Goal: Task Accomplishment & Management: Use online tool/utility

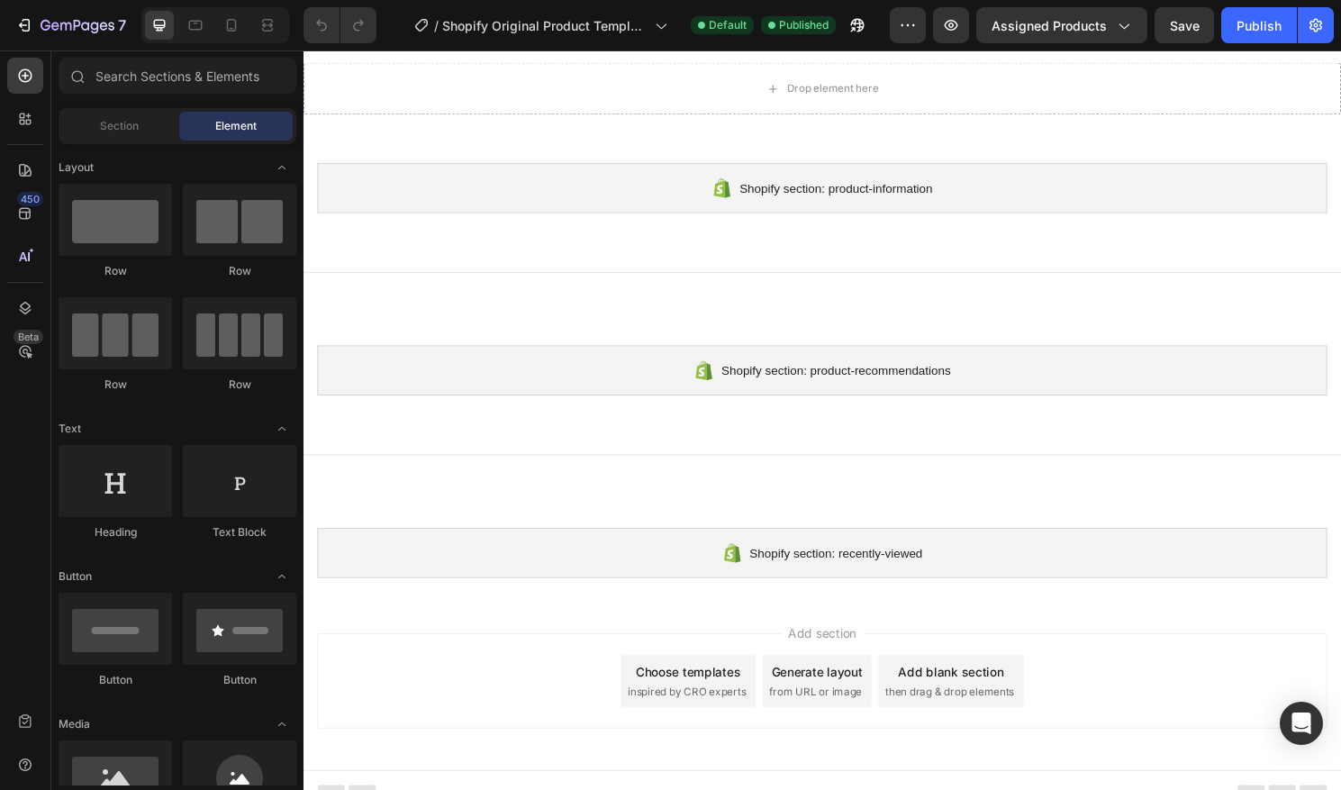
scroll to position [357, 0]
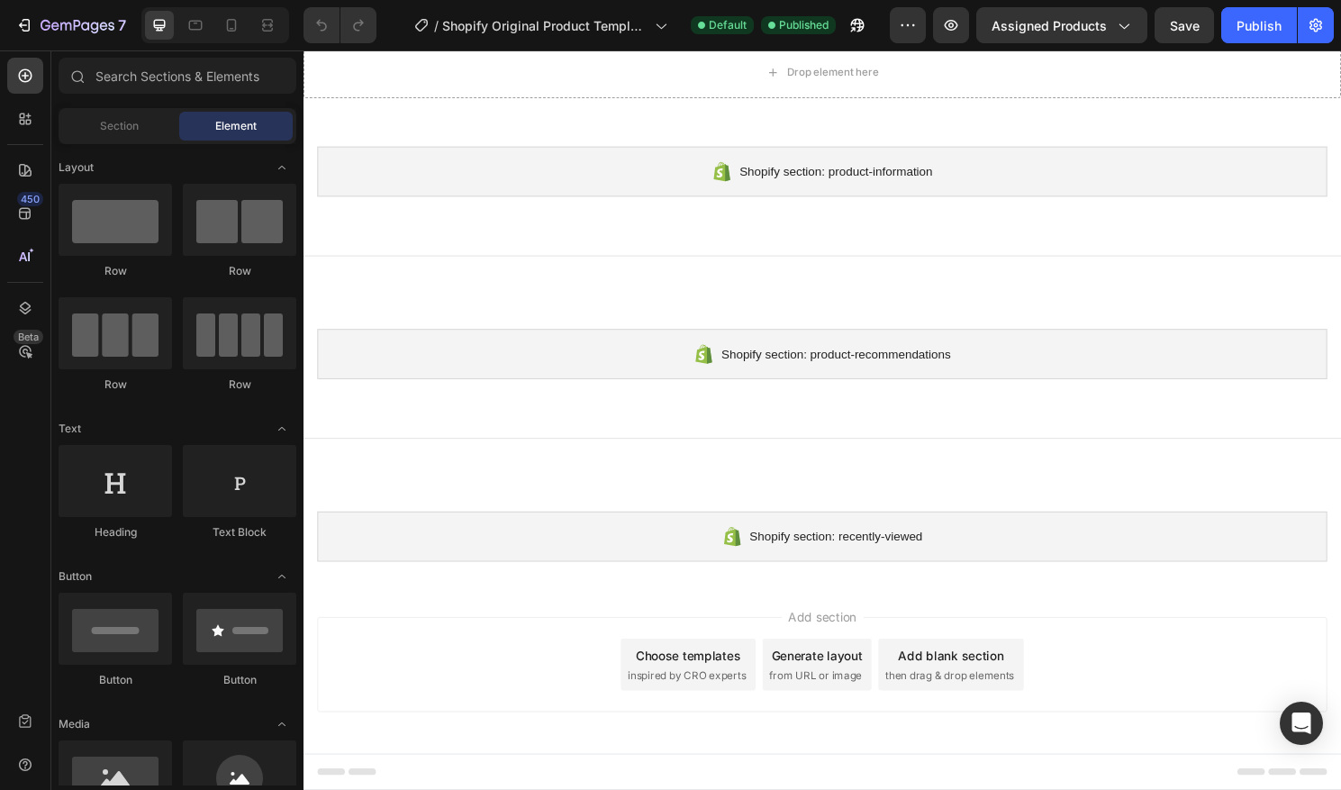
drag, startPoint x: 674, startPoint y: 641, endPoint x: 1082, endPoint y: 689, distance: 411.0
click at [1058, 697] on div "Add section Choose templates inspired by CRO experts Generate layout from URL o…" at bounding box center [844, 690] width 1052 height 99
drag, startPoint x: 1082, startPoint y: 694, endPoint x: 927, endPoint y: 687, distance: 155.1
click at [927, 687] on div "Add section Choose templates inspired by CRO experts Generate layout from URL o…" at bounding box center [844, 690] width 1052 height 99
drag, startPoint x: 903, startPoint y: 660, endPoint x: 1086, endPoint y: 709, distance: 190.1
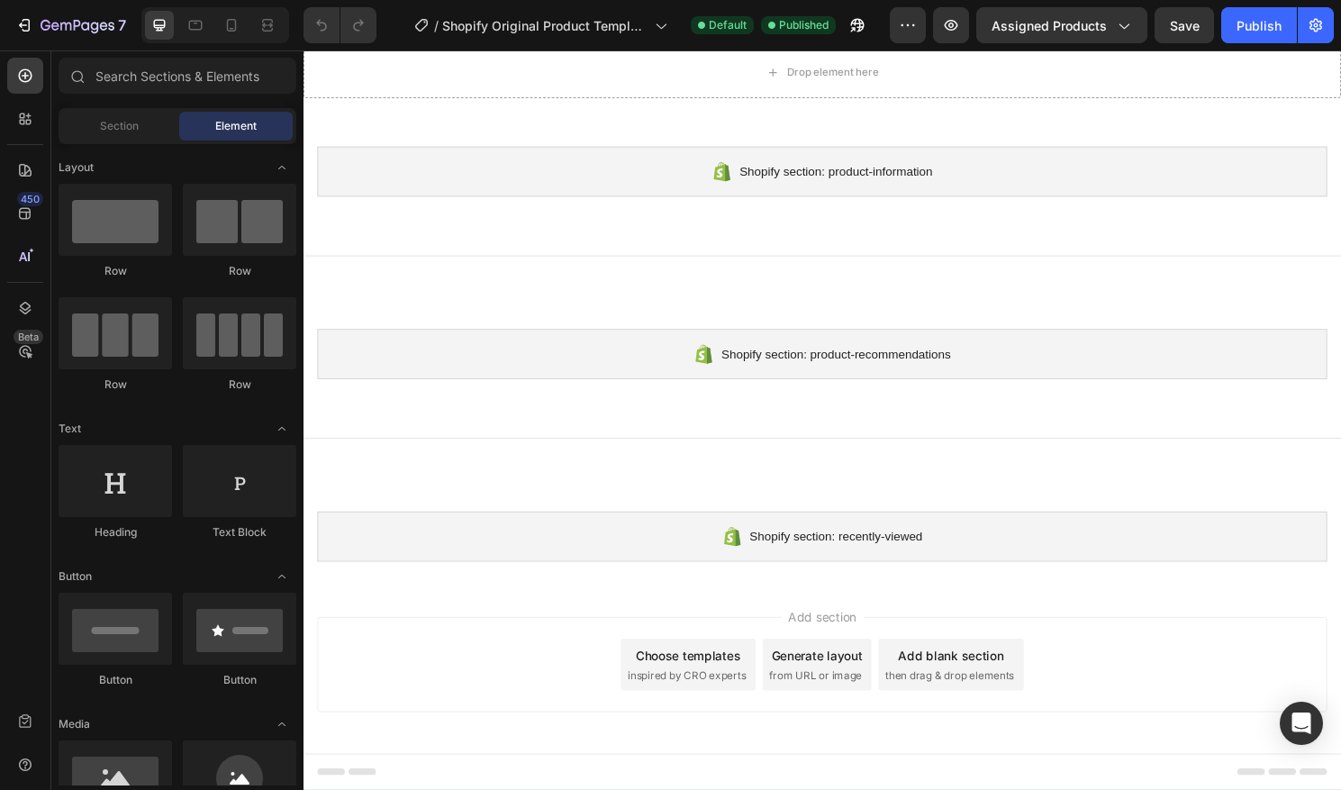
click at [1086, 710] on div "Add section Choose templates inspired by CRO experts Generate layout from URL o…" at bounding box center [844, 690] width 1052 height 99
click at [841, 640] on span "Add section" at bounding box center [845, 640] width 86 height 19
click at [841, 681] on div "Generate layout" at bounding box center [839, 680] width 95 height 19
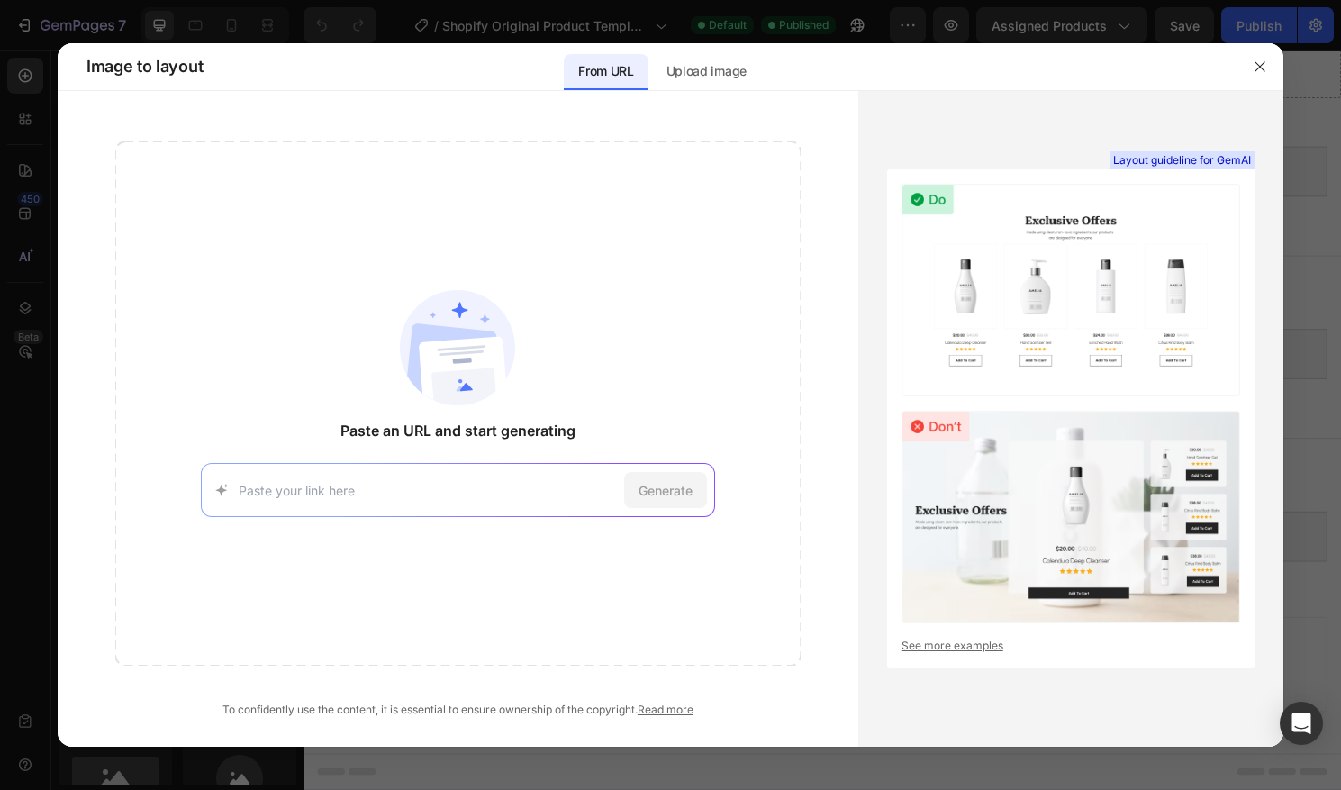
click at [455, 485] on input at bounding box center [428, 490] width 378 height 19
paste input "https://lumiart.design/products/suspension-luminaire-moderne-claire"
type input "https://lumiart.design/products/suspension-luminaire-moderne-claire"
click at [661, 489] on span "Generate" at bounding box center [666, 490] width 54 height 19
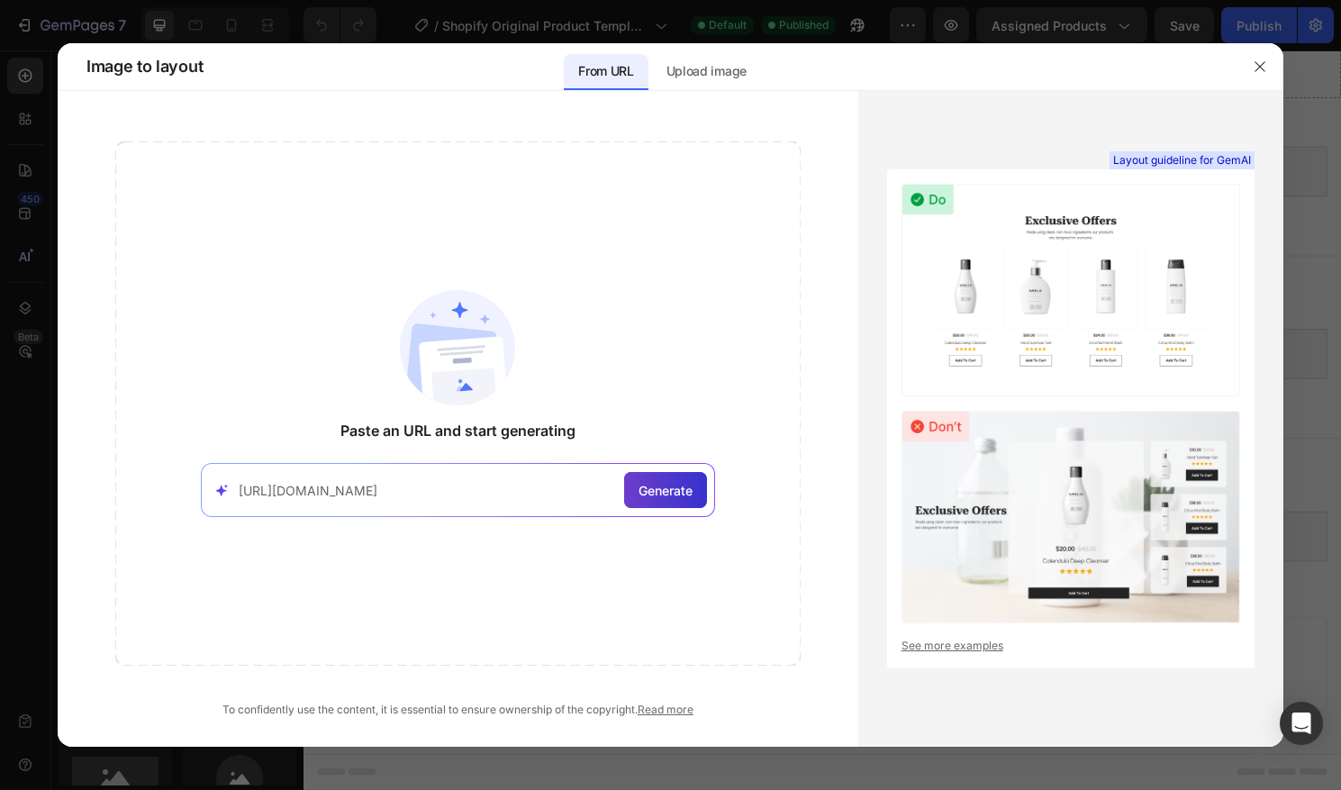
scroll to position [0, 0]
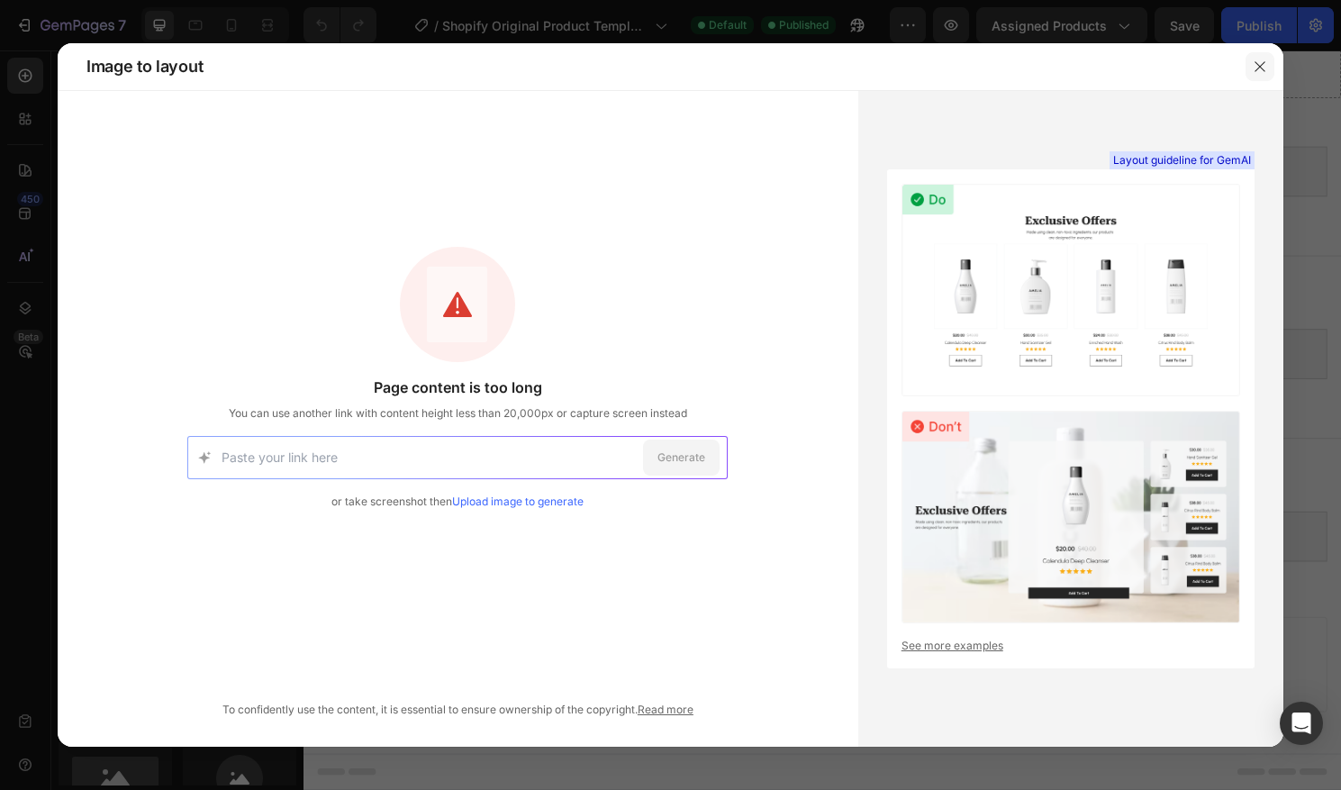
click at [1264, 64] on icon "button" at bounding box center [1260, 66] width 14 height 14
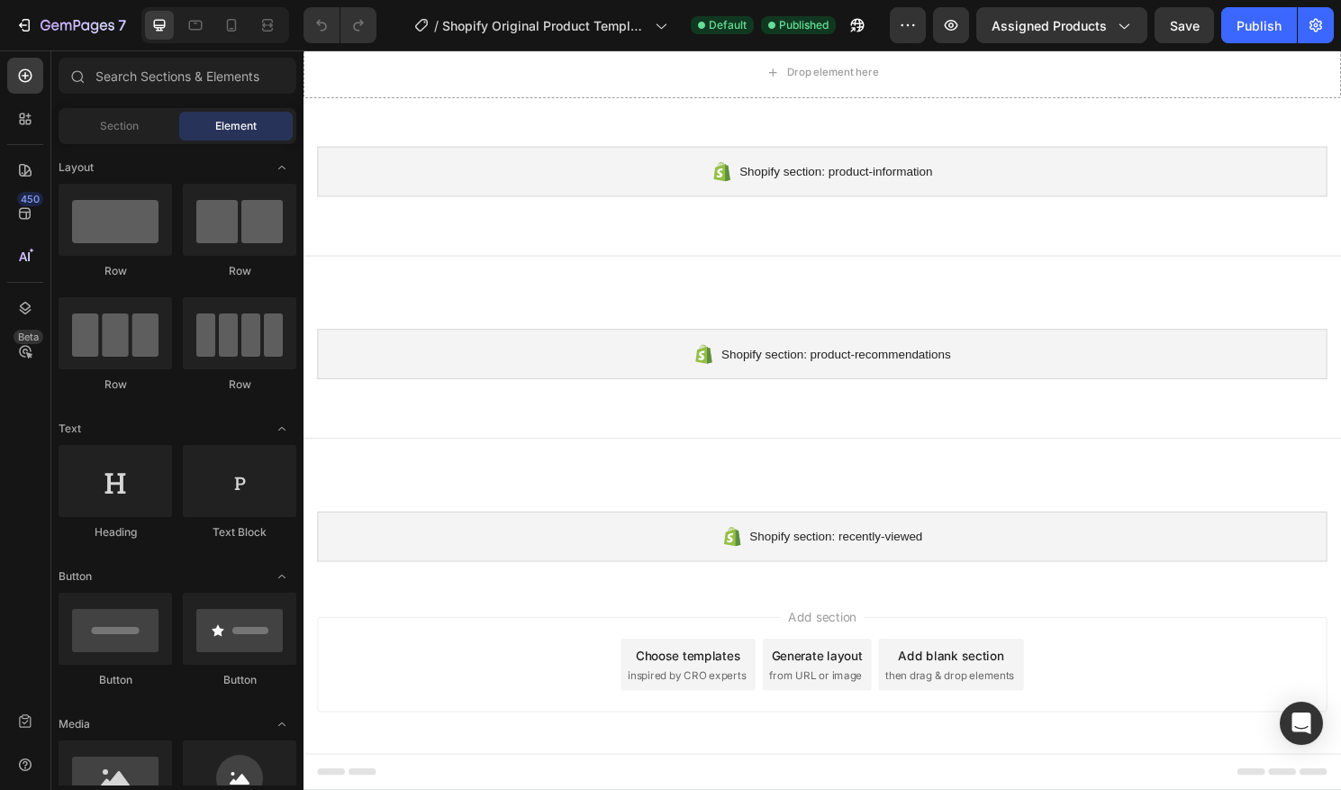
click at [722, 677] on div "Choose templates" at bounding box center [704, 680] width 109 height 19
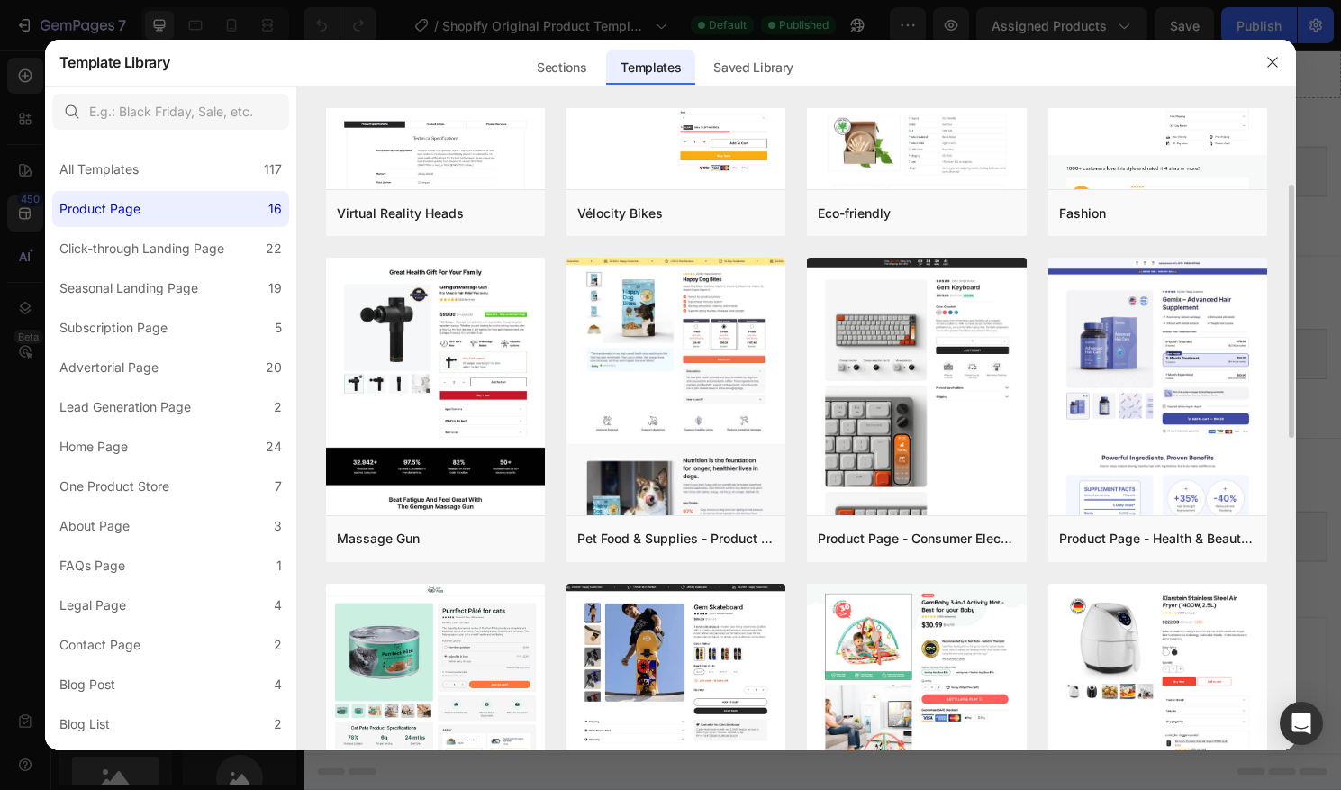
scroll to position [187, 0]
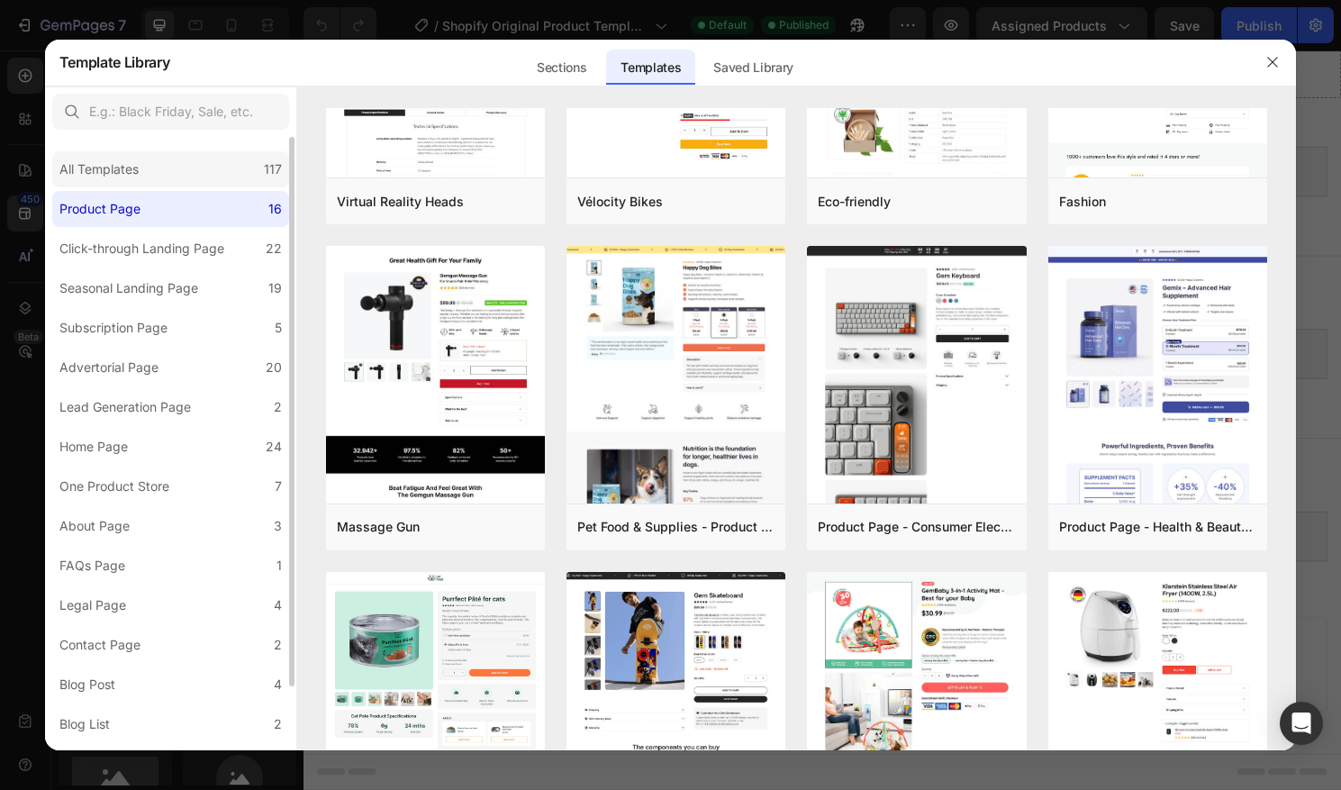
click at [138, 181] on div "All Templates 117" at bounding box center [170, 169] width 237 height 36
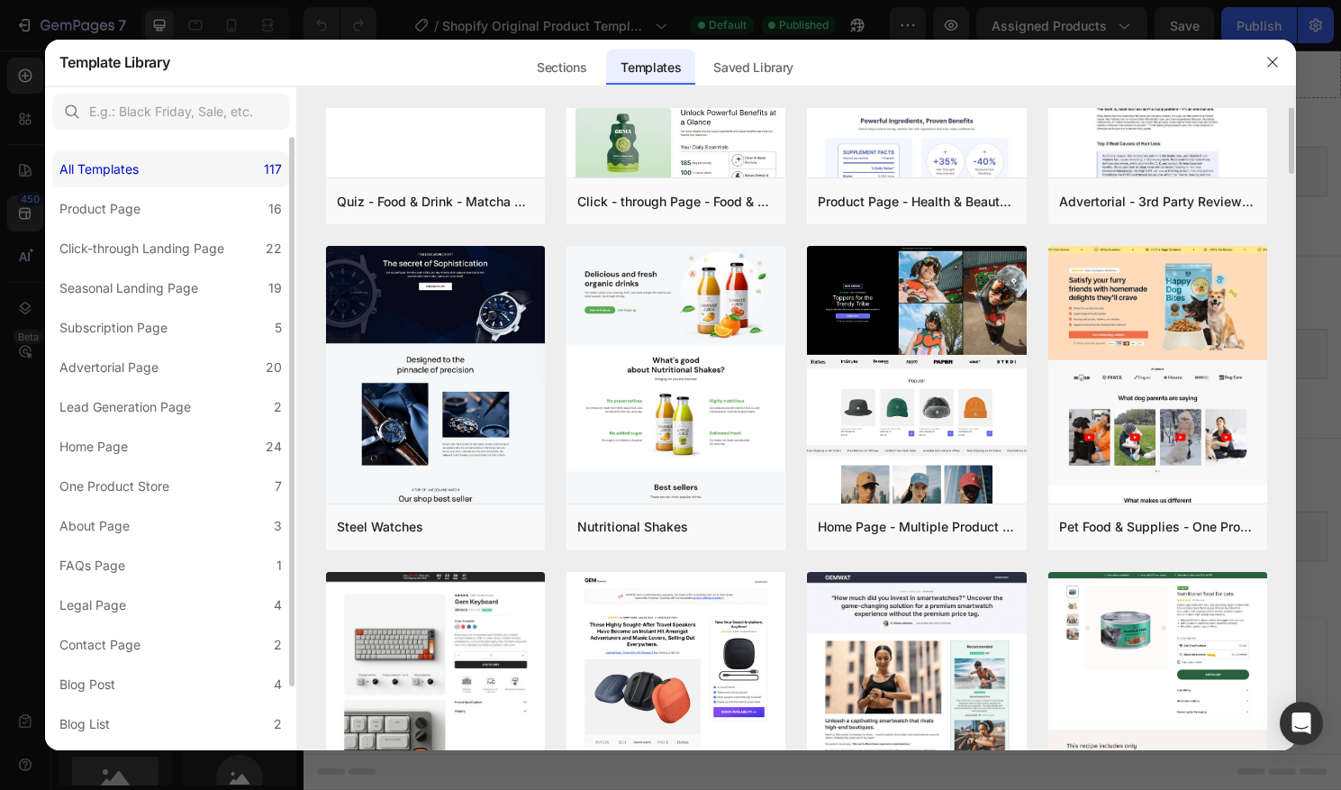
scroll to position [0, 0]
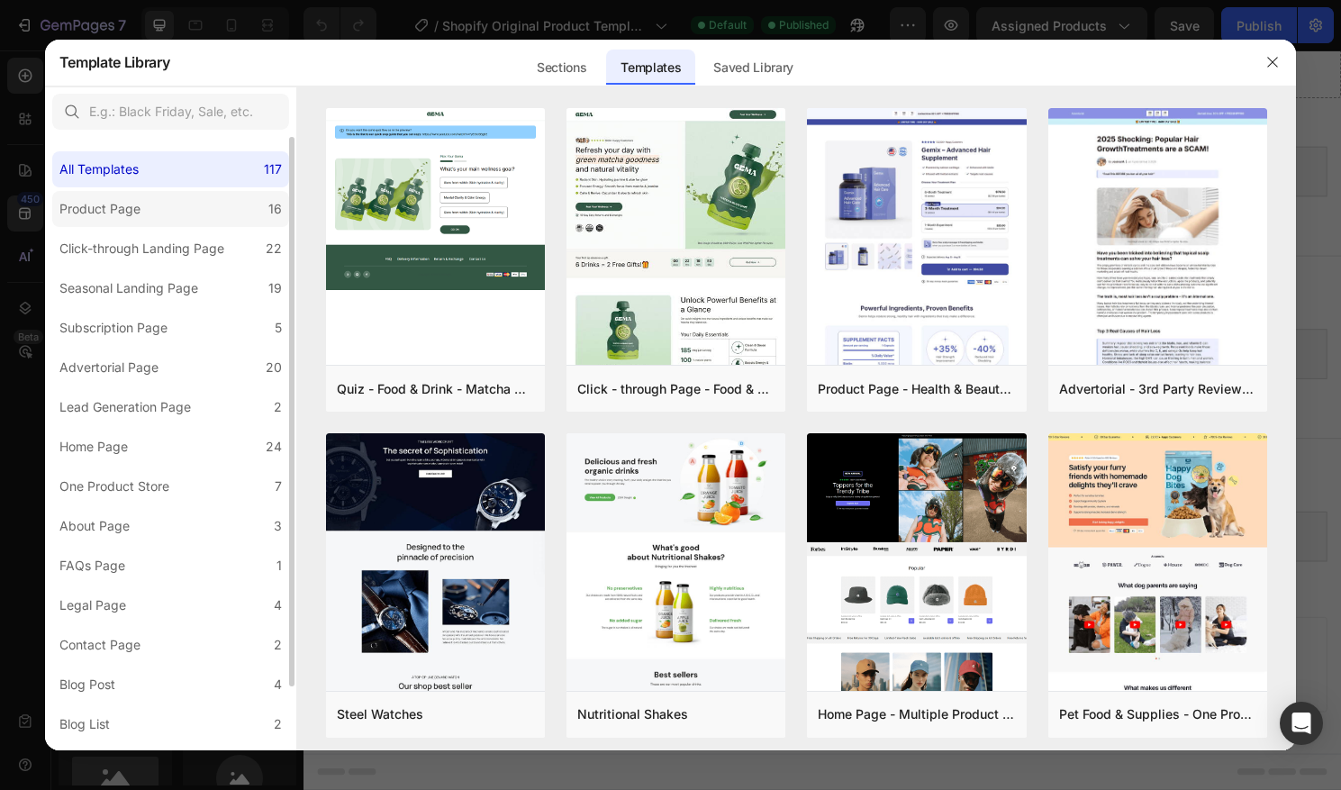
click at [100, 207] on div "Product Page" at bounding box center [99, 209] width 81 height 22
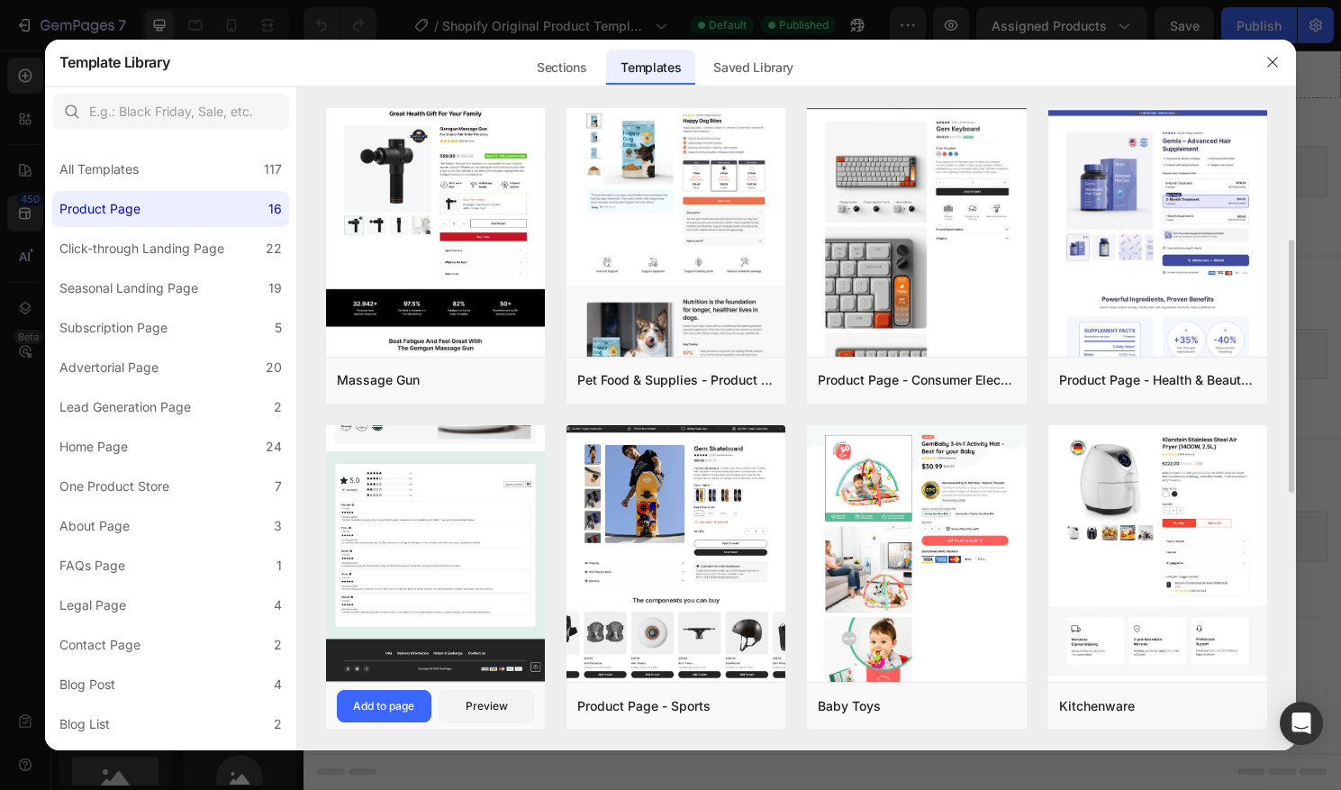
scroll to position [336, 0]
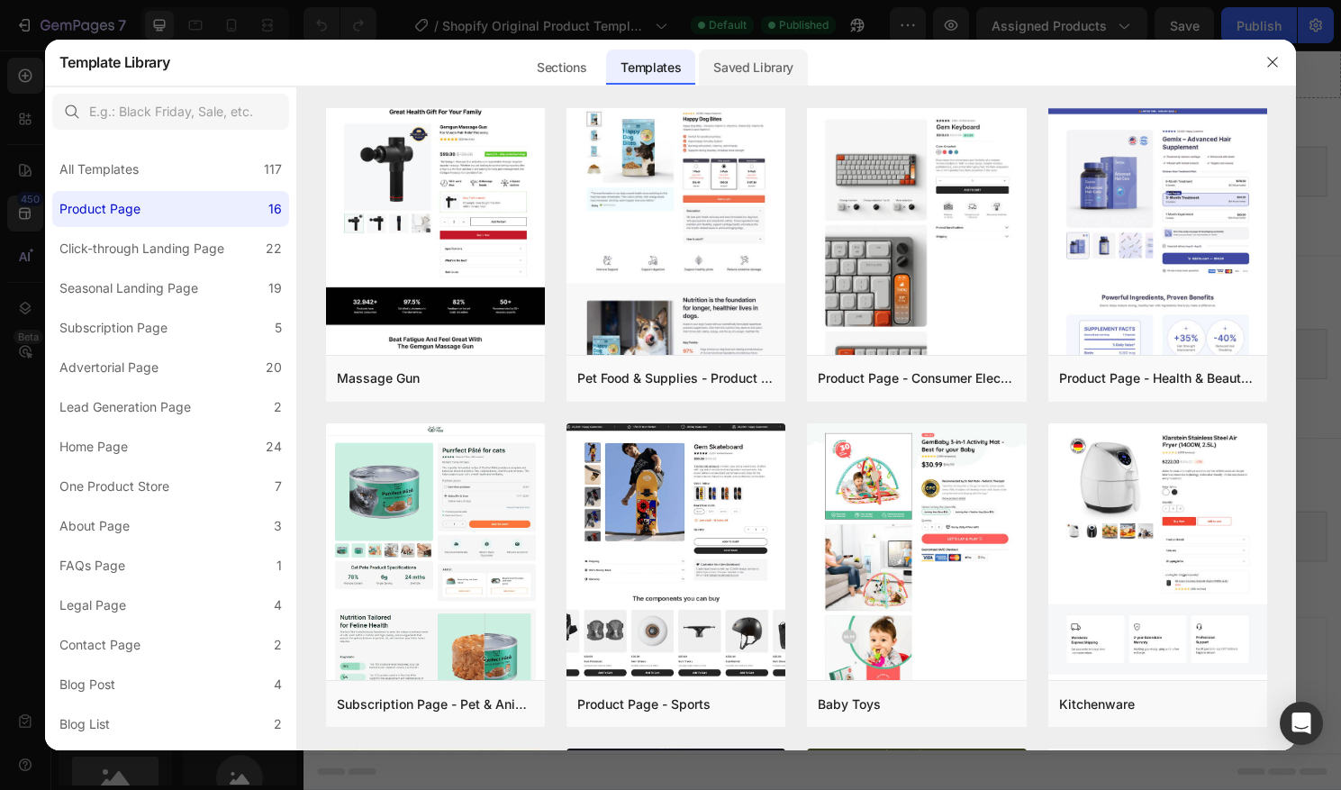
click at [744, 58] on div "Saved Library" at bounding box center [753, 68] width 109 height 36
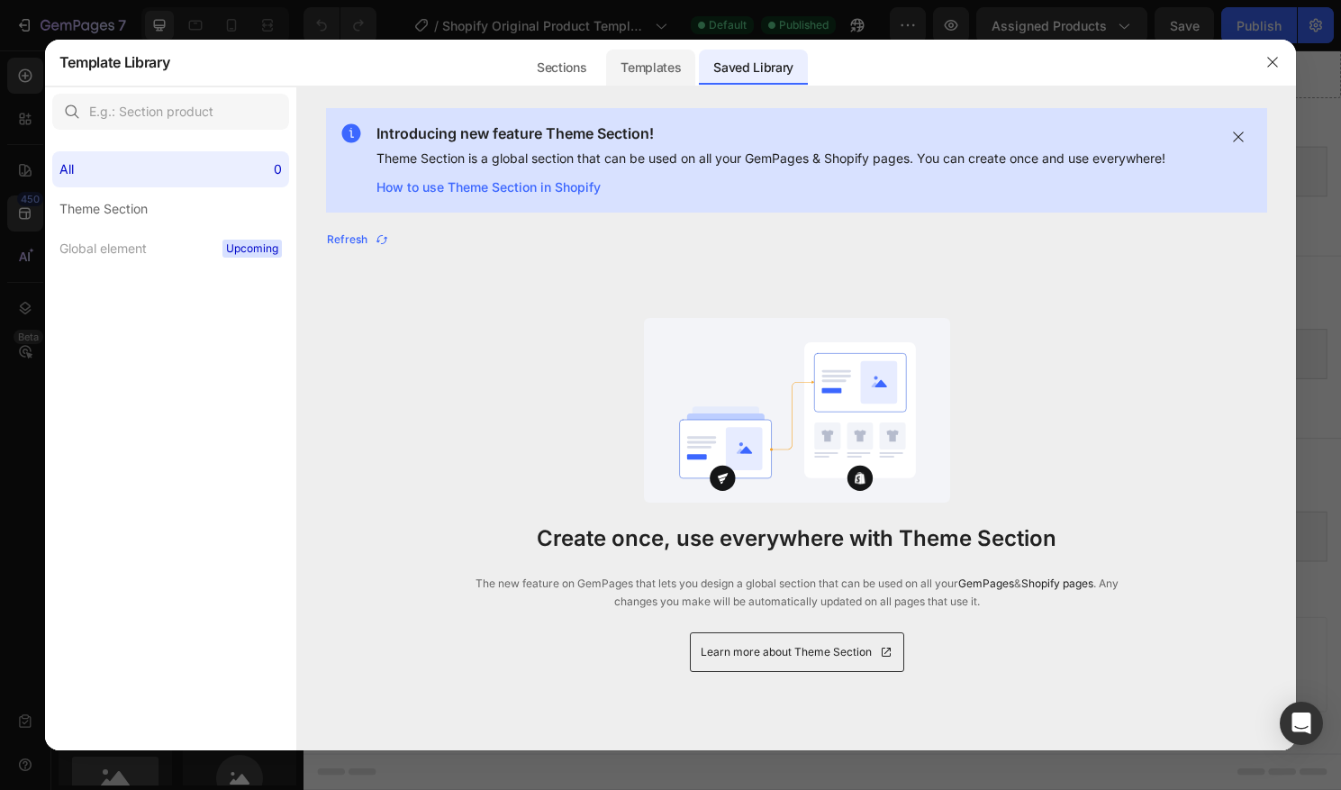
click at [679, 57] on div "Templates" at bounding box center [650, 68] width 89 height 36
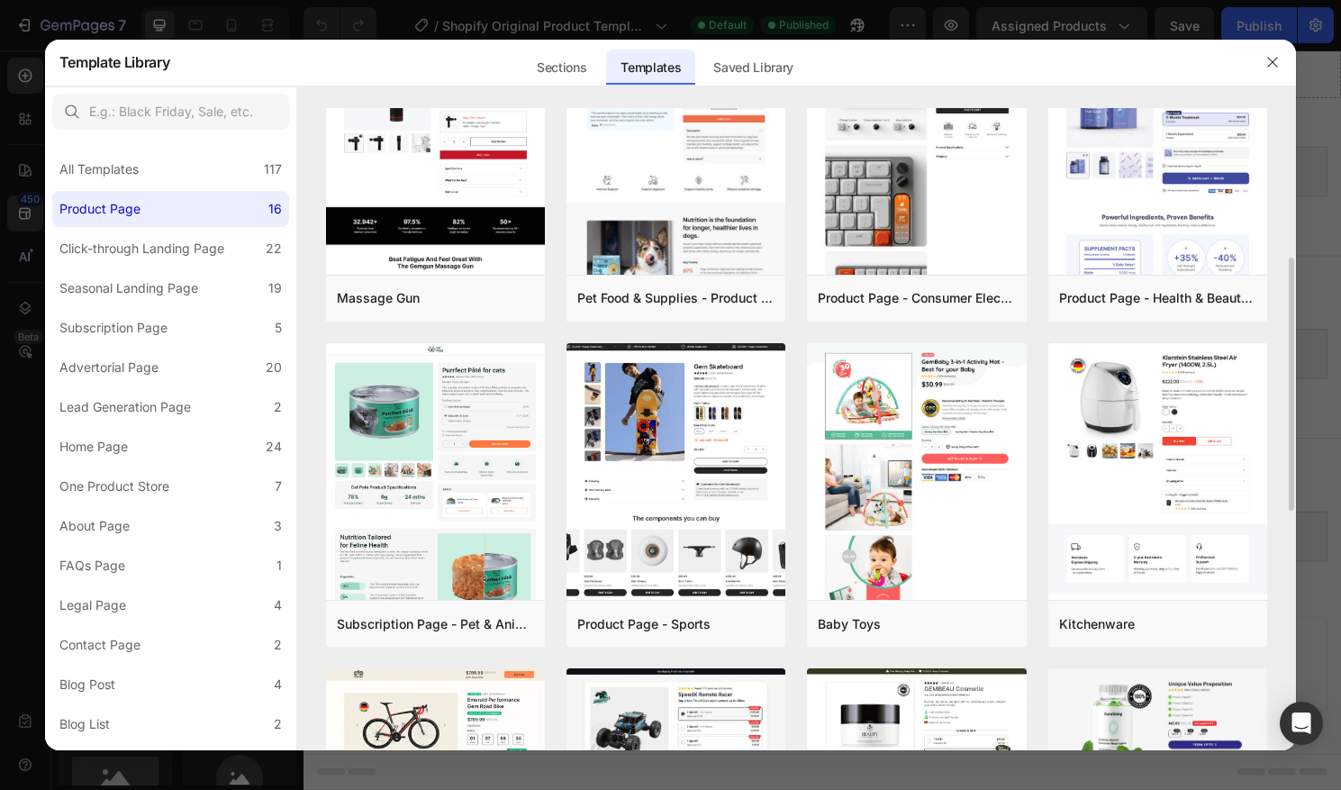
scroll to position [405, 0]
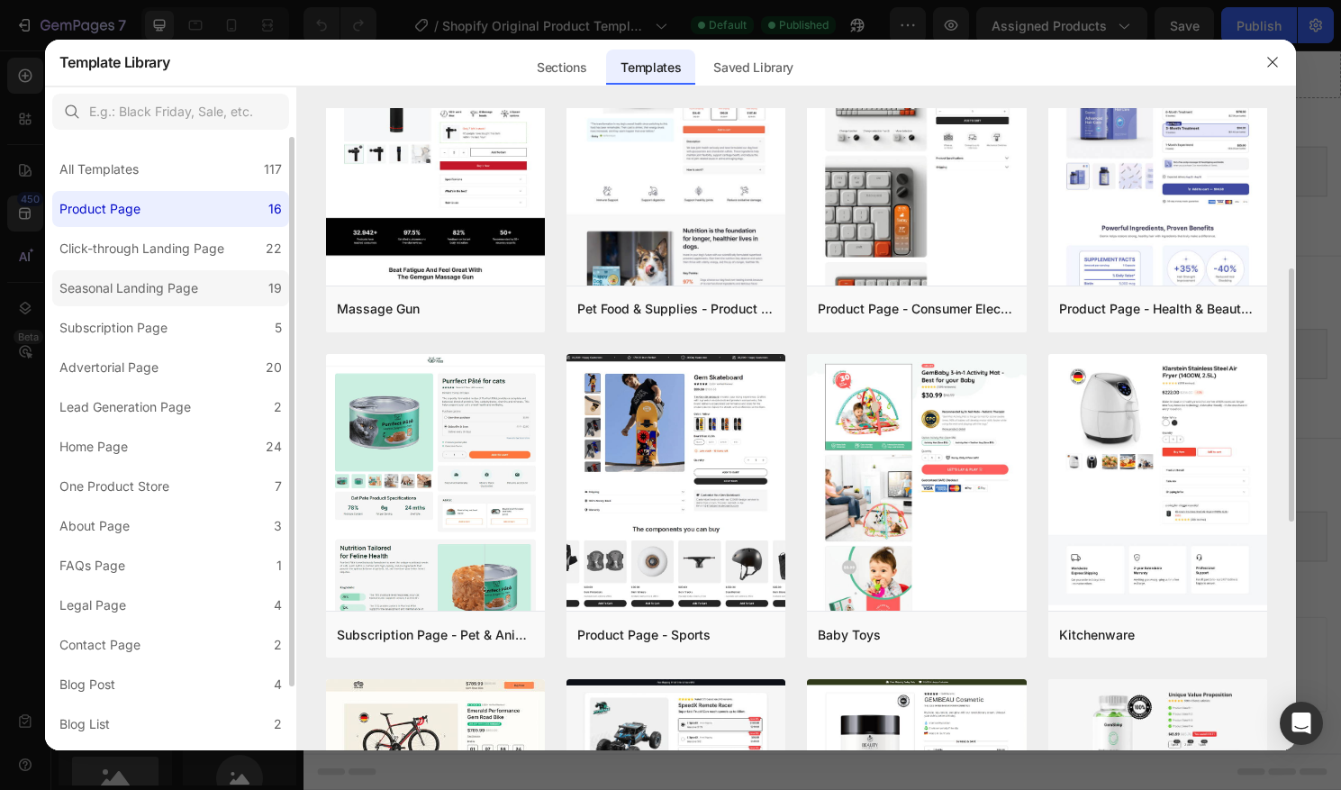
click at [118, 287] on div "Seasonal Landing Page" at bounding box center [128, 288] width 139 height 22
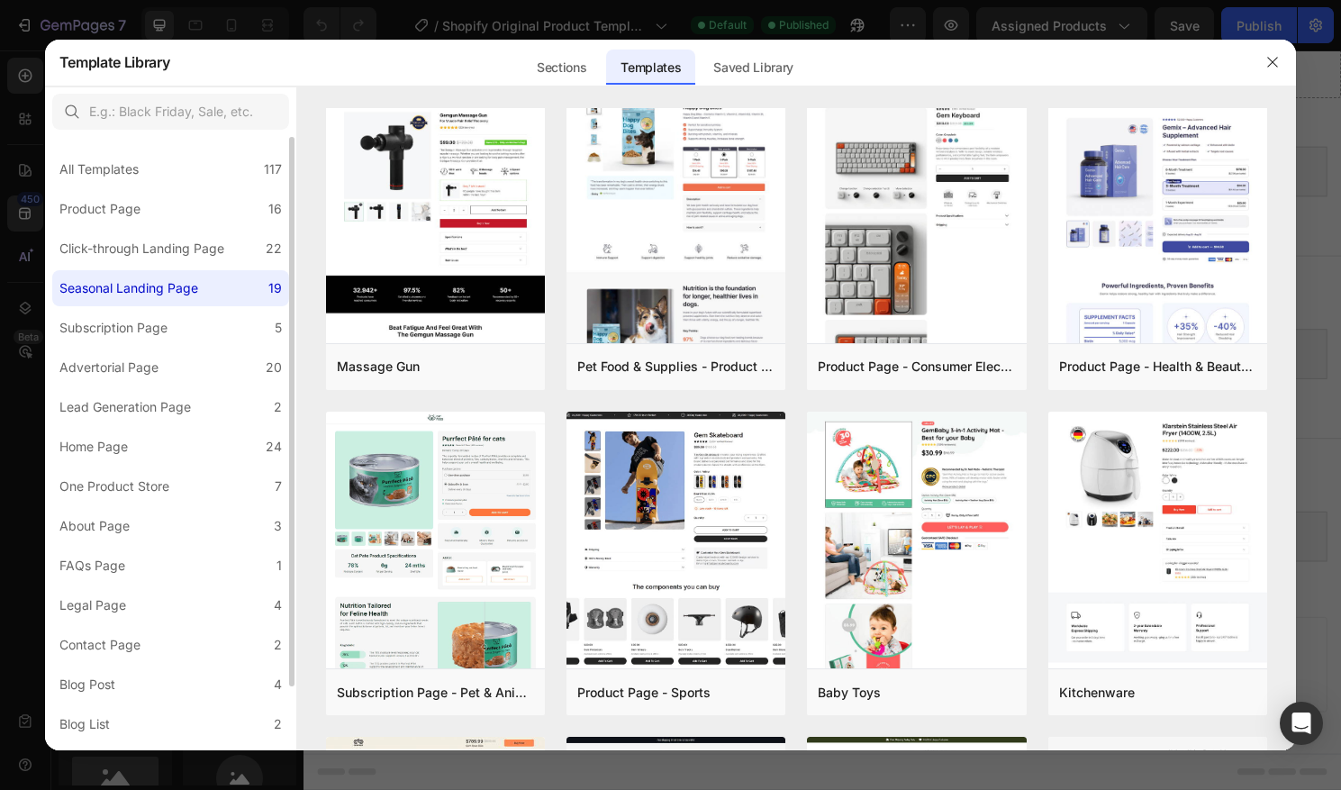
scroll to position [0, 0]
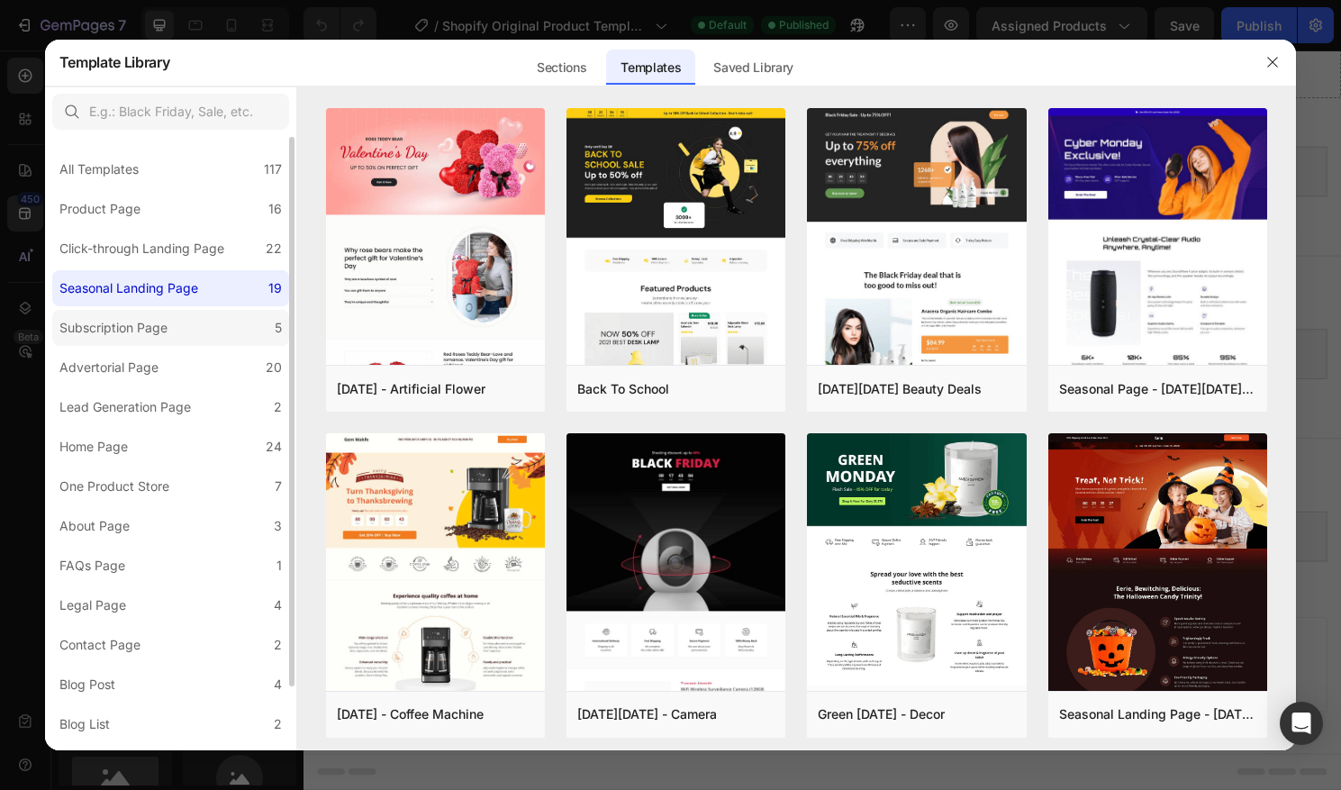
click at [132, 336] on div "Subscription Page" at bounding box center [113, 328] width 108 height 22
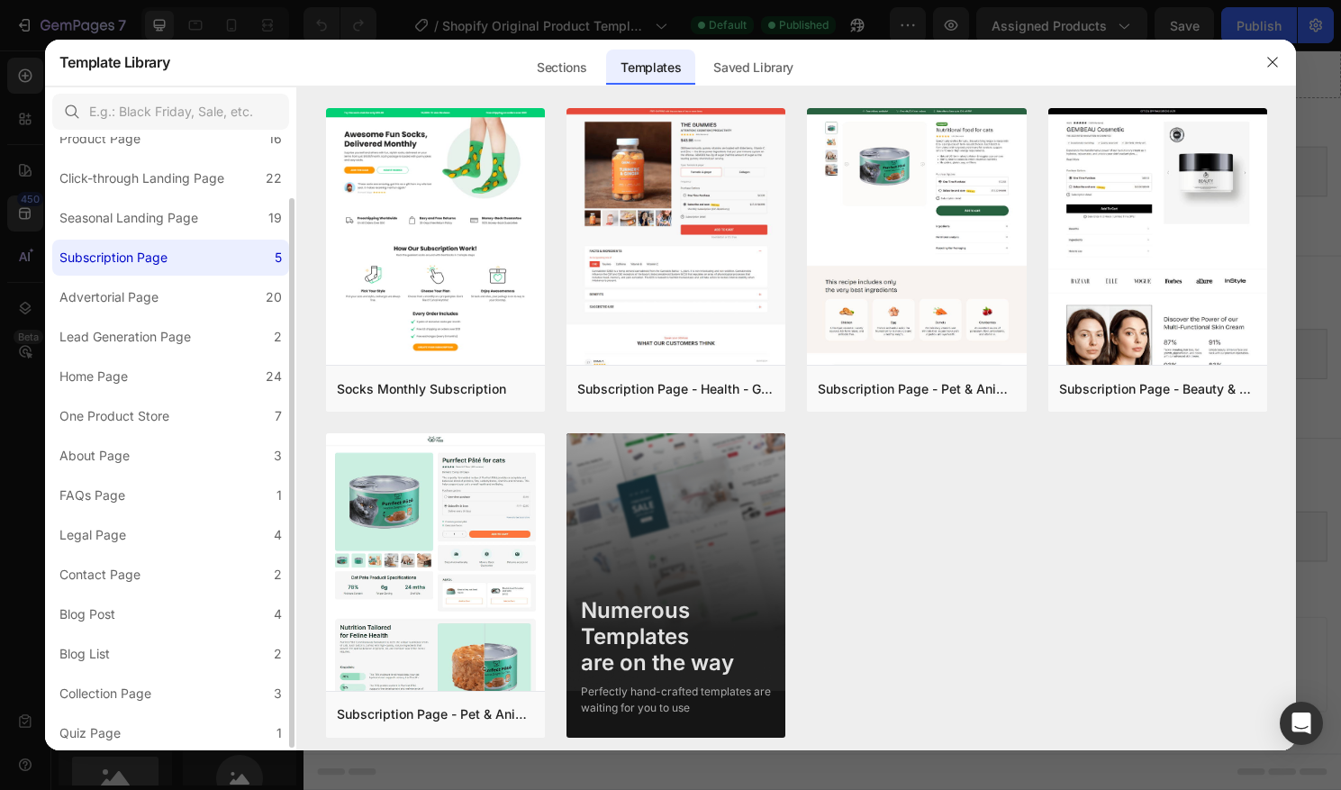
scroll to position [69, 0]
click at [140, 309] on label "Advertorial Page 20" at bounding box center [170, 298] width 237 height 36
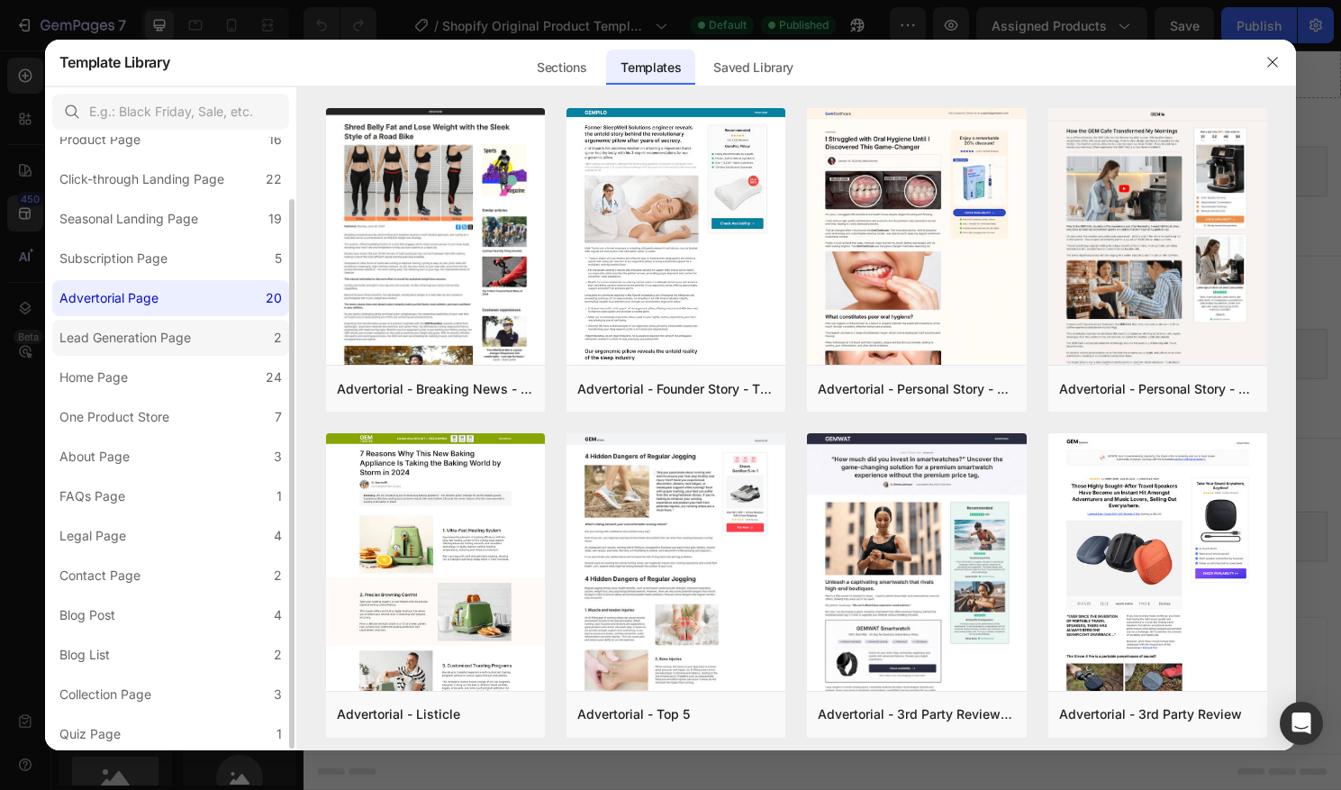
click at [139, 337] on div "Lead Generation Page" at bounding box center [125, 338] width 132 height 22
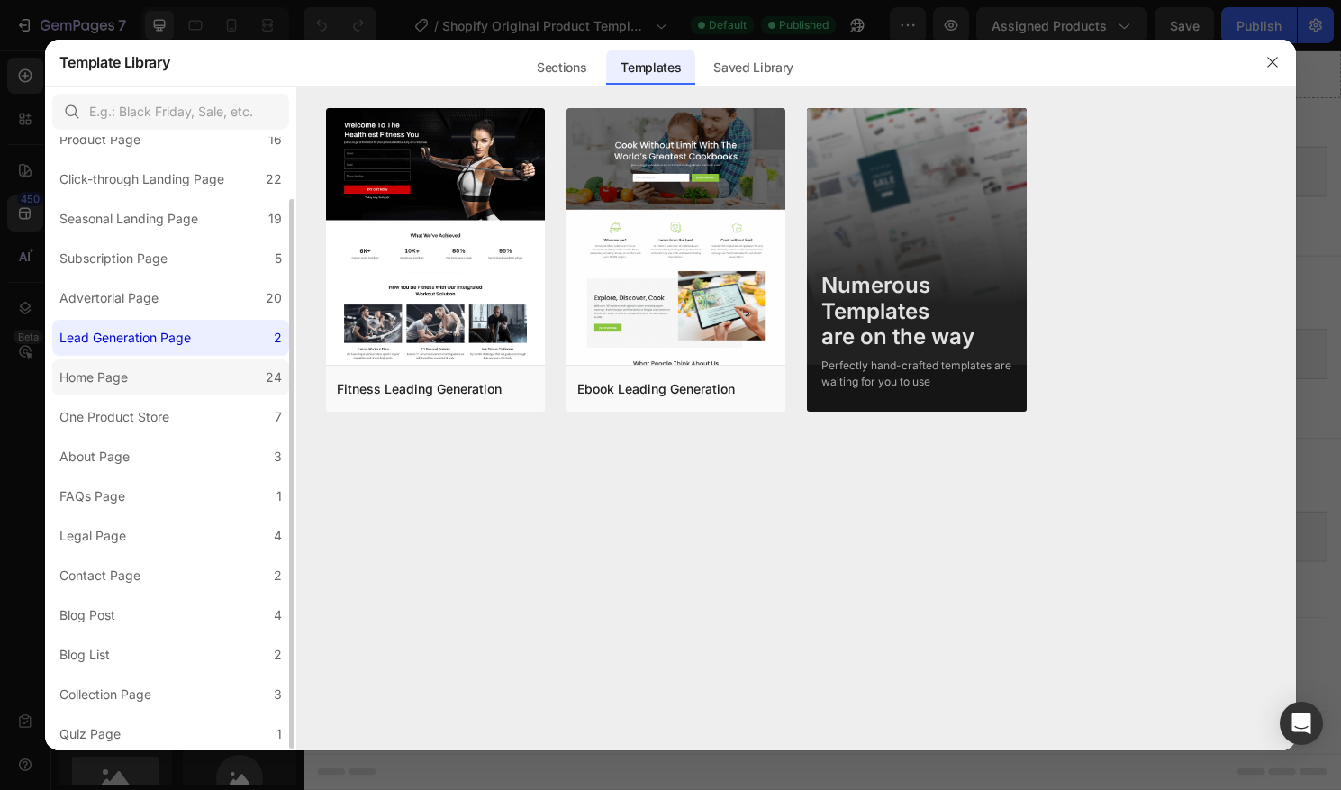
click at [154, 386] on label "Home Page 24" at bounding box center [170, 377] width 237 height 36
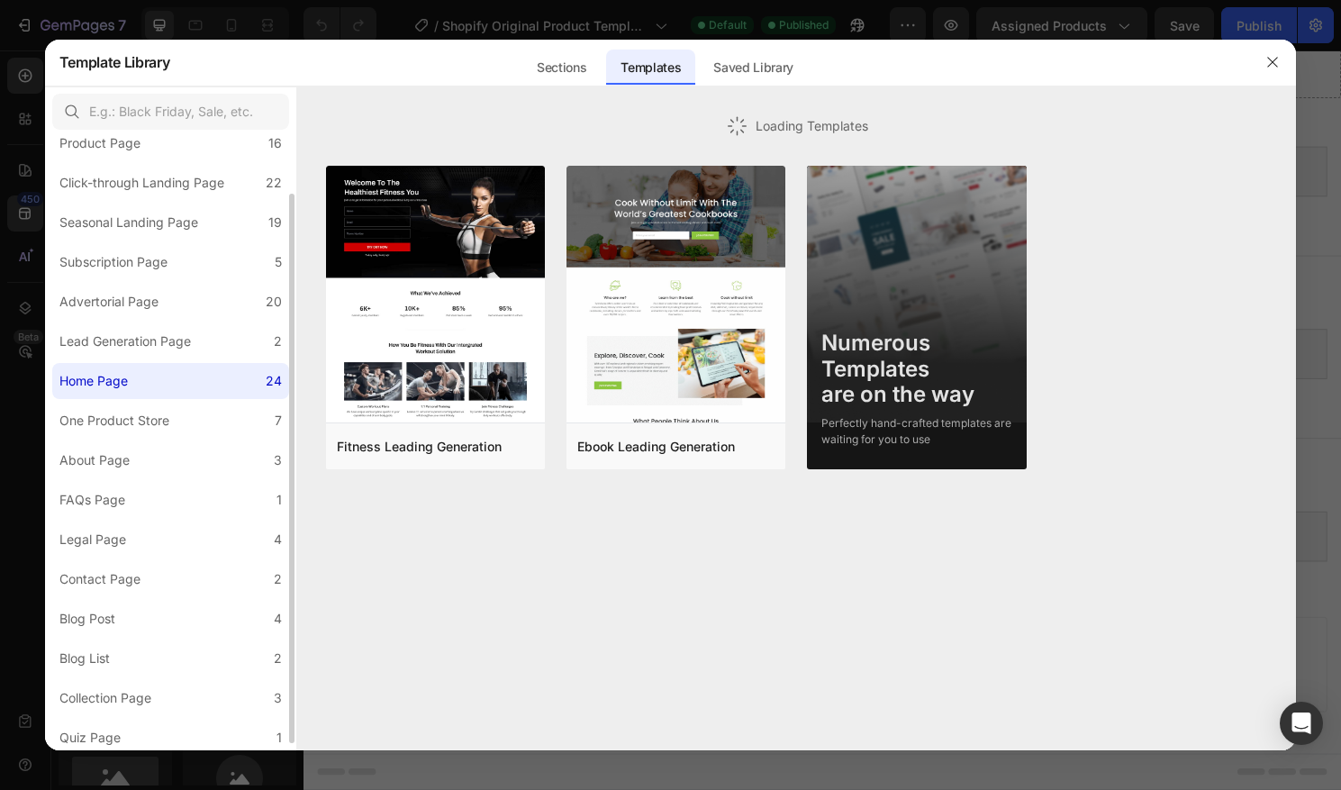
scroll to position [65, 0]
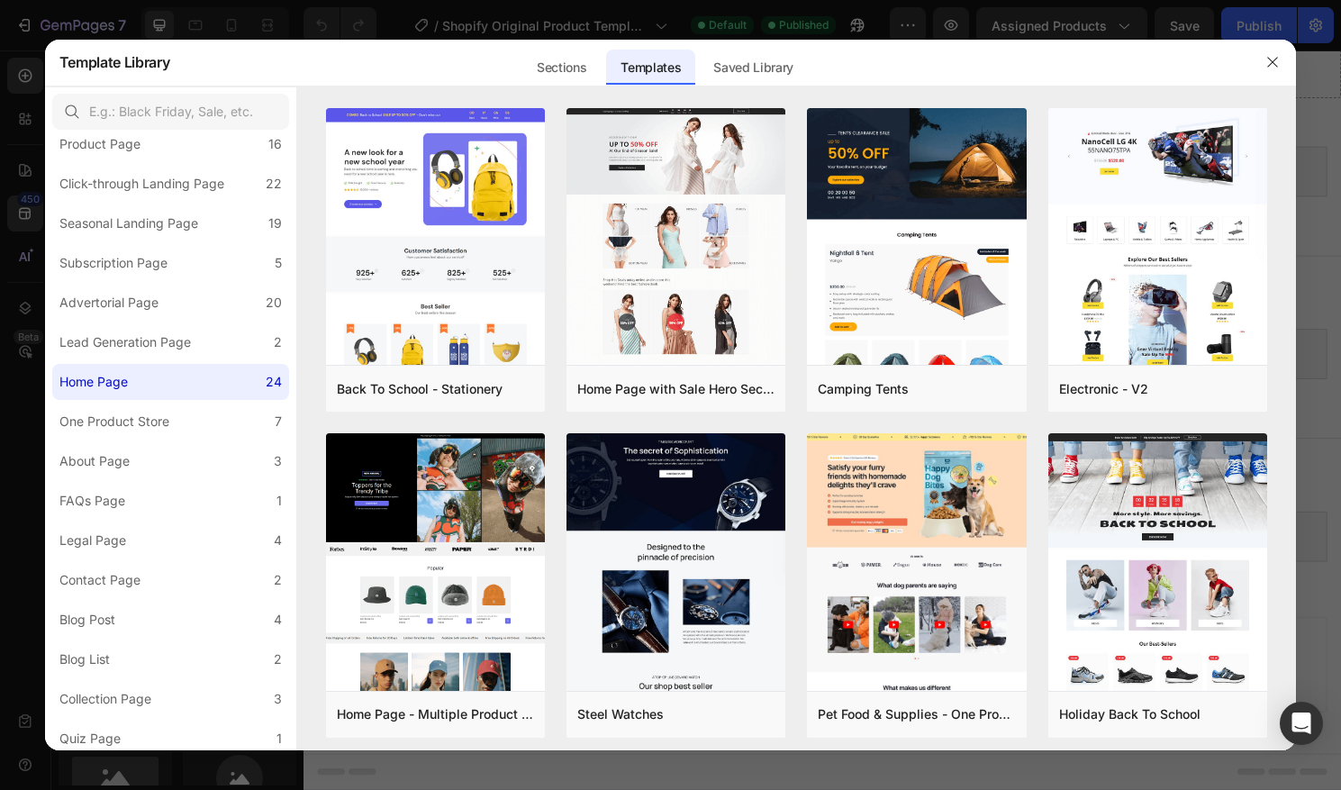
click at [268, 7] on div at bounding box center [670, 395] width 1341 height 790
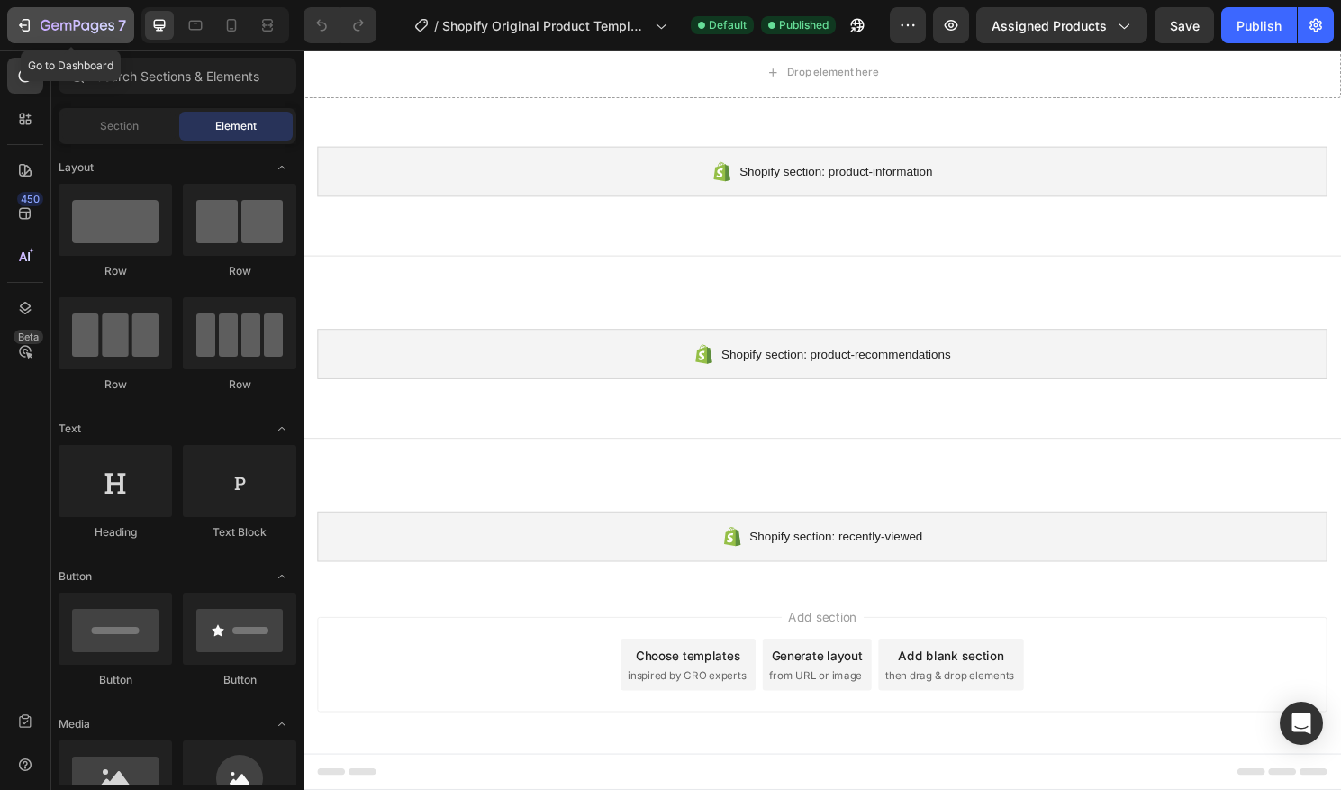
click at [37, 23] on div "7" at bounding box center [70, 25] width 111 height 22
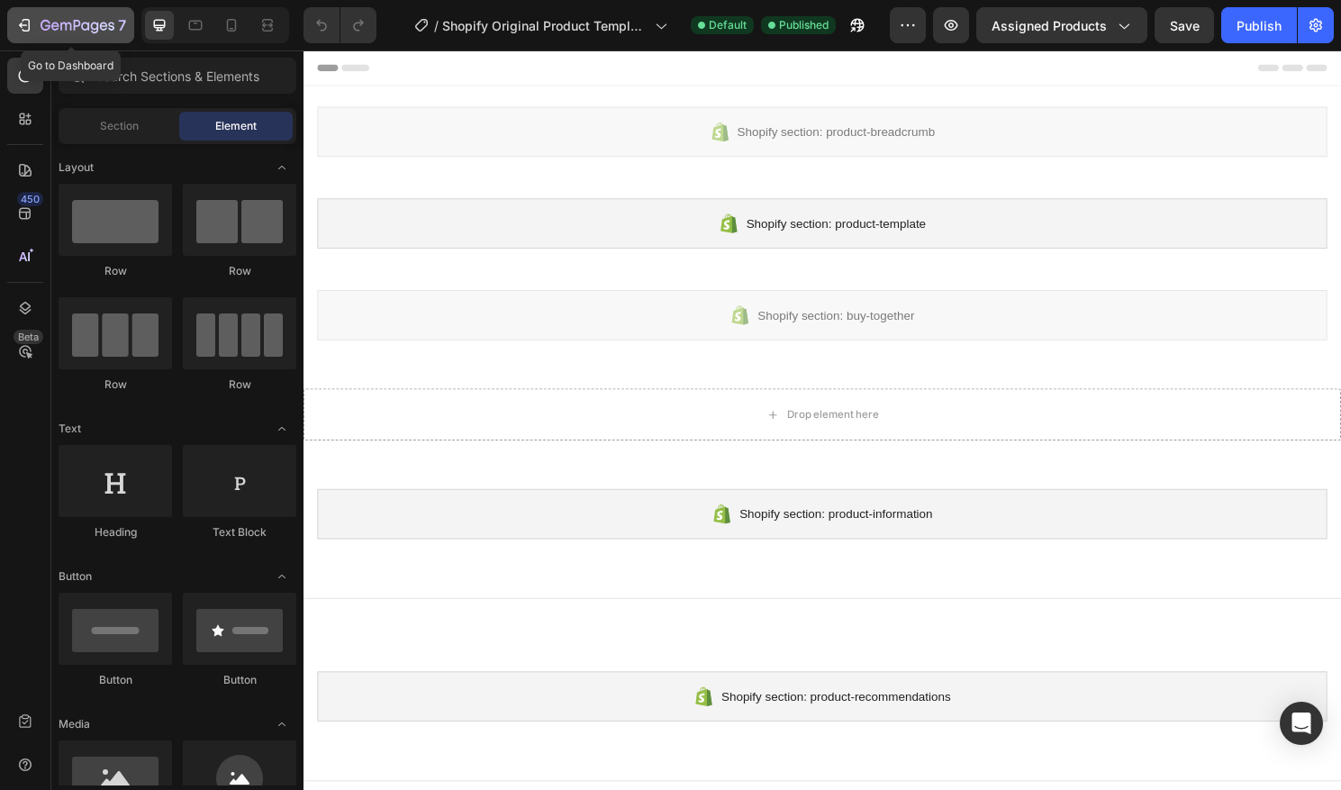
click at [59, 41] on button "7" at bounding box center [70, 25] width 127 height 36
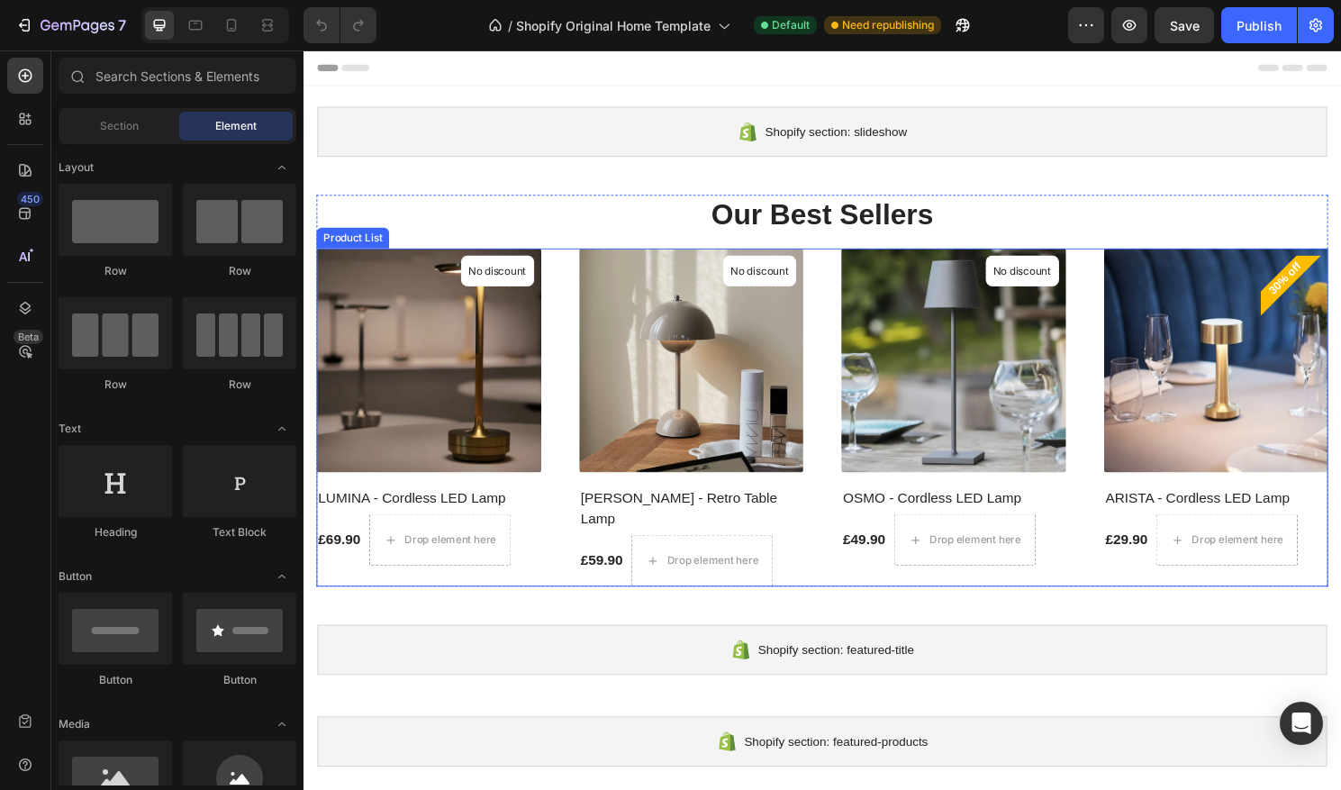
click at [562, 324] on div "(P) Images No discount Not be displayed when published Product Badge LUMINA - C…" at bounding box center [844, 433] width 1054 height 353
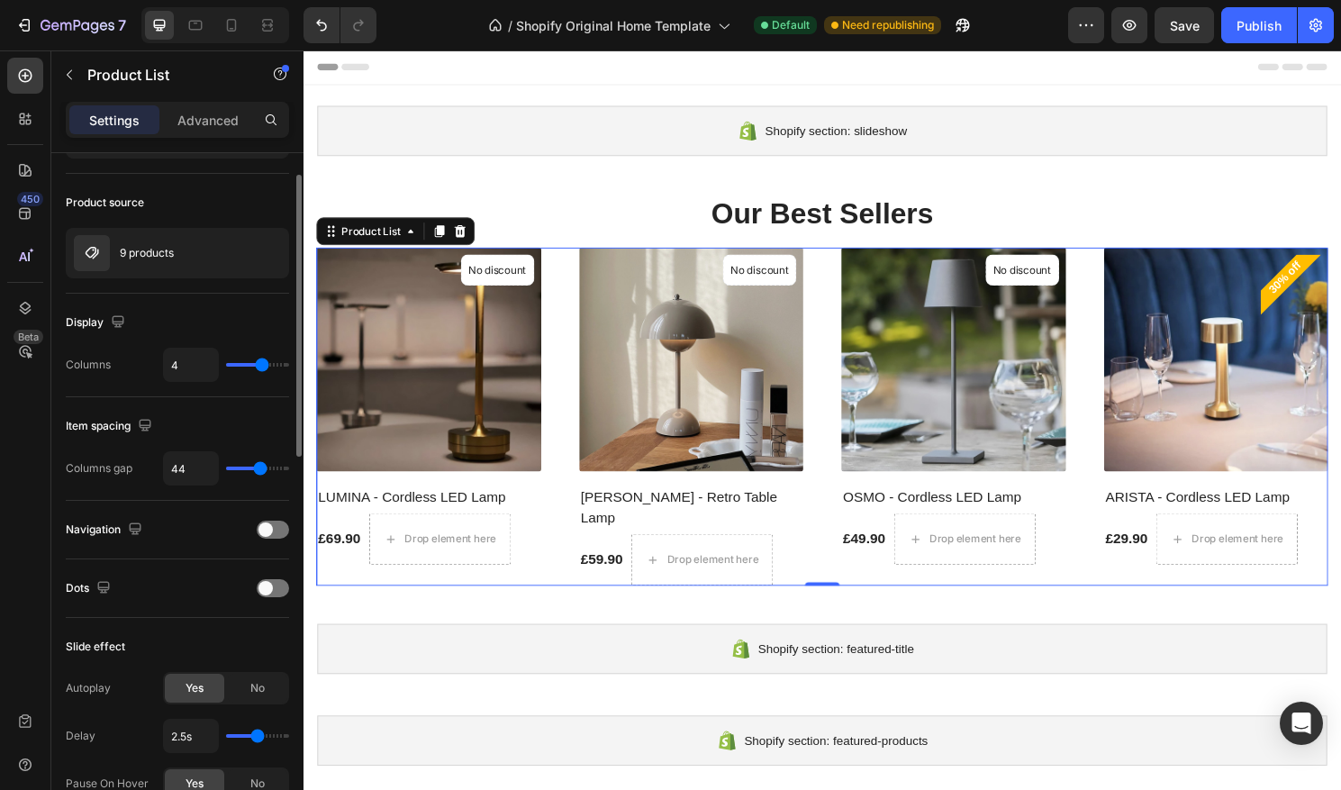
scroll to position [101, 0]
click at [262, 525] on span at bounding box center [266, 528] width 14 height 14
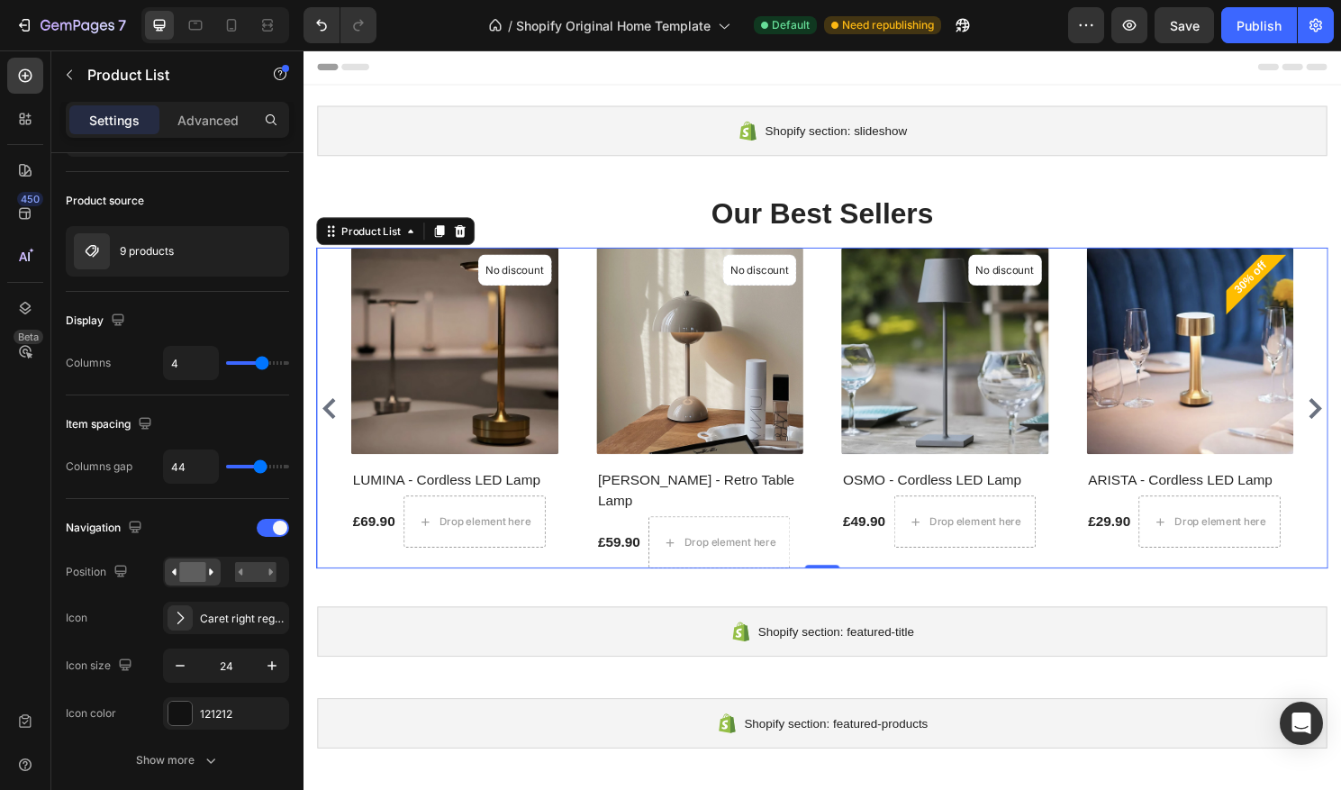
click at [1341, 413] on icon "Carousel Next Arrow" at bounding box center [1358, 424] width 22 height 22
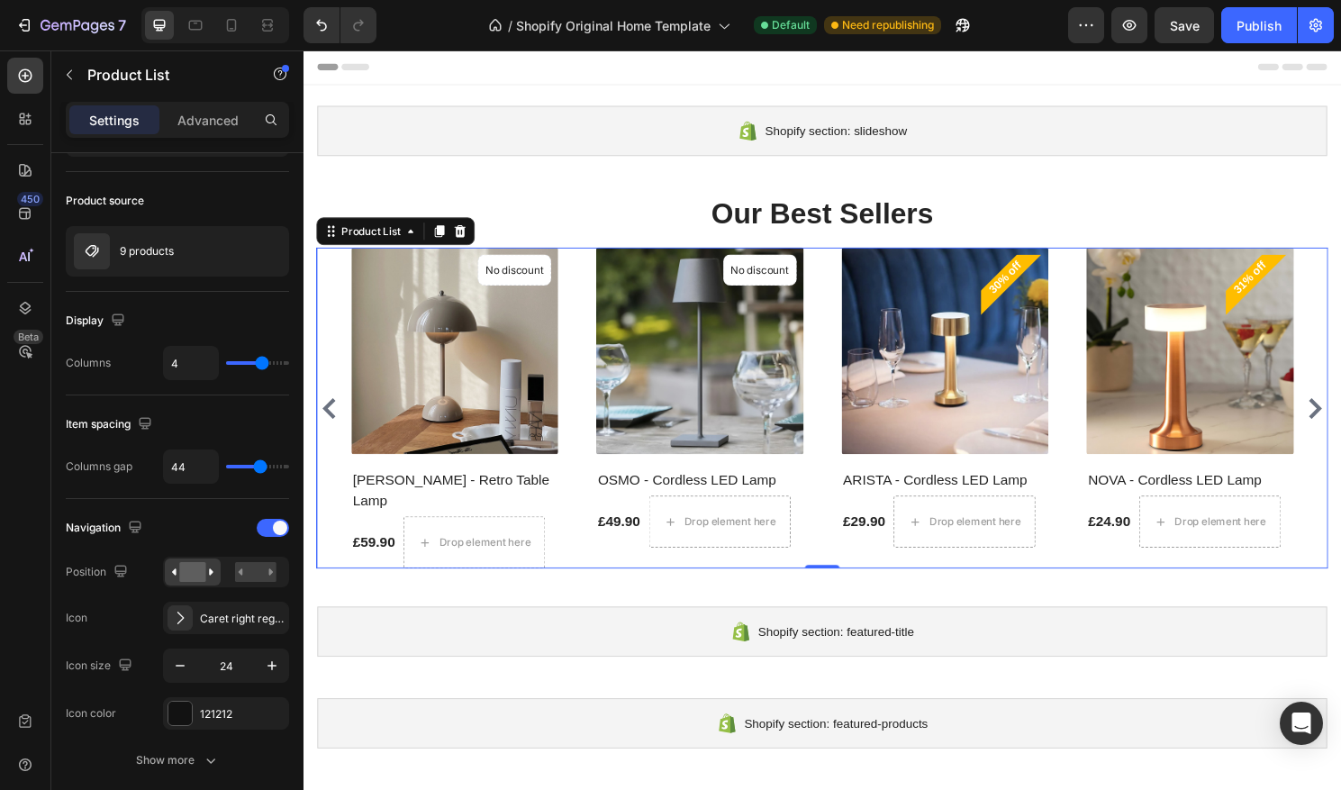
click at [1341, 413] on icon "Carousel Next Arrow" at bounding box center [1358, 424] width 22 height 22
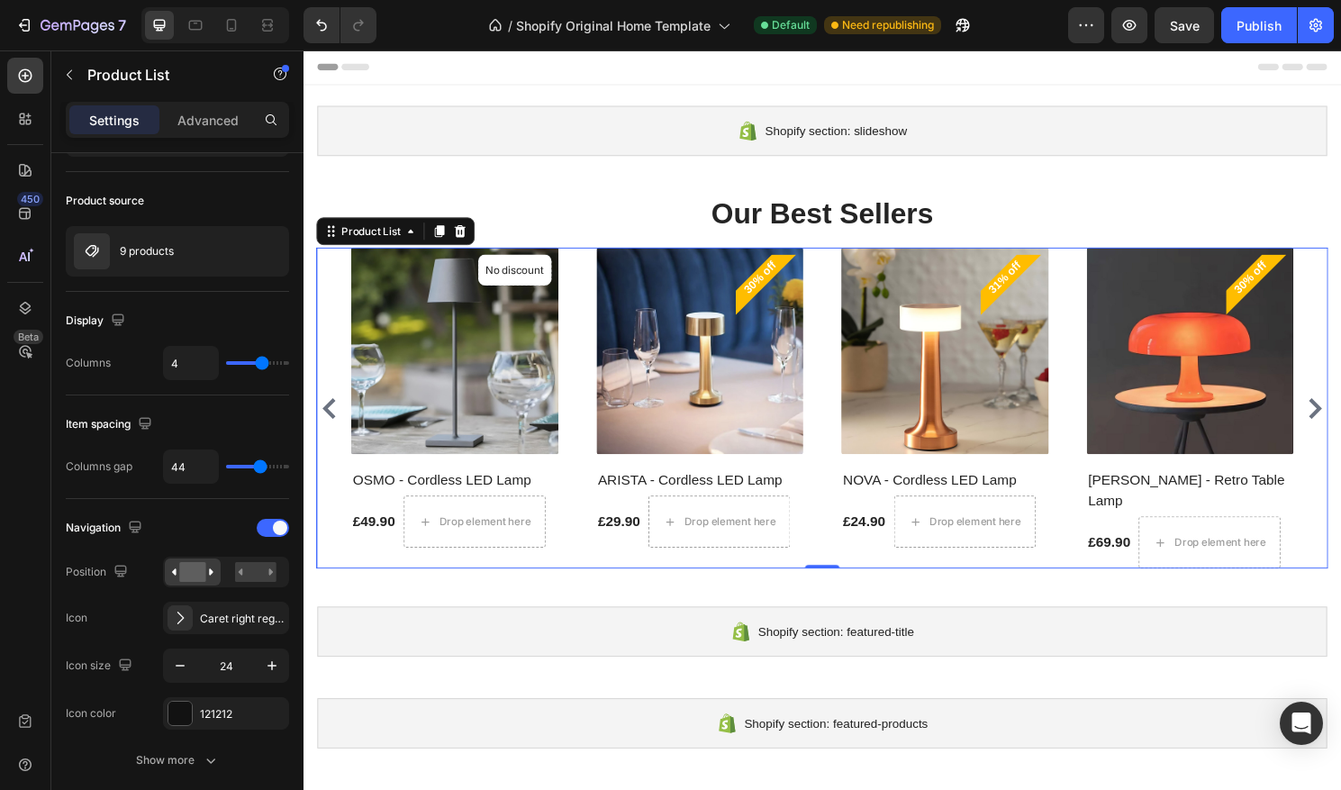
click at [1341, 413] on icon "Carousel Next Arrow" at bounding box center [1358, 424] width 22 height 22
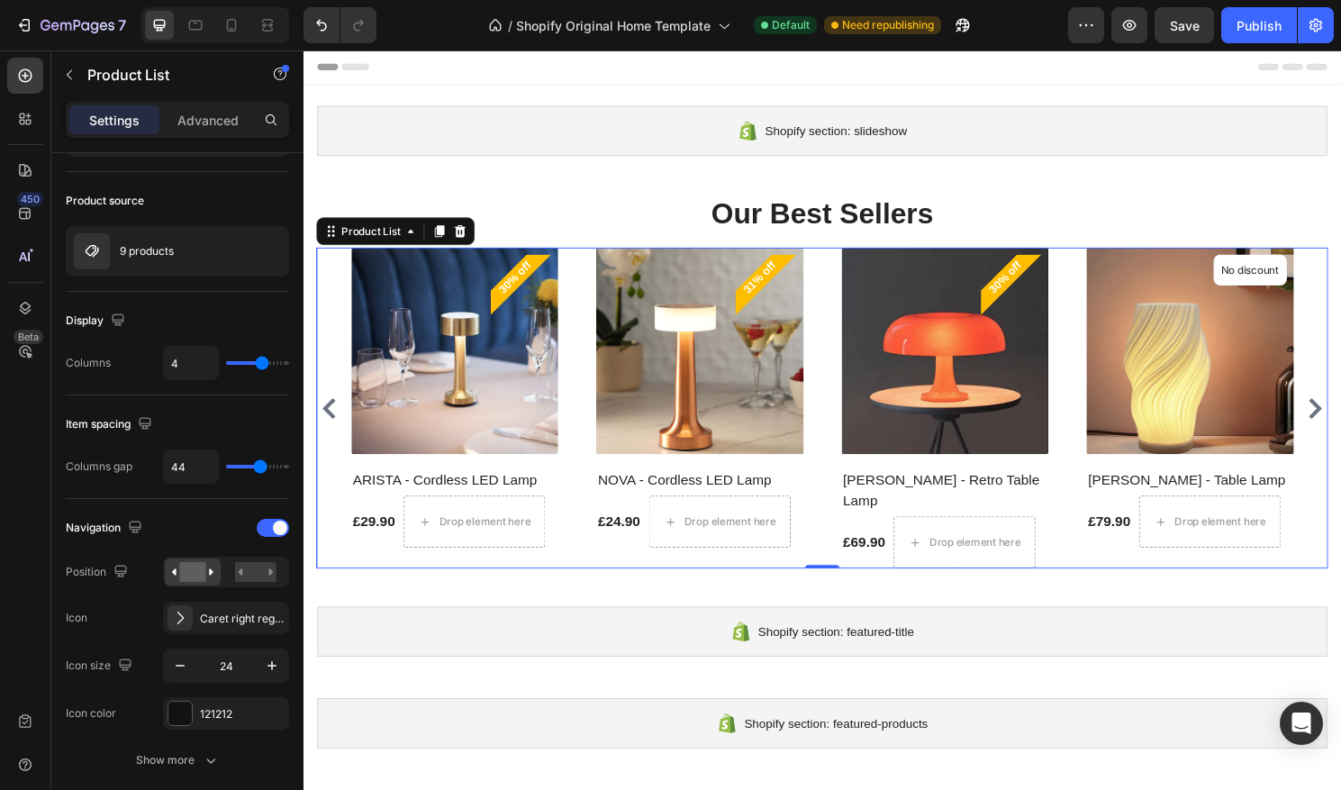
click at [1341, 413] on icon "Carousel Next Arrow" at bounding box center [1358, 424] width 22 height 22
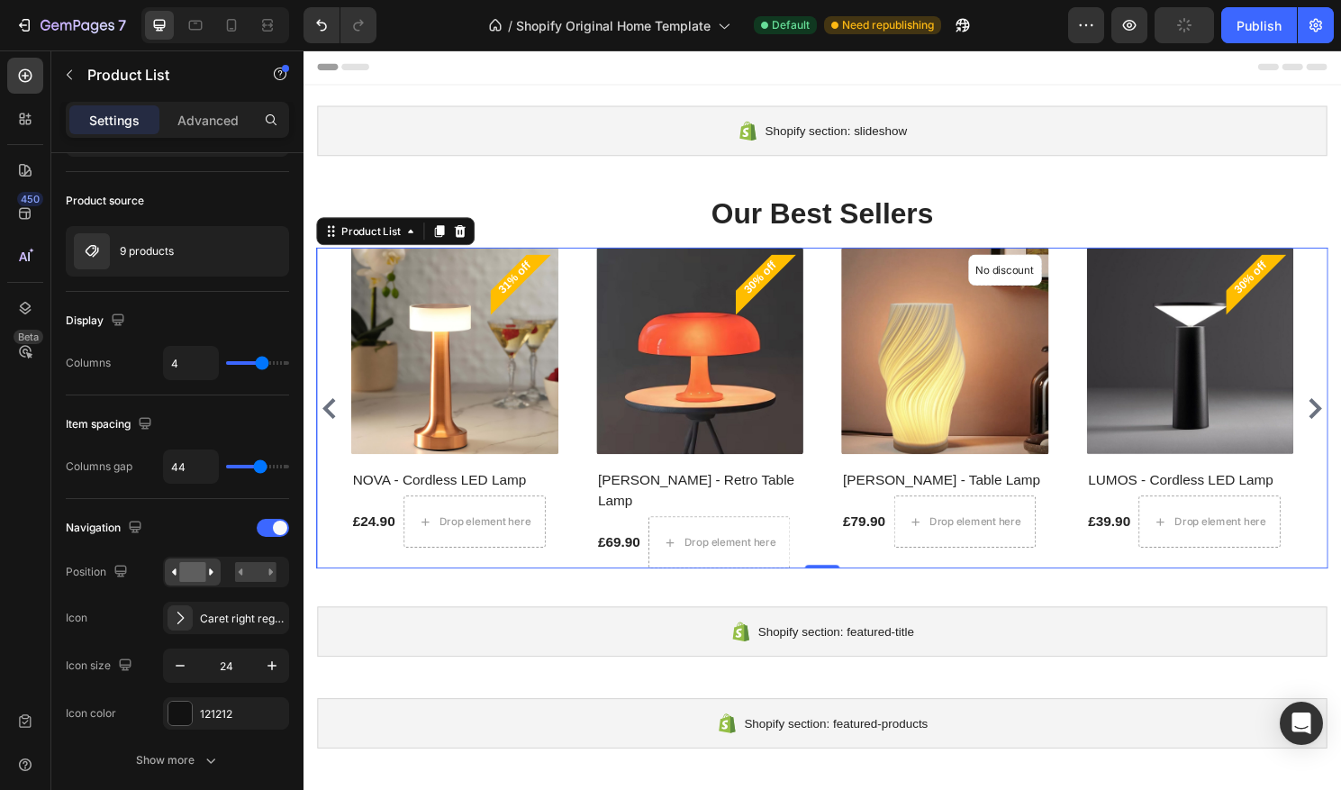
click at [1341, 413] on icon "Carousel Next Arrow" at bounding box center [1358, 424] width 22 height 22
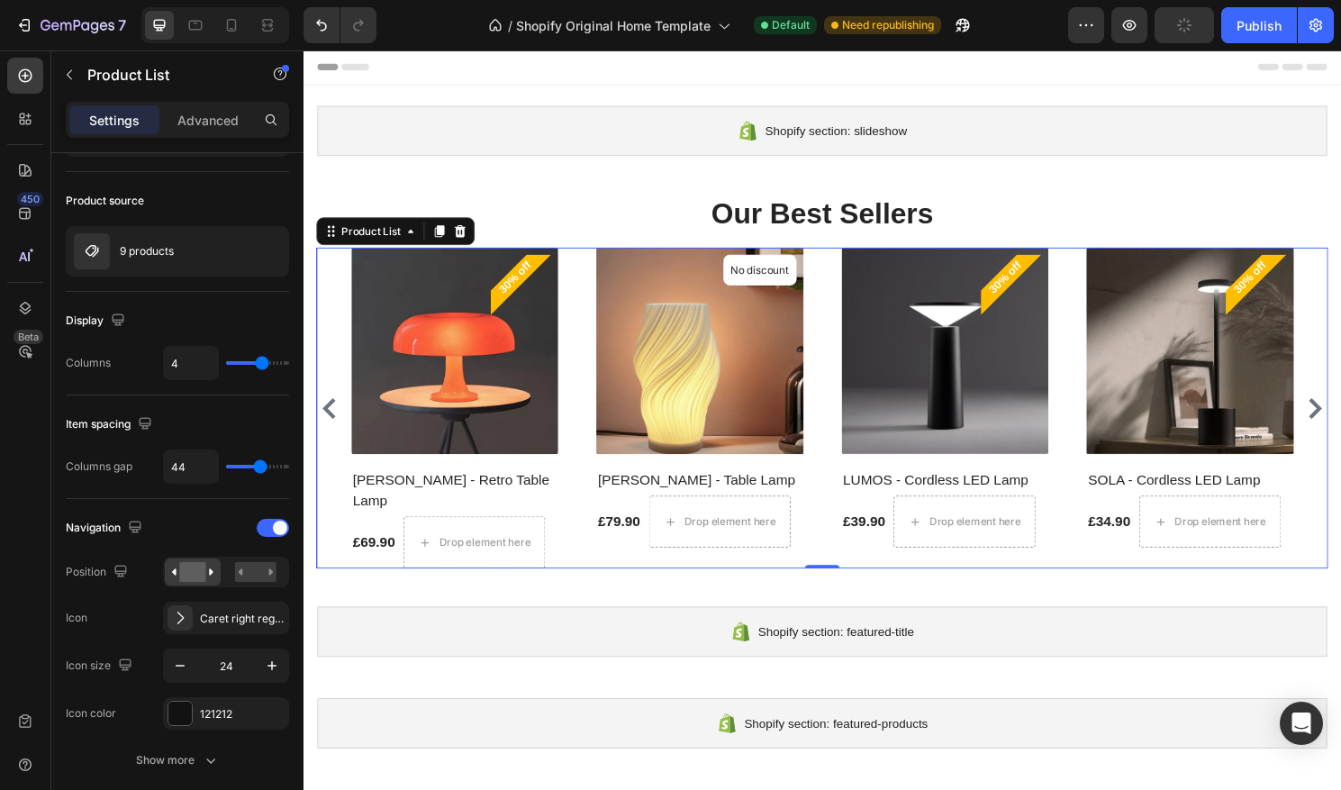
click at [1341, 413] on icon "Carousel Next Arrow" at bounding box center [1358, 424] width 22 height 22
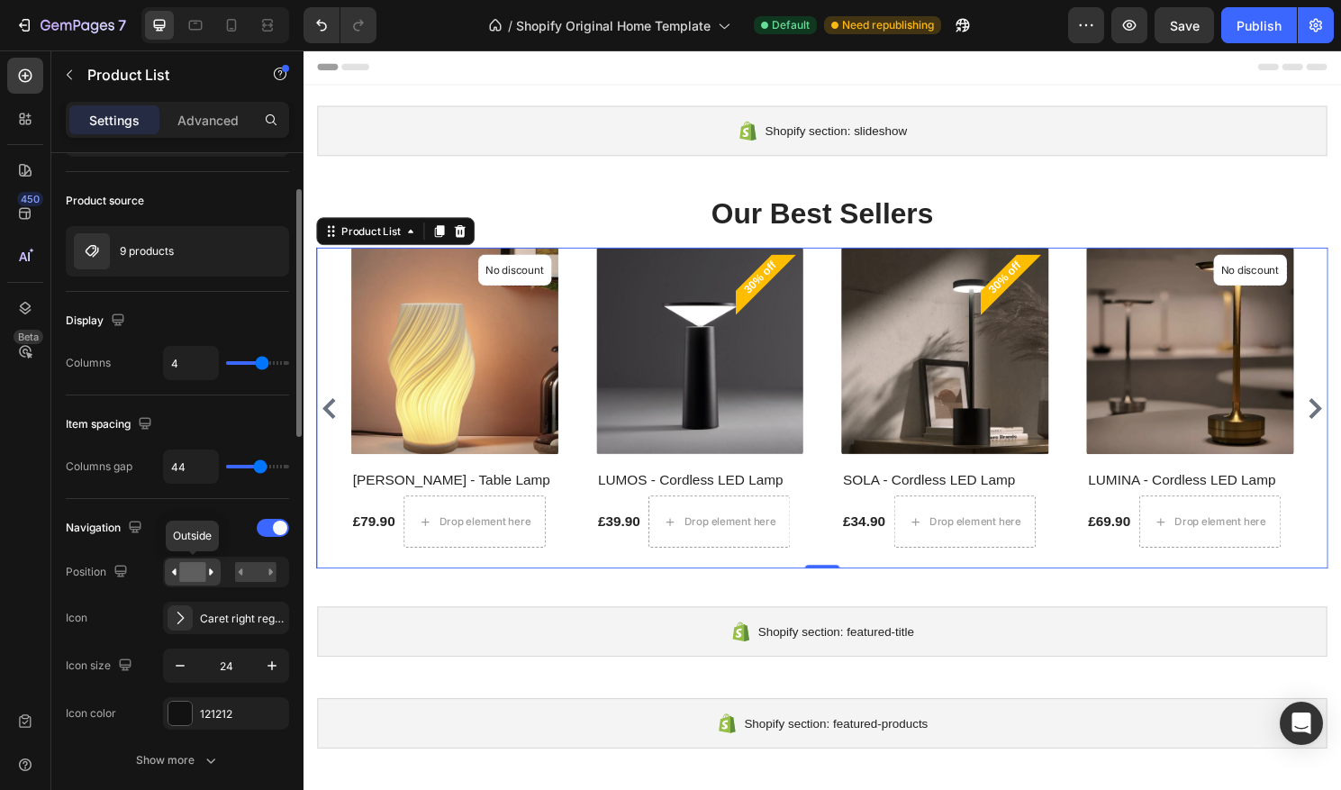
click at [195, 576] on rect at bounding box center [192, 572] width 26 height 20
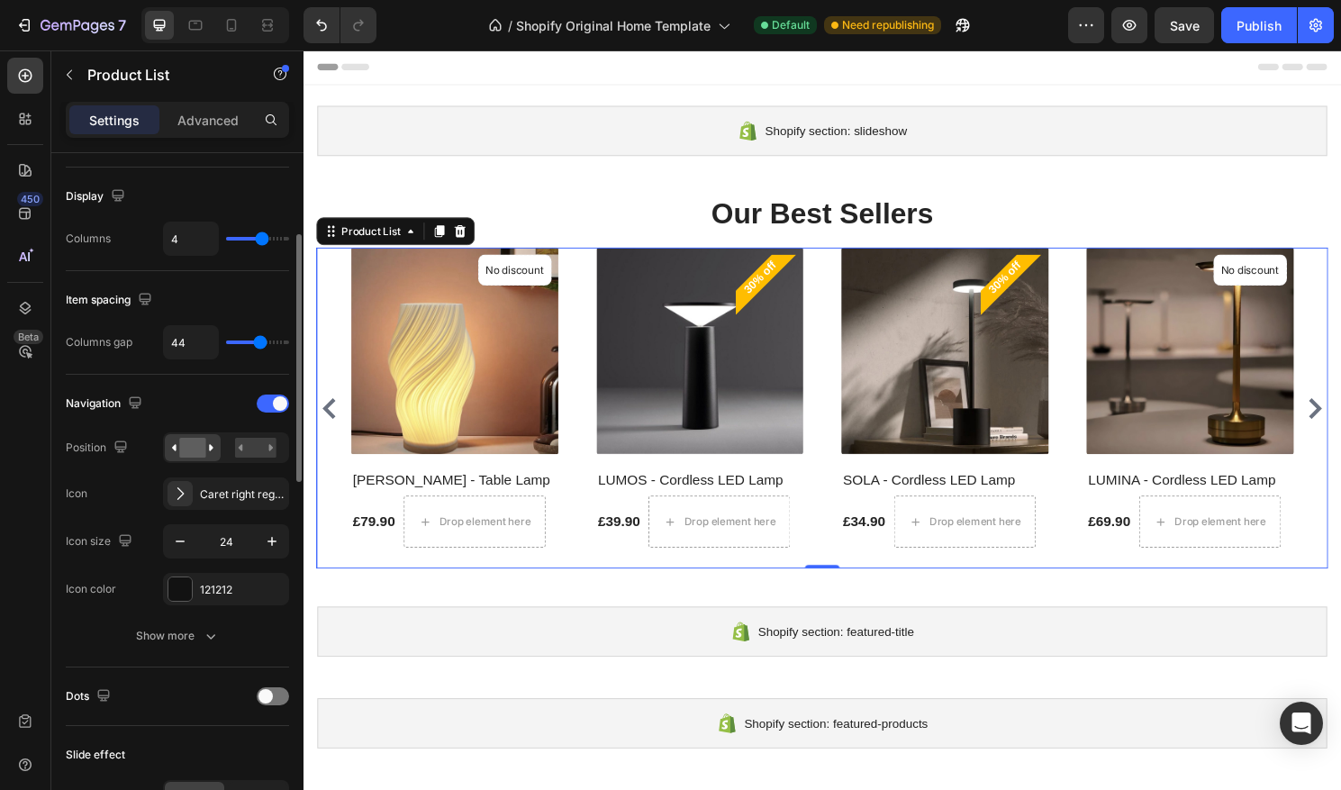
scroll to position [224, 0]
click at [226, 38] on div at bounding box center [231, 25] width 29 height 29
type input "2"
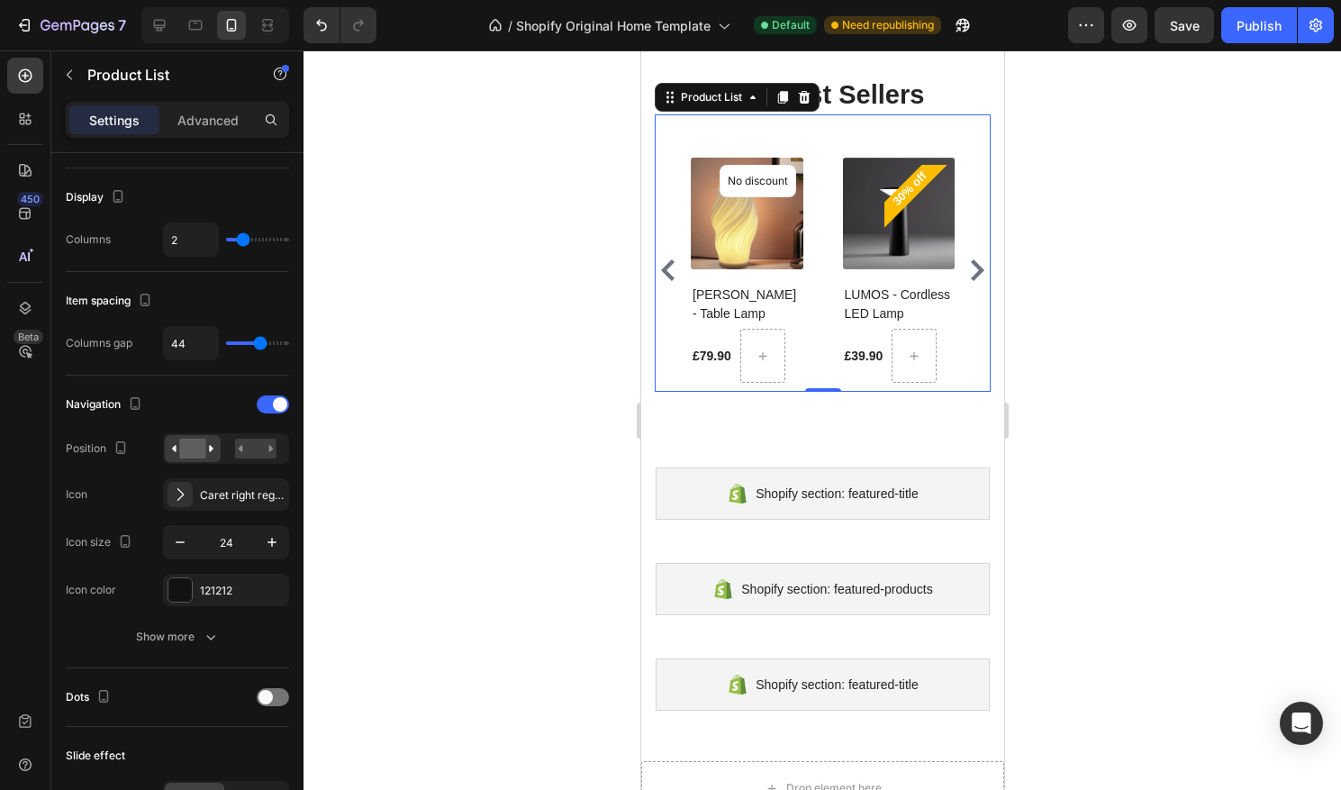
scroll to position [47, 0]
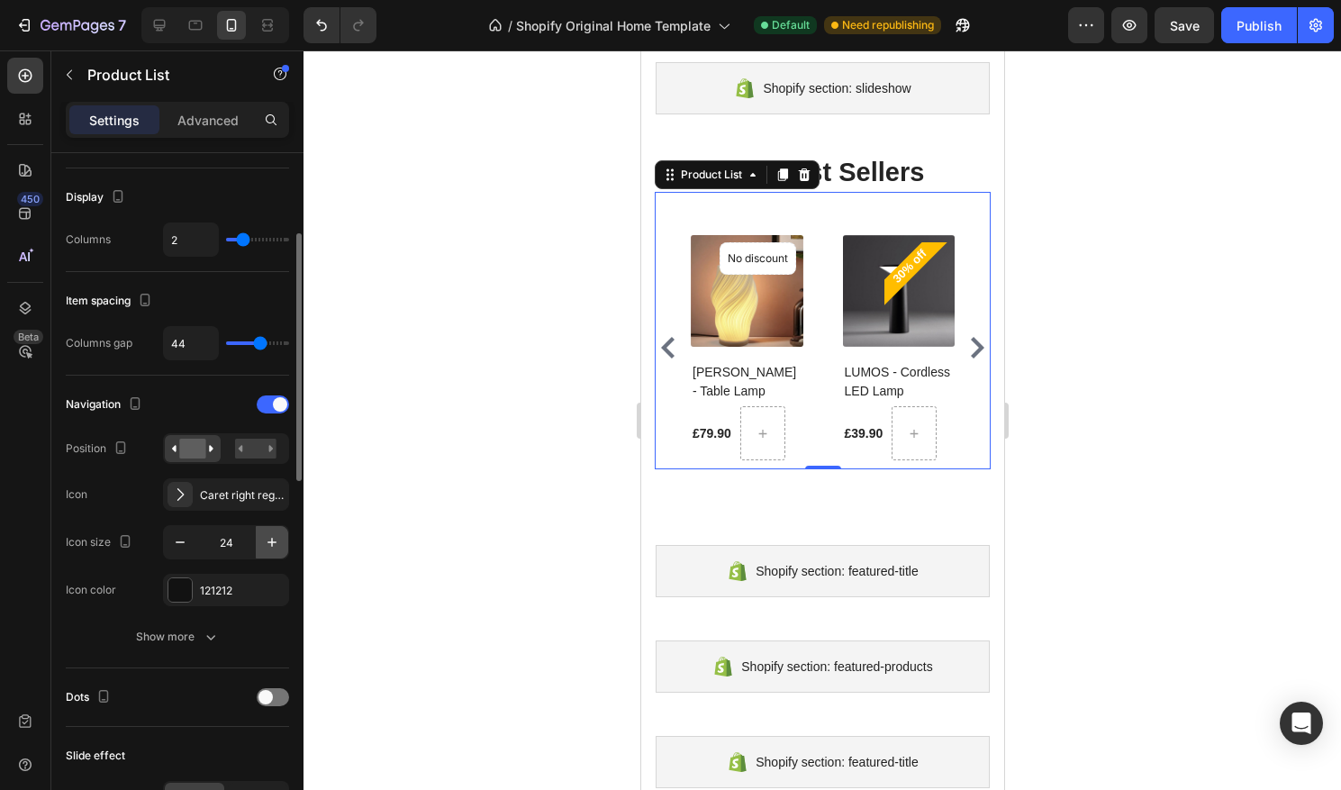
click at [277, 539] on icon "button" at bounding box center [272, 542] width 18 height 18
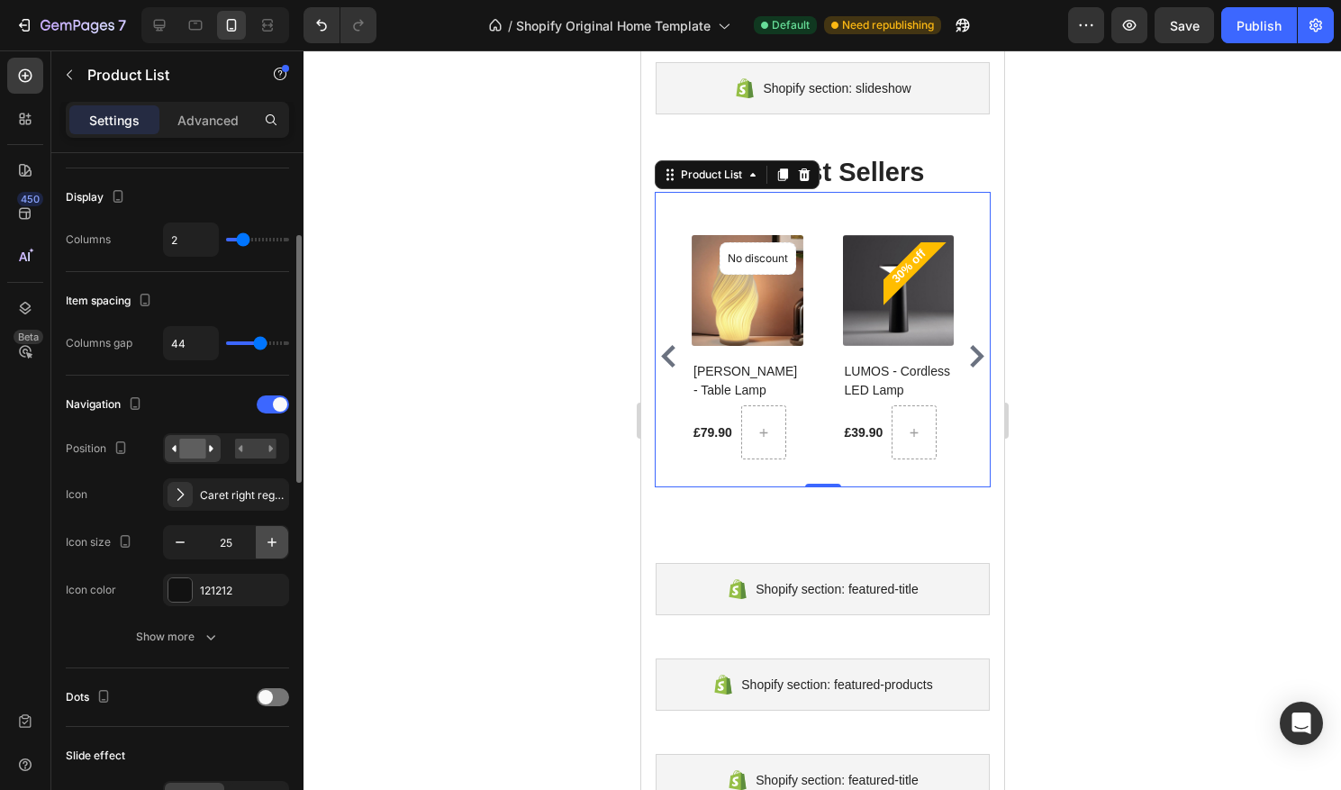
click at [277, 539] on icon "button" at bounding box center [272, 542] width 18 height 18
click at [277, 539] on icon "button" at bounding box center [272, 544] width 18 height 18
click at [187, 543] on icon "button" at bounding box center [180, 543] width 18 height 18
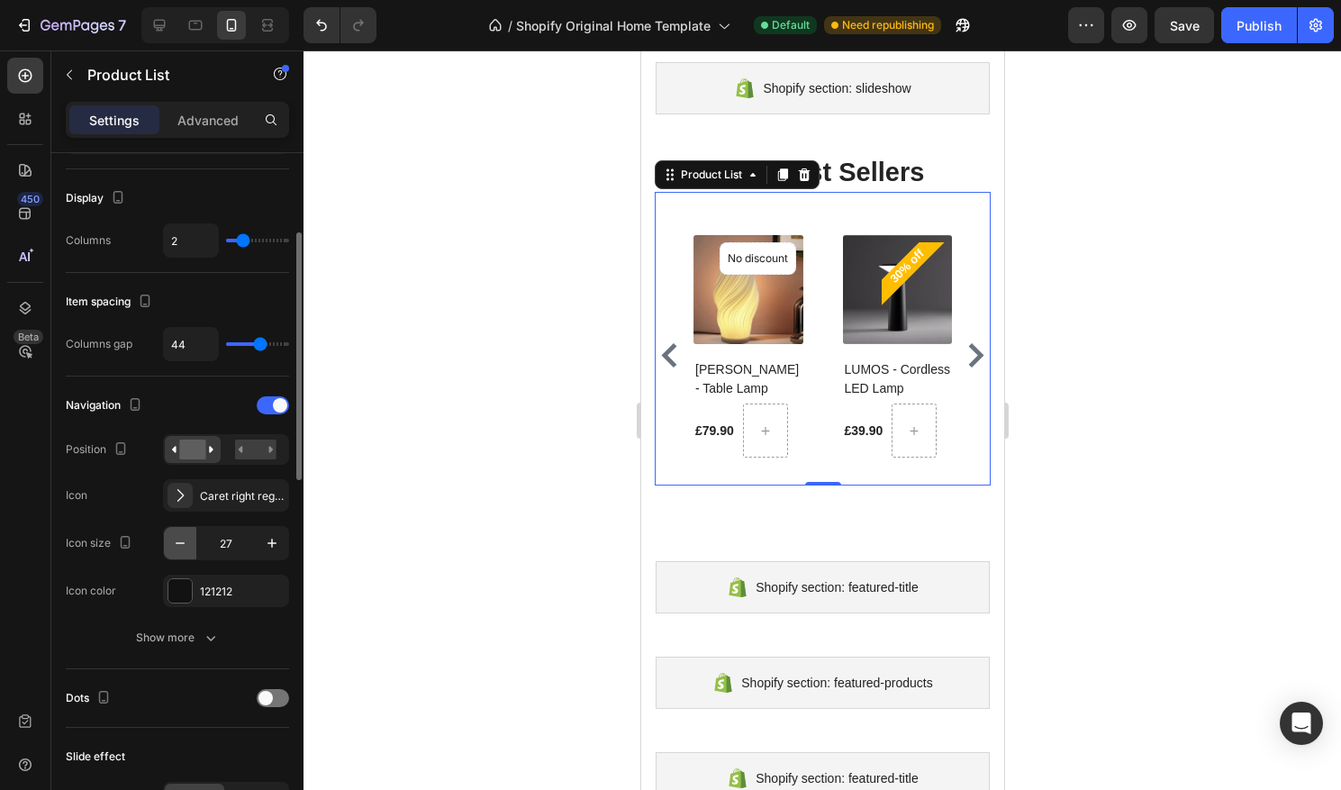
click at [187, 543] on icon "button" at bounding box center [180, 543] width 18 height 18
click at [187, 543] on icon "button" at bounding box center [180, 546] width 18 height 18
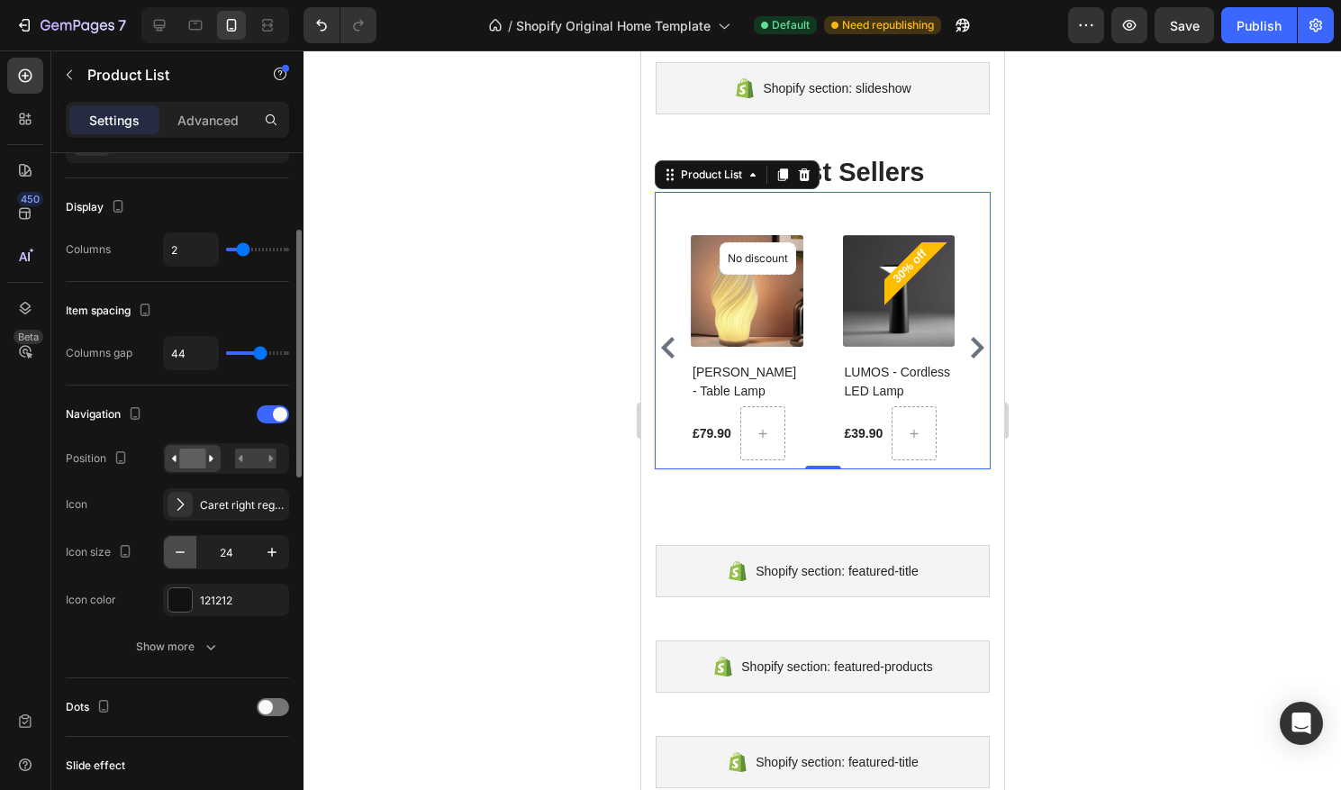
click at [187, 543] on icon "button" at bounding box center [180, 552] width 18 height 18
click at [187, 543] on button "button" at bounding box center [180, 552] width 32 height 32
click at [187, 543] on button "button" at bounding box center [180, 555] width 32 height 32
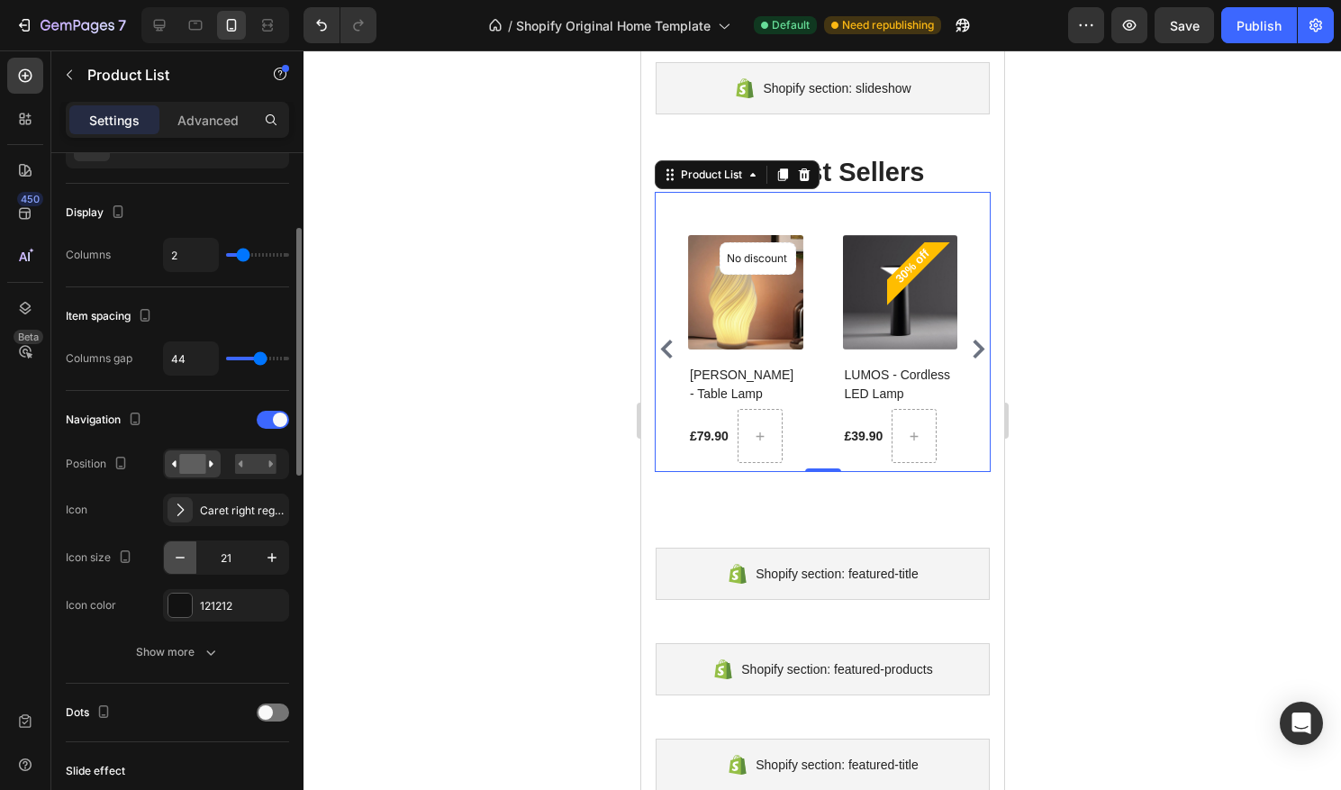
click at [187, 543] on button "button" at bounding box center [180, 557] width 32 height 32
click at [187, 543] on button "button" at bounding box center [180, 558] width 32 height 32
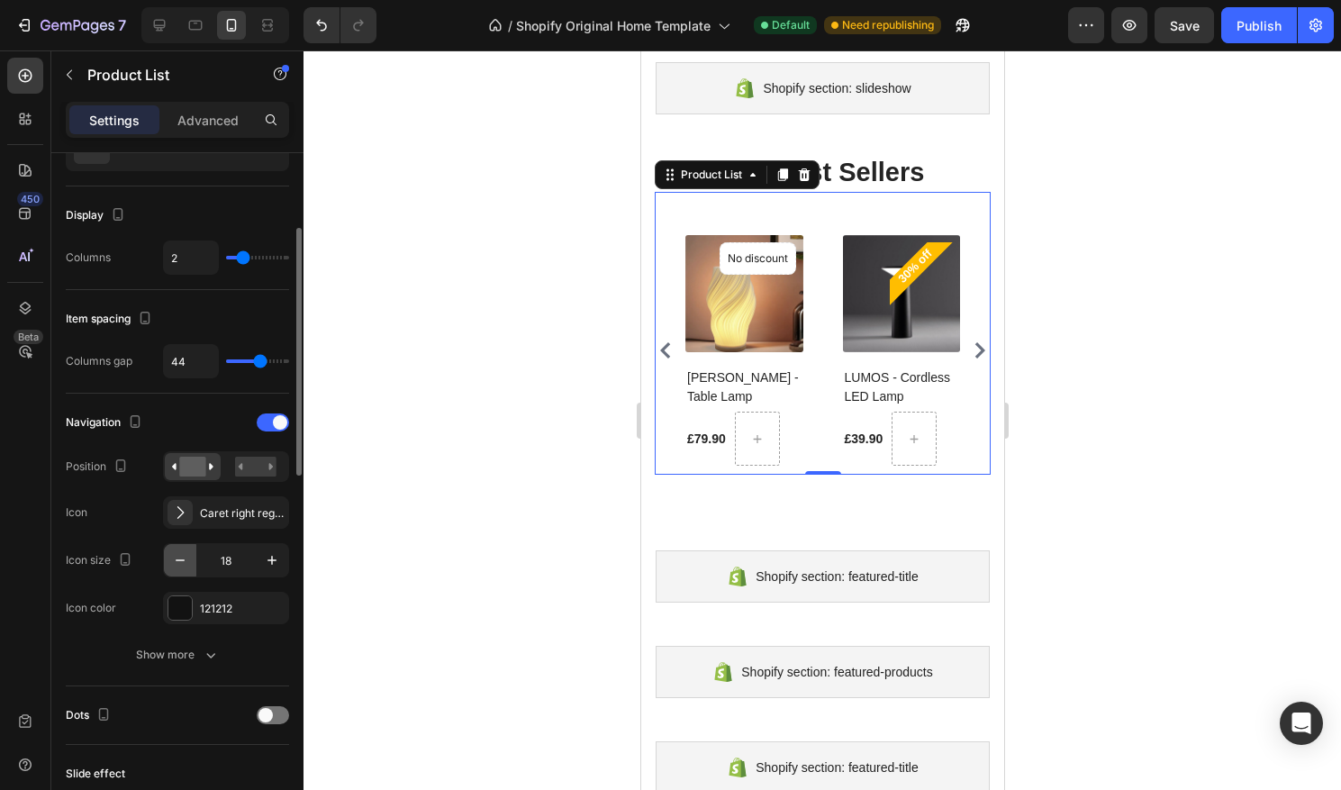
click at [187, 543] on div "18" at bounding box center [226, 560] width 126 height 34
click at [187, 543] on div "Navigation Position Icon Caret right regular Icon size 18 Icon color 121212" at bounding box center [177, 517] width 223 height 216
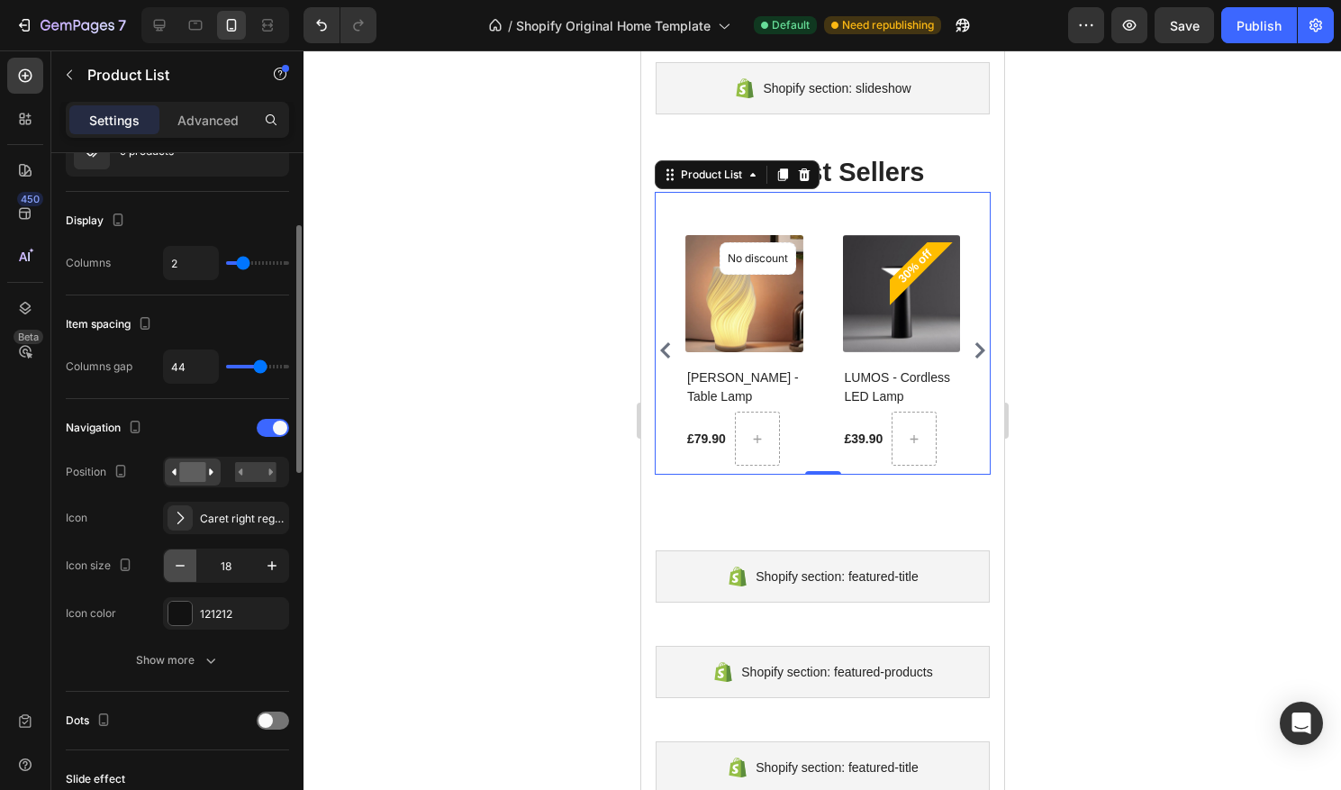
click at [183, 561] on icon "button" at bounding box center [180, 566] width 18 height 18
click at [184, 561] on icon "button" at bounding box center [180, 568] width 18 height 18
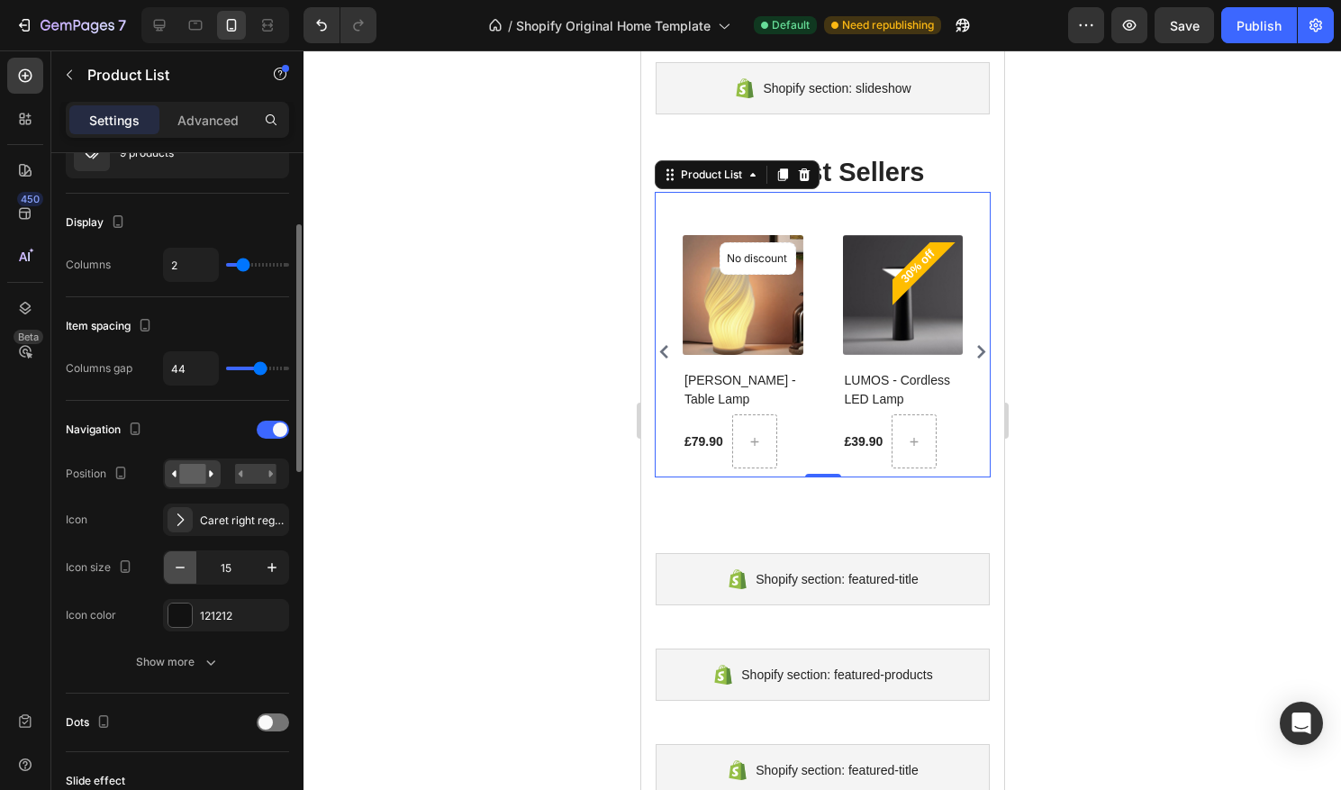
click at [184, 561] on icon "button" at bounding box center [180, 568] width 18 height 18
type input "13"
type input "1"
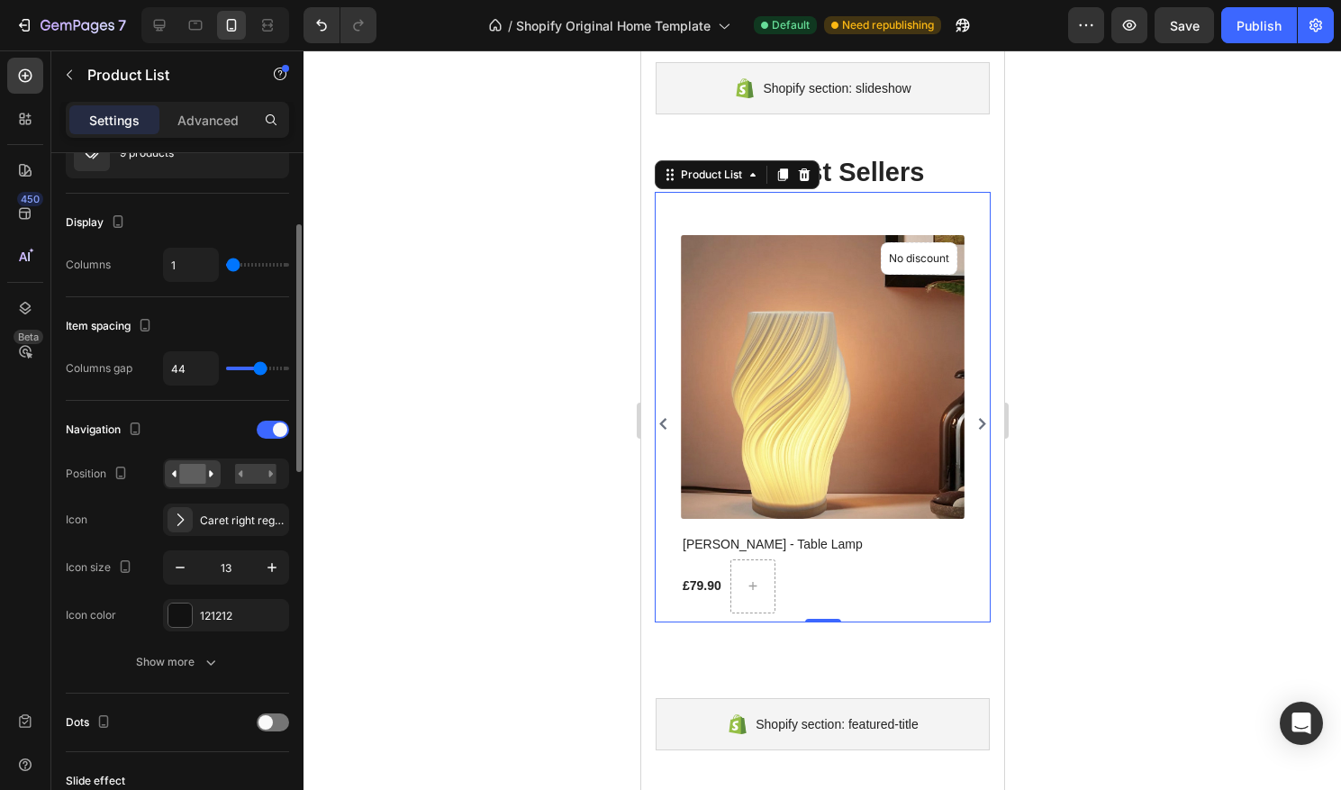
type input "2"
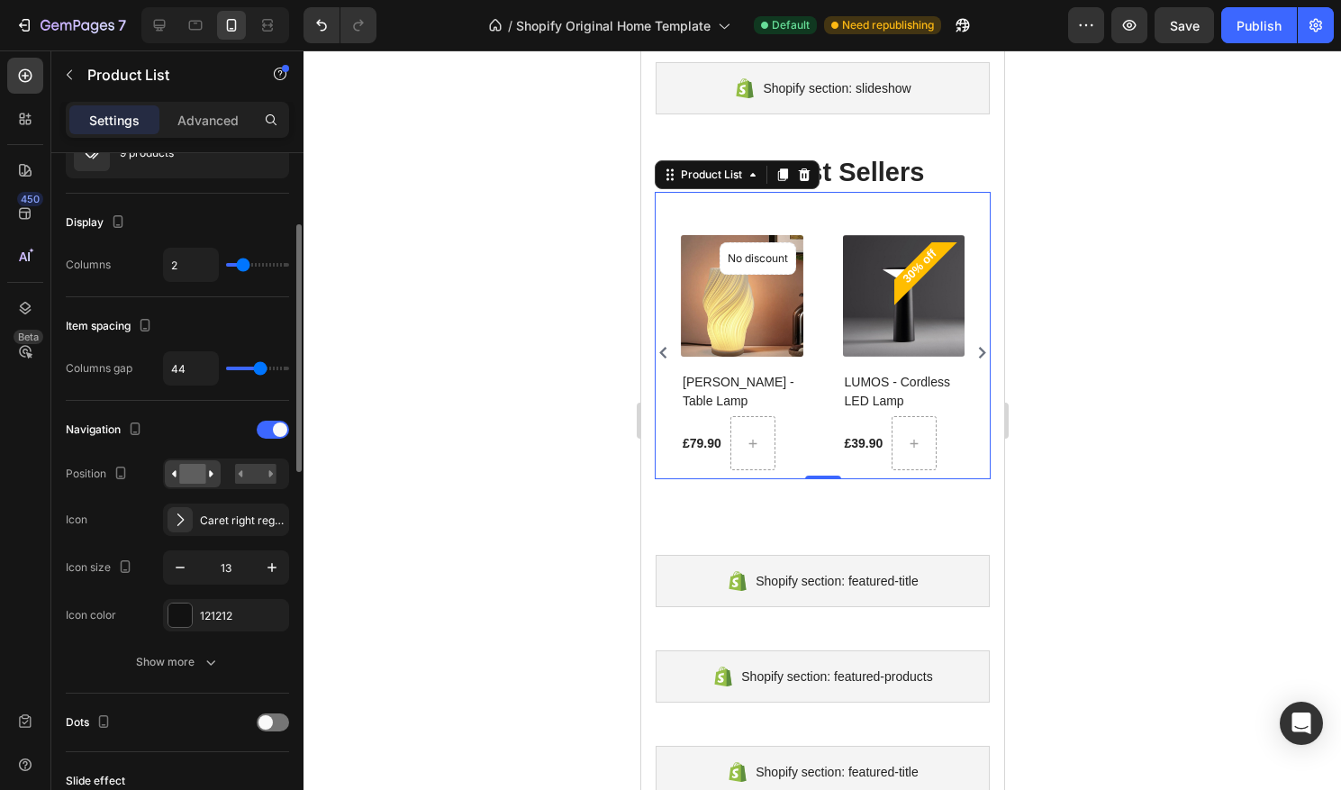
click at [241, 266] on input "range" at bounding box center [257, 265] width 63 height 4
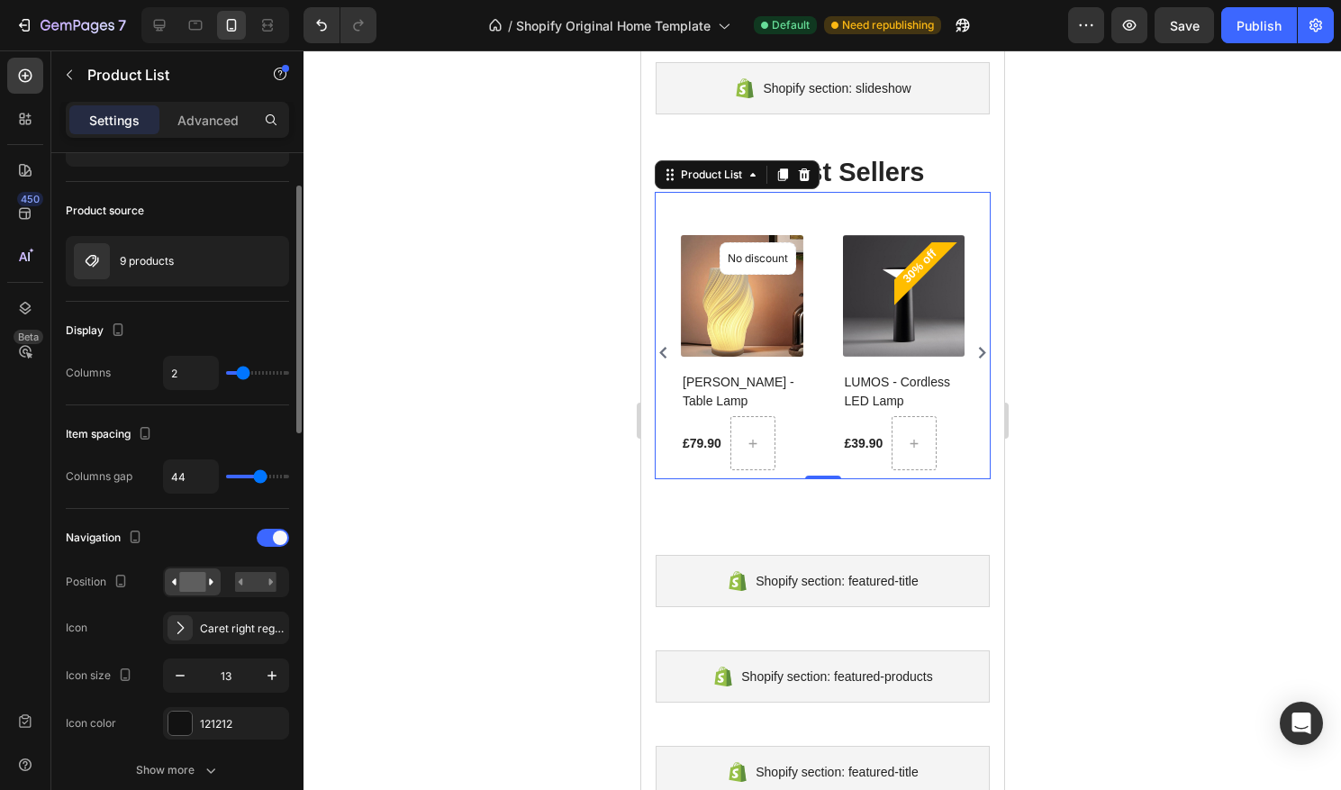
scroll to position [0, 0]
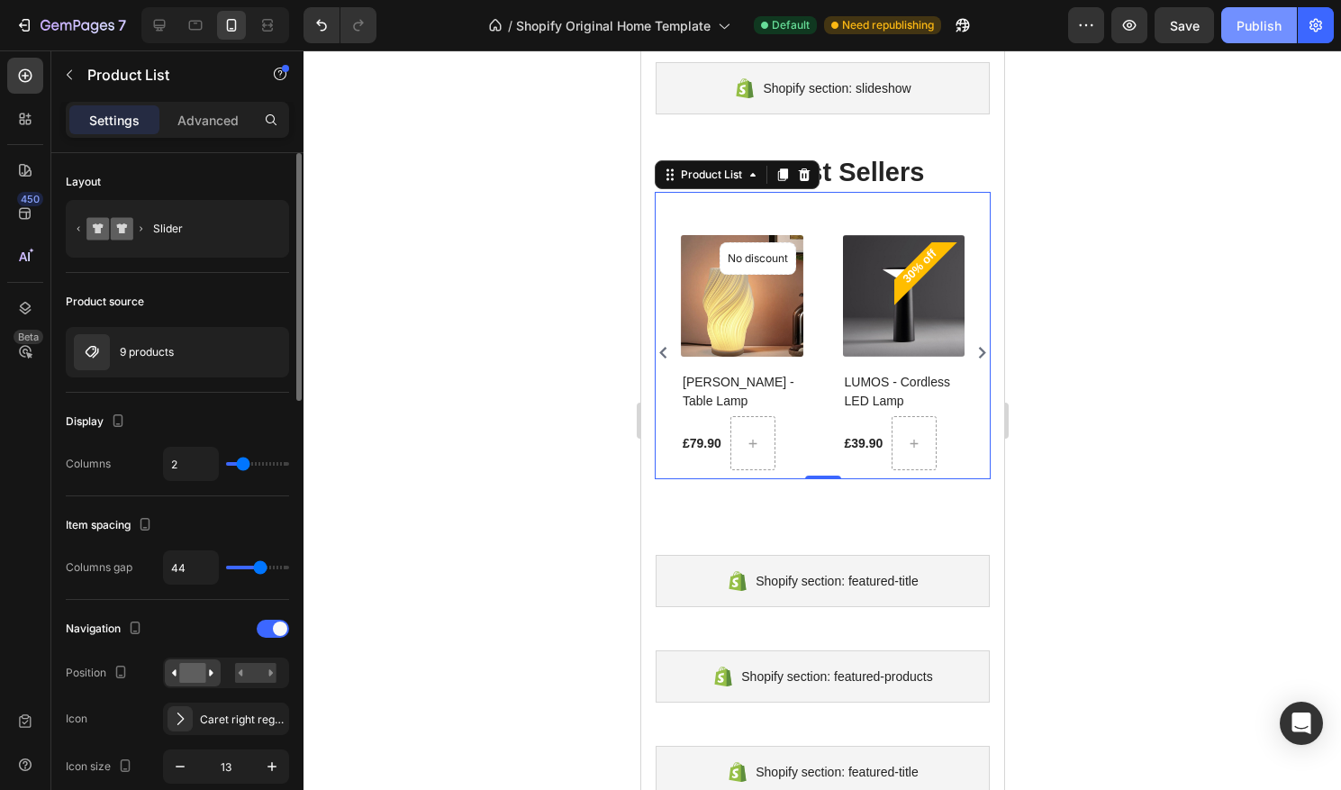
click at [1277, 26] on div "Publish" at bounding box center [1259, 25] width 45 height 19
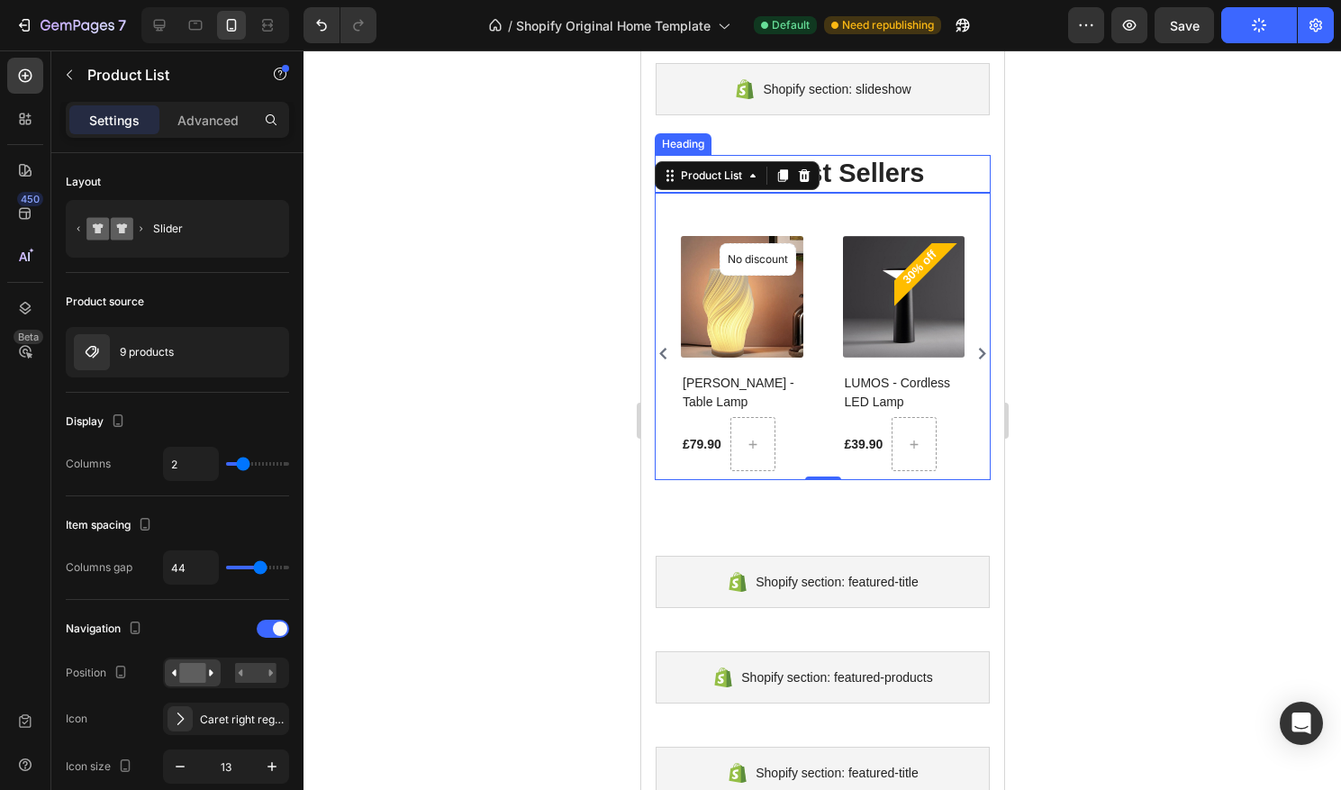
scroll to position [54, 0]
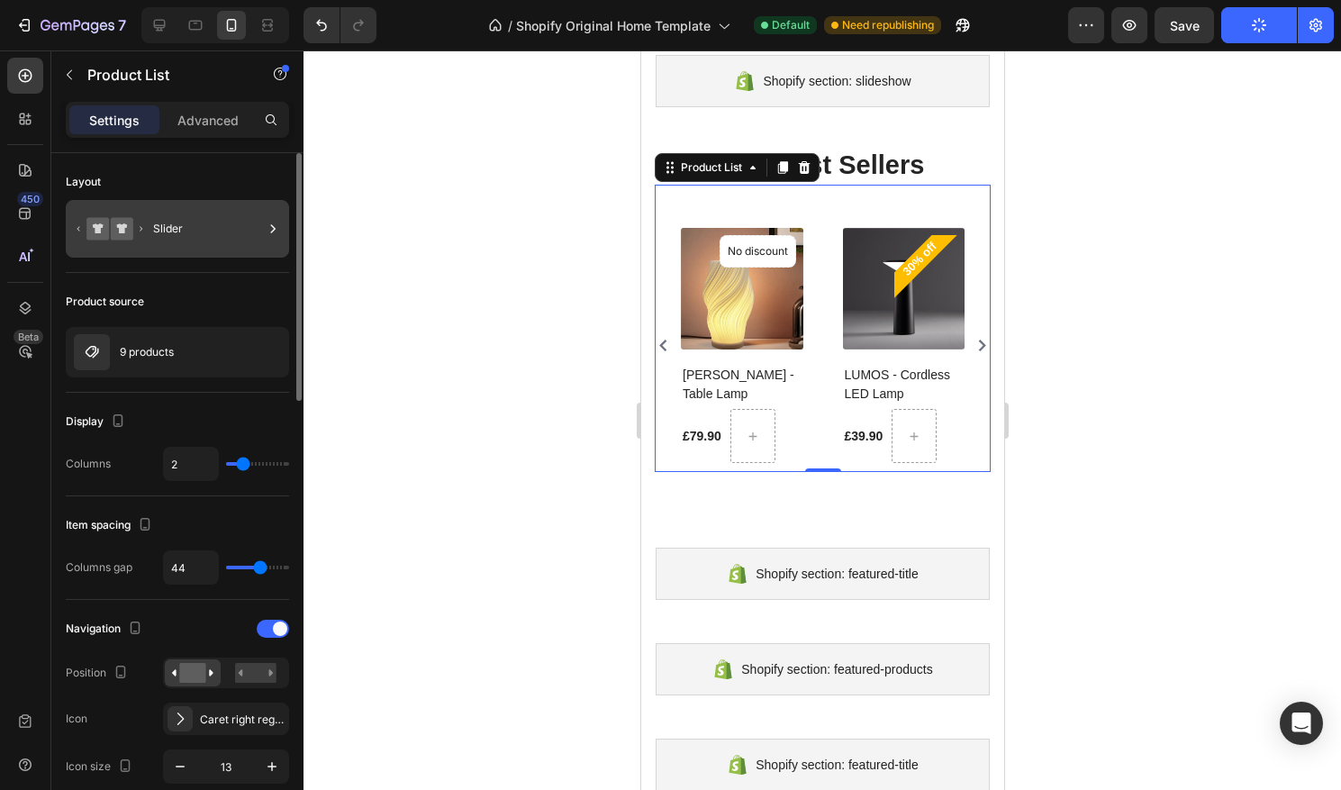
click at [205, 247] on div "Slider" at bounding box center [208, 228] width 110 height 41
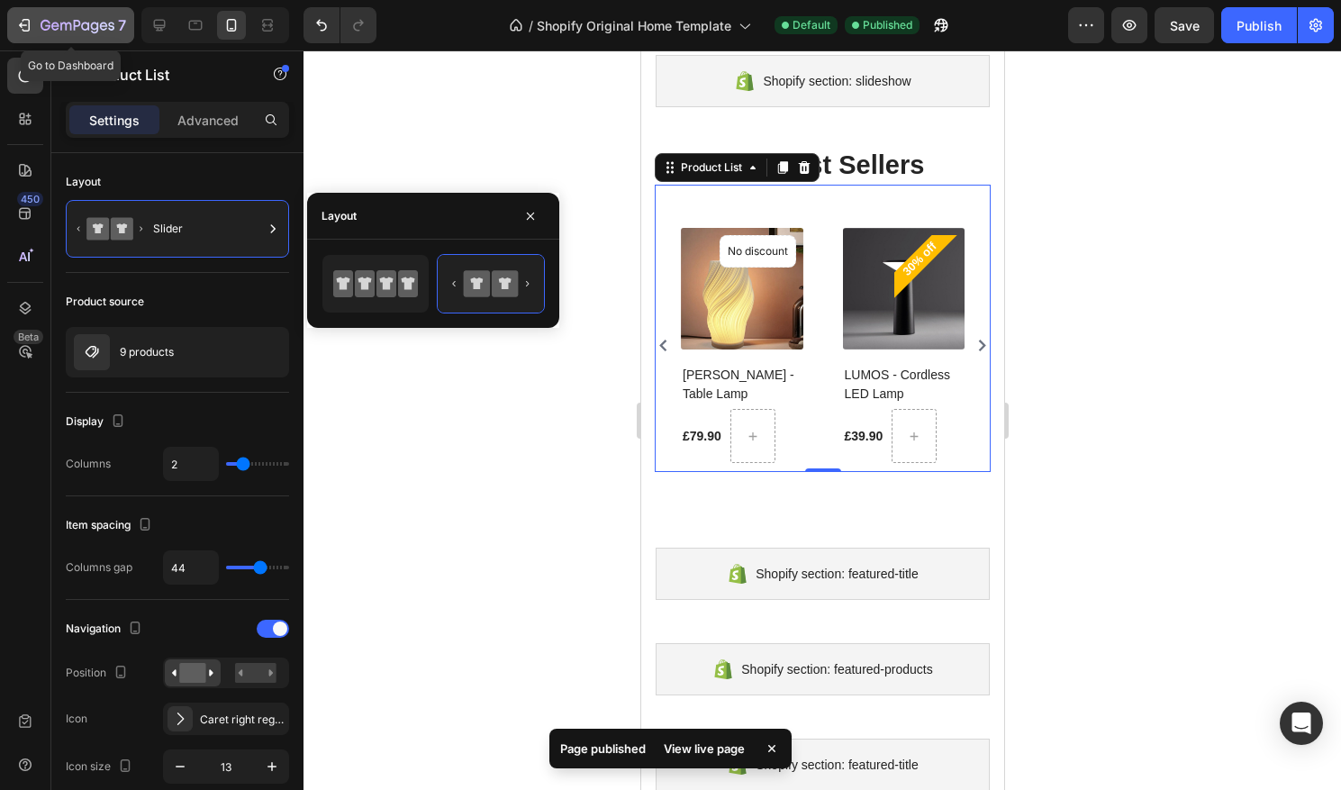
click at [47, 38] on button "7" at bounding box center [70, 25] width 127 height 36
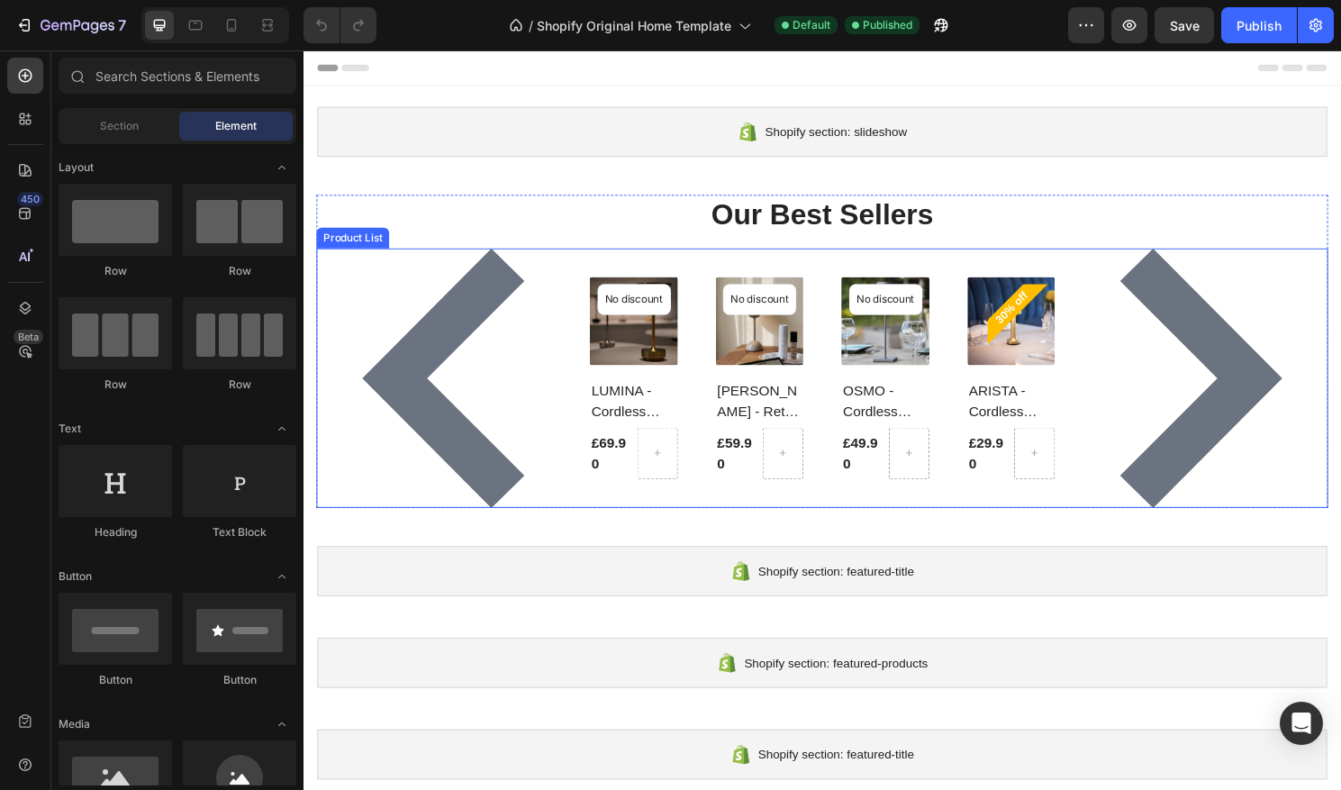
click at [493, 364] on icon "Carousel Back Arrow" at bounding box center [455, 392] width 270 height 270
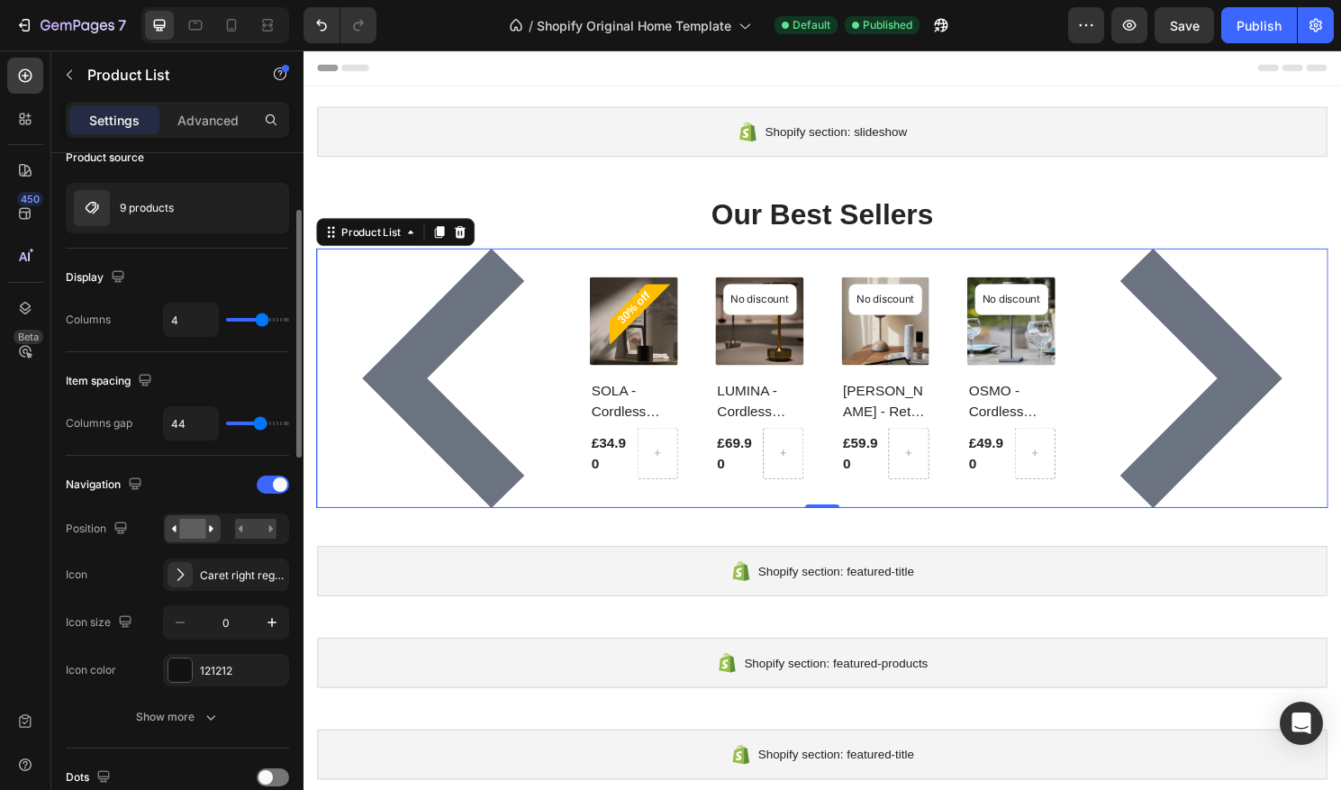
scroll to position [143, 0]
click at [265, 491] on div at bounding box center [273, 486] width 32 height 18
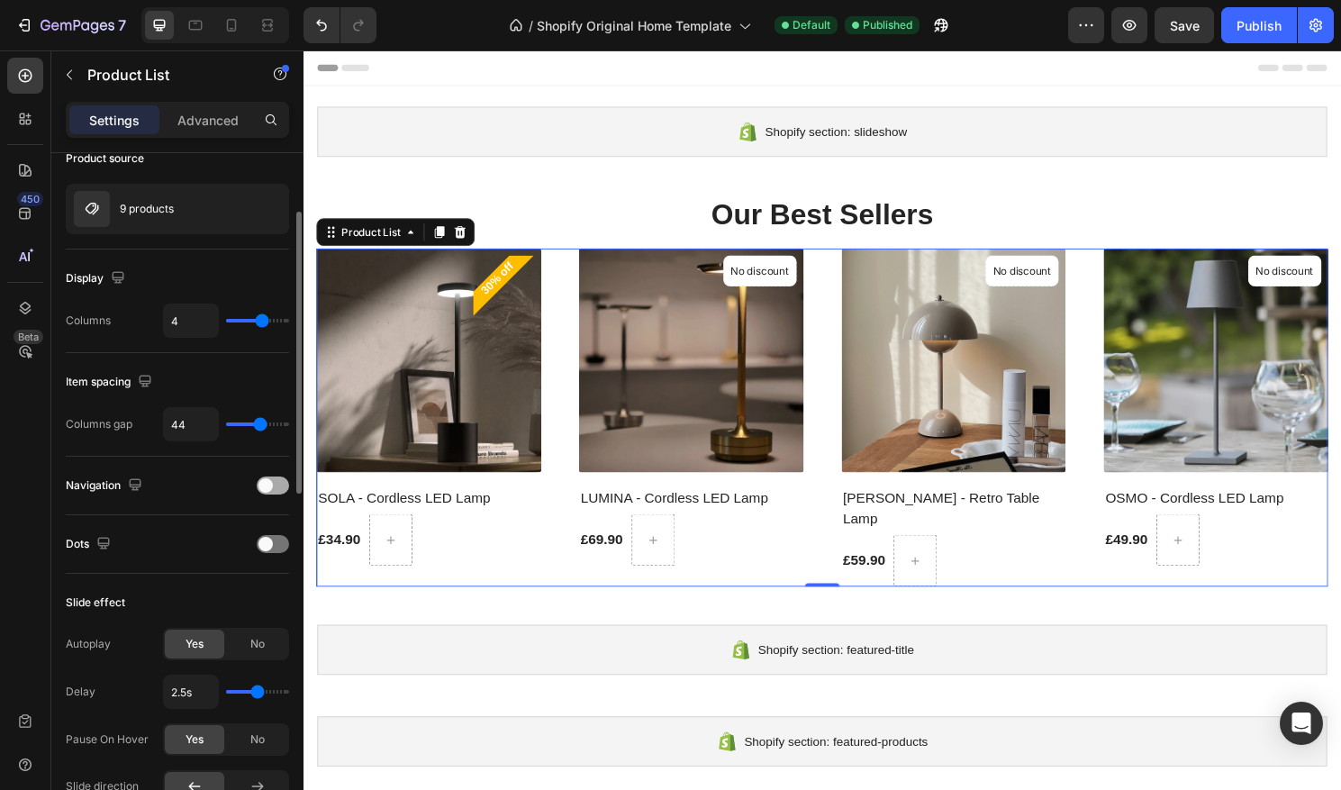
click at [267, 490] on span at bounding box center [266, 485] width 14 height 14
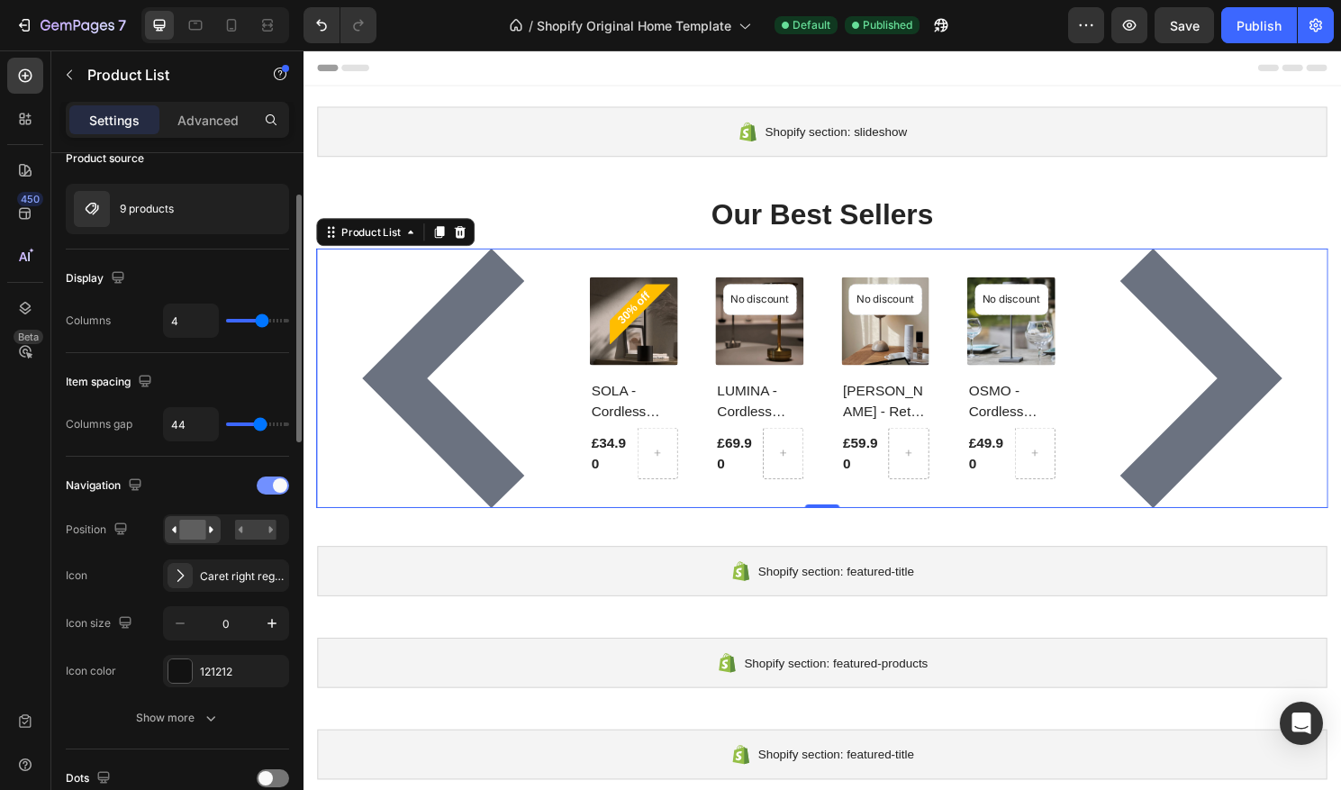
scroll to position [134, 0]
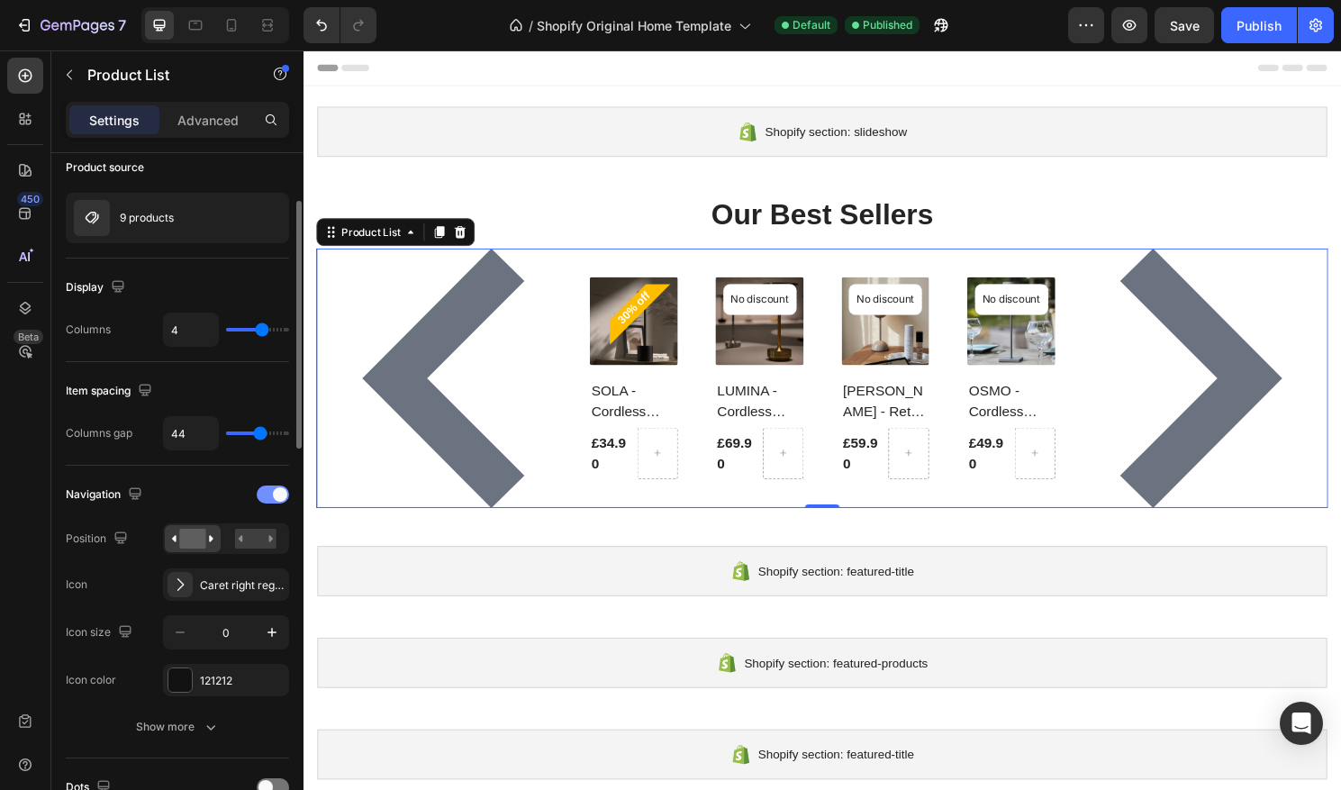
click at [267, 490] on div at bounding box center [273, 495] width 32 height 18
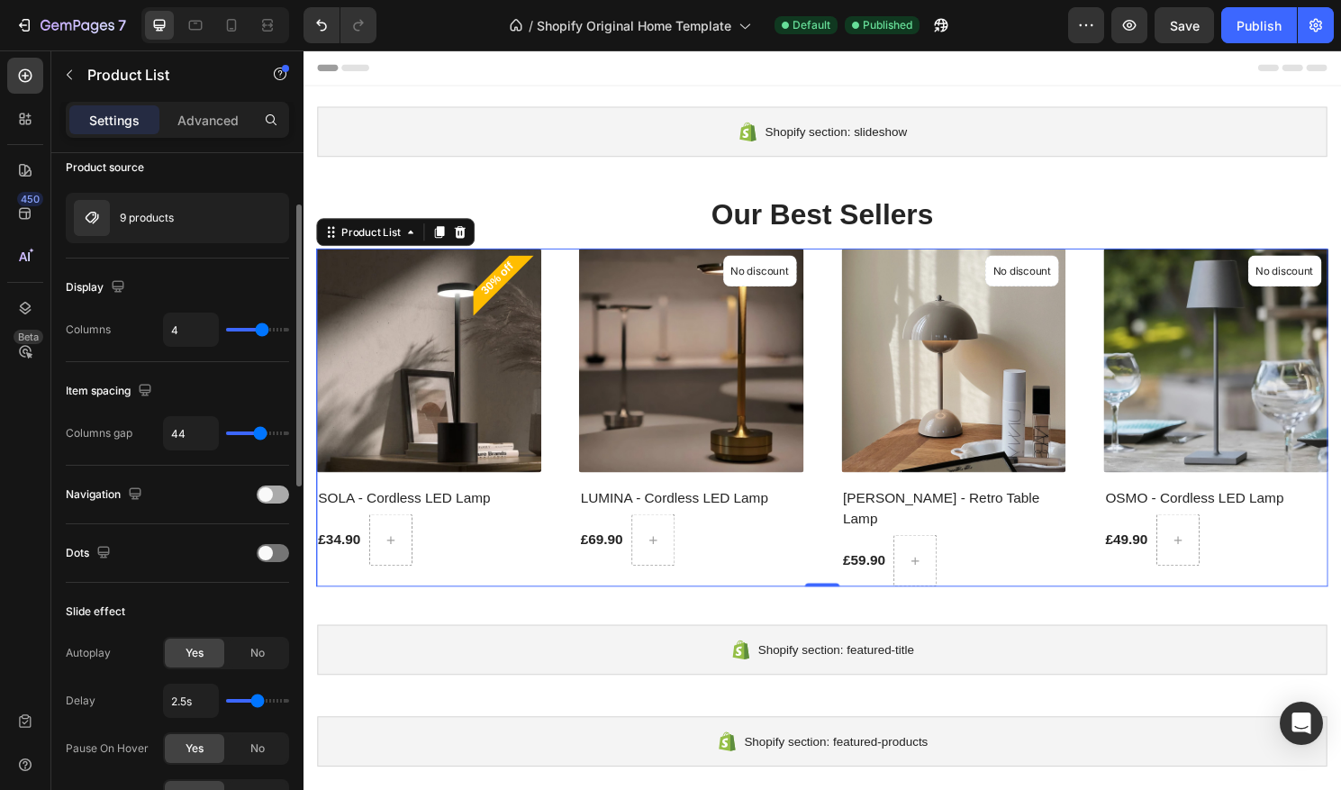
scroll to position [132, 0]
click at [266, 500] on span at bounding box center [266, 497] width 14 height 14
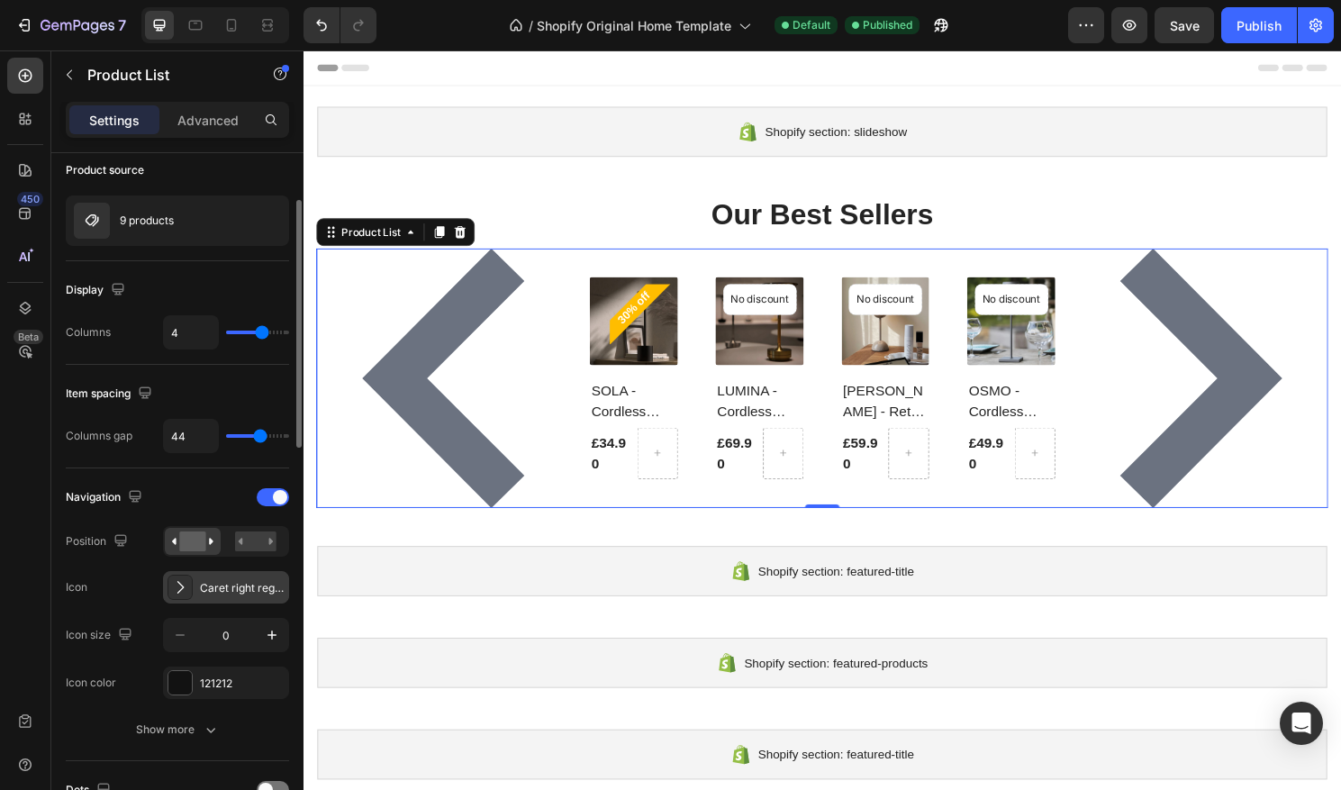
click at [189, 584] on div at bounding box center [180, 587] width 25 height 25
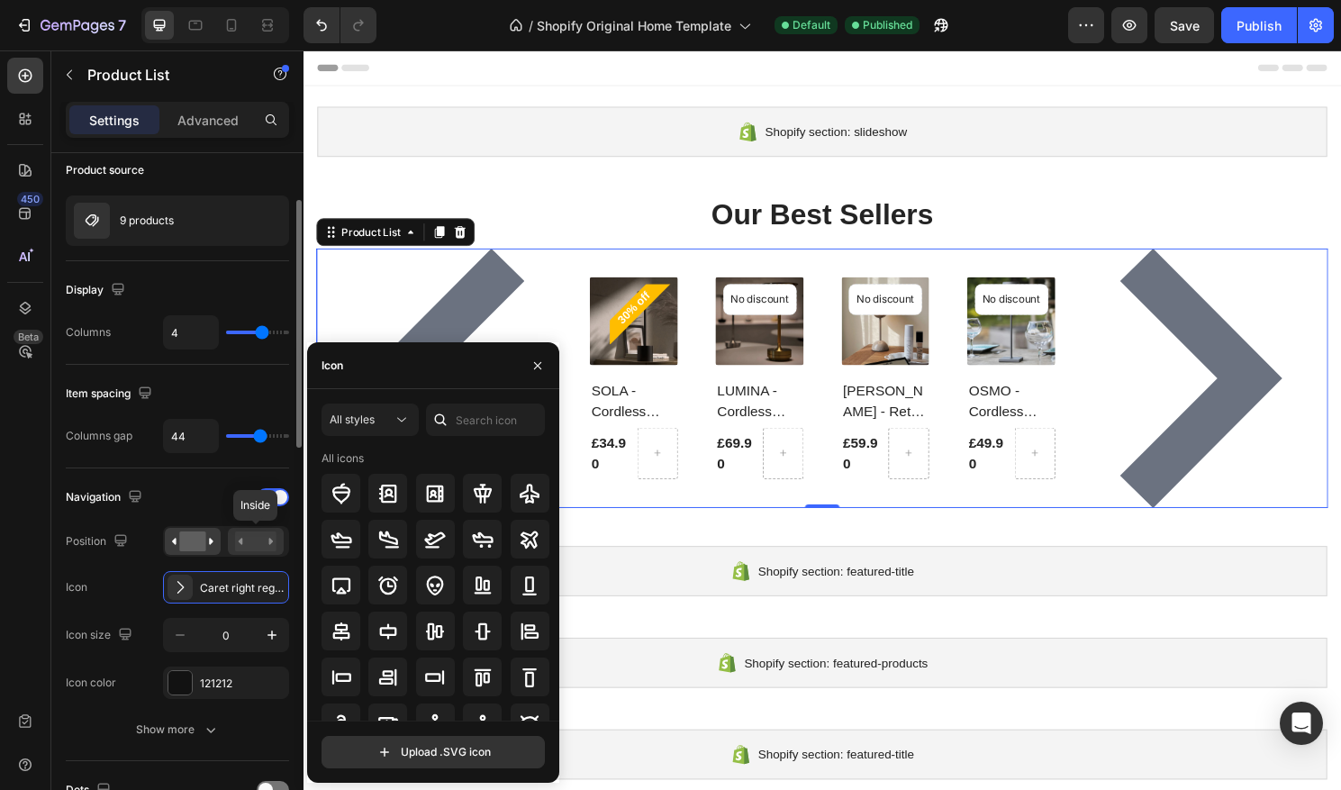
click at [258, 543] on rect at bounding box center [255, 542] width 41 height 20
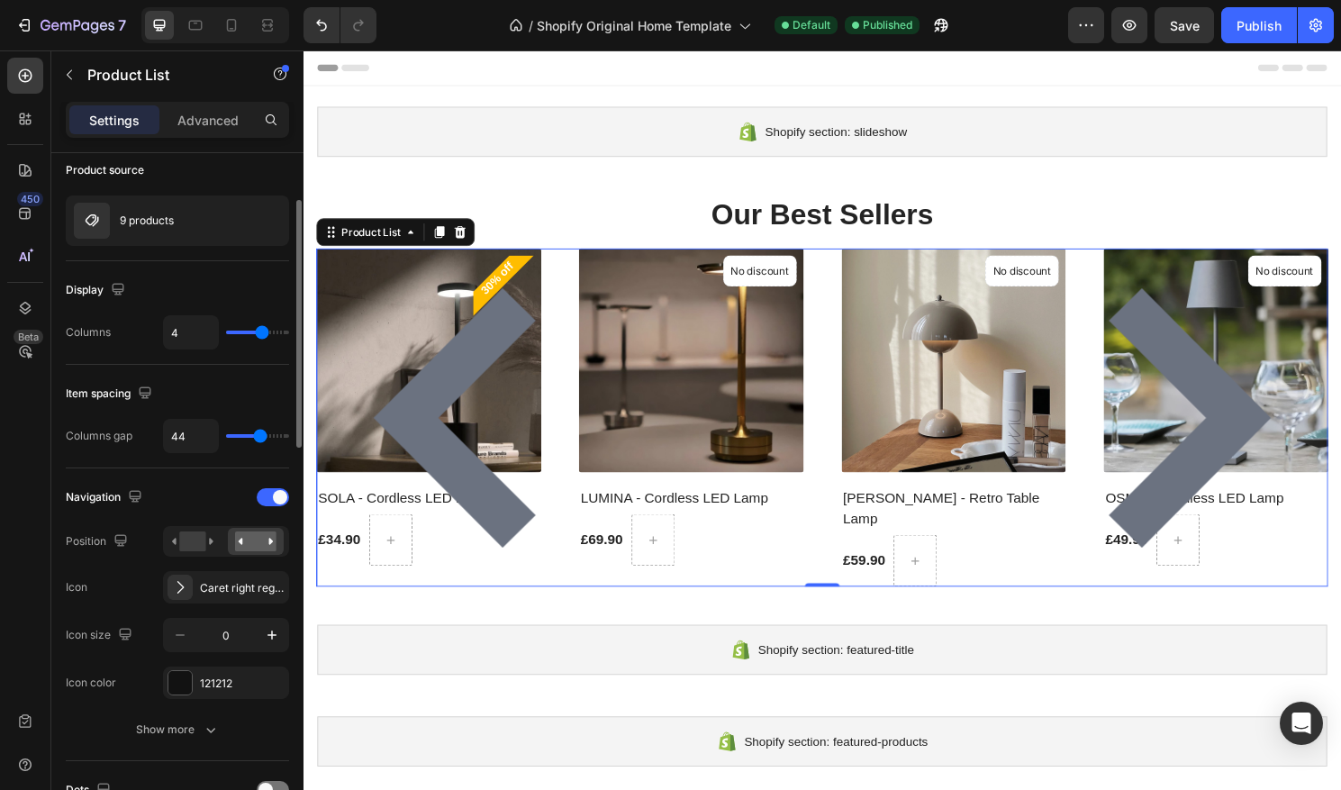
type input "18"
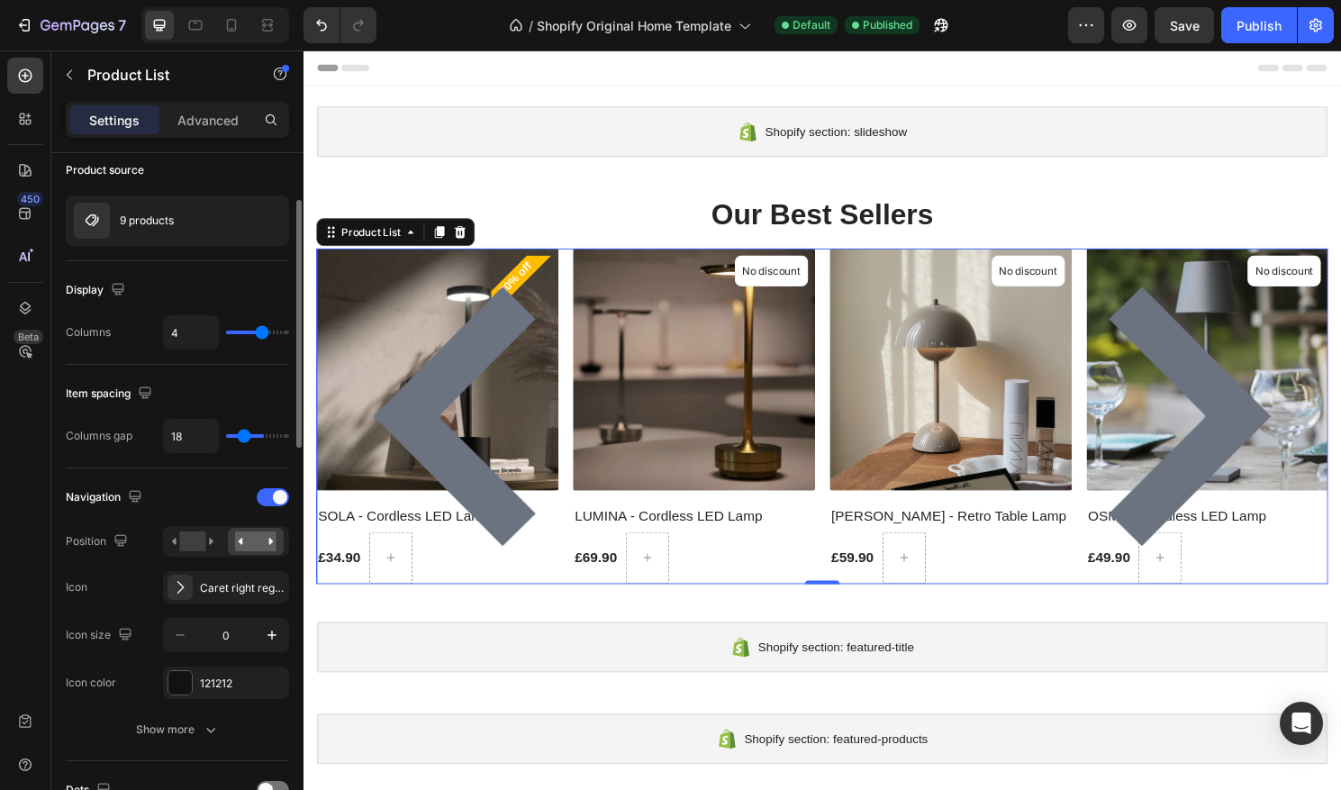
type input "17"
type input "16"
type input "10"
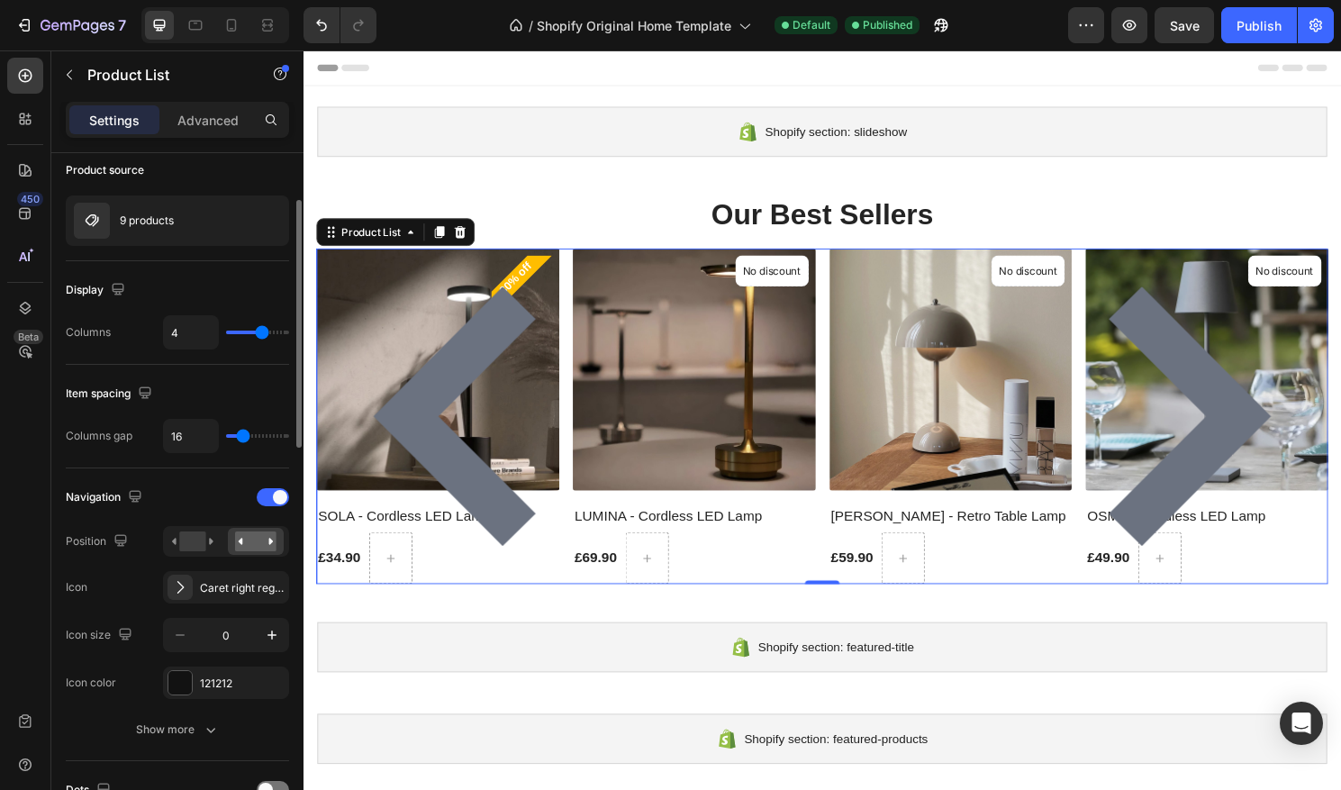
type input "10"
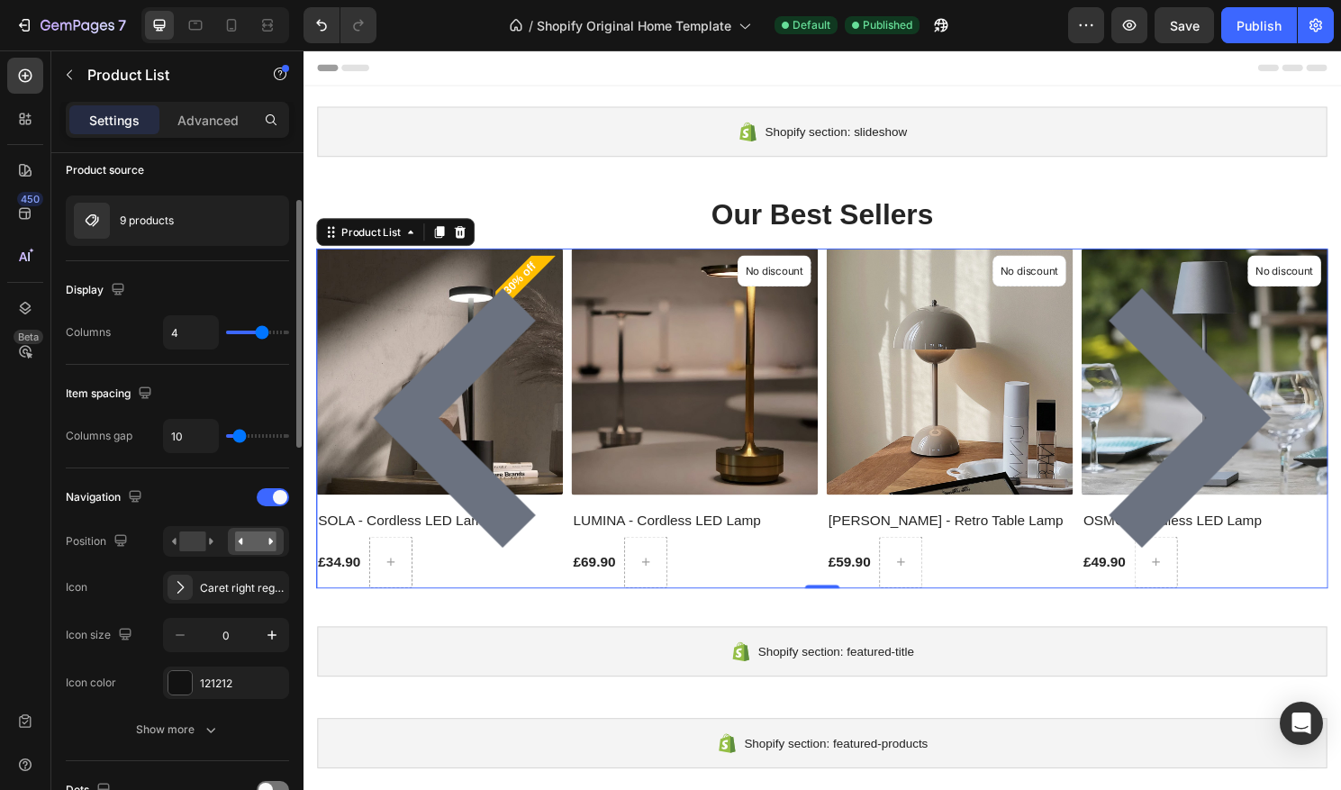
type input "1"
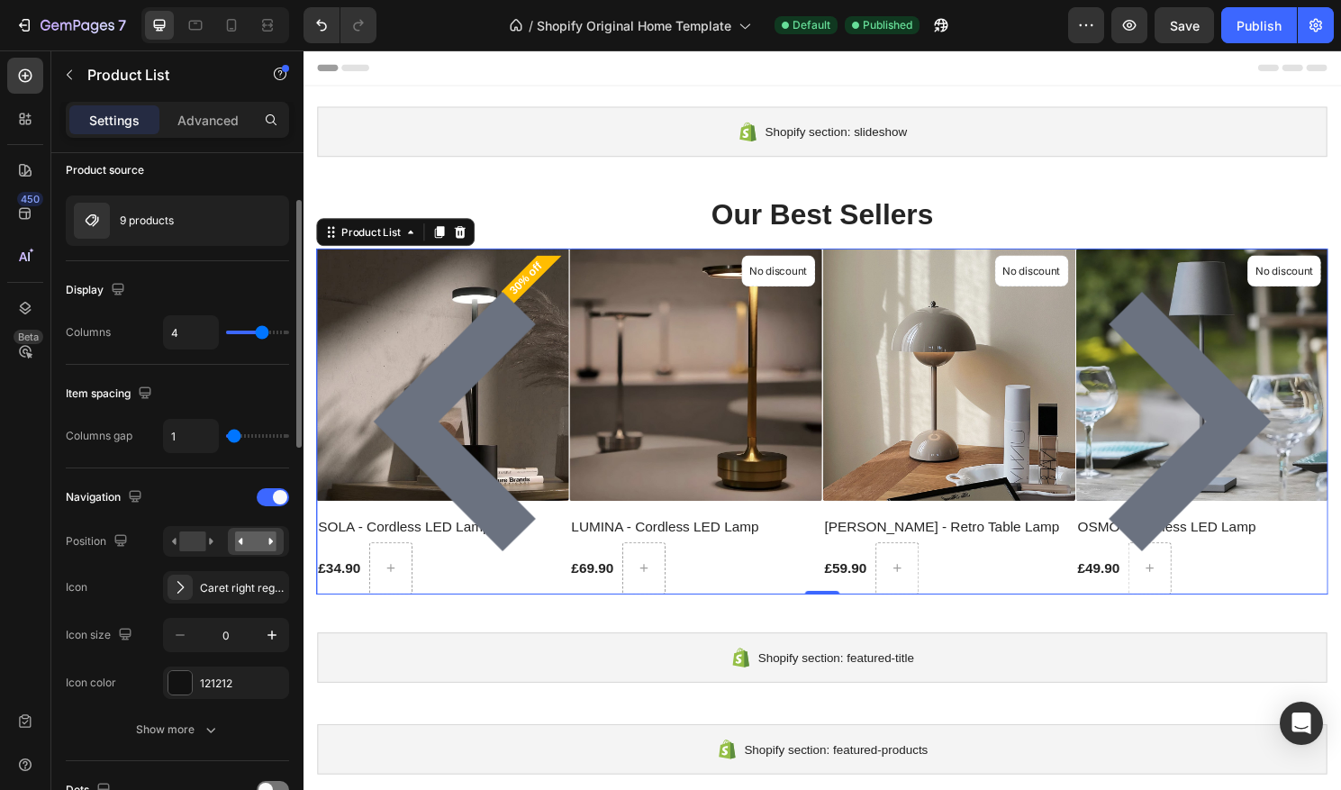
type input "16"
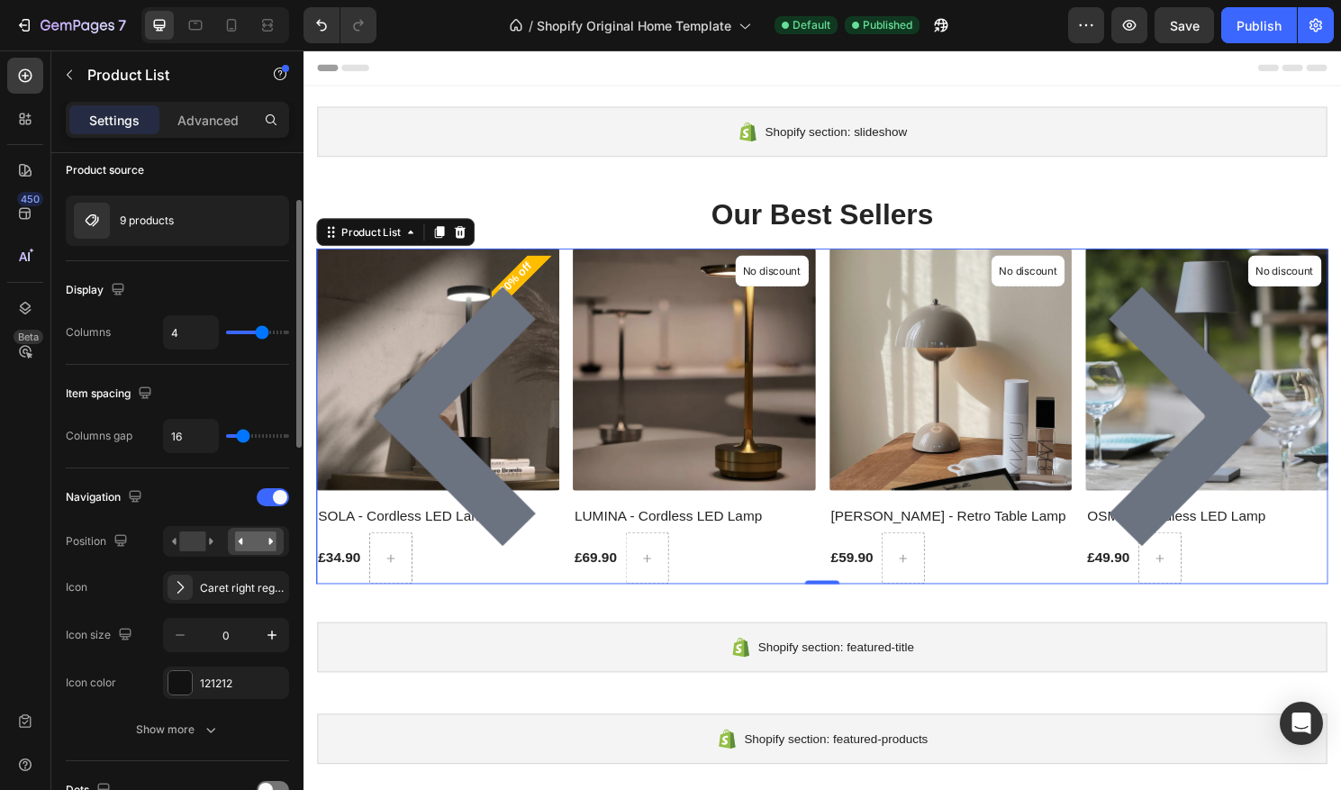
type input "18"
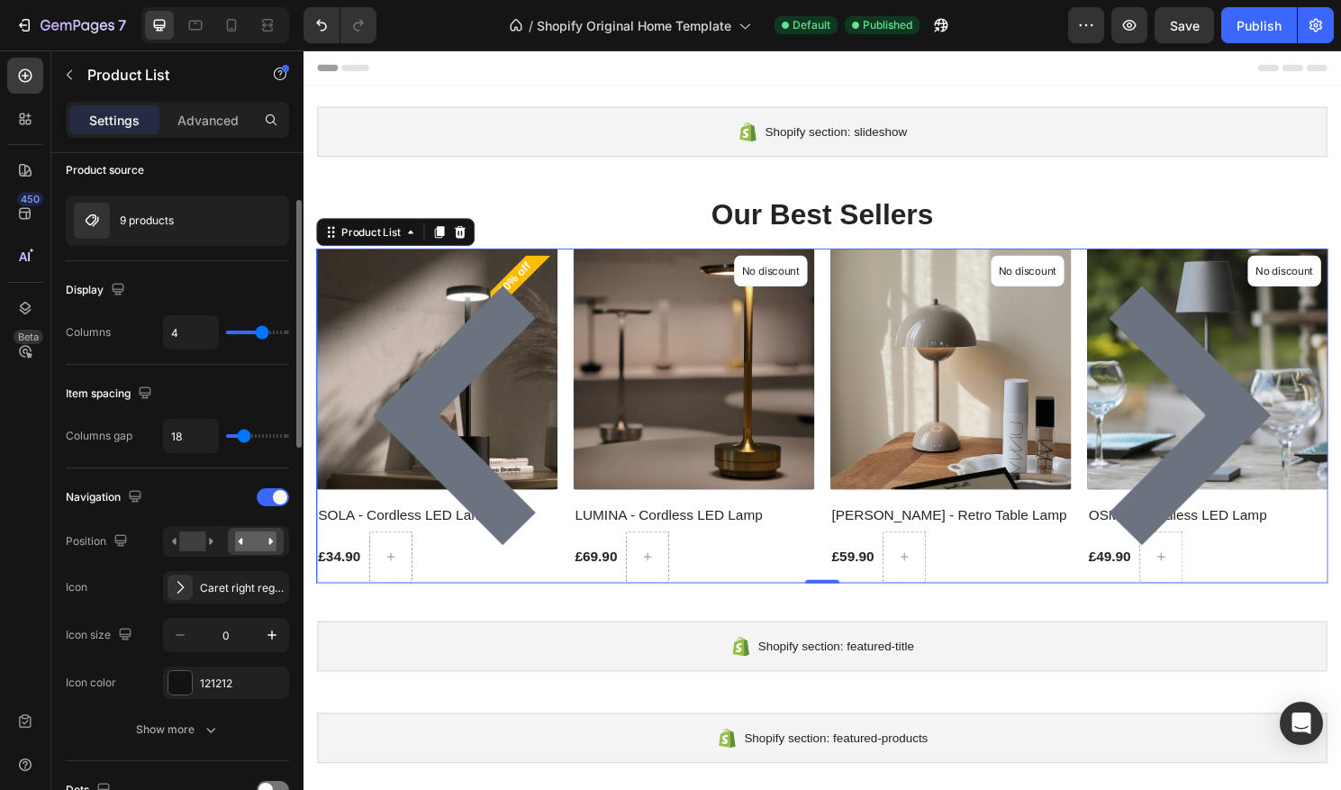
type input "19"
type input "22"
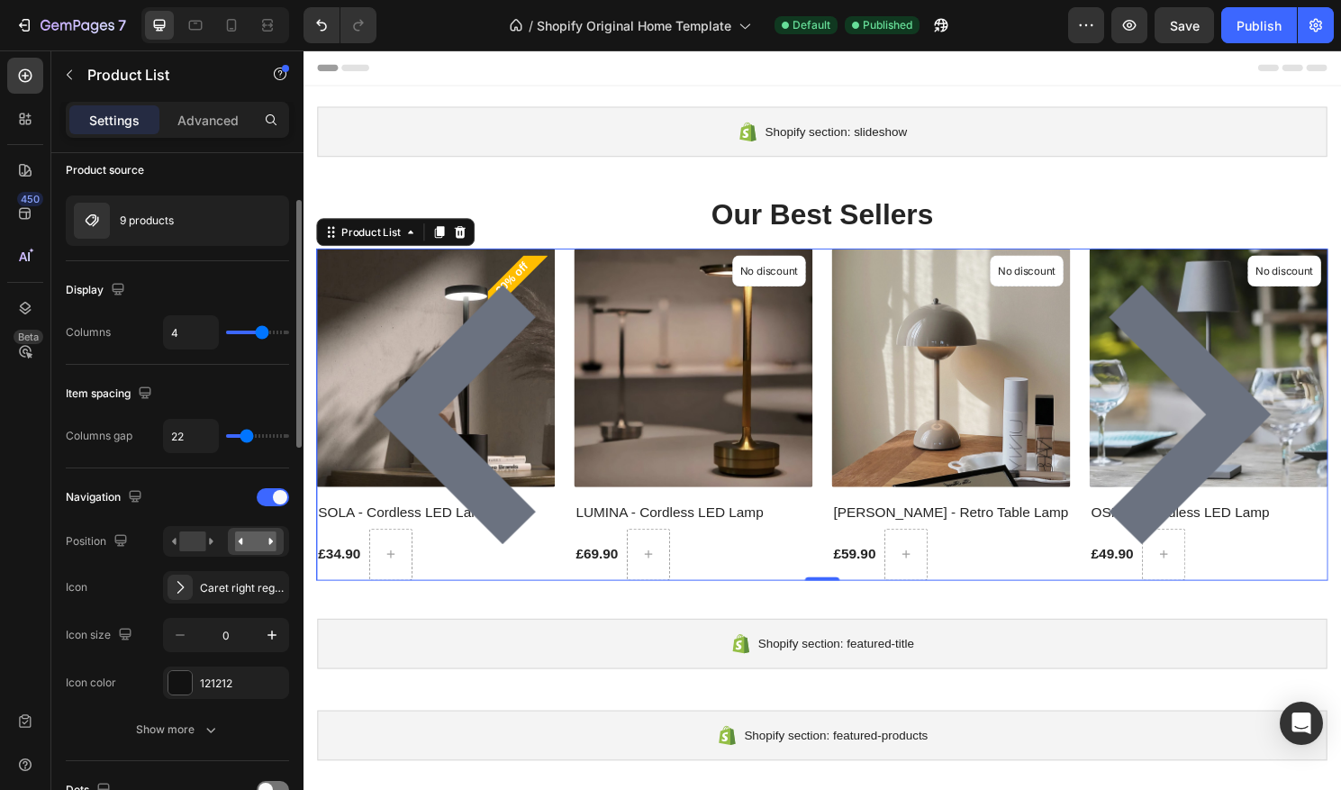
type input "19"
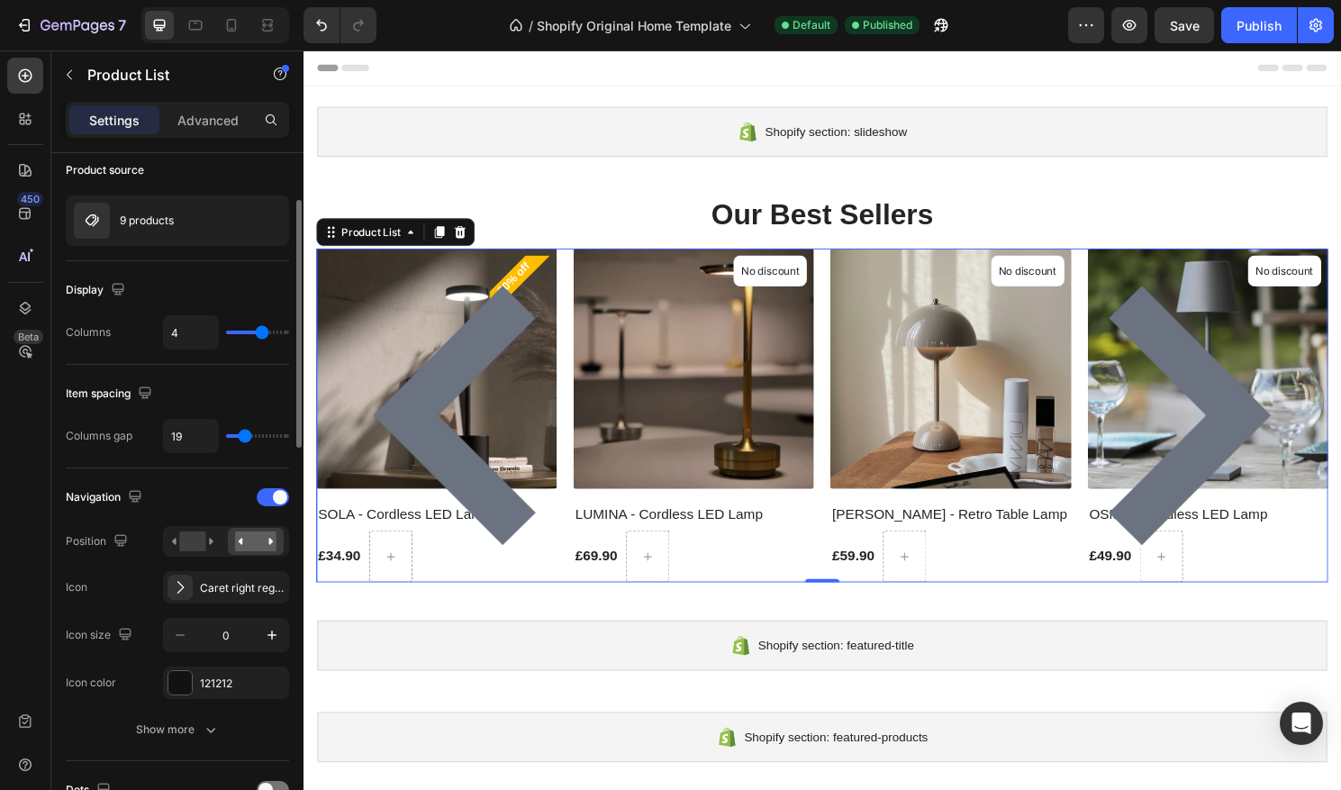
drag, startPoint x: 255, startPoint y: 441, endPoint x: 244, endPoint y: 441, distance: 10.8
type input "19"
click at [244, 438] on input "range" at bounding box center [257, 436] width 63 height 4
type input "3"
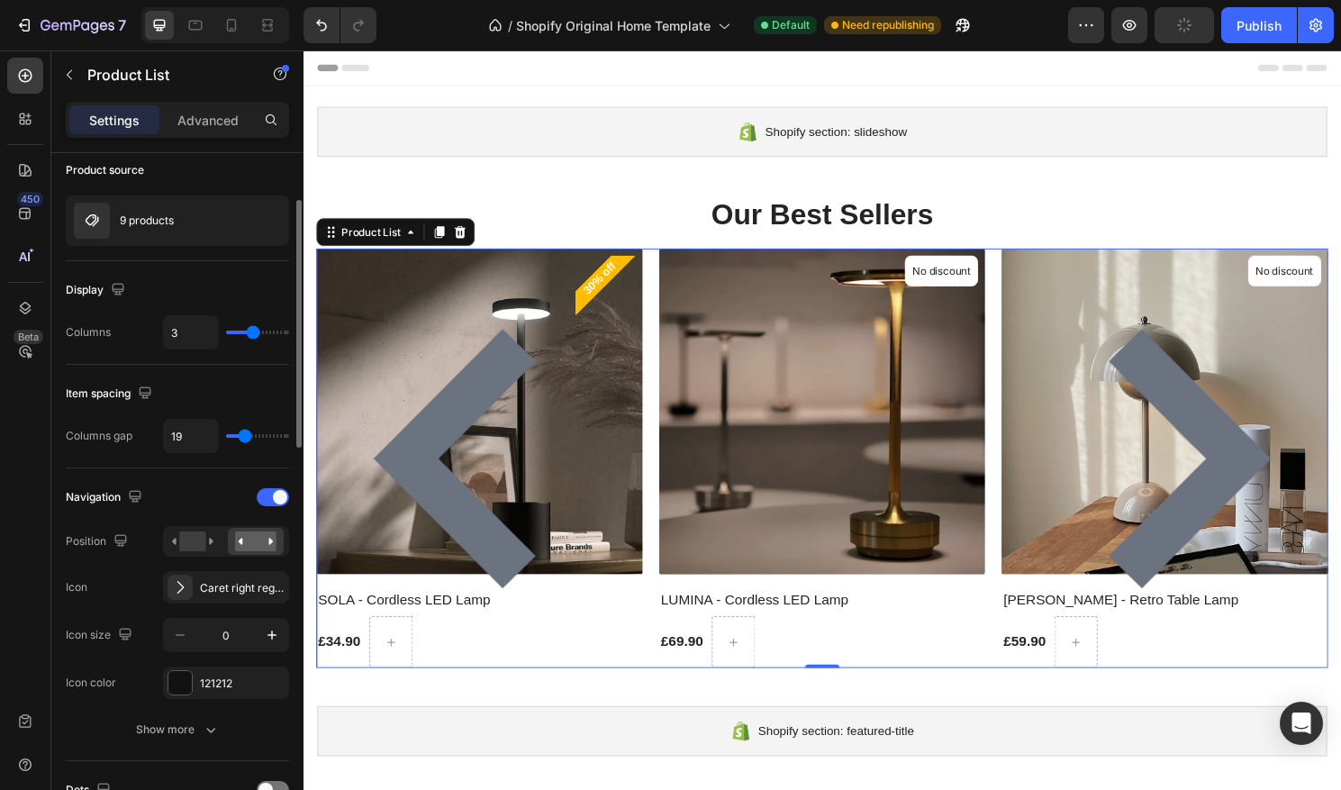
type input "4"
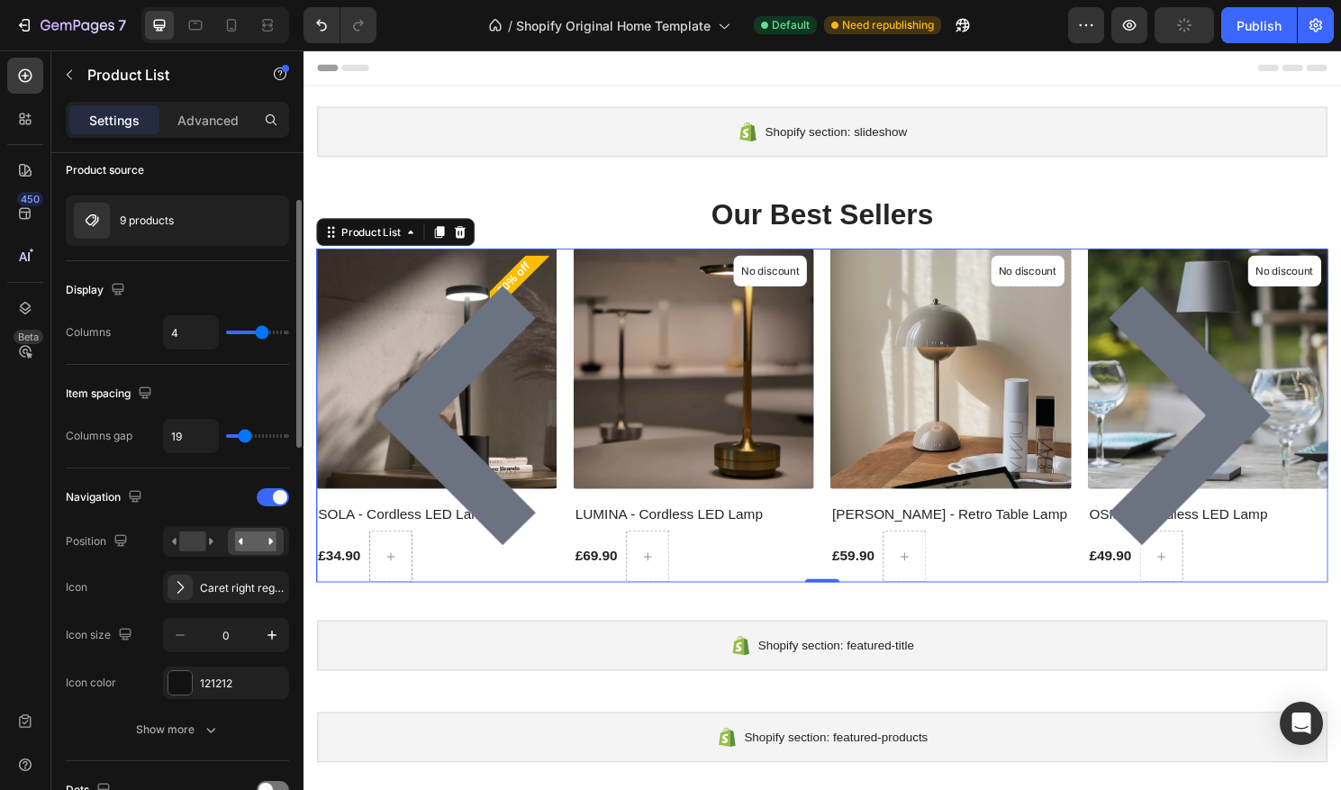
type input "5"
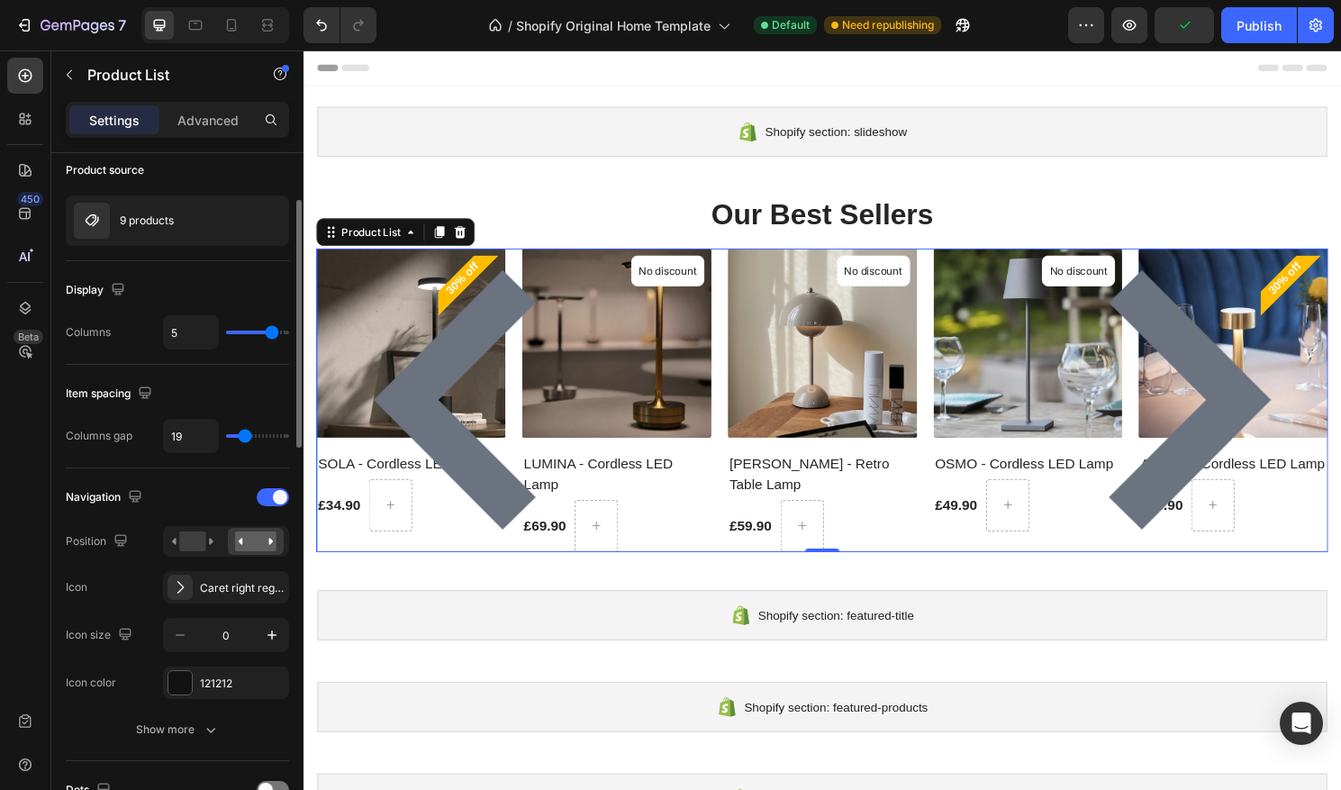
type input "5"
click at [269, 334] on input "range" at bounding box center [257, 333] width 63 height 4
click at [200, 545] on rect at bounding box center [192, 542] width 26 height 20
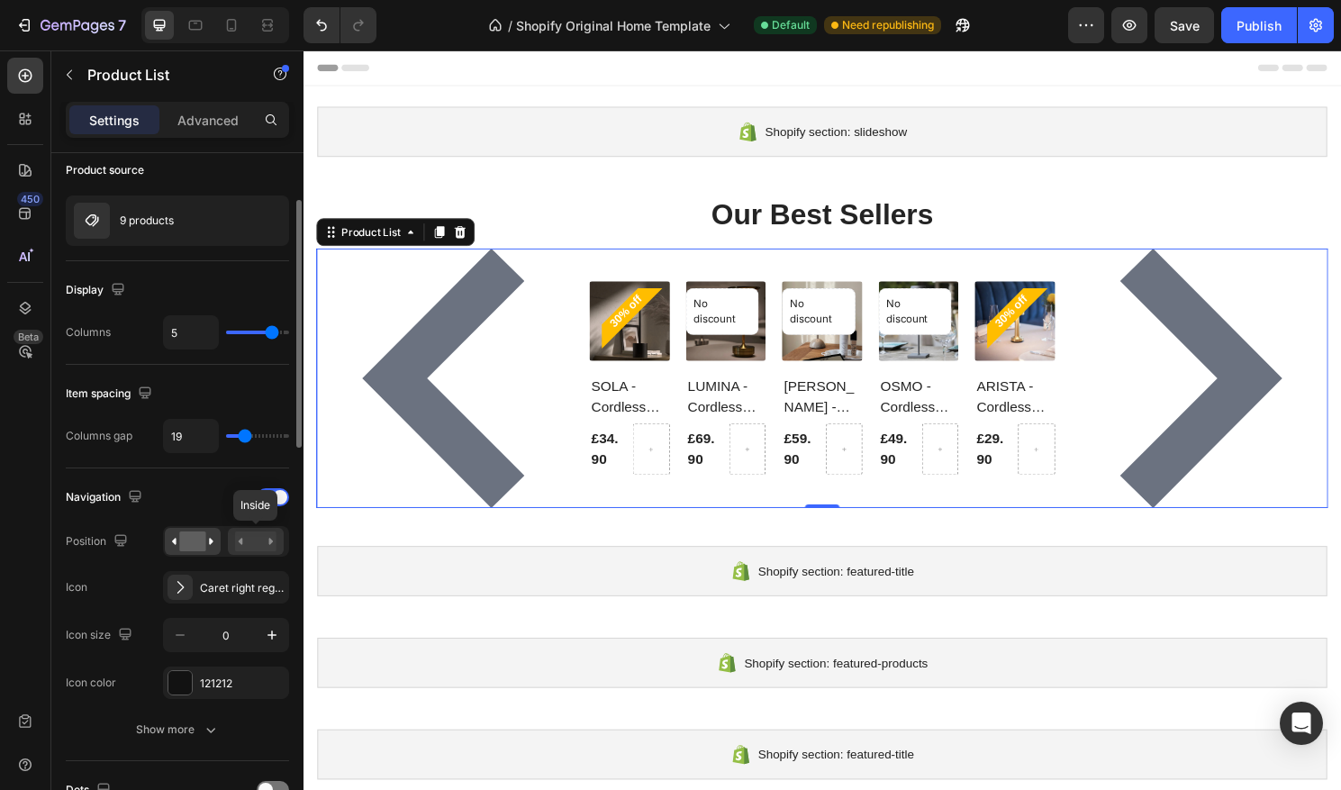
click at [254, 541] on rect at bounding box center [255, 542] width 41 height 20
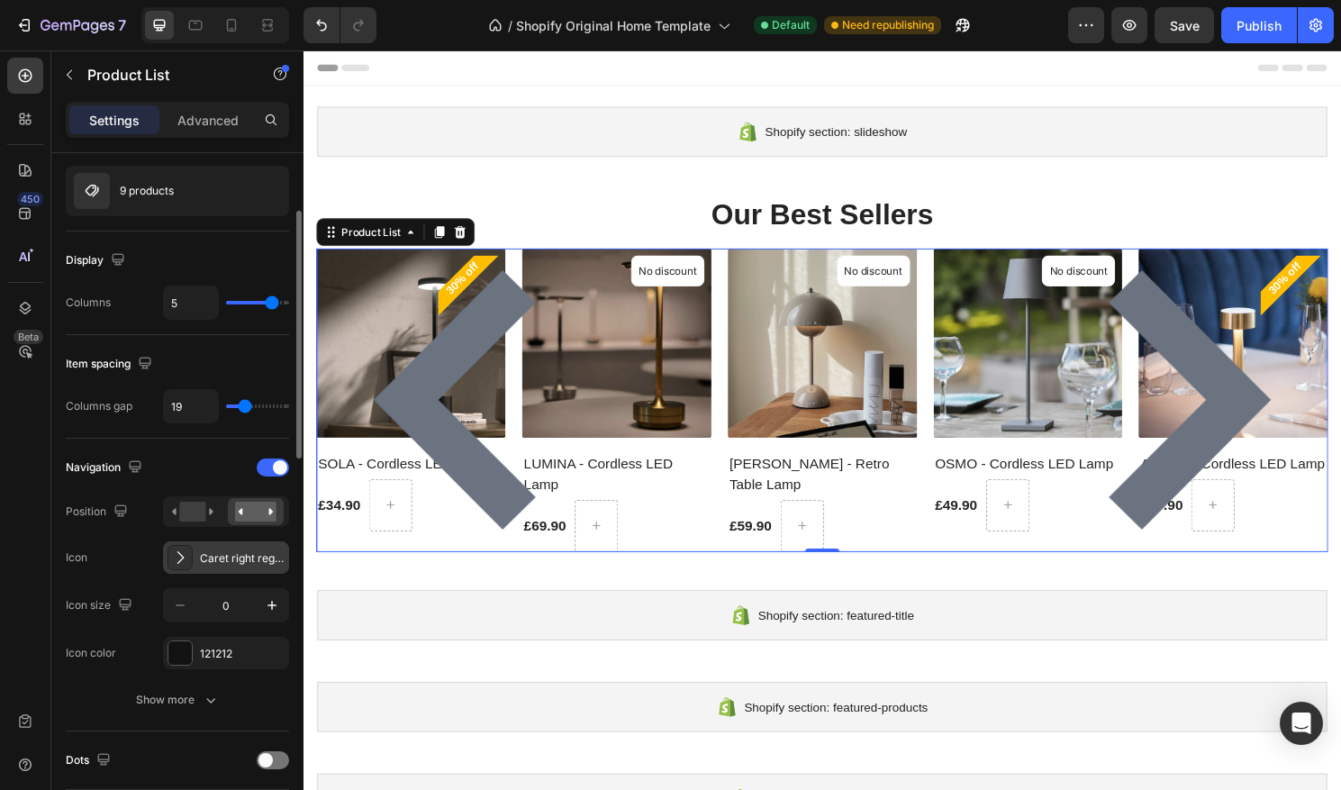
click at [216, 564] on div "Caret right regular" at bounding box center [242, 558] width 85 height 16
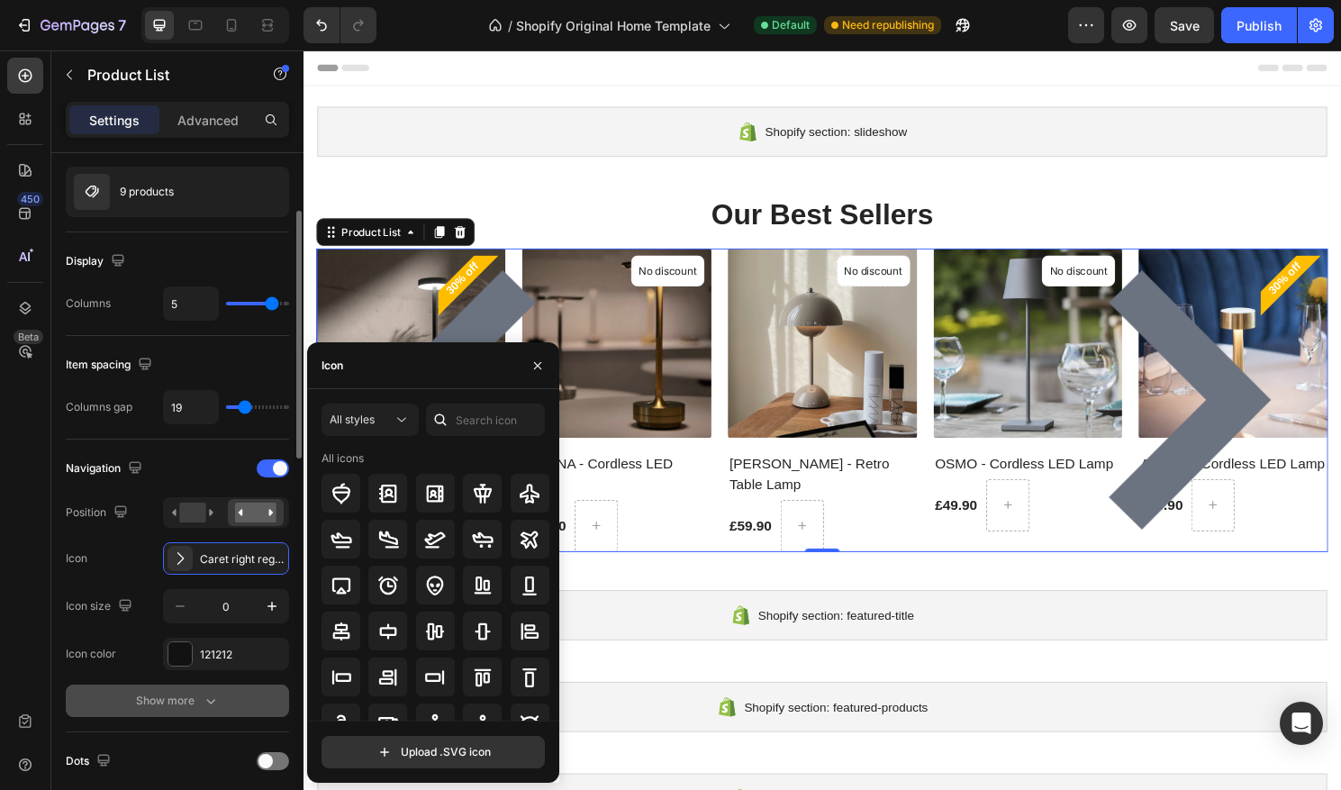
click at [163, 692] on div "Show more" at bounding box center [178, 701] width 84 height 18
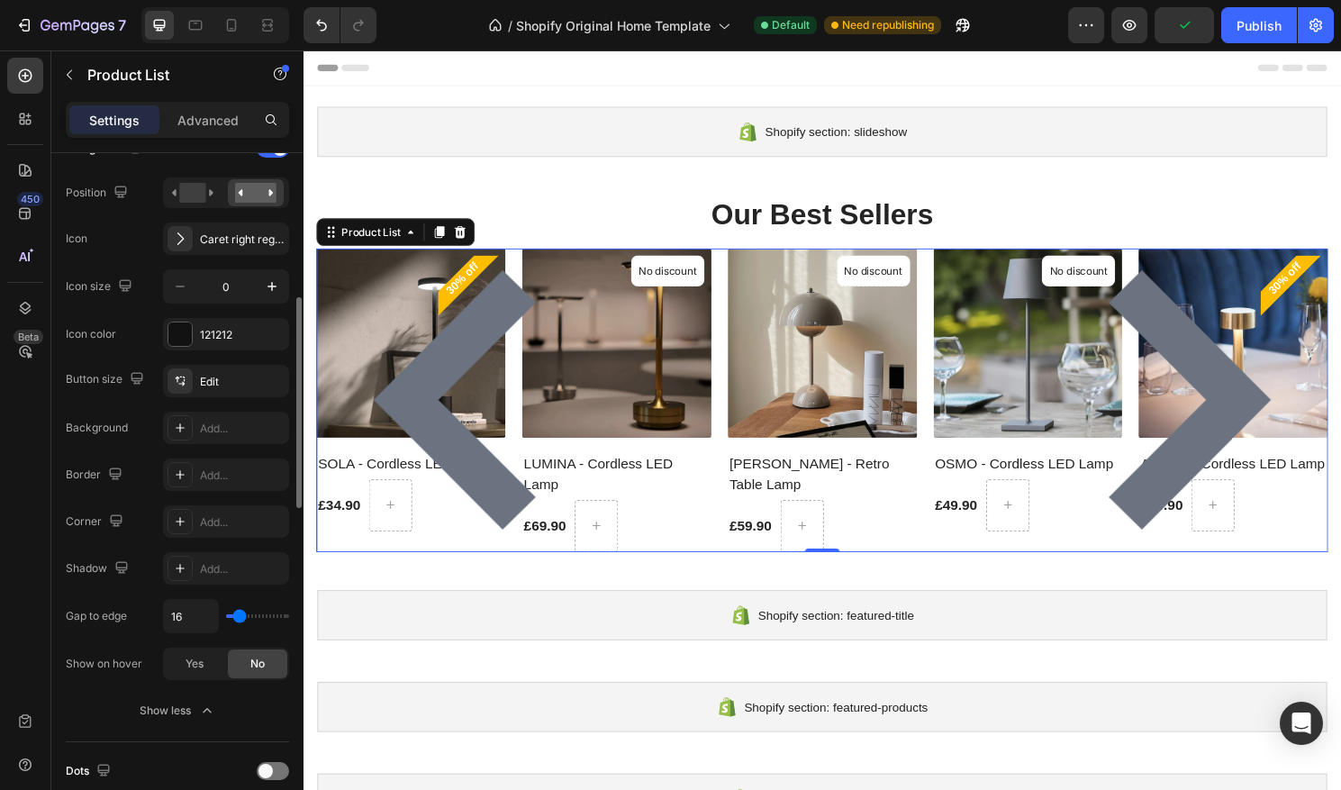
scroll to position [477, 0]
type input "9"
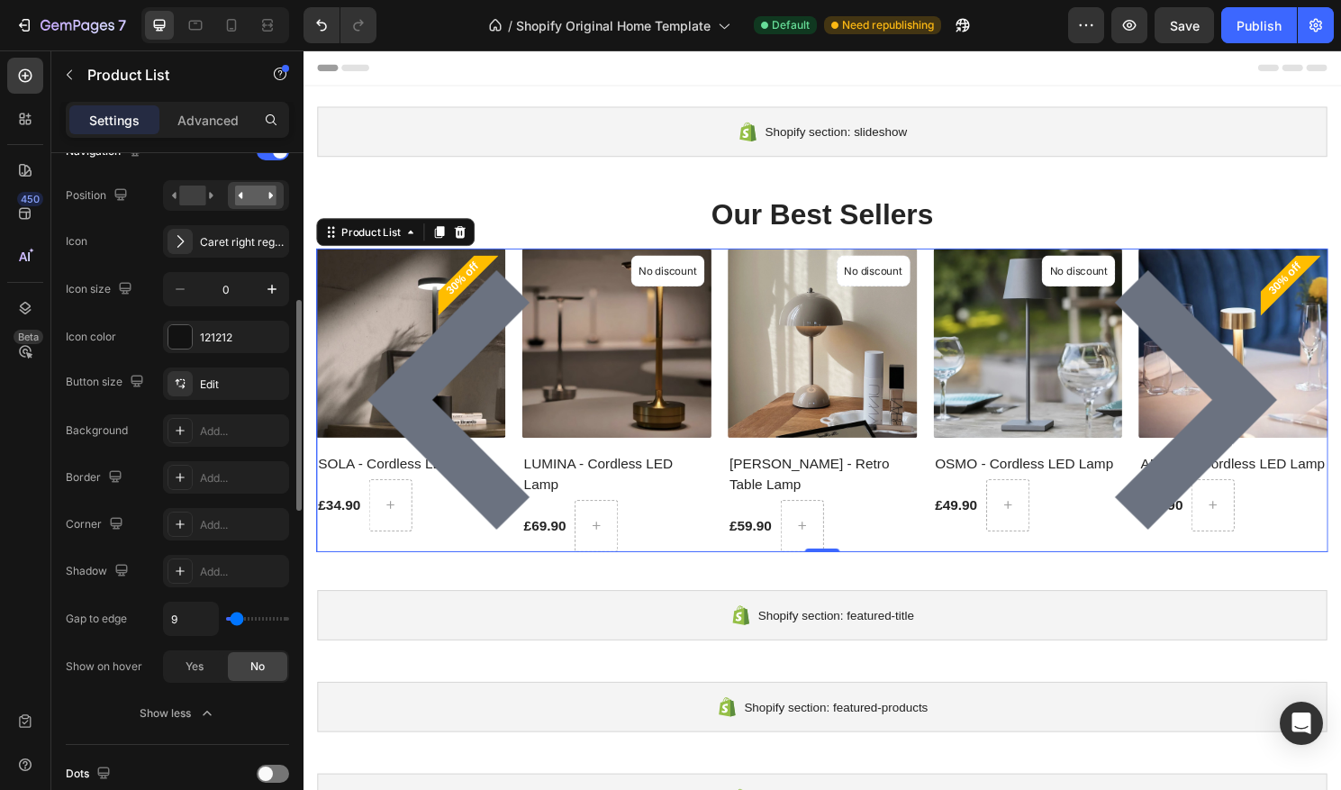
type input "0"
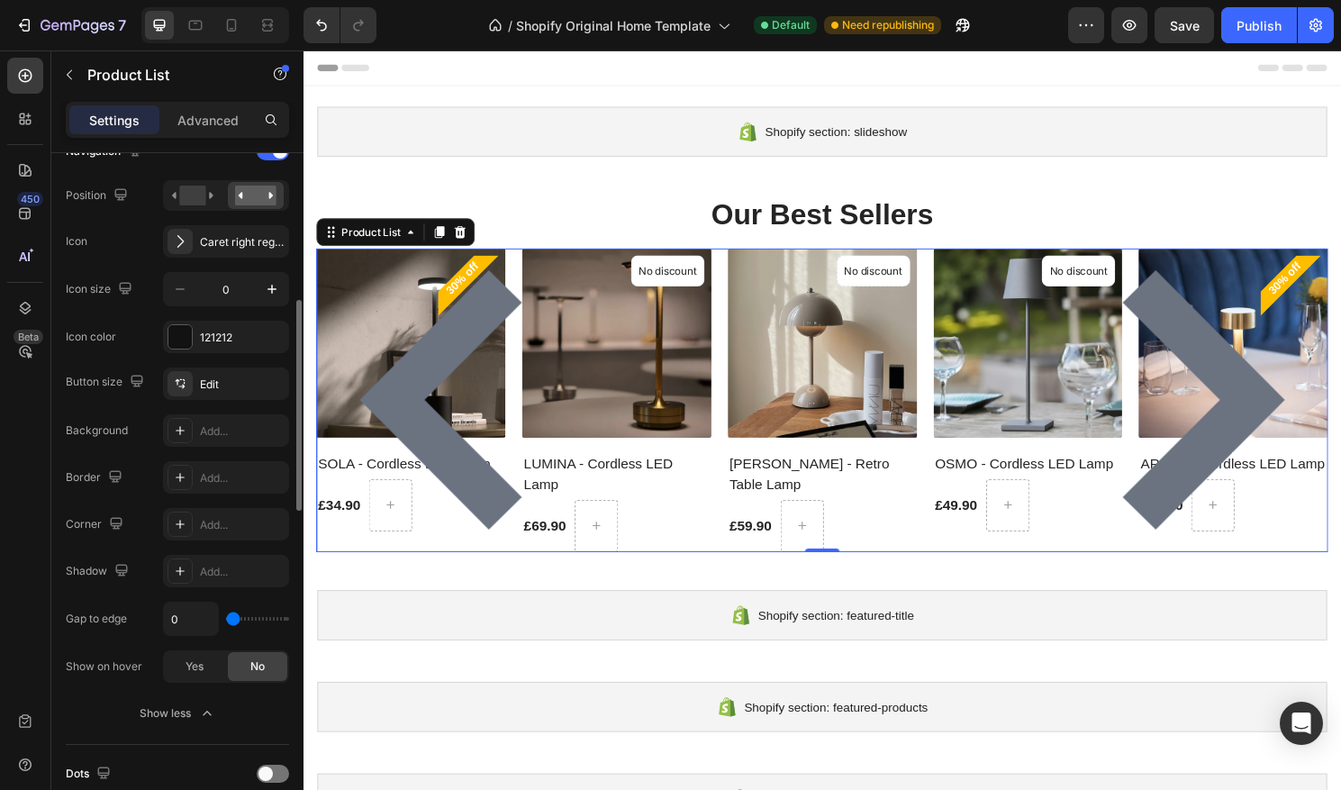
drag, startPoint x: 238, startPoint y: 623, endPoint x: 214, endPoint y: 623, distance: 24.3
type input "0"
click at [226, 621] on input "range" at bounding box center [257, 619] width 63 height 4
click at [199, 664] on span "Yes" at bounding box center [195, 667] width 18 height 16
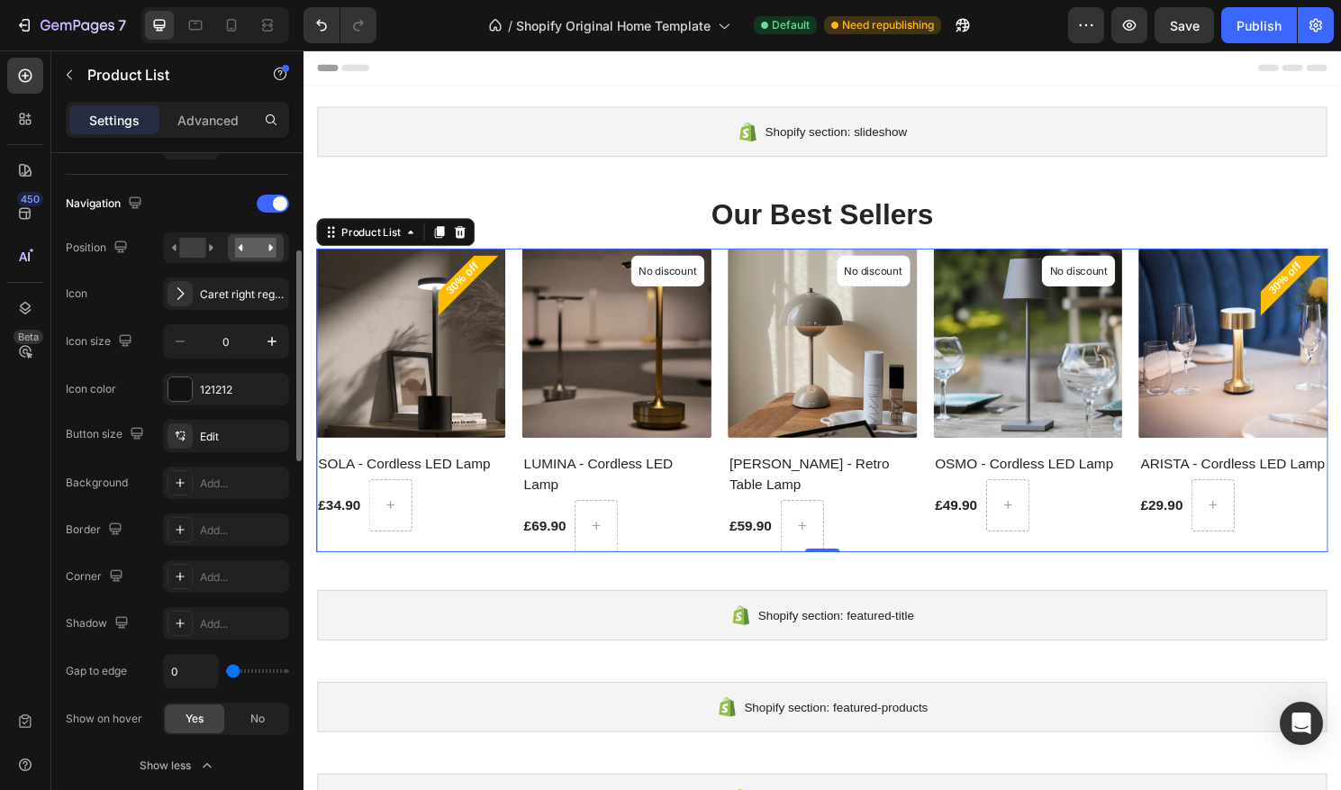
scroll to position [400, 0]
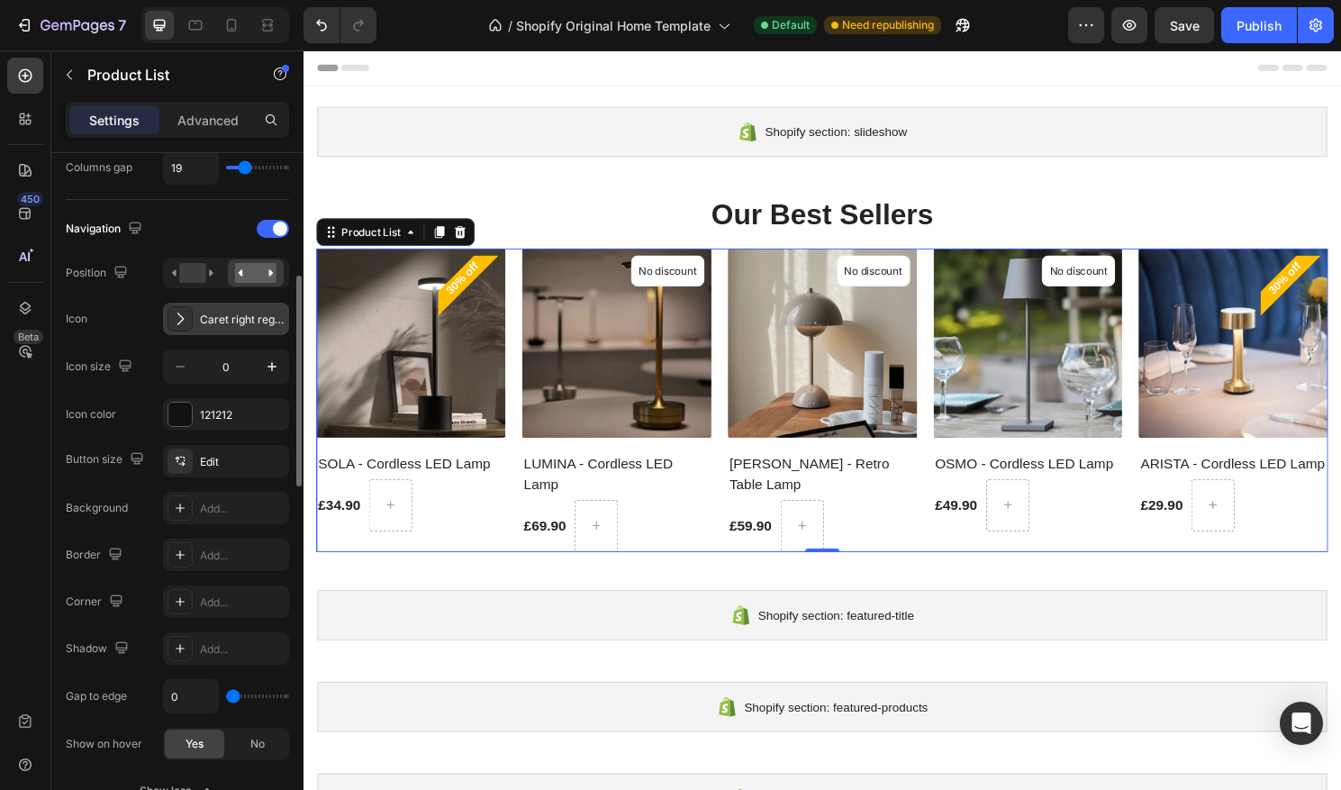
click at [184, 321] on icon at bounding box center [180, 319] width 18 height 18
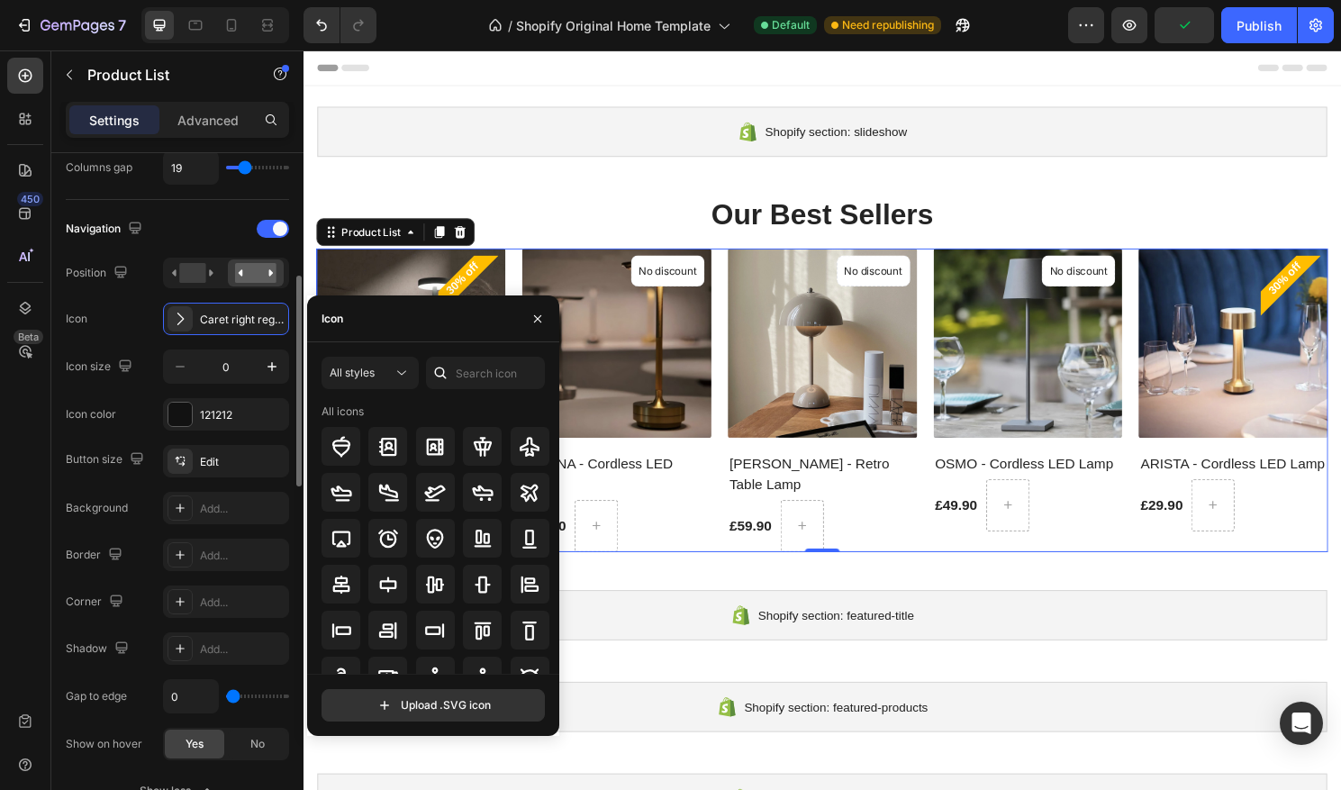
scroll to position [397, 0]
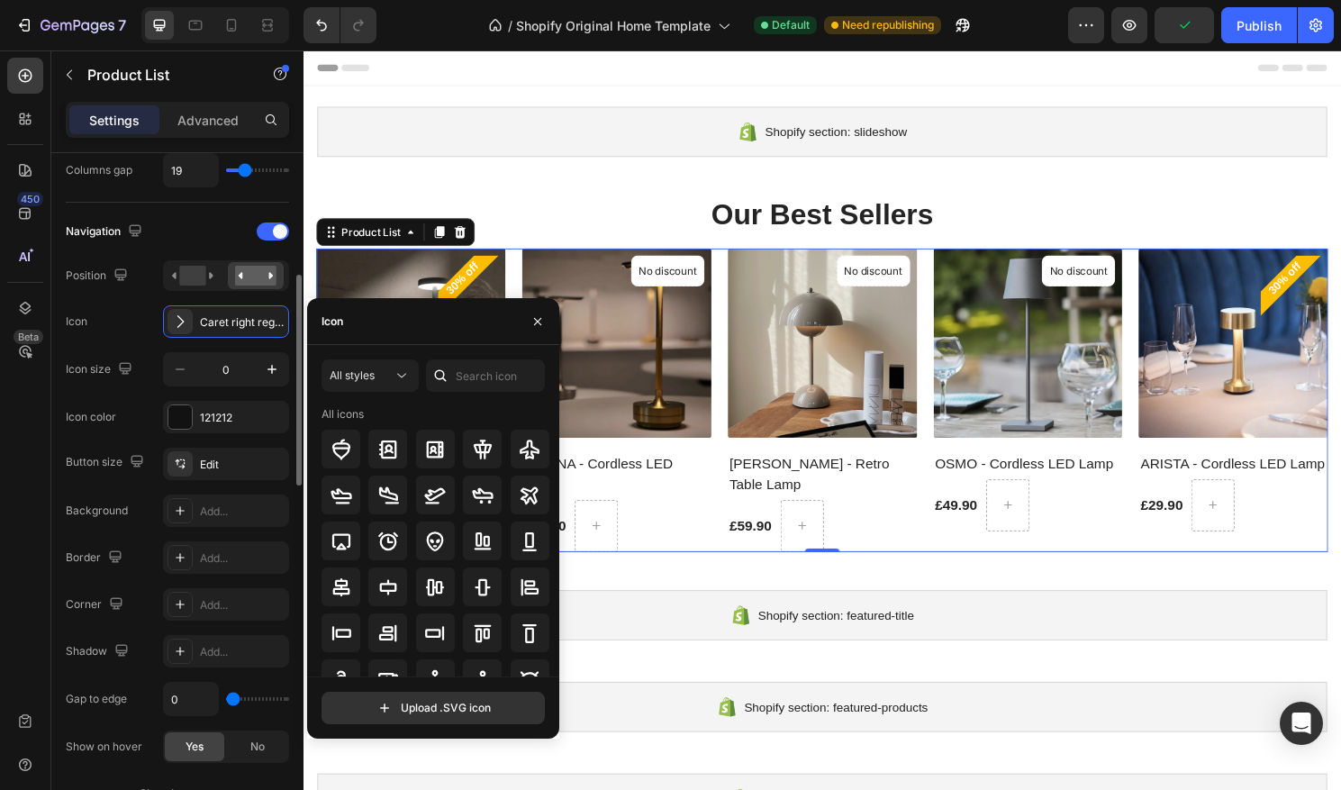
click at [70, 305] on div "Icon Caret right regular" at bounding box center [177, 321] width 223 height 32
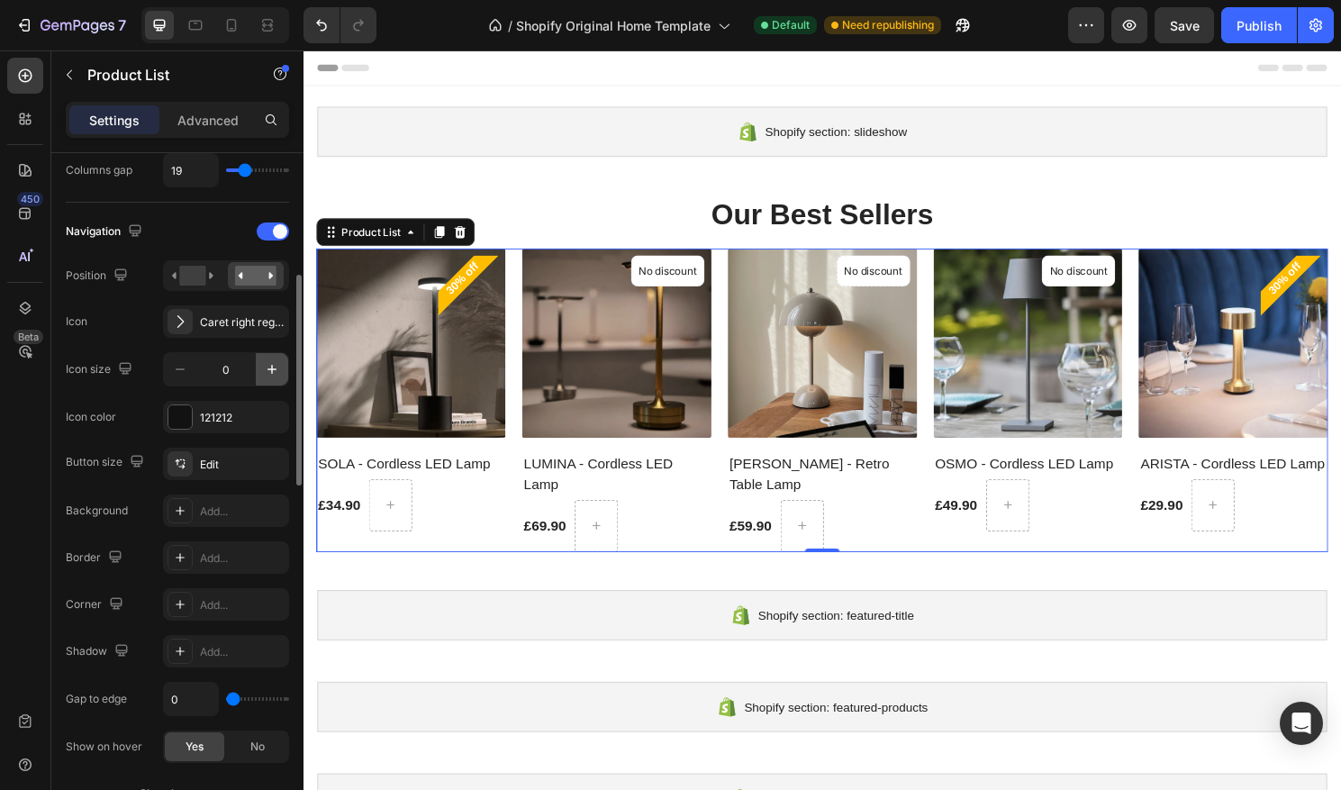
click at [264, 373] on icon "button" at bounding box center [272, 369] width 18 height 18
click at [265, 372] on icon "button" at bounding box center [272, 369] width 18 height 18
click at [187, 371] on icon "button" at bounding box center [180, 369] width 18 height 18
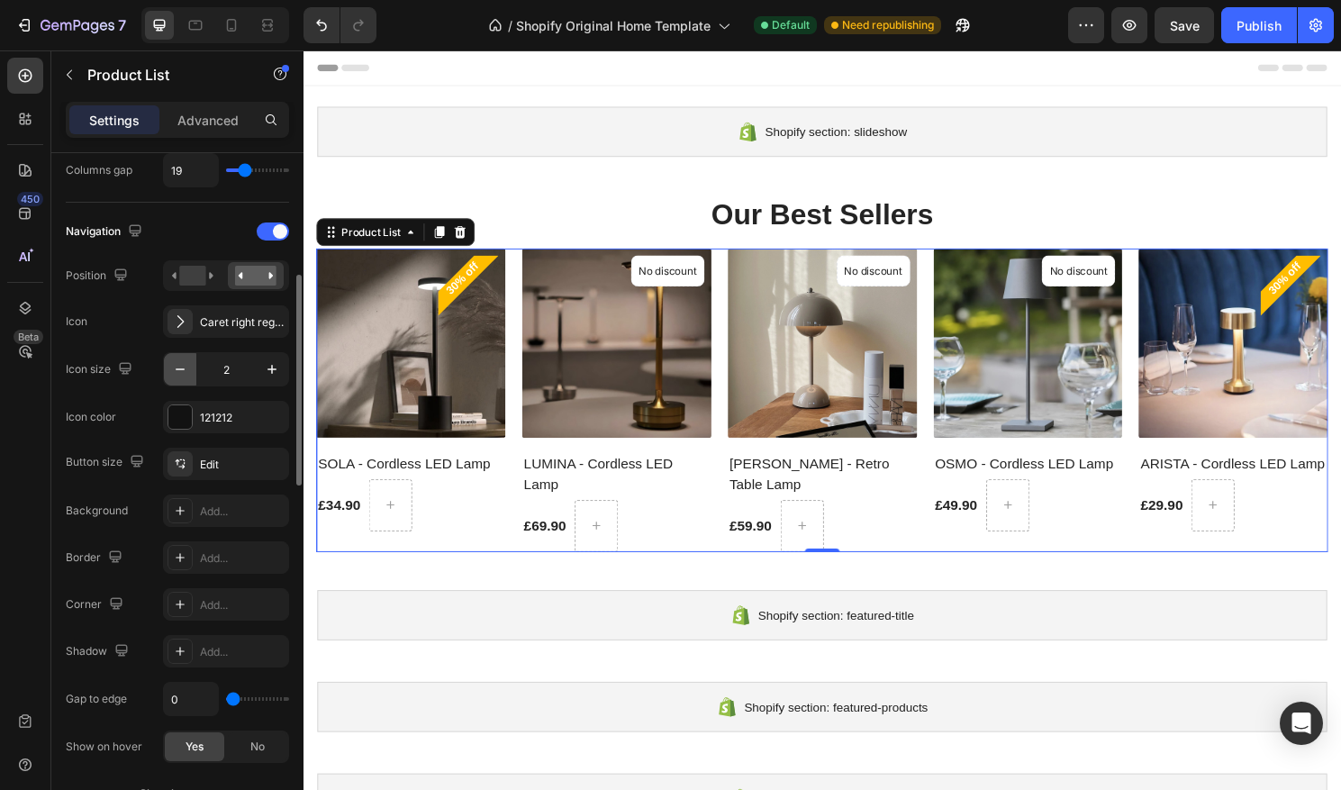
type input "1"
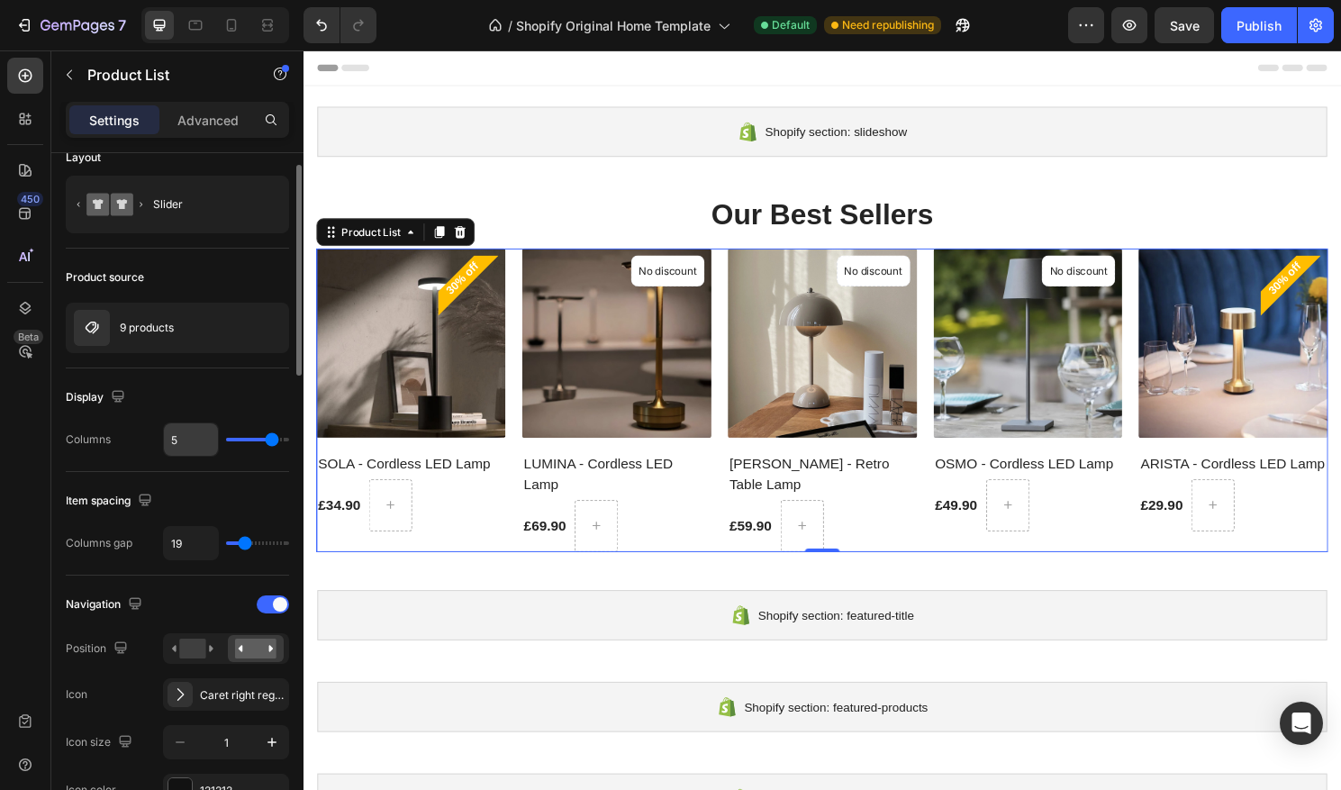
scroll to position [33, 0]
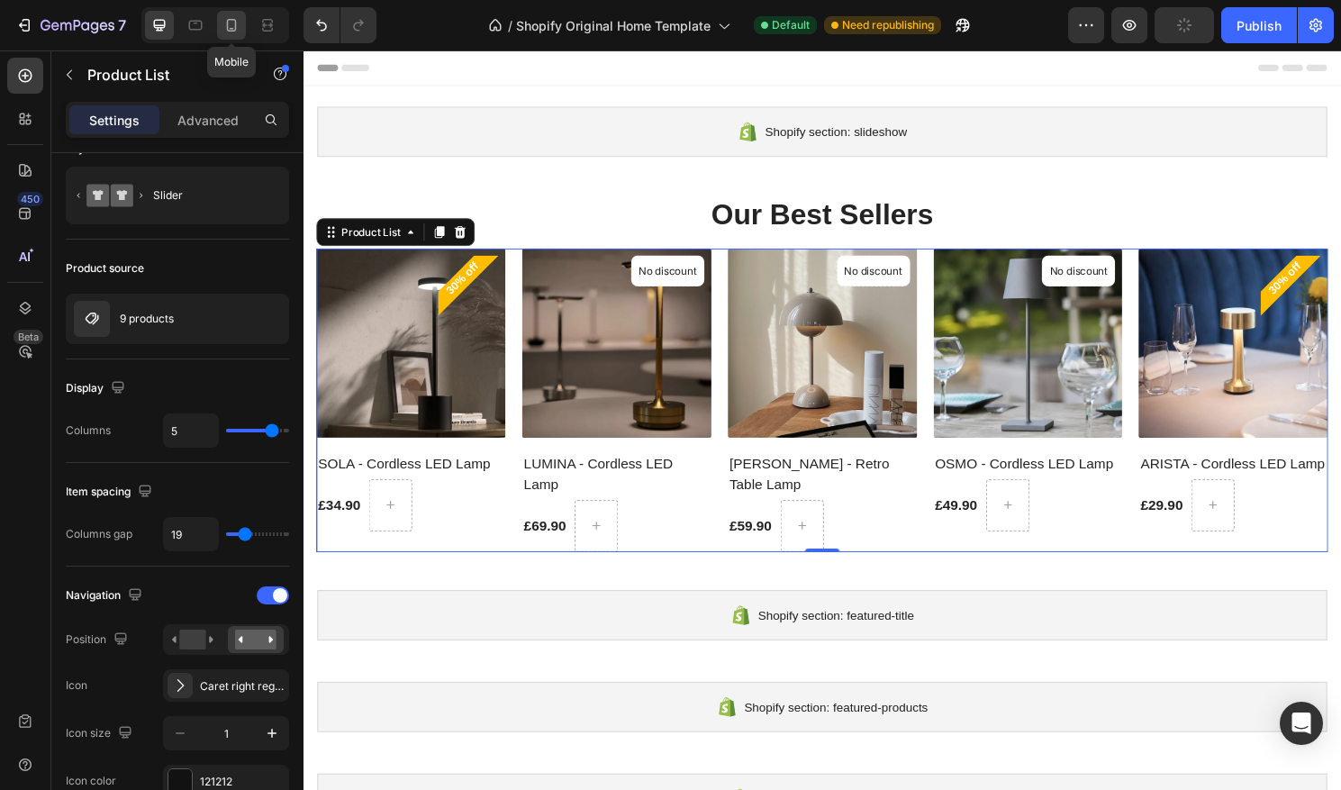
click at [233, 30] on icon at bounding box center [232, 25] width 10 height 13
type input "2"
type input "13"
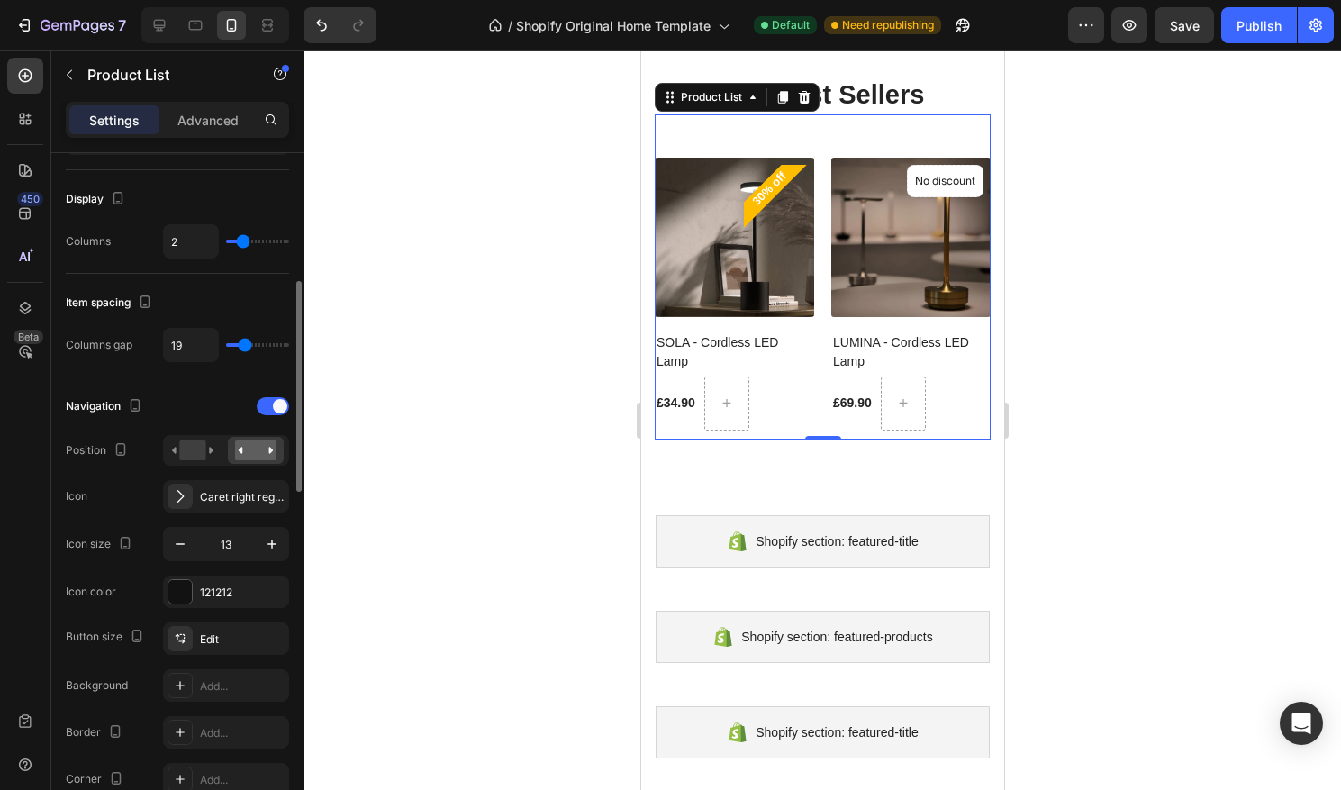
scroll to position [275, 0]
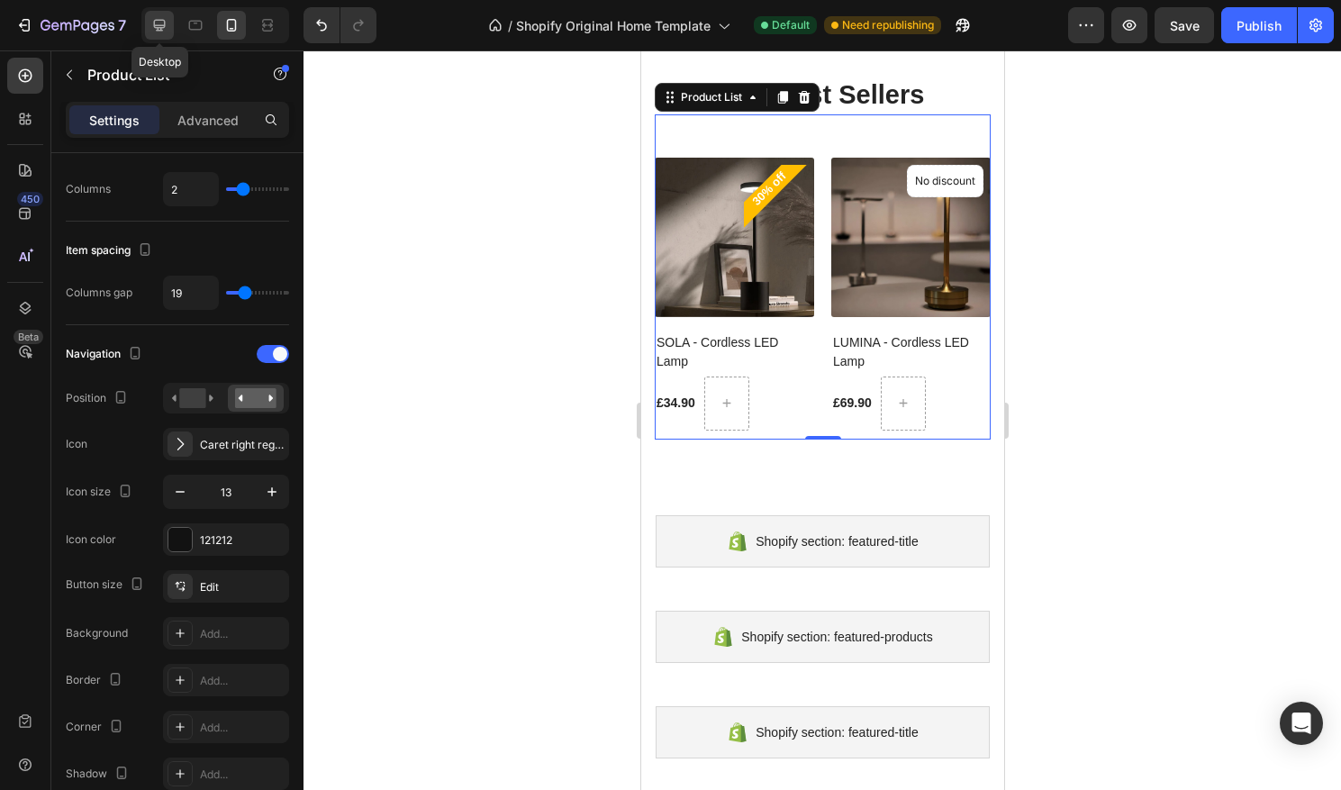
click at [161, 24] on icon at bounding box center [160, 26] width 12 height 12
type input "5"
type input "1"
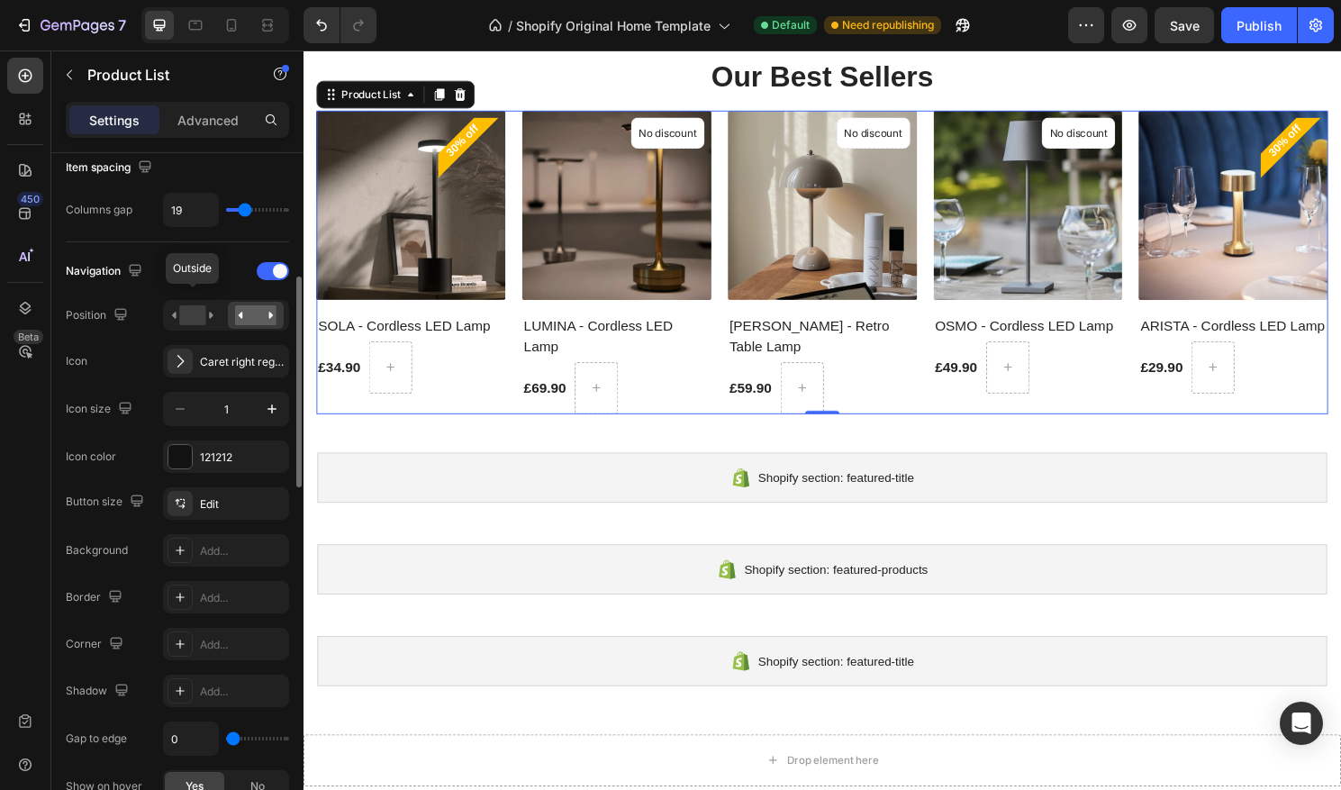
scroll to position [332, 0]
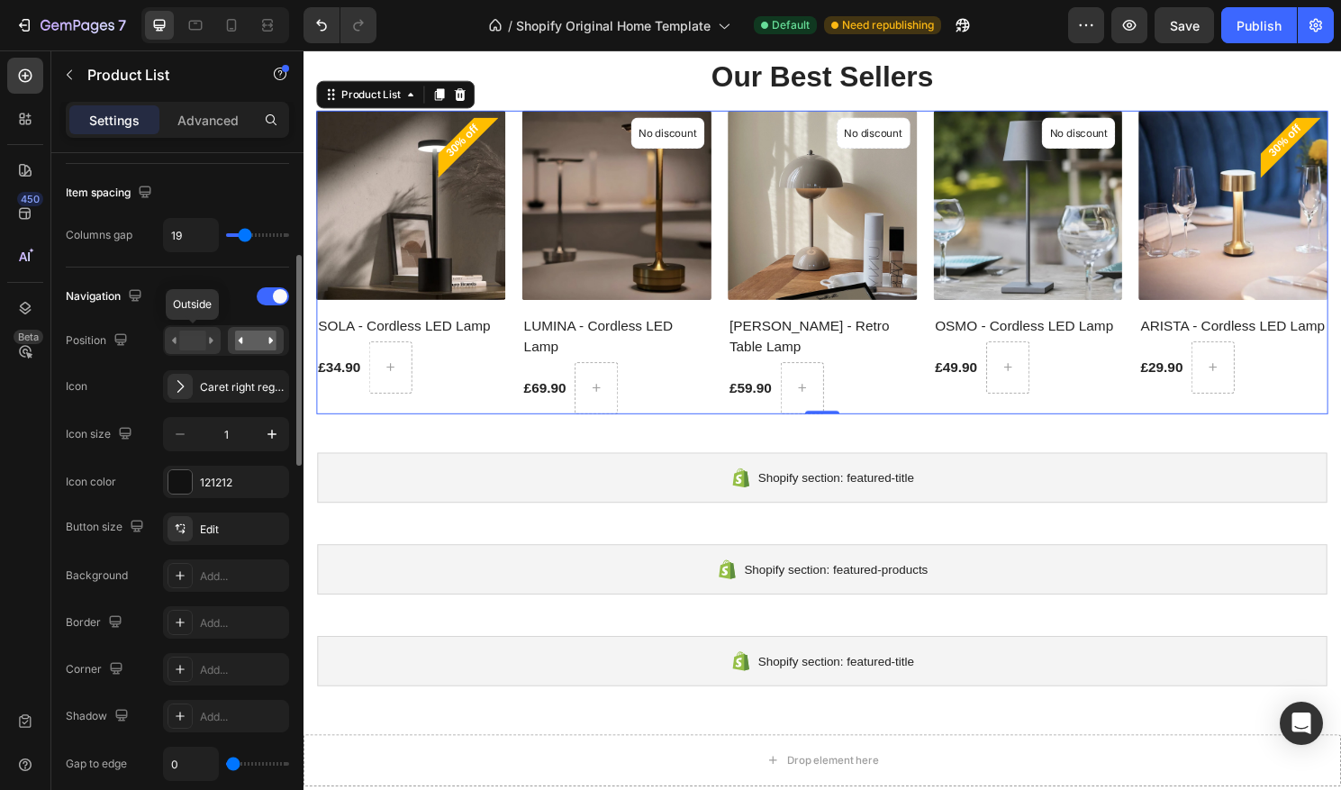
click at [199, 343] on rect at bounding box center [192, 341] width 26 height 20
click at [256, 337] on rect at bounding box center [255, 341] width 41 height 20
click at [272, 295] on div at bounding box center [273, 296] width 32 height 18
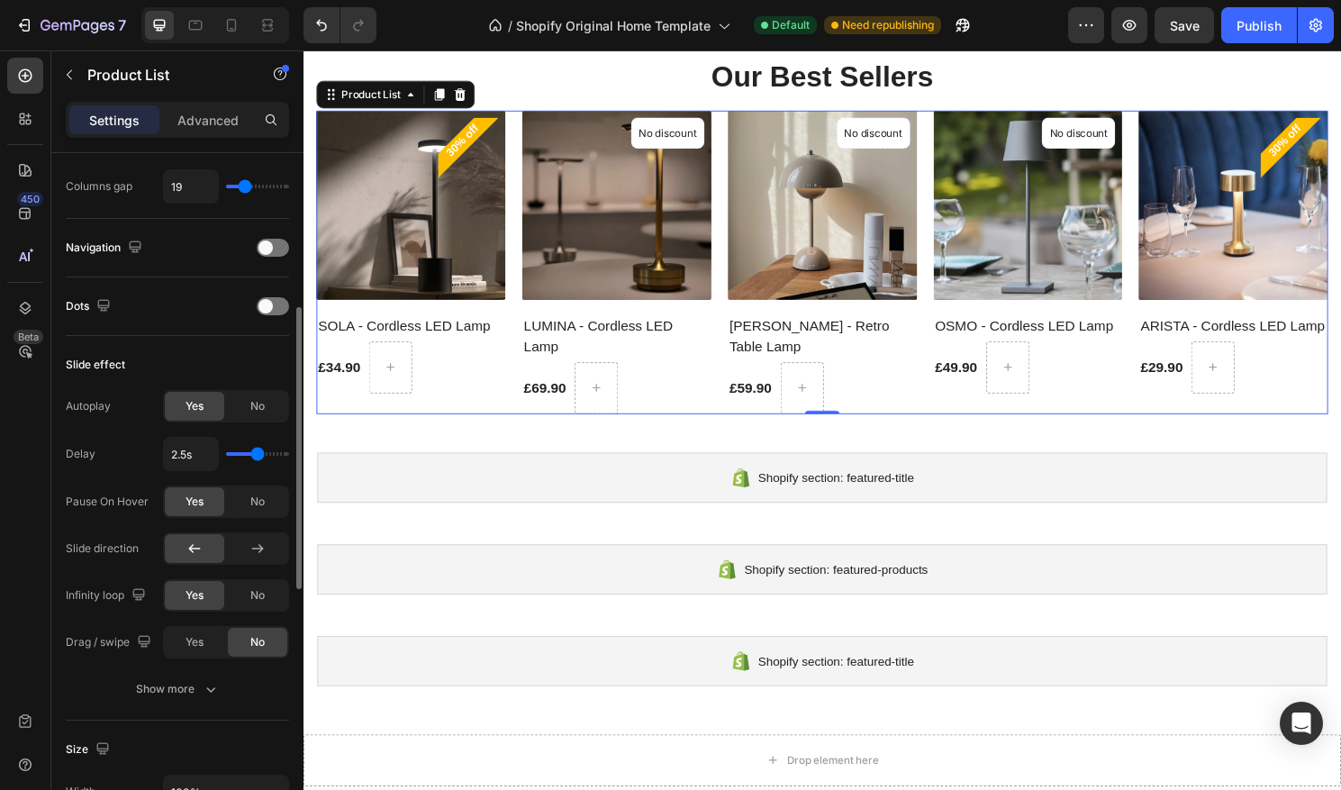
scroll to position [379, 0]
click at [282, 248] on div at bounding box center [273, 250] width 32 height 18
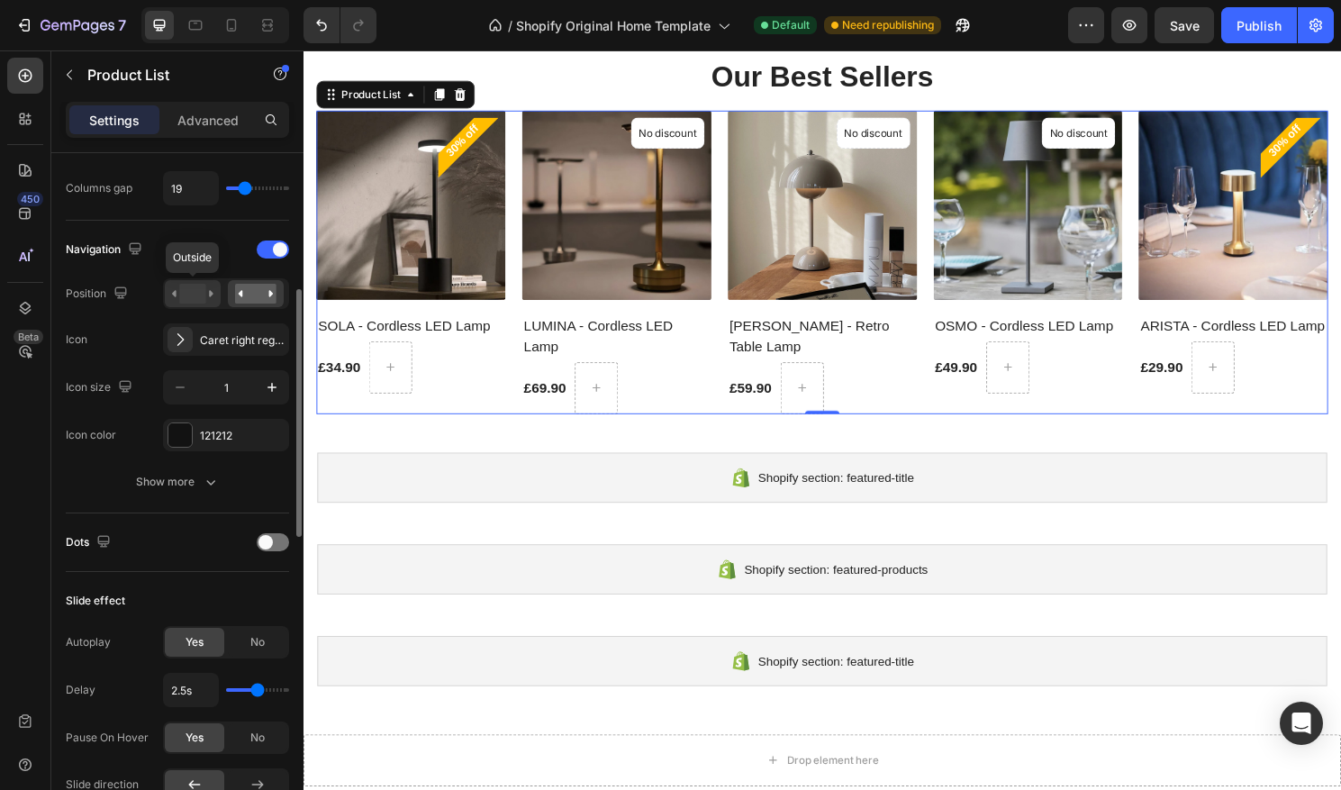
click at [215, 286] on div at bounding box center [193, 293] width 56 height 27
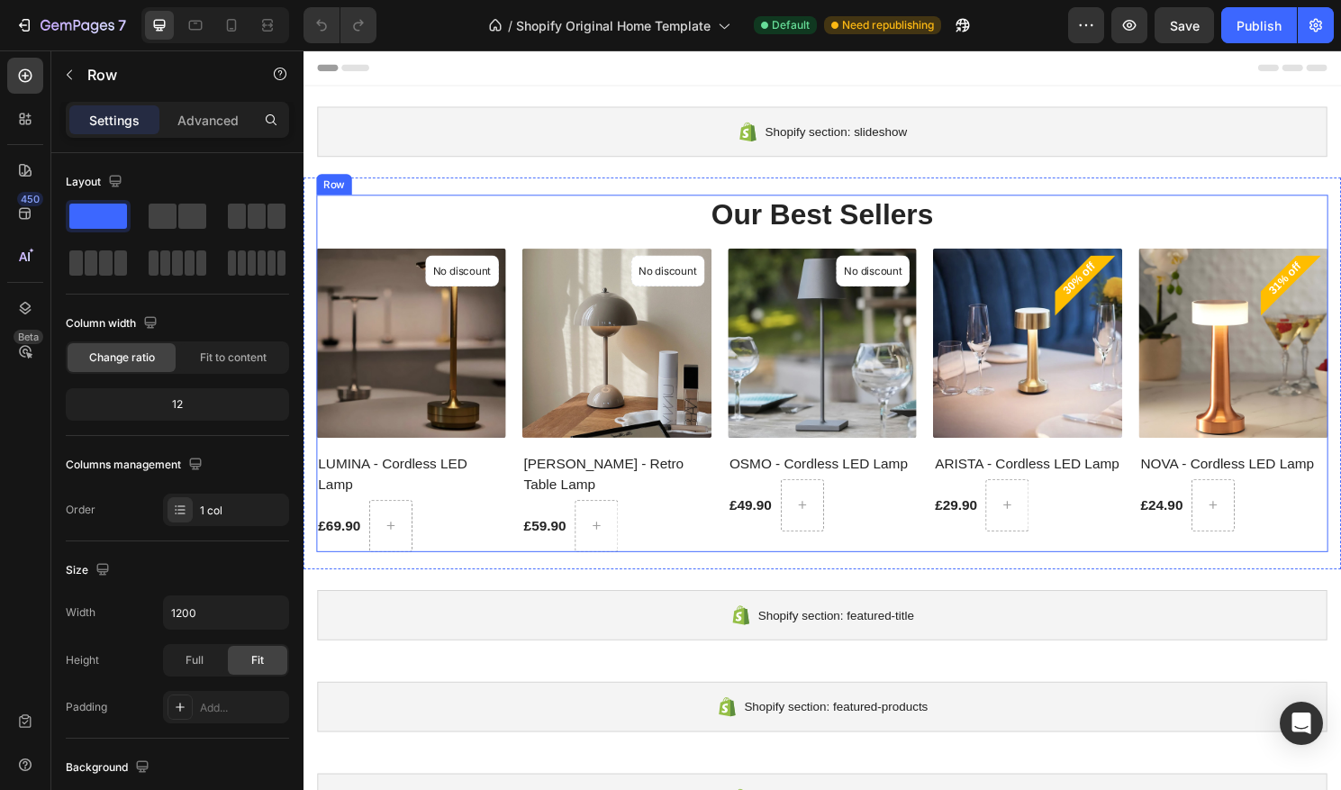
click at [575, 245] on div "Our Best Sellers Heading (P) Images No discount Not be displayed when published…" at bounding box center [844, 387] width 1054 height 372
click at [213, 120] on p "Advanced" at bounding box center [207, 120] width 61 height 19
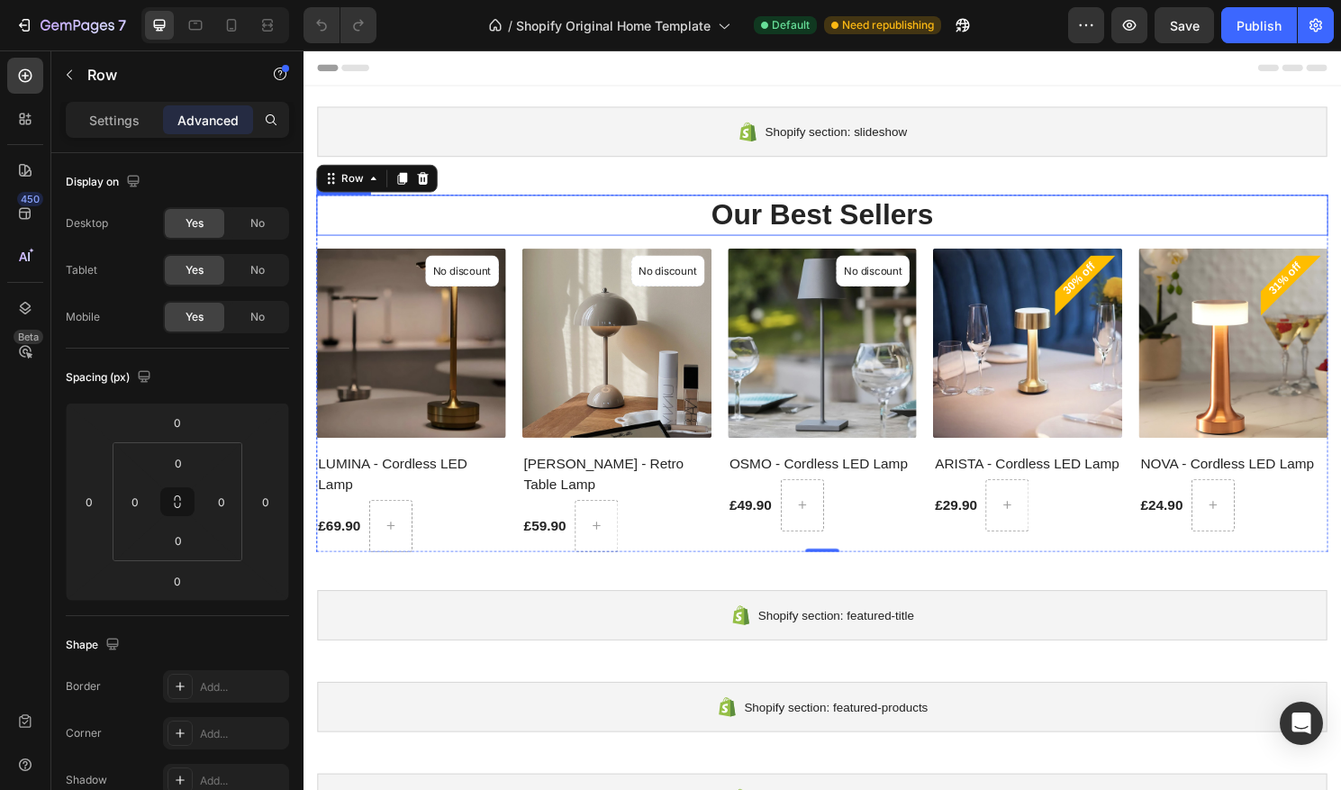
click at [577, 220] on h2 "Our Best Sellers" at bounding box center [844, 222] width 1054 height 42
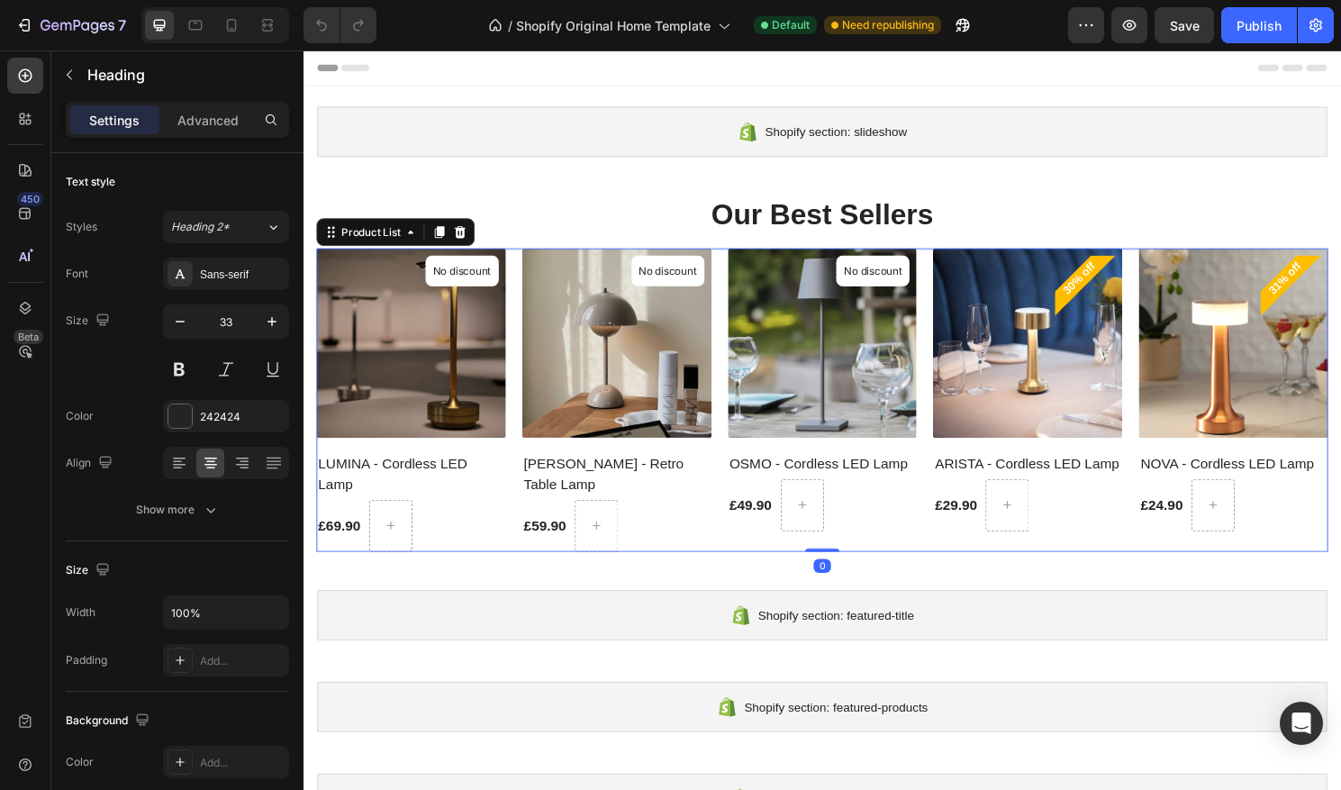
click at [523, 309] on div "(P) Images No discount Not be displayed when published Product Badge LUMINA - C…" at bounding box center [844, 415] width 1054 height 316
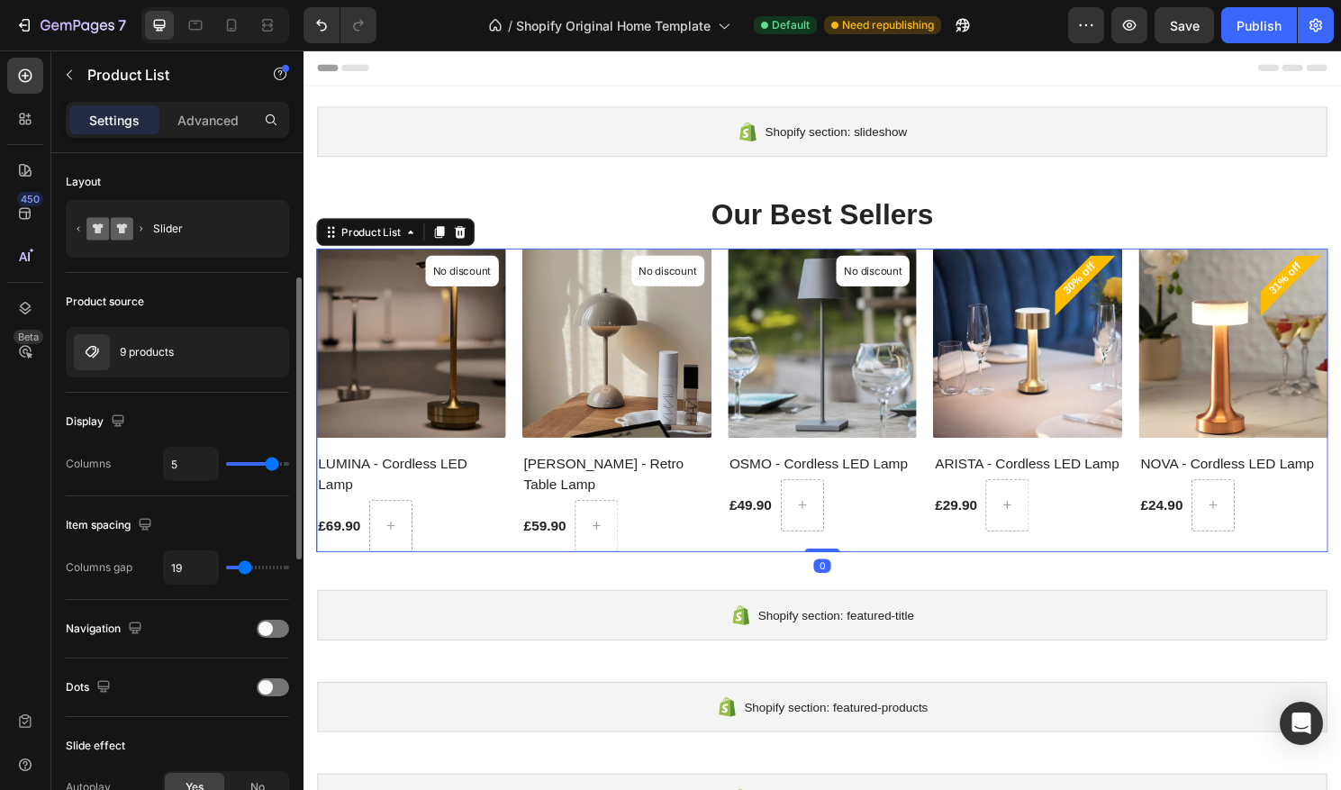
scroll to position [147, 0]
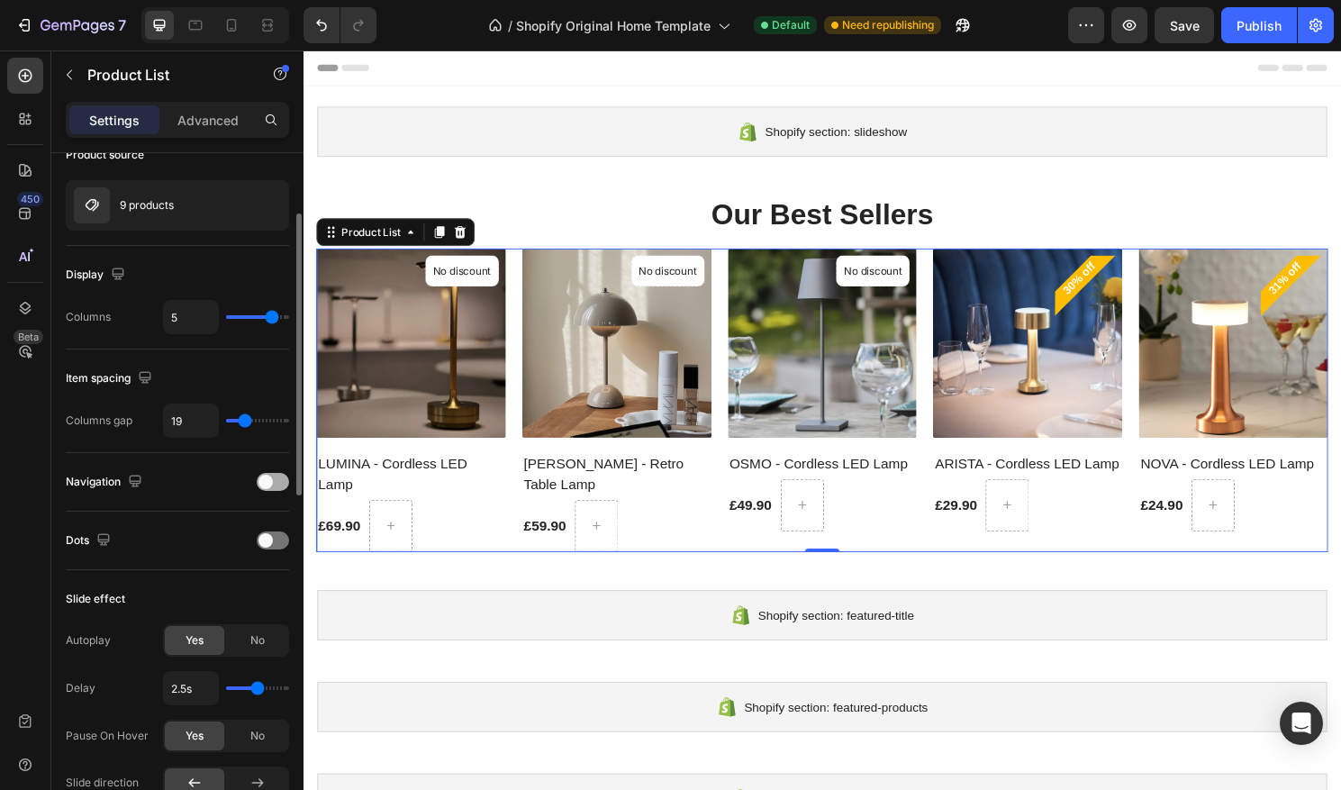
click at [277, 477] on div at bounding box center [273, 482] width 32 height 18
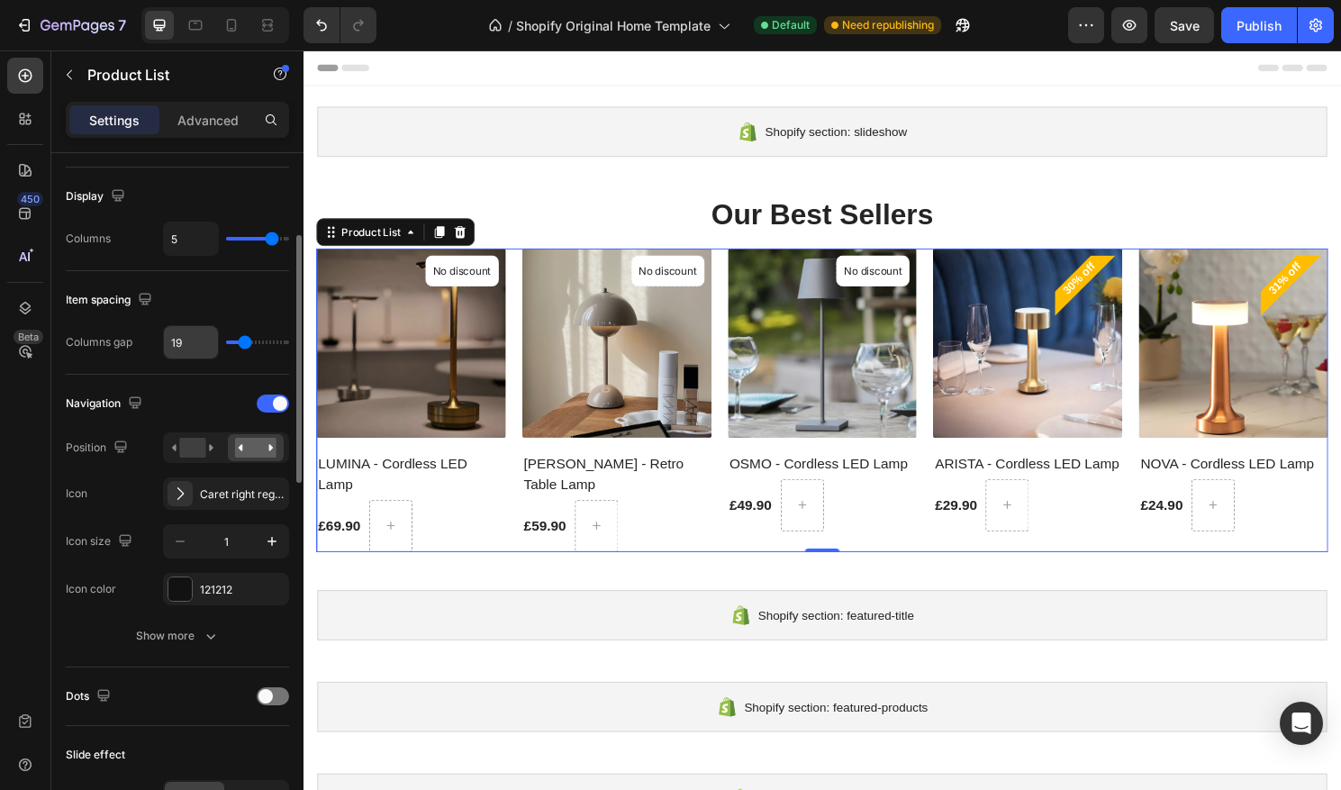
scroll to position [226, 0]
click at [225, 16] on icon at bounding box center [232, 25] width 18 height 18
type input "2"
type input "13"
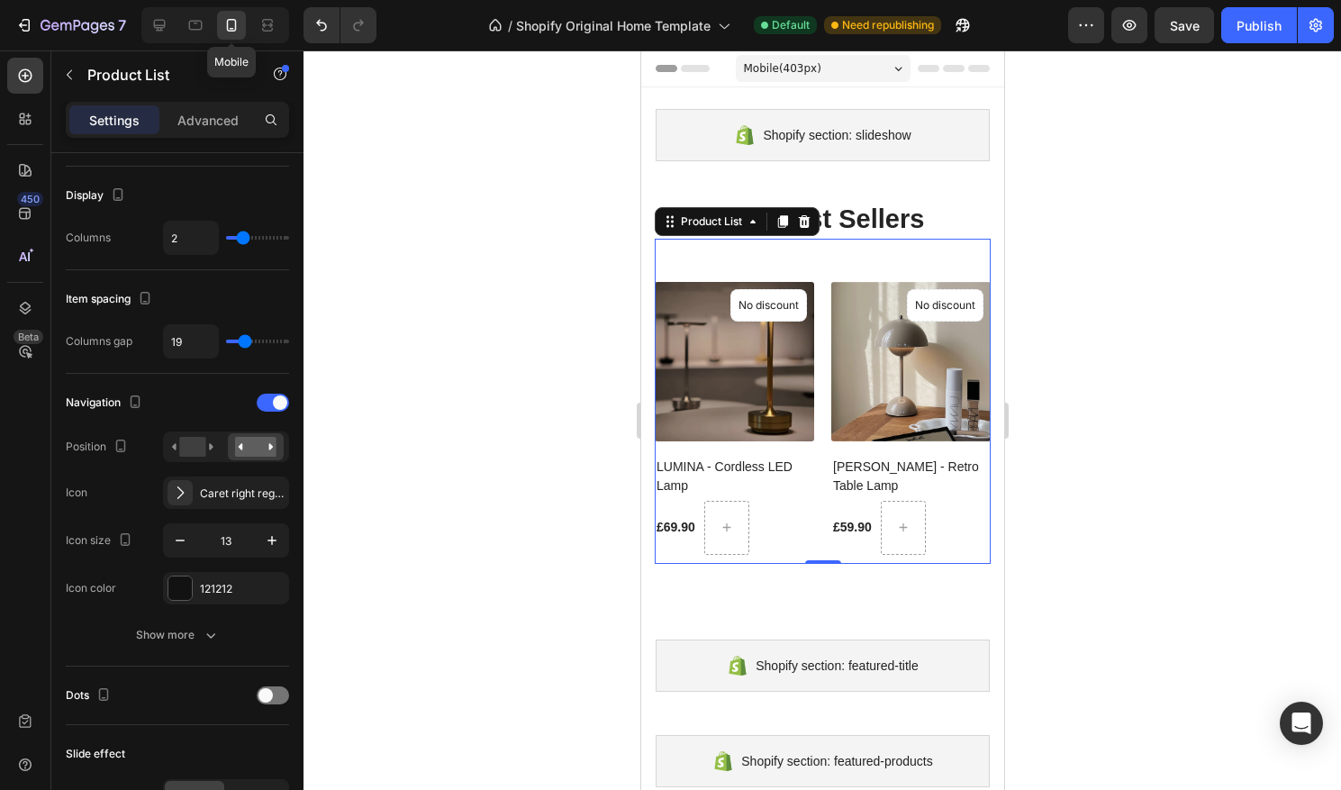
scroll to position [124, 0]
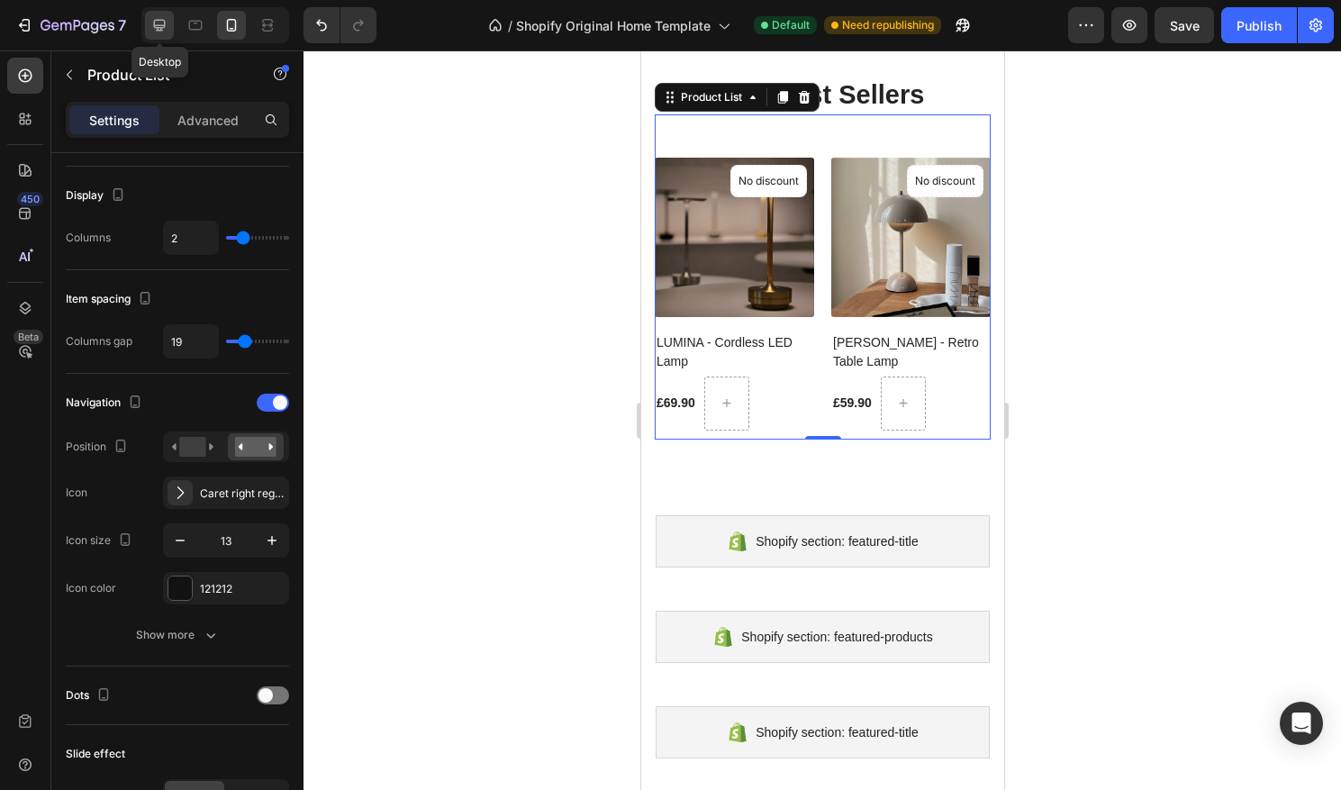
click at [161, 31] on icon at bounding box center [160, 26] width 12 height 12
type input "5"
type input "1"
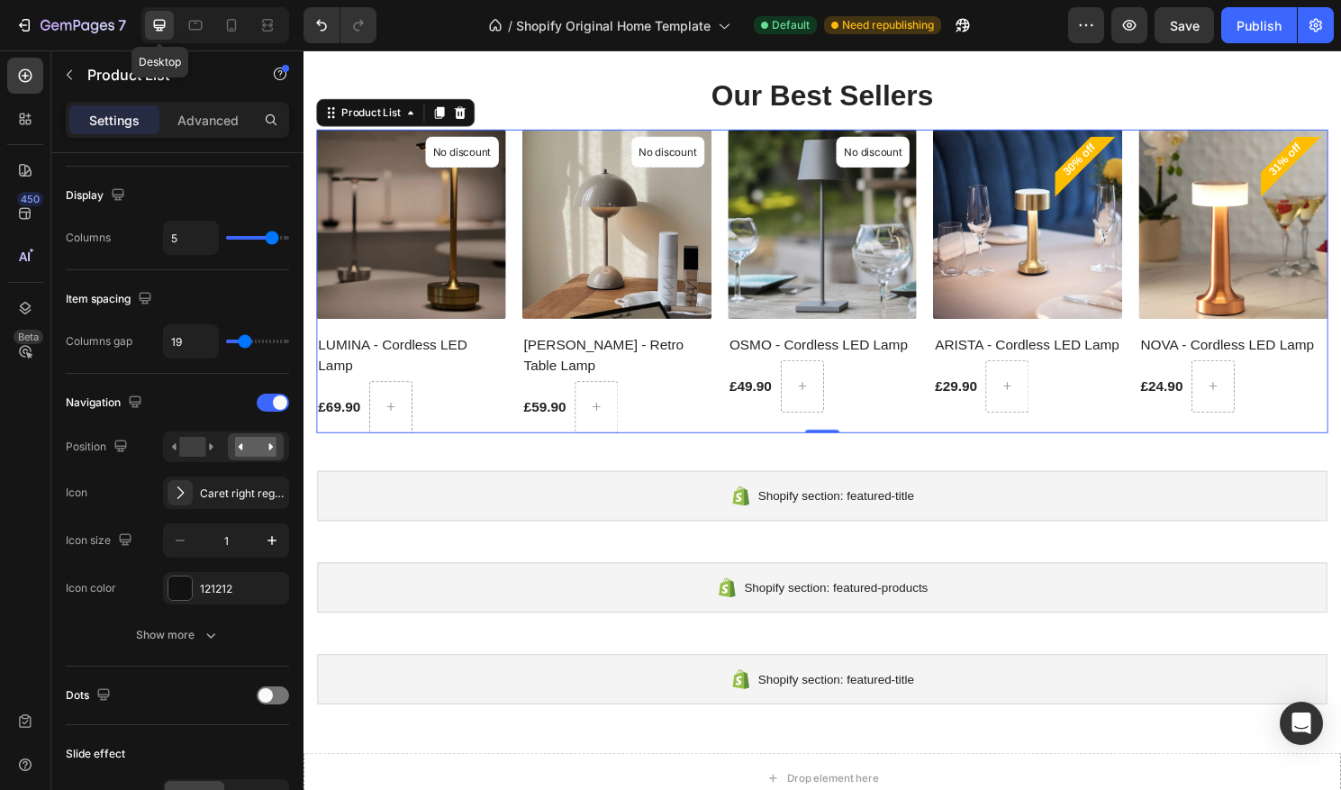
scroll to position [143, 0]
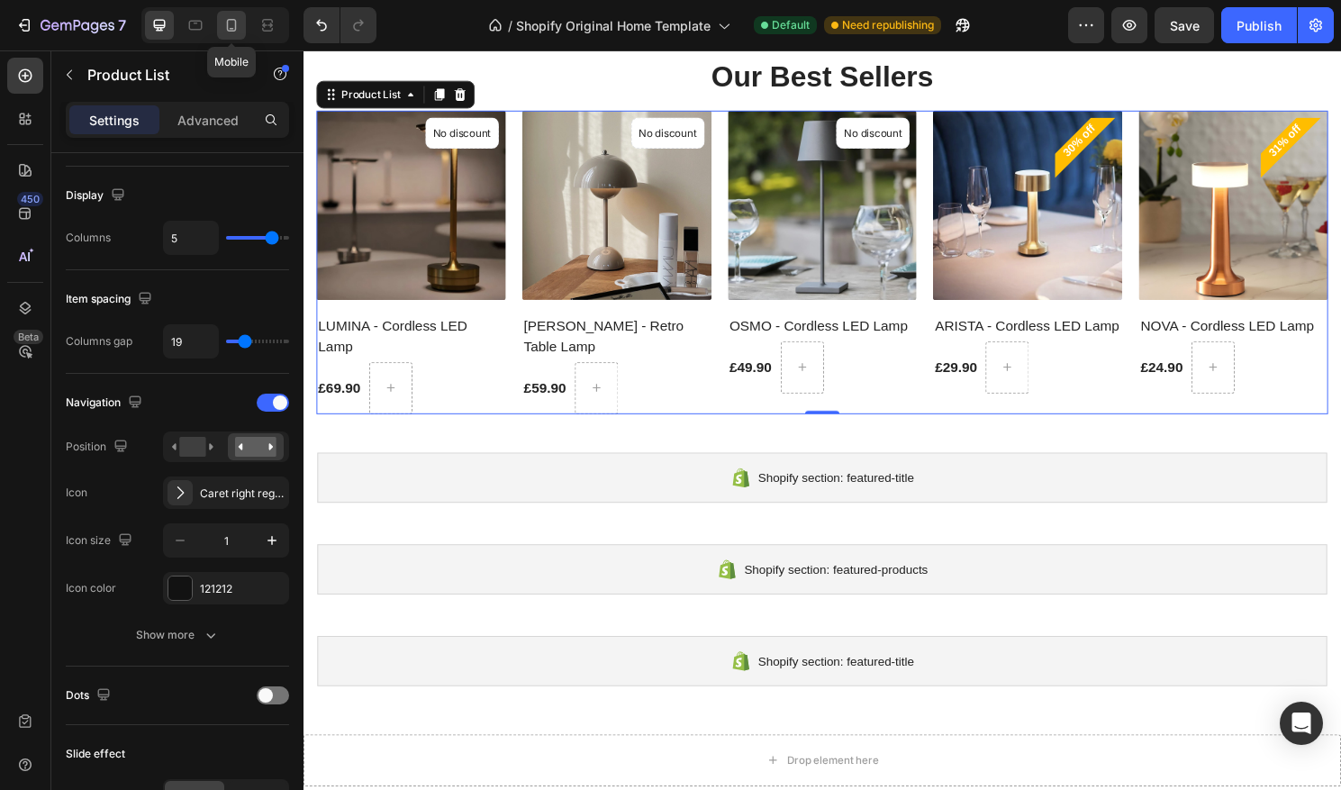
click at [237, 23] on icon at bounding box center [232, 25] width 18 height 18
type input "2"
type input "13"
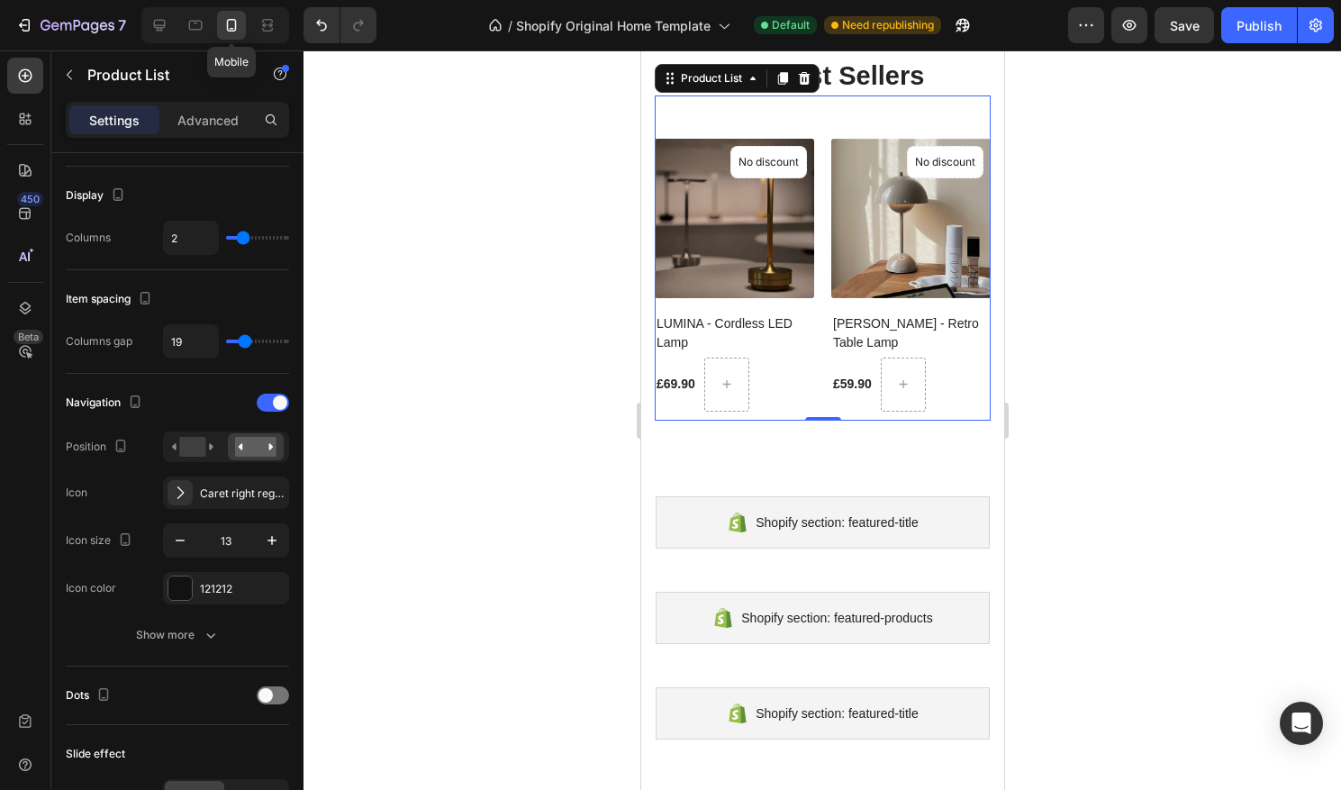
scroll to position [124, 0]
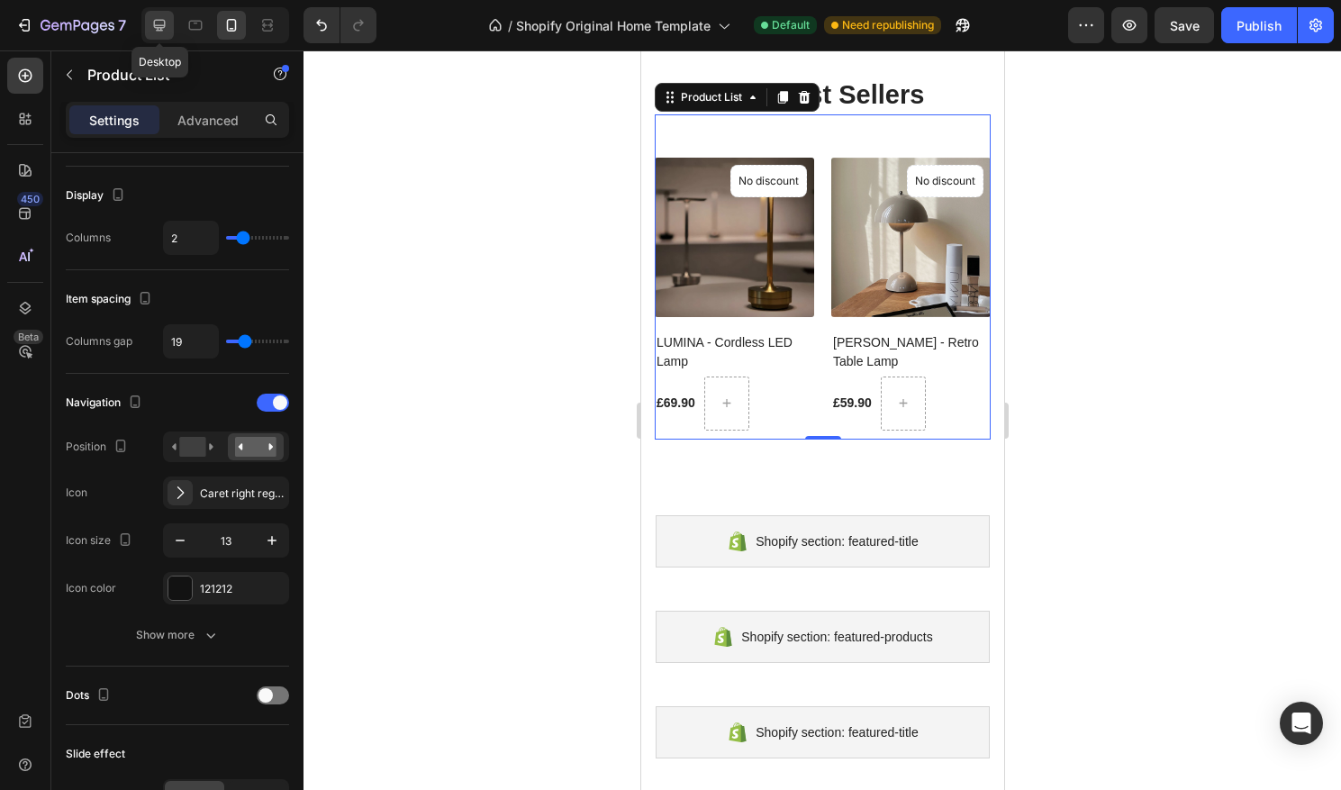
click at [172, 26] on div at bounding box center [159, 25] width 29 height 29
type input "5"
type input "1"
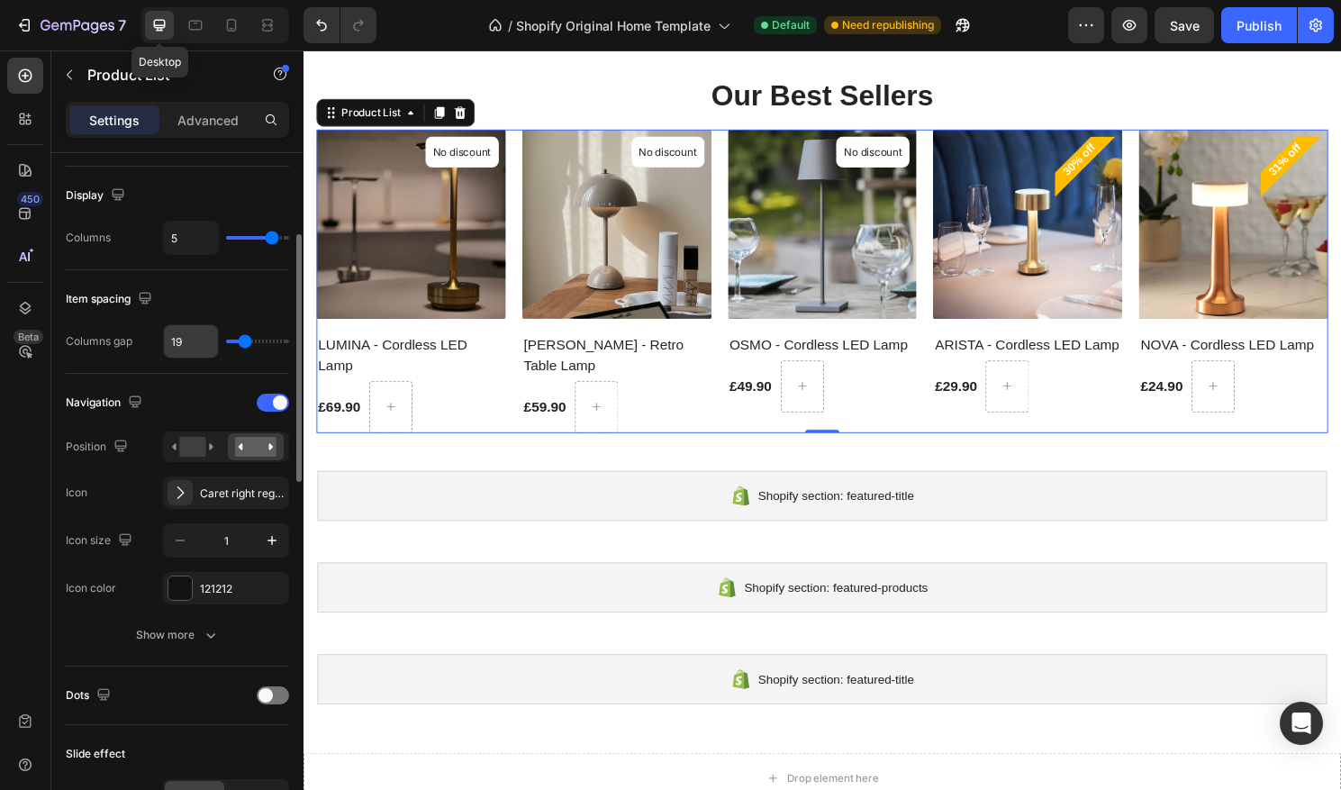
scroll to position [143, 0]
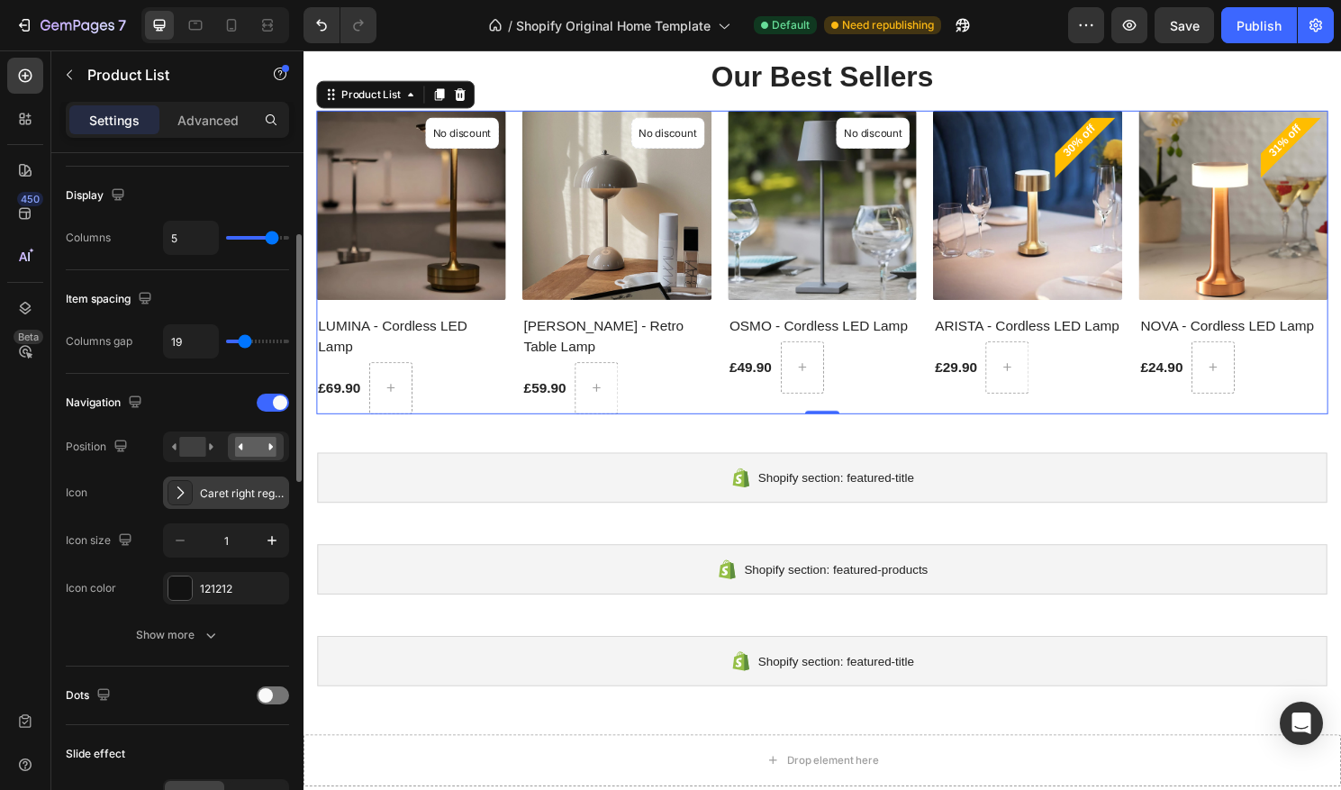
click at [229, 499] on div "Caret right regular" at bounding box center [242, 494] width 85 height 16
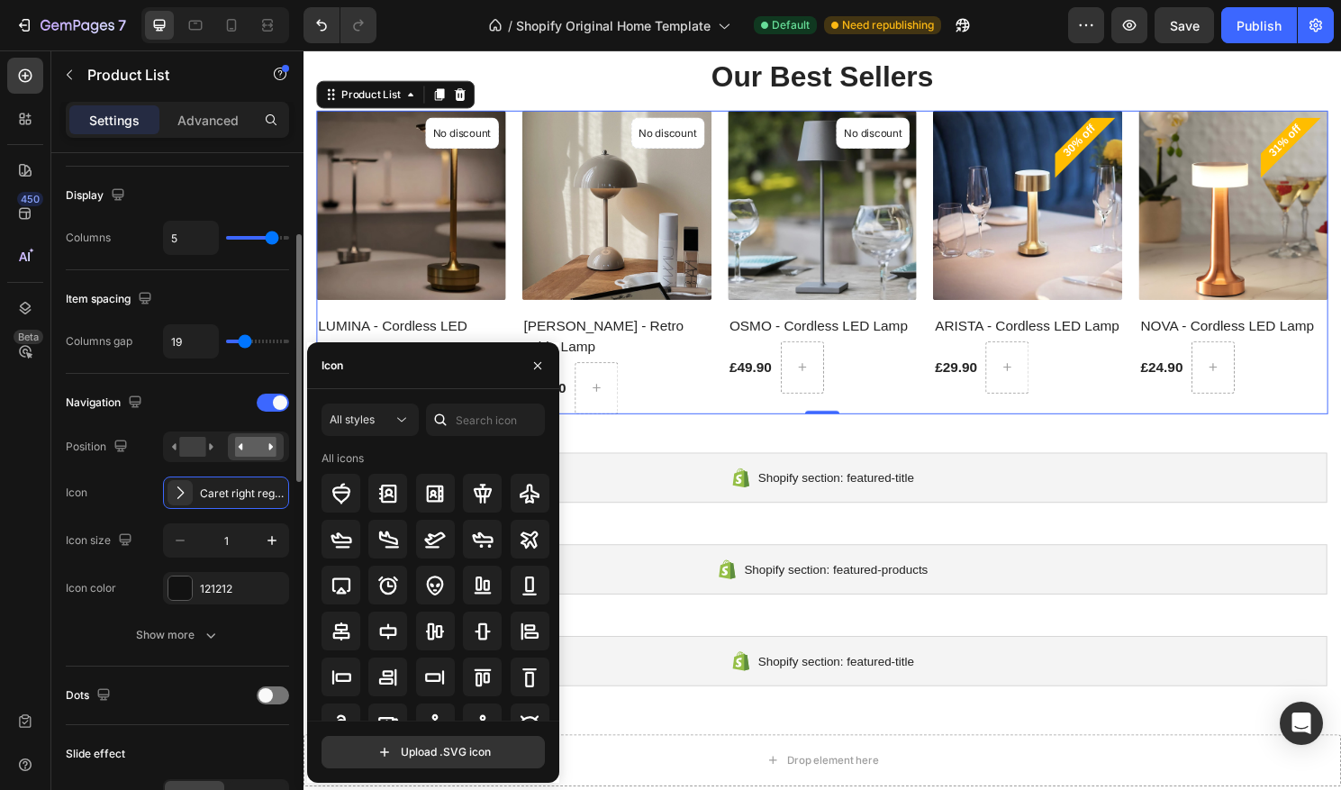
click at [198, 383] on div "Navigation Position Icon Caret right regular Icon size 1 Icon color 121212 Show…" at bounding box center [177, 520] width 223 height 293
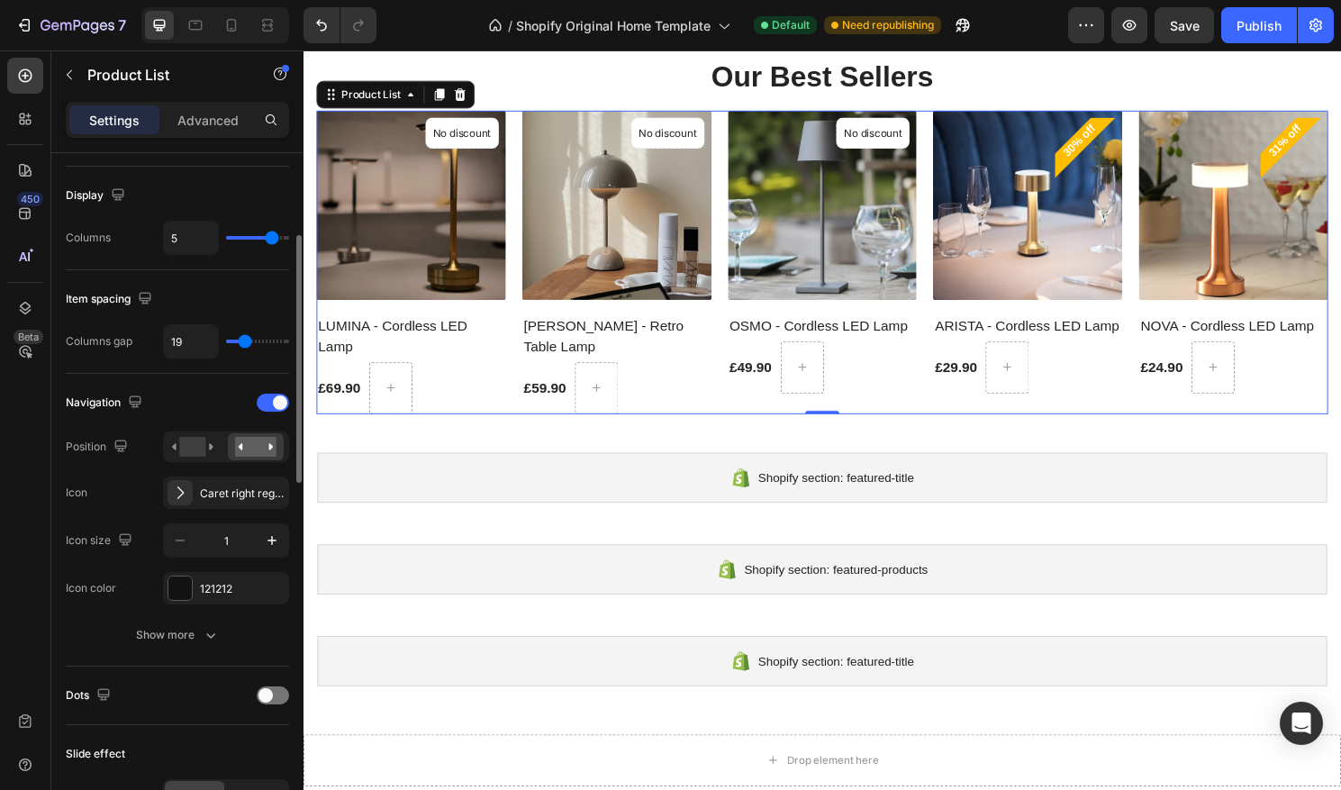
scroll to position [227, 0]
type input "4"
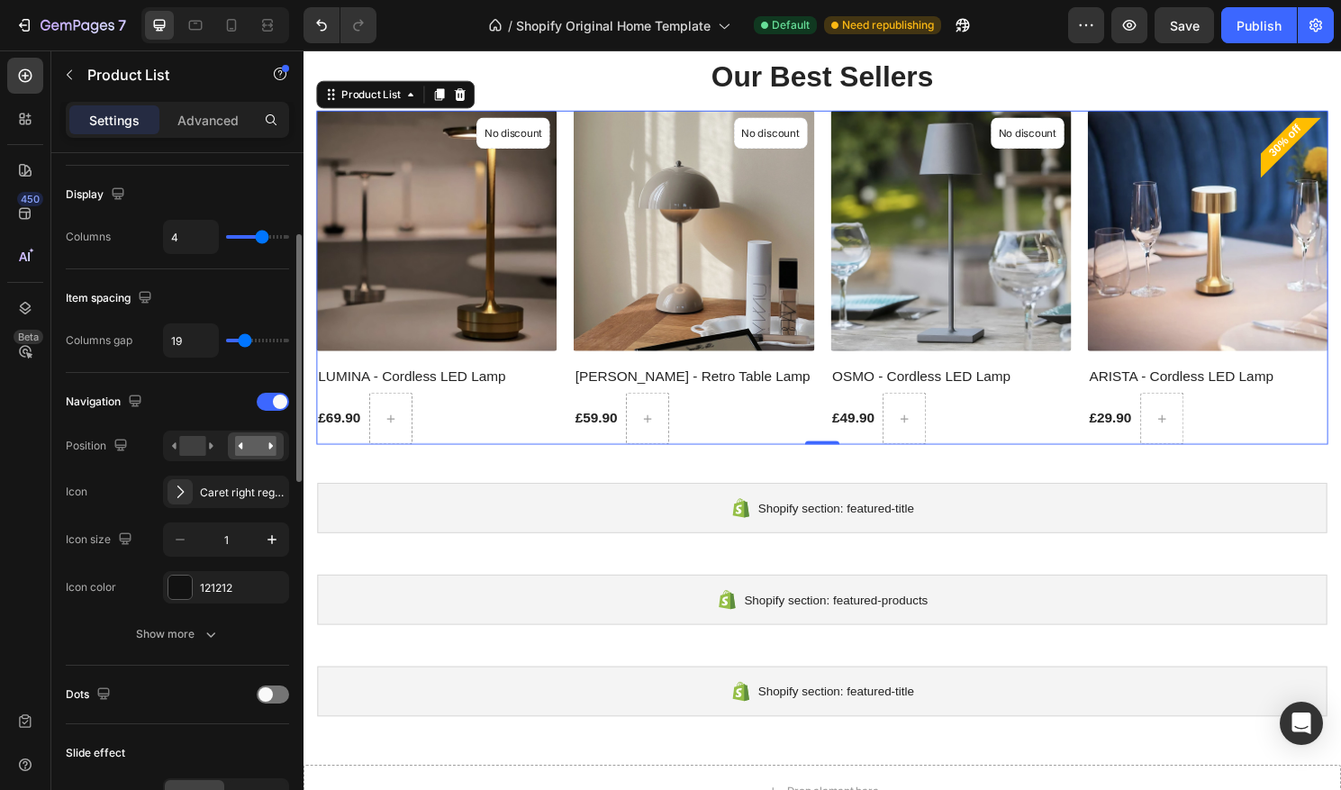
type input "3"
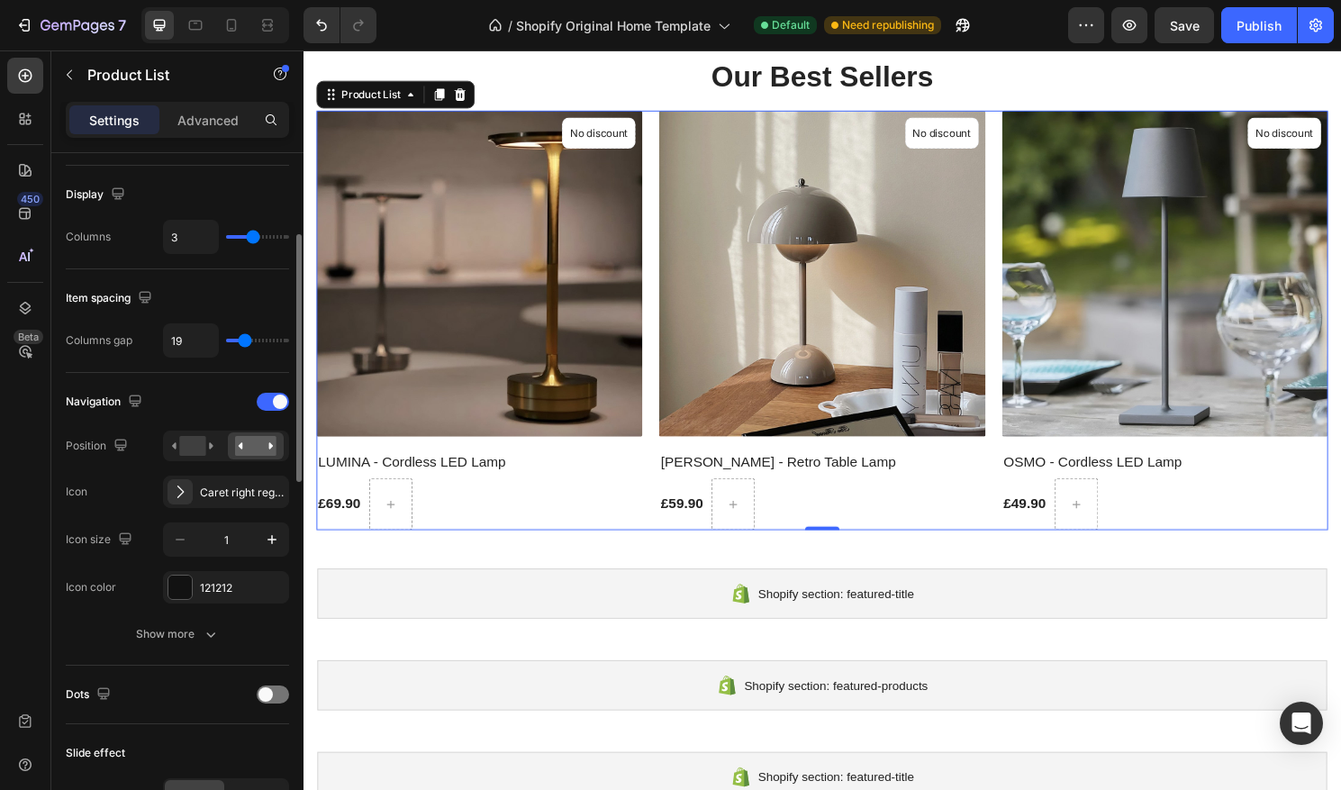
type input "4"
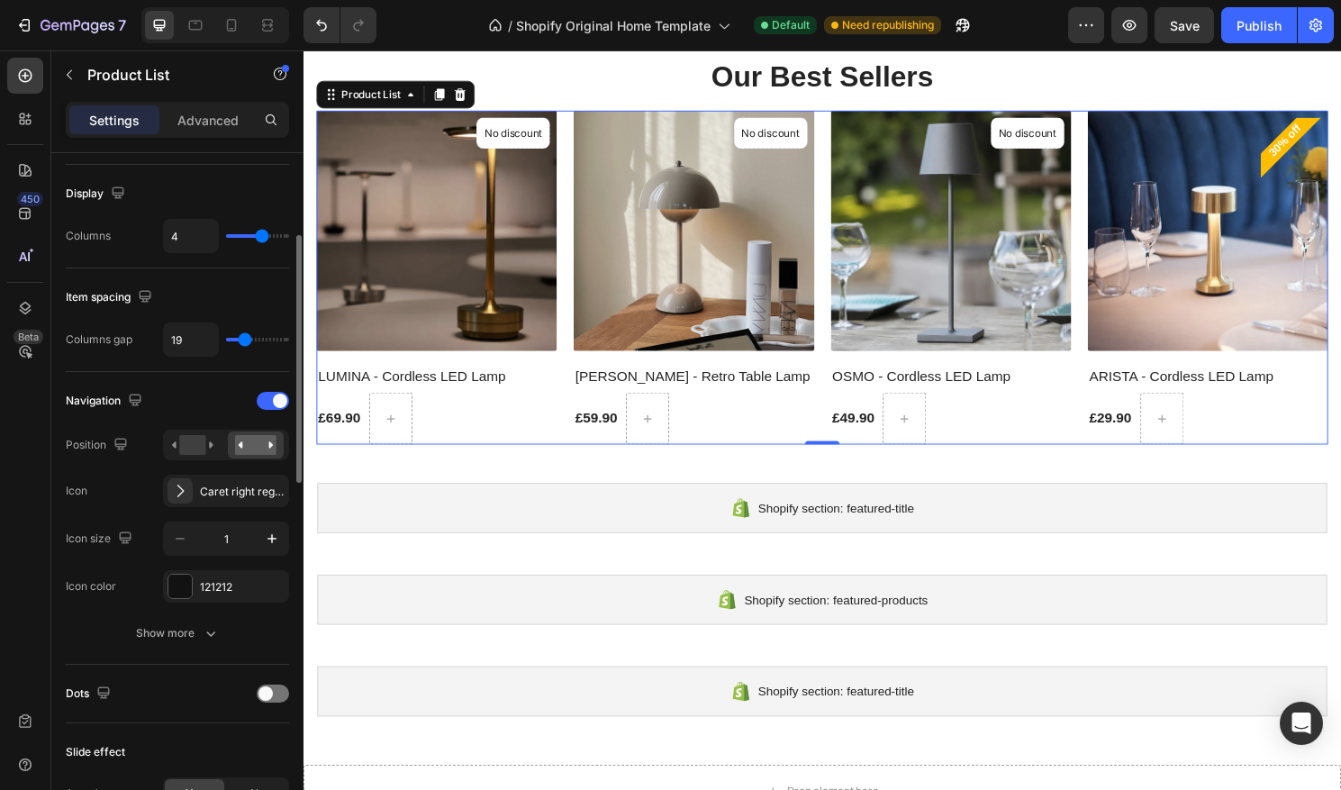
type input "4"
click at [259, 238] on input "range" at bounding box center [257, 236] width 63 height 4
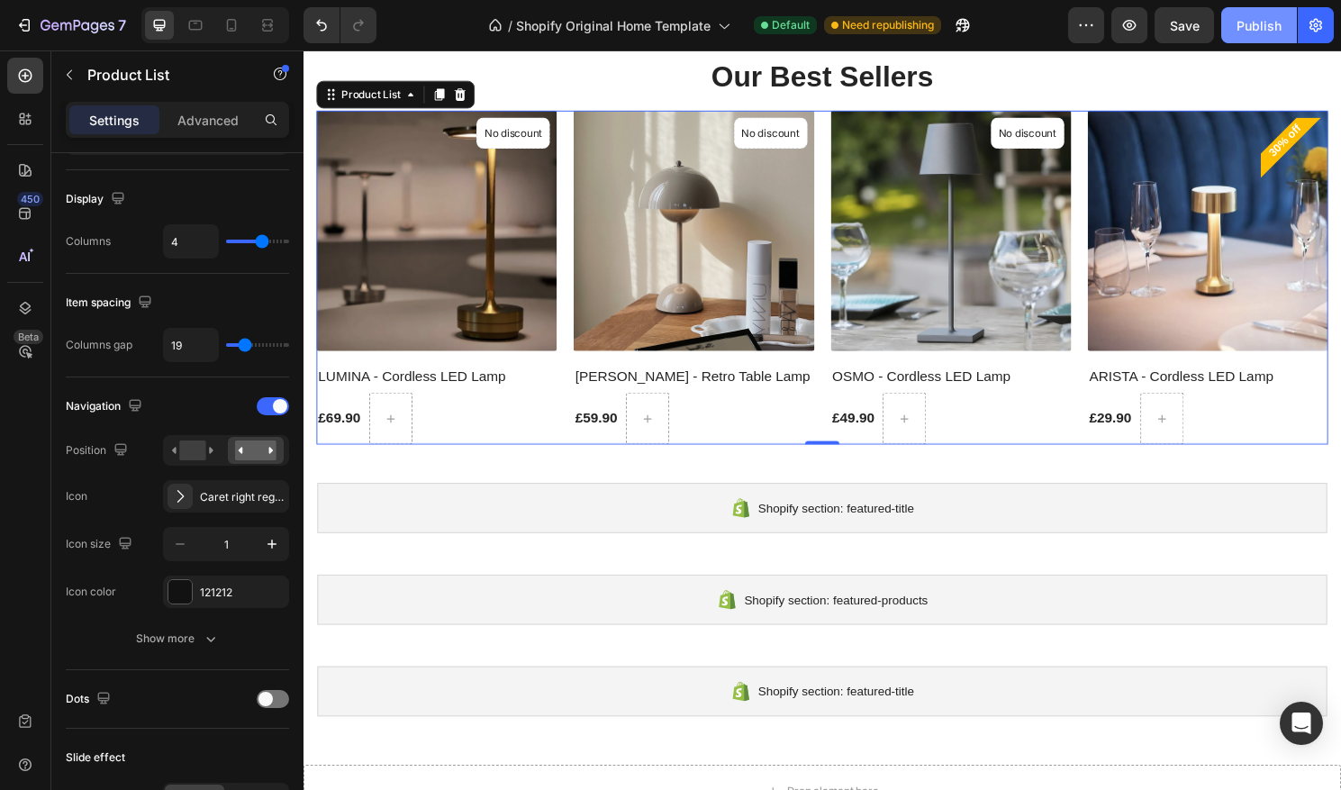
click at [1243, 26] on div "Publish" at bounding box center [1259, 25] width 45 height 19
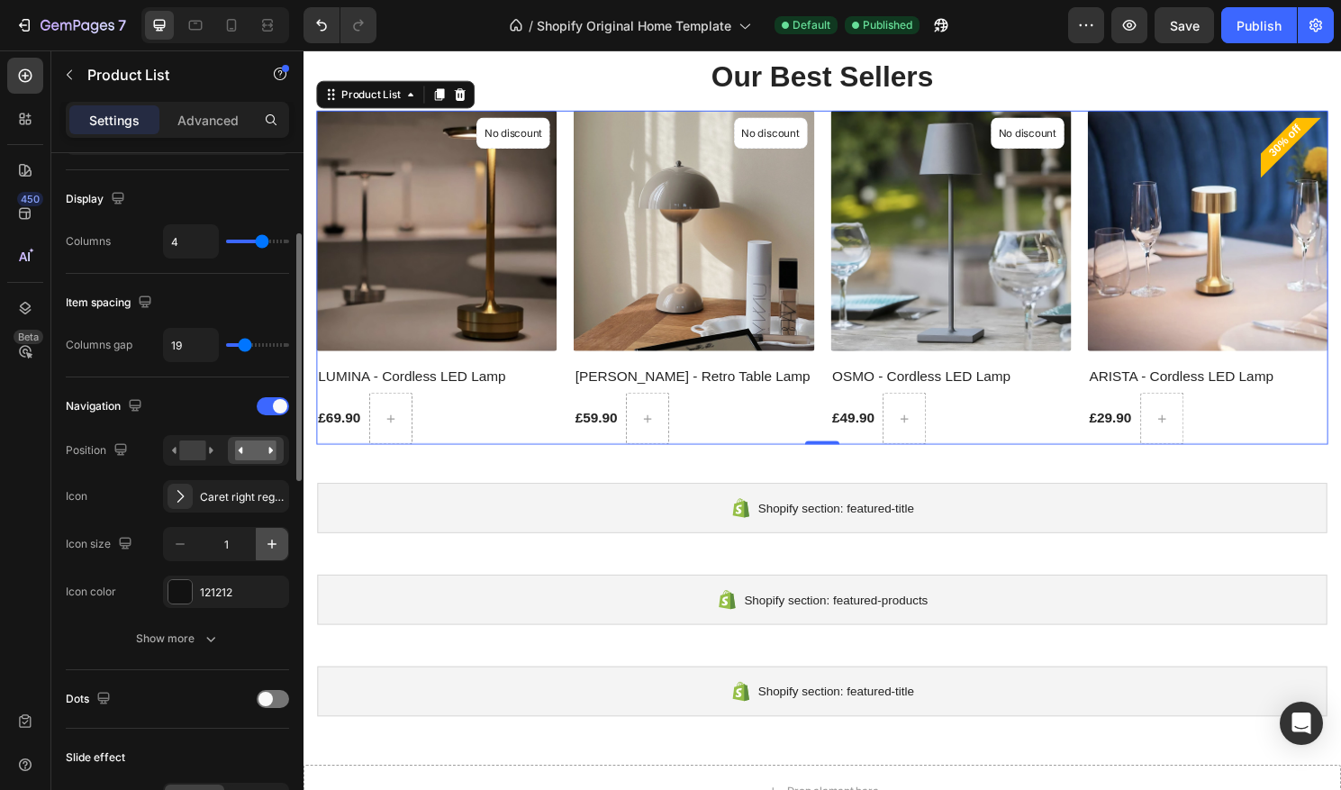
click at [268, 542] on icon "button" at bounding box center [272, 544] width 18 height 18
click at [284, 545] on button "button" at bounding box center [272, 544] width 32 height 32
type input "3"
click at [205, 628] on button "Show more" at bounding box center [177, 639] width 223 height 32
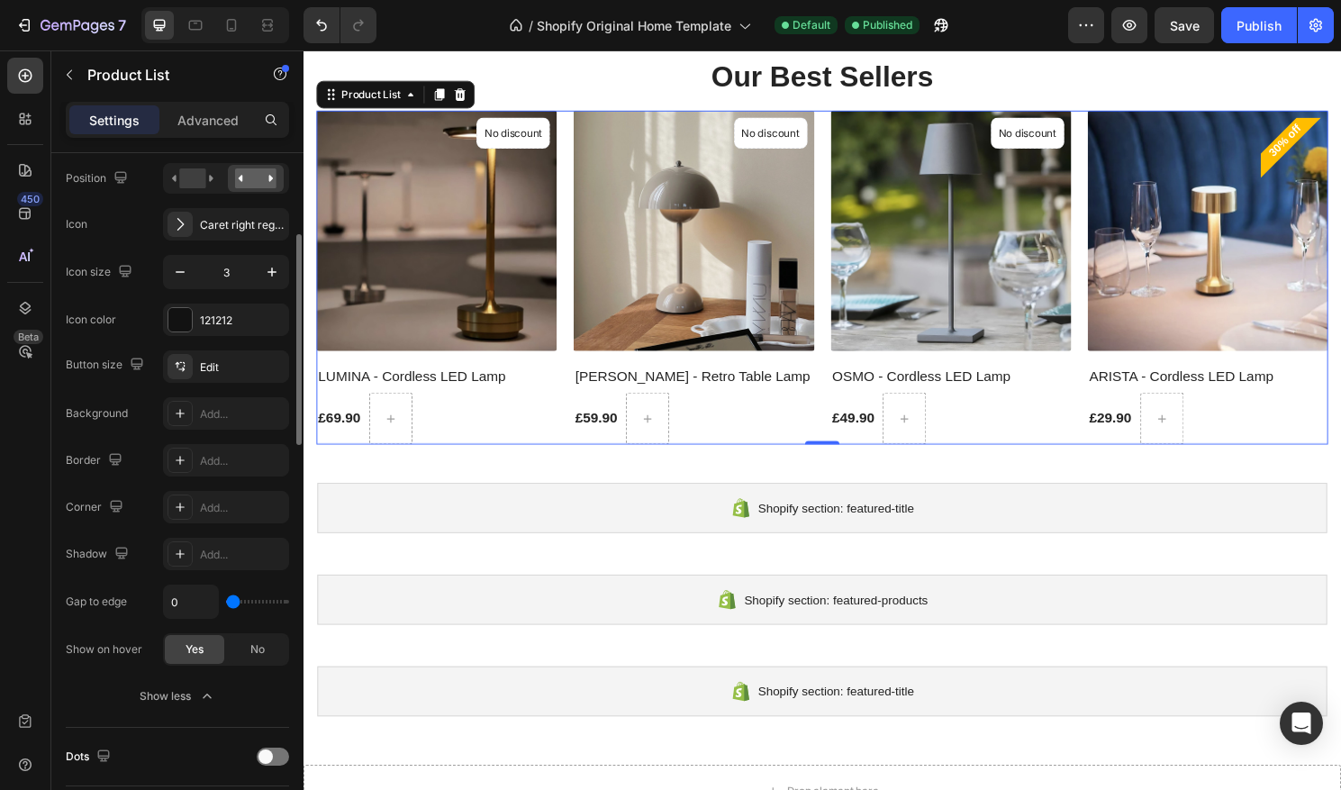
scroll to position [505, 0]
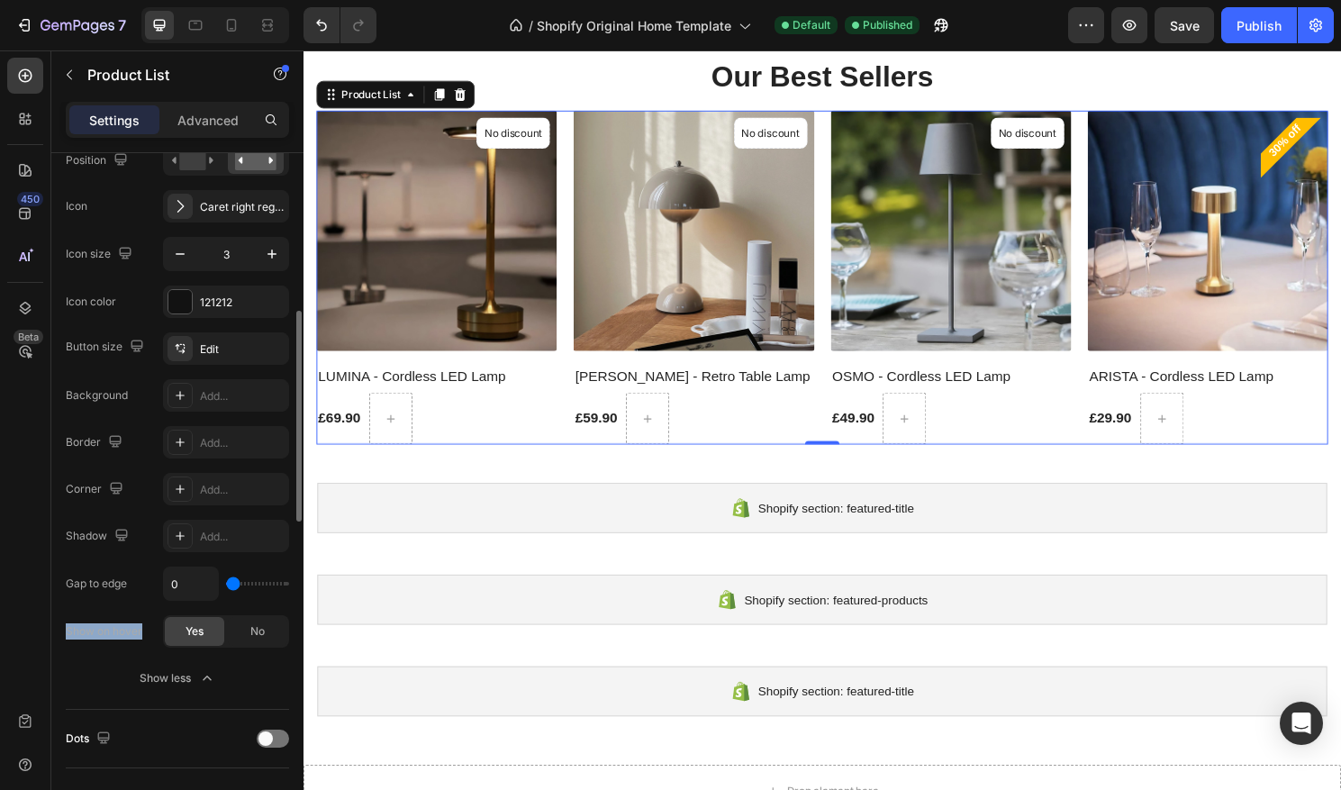
drag, startPoint x: 141, startPoint y: 638, endPoint x: 62, endPoint y: 634, distance: 79.4
click at [62, 634] on div "Layout Slider Product source 9 products Display Columns 4 Item spacing Columns …" at bounding box center [177, 761] width 252 height 2241
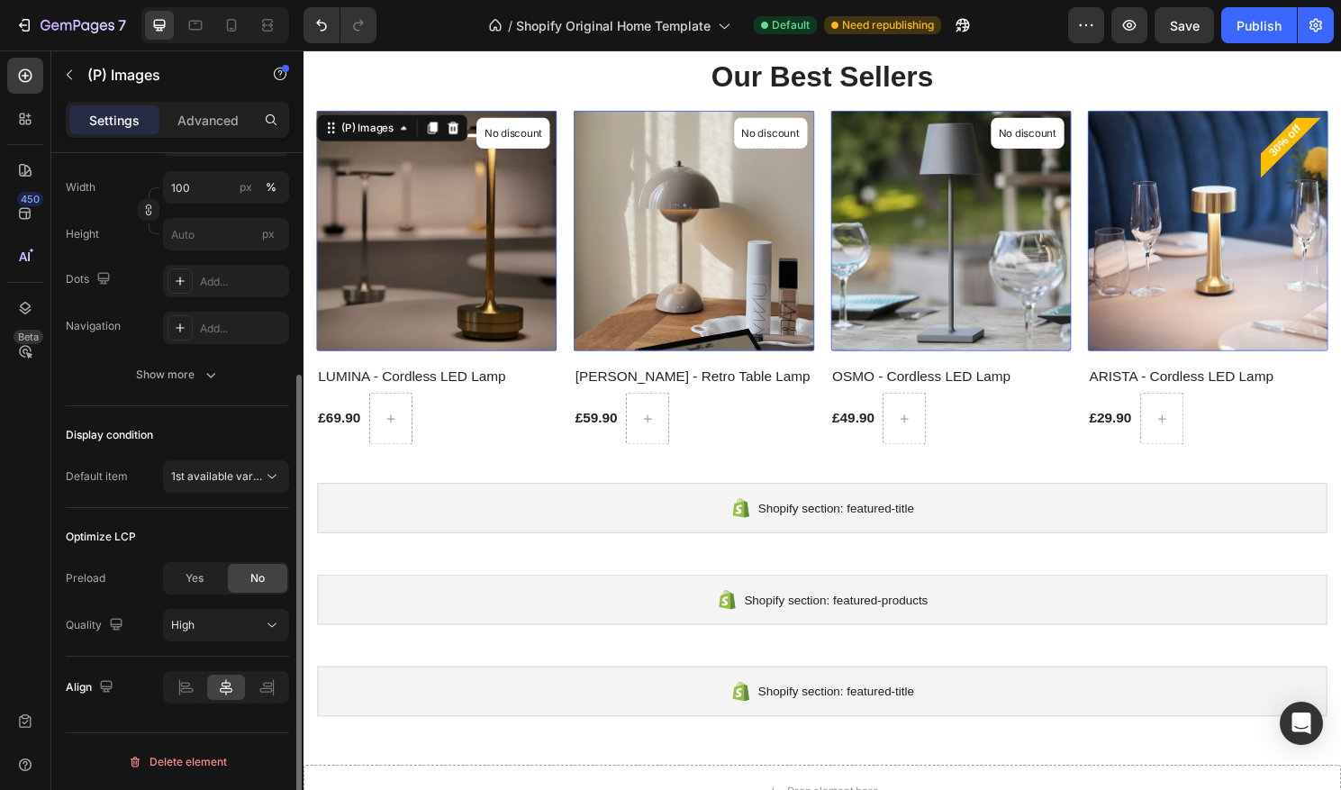
click at [520, 204] on img at bounding box center [442, 239] width 250 height 250
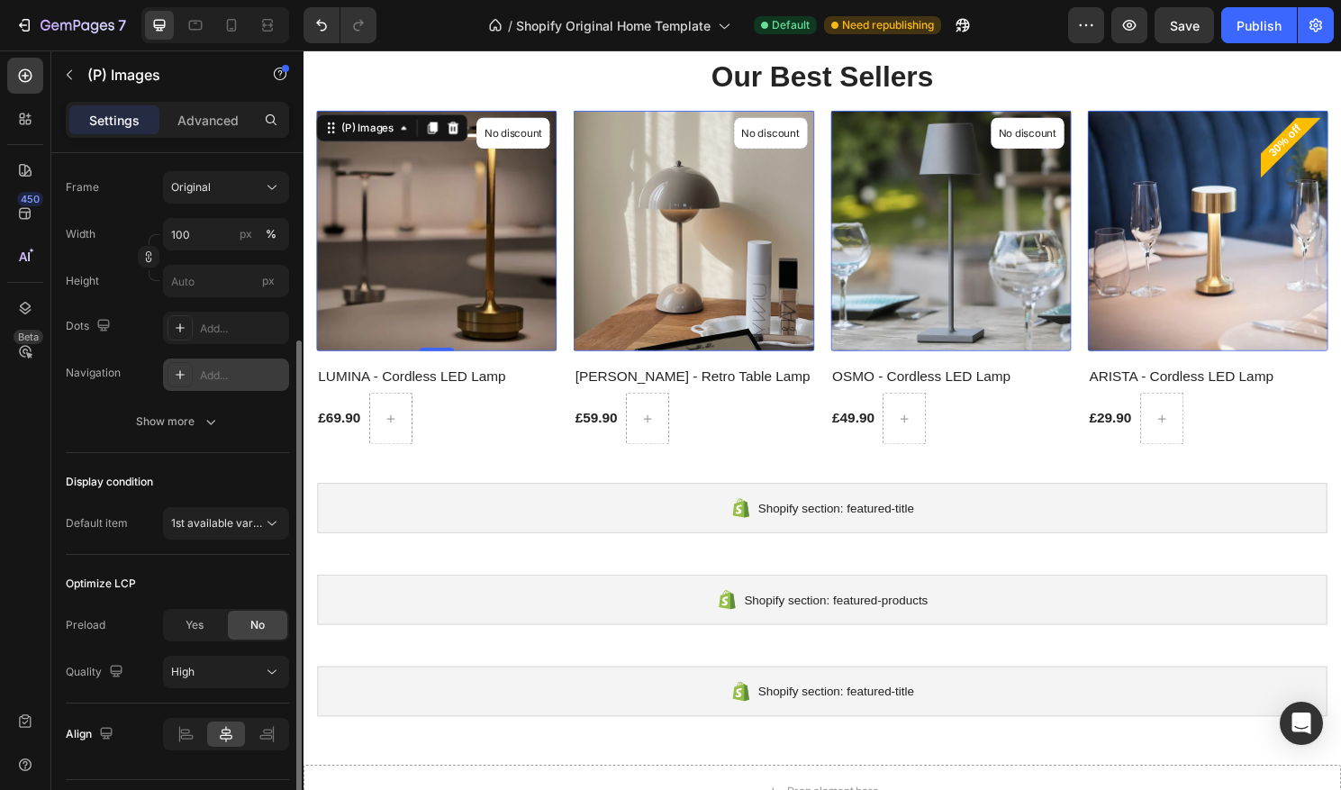
scroll to position [326, 0]
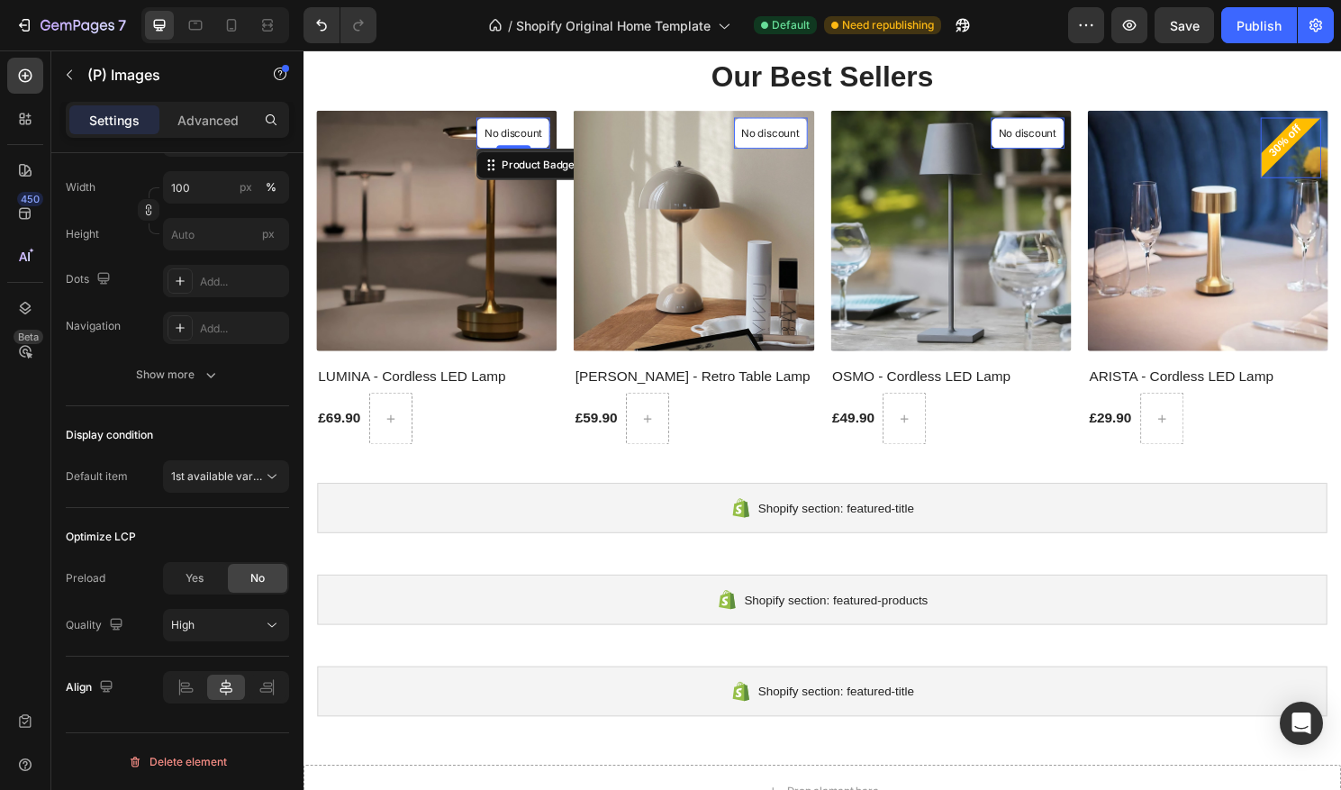
click at [525, 138] on p "No discount" at bounding box center [522, 137] width 60 height 16
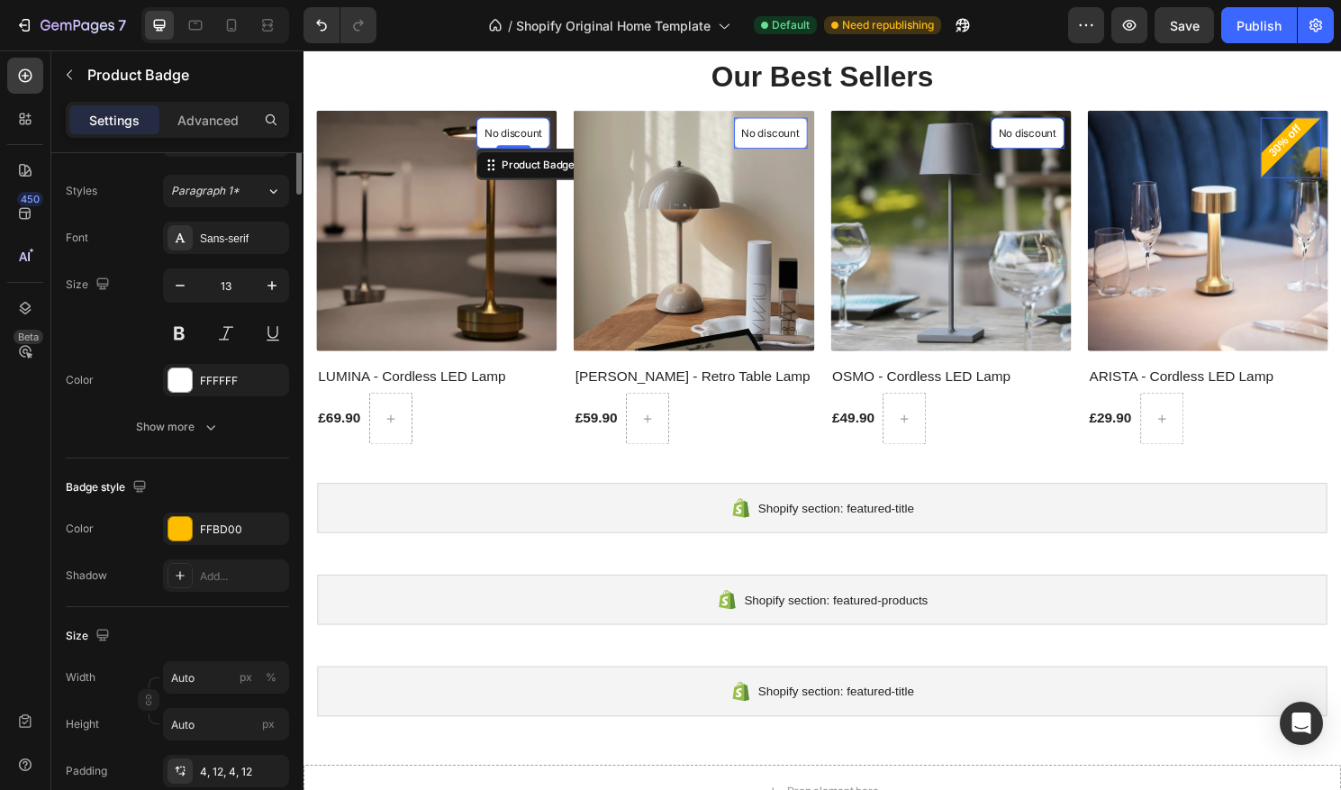
scroll to position [0, 0]
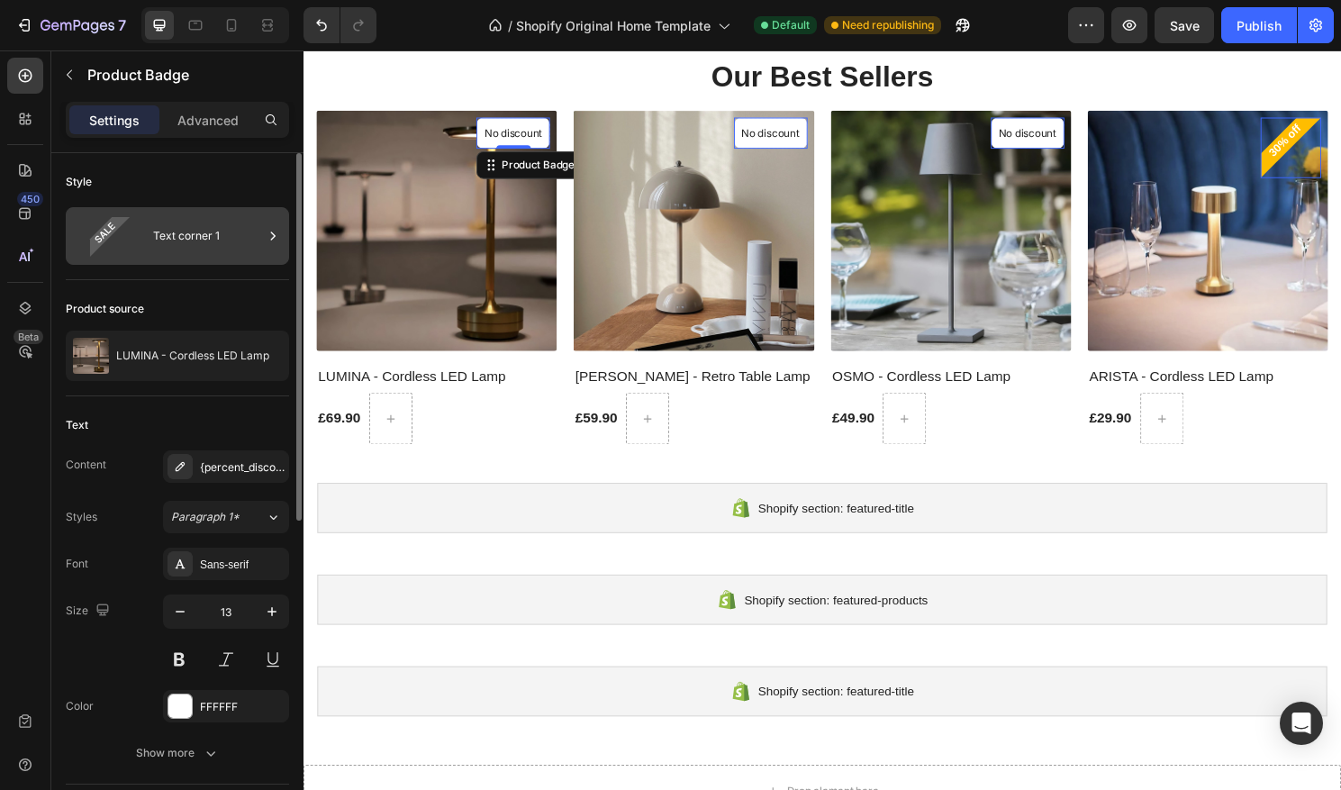
click at [219, 221] on div "Text corner 1" at bounding box center [208, 235] width 110 height 41
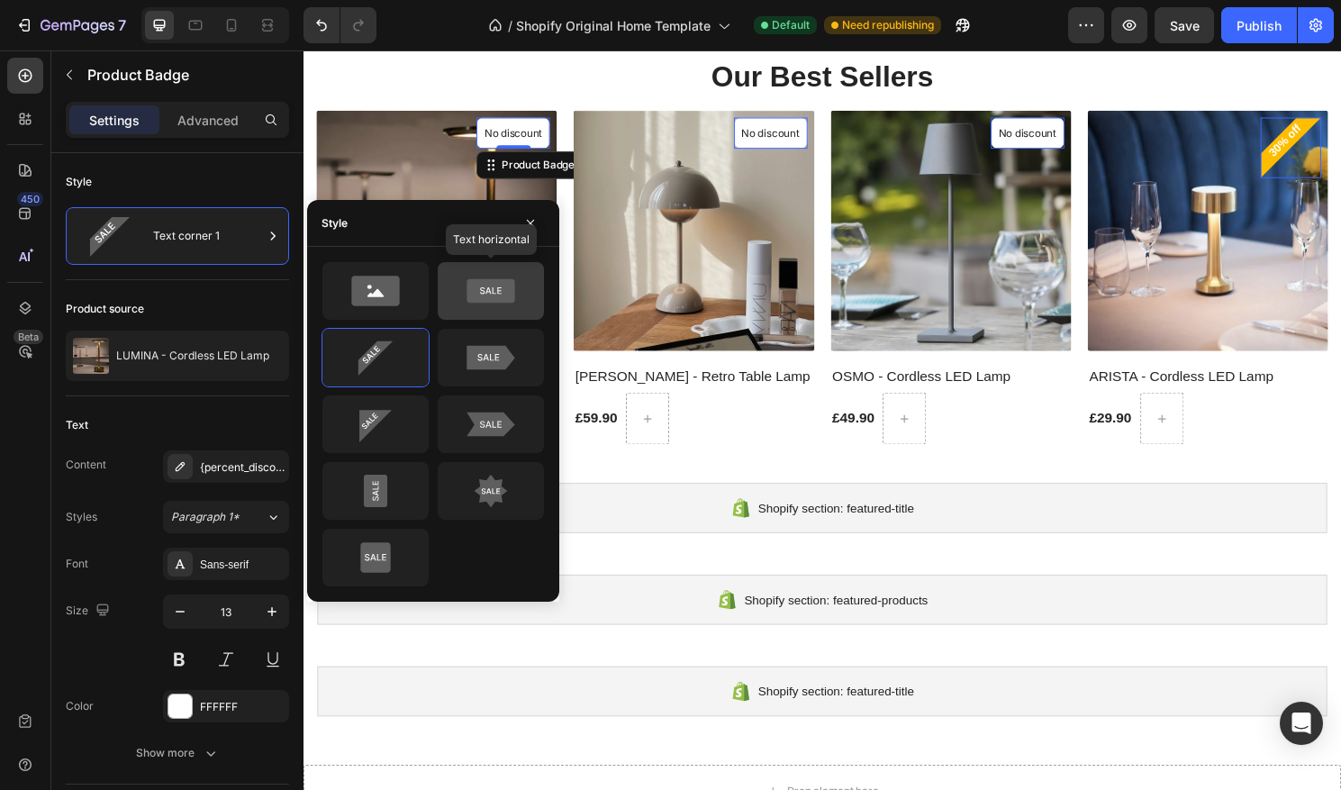
click at [482, 303] on icon at bounding box center [491, 291] width 85 height 36
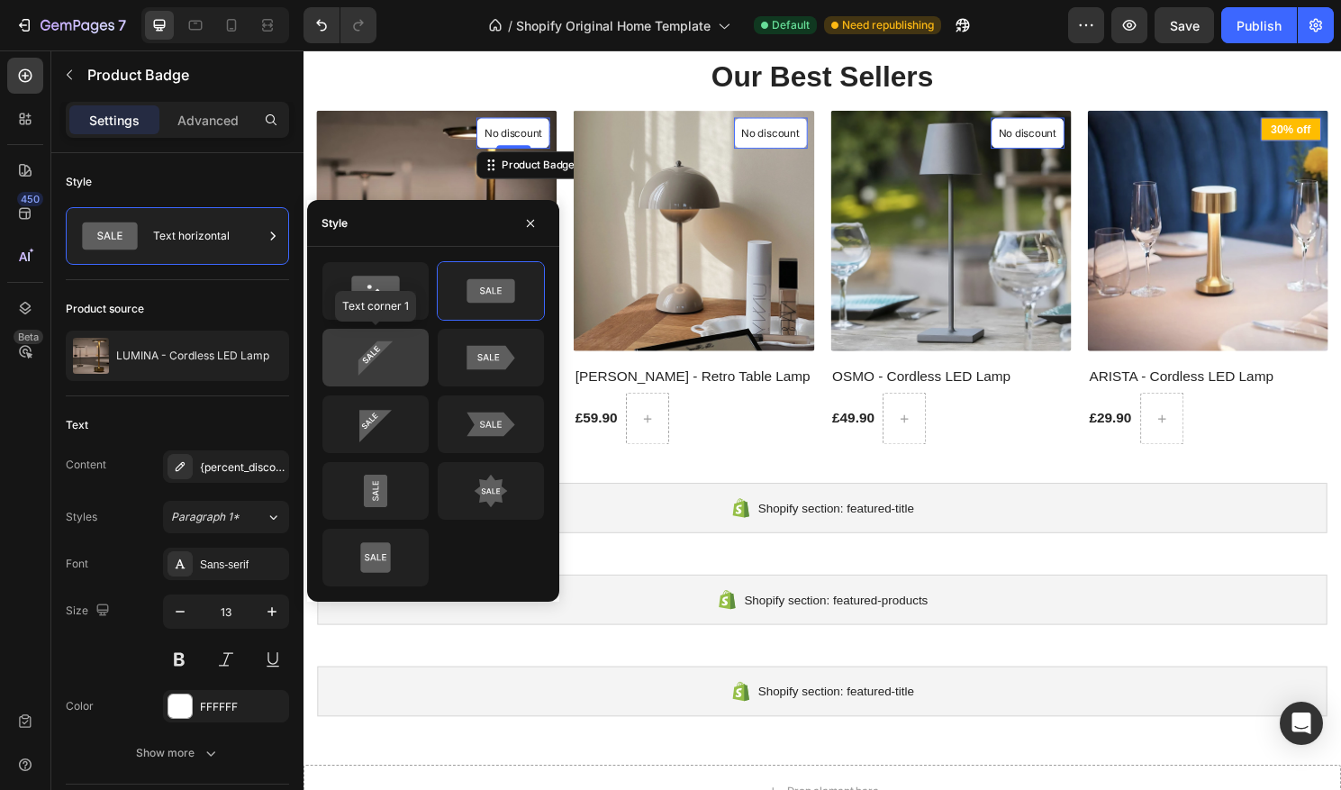
click at [374, 357] on icon at bounding box center [376, 358] width 34 height 34
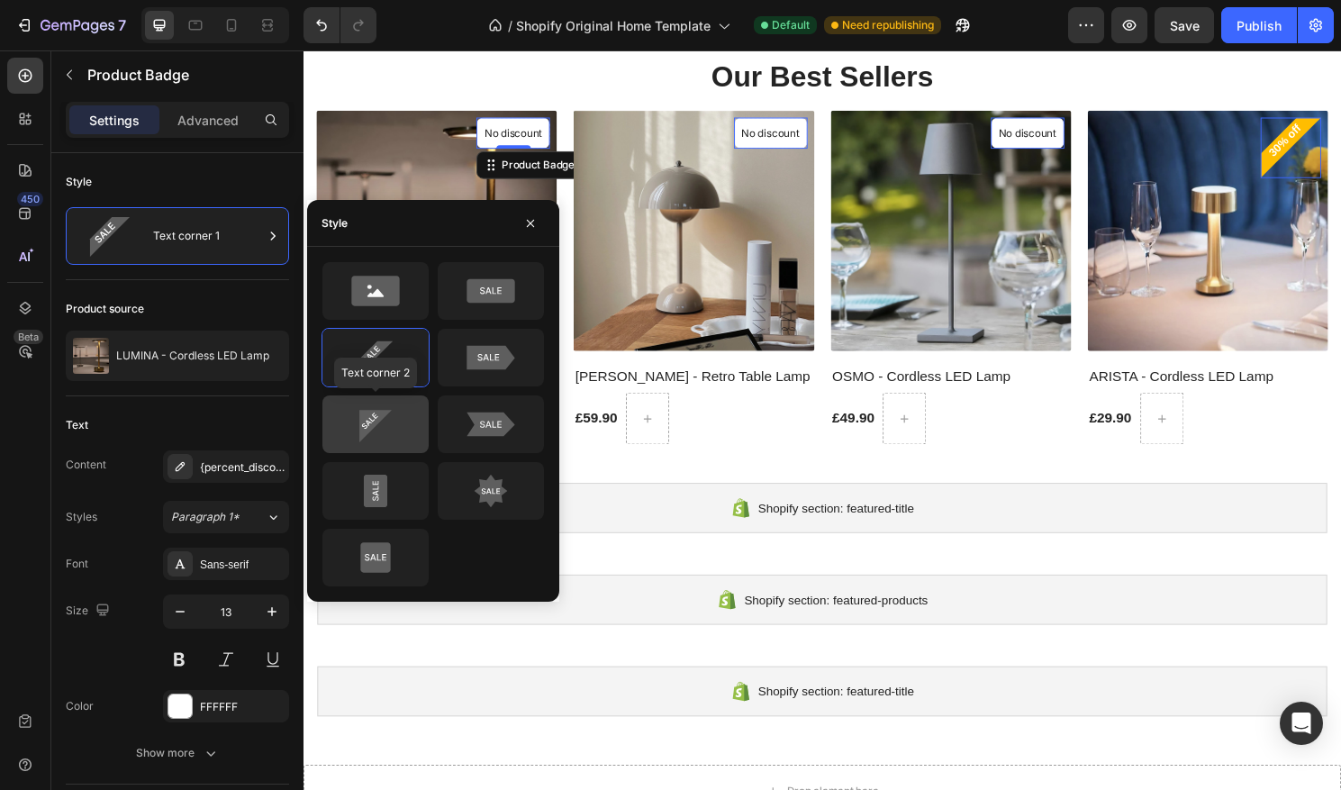
click at [386, 418] on icon at bounding box center [375, 424] width 85 height 36
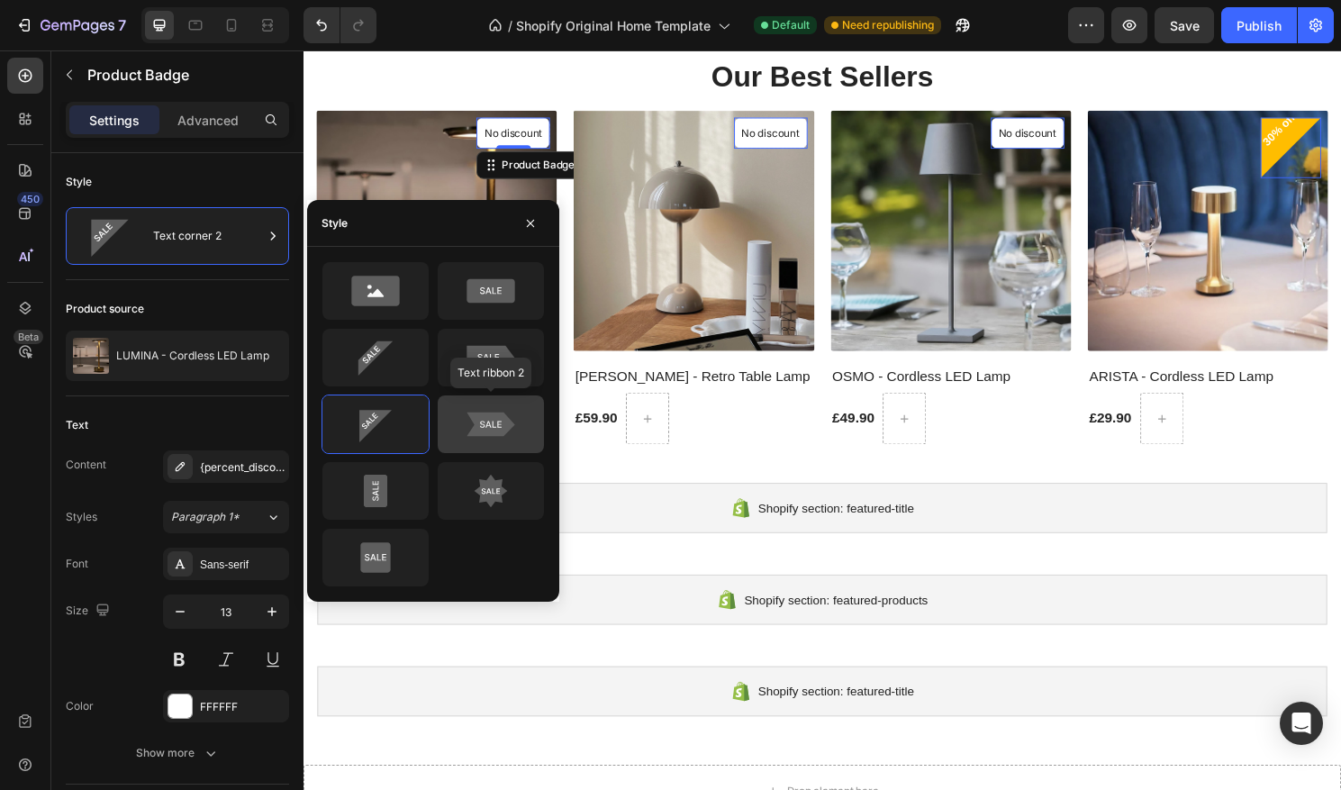
click at [504, 412] on icon at bounding box center [491, 424] width 85 height 36
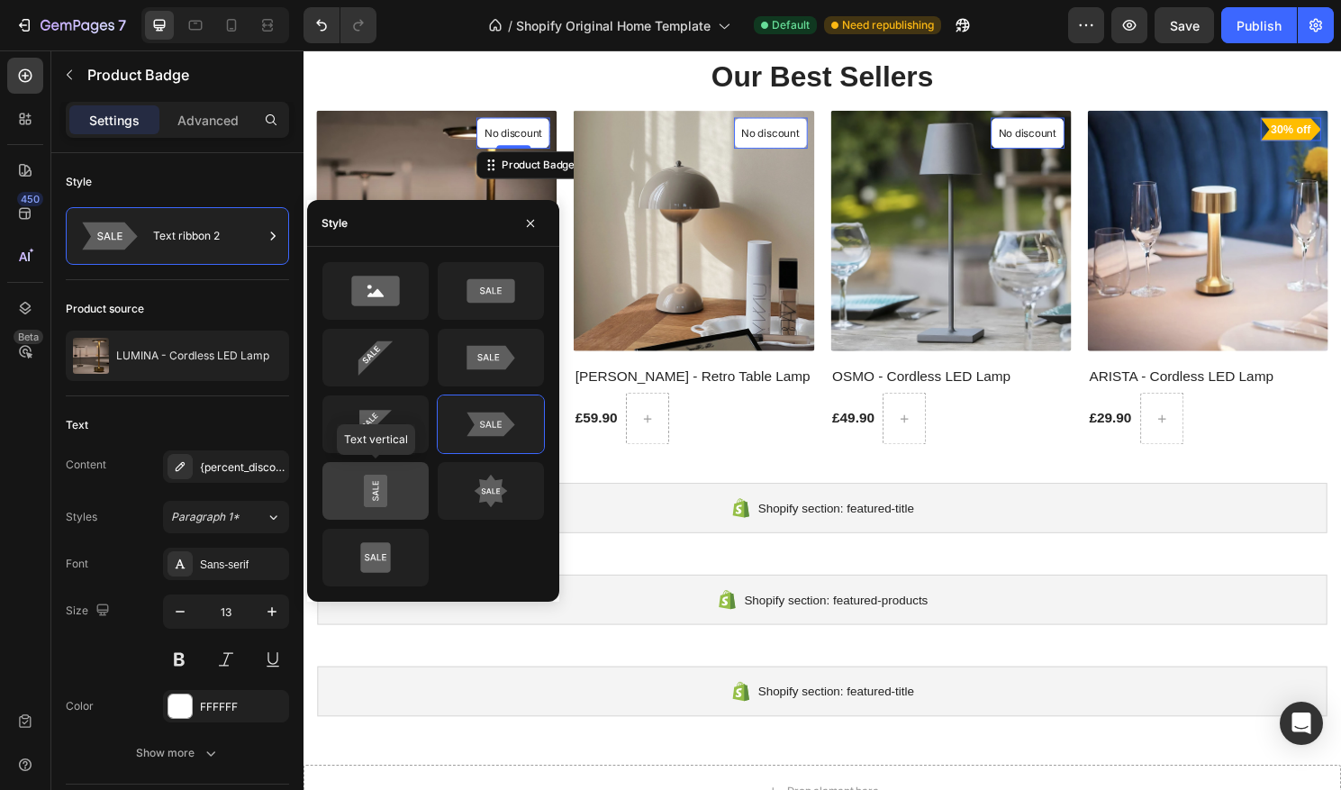
click at [391, 486] on icon at bounding box center [375, 491] width 85 height 36
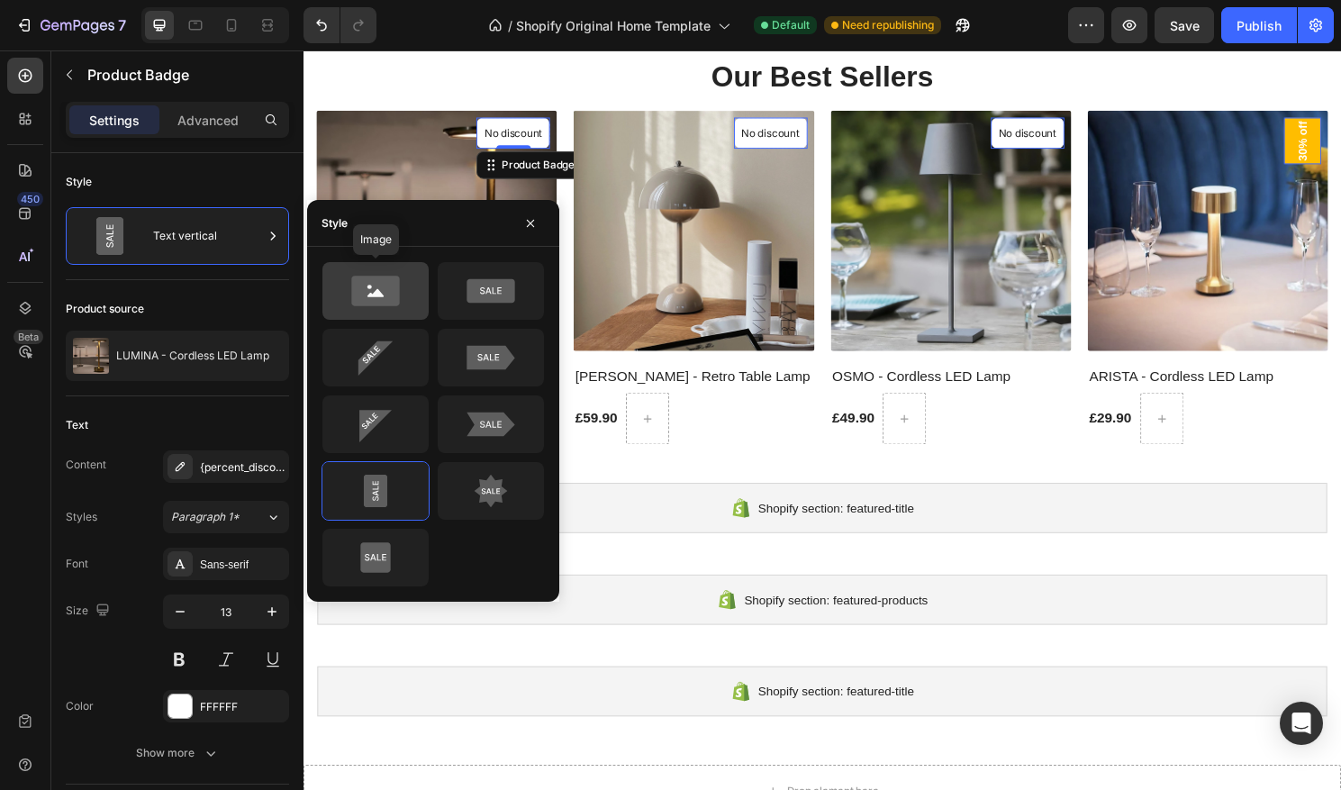
click at [392, 301] on icon at bounding box center [375, 291] width 48 height 30
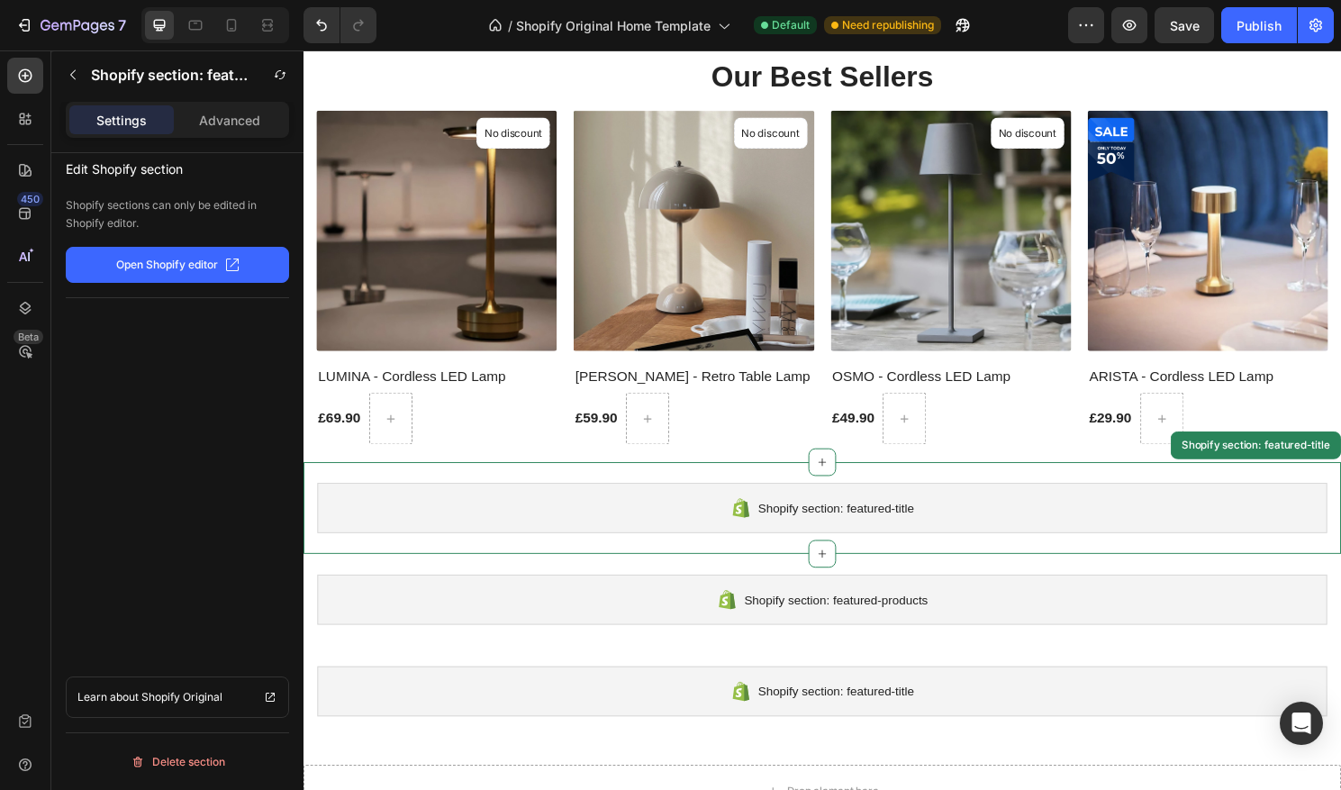
click at [1121, 506] on div "Shopify section: featured-title" at bounding box center [844, 527] width 1052 height 52
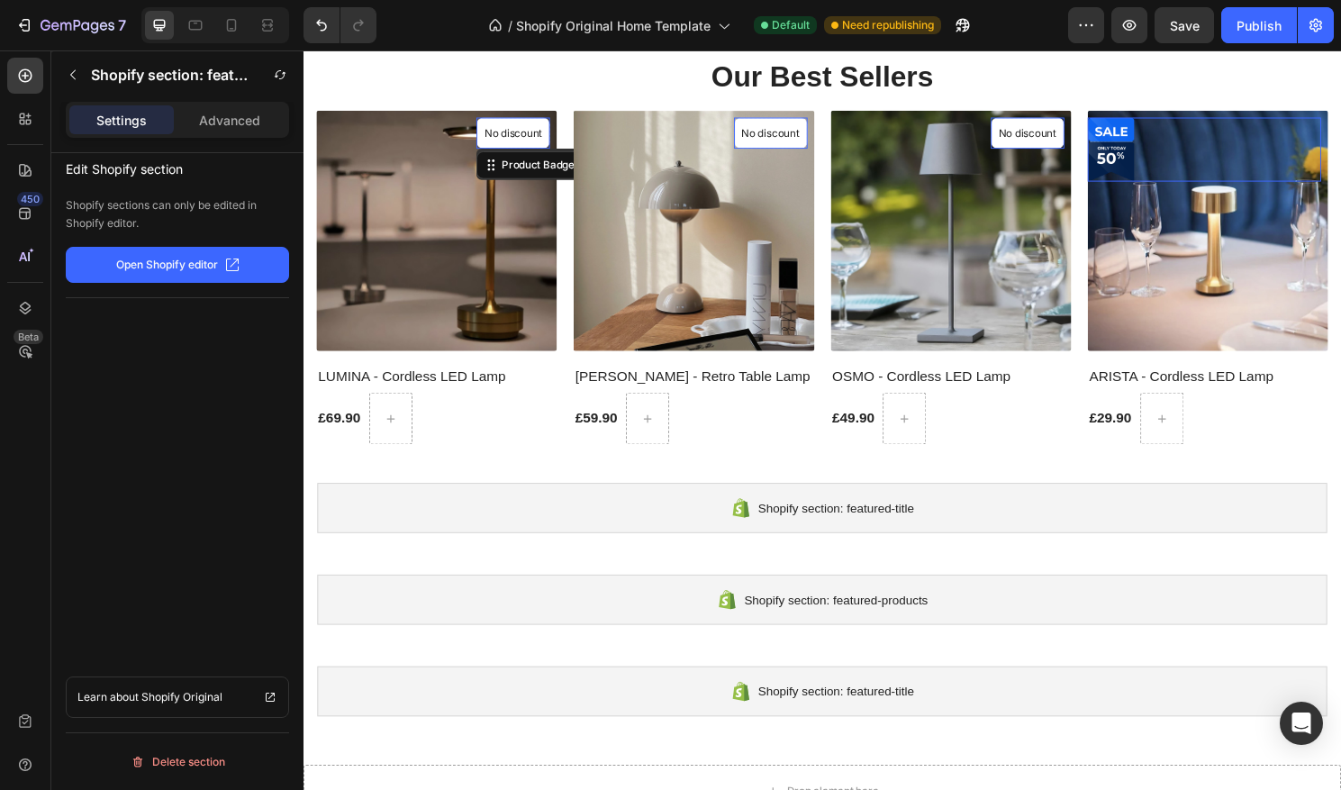
click at [533, 144] on p "No discount" at bounding box center [522, 137] width 60 height 16
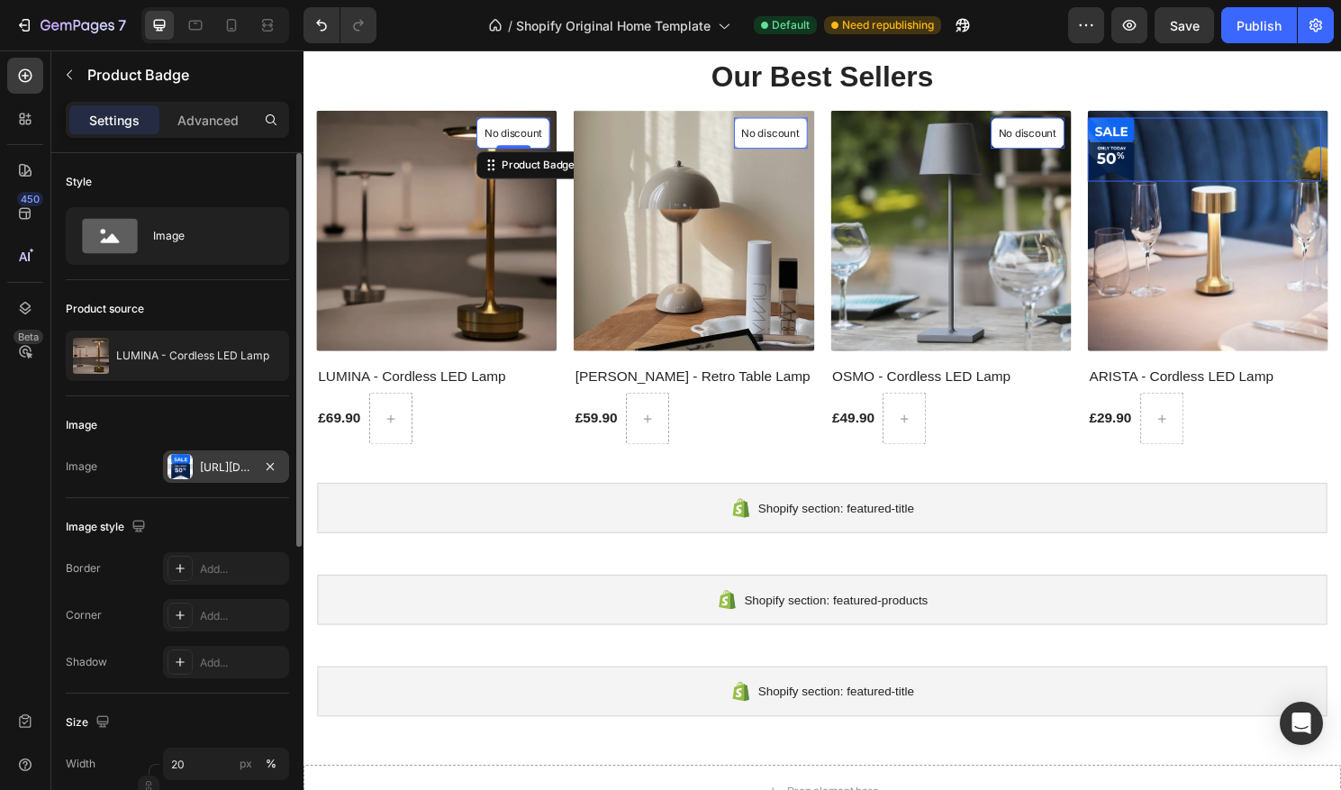
click at [200, 476] on div "Https://cdn.Shopify.Com/s/files/1/0697/6182/7064/files/gempages_523190969722471…" at bounding box center [226, 466] width 126 height 32
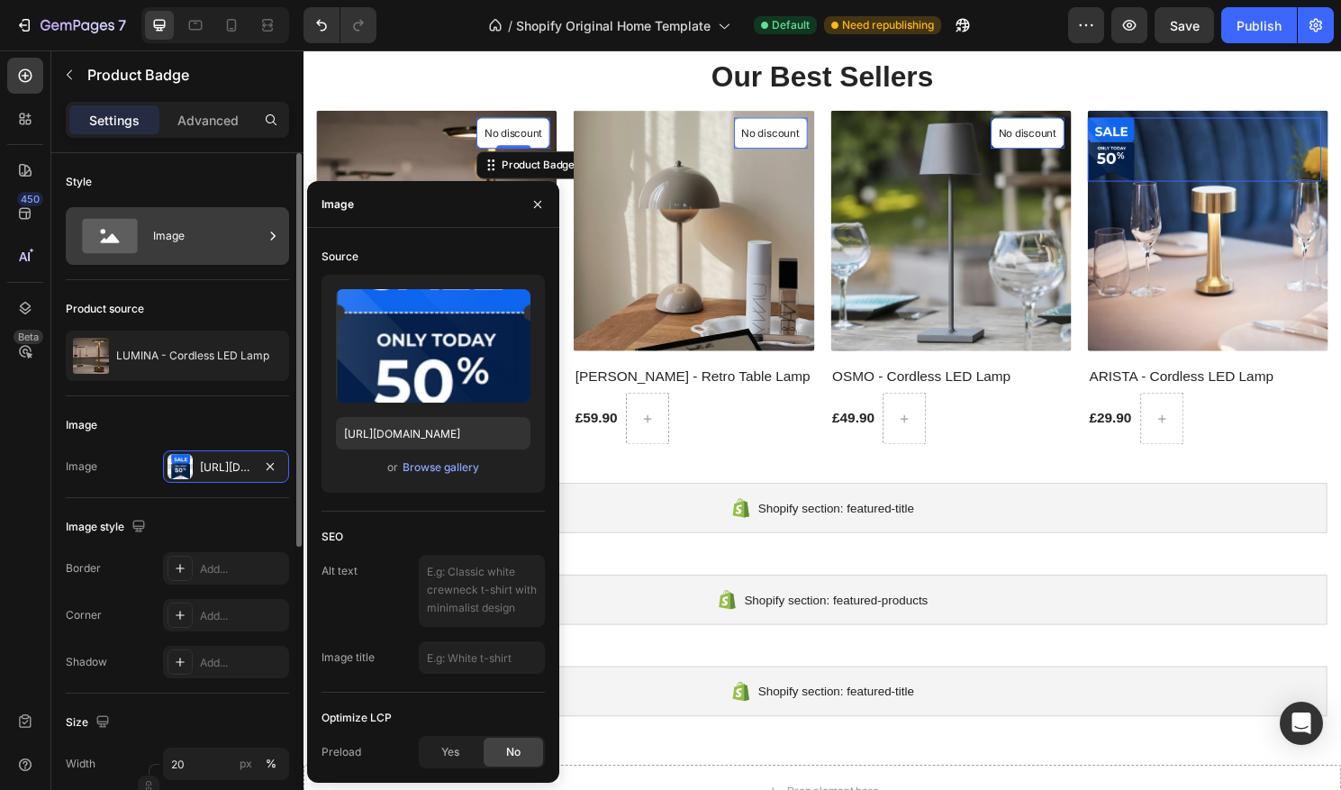
click at [181, 255] on div "Image" at bounding box center [208, 235] width 110 height 41
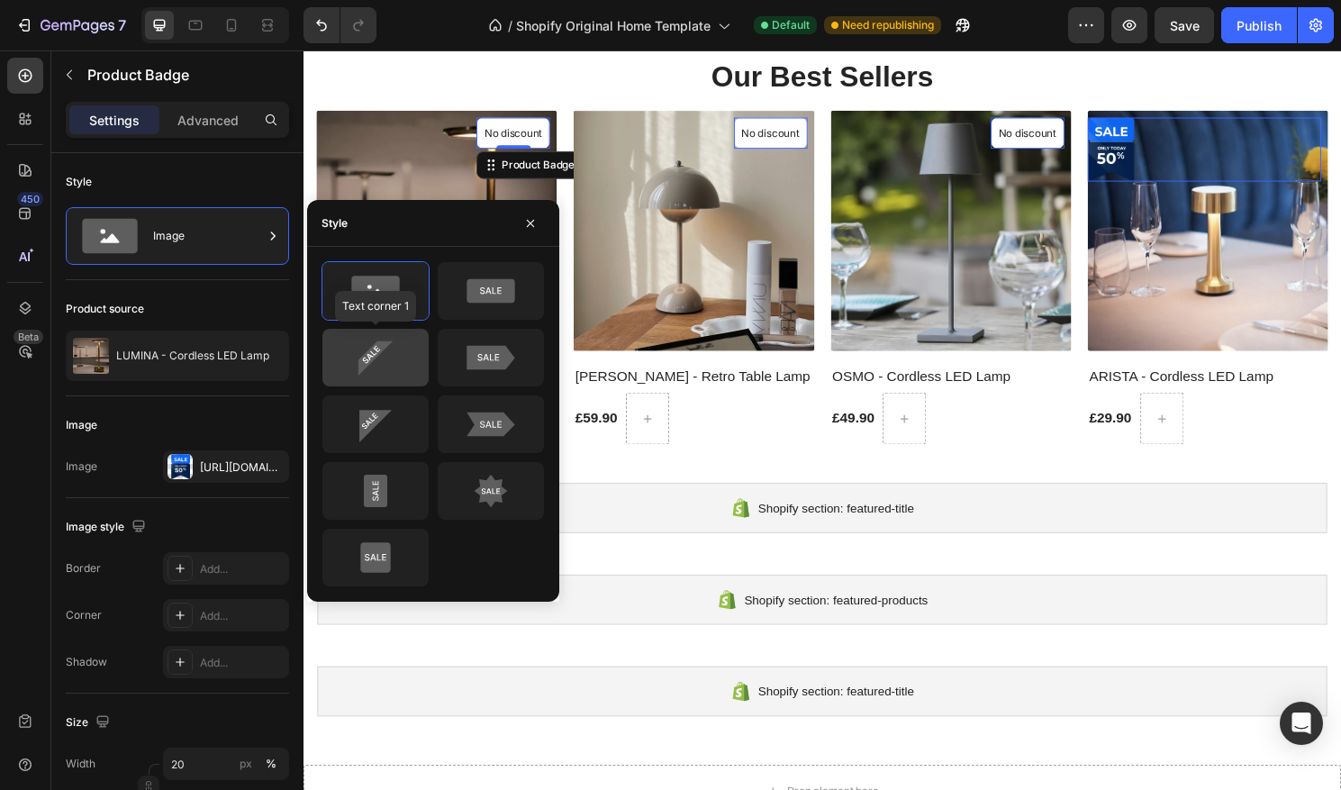
click at [342, 338] on div at bounding box center [376, 358] width 106 height 58
type input "Auto"
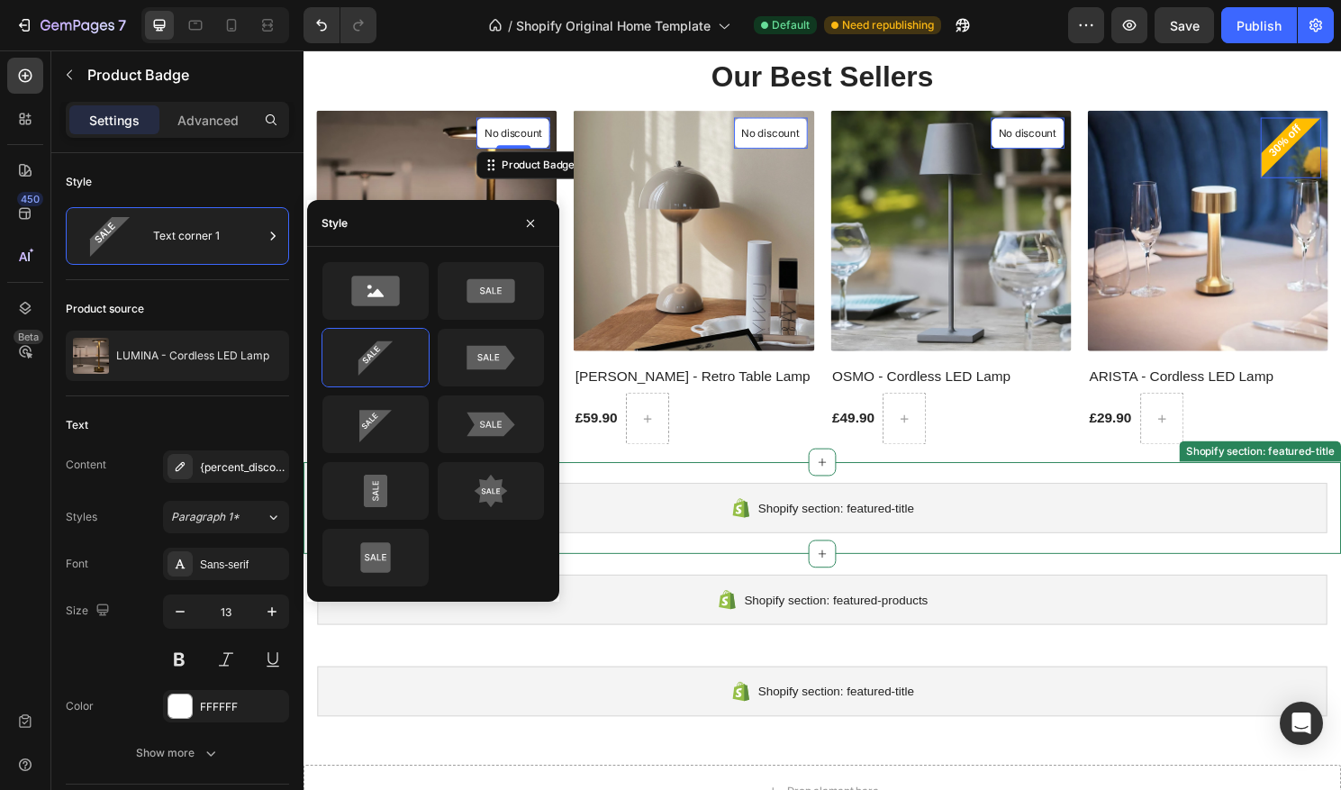
click at [692, 559] on div "Shopify section: featured-title Shopify section: featured-title" at bounding box center [844, 526] width 1081 height 95
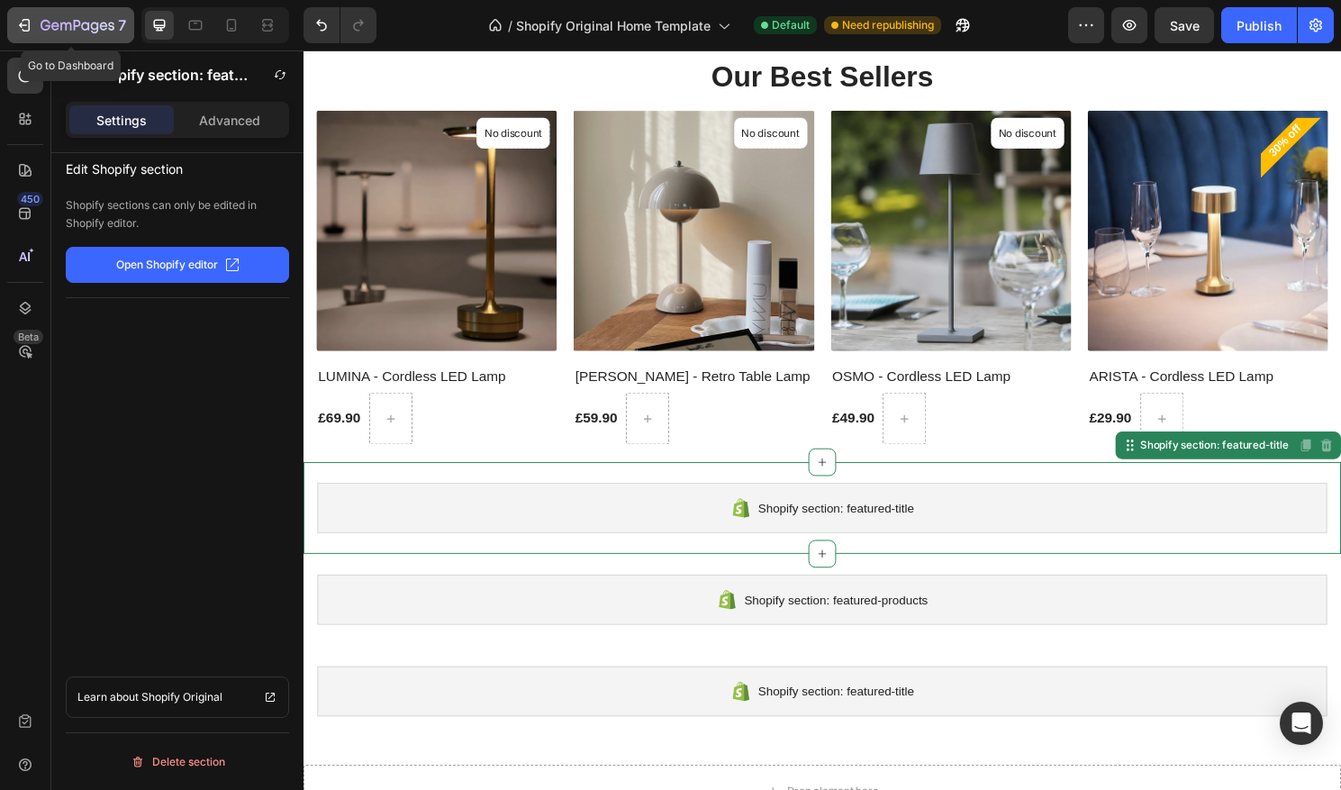
click at [10, 27] on button "7" at bounding box center [70, 25] width 127 height 36
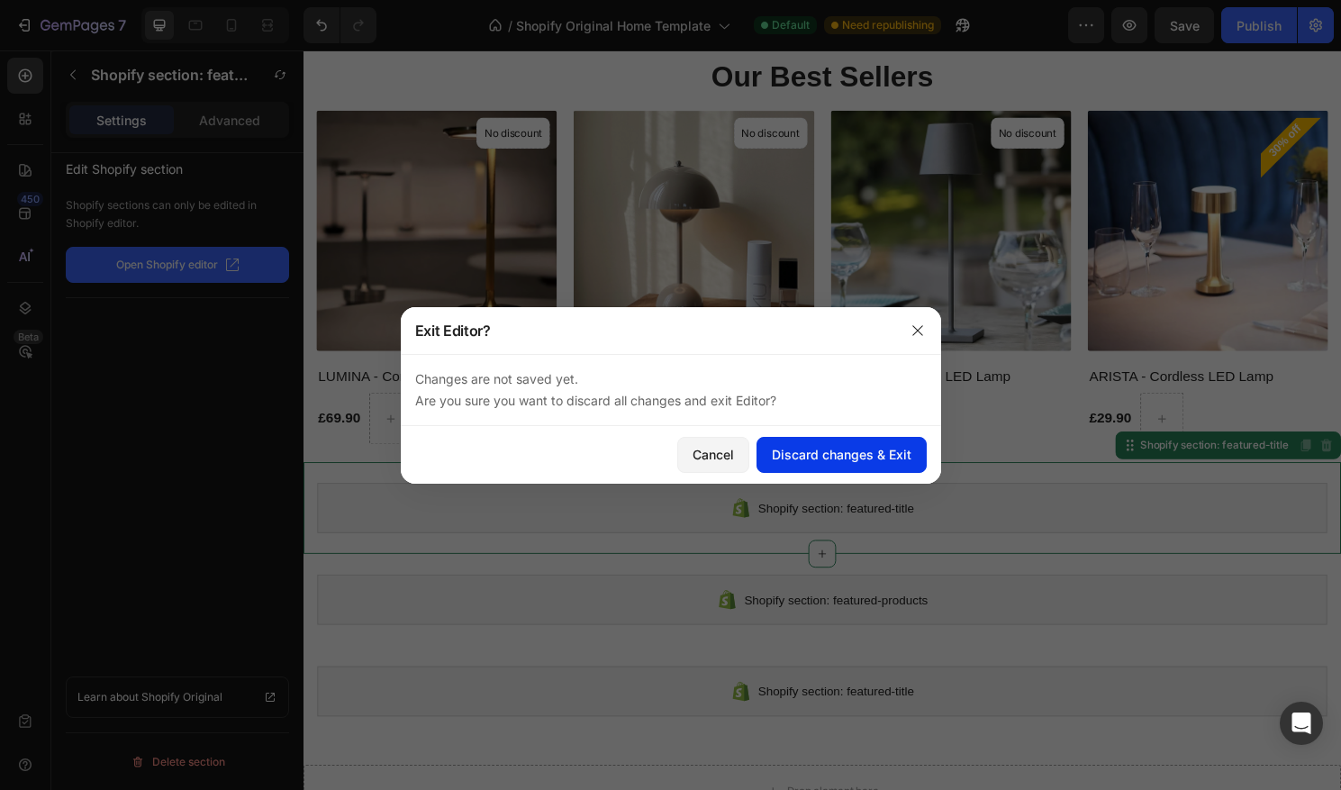
click at [781, 449] on div "Discard changes & Exit" at bounding box center [842, 454] width 140 height 19
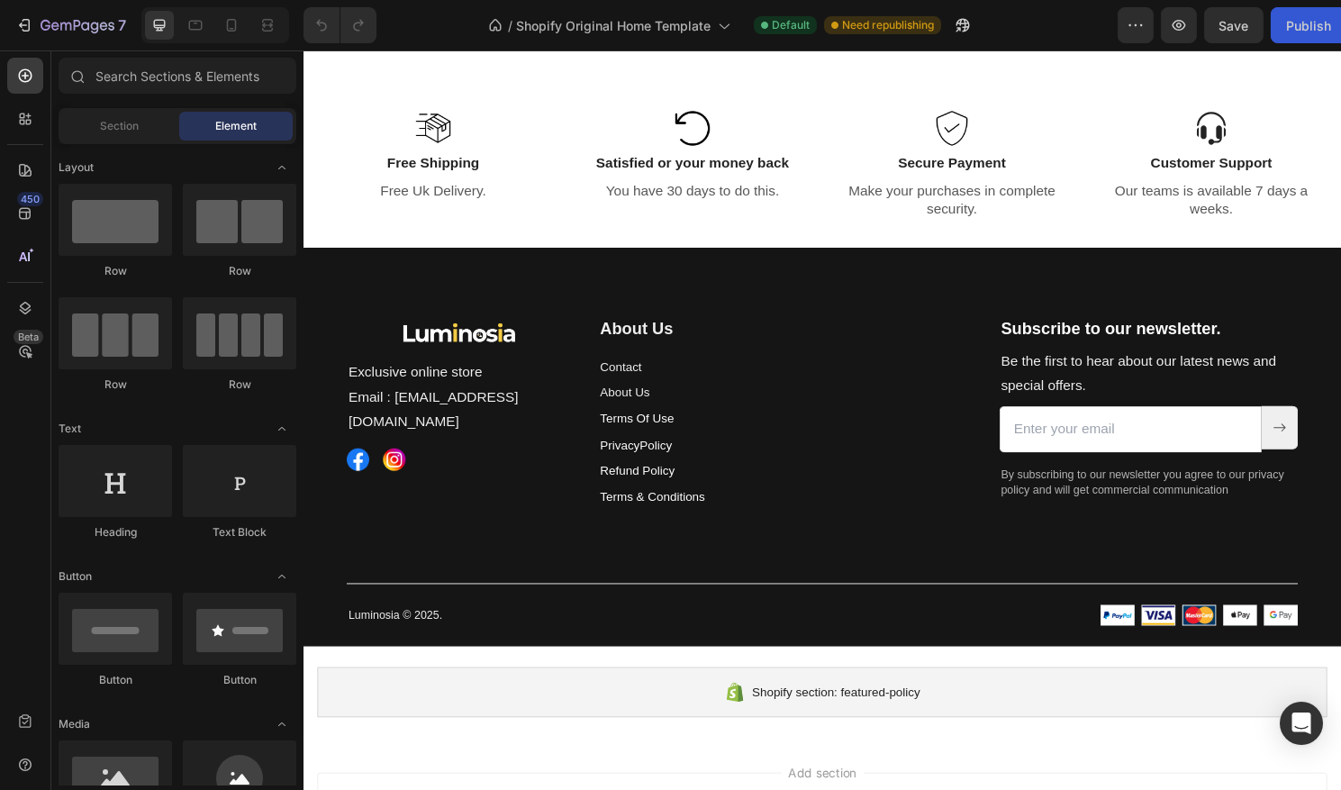
scroll to position [3725, 0]
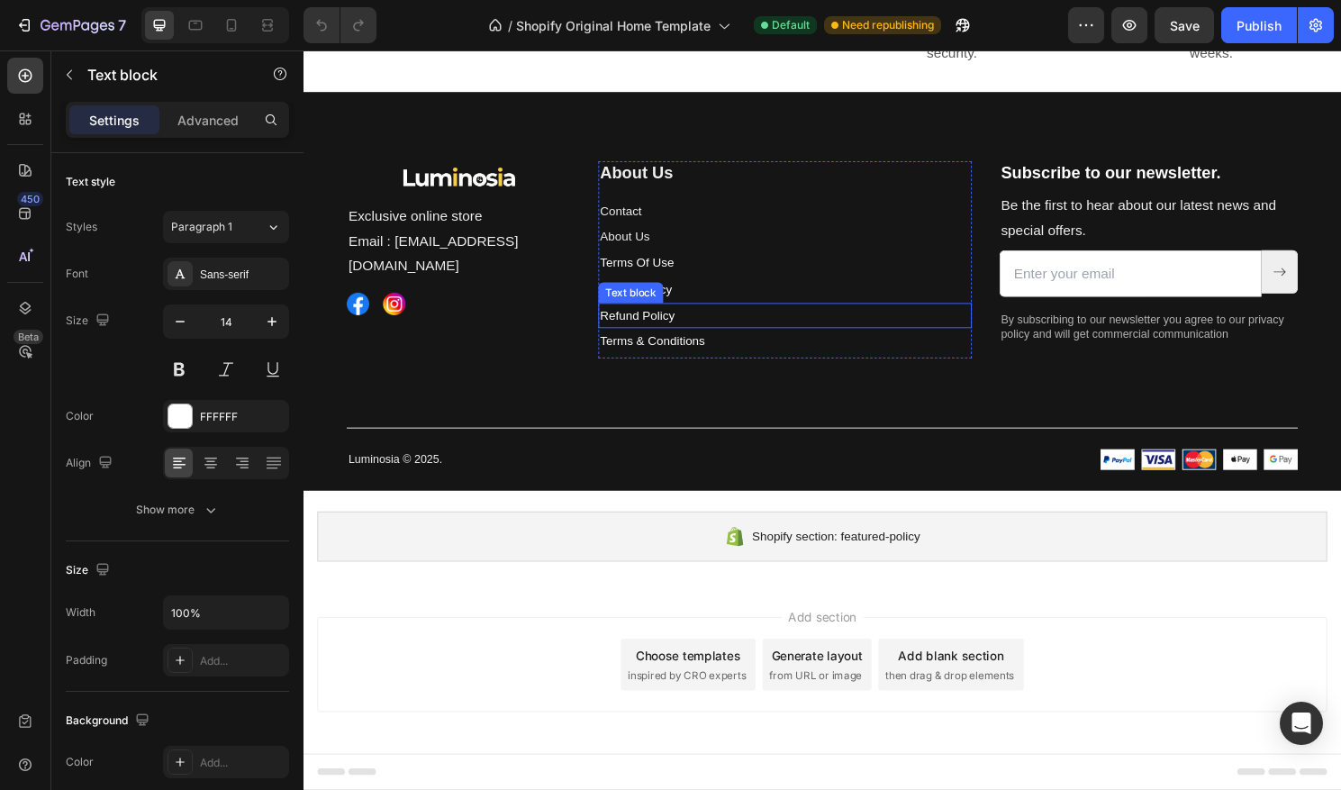
click at [867, 334] on p "Refund Policy" at bounding box center [806, 326] width 386 height 23
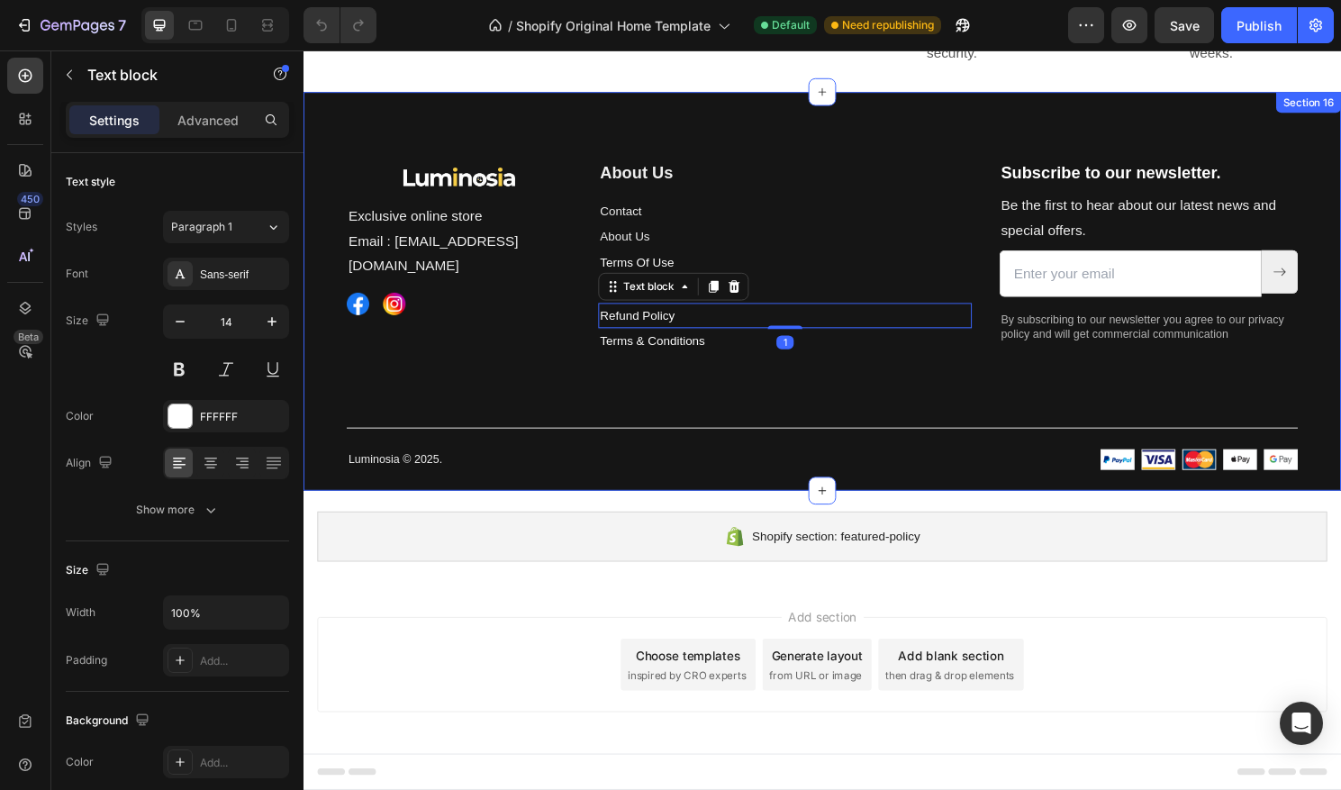
click at [777, 119] on div "Image Exclusive online store Email : [EMAIL_ADDRESS][DOMAIN_NAME] Text block Im…" at bounding box center [844, 301] width 1081 height 415
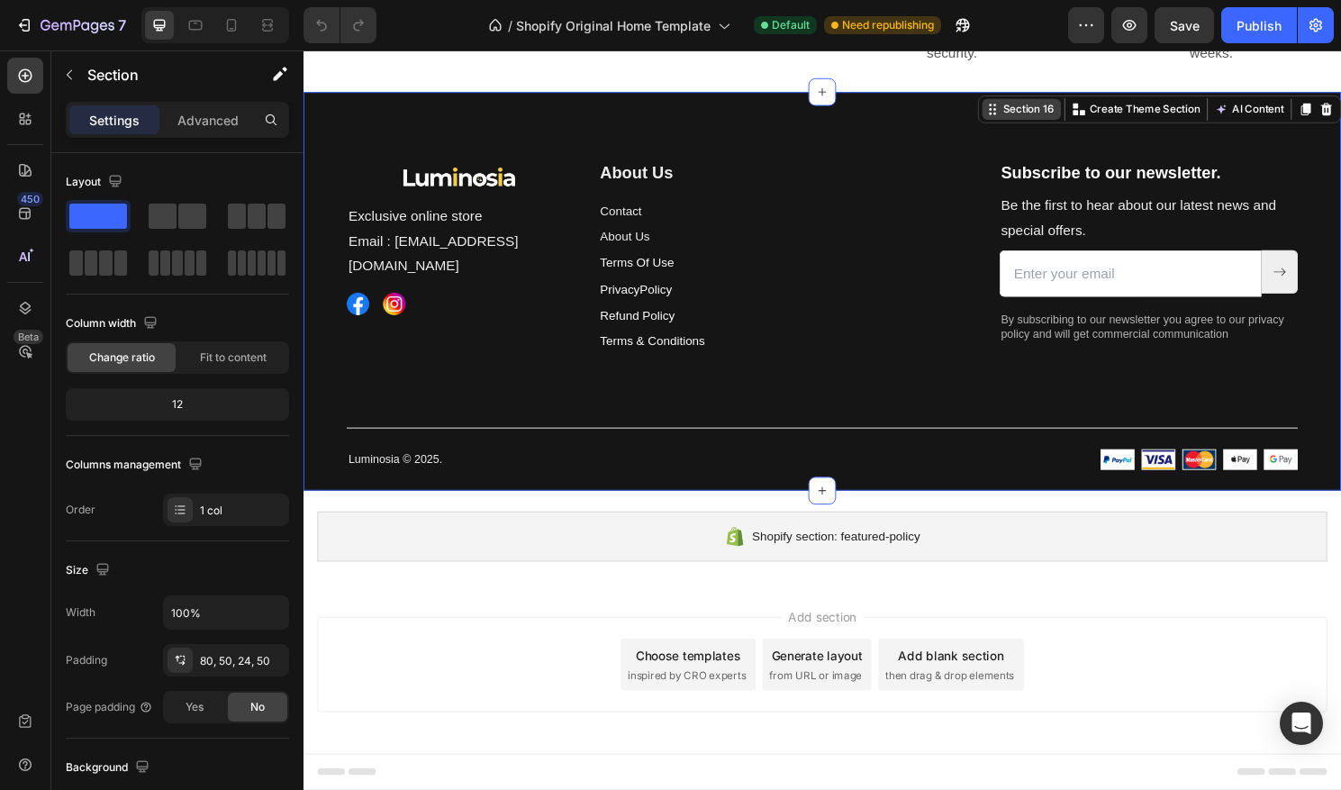
click at [1036, 117] on div "Section 16" at bounding box center [1059, 112] width 60 height 16
click at [70, 82] on button "button" at bounding box center [69, 74] width 29 height 29
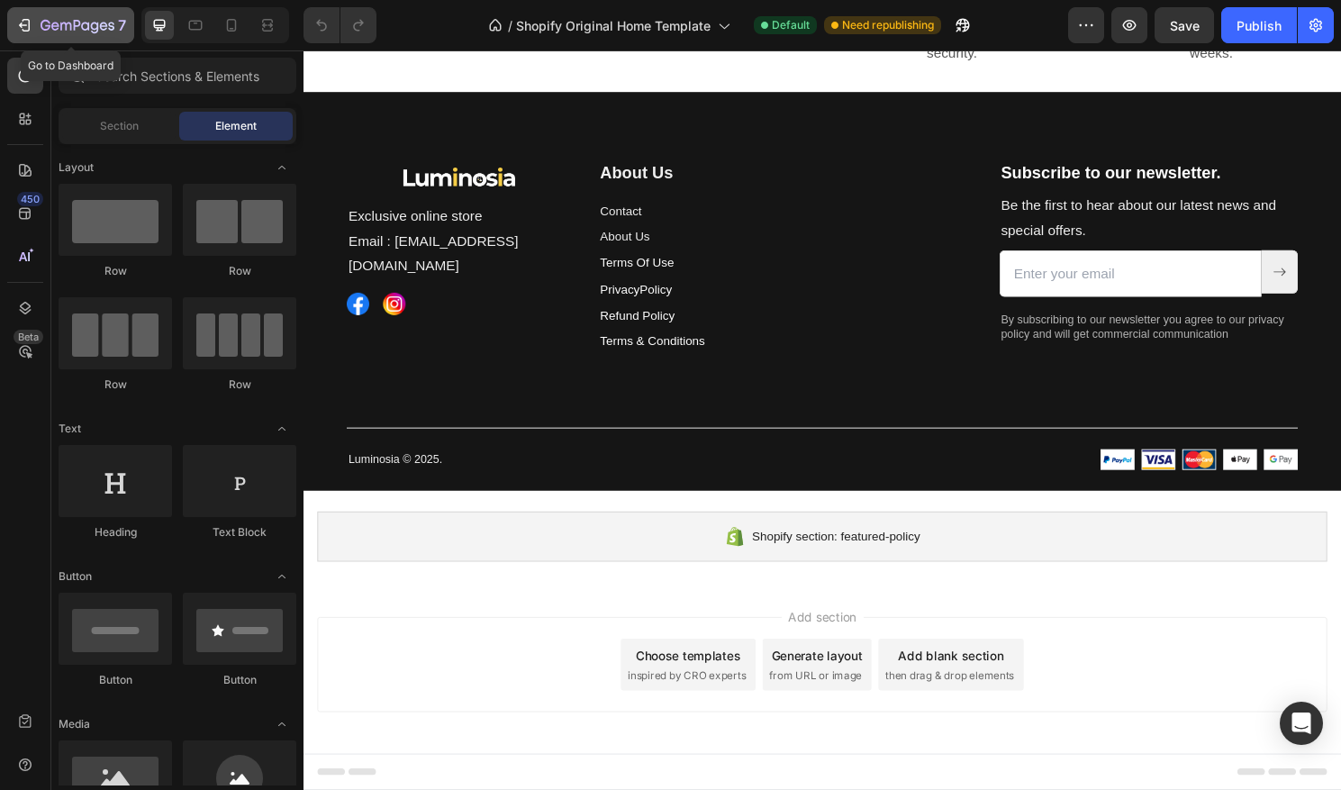
click at [45, 31] on icon "button" at bounding box center [78, 26] width 74 height 15
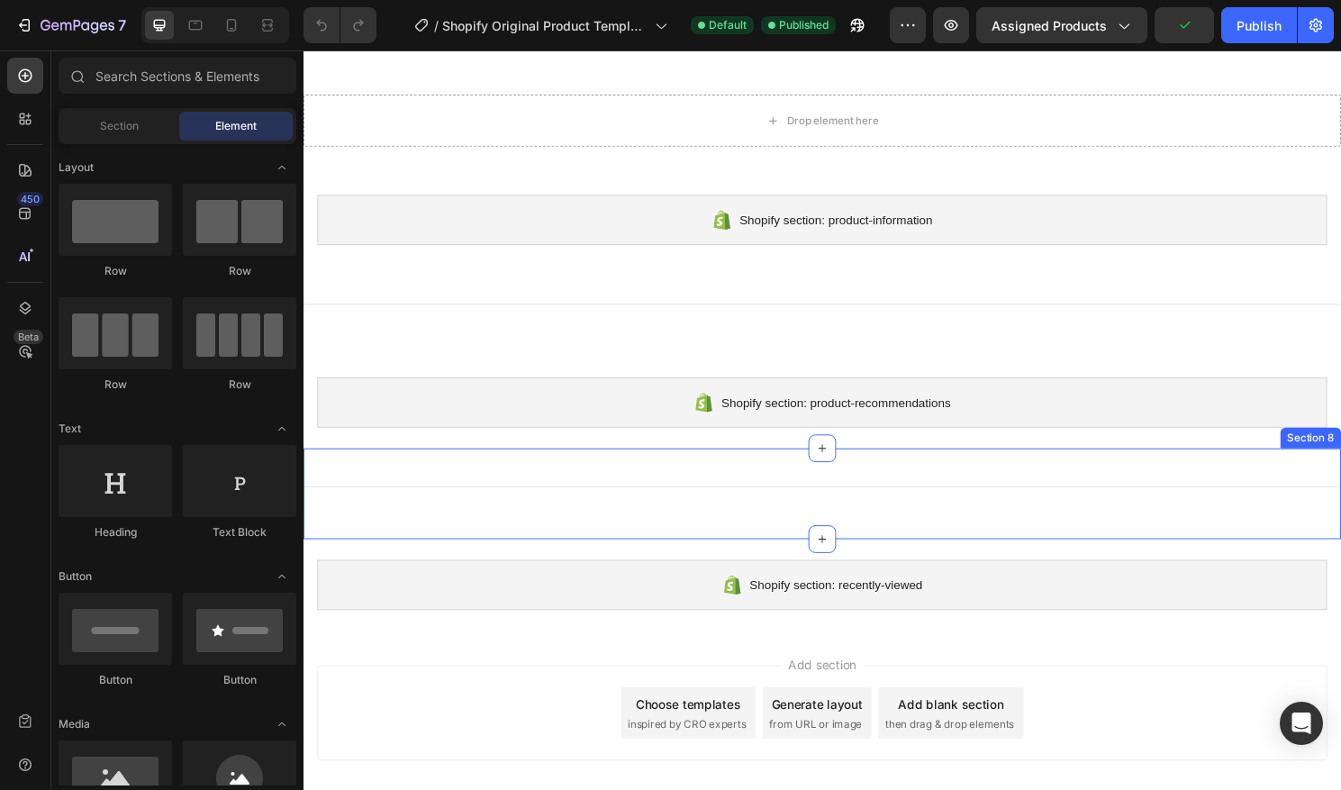
scroll to position [357, 0]
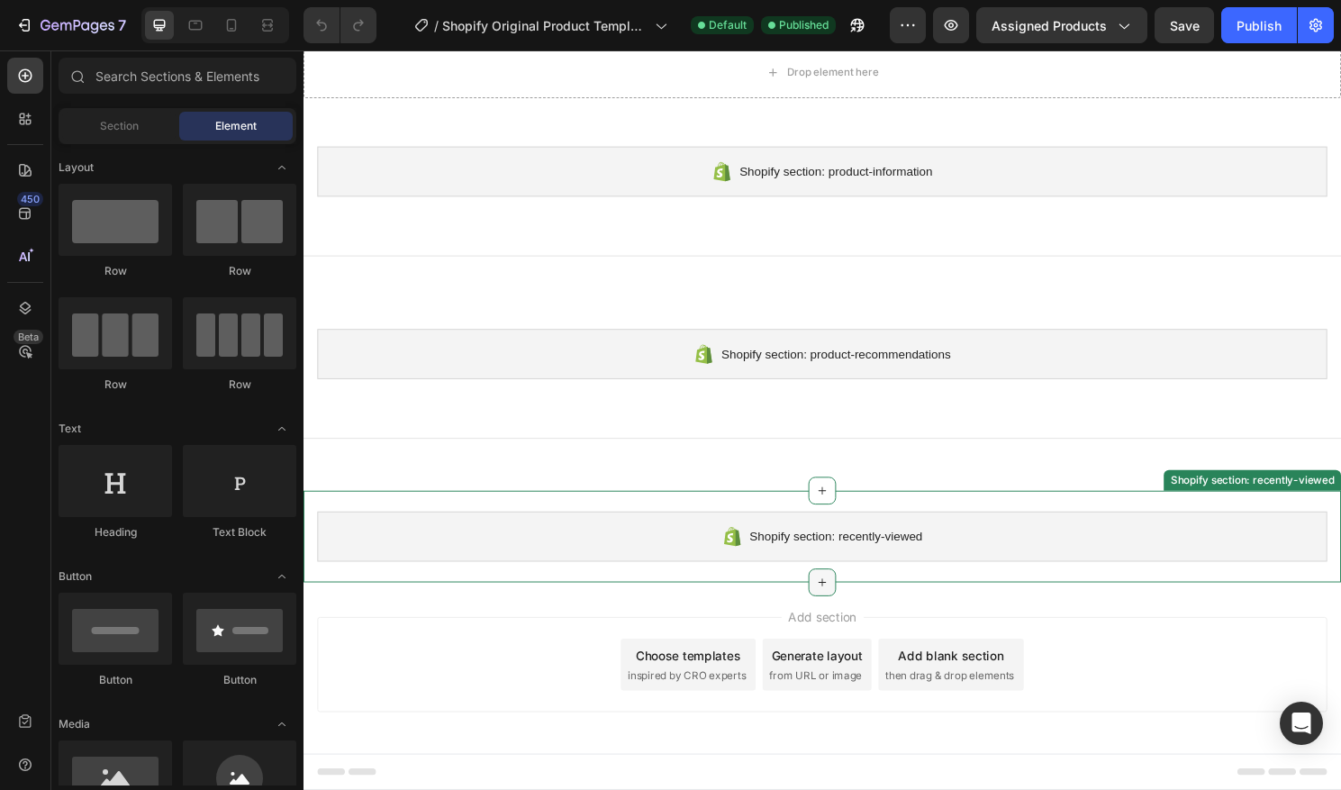
click at [838, 602] on icon at bounding box center [844, 604] width 14 height 14
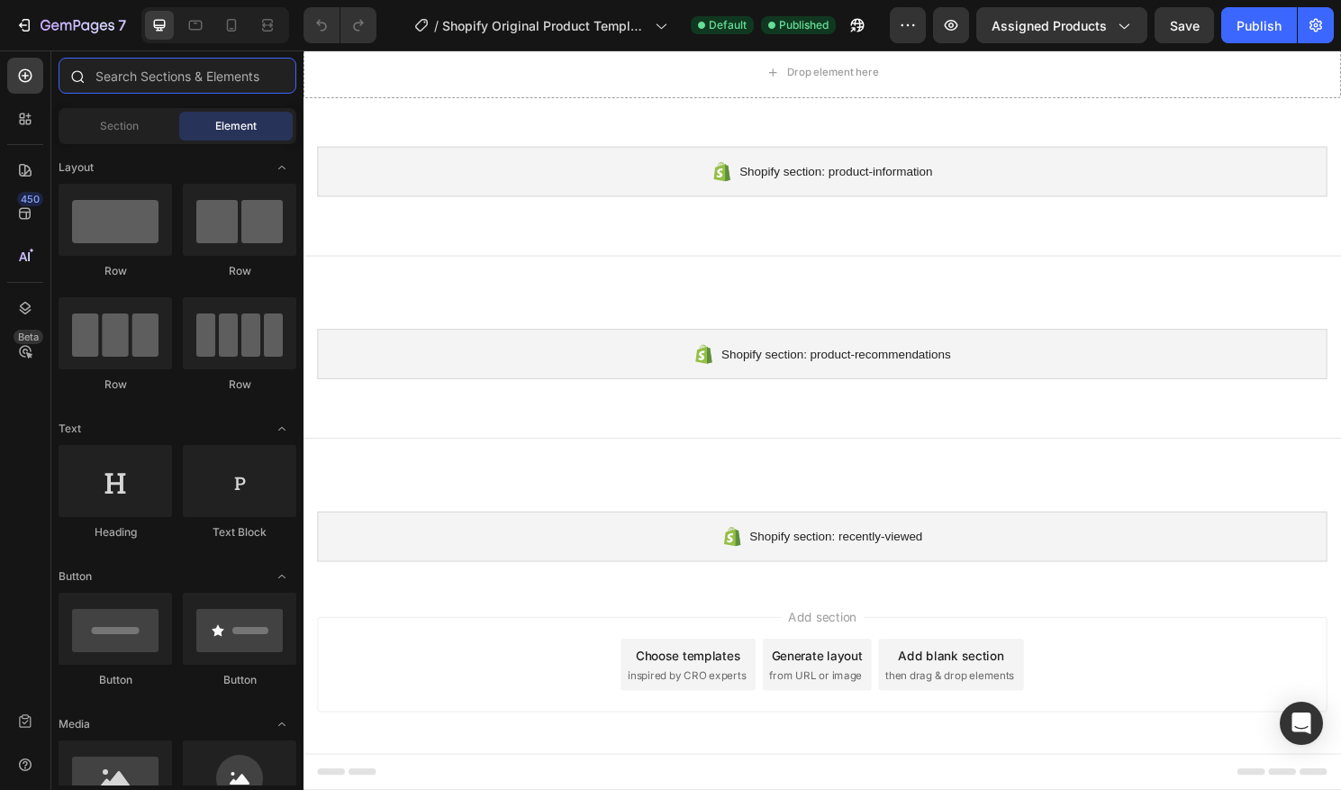
click at [170, 73] on input "text" at bounding box center [178, 76] width 238 height 36
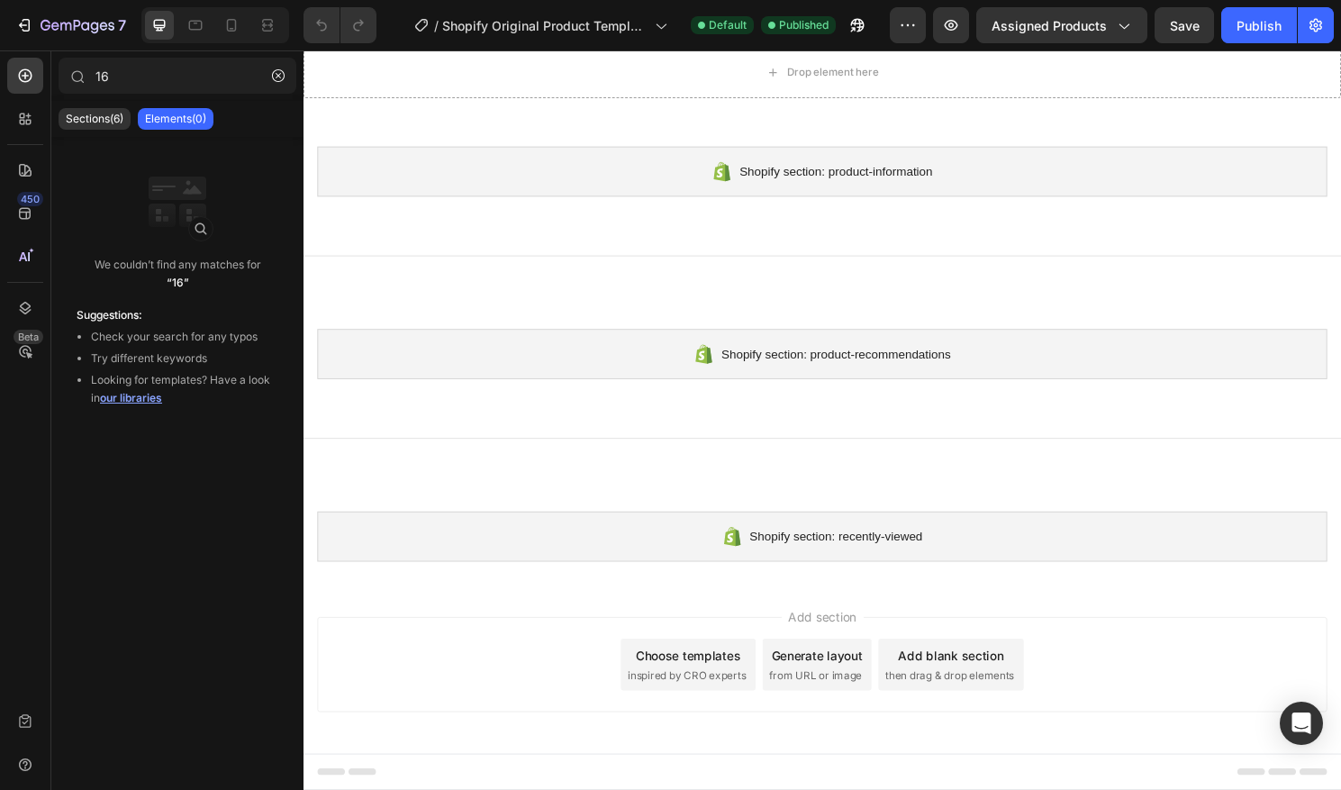
click at [99, 131] on div "Sections(6) Elements(0)" at bounding box center [177, 119] width 252 height 36
click at [100, 123] on p "Sections(6)" at bounding box center [95, 119] width 58 height 14
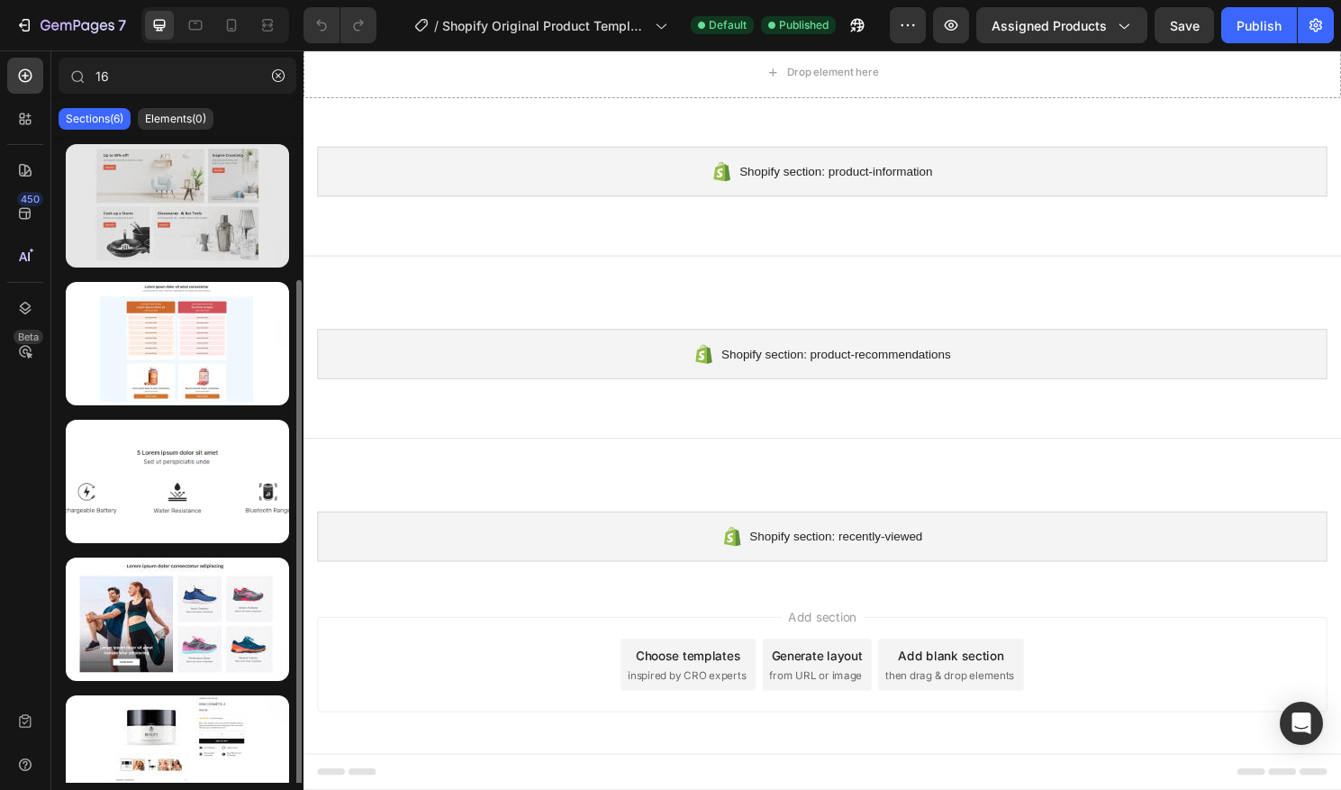
scroll to position [174, 0]
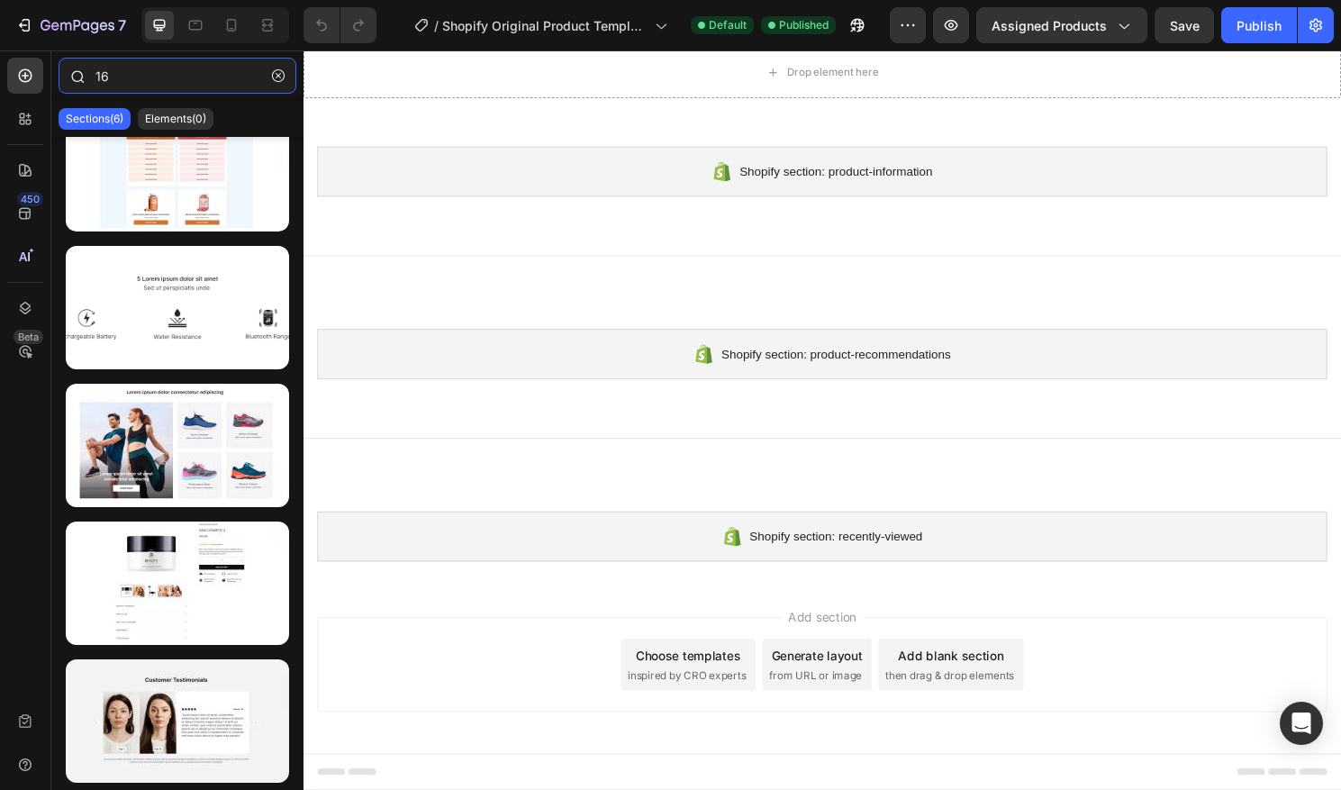
drag, startPoint x: 167, startPoint y: 86, endPoint x: 81, endPoint y: 75, distance: 86.3
click at [81, 75] on div "16" at bounding box center [177, 79] width 252 height 43
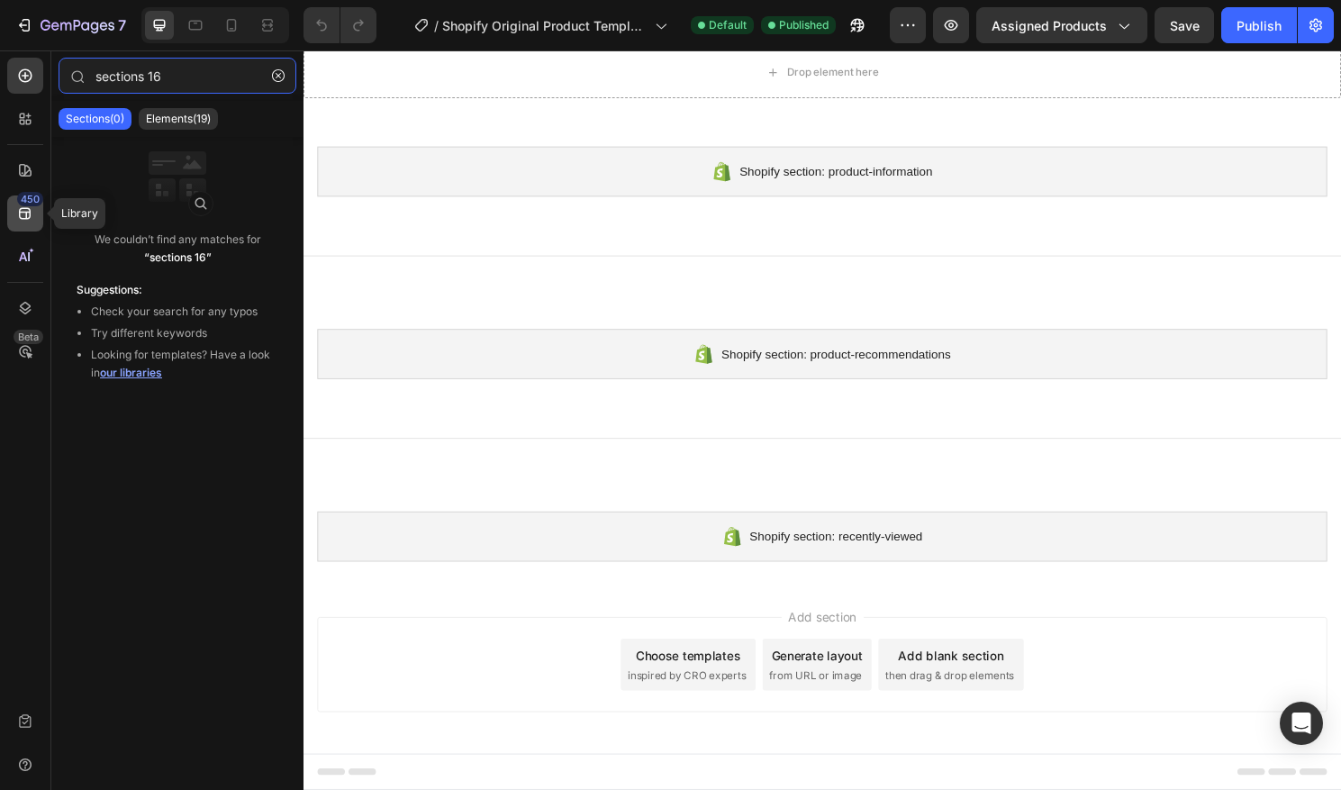
type input "sections 16"
click at [28, 205] on div "450" at bounding box center [30, 199] width 26 height 14
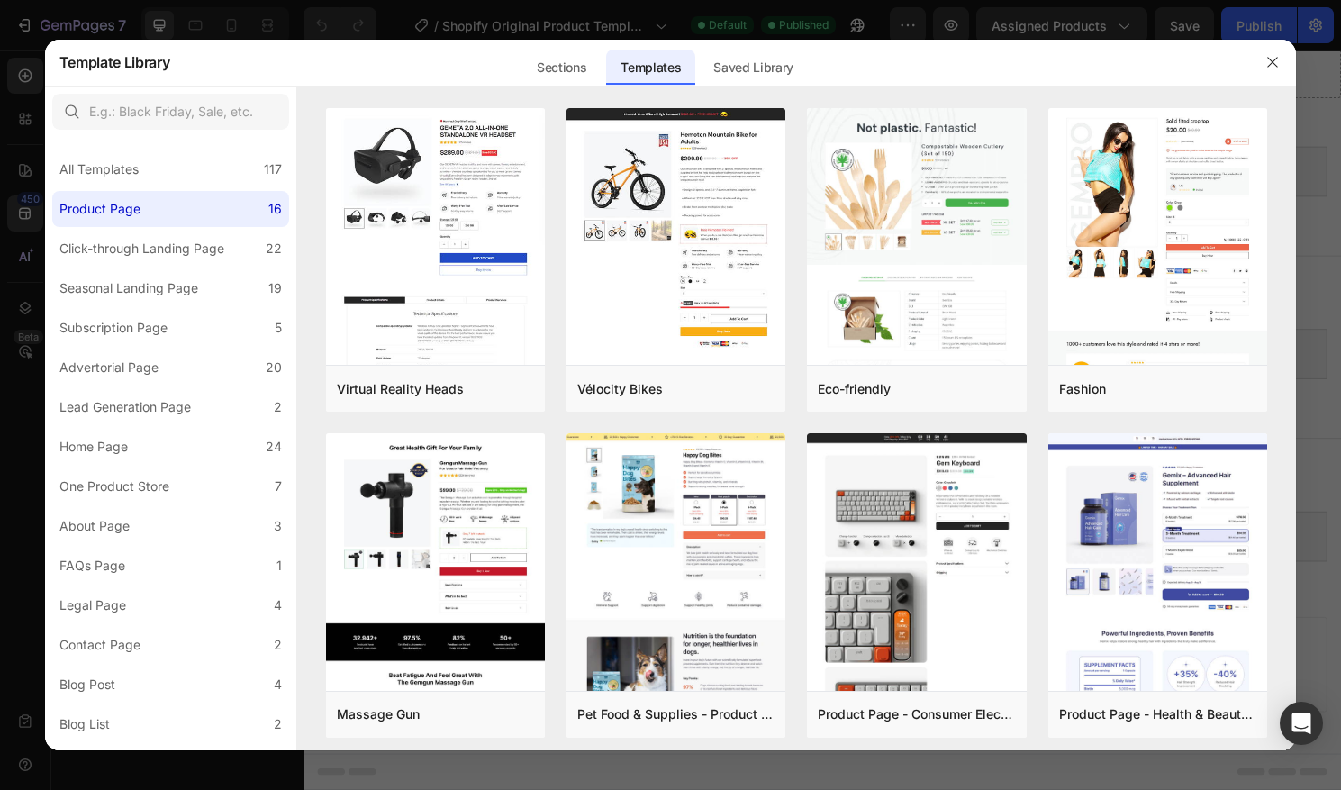
click at [30, 120] on div at bounding box center [670, 395] width 1341 height 790
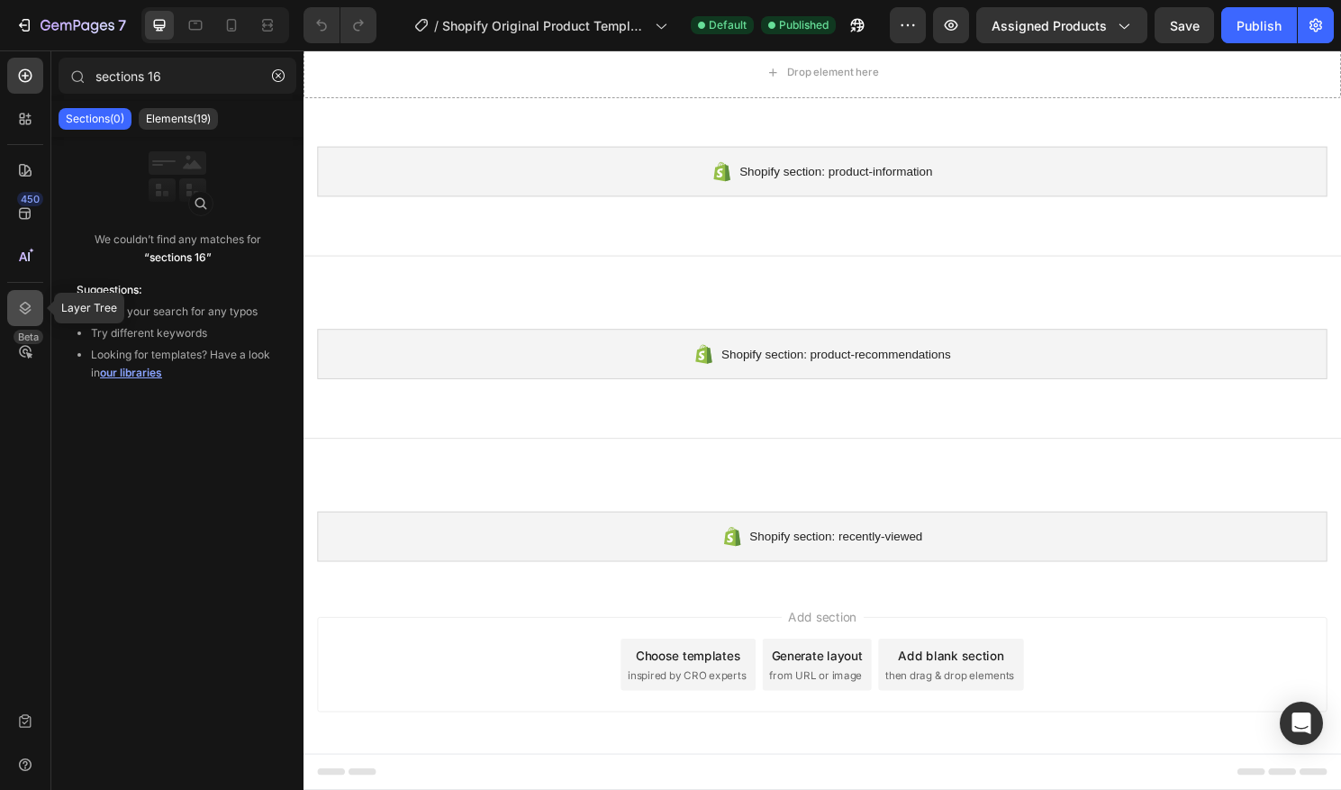
click at [22, 301] on icon at bounding box center [25, 308] width 18 height 18
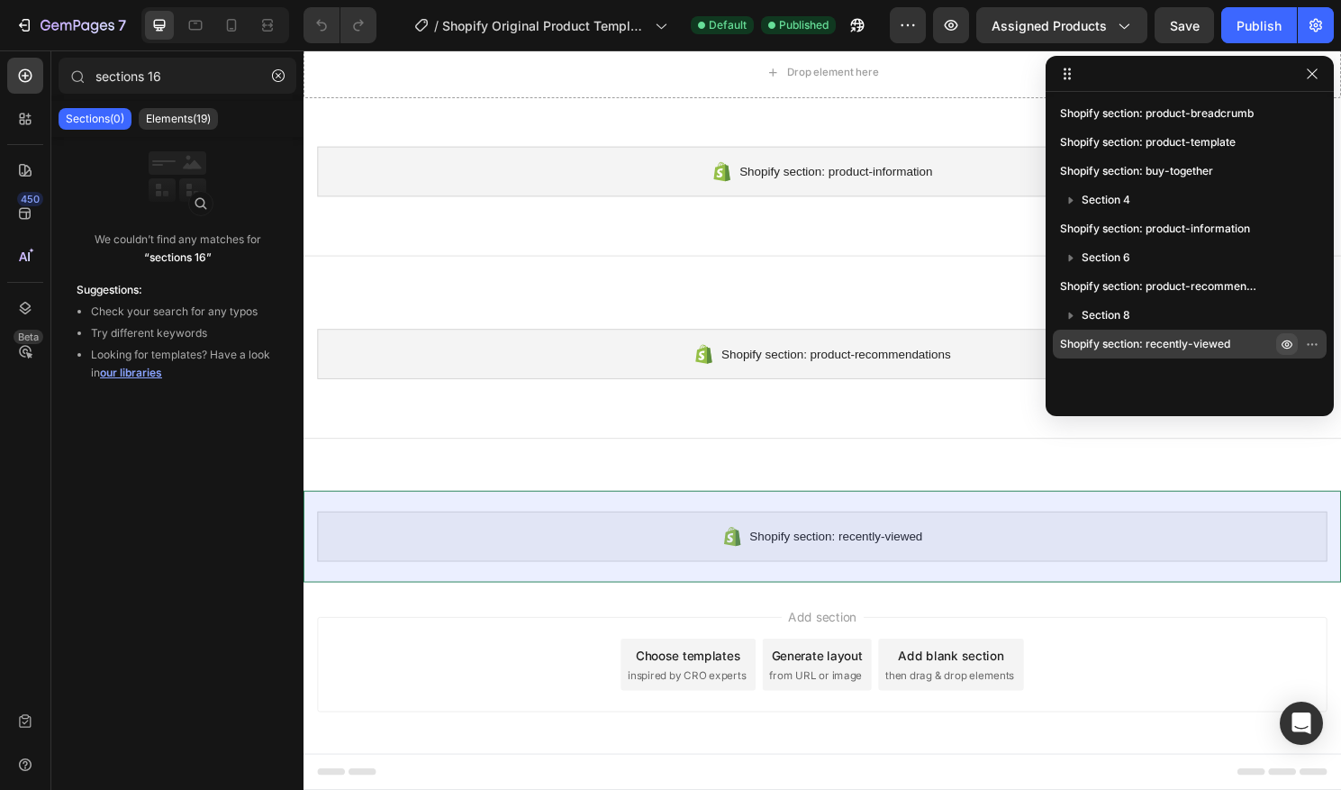
click at [1292, 341] on icon "button" at bounding box center [1287, 344] width 14 height 14
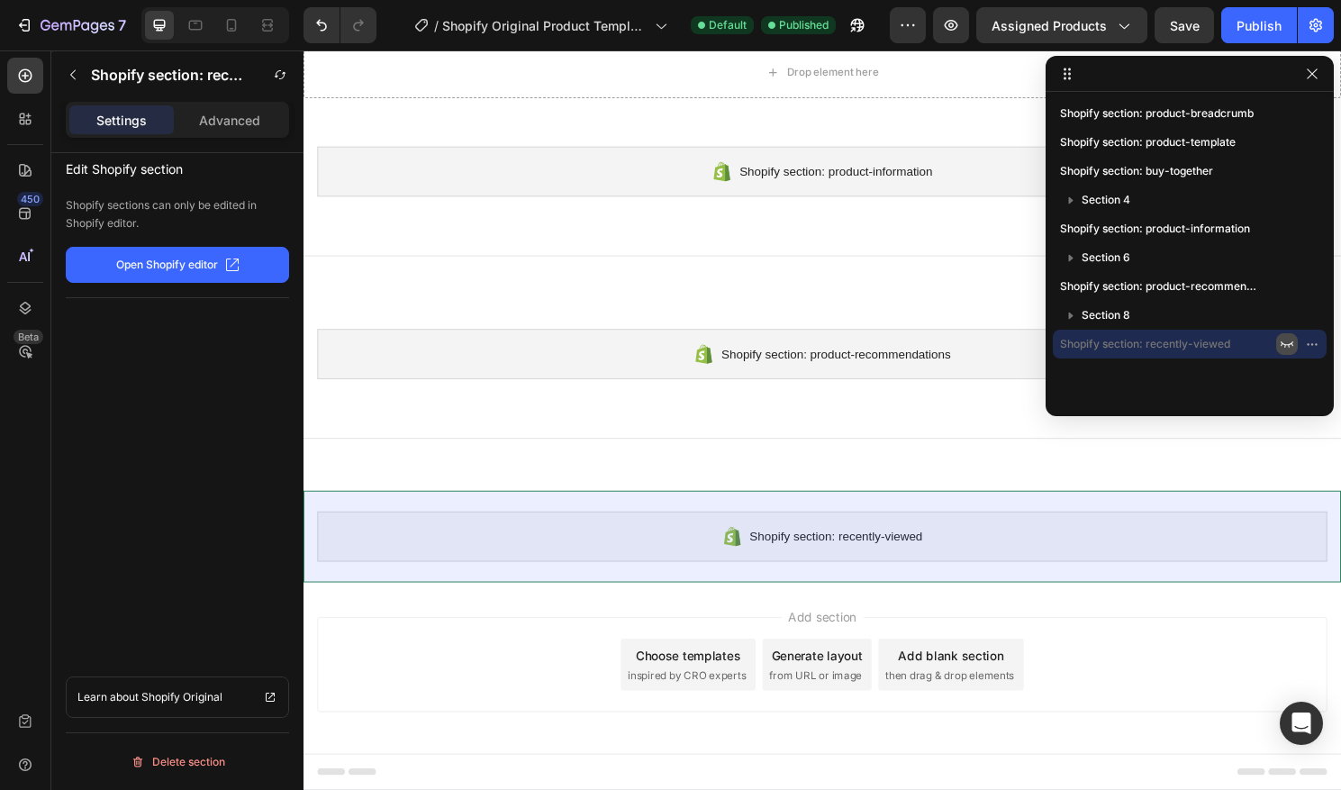
scroll to position [261, 0]
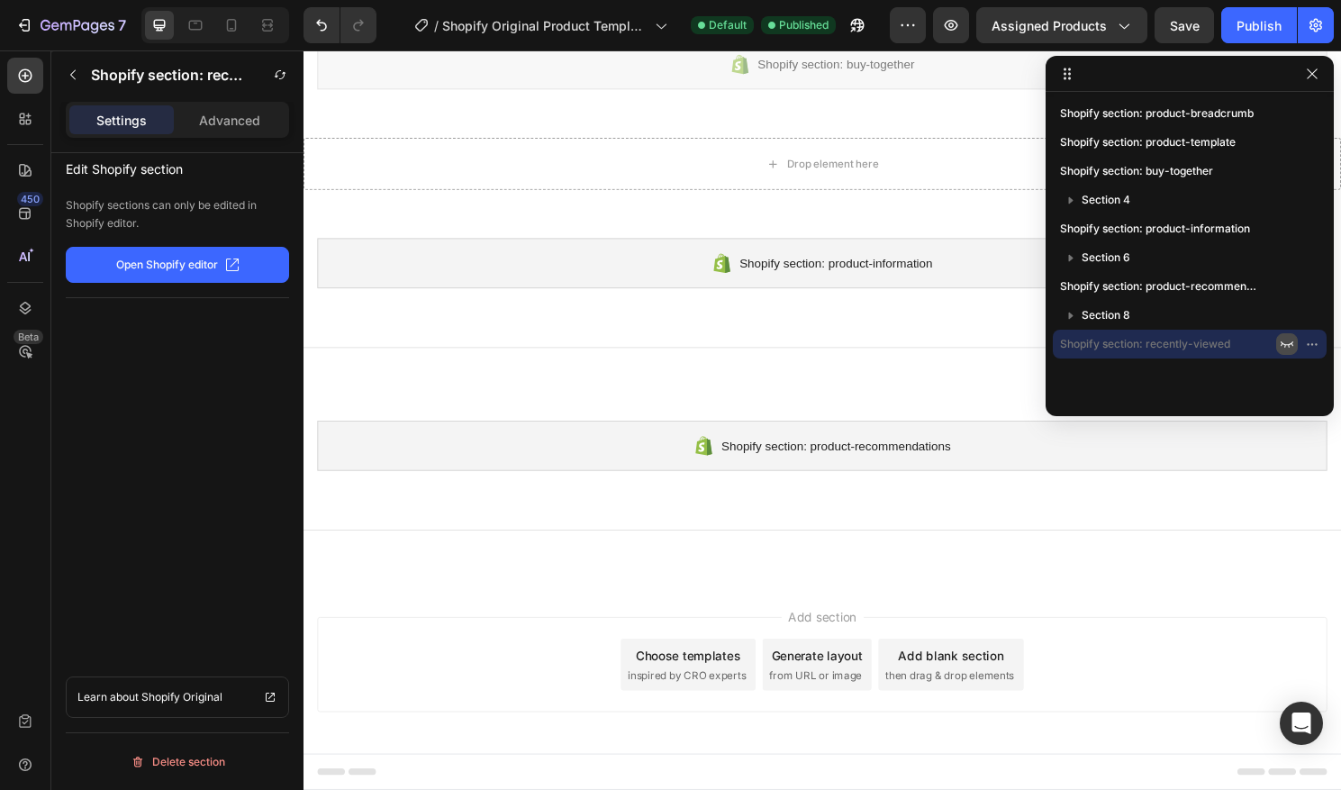
click at [1292, 341] on icon "button" at bounding box center [1287, 344] width 14 height 14
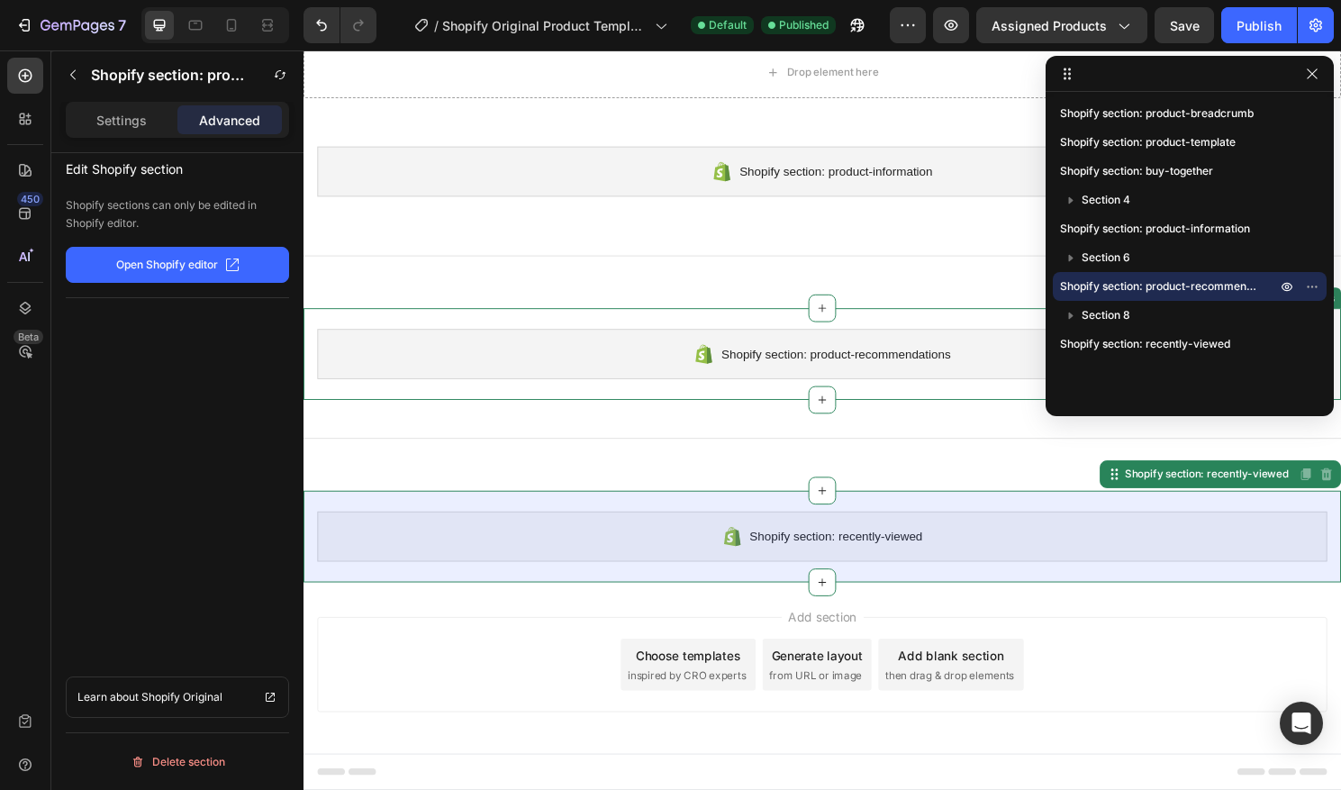
click at [980, 364] on div "Shopify section: product-recommendations" at bounding box center [844, 367] width 1052 height 52
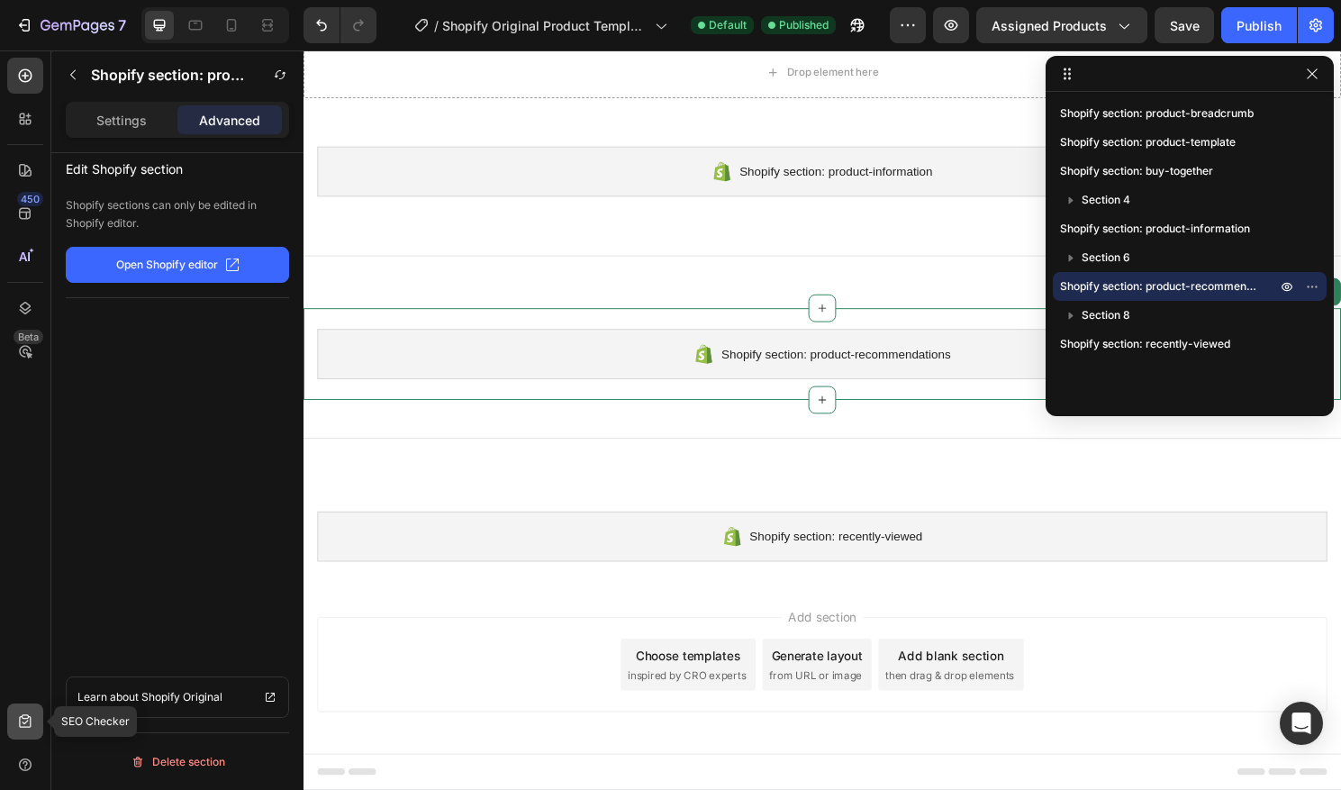
click at [23, 721] on icon at bounding box center [25, 722] width 18 height 18
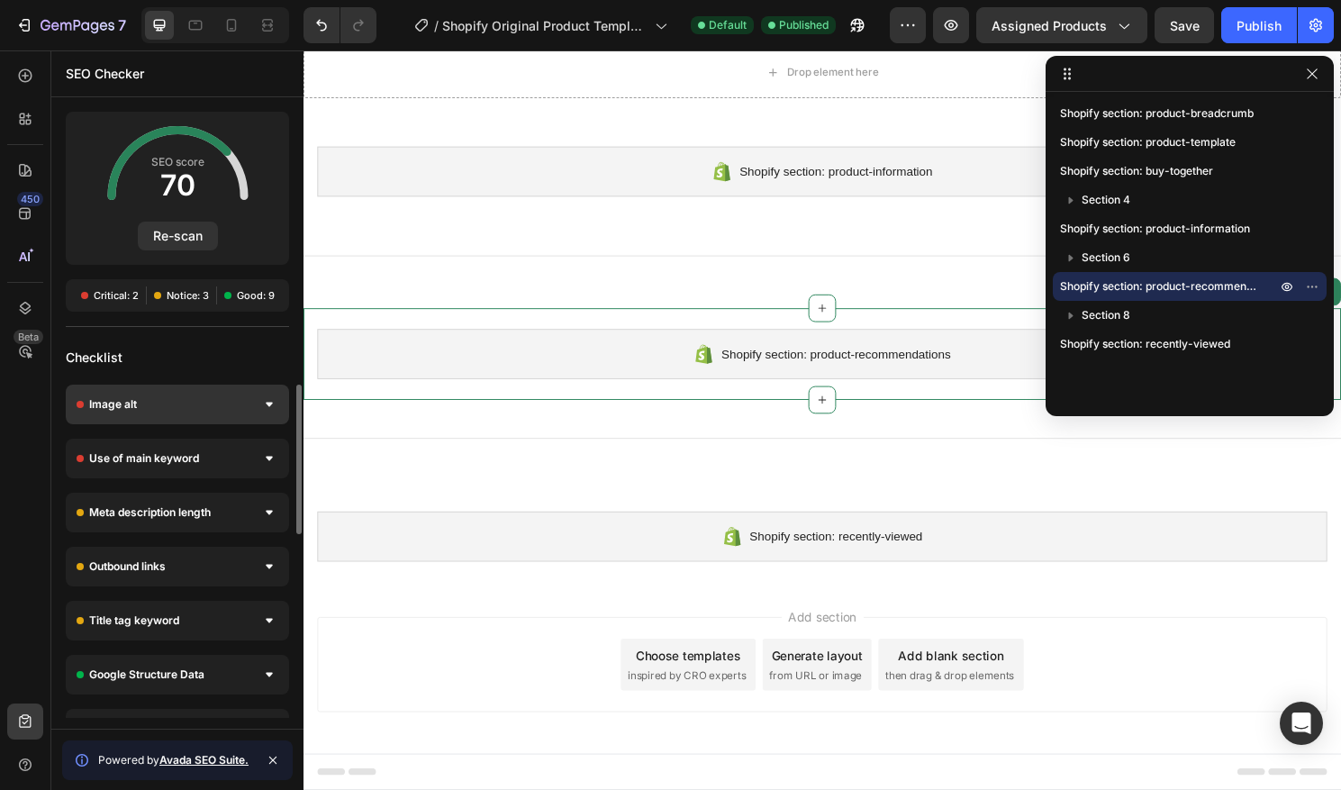
click at [202, 405] on div "Image alt" at bounding box center [177, 405] width 223 height 40
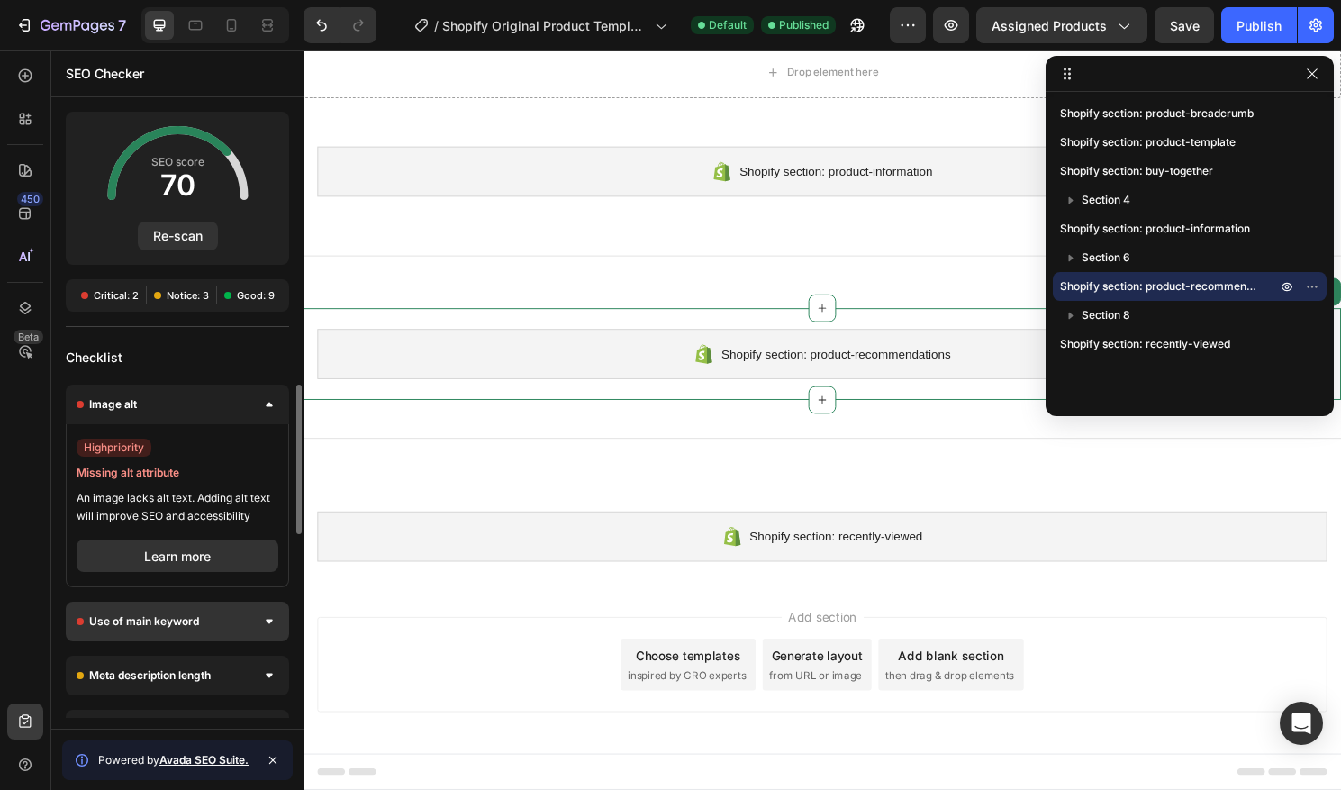
click at [230, 623] on div "Use of main keyword" at bounding box center [177, 622] width 223 height 40
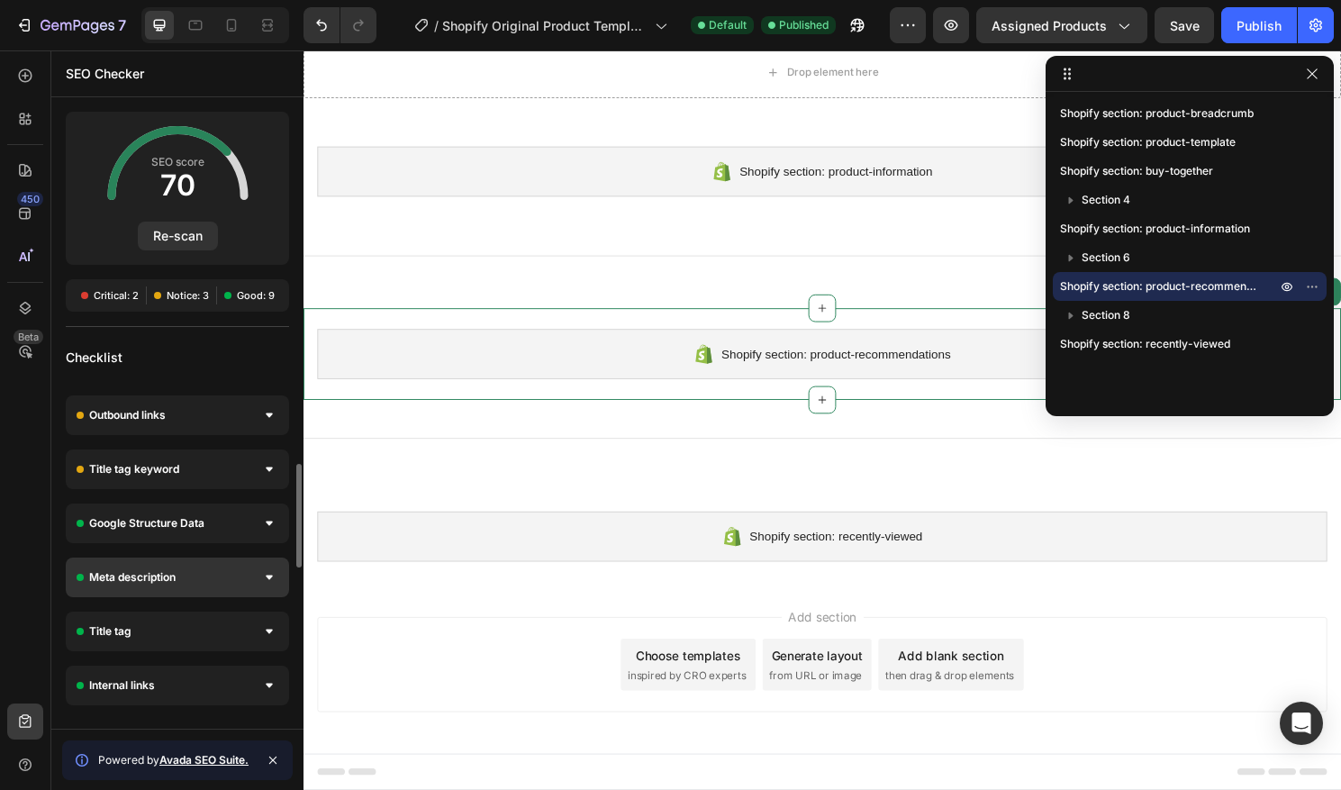
scroll to position [485, 0]
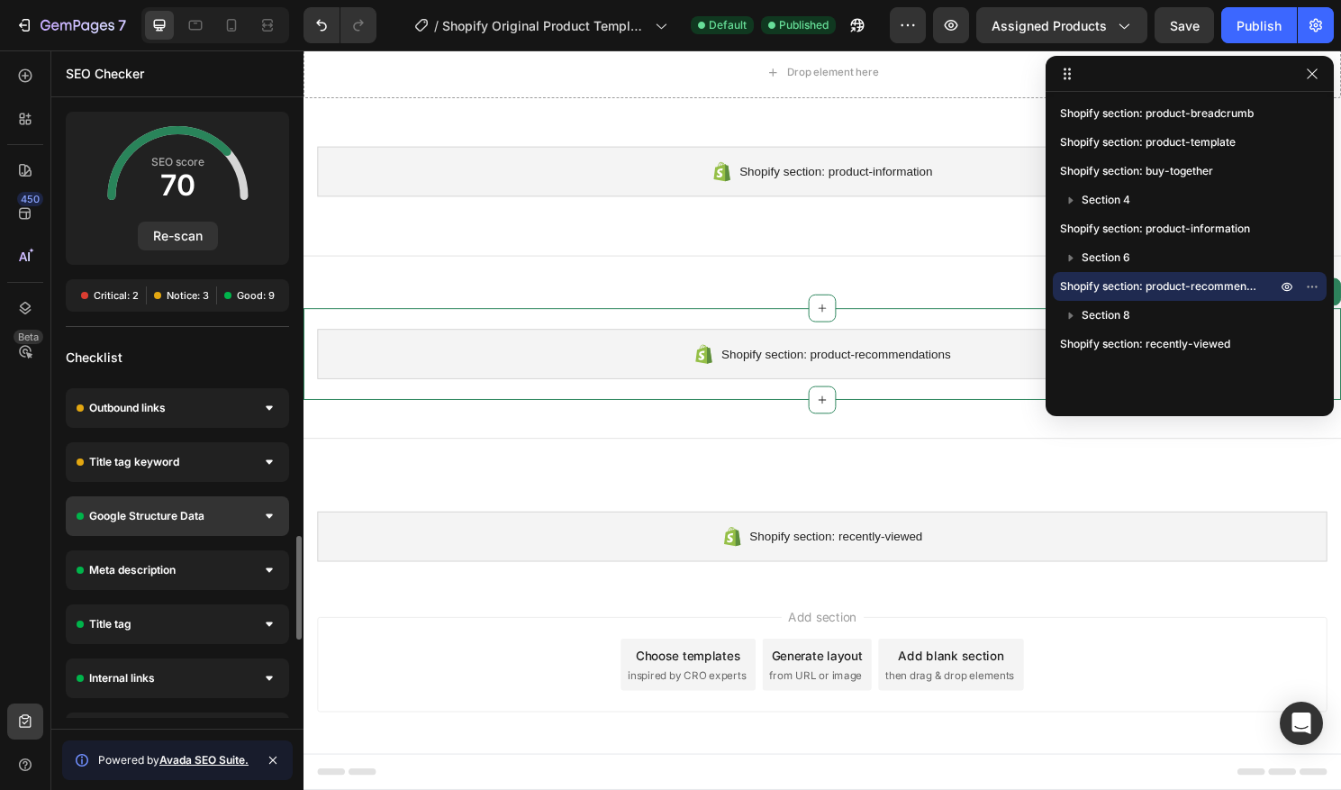
click at [255, 523] on div "Google Structure Data" at bounding box center [177, 516] width 223 height 40
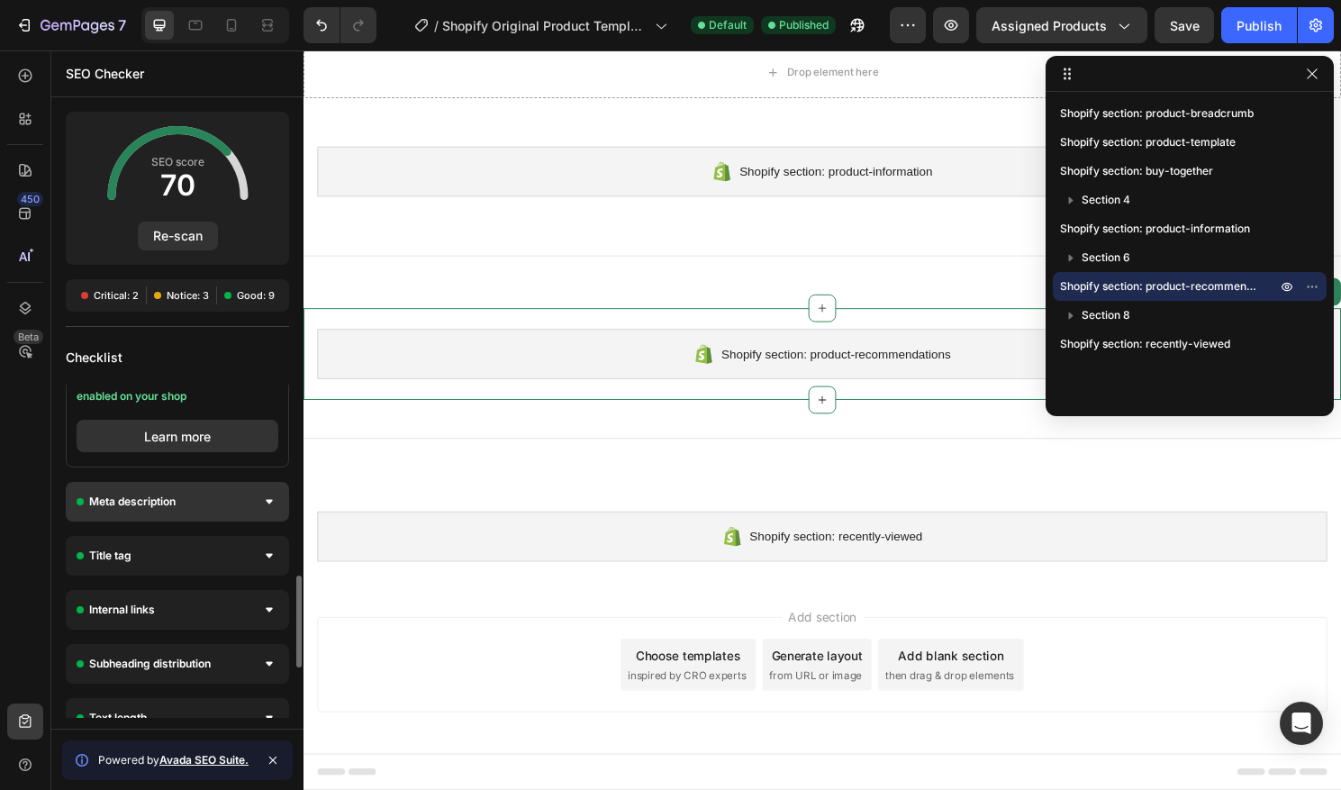
click at [258, 513] on div "Meta description" at bounding box center [177, 502] width 223 height 40
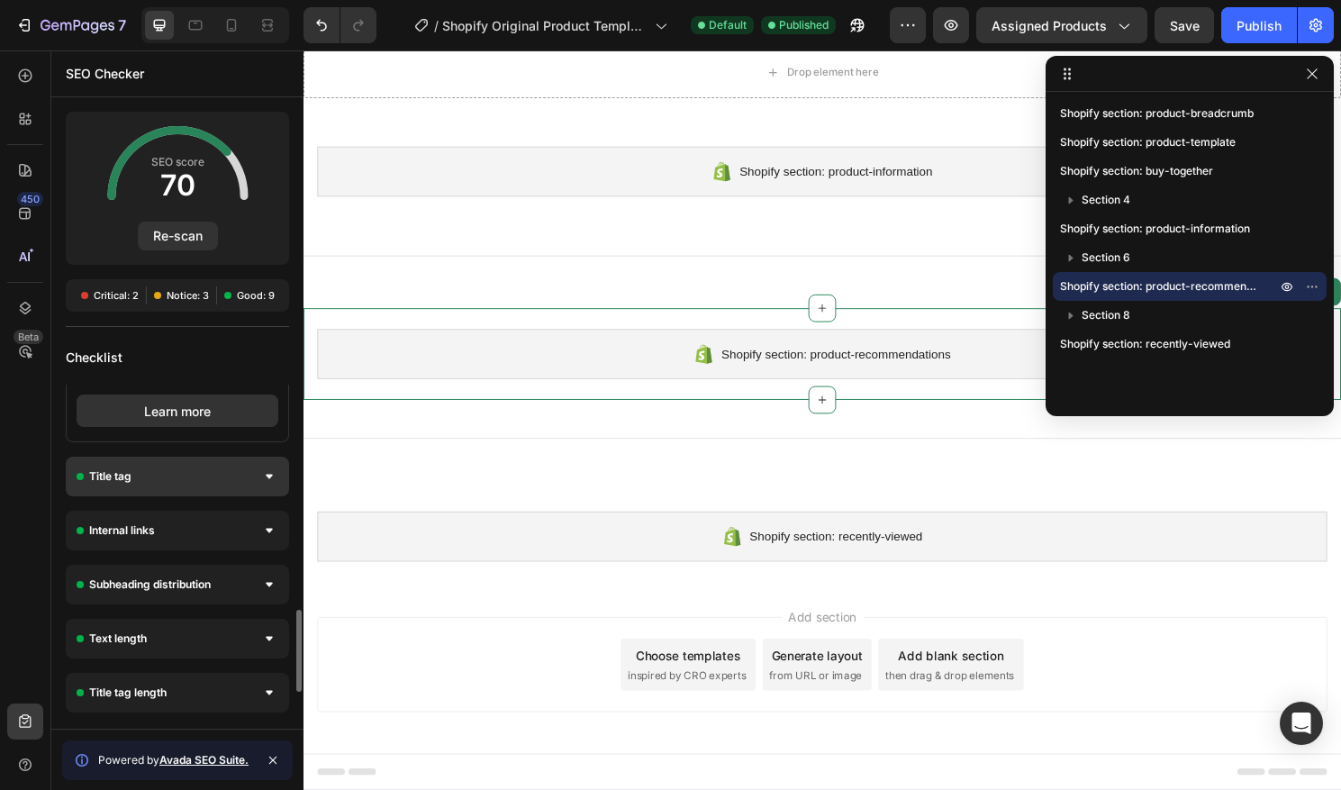
click at [249, 490] on div "Title tag" at bounding box center [177, 477] width 223 height 40
click at [251, 479] on div "Internal links" at bounding box center [177, 476] width 223 height 40
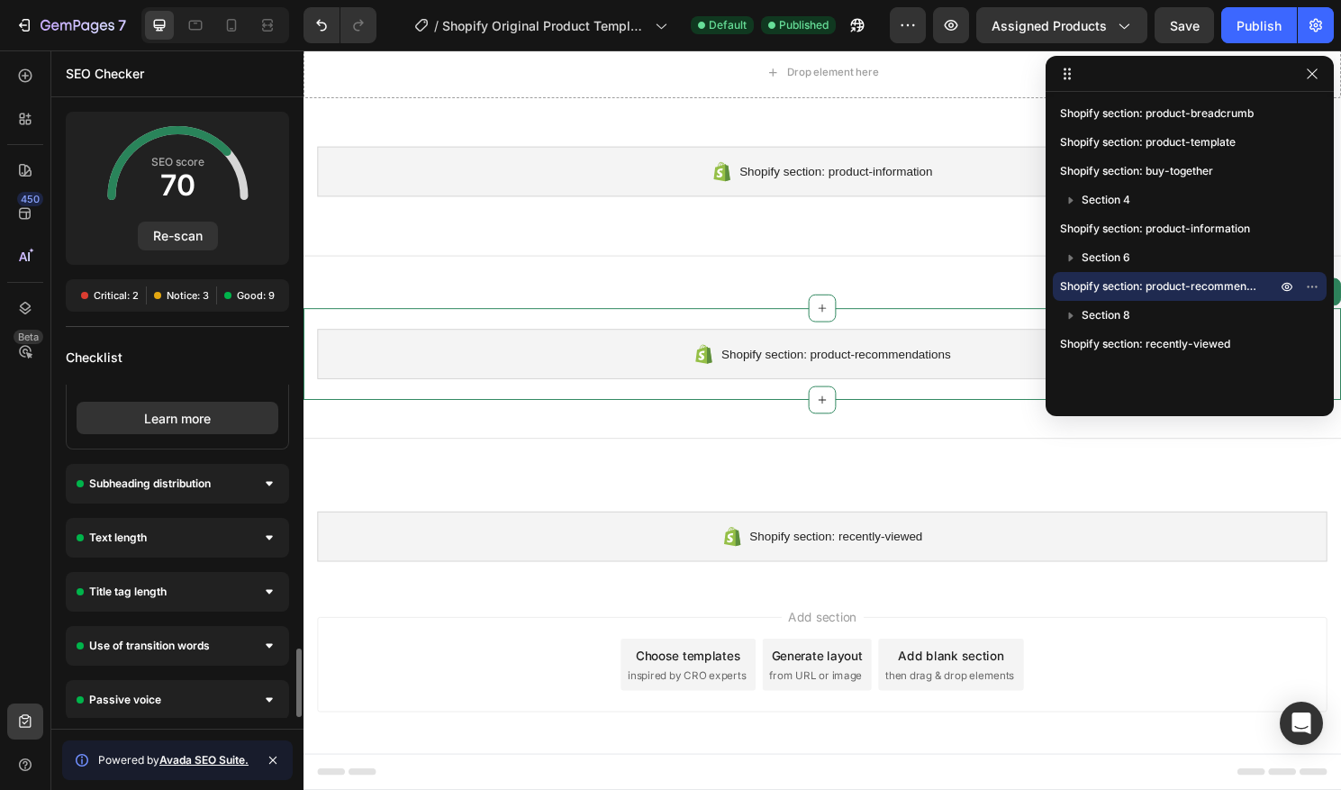
click at [251, 479] on div "Subheading distribution" at bounding box center [177, 484] width 223 height 40
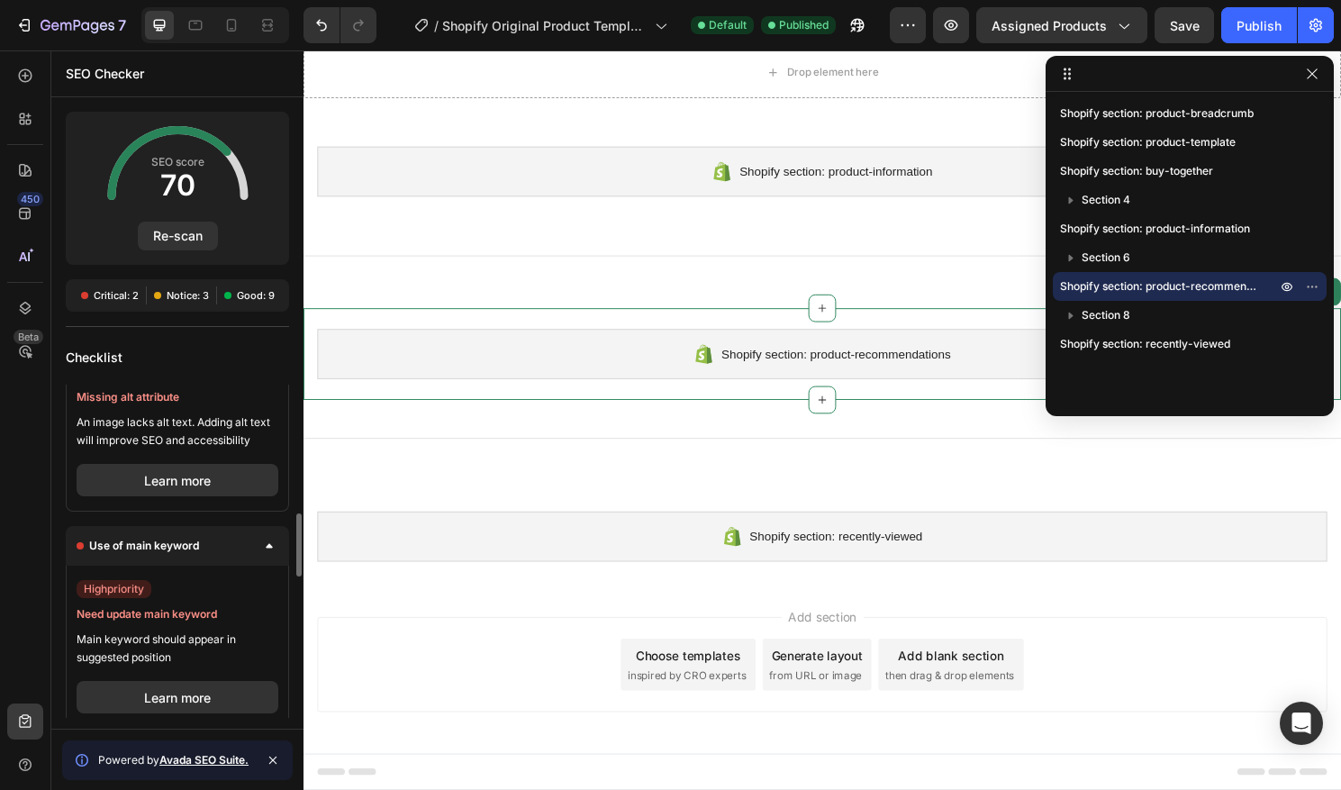
scroll to position [0, 0]
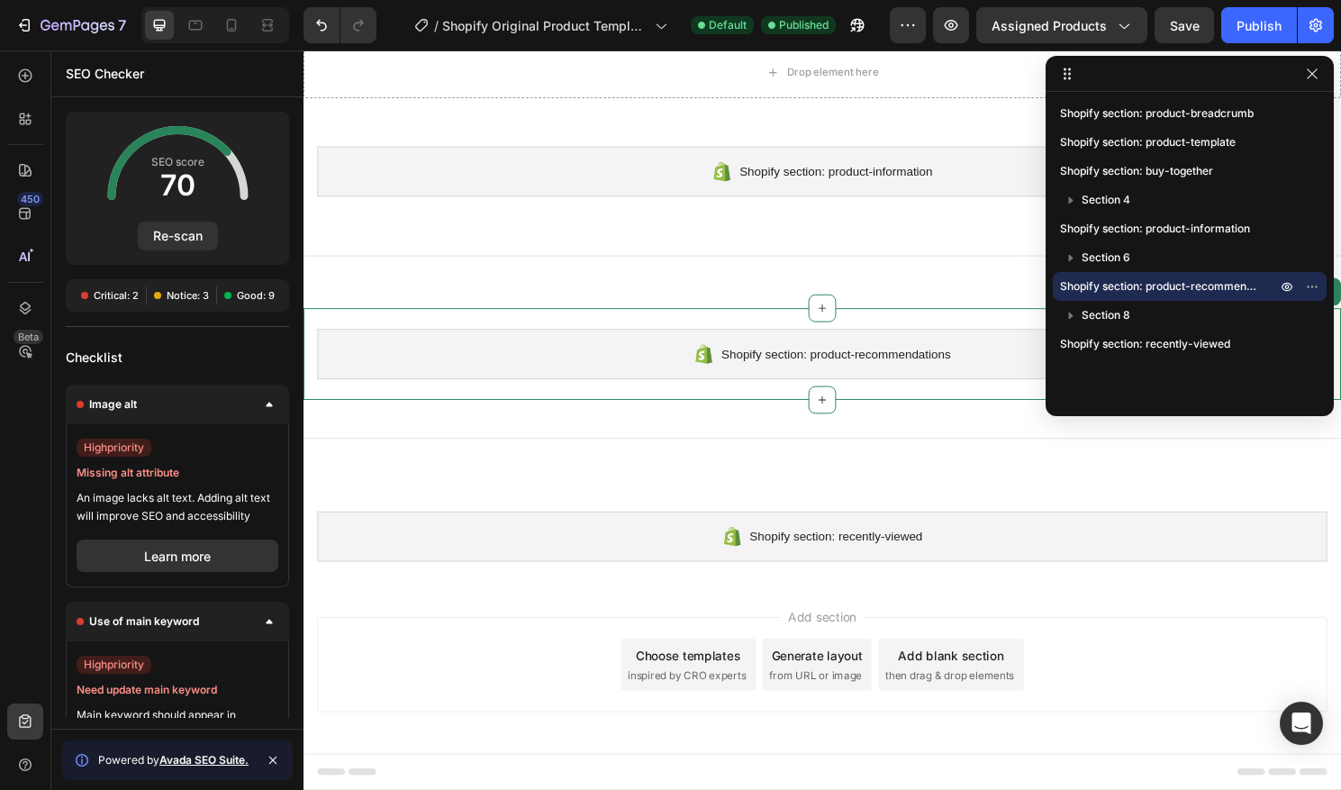
click at [32, 393] on div "450 Beta" at bounding box center [25, 381] width 36 height 646
click at [1309, 81] on button "button" at bounding box center [1313, 74] width 22 height 22
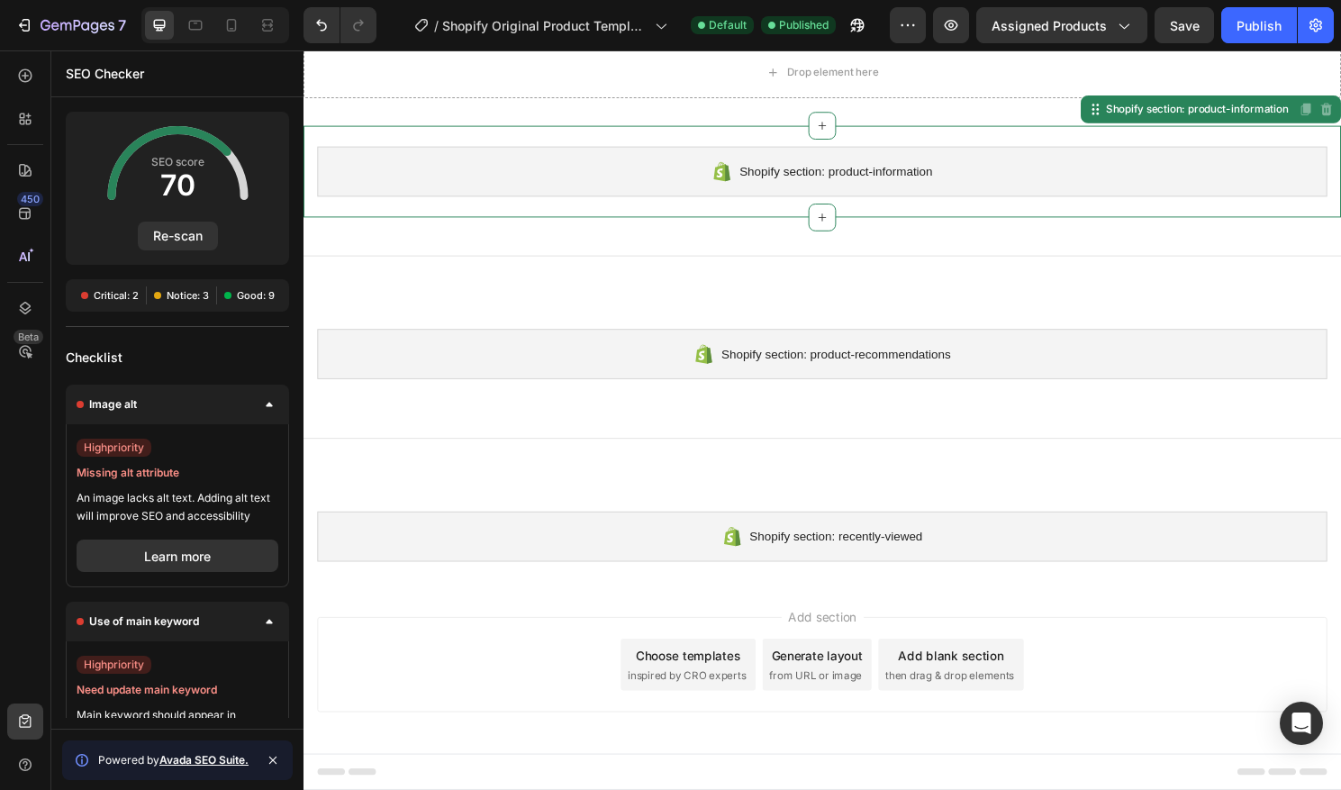
click at [669, 203] on div "Shopify section: product-information Shopify section: product-information Disab…" at bounding box center [844, 176] width 1081 height 95
click at [27, 77] on icon at bounding box center [25, 76] width 18 height 18
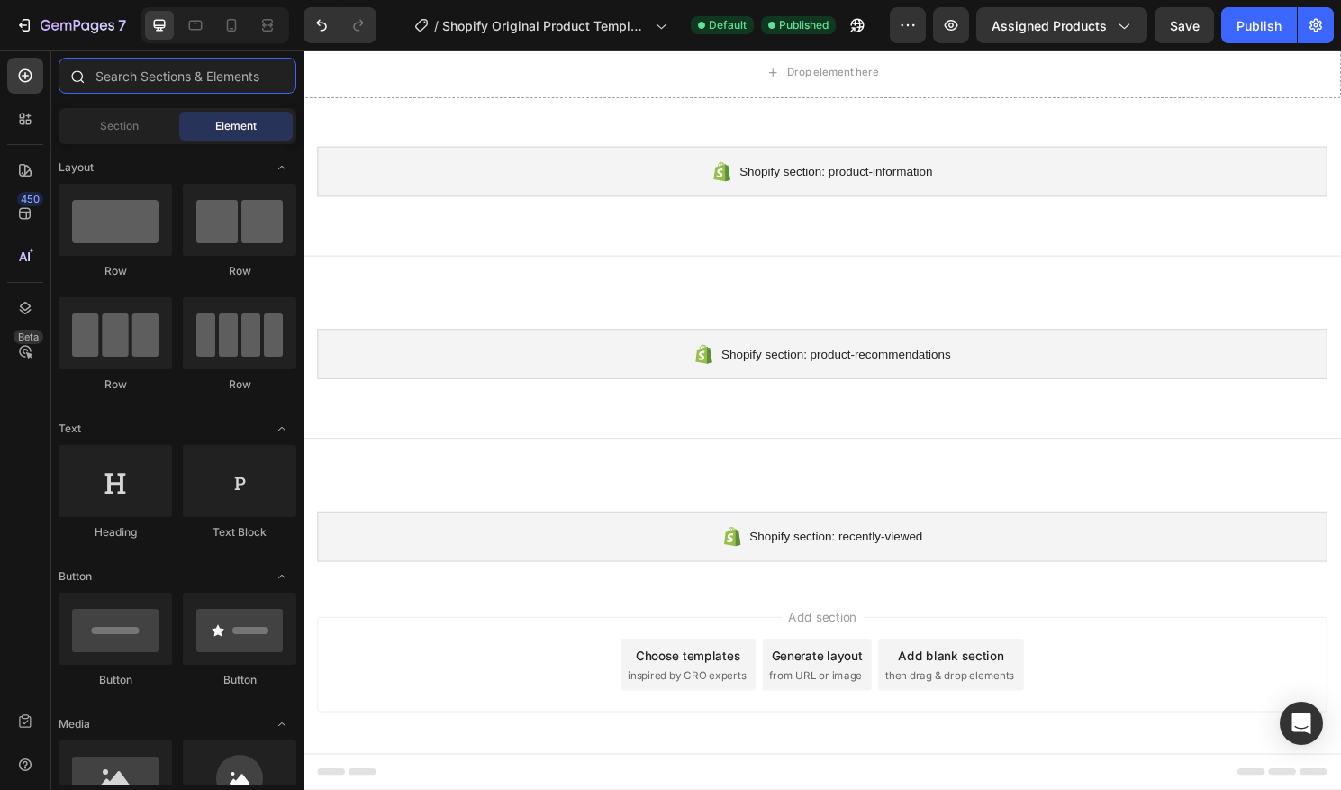
click at [217, 75] on input "text" at bounding box center [178, 76] width 238 height 36
click at [910, 32] on icon "button" at bounding box center [908, 25] width 18 height 18
click at [61, 32] on icon "button" at bounding box center [78, 26] width 74 height 15
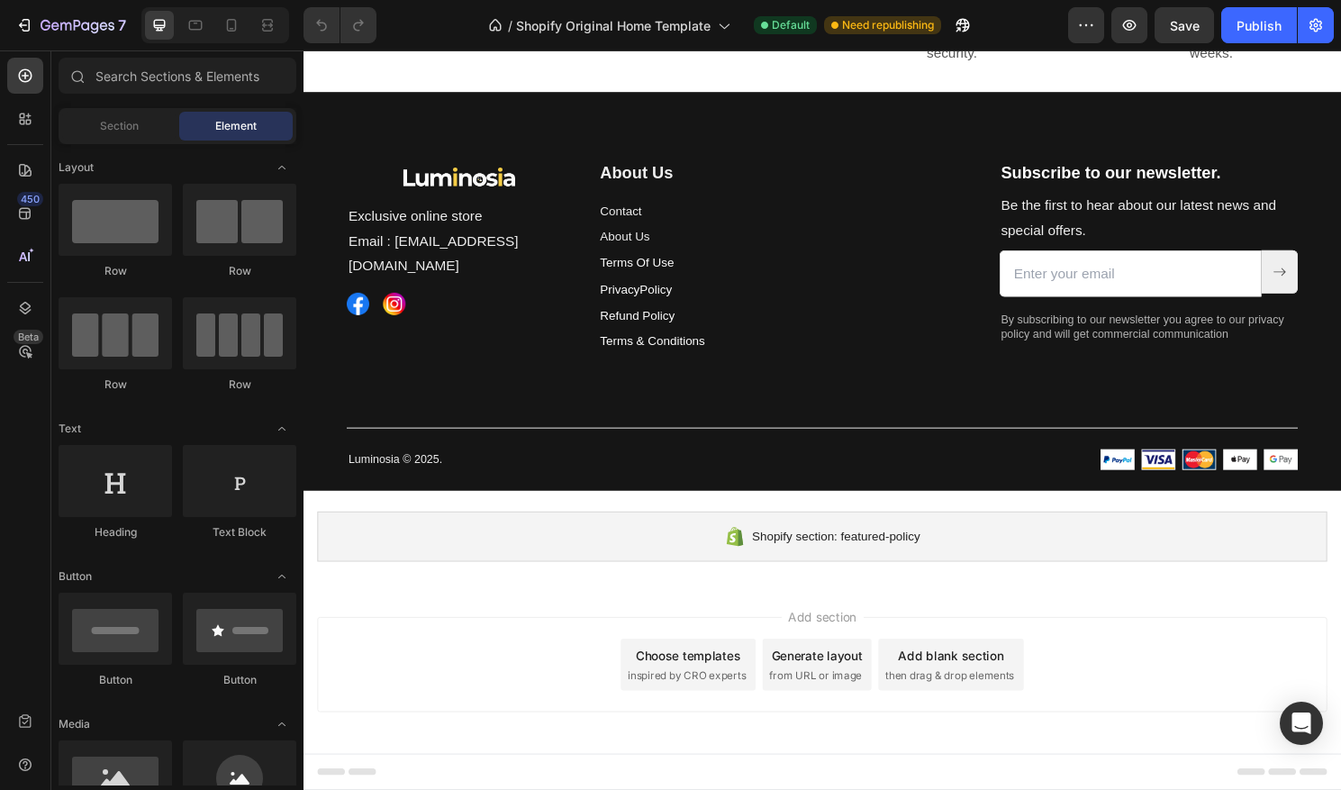
scroll to position [3725, 0]
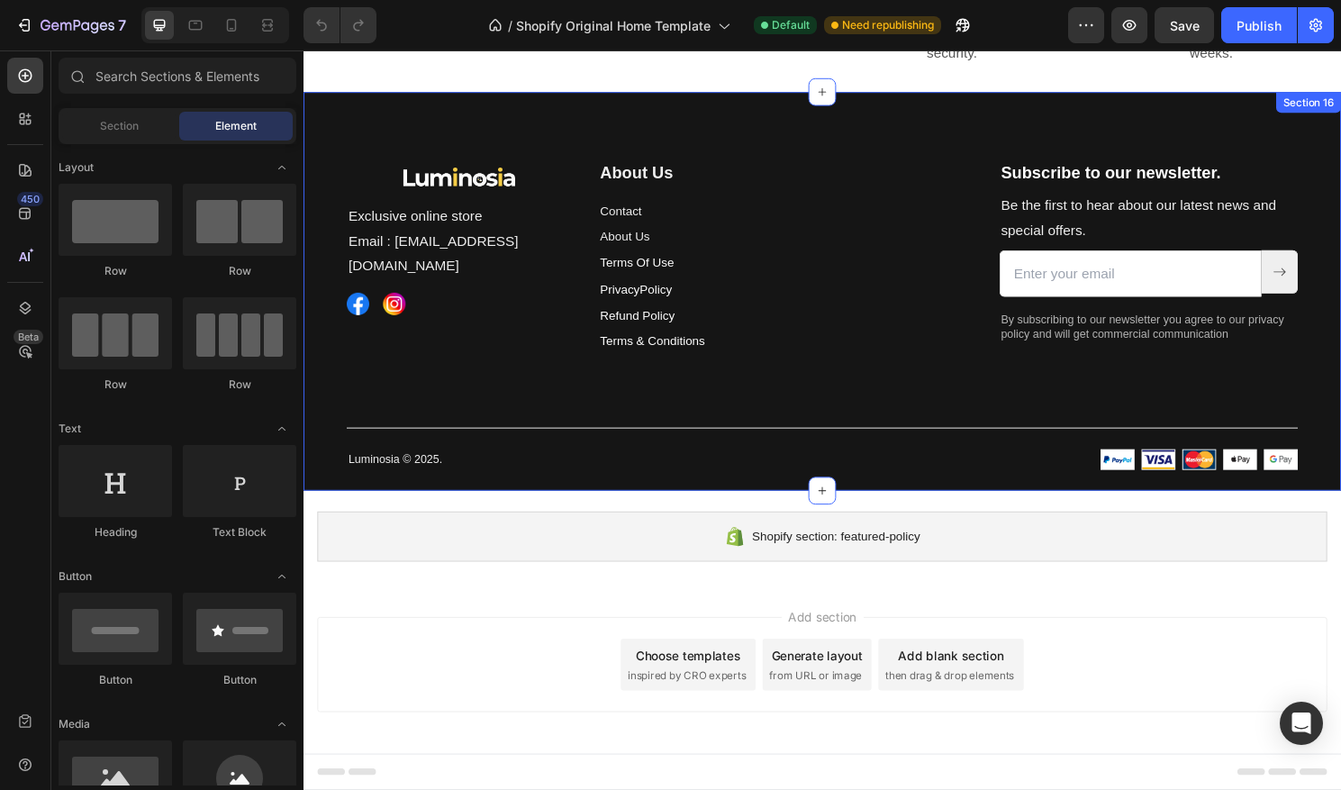
click at [784, 391] on div "Image Exclusive online store Email : [EMAIL_ADDRESS][DOMAIN_NAME] Text block Im…" at bounding box center [844, 327] width 991 height 322
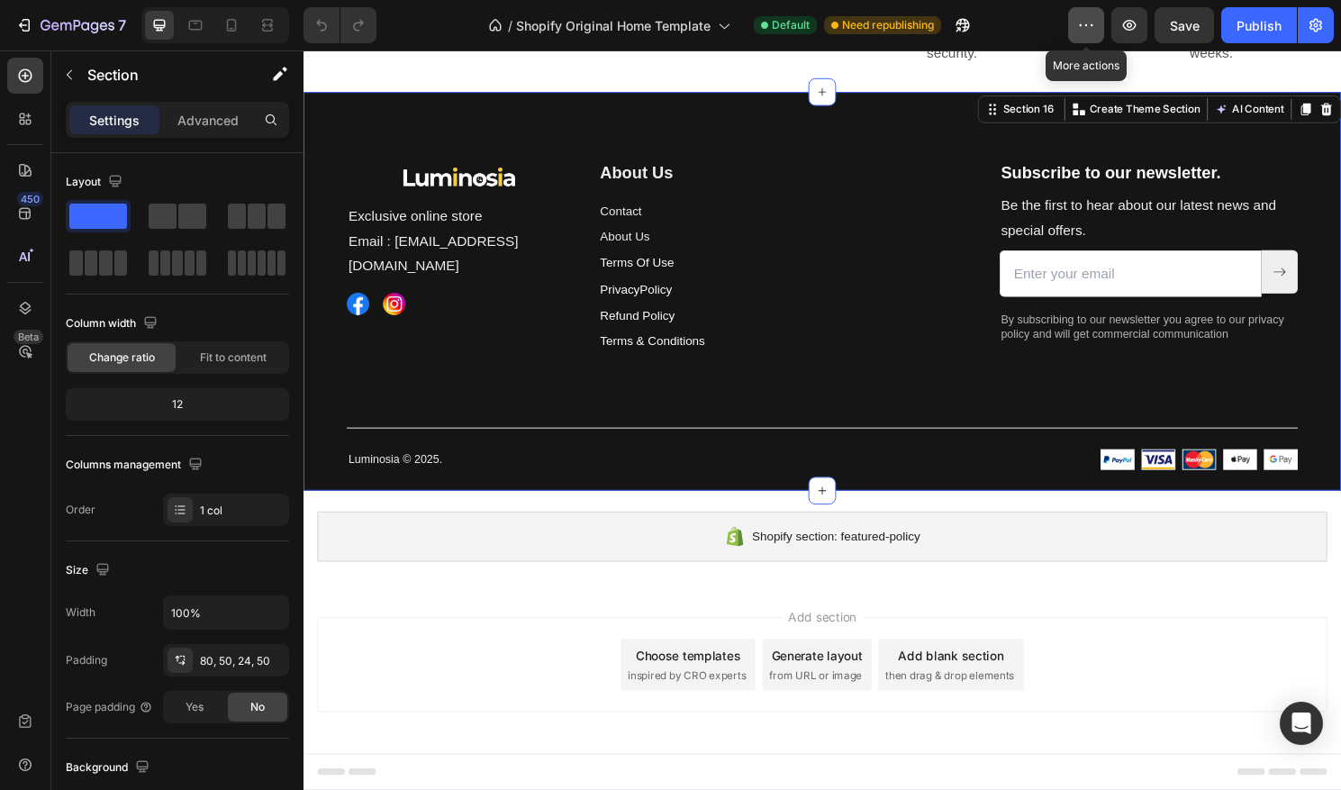
click at [1099, 17] on button "button" at bounding box center [1086, 25] width 36 height 36
click at [446, 31] on div "/ Shopify Original Home Template Default Need republishing" at bounding box center [729, 25] width 677 height 36
click at [1084, 22] on icon "button" at bounding box center [1086, 25] width 18 height 18
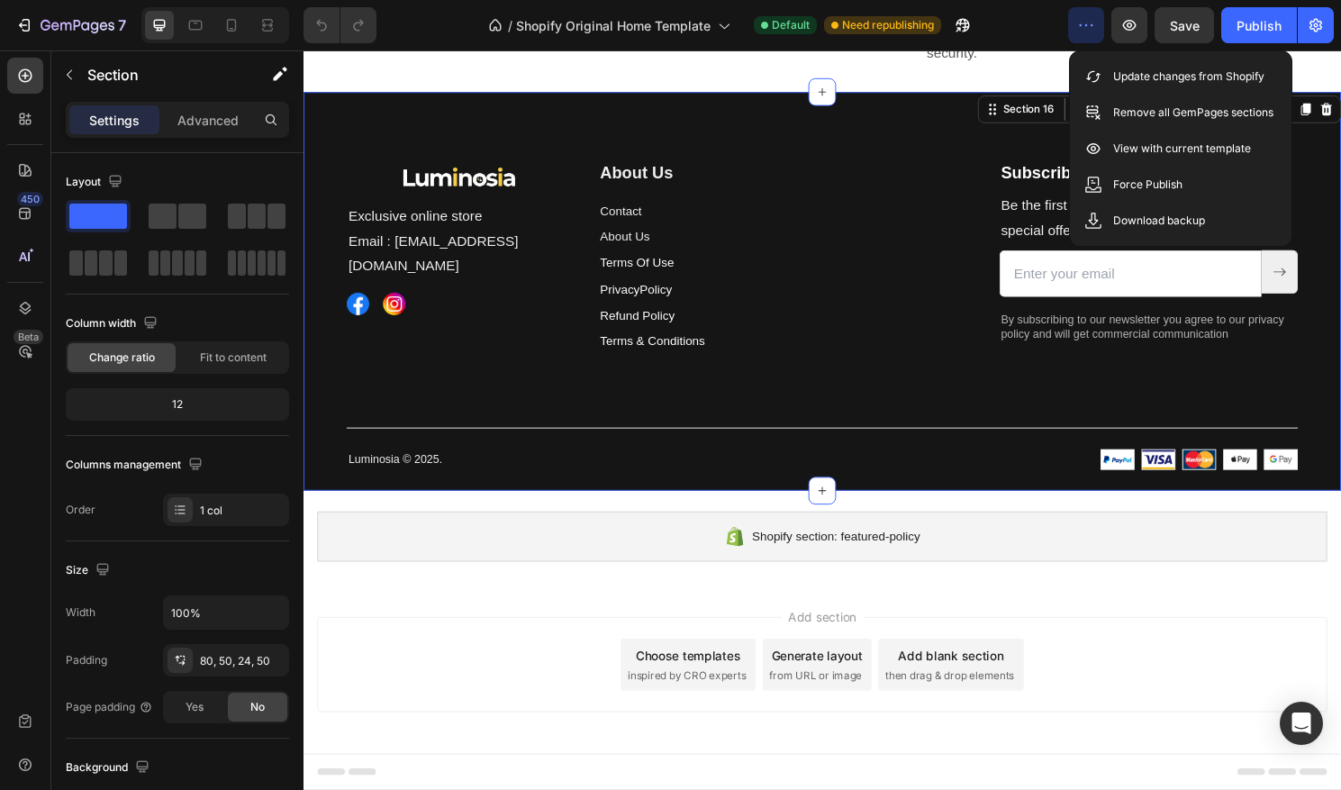
click at [1037, 95] on div "Image Exclusive online store Email : [EMAIL_ADDRESS][DOMAIN_NAME] Text block Im…" at bounding box center [844, 301] width 1081 height 415
click at [987, 132] on div "Image Exclusive online store Email : [EMAIL_ADDRESS][DOMAIN_NAME] Text block Im…" at bounding box center [844, 301] width 1081 height 415
click at [974, 599] on div "Shopify section: featured-policy Shopify section: featured-policy" at bounding box center [844, 556] width 1081 height 95
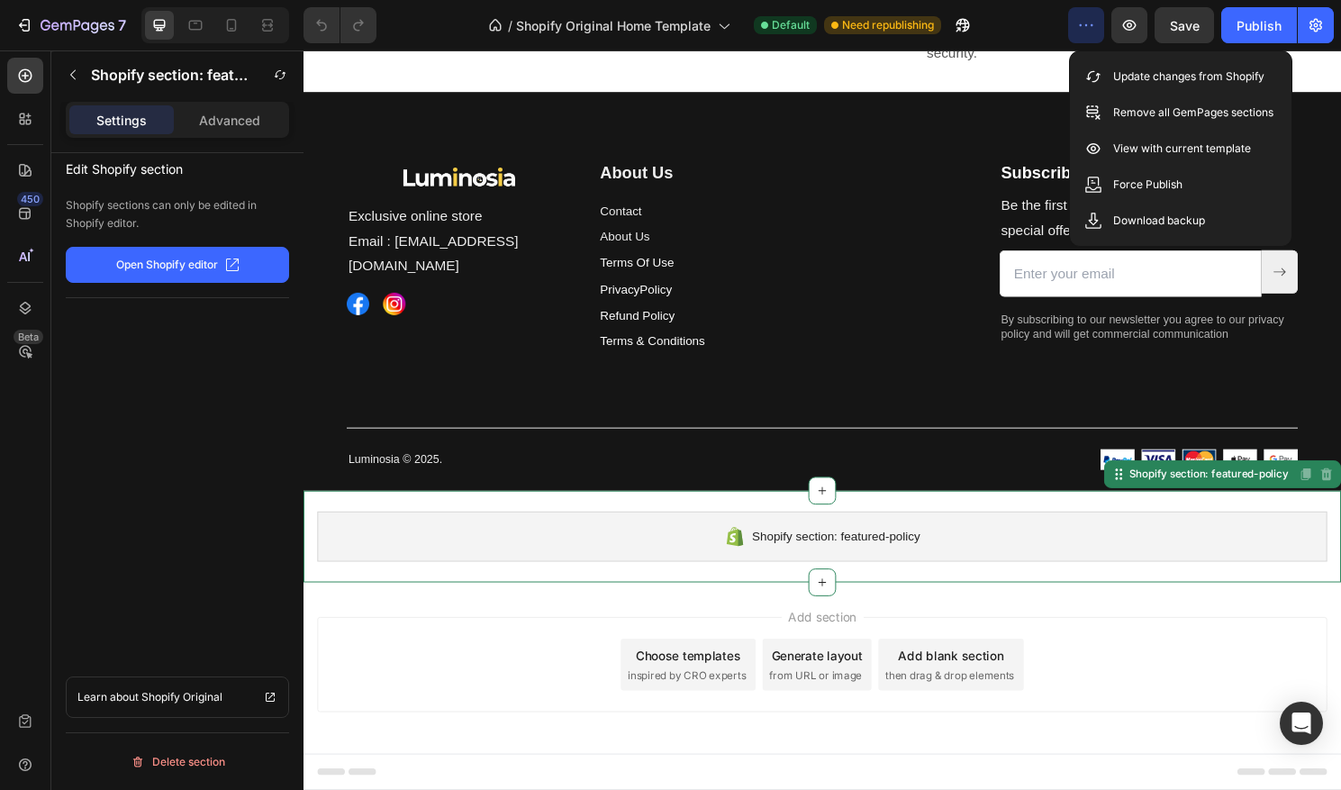
click at [1091, 32] on icon "button" at bounding box center [1086, 25] width 18 height 18
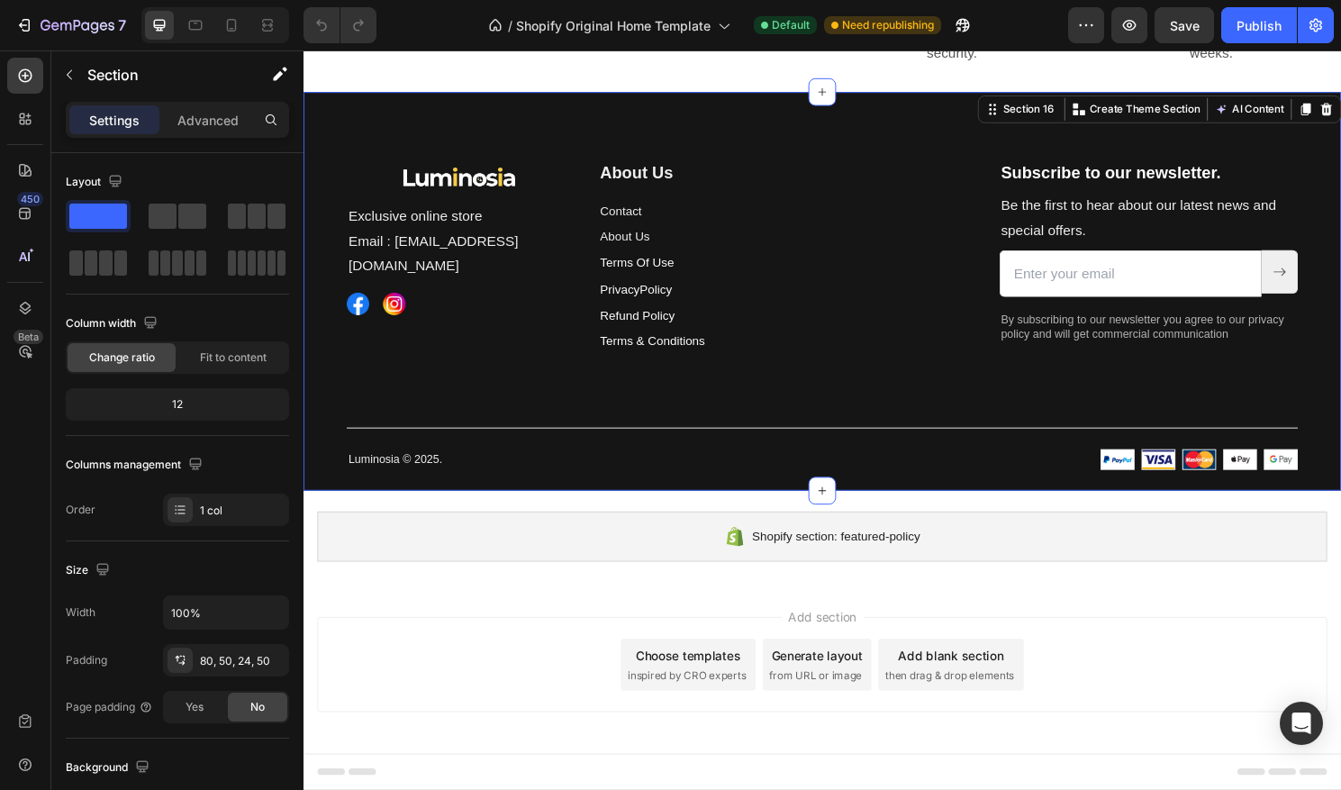
click at [1176, 135] on div "Image Exclusive online store Email : Contact@luminosia.co Text block Image Imag…" at bounding box center [844, 301] width 1081 height 415
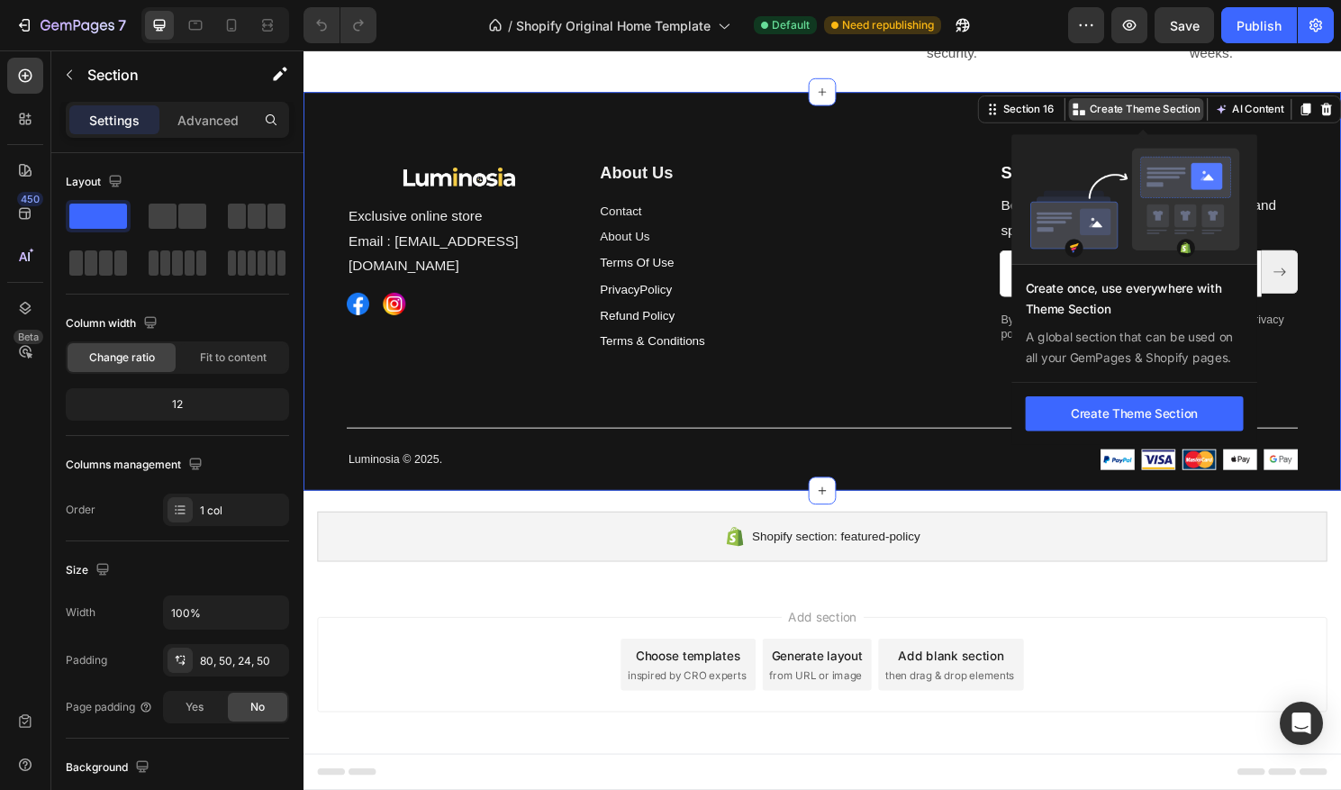
click at [1191, 113] on p "Create Theme Section" at bounding box center [1180, 112] width 115 height 16
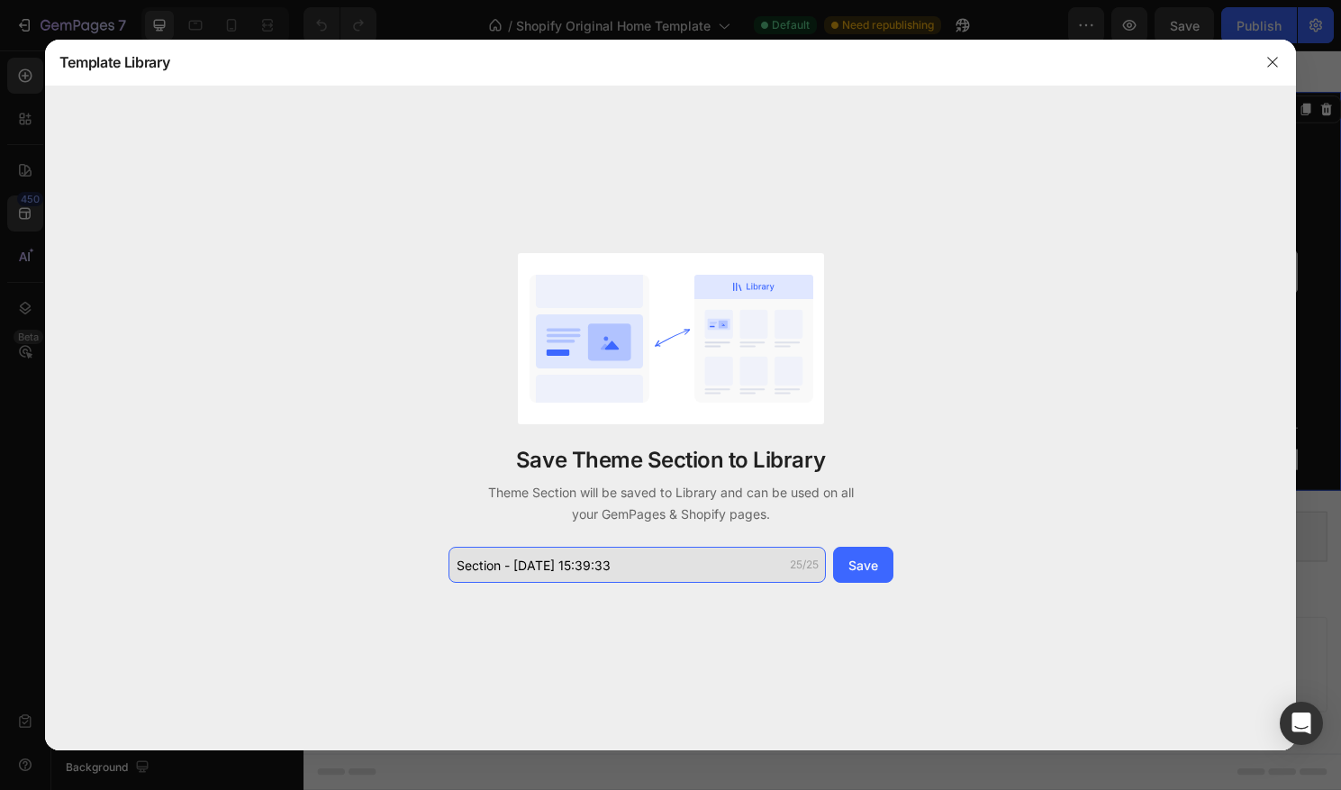
click at [501, 566] on input "Section - Aug 27 15:39:33" at bounding box center [637, 565] width 377 height 36
click at [500, 566] on input "Section - Aug 27 15:39:33" at bounding box center [637, 565] width 377 height 36
drag, startPoint x: 500, startPoint y: 566, endPoint x: 444, endPoint y: 567, distance: 55.9
click at [444, 567] on div "Save Theme Section to Library Theme Section will be saved to Library and can be…" at bounding box center [671, 418] width 1252 height 664
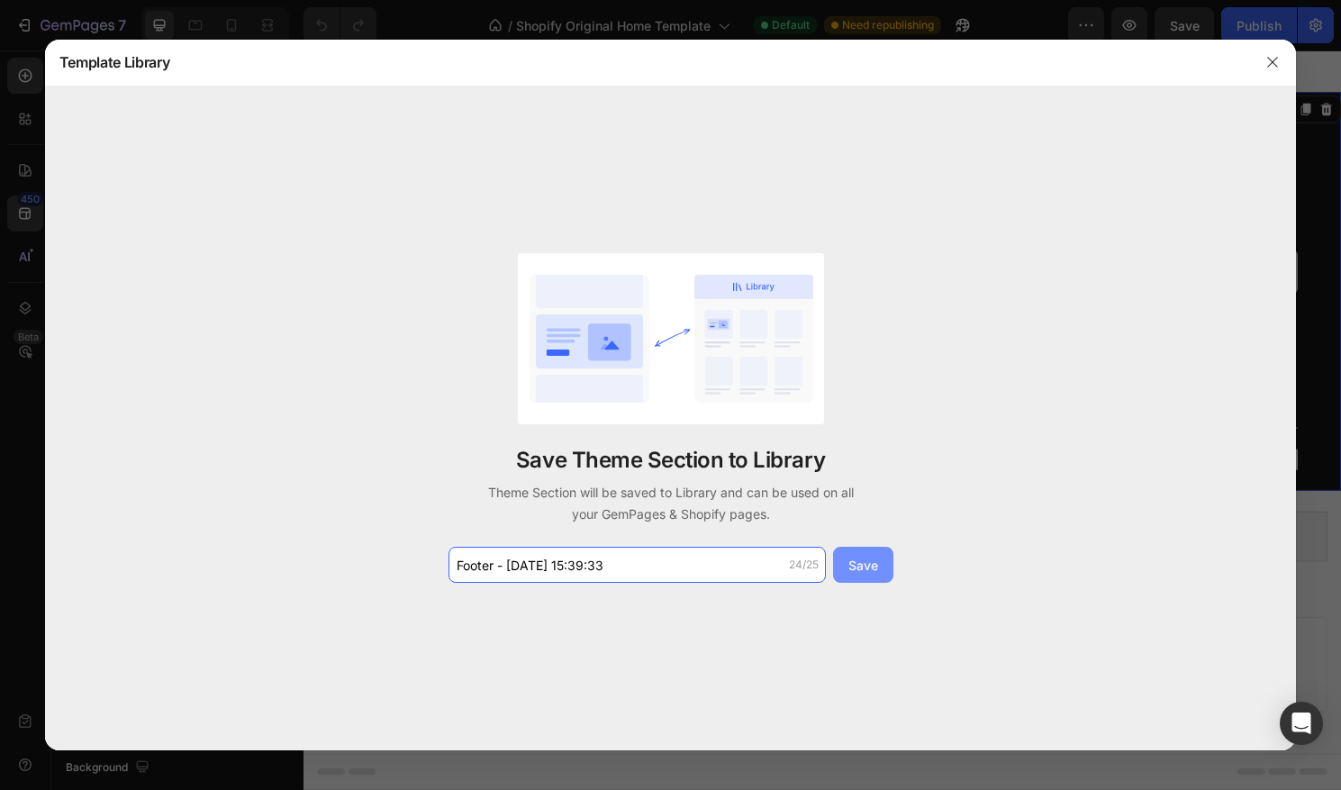
type input "Footer - [DATE] 15:39:33"
click at [887, 560] on button "Save" at bounding box center [863, 565] width 60 height 36
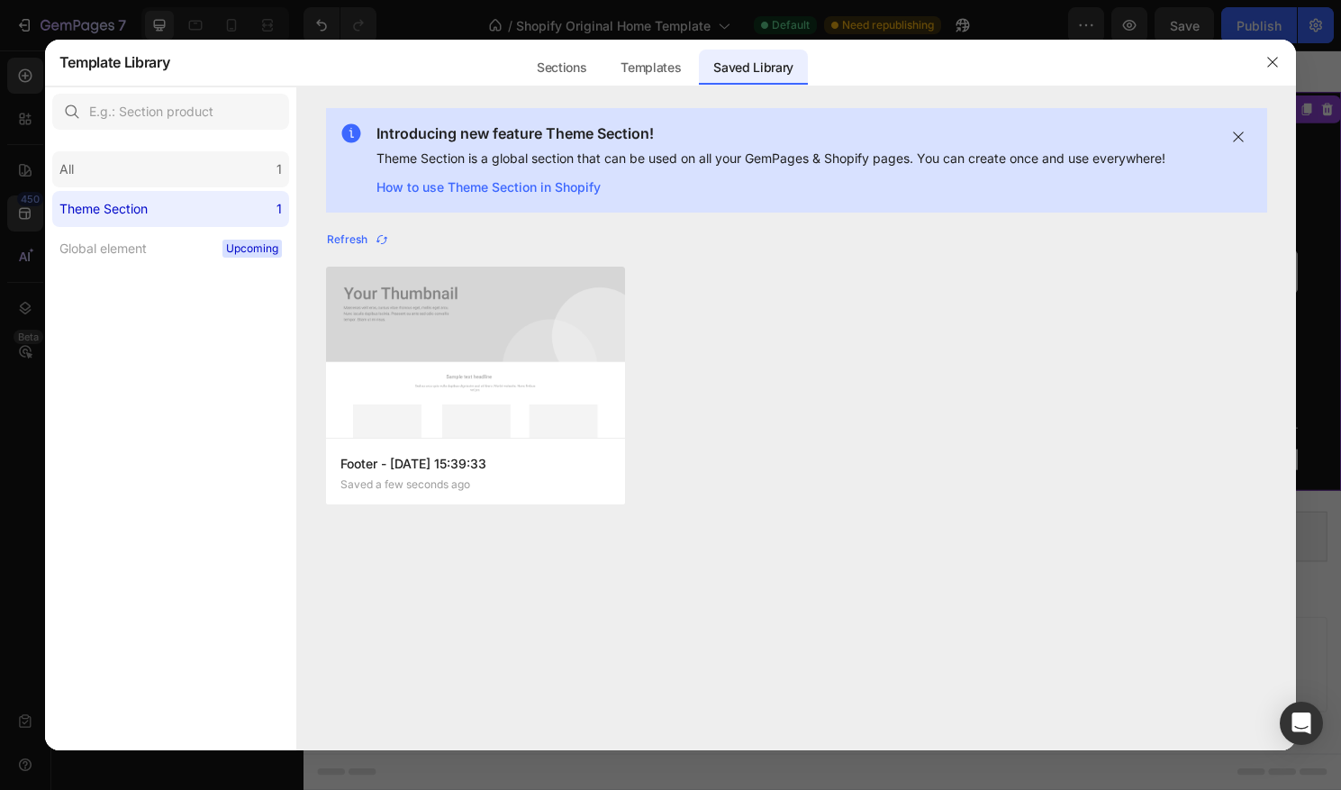
click at [141, 163] on div "All 1" at bounding box center [170, 169] width 237 height 36
click at [155, 191] on label "Theme Section 1" at bounding box center [170, 209] width 237 height 36
click at [159, 202] on label "Theme Section 1" at bounding box center [170, 209] width 237 height 36
click at [558, 367] on img at bounding box center [476, 352] width 300 height 171
drag, startPoint x: 1280, startPoint y: 66, endPoint x: 1013, endPoint y: 23, distance: 271.0
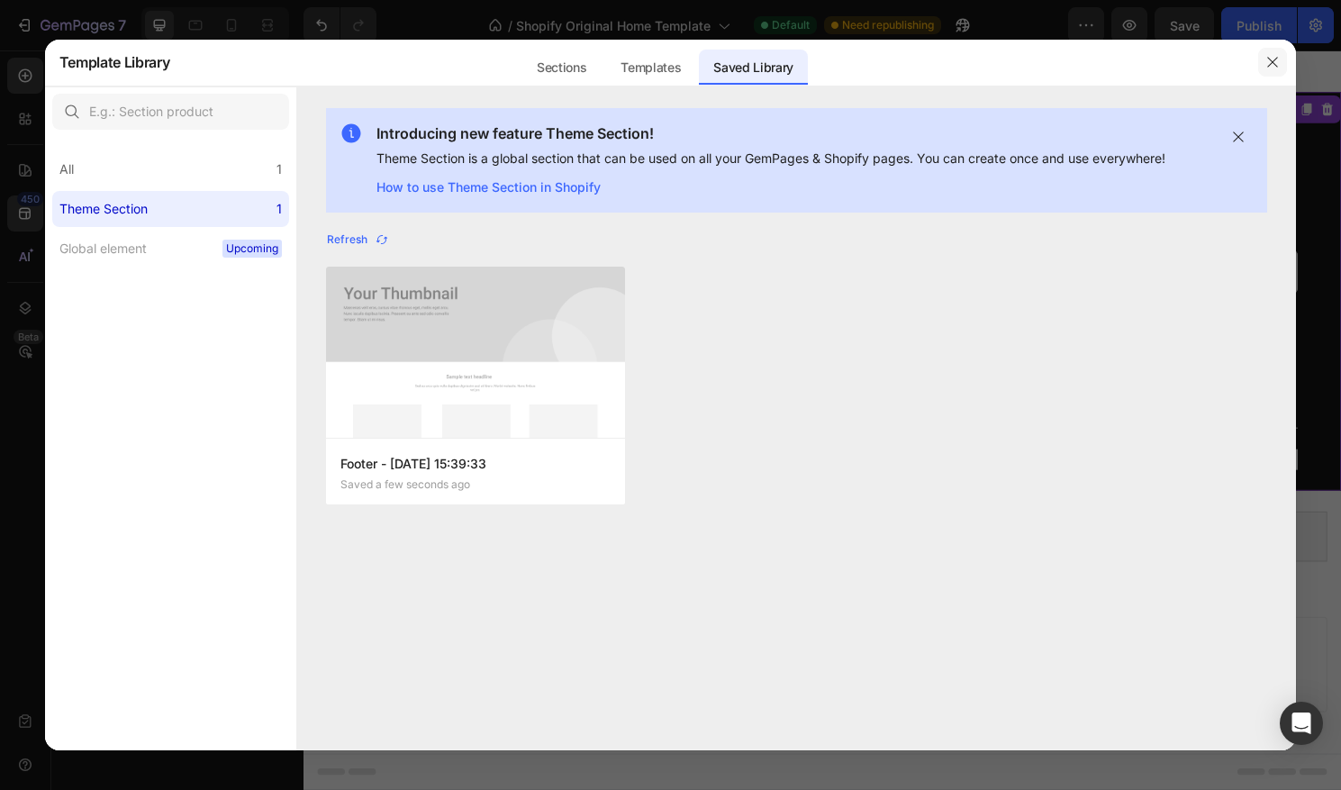
click at [1280, 66] on button "button" at bounding box center [1273, 62] width 29 height 29
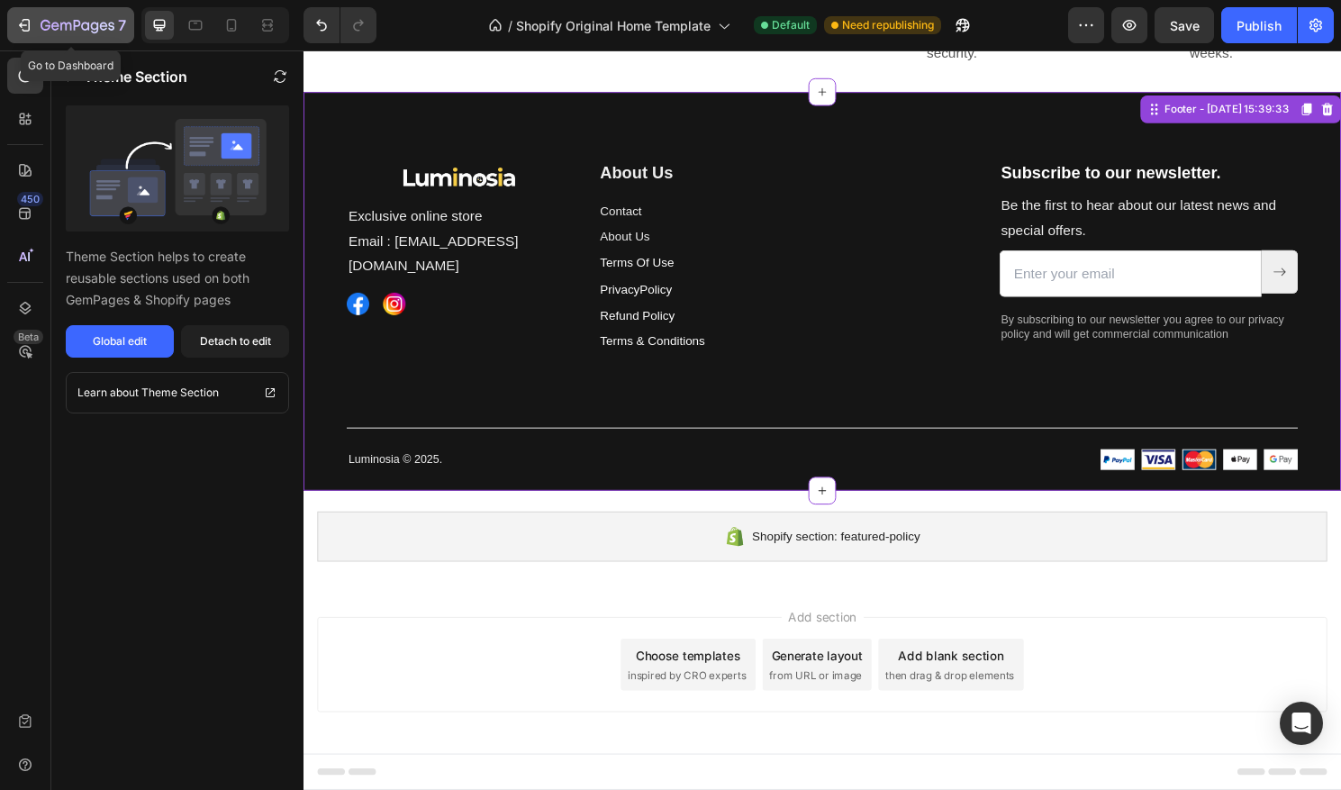
click at [52, 32] on icon "button" at bounding box center [78, 26] width 74 height 15
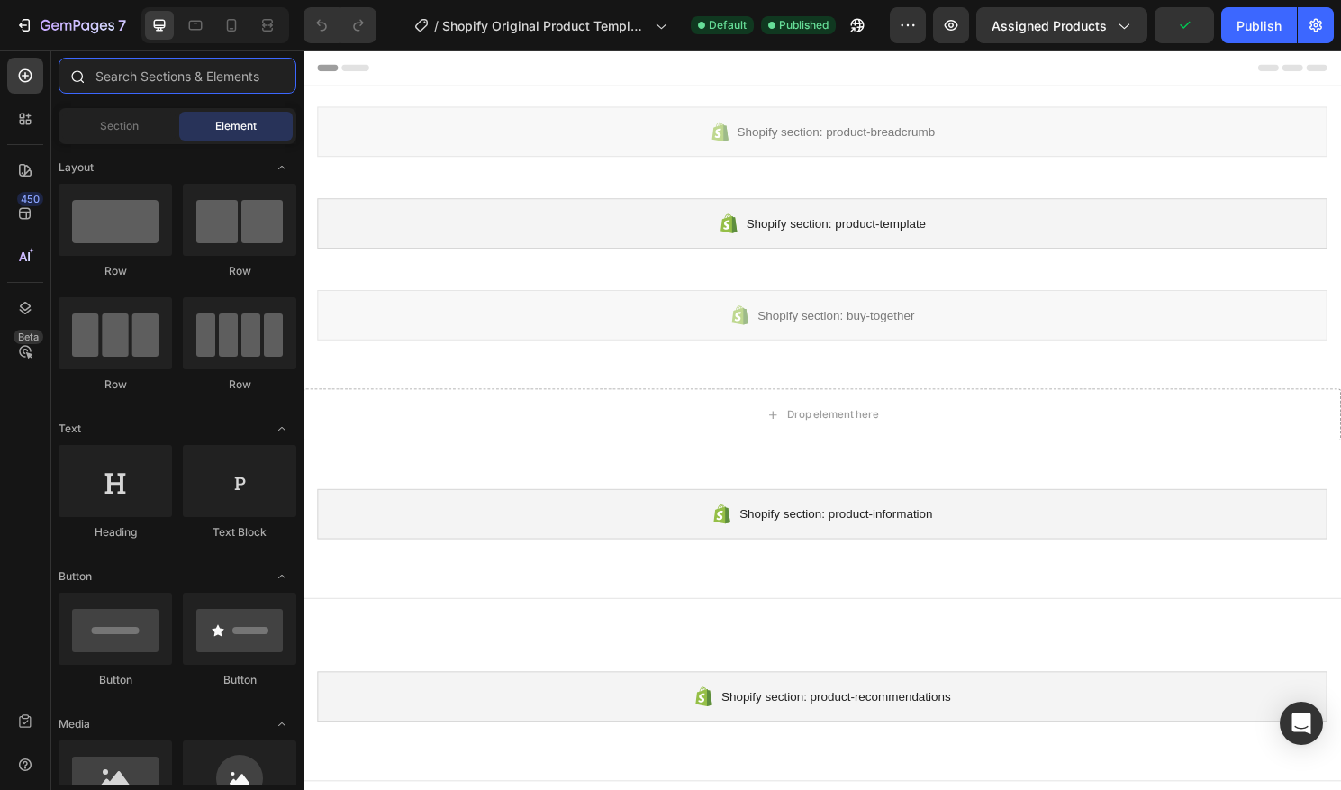
click at [250, 82] on input "text" at bounding box center [178, 76] width 238 height 36
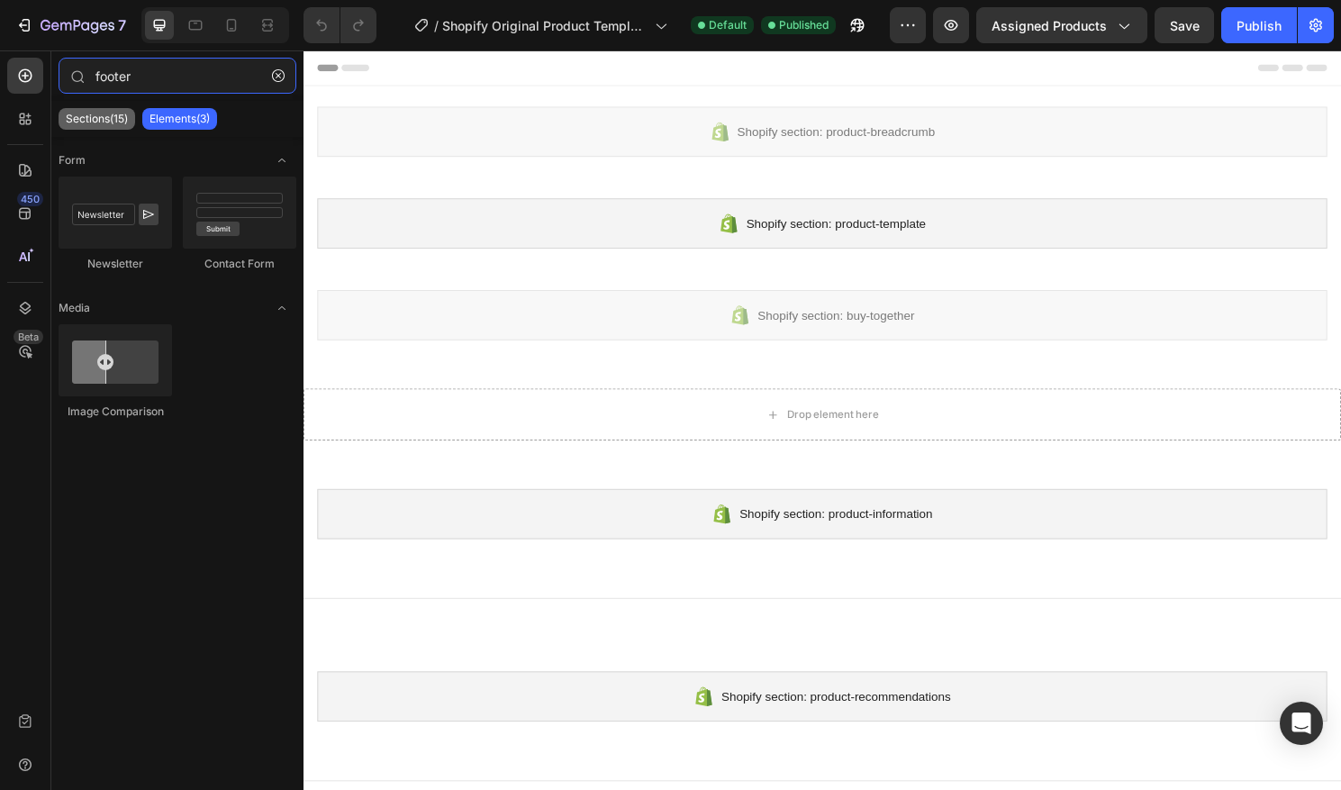
type input "footer"
click at [101, 120] on p "Sections(15)" at bounding box center [97, 119] width 62 height 14
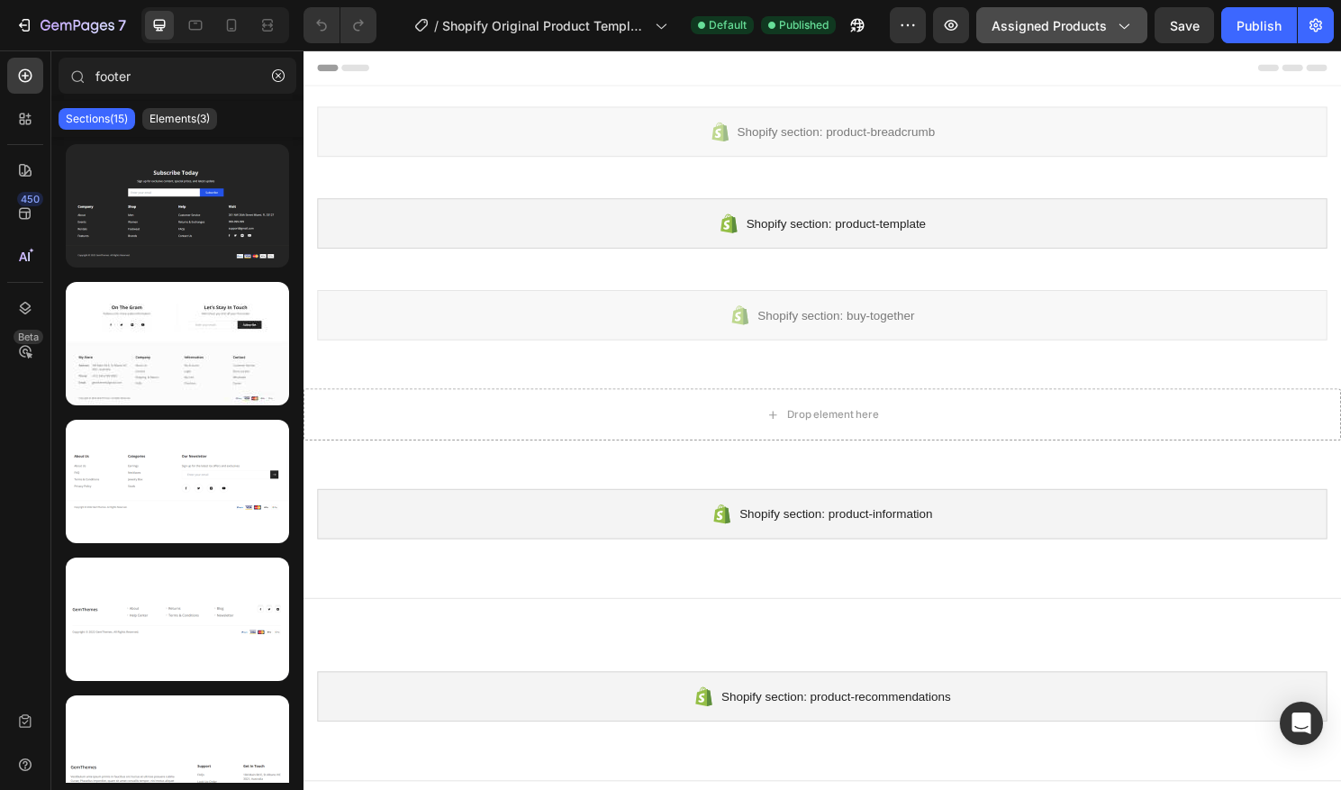
click at [1036, 32] on span "Assigned Products" at bounding box center [1049, 25] width 115 height 19
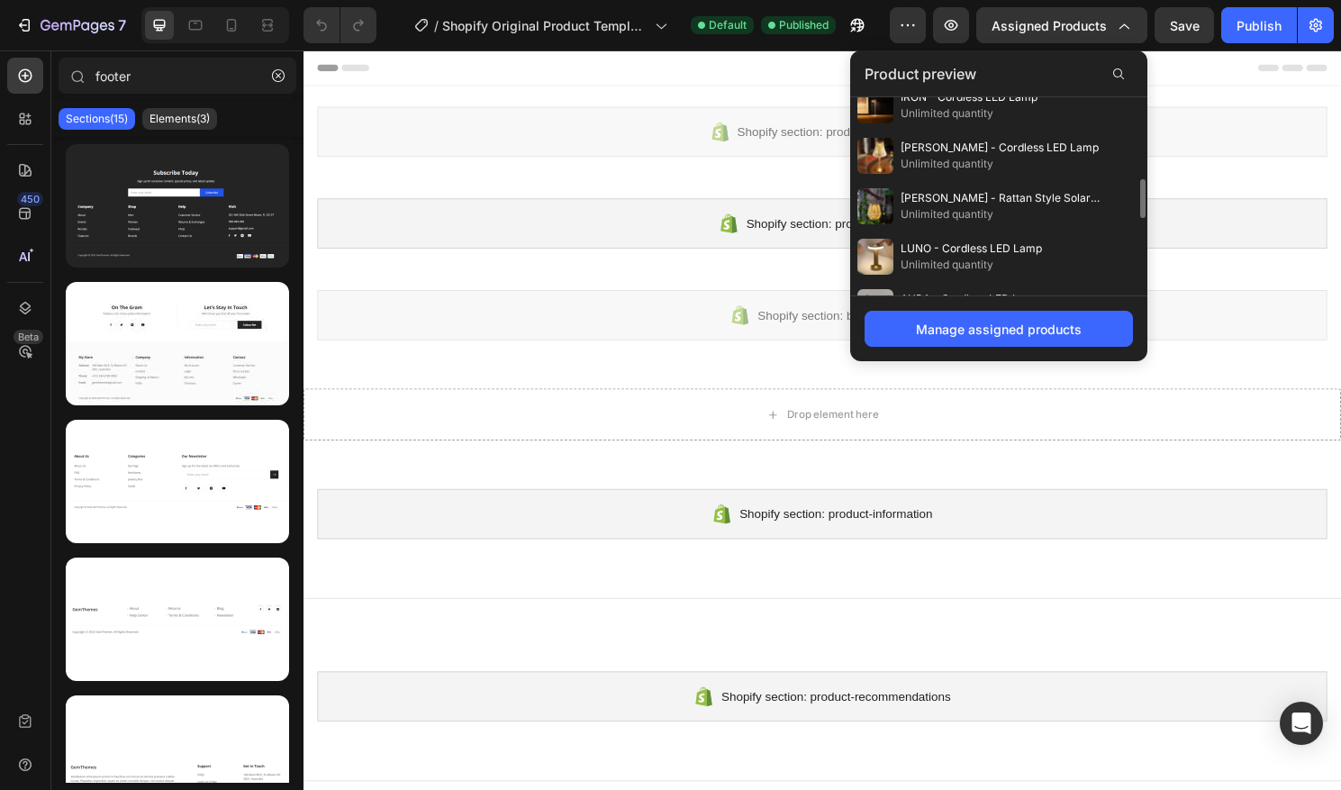
scroll to position [445, 0]
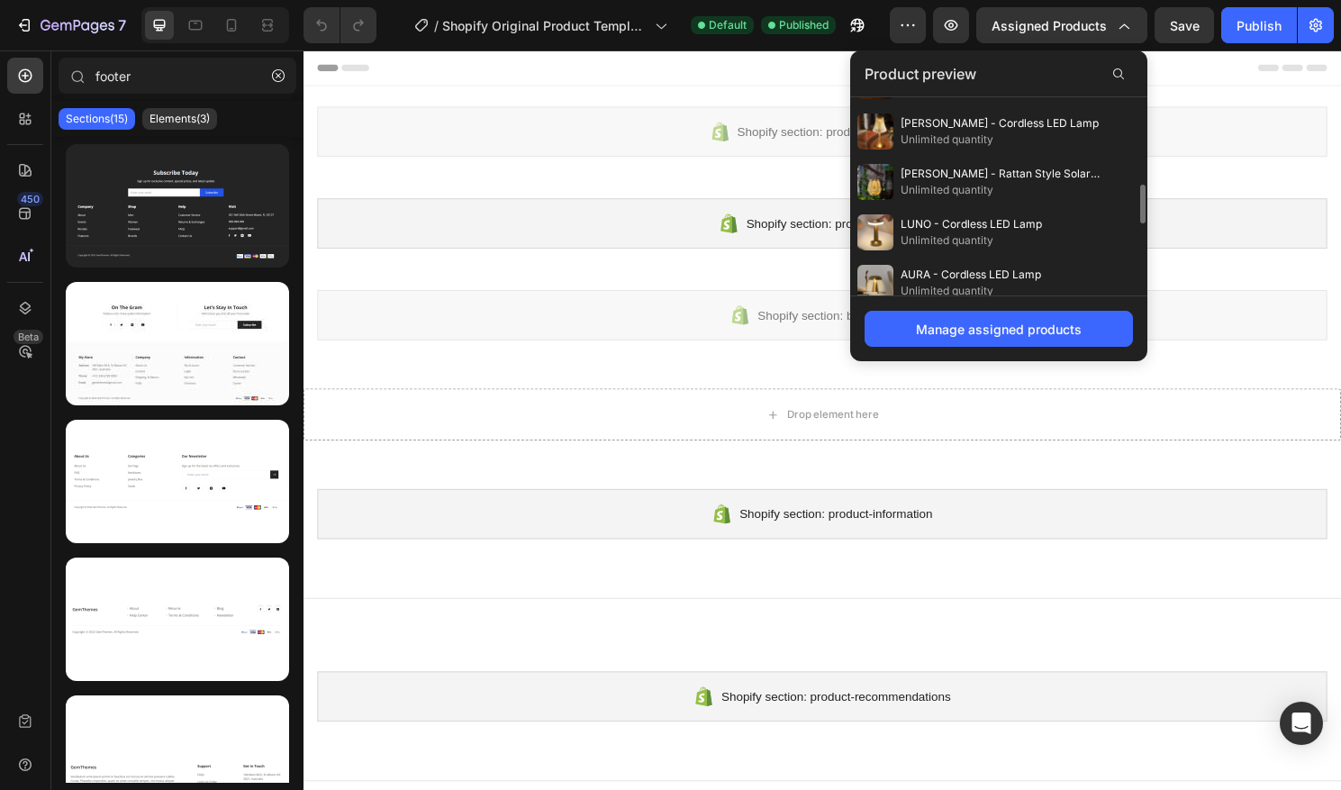
drag, startPoint x: 856, startPoint y: 68, endPoint x: 1229, endPoint y: 99, distance: 374.2
click at [856, 68] on div at bounding box center [844, 68] width 1052 height 36
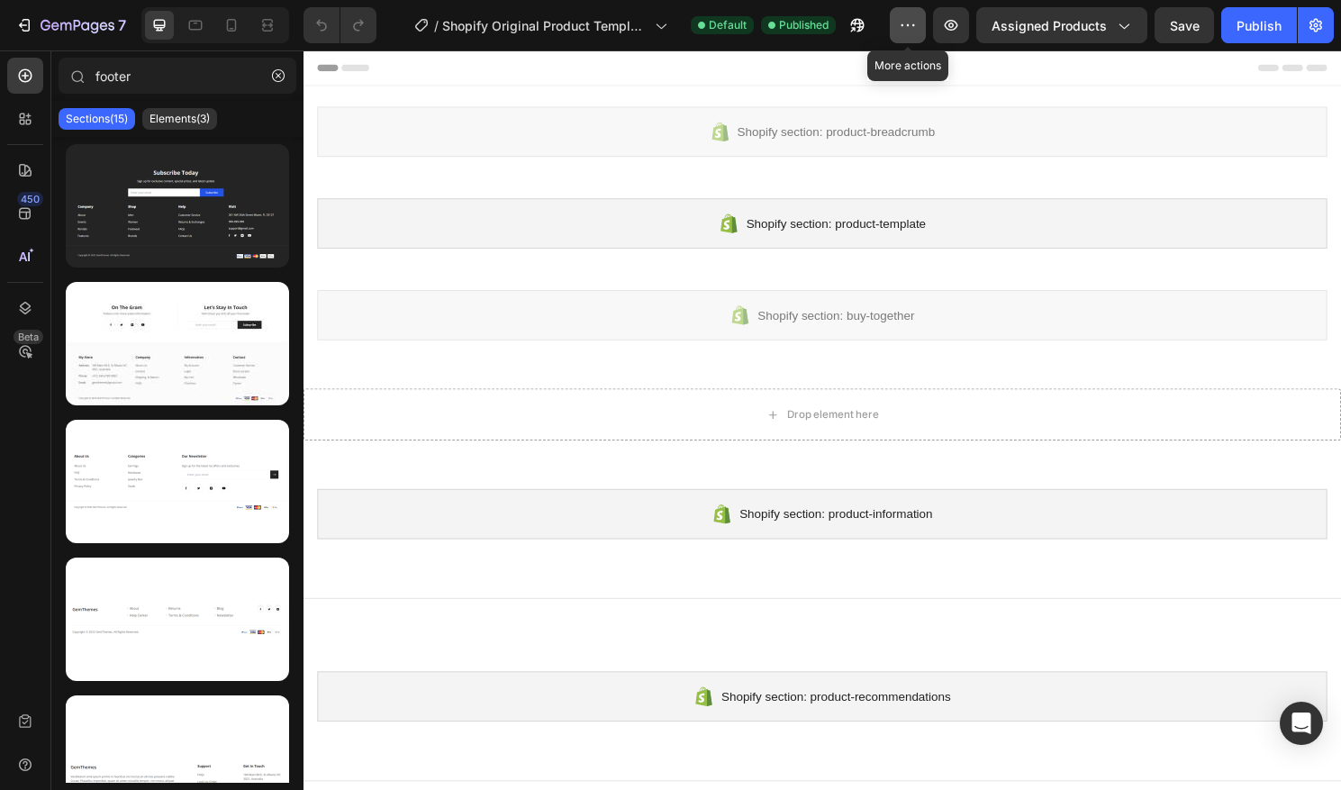
click at [926, 24] on button "button" at bounding box center [908, 25] width 36 height 36
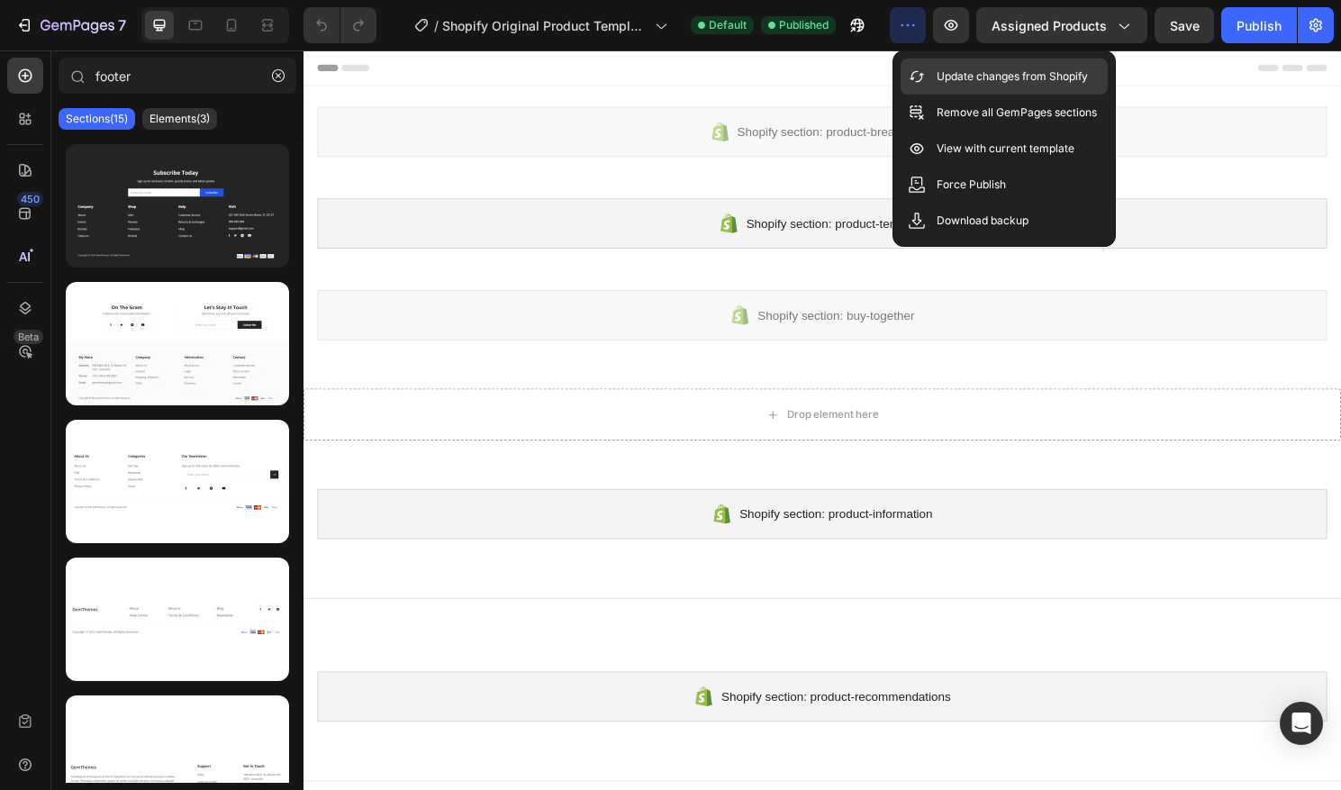
click at [968, 68] on p "Update changes from Shopify" at bounding box center [1012, 77] width 151 height 18
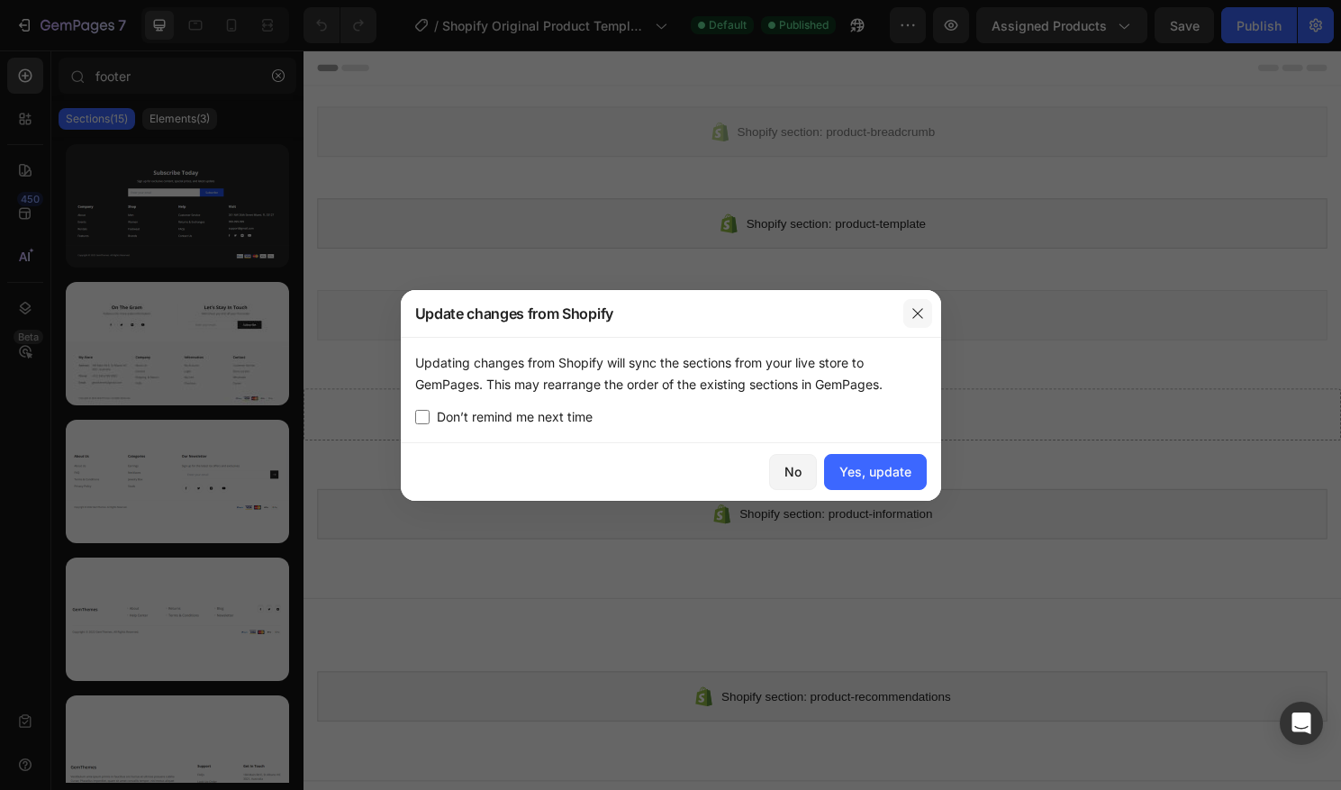
click at [914, 310] on icon "button" at bounding box center [918, 313] width 14 height 14
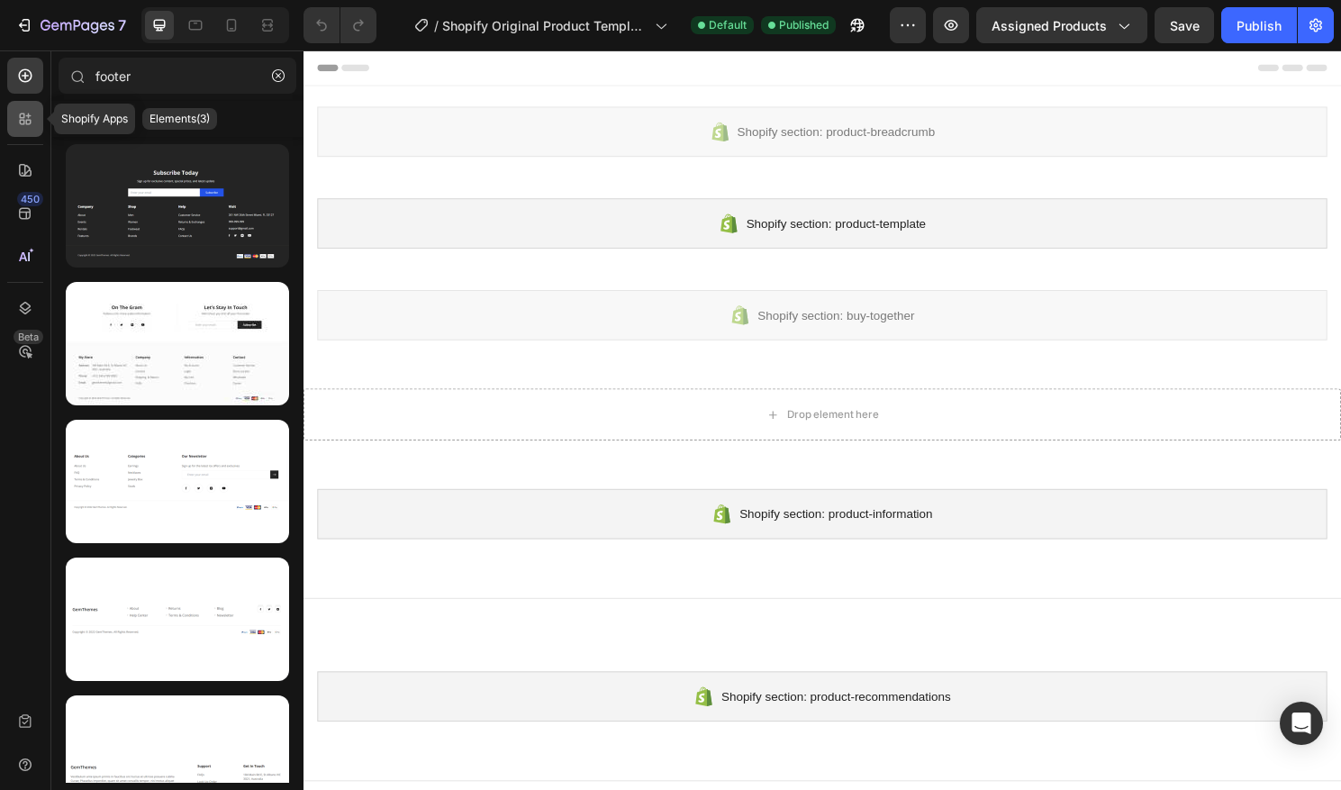
click at [33, 119] on icon at bounding box center [25, 119] width 18 height 18
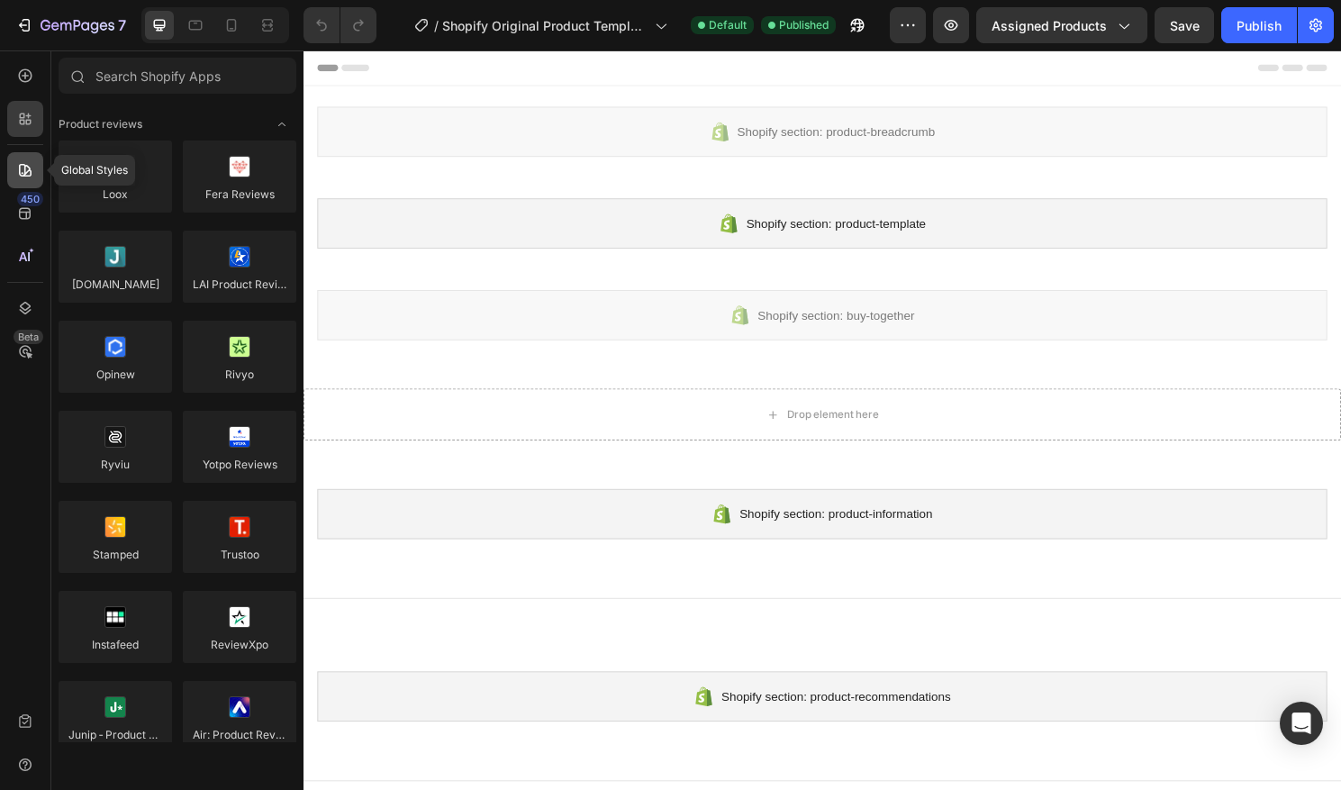
click at [27, 161] on icon at bounding box center [25, 170] width 18 height 18
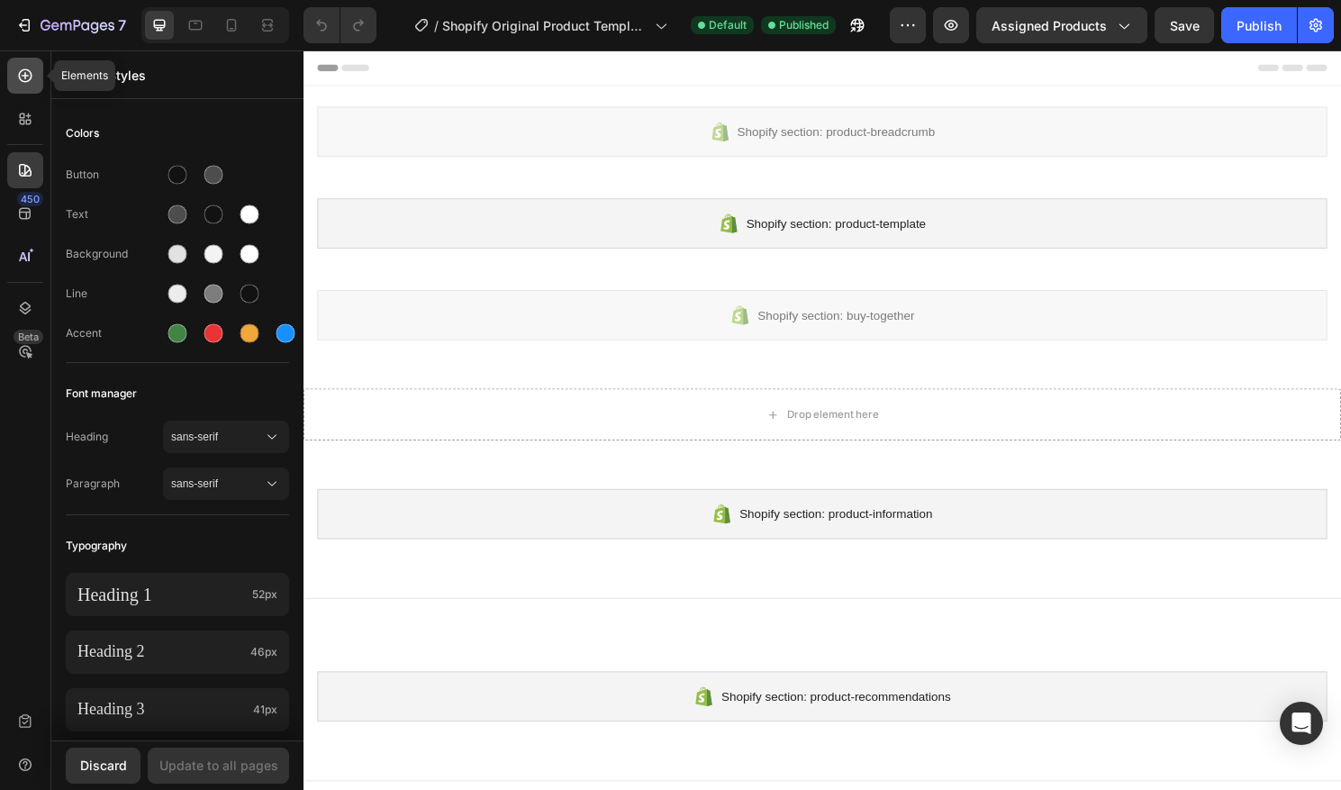
click at [29, 68] on icon at bounding box center [25, 76] width 18 height 18
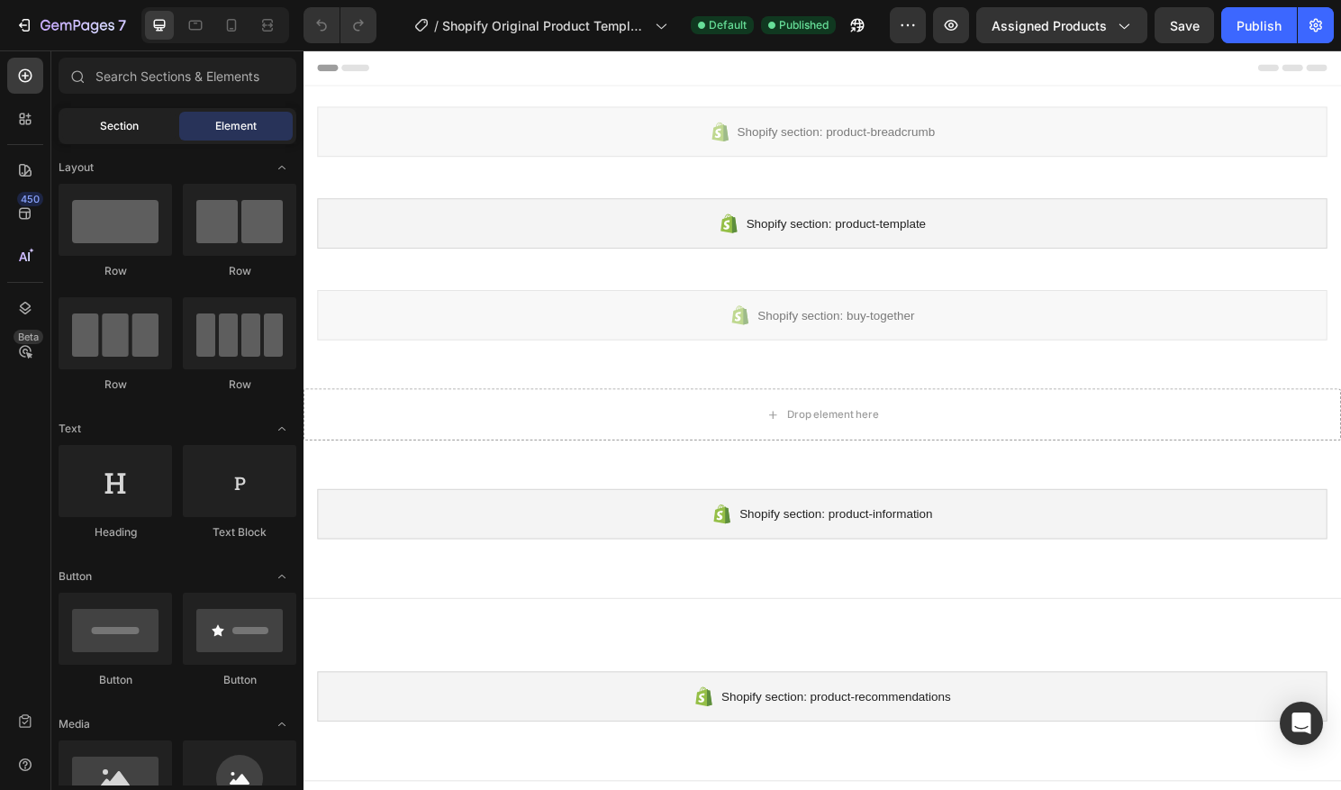
click at [102, 121] on span "Section" at bounding box center [119, 126] width 39 height 16
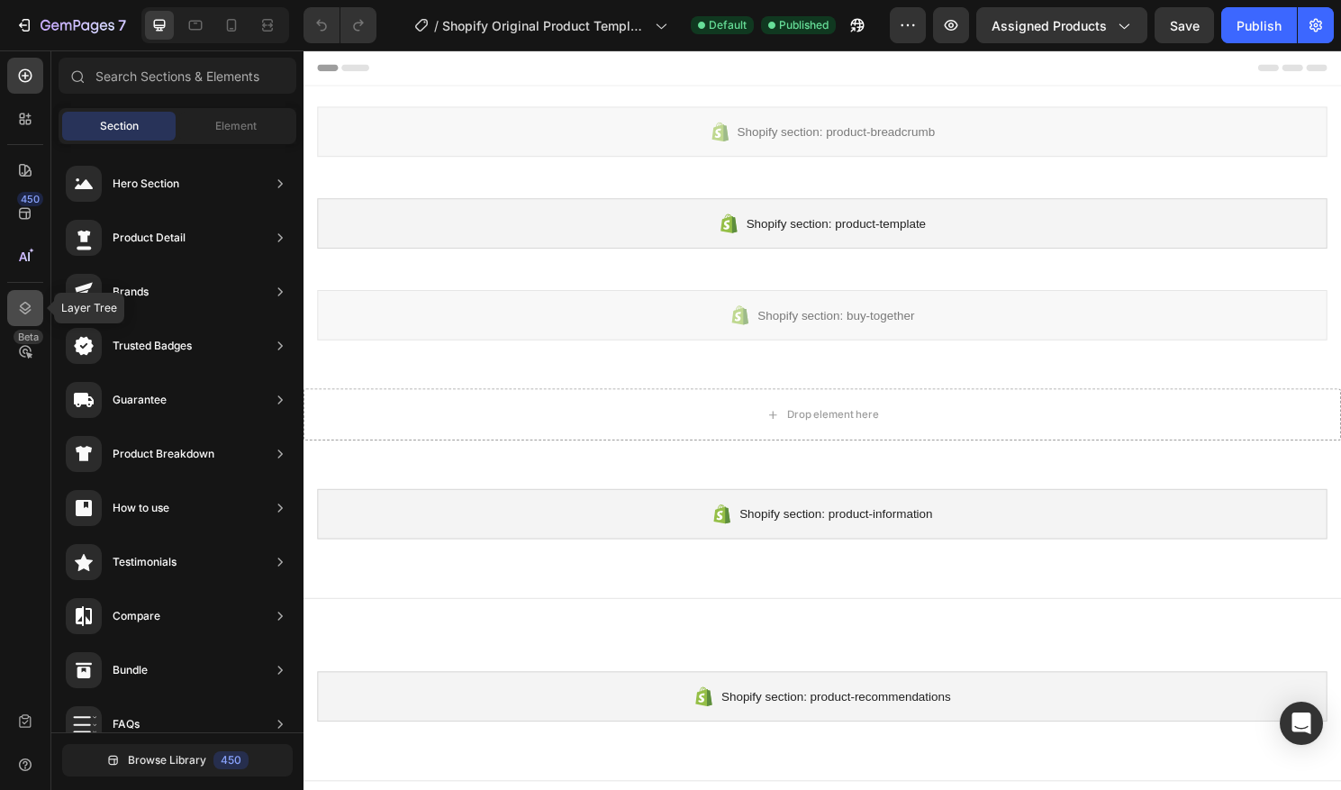
click at [32, 307] on icon at bounding box center [25, 308] width 18 height 18
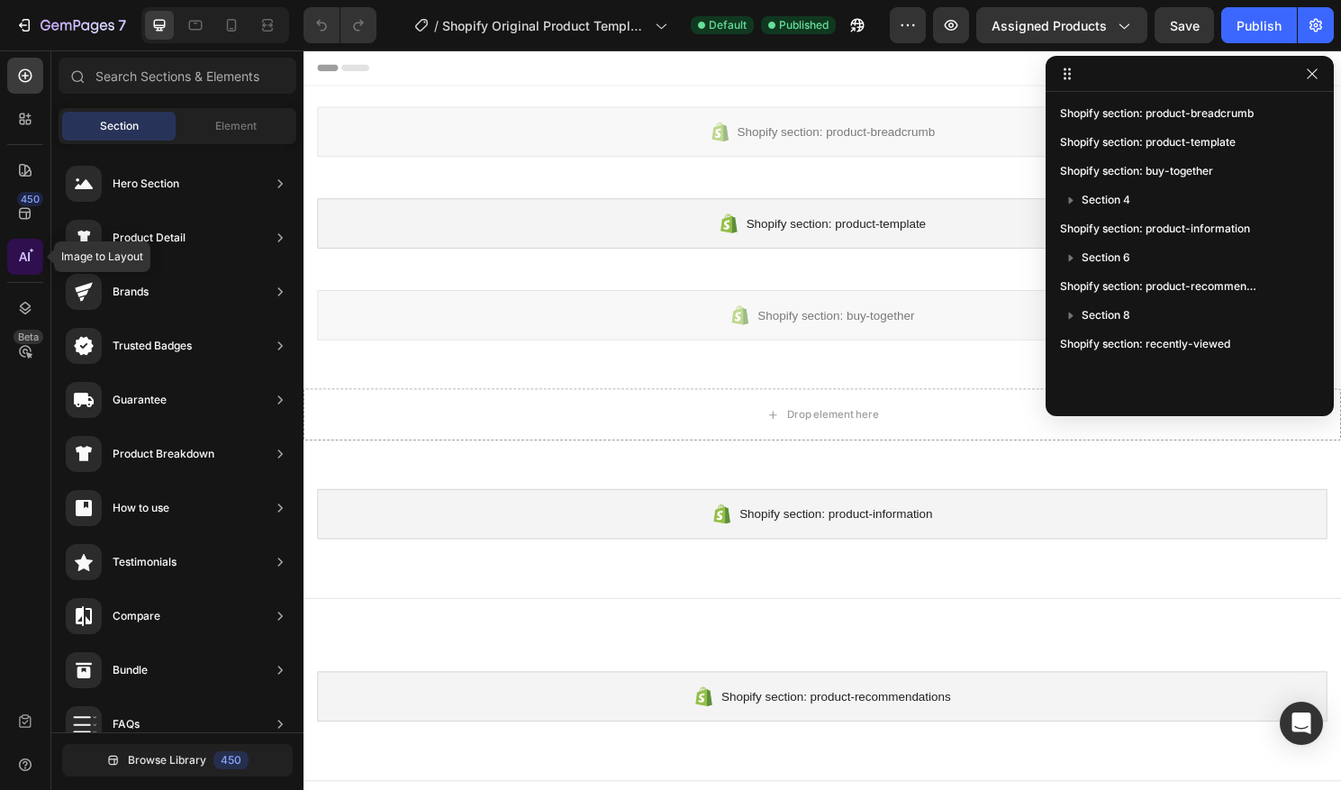
click at [16, 252] on icon at bounding box center [25, 257] width 18 height 18
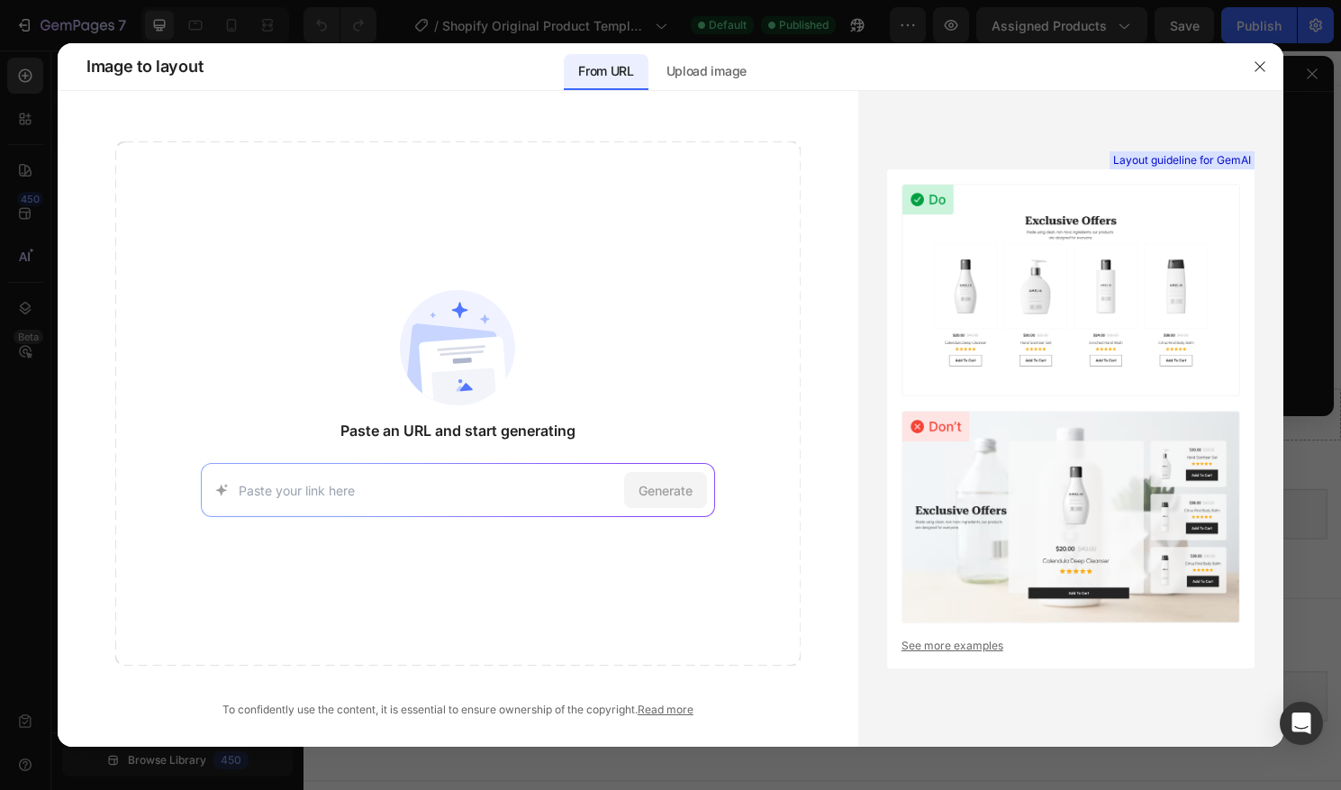
click at [319, 487] on input at bounding box center [428, 490] width 378 height 19
click at [414, 500] on div "Generate" at bounding box center [458, 490] width 514 height 54
click at [320, 489] on input at bounding box center [428, 490] width 378 height 19
paste input "https://luminosia.co/products/lumina-cordless-led-lamp?_pos=1&_psq=lumina&_ss=e…"
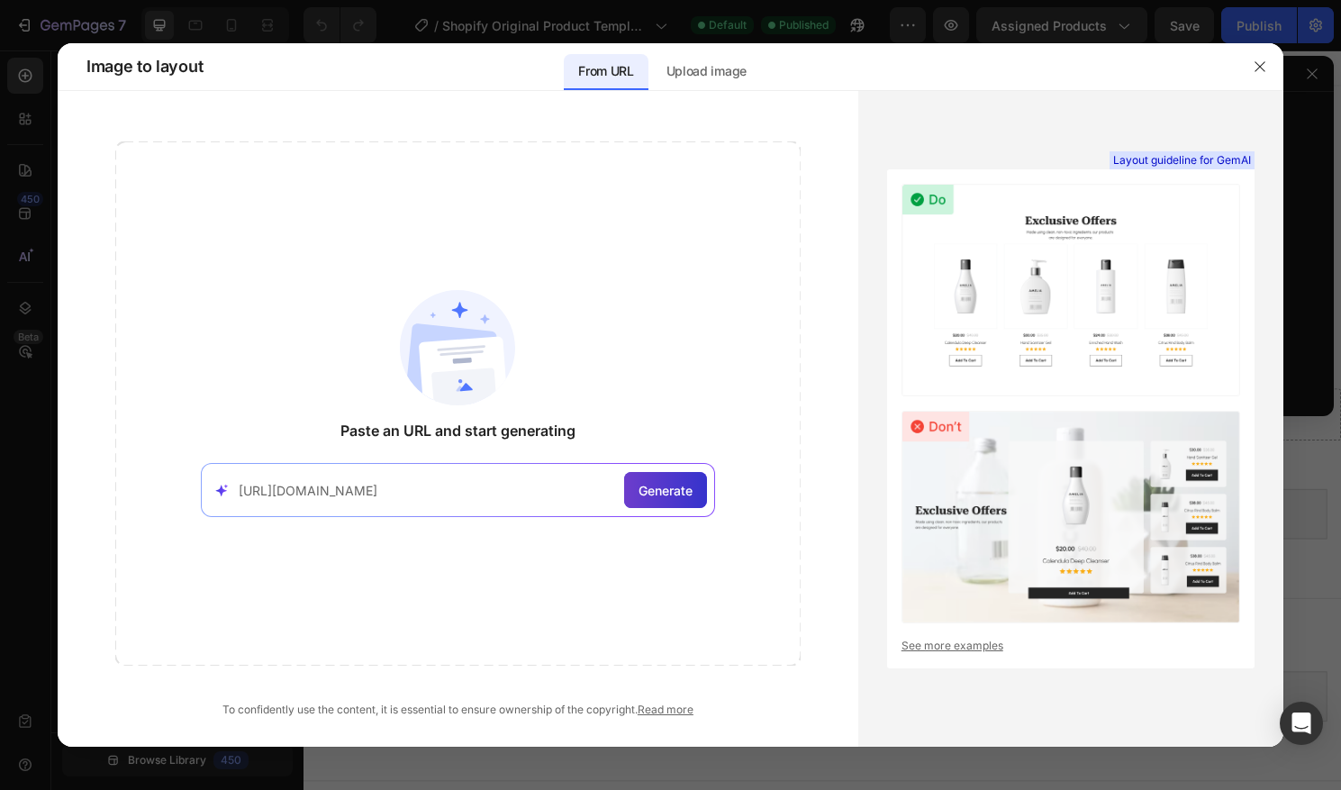
type input "https://luminosia.co/products/lumina-cordless-led-lamp?_pos=1&_psq=lumina&_ss=e…"
click at [639, 488] on span "Generate" at bounding box center [666, 490] width 54 height 19
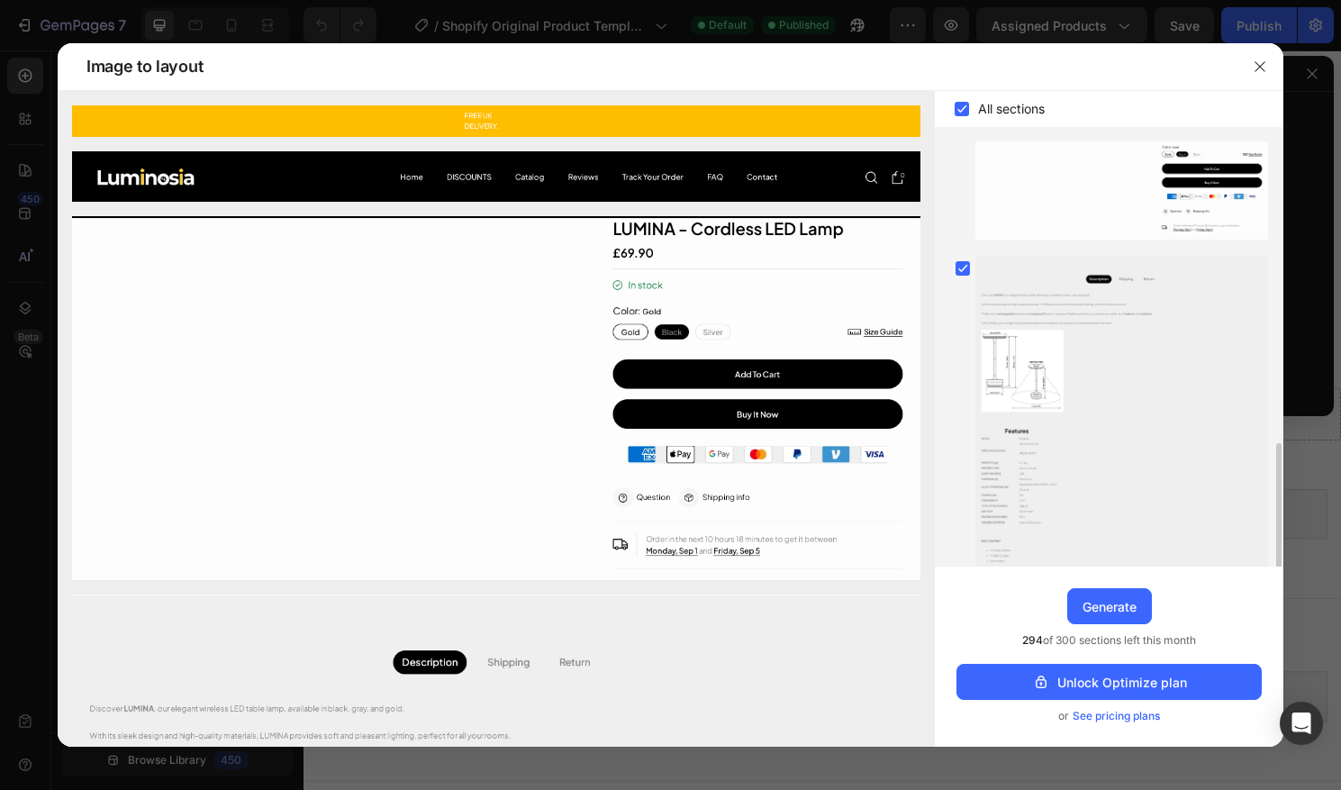
scroll to position [378, 0]
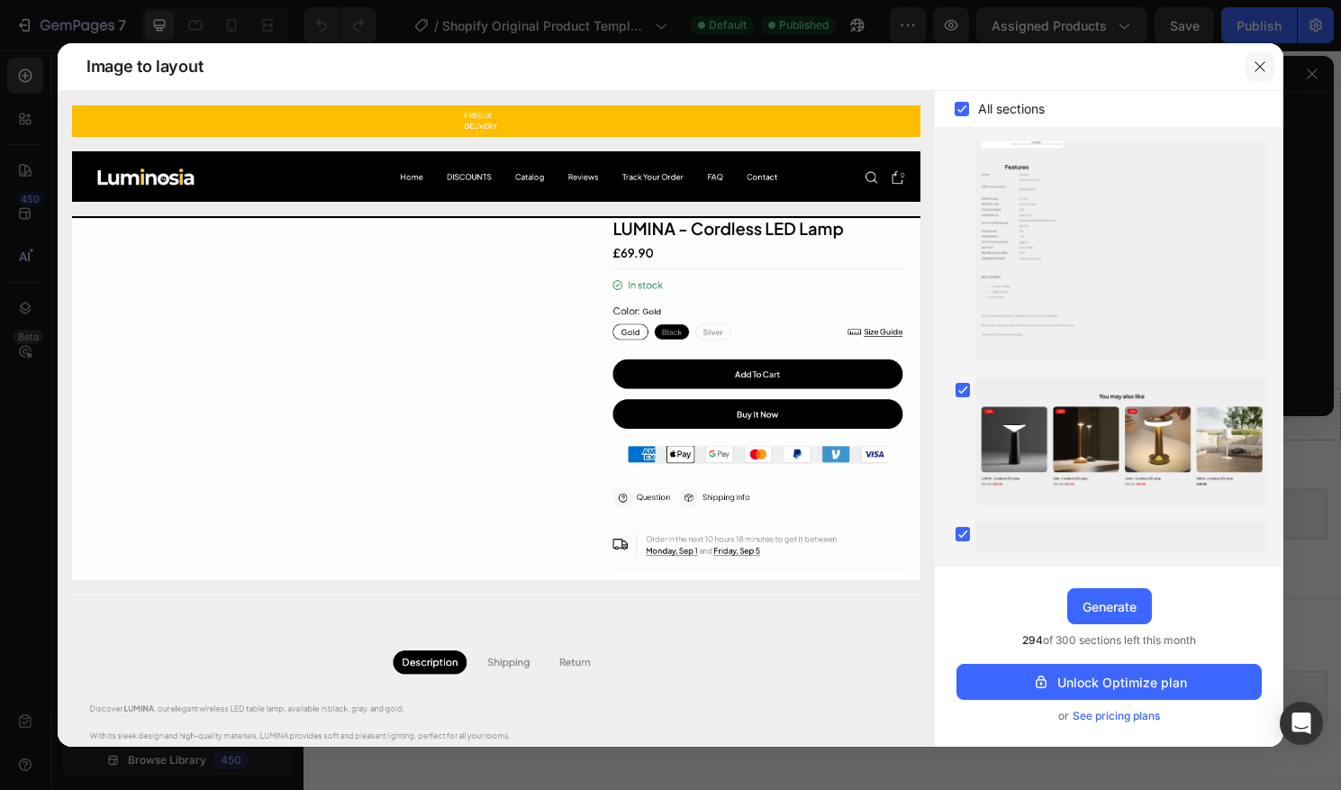
click at [1252, 68] on button "button" at bounding box center [1260, 66] width 29 height 29
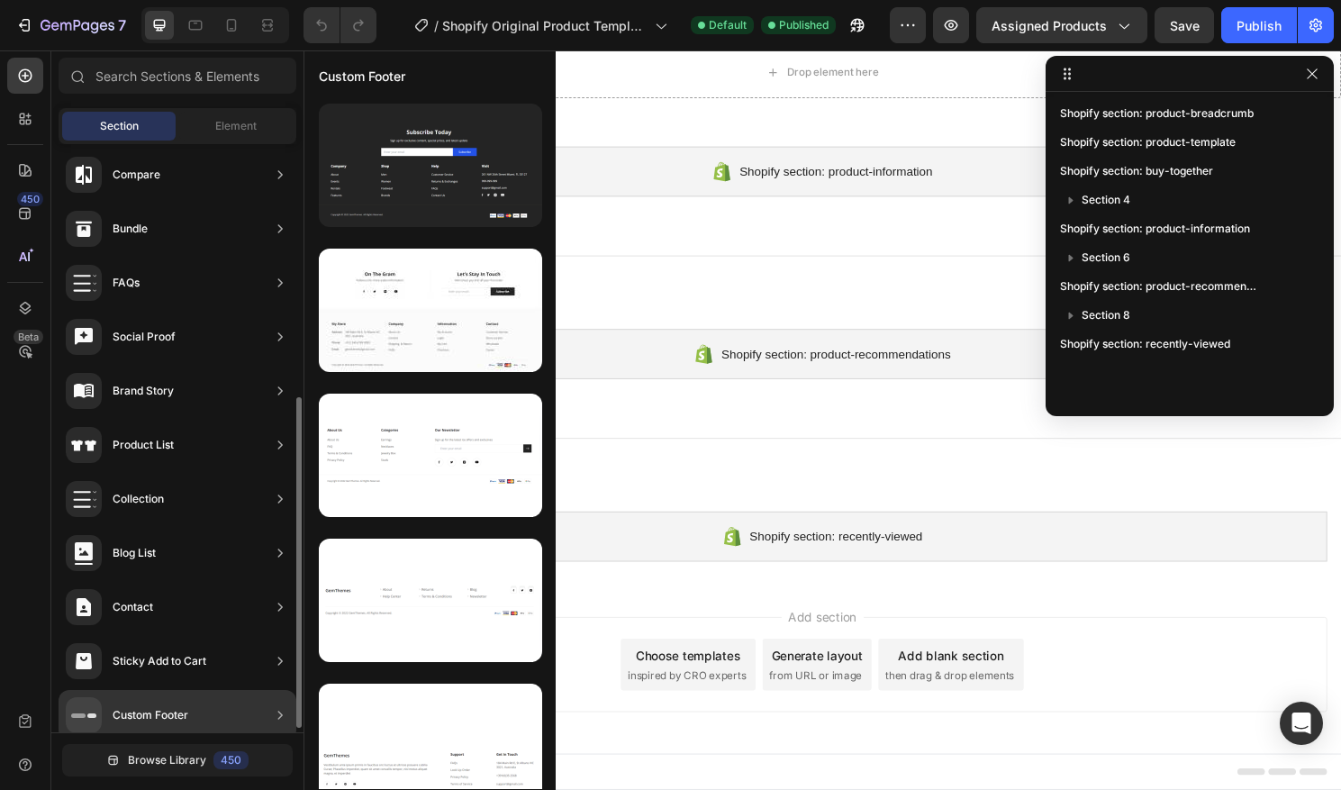
scroll to position [457, 0]
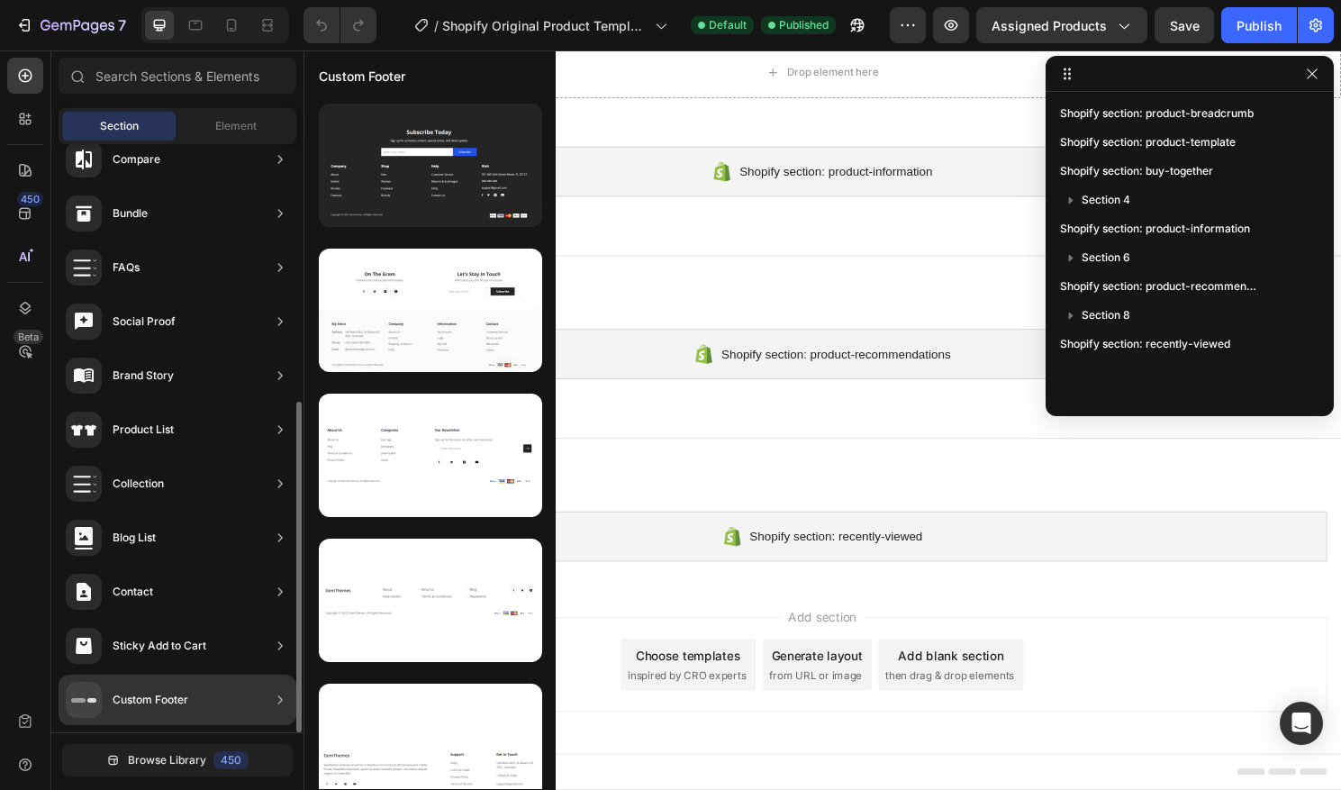
click at [130, 697] on div "Custom Footer" at bounding box center [151, 700] width 76 height 18
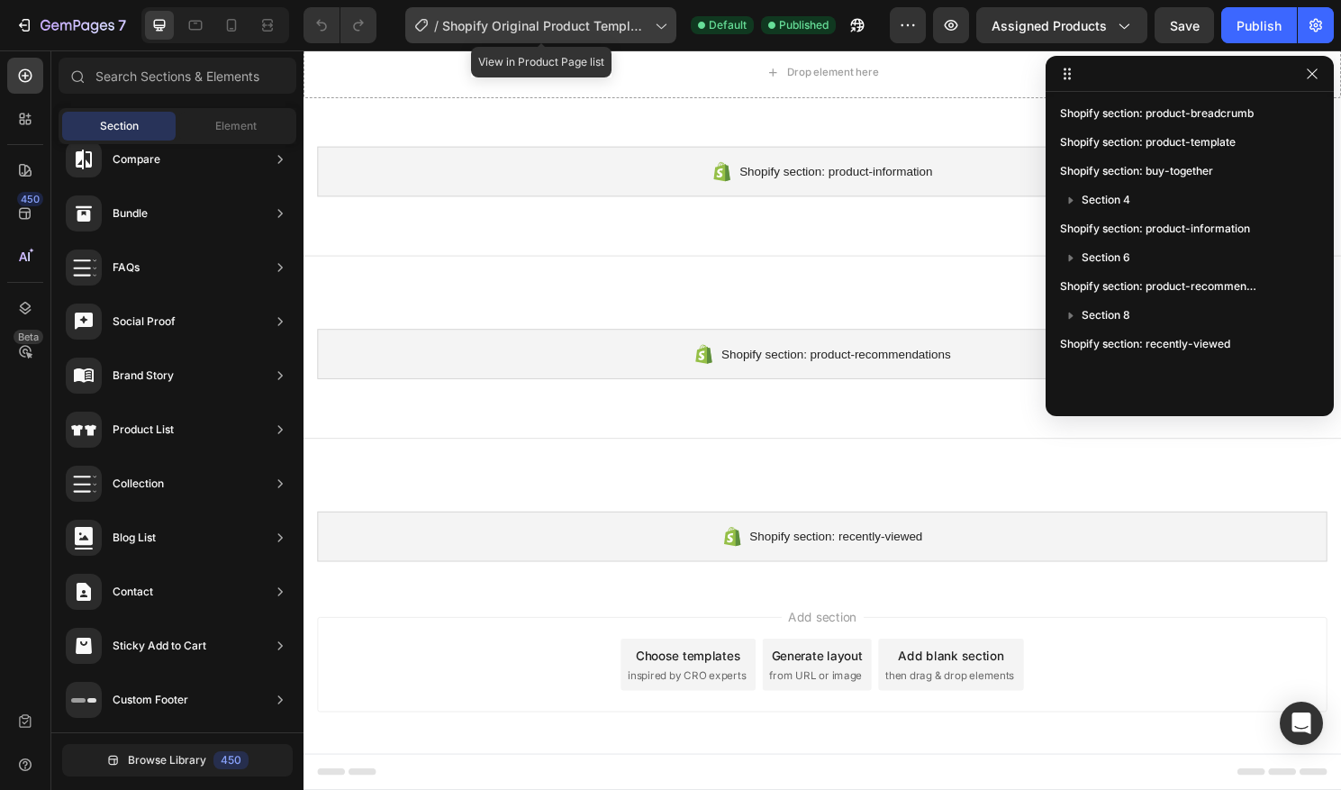
click at [494, 17] on span "Shopify Original Product Template" at bounding box center [544, 25] width 205 height 19
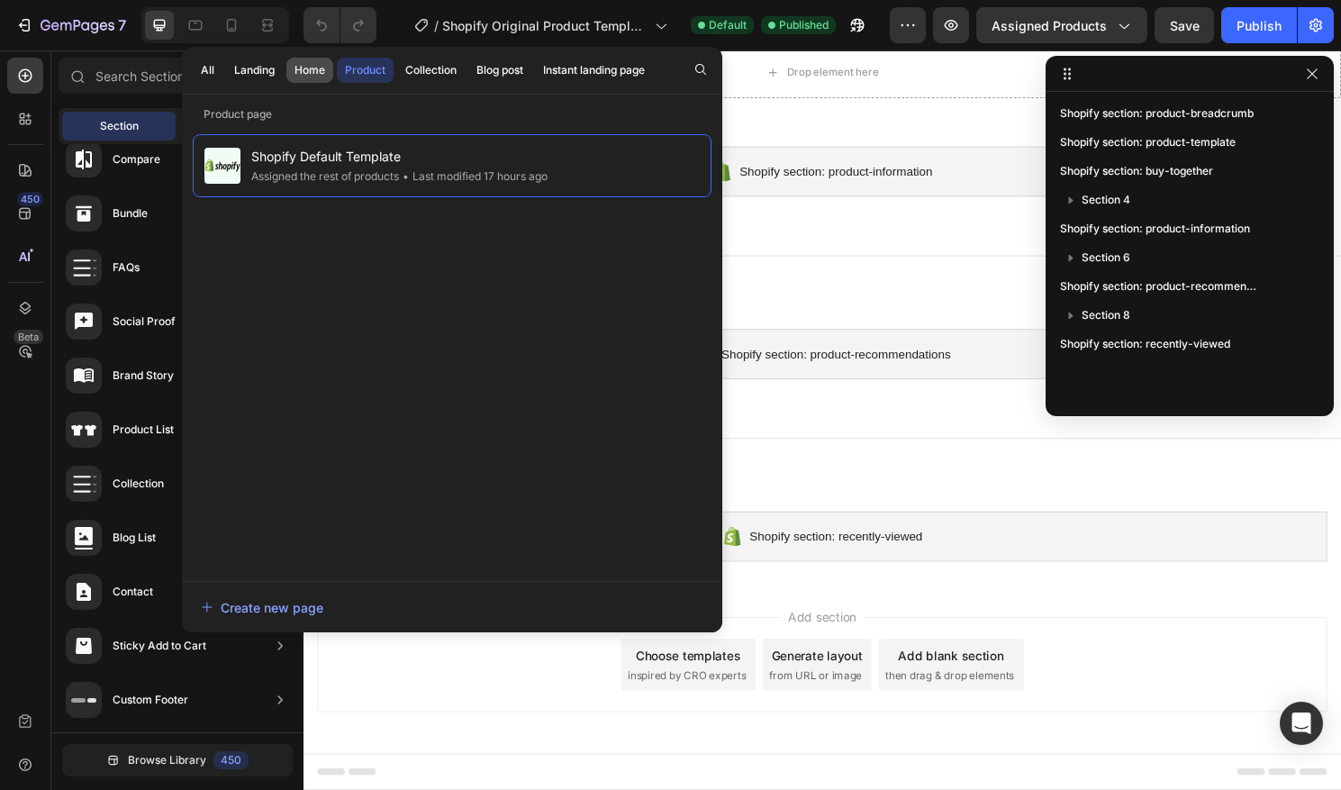
click at [294, 73] on button "Home" at bounding box center [309, 70] width 47 height 25
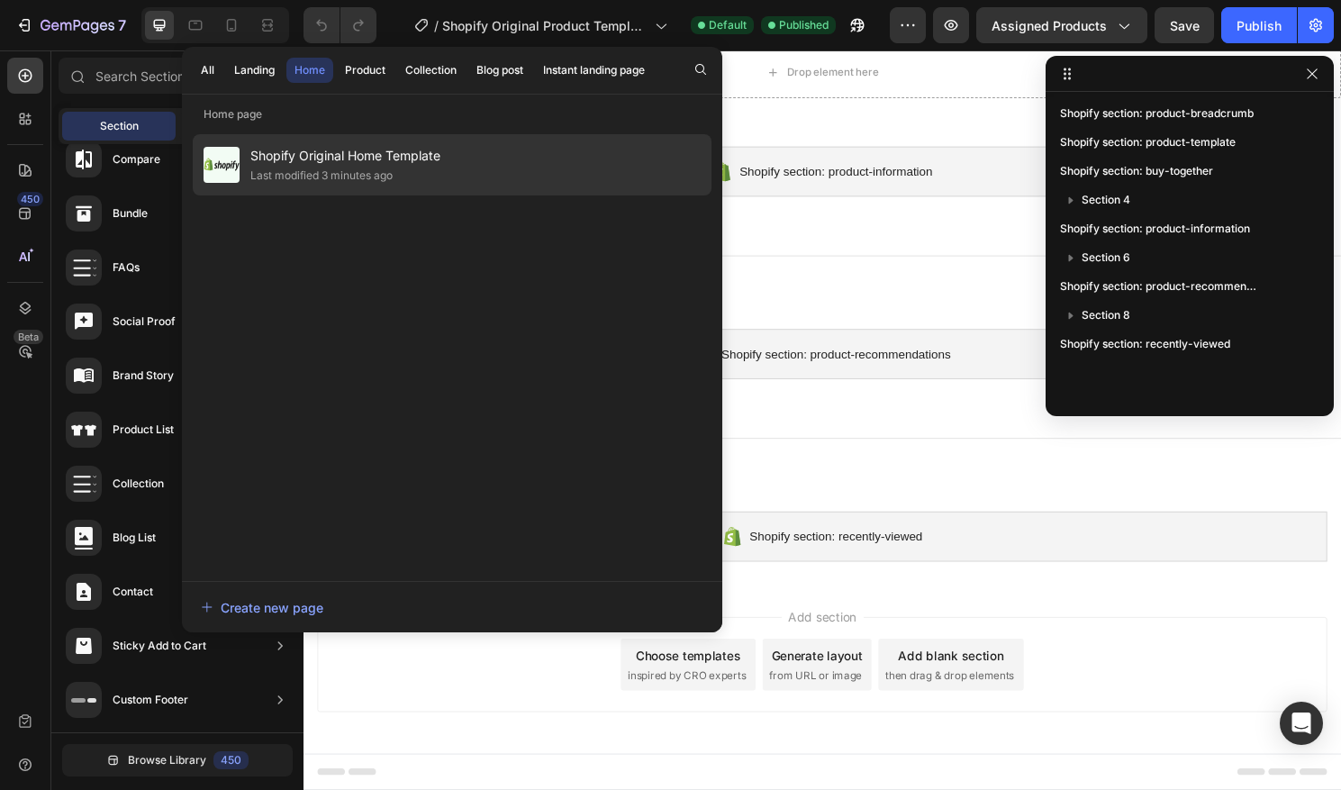
click at [366, 145] on span "Shopify Original Home Template" at bounding box center [345, 156] width 190 height 22
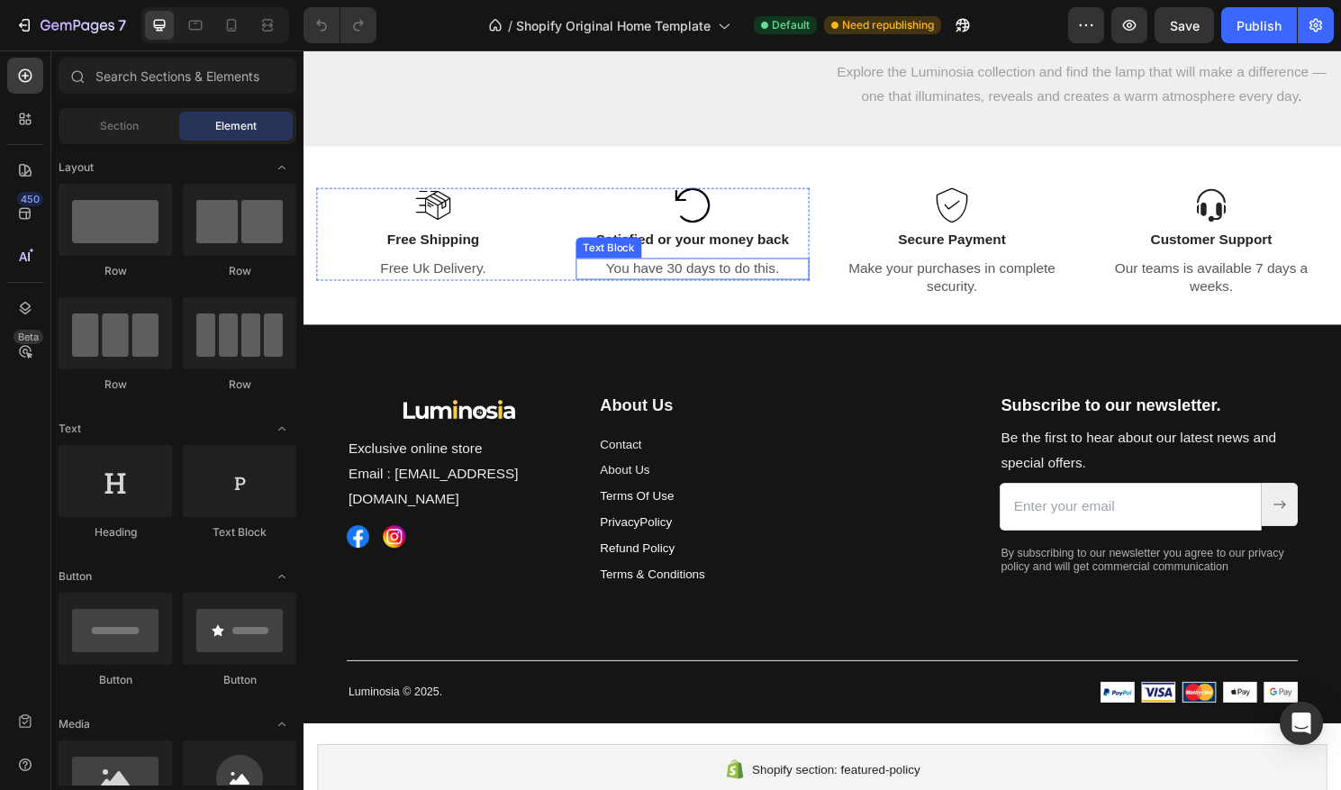
scroll to position [4059, 0]
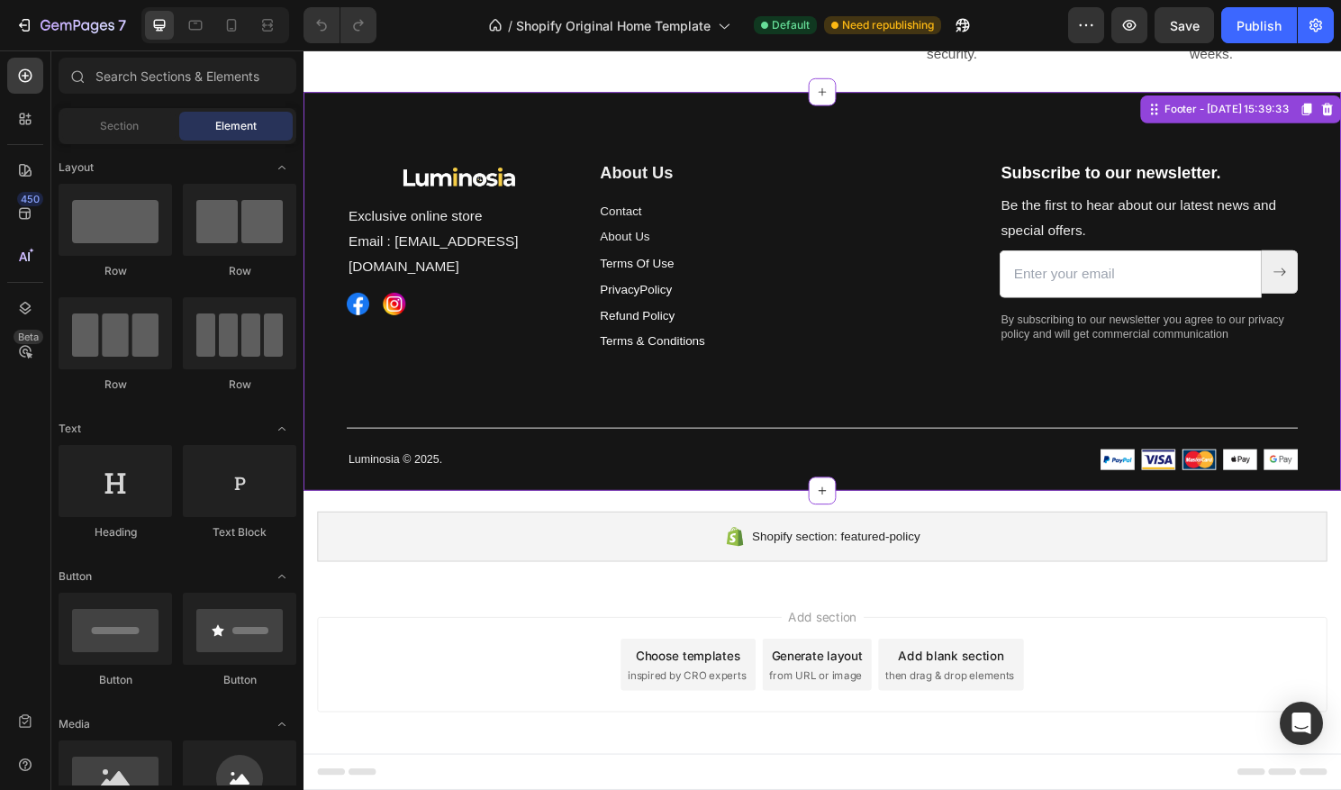
click at [889, 251] on p "About Us" at bounding box center [806, 244] width 386 height 23
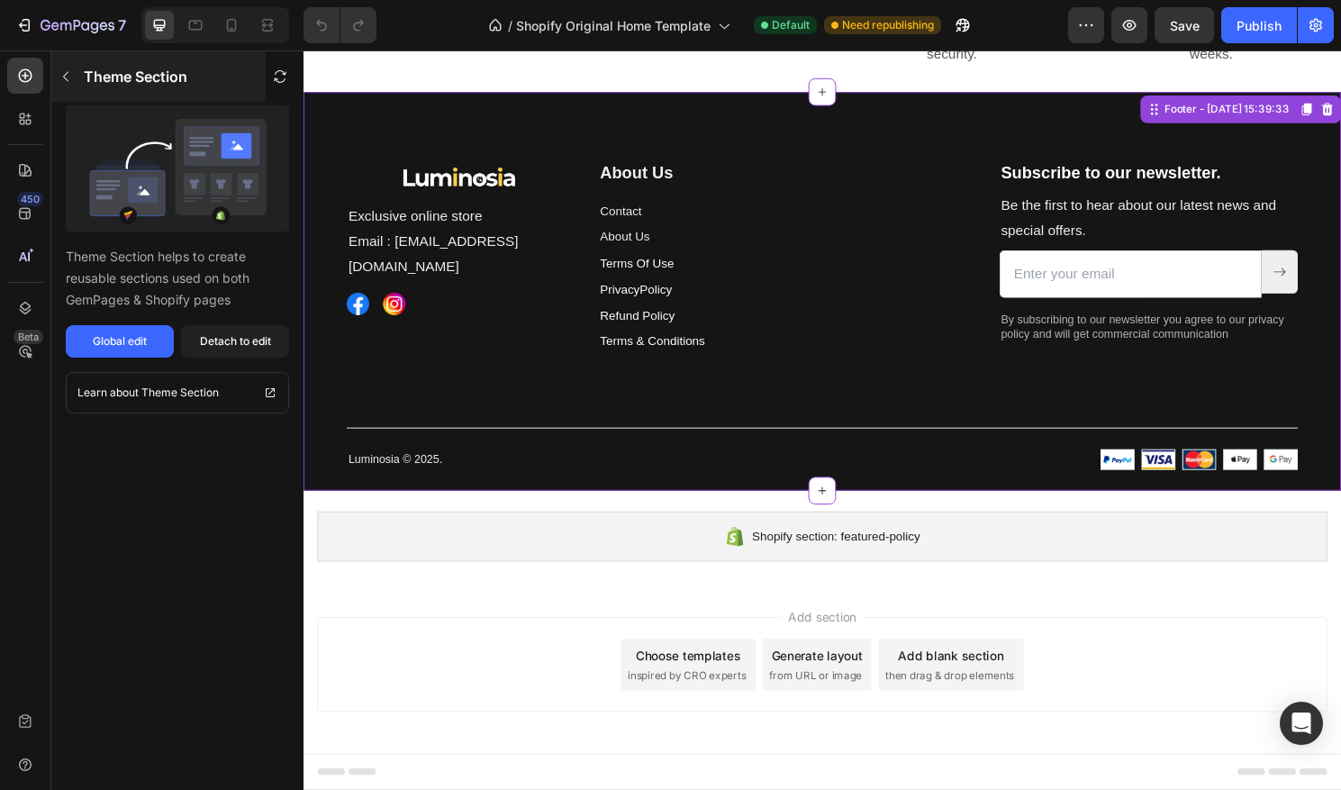
click at [69, 77] on icon "button" at bounding box center [66, 76] width 14 height 14
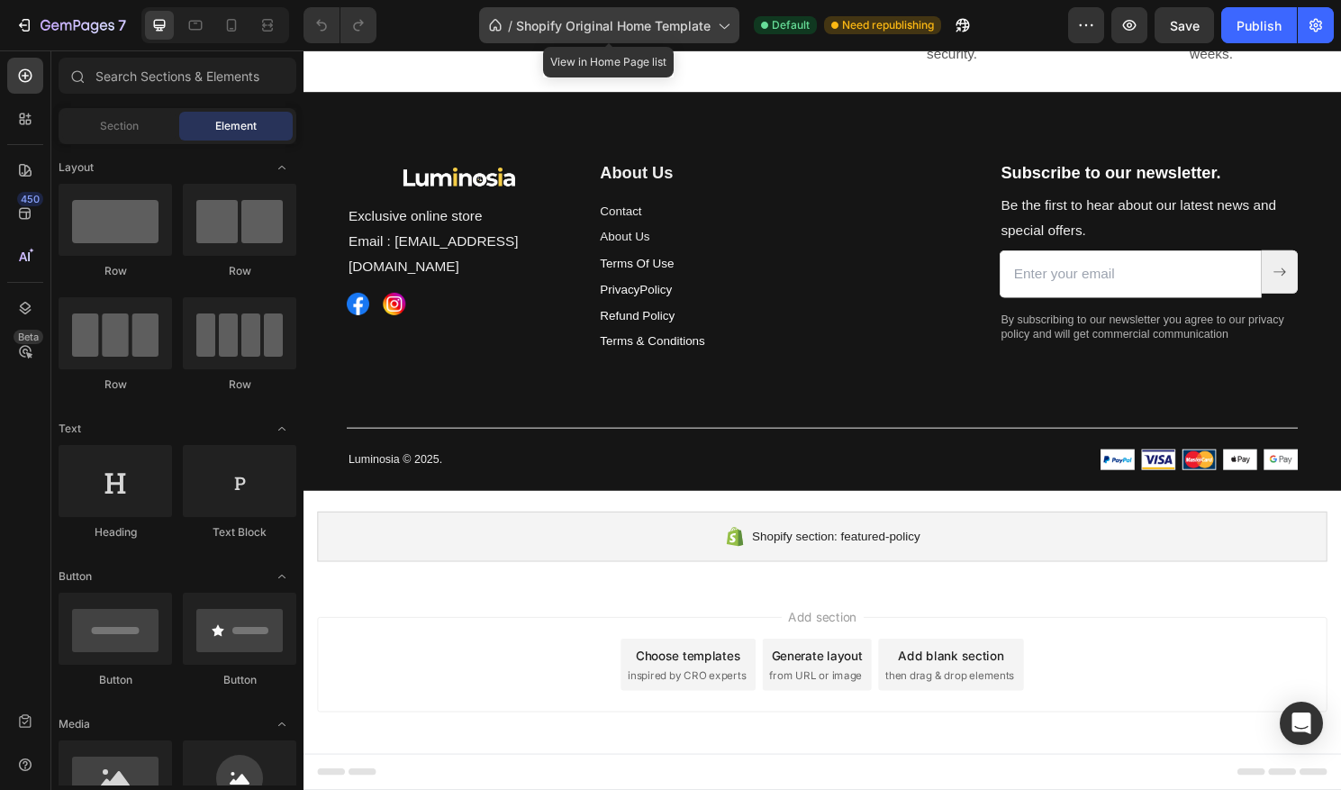
click at [514, 29] on div "/ Shopify Original Home Template" at bounding box center [609, 25] width 260 height 36
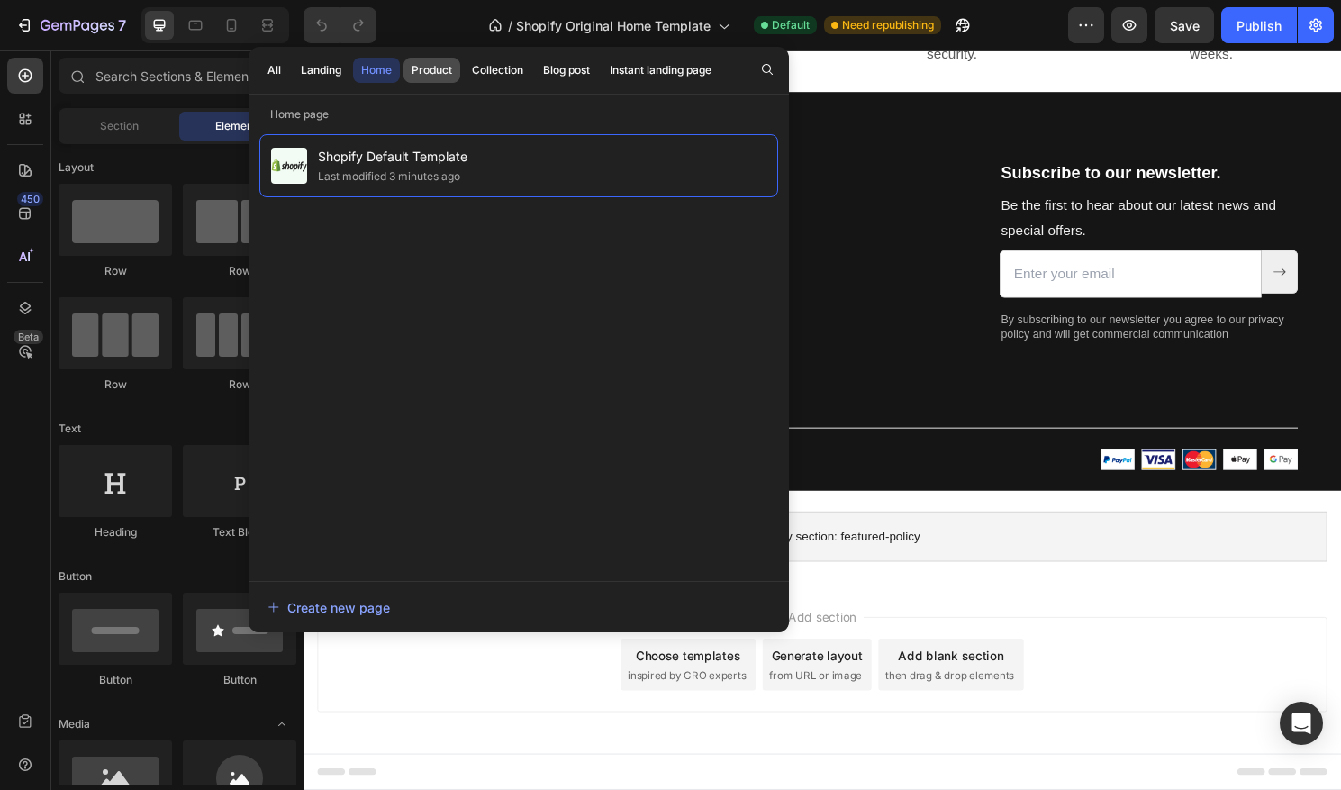
click at [442, 73] on div "Product" at bounding box center [432, 70] width 41 height 16
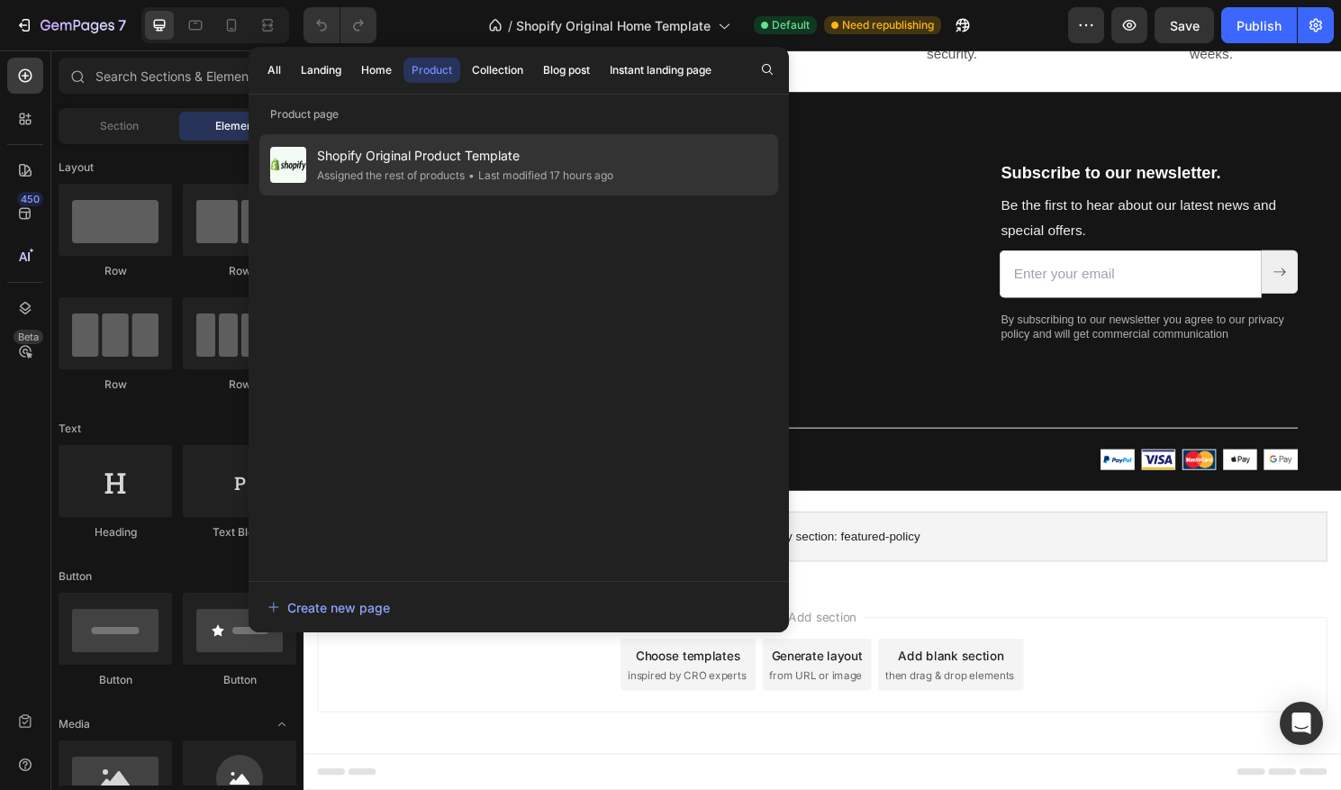
click at [435, 141] on div "Shopify Original Product Template Assigned the rest of products • Last modified…" at bounding box center [518, 164] width 519 height 61
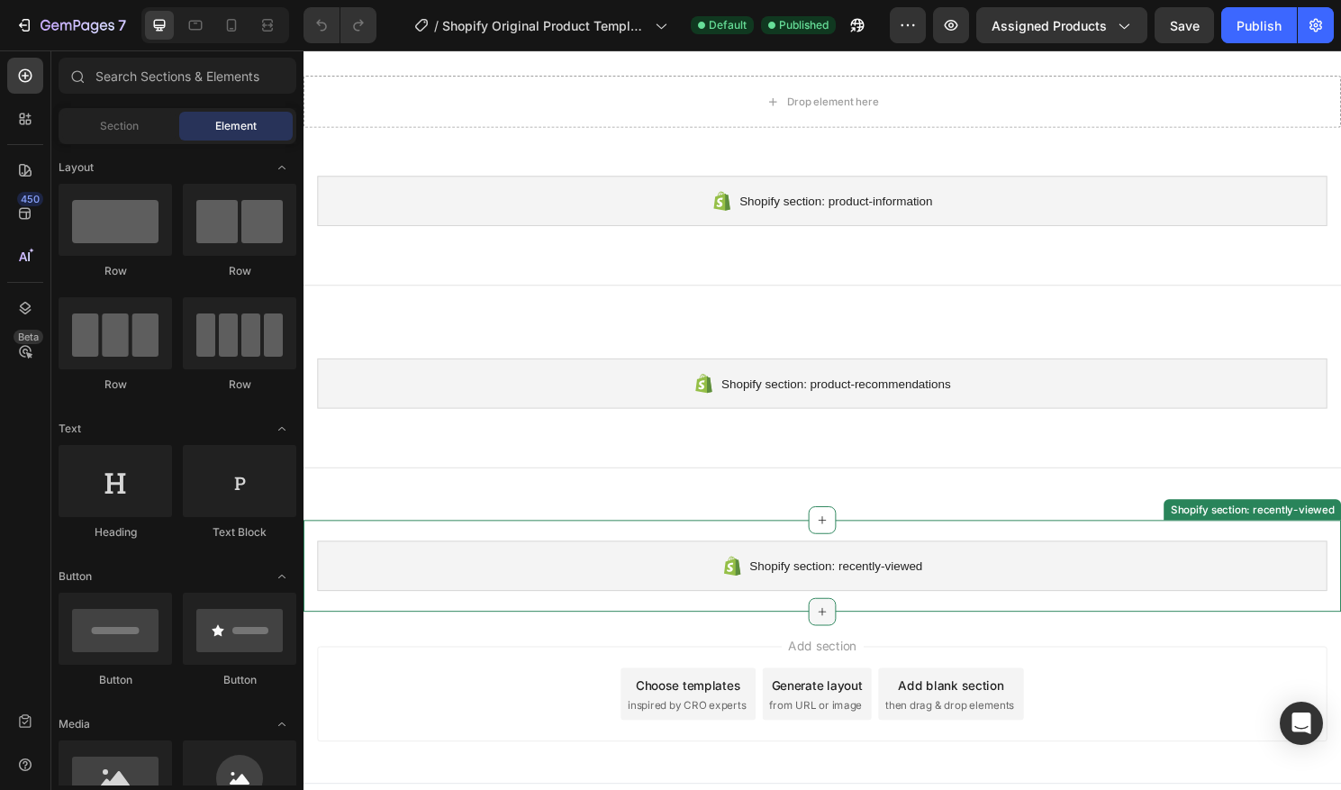
scroll to position [332, 0]
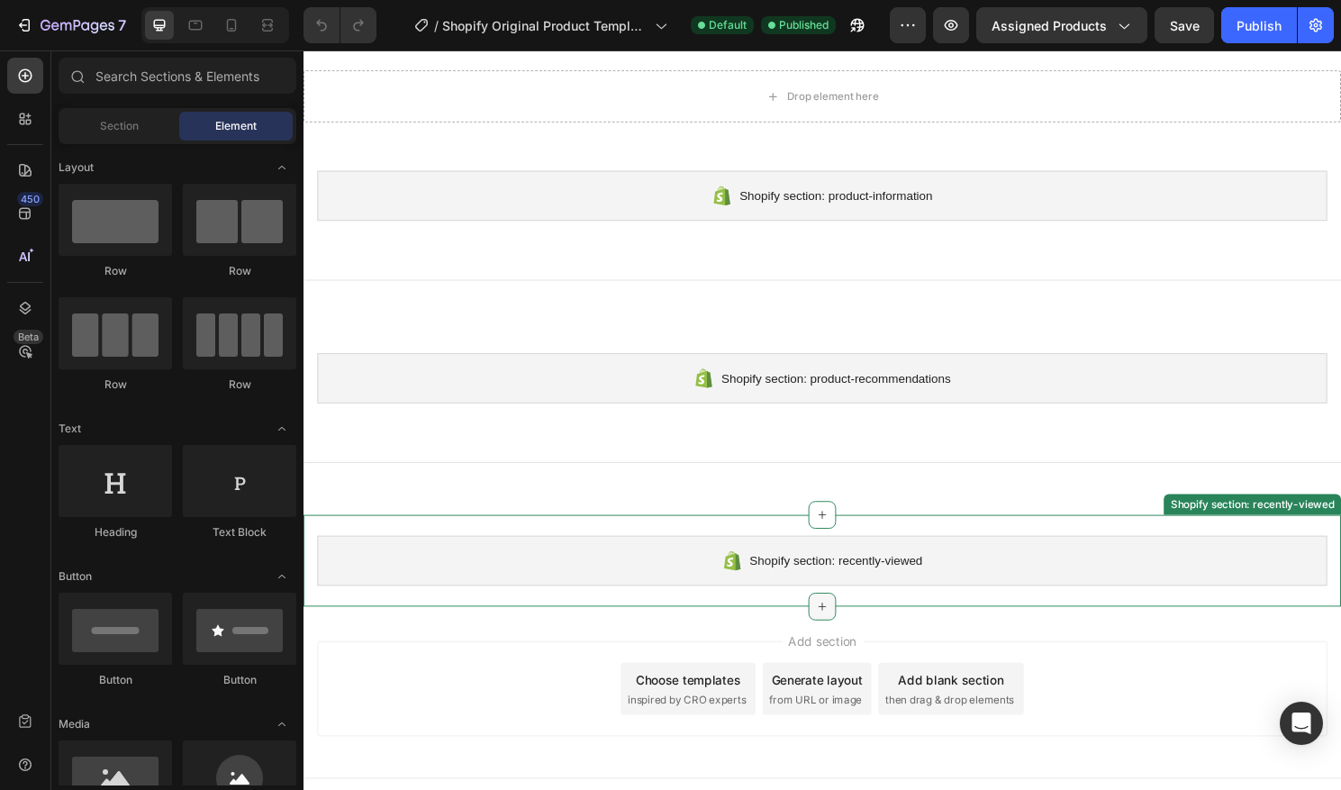
click at [841, 630] on icon at bounding box center [844, 630] width 14 height 14
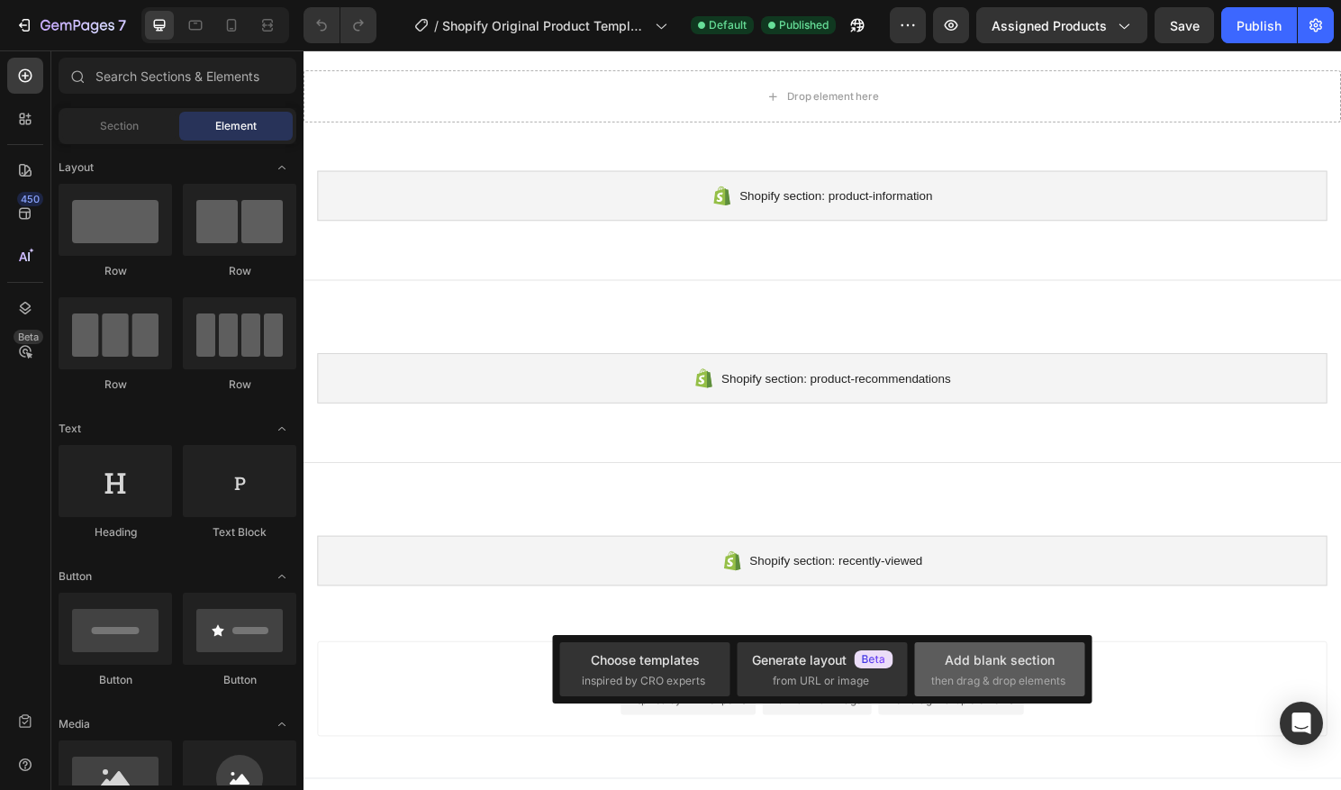
click at [1028, 677] on span "then drag & drop elements" at bounding box center [999, 681] width 134 height 16
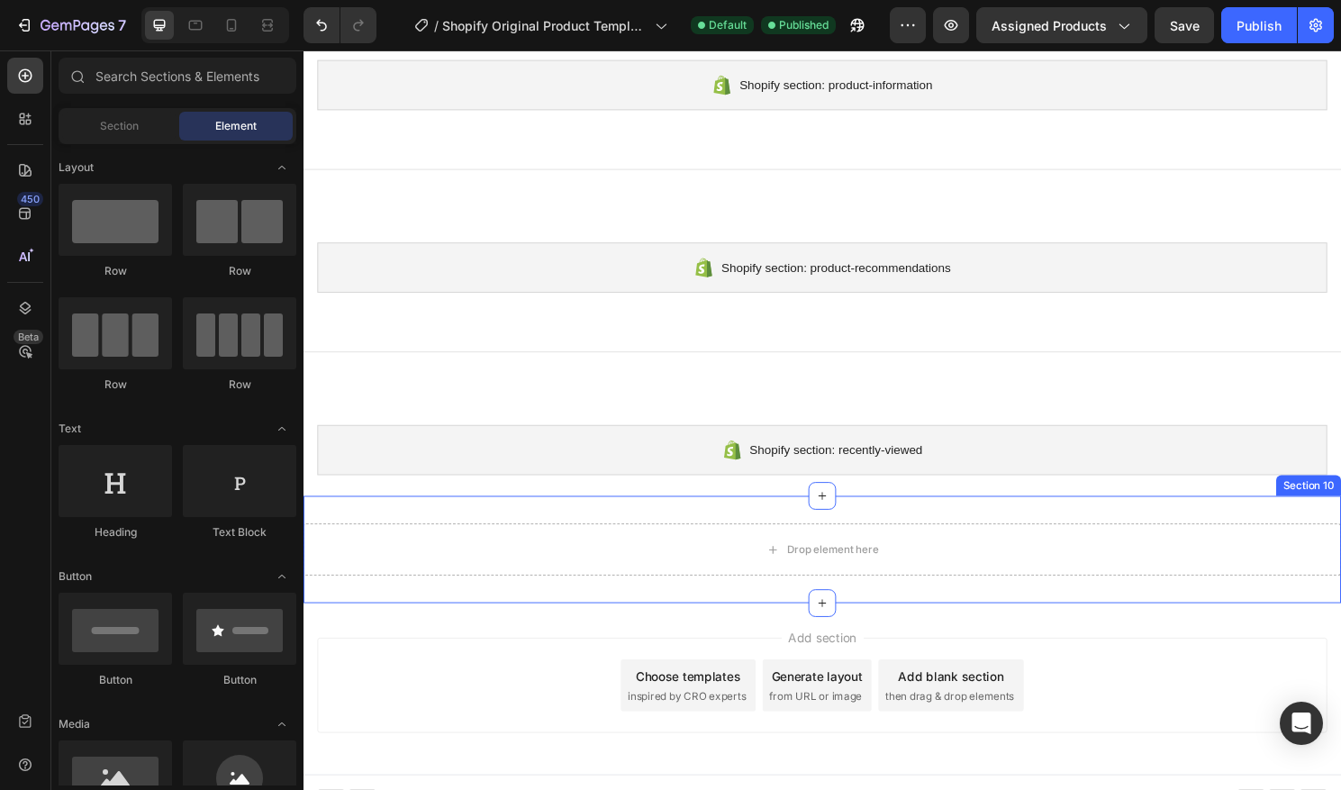
scroll to position [468, 0]
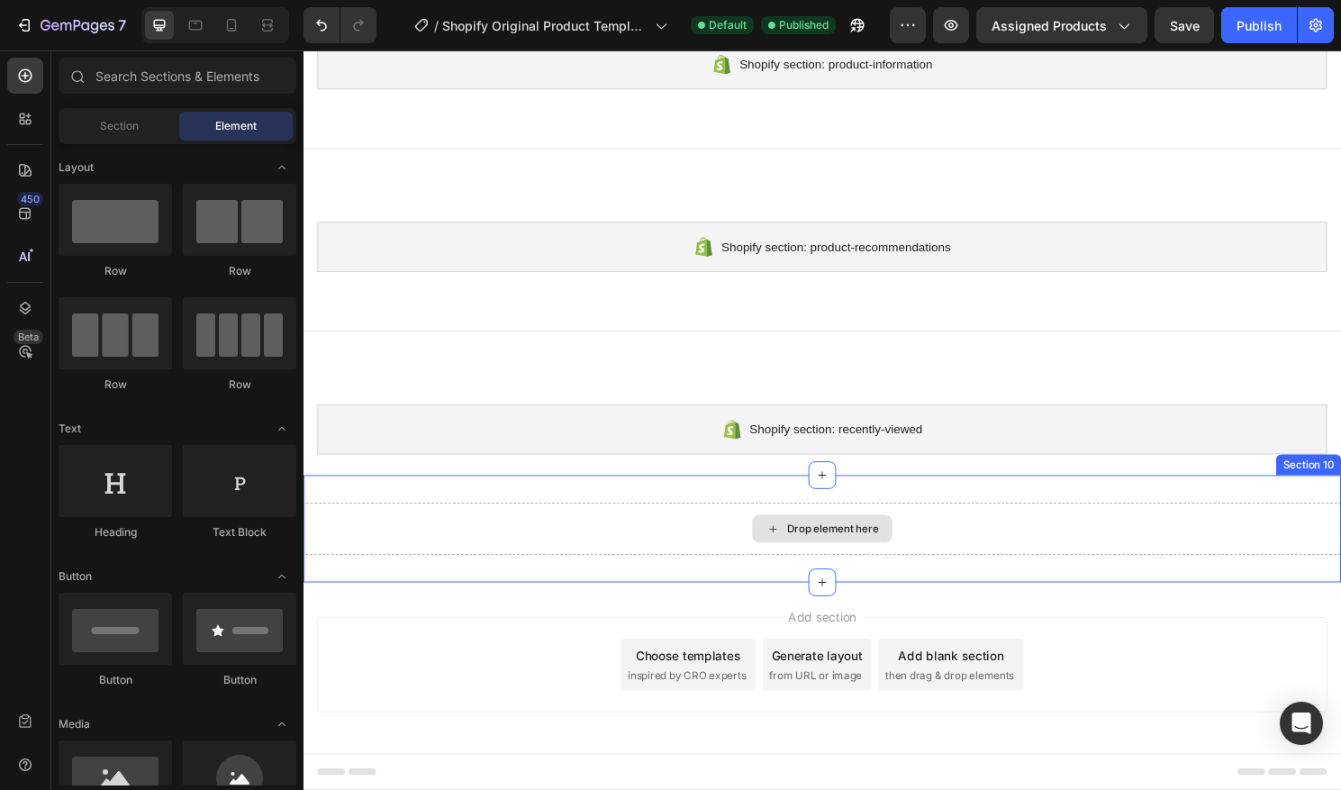
click at [1115, 539] on div "Drop element here" at bounding box center [844, 549] width 1081 height 54
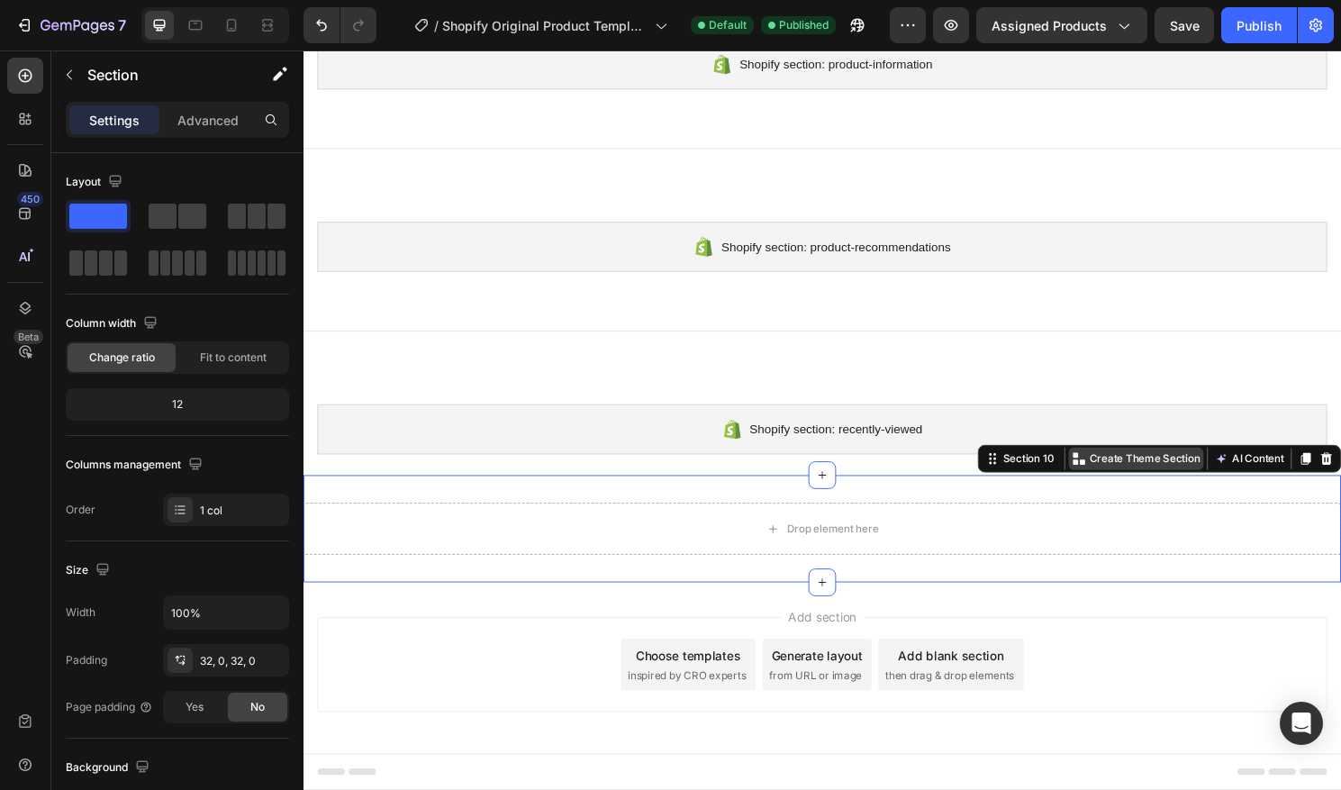
click at [1136, 473] on p "Create Theme Section" at bounding box center [1180, 476] width 115 height 16
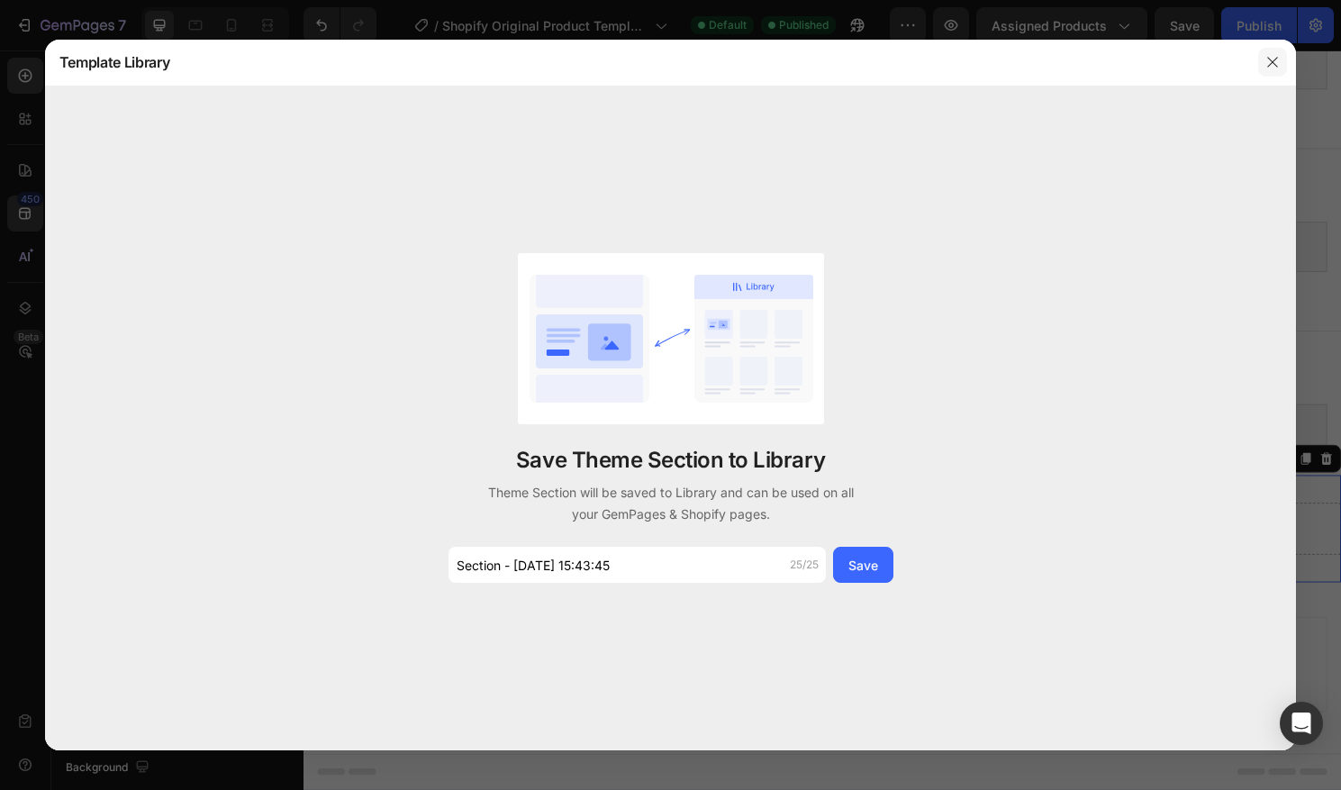
click at [1261, 59] on button "button" at bounding box center [1273, 62] width 29 height 29
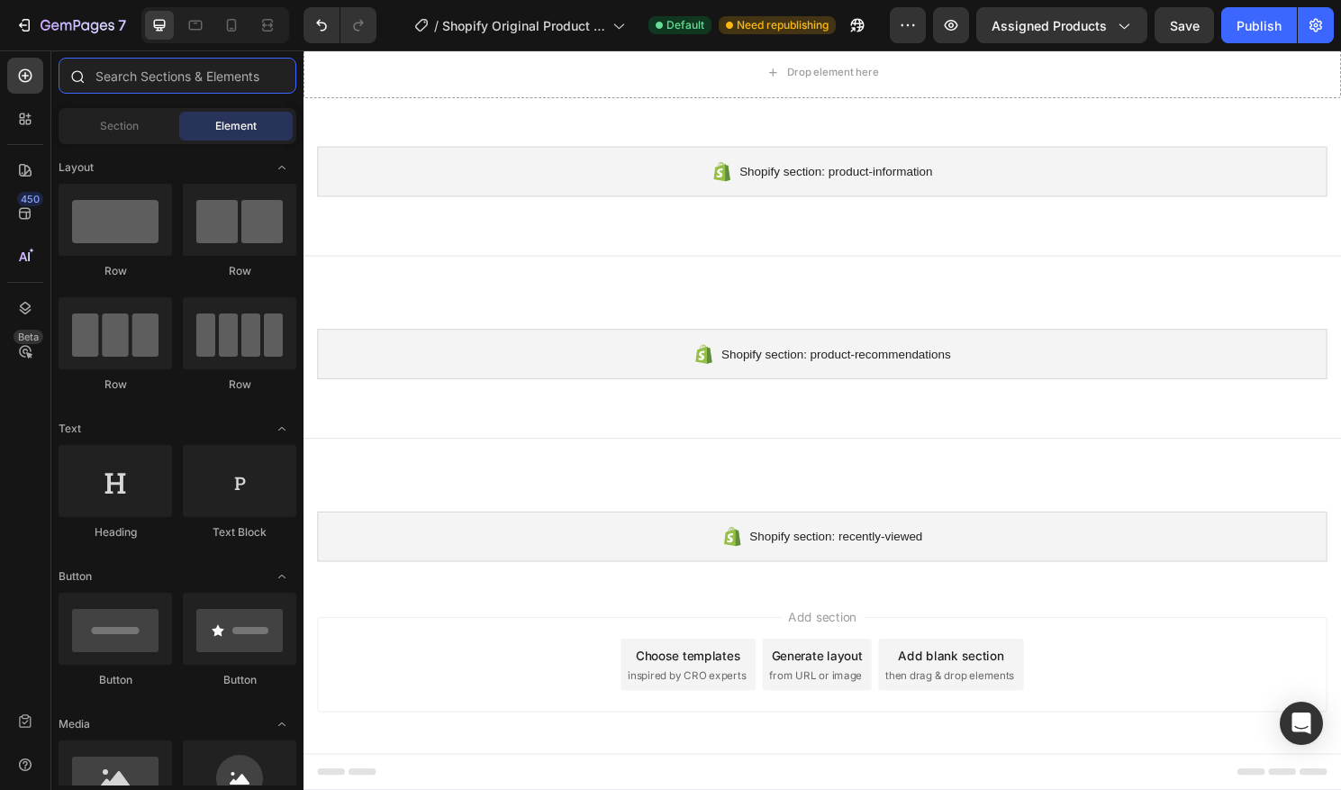
click at [98, 80] on input "text" at bounding box center [178, 76] width 238 height 36
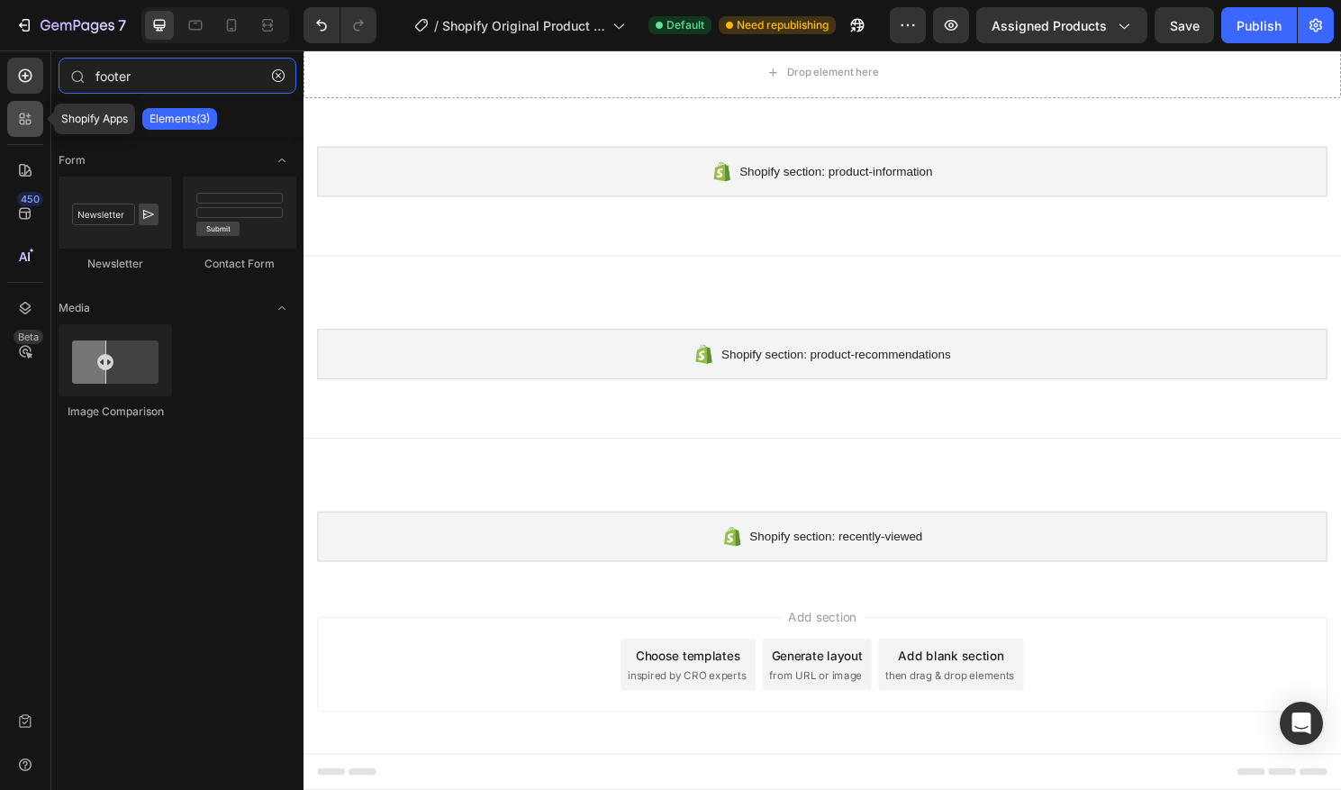
type input "footer"
click at [28, 127] on icon at bounding box center [25, 119] width 18 height 18
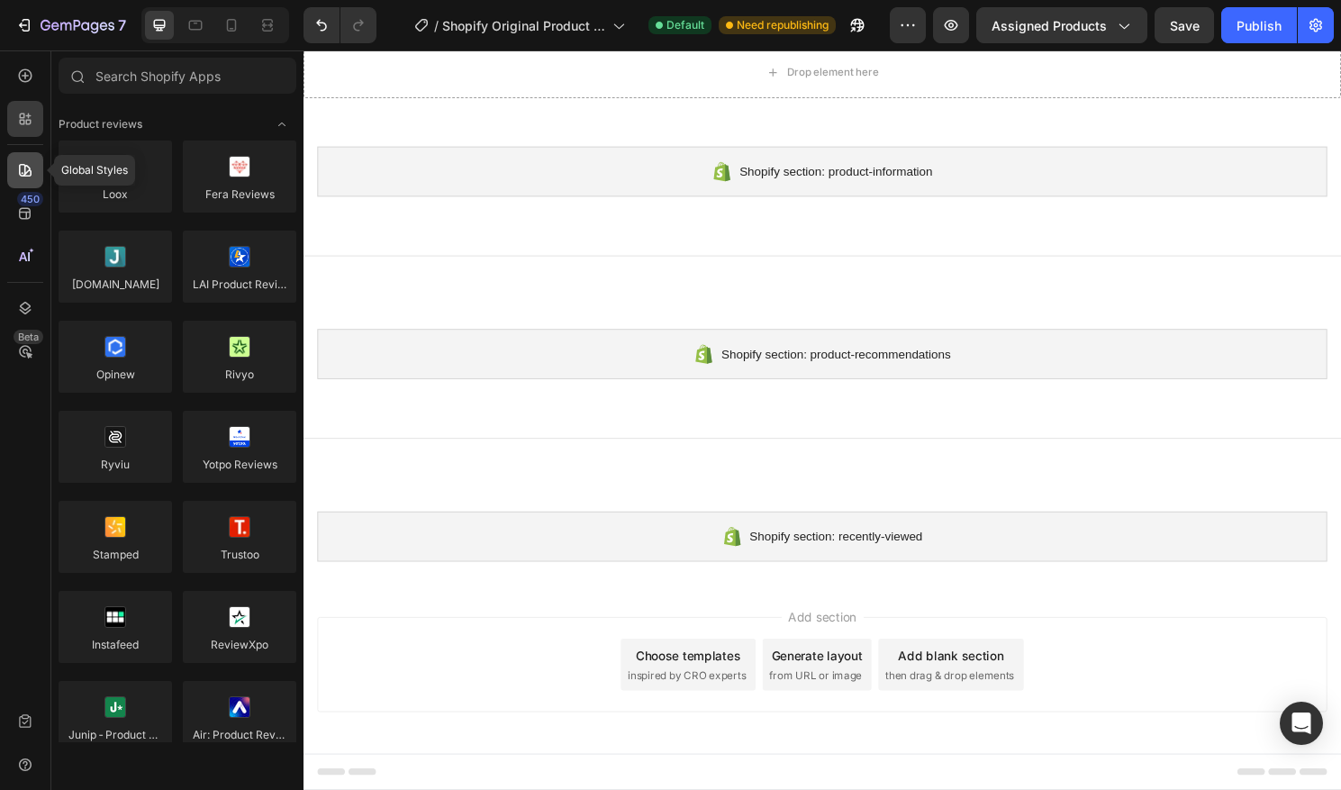
click at [32, 161] on icon at bounding box center [25, 170] width 18 height 18
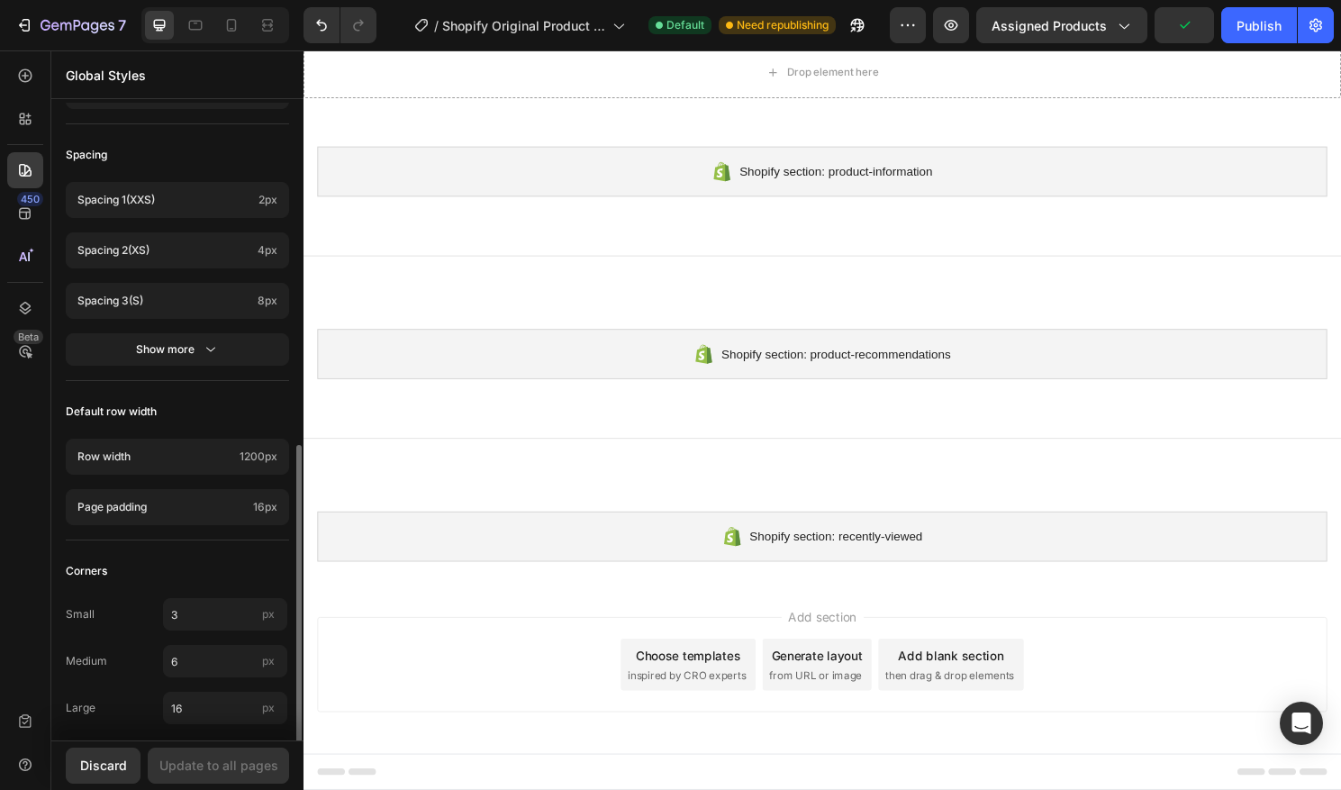
scroll to position [682, 0]
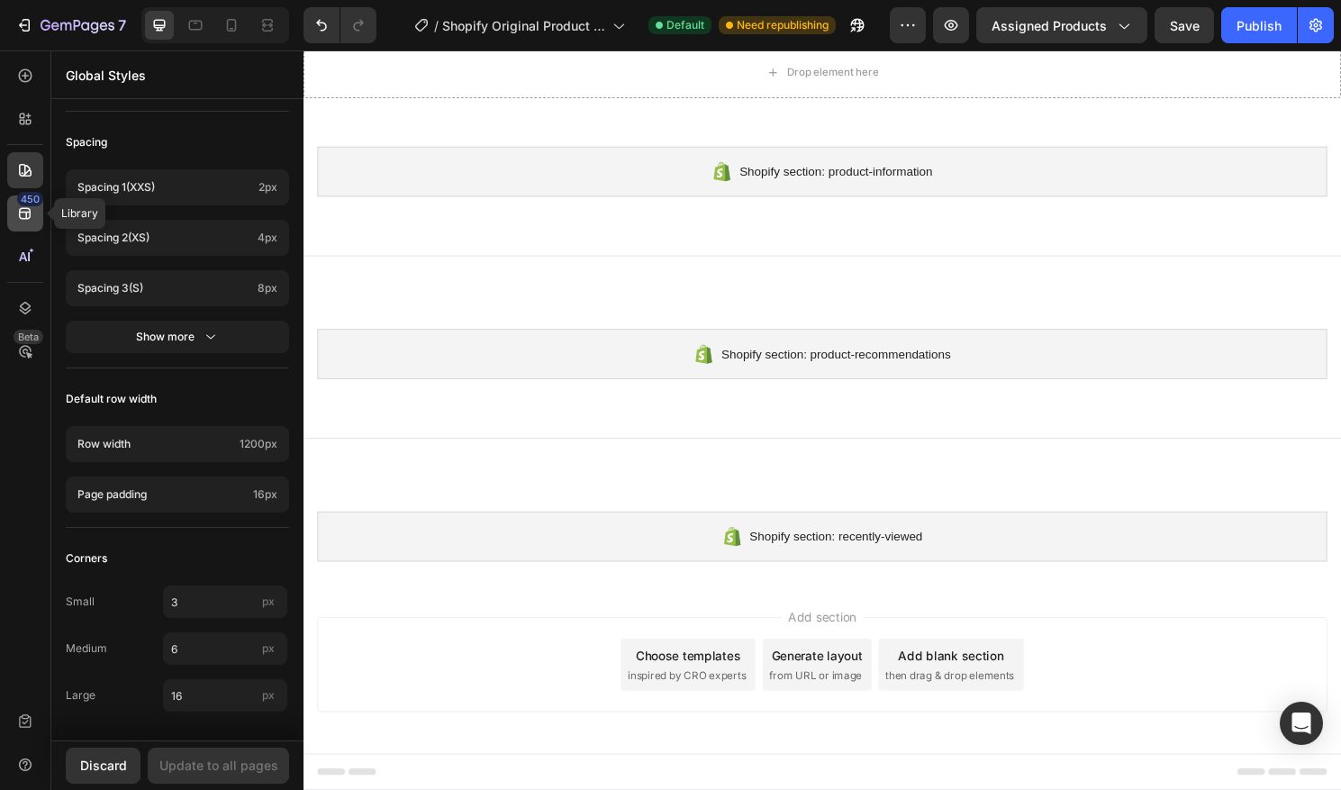
click at [12, 207] on div "450" at bounding box center [25, 213] width 36 height 36
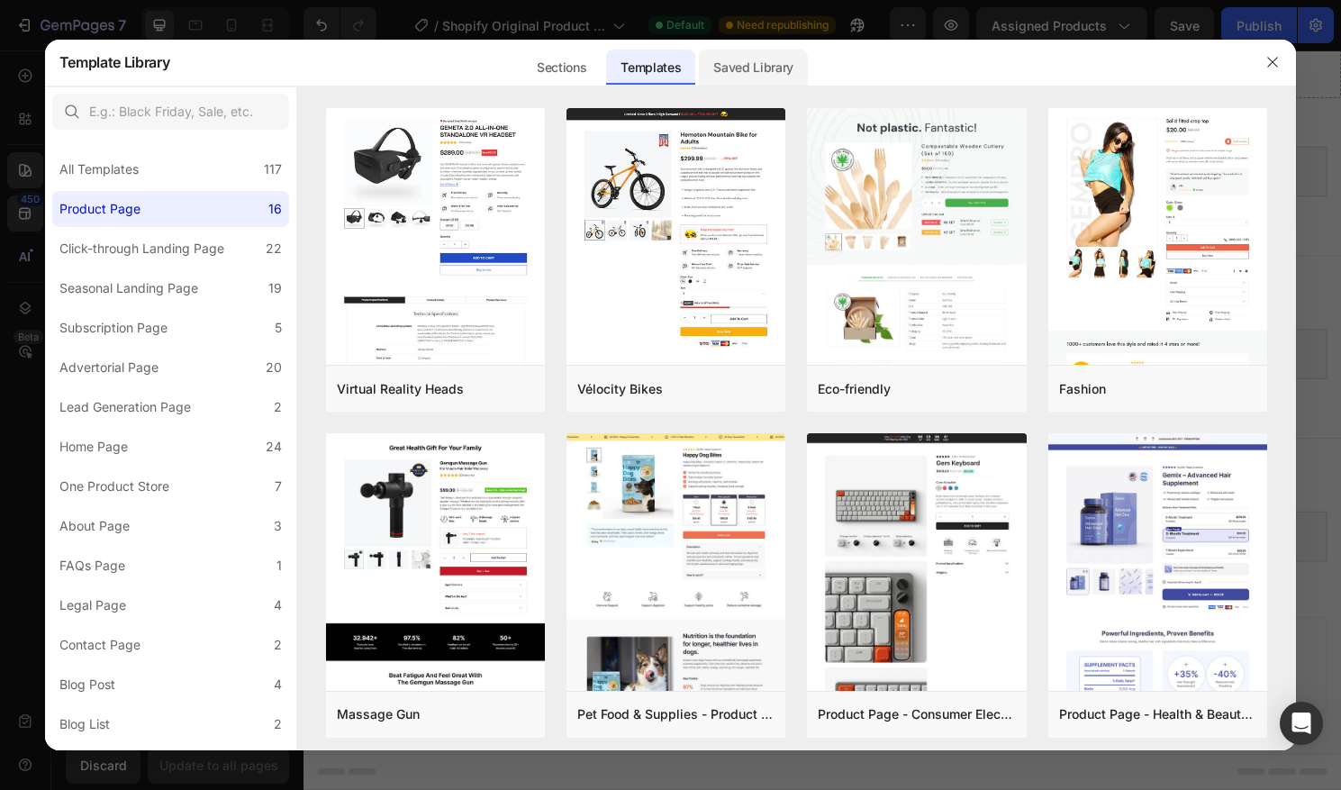
click at [736, 77] on div "Saved Library" at bounding box center [753, 68] width 109 height 36
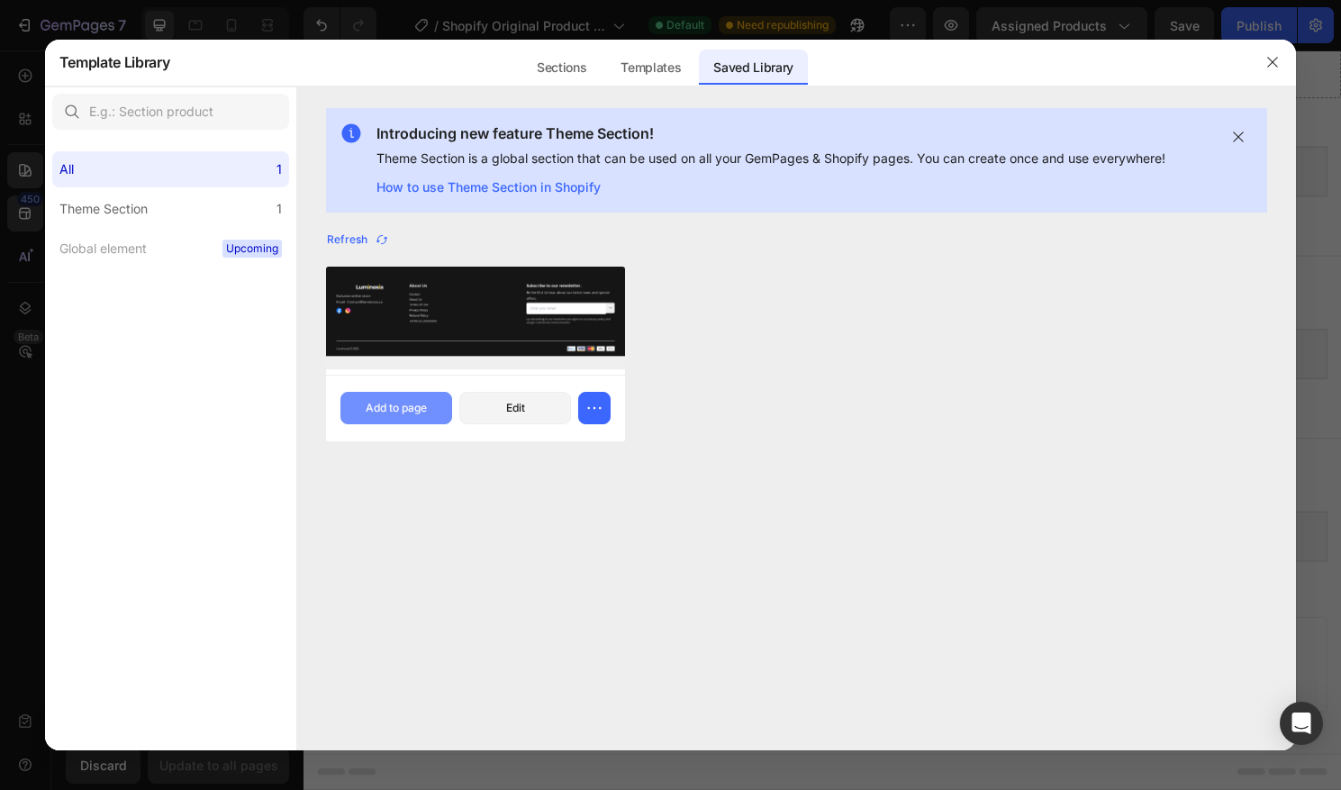
click at [419, 410] on div "Add to page" at bounding box center [396, 408] width 61 height 16
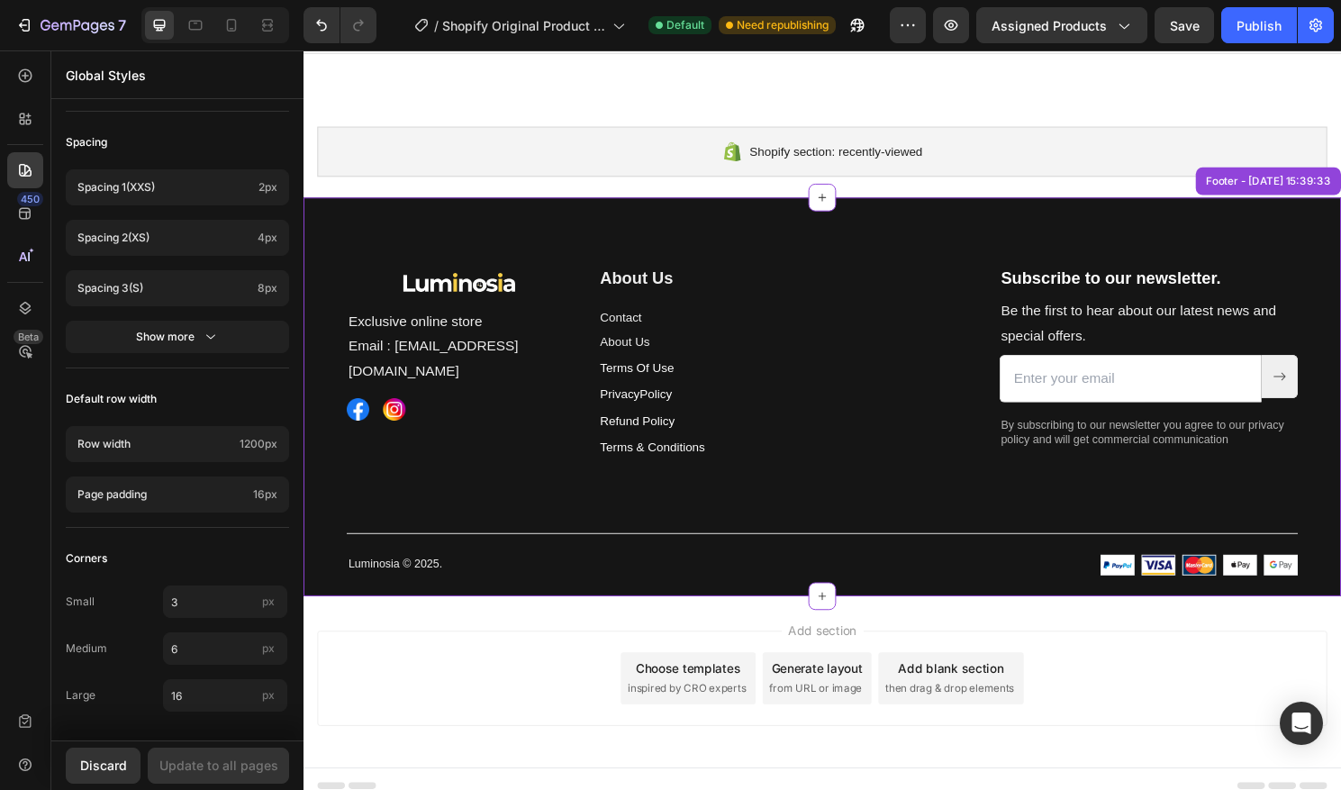
scroll to position [751, 0]
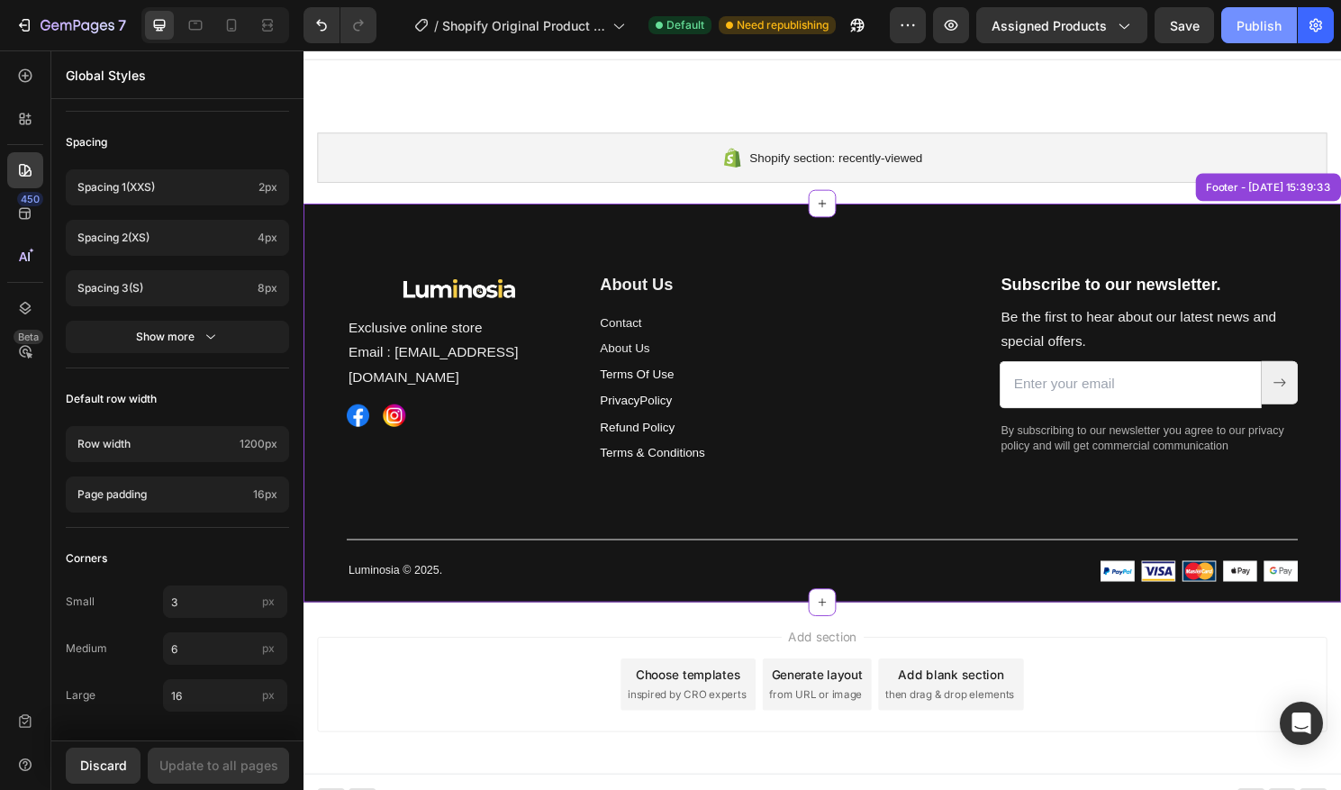
click at [1250, 14] on button "Publish" at bounding box center [1260, 25] width 76 height 36
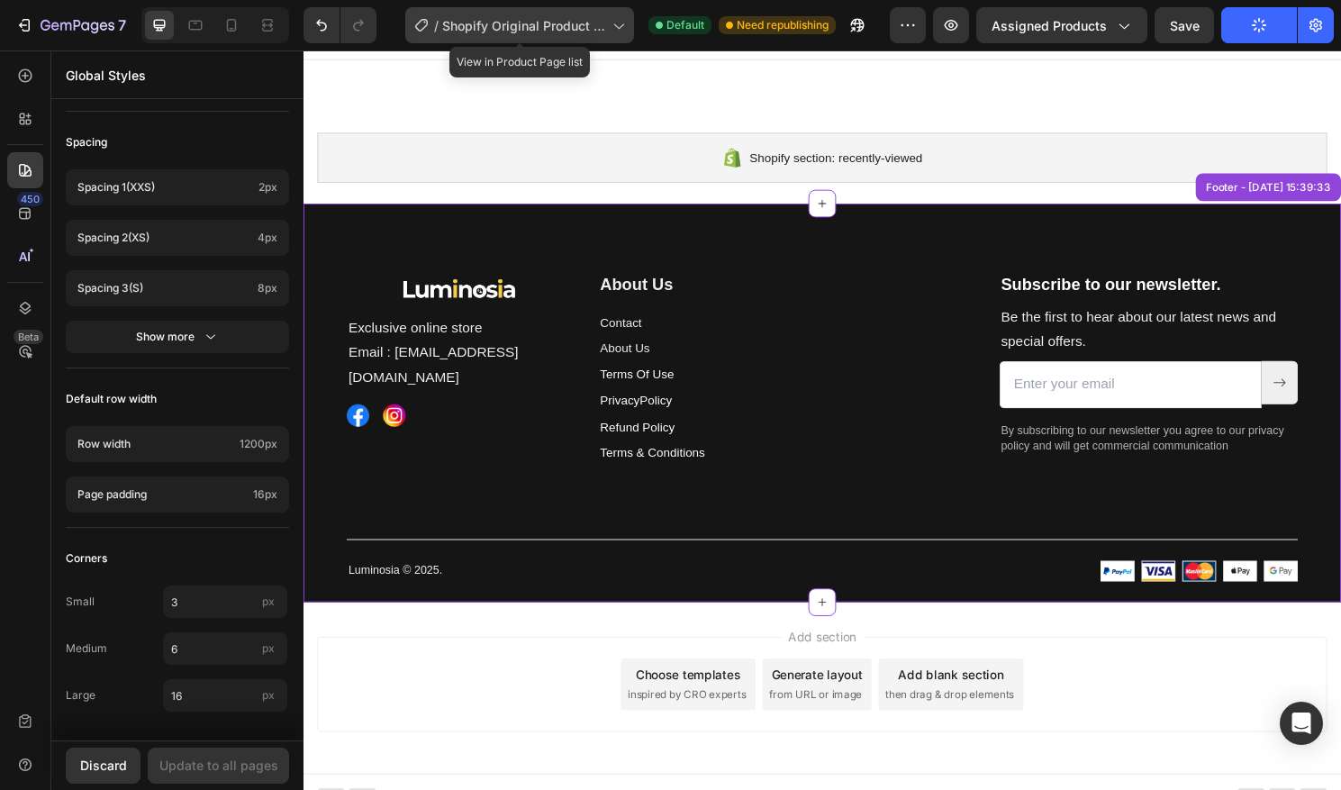
click at [514, 33] on span "Shopify Original Product Template" at bounding box center [523, 25] width 163 height 19
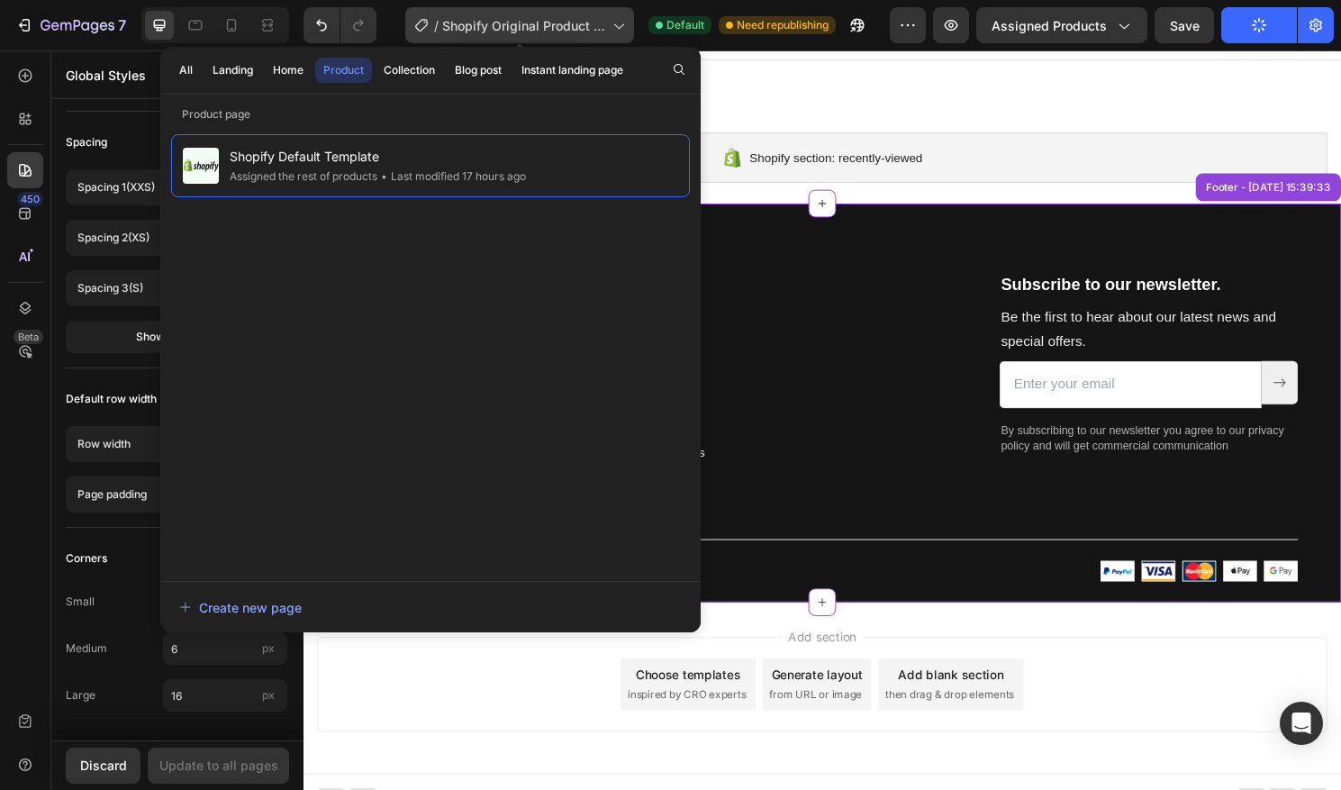
click at [514, 33] on span "Shopify Original Product Template" at bounding box center [523, 25] width 163 height 19
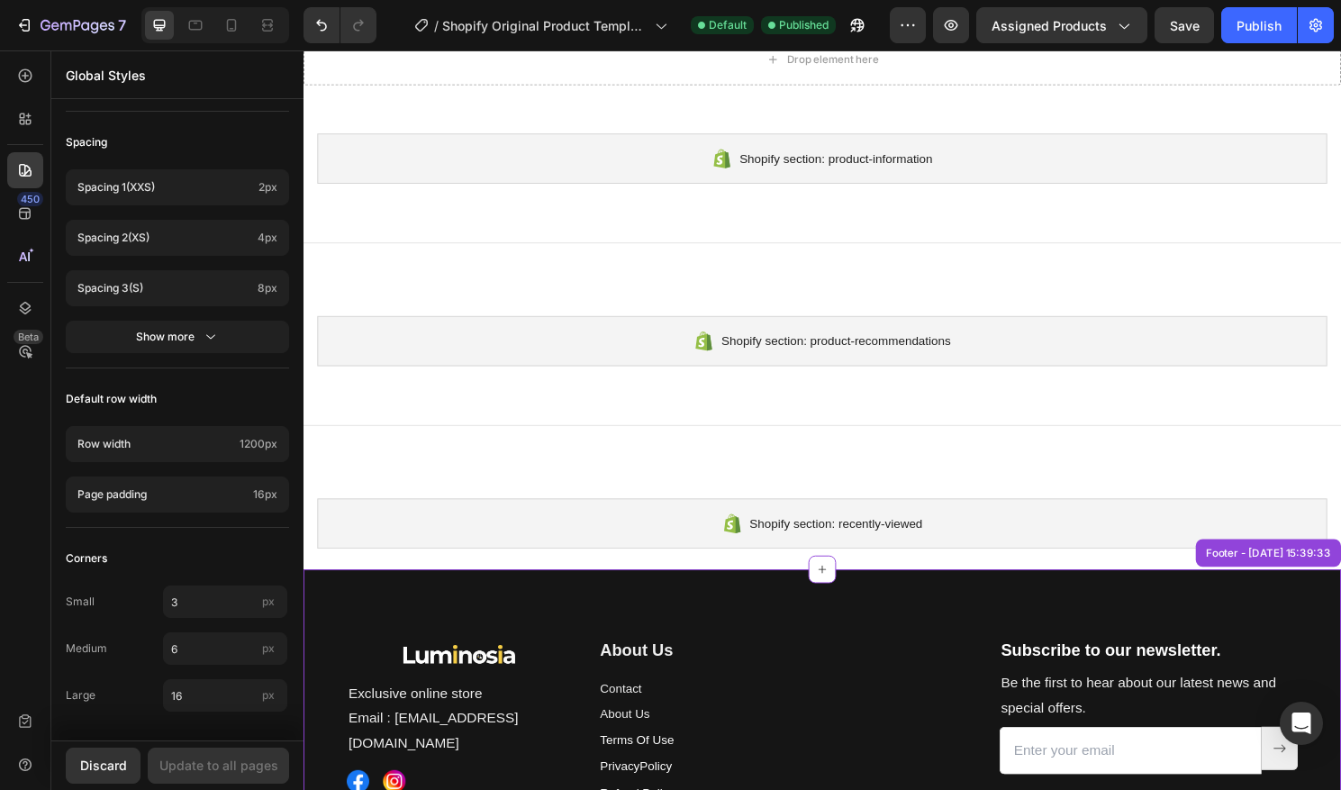
scroll to position [358, 0]
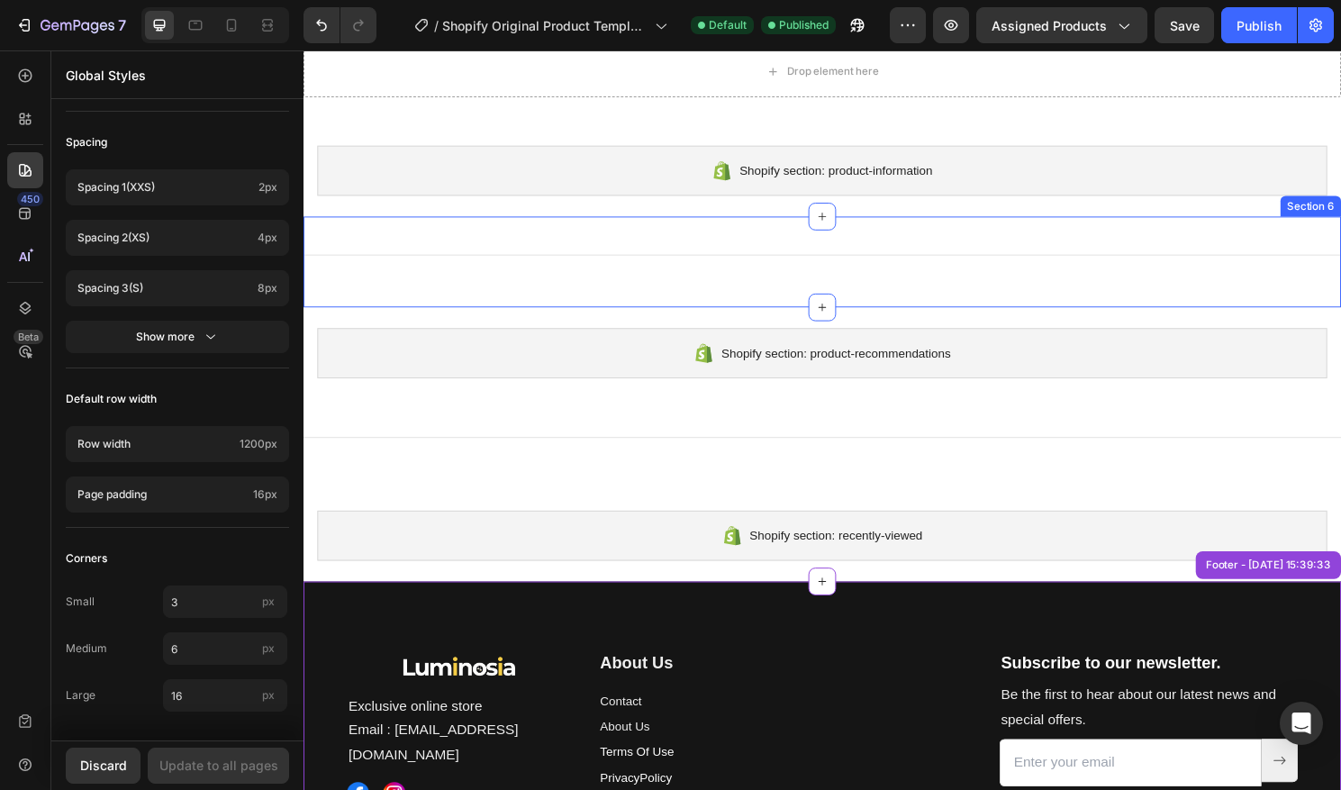
click at [728, 285] on div "Title Line" at bounding box center [844, 270] width 1081 height 37
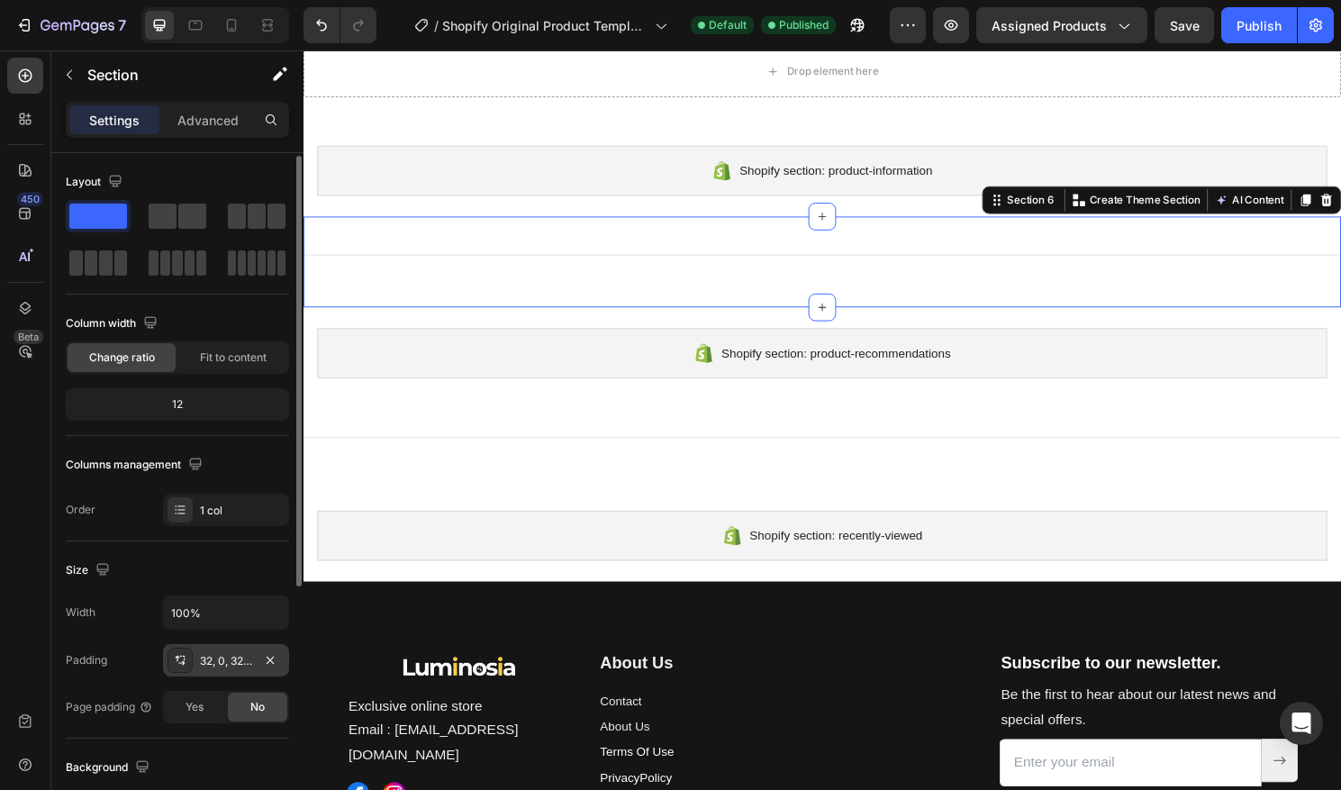
scroll to position [11, 0]
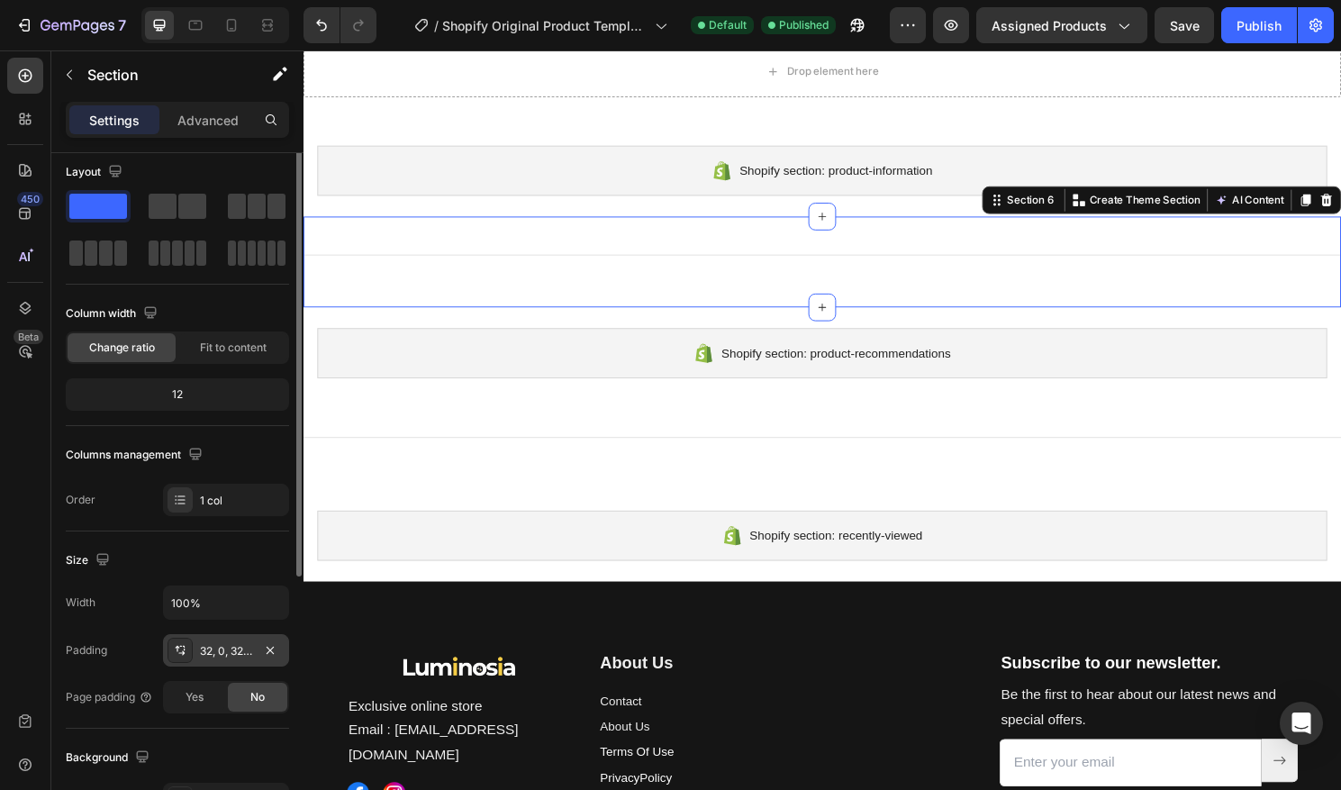
click at [208, 655] on div "32, 0, 32, 0" at bounding box center [226, 651] width 52 height 16
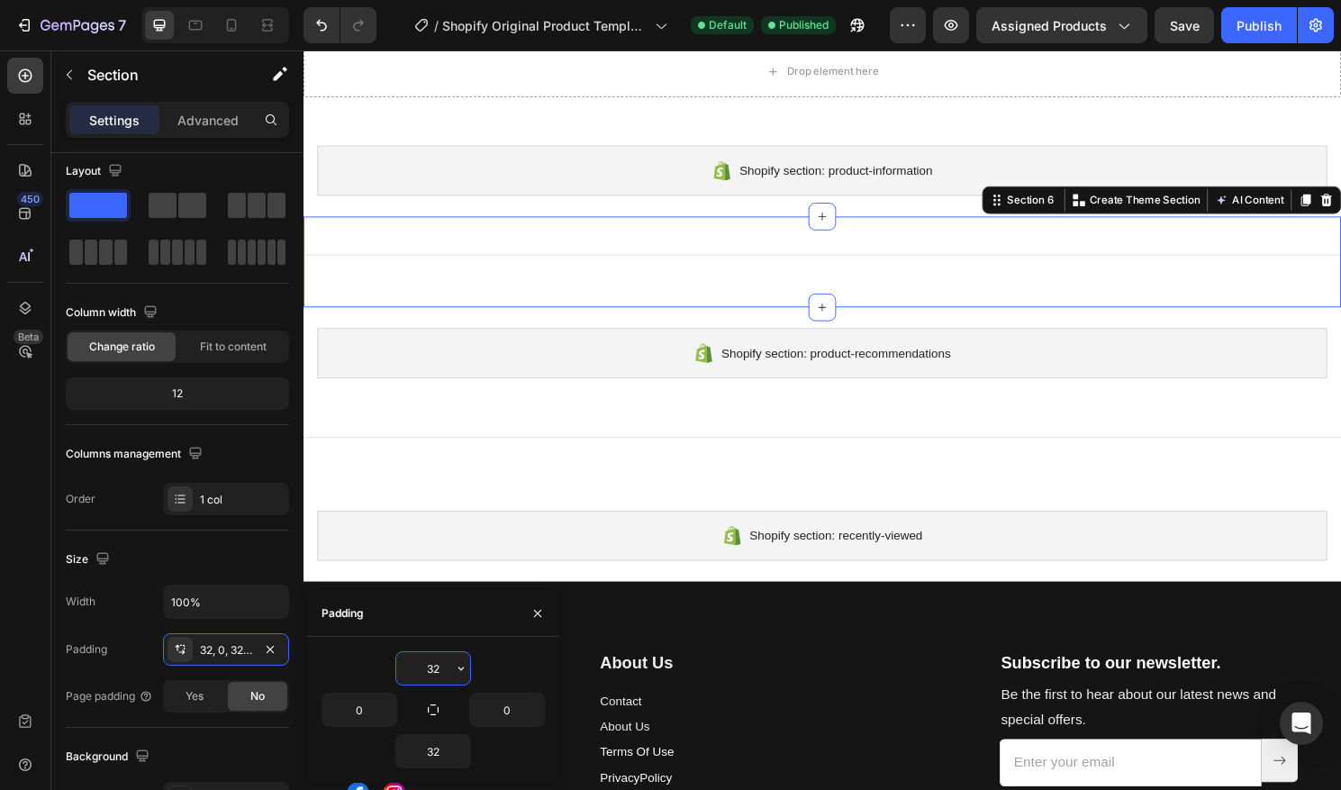
click at [433, 667] on input "32" at bounding box center [433, 668] width 74 height 32
click at [432, 669] on input "32" at bounding box center [433, 668] width 74 height 32
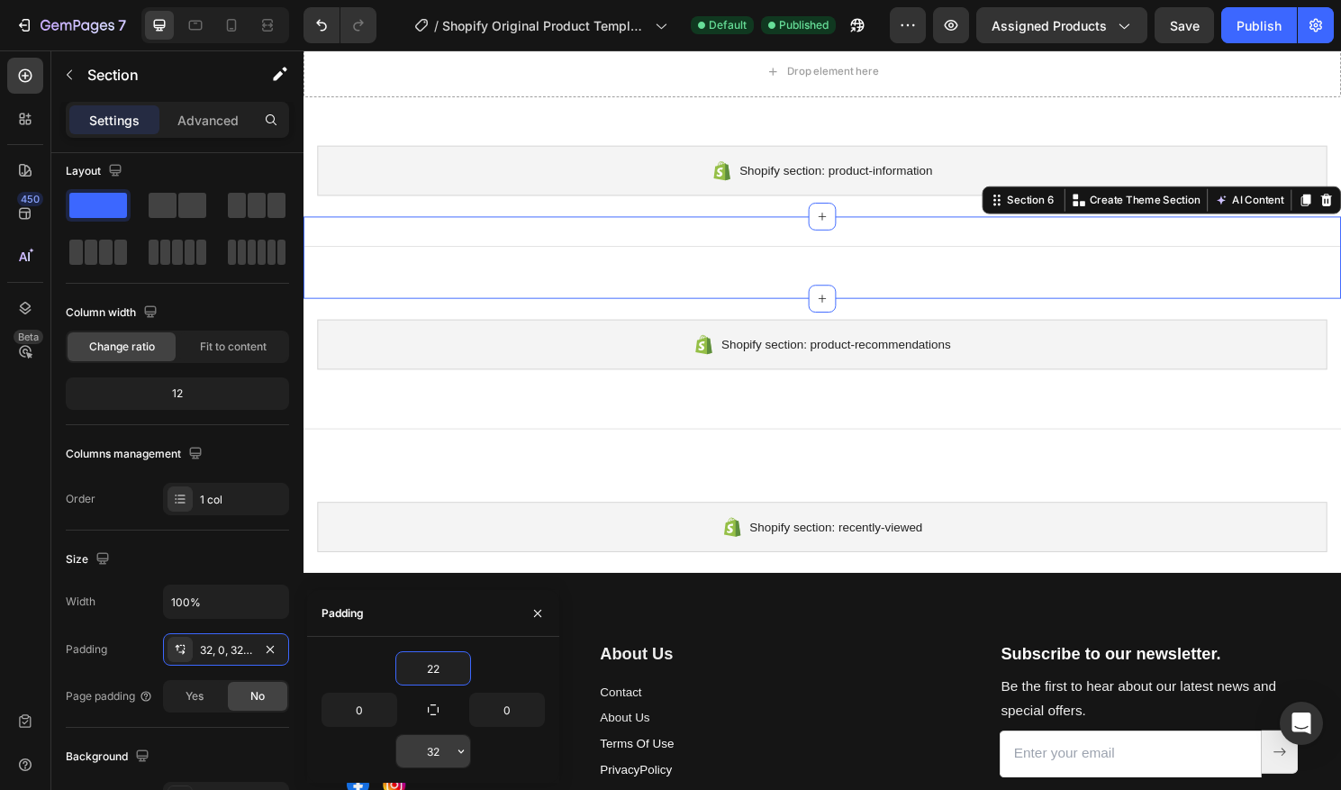
type input "22"
click at [432, 752] on input "32" at bounding box center [433, 751] width 74 height 32
click at [442, 752] on input "32" at bounding box center [433, 751] width 74 height 32
type input "3"
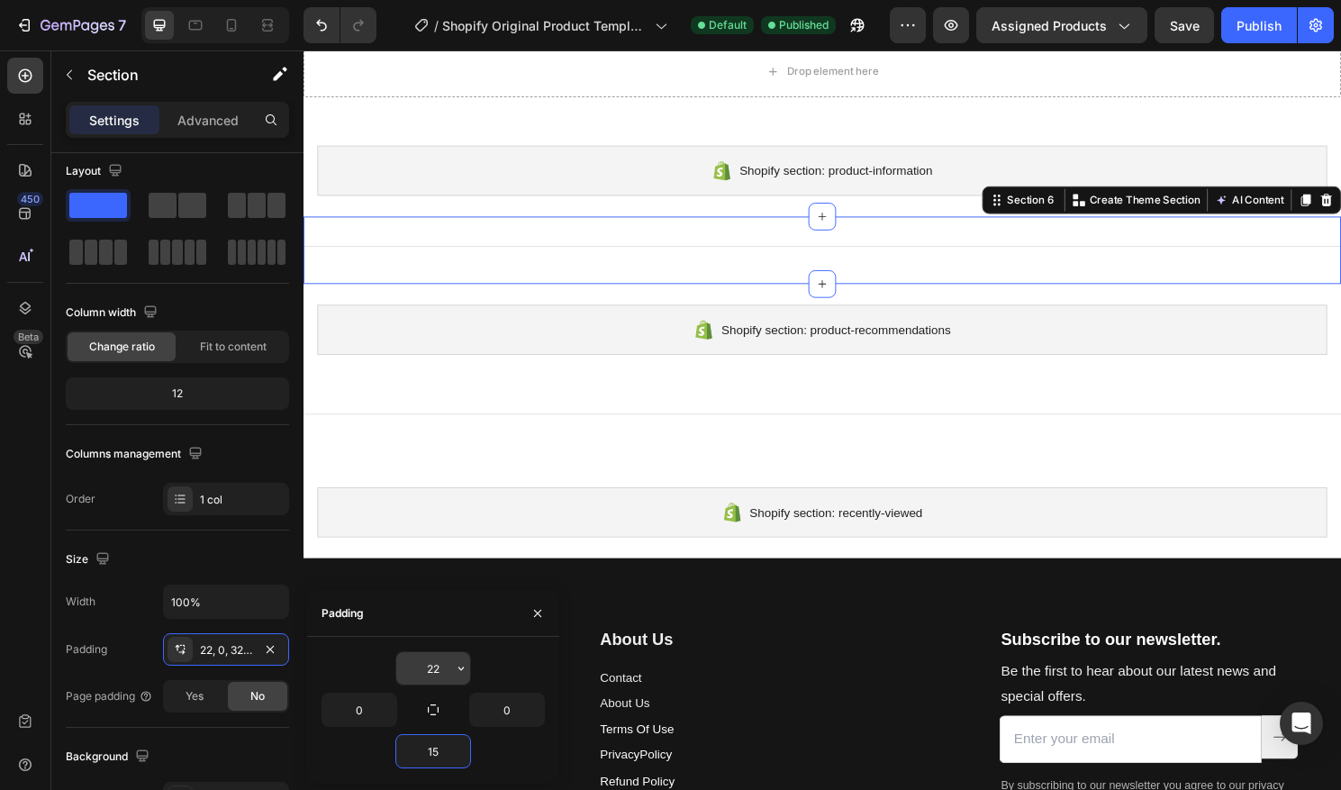
type input "15"
click at [445, 666] on input "22" at bounding box center [433, 668] width 74 height 32
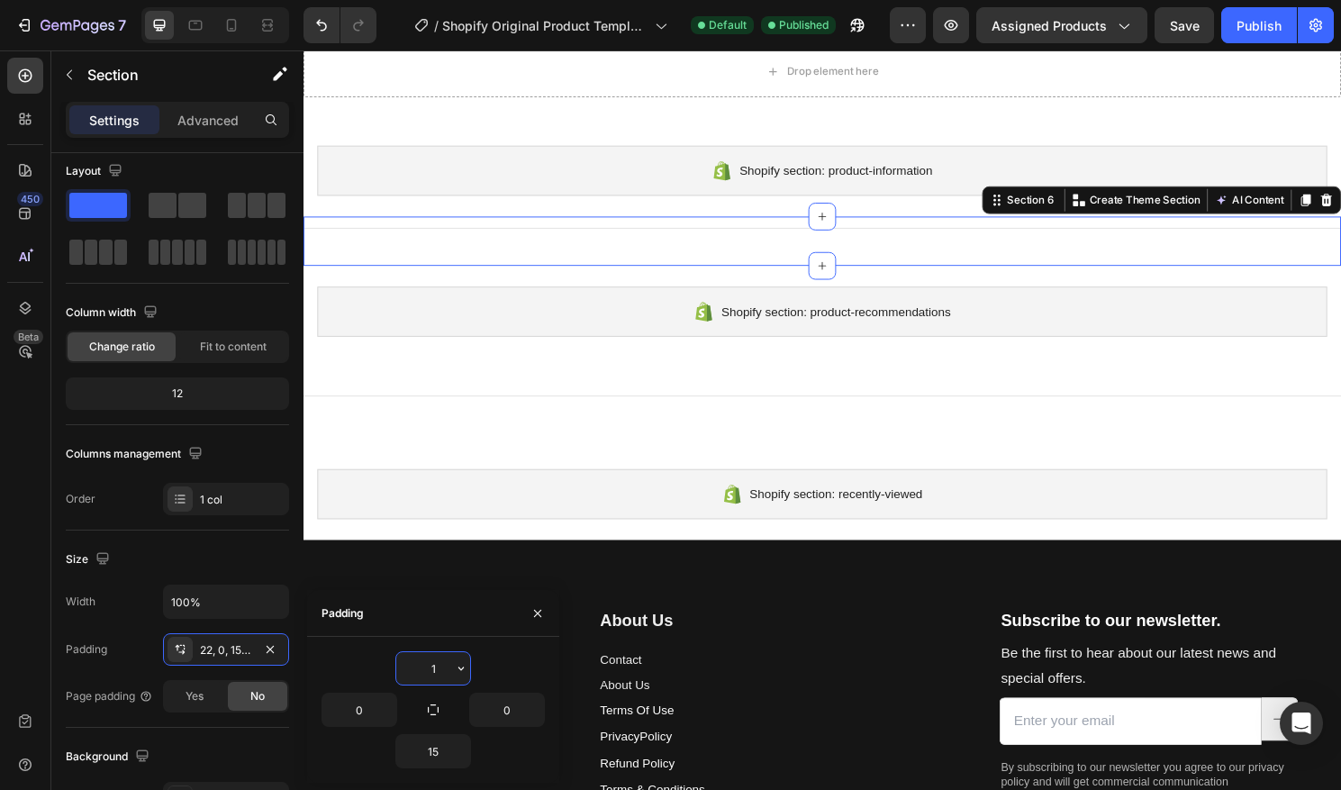
type input "15"
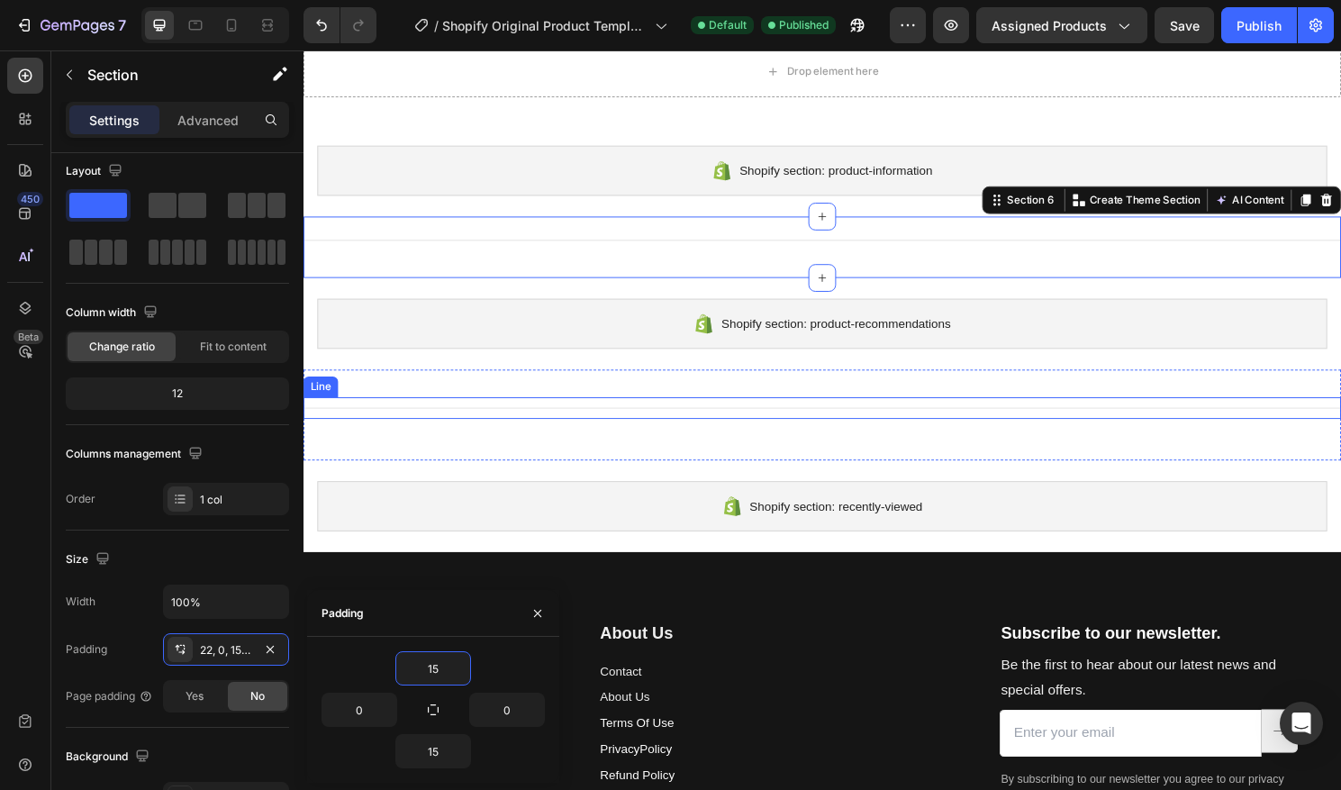
click at [703, 417] on div "Title Line" at bounding box center [844, 423] width 1081 height 23
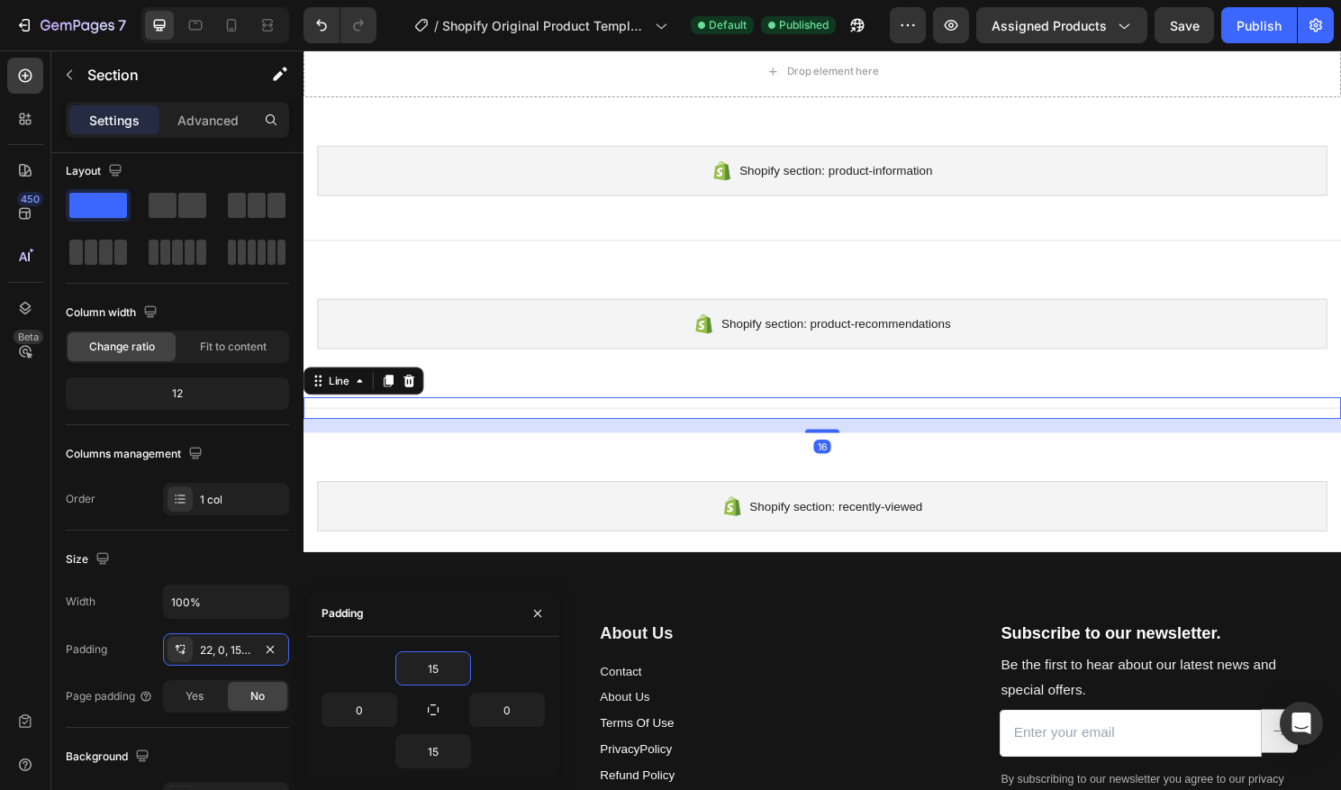
scroll to position [0, 0]
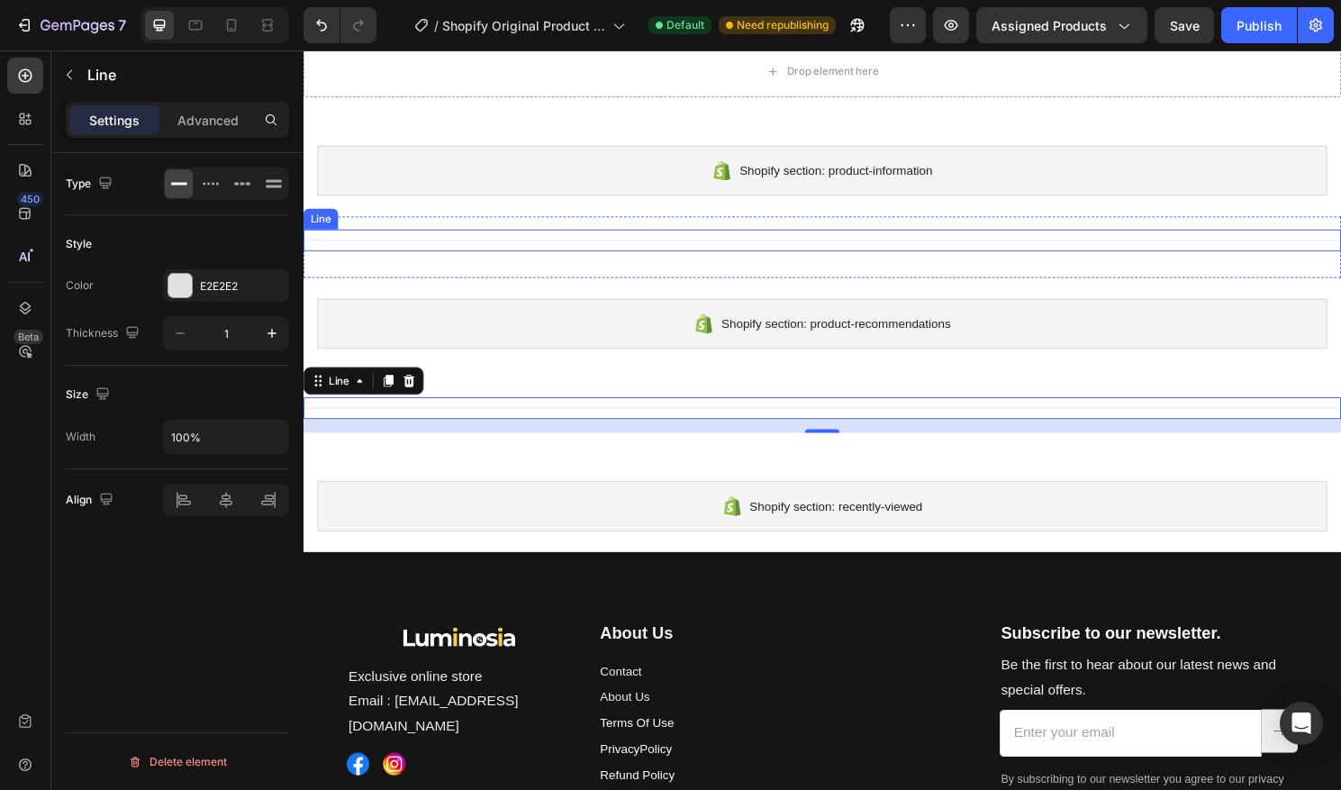
click at [803, 253] on div "Title Line" at bounding box center [844, 248] width 1081 height 23
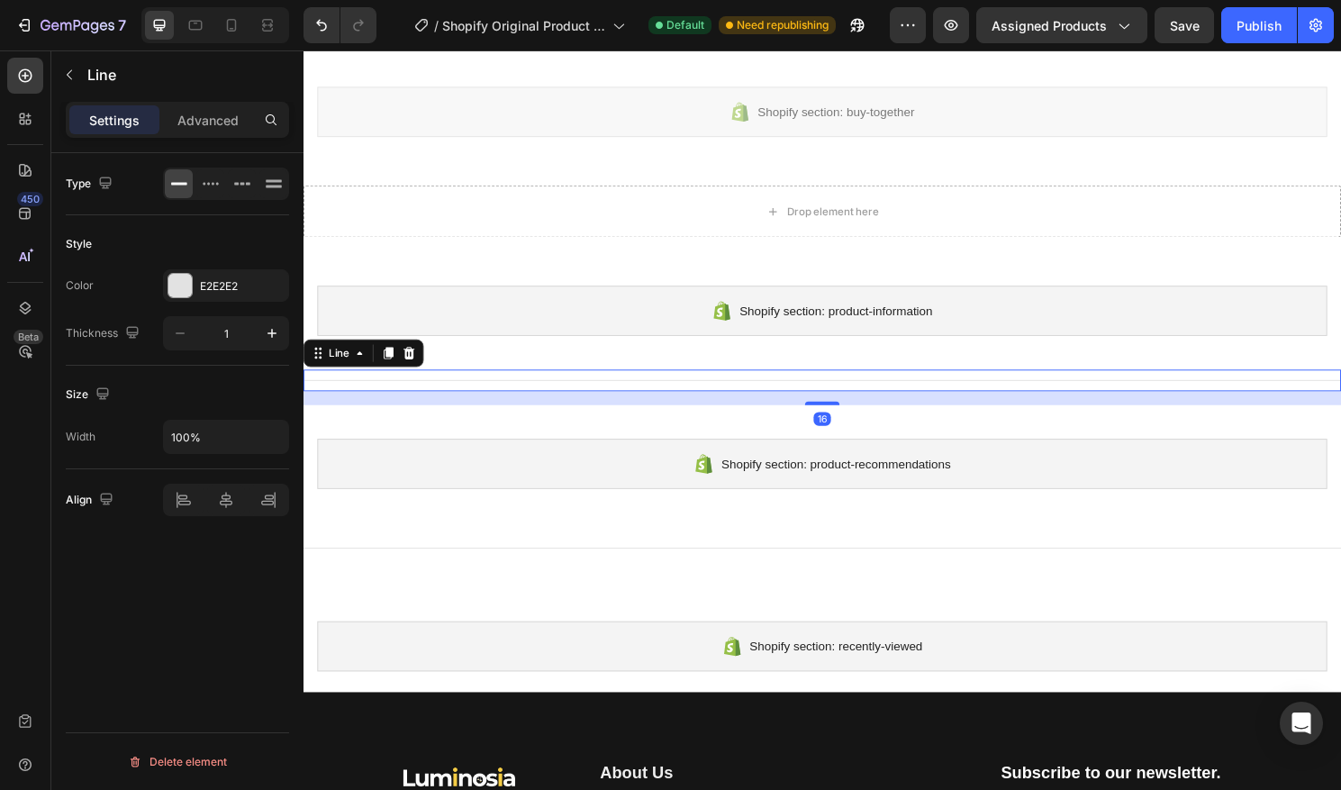
scroll to position [175, 0]
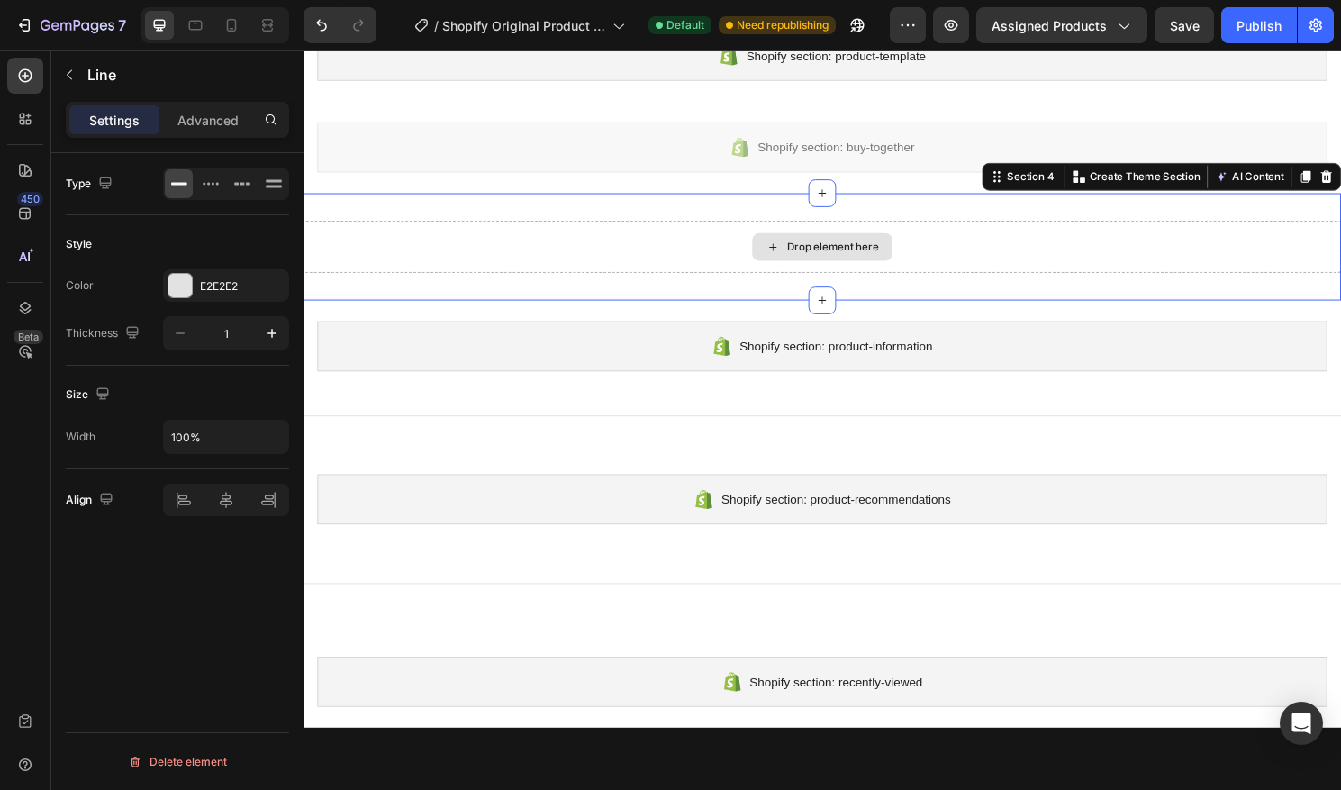
click at [1163, 245] on div "Drop element here" at bounding box center [844, 255] width 1081 height 54
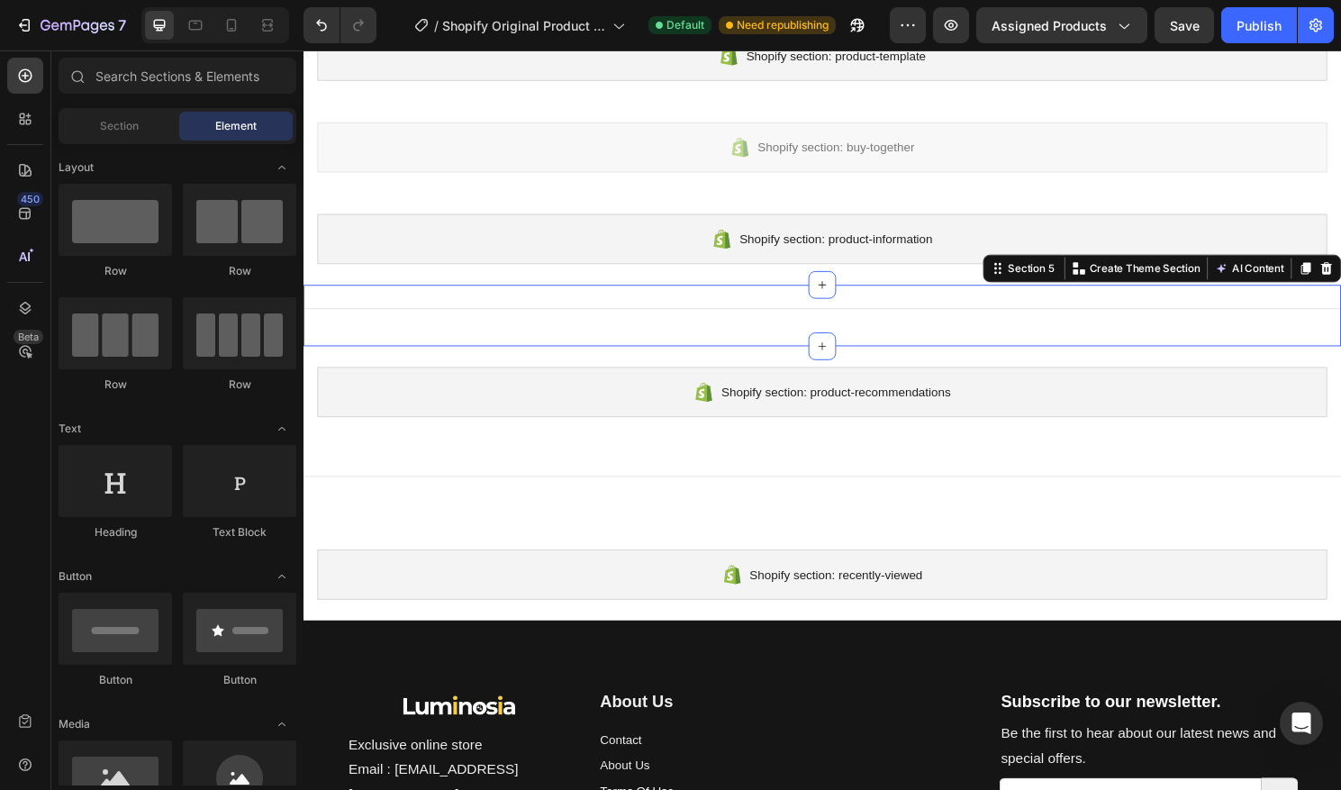
click at [903, 333] on div "Title Line" at bounding box center [844, 326] width 1081 height 37
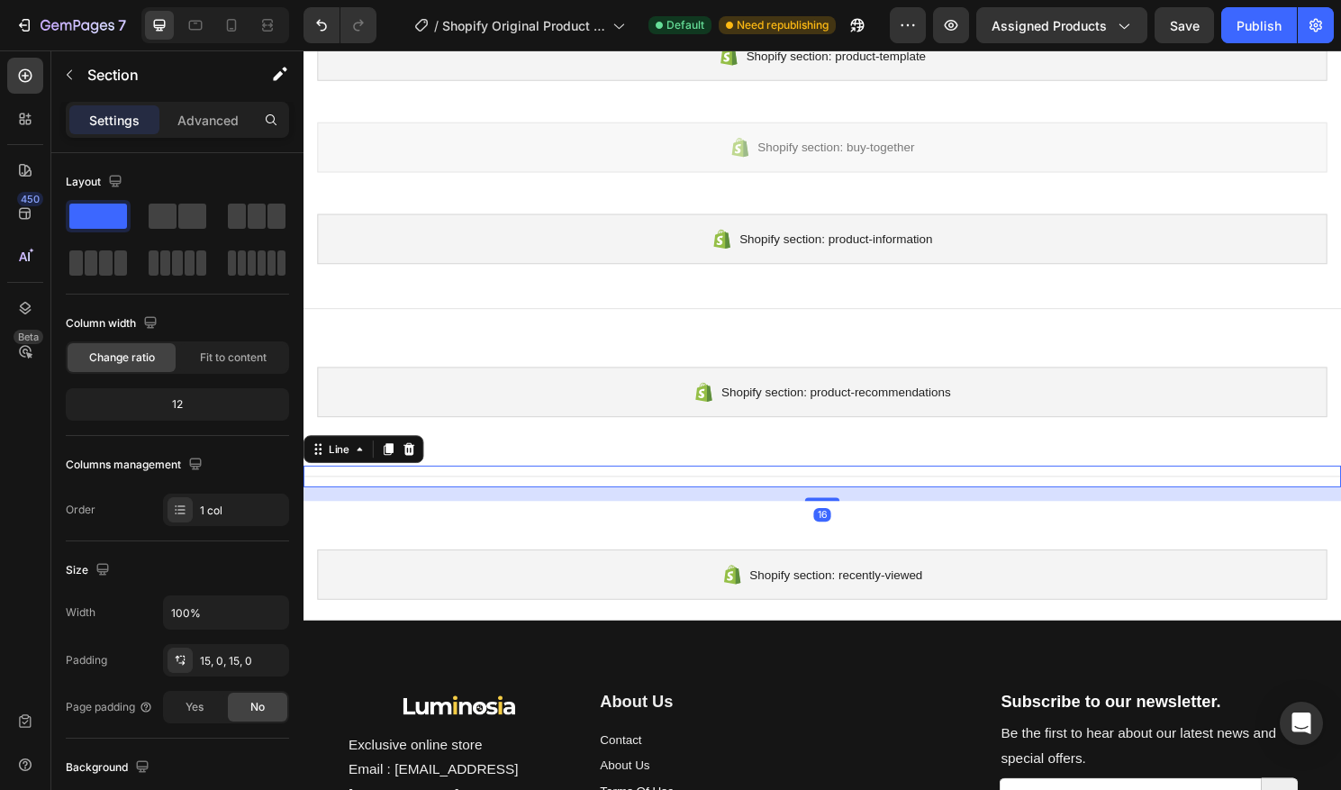
click at [750, 505] on div "Title Line 16" at bounding box center [844, 494] width 1081 height 23
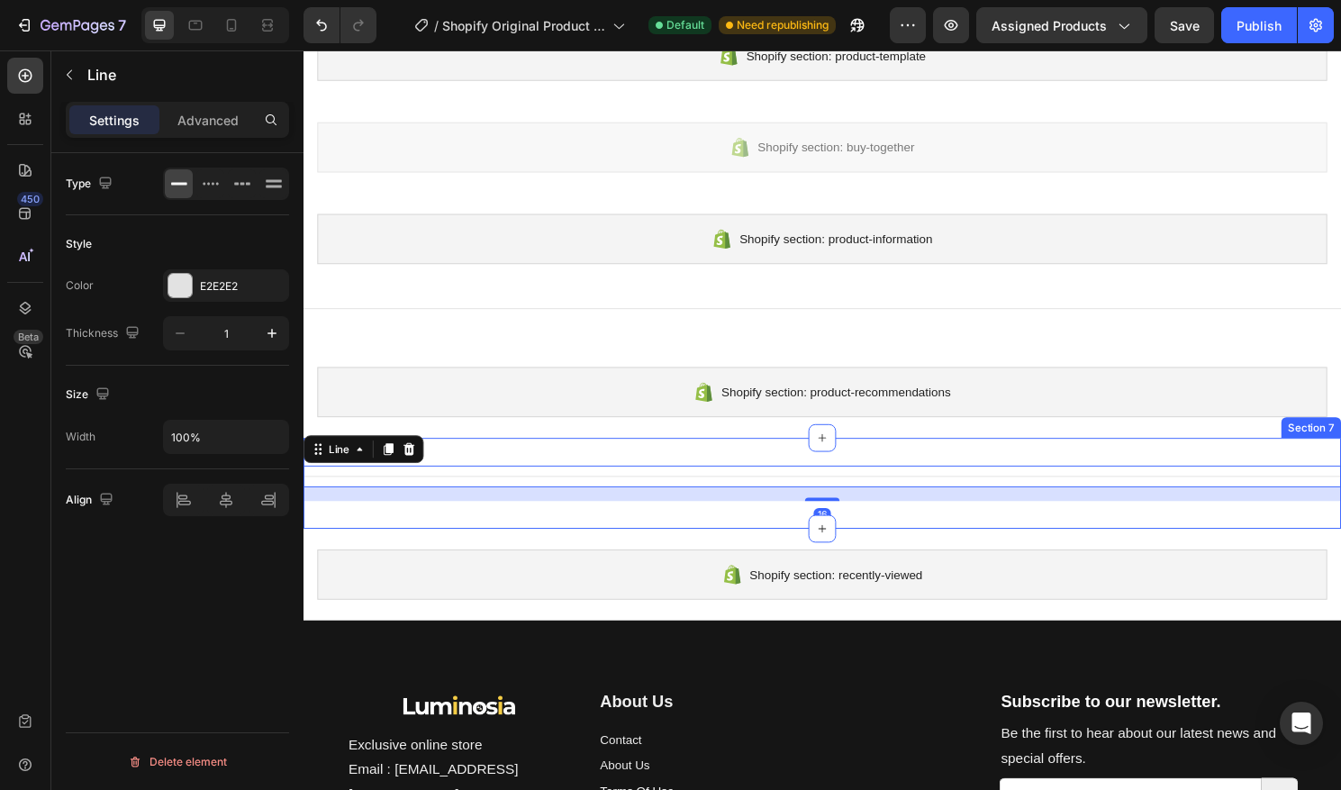
click at [779, 460] on div "Title Line 16 Section 7" at bounding box center [844, 501] width 1081 height 95
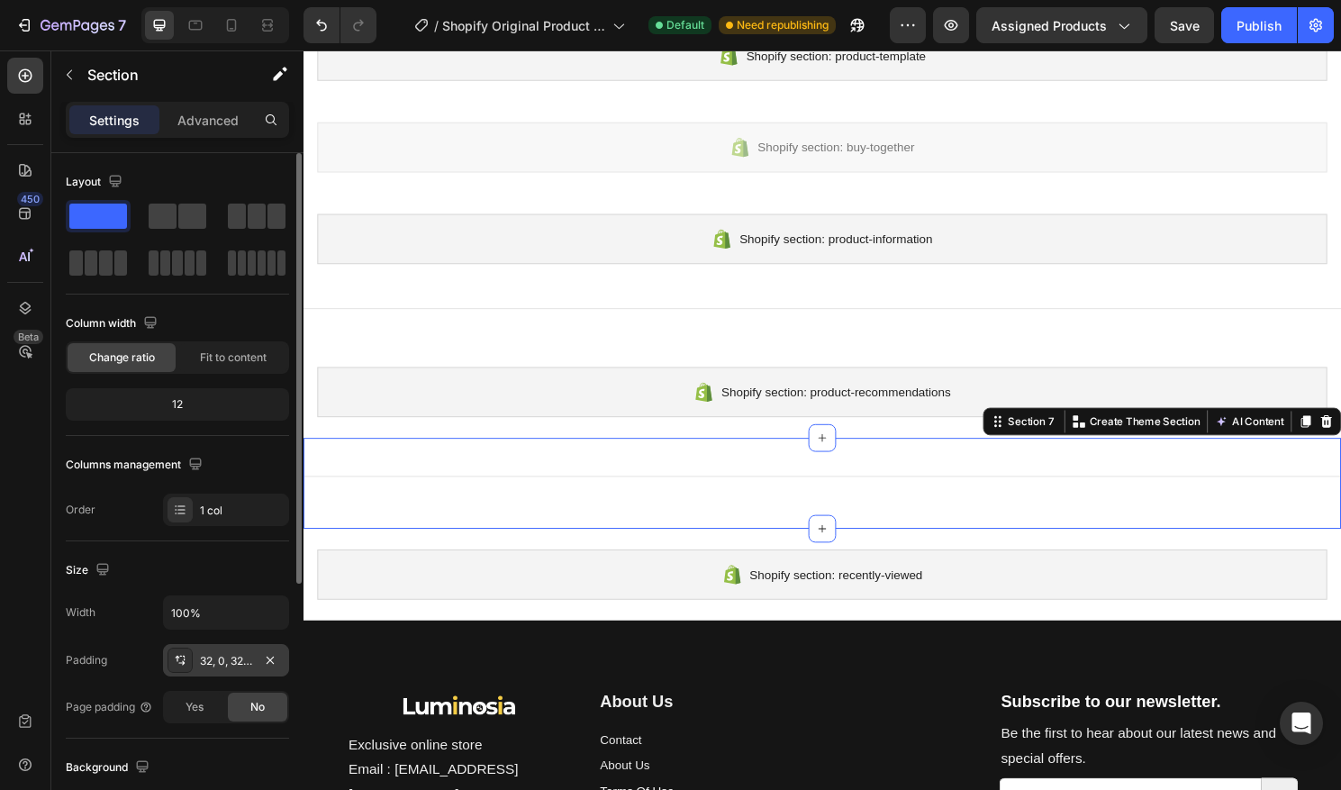
click at [203, 660] on div "32, 0, 32, 0" at bounding box center [226, 661] width 52 height 16
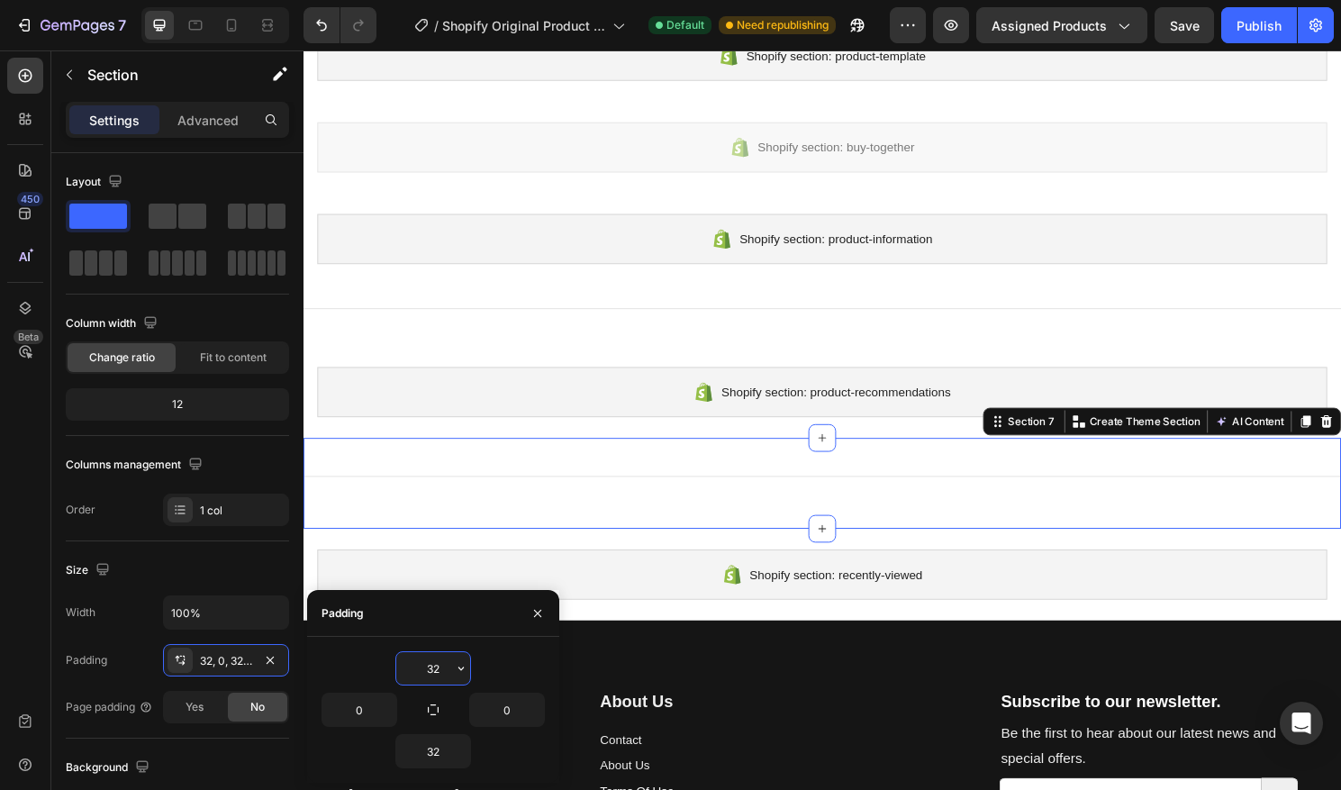
click at [435, 676] on input "32" at bounding box center [433, 668] width 74 height 32
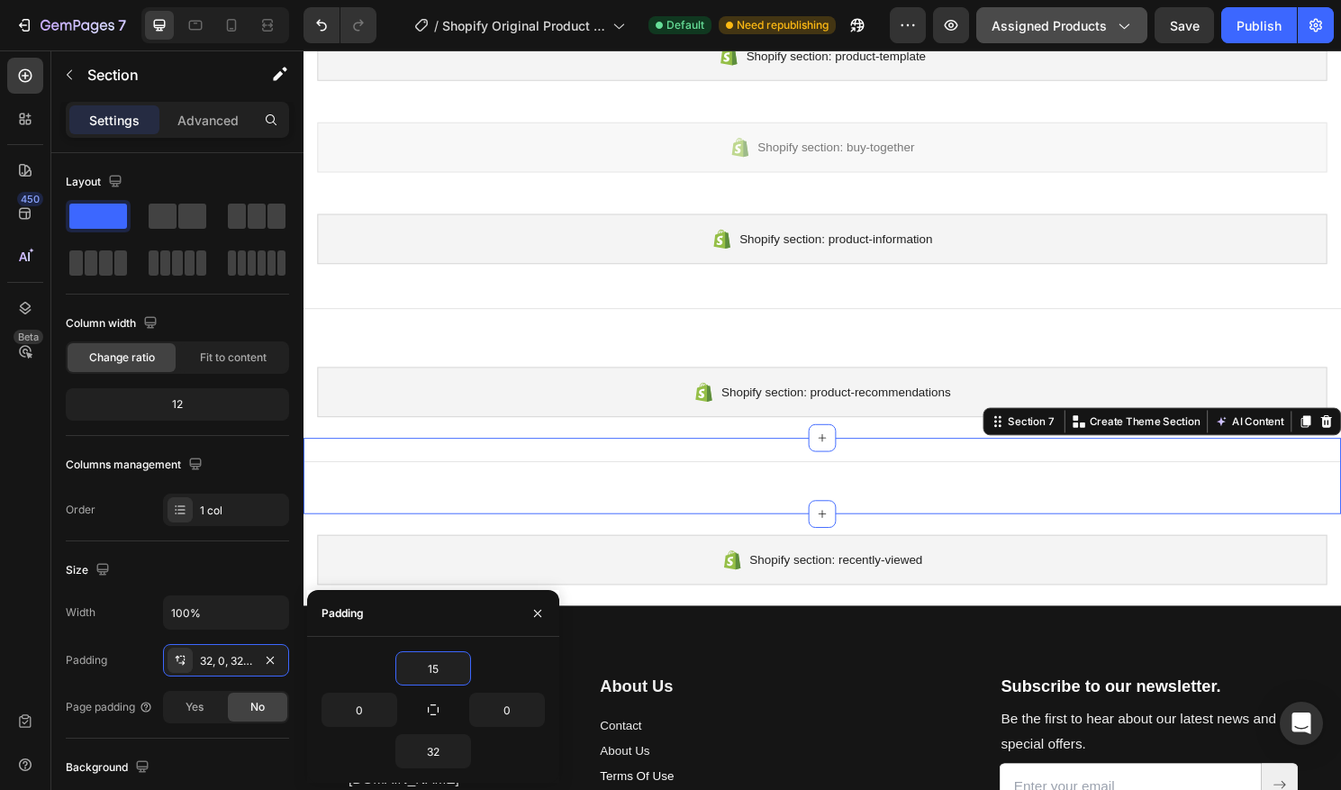
type input "15"
click at [433, 748] on input "32" at bounding box center [433, 751] width 74 height 32
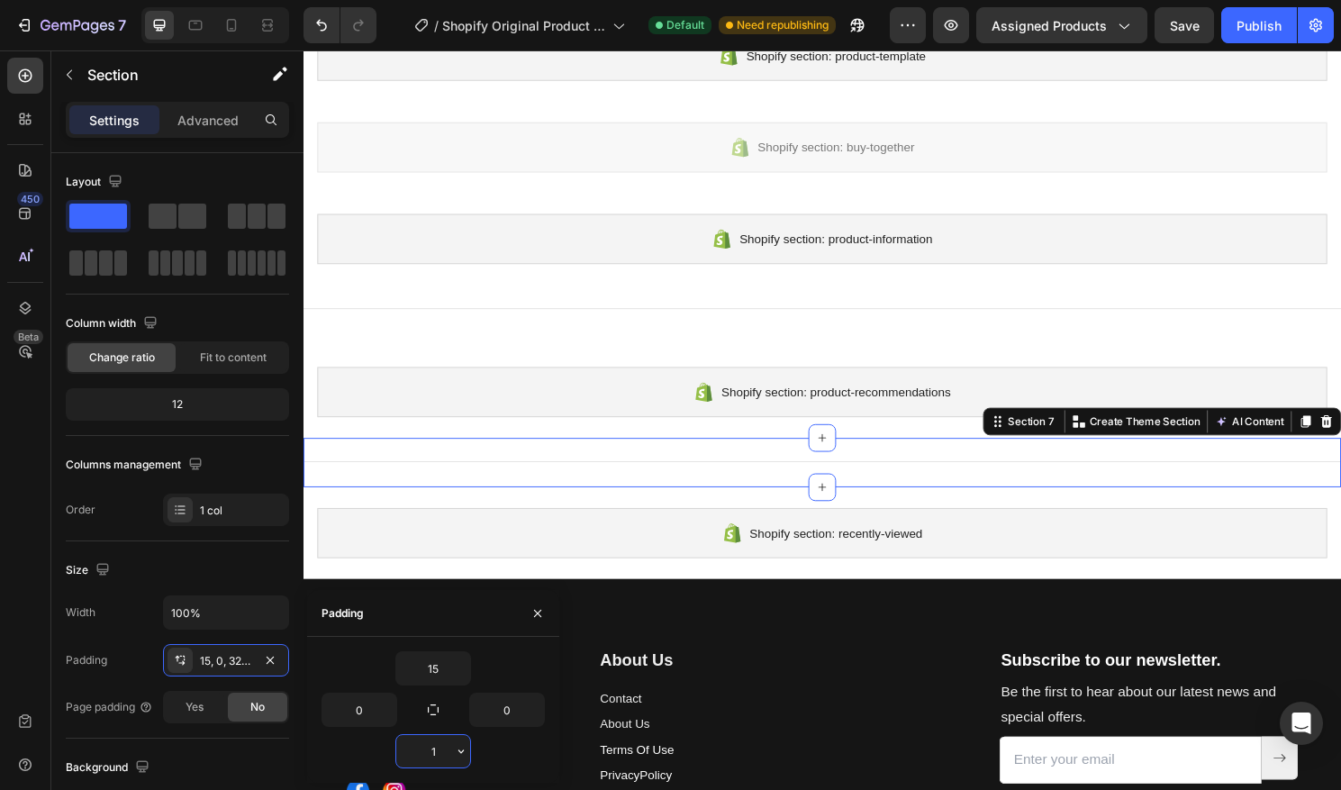
type input "15"
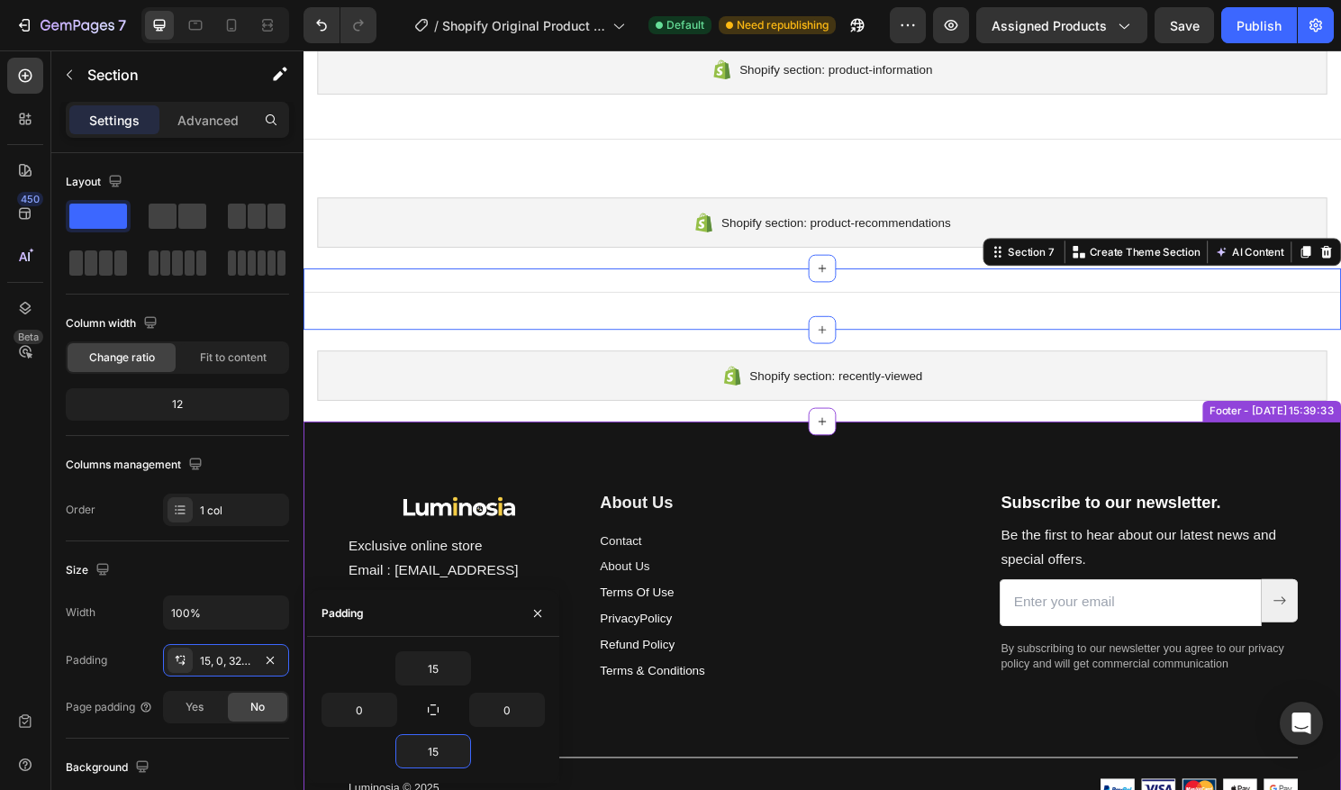
scroll to position [354, 0]
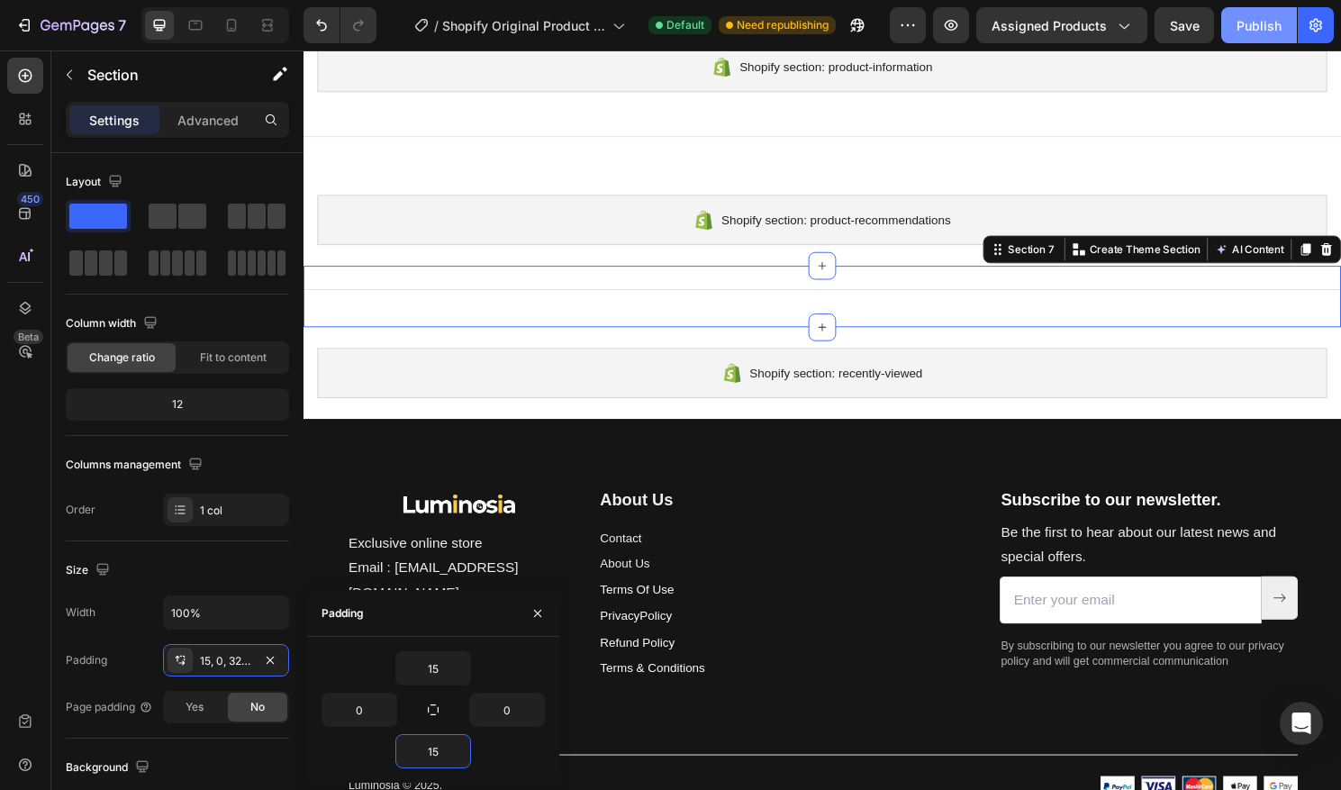
click at [1252, 28] on div "Publish" at bounding box center [1259, 25] width 45 height 19
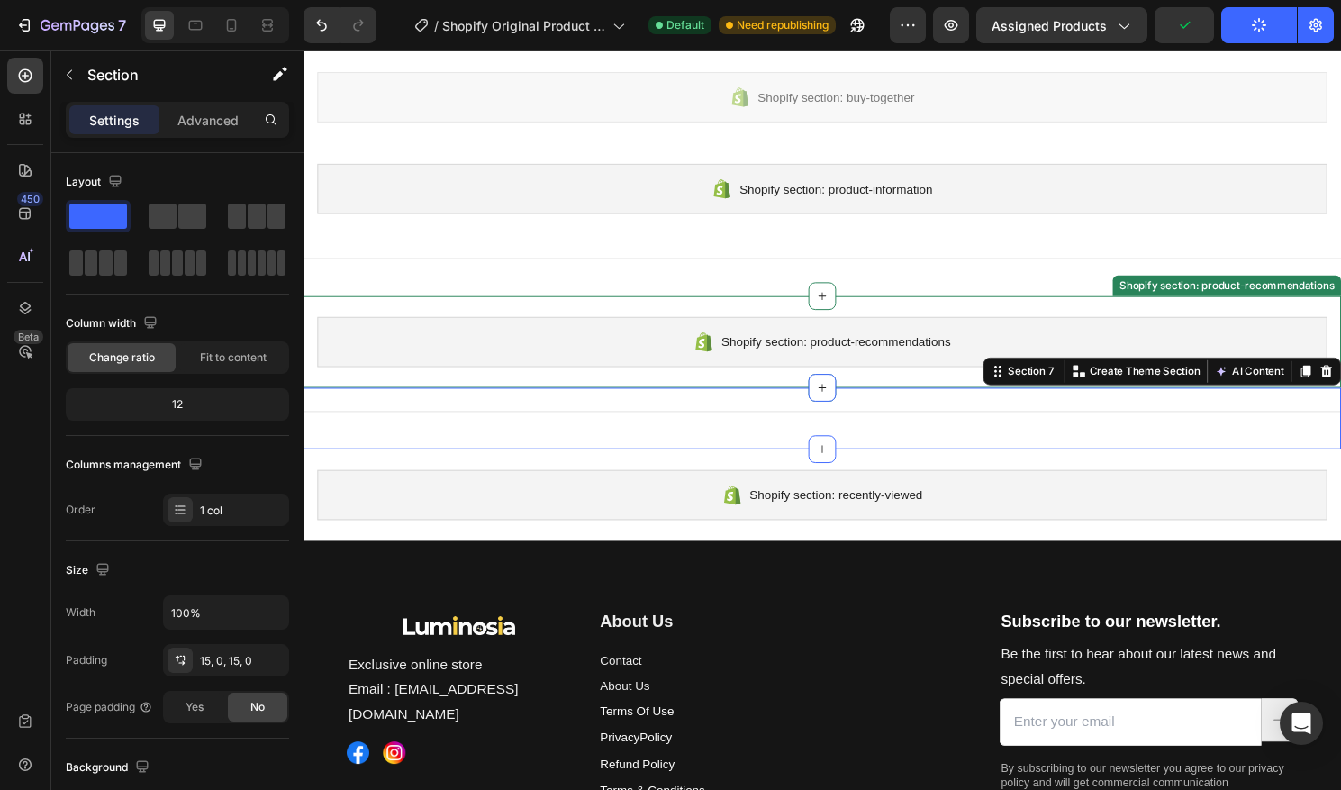
scroll to position [223, 0]
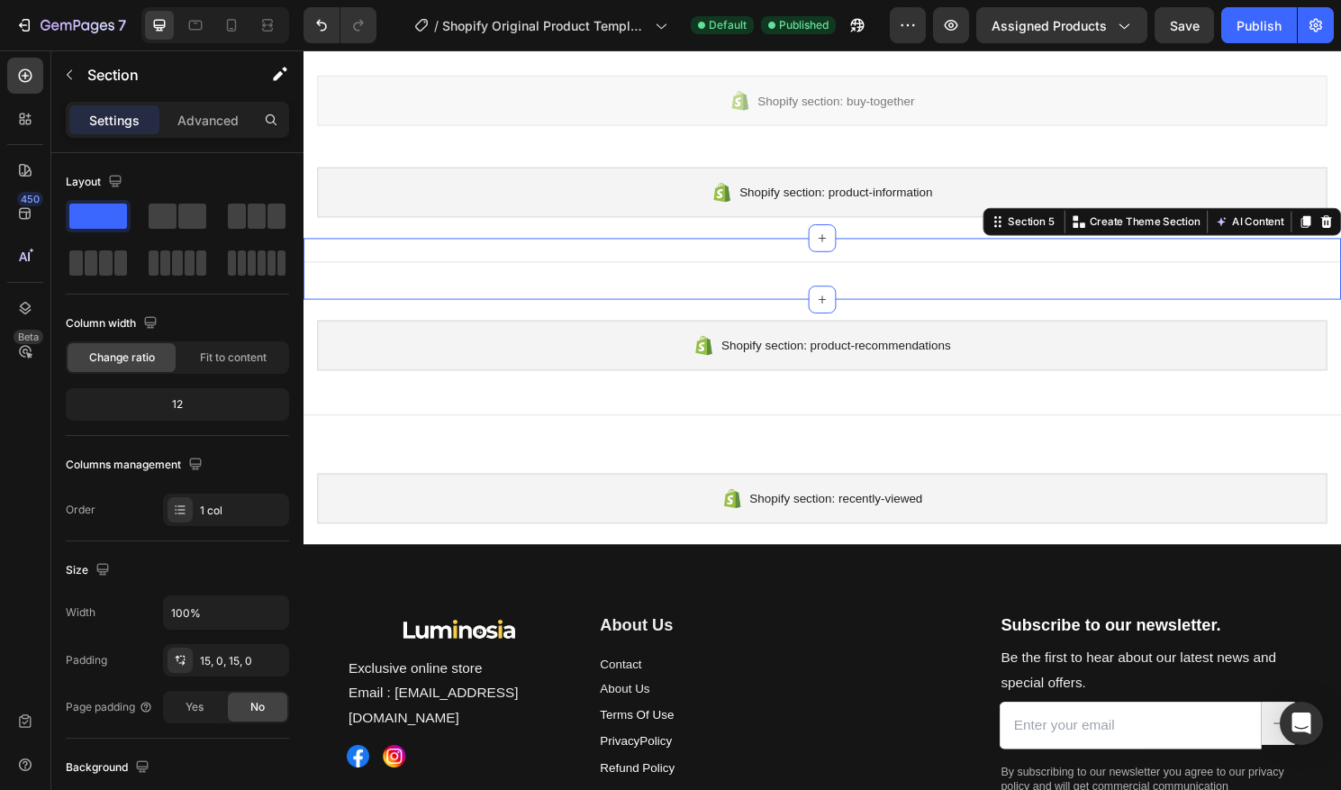
click at [678, 282] on div "Title Line" at bounding box center [844, 277] width 1081 height 37
click at [232, 661] on div "15, 0, 15, 0" at bounding box center [226, 661] width 52 height 16
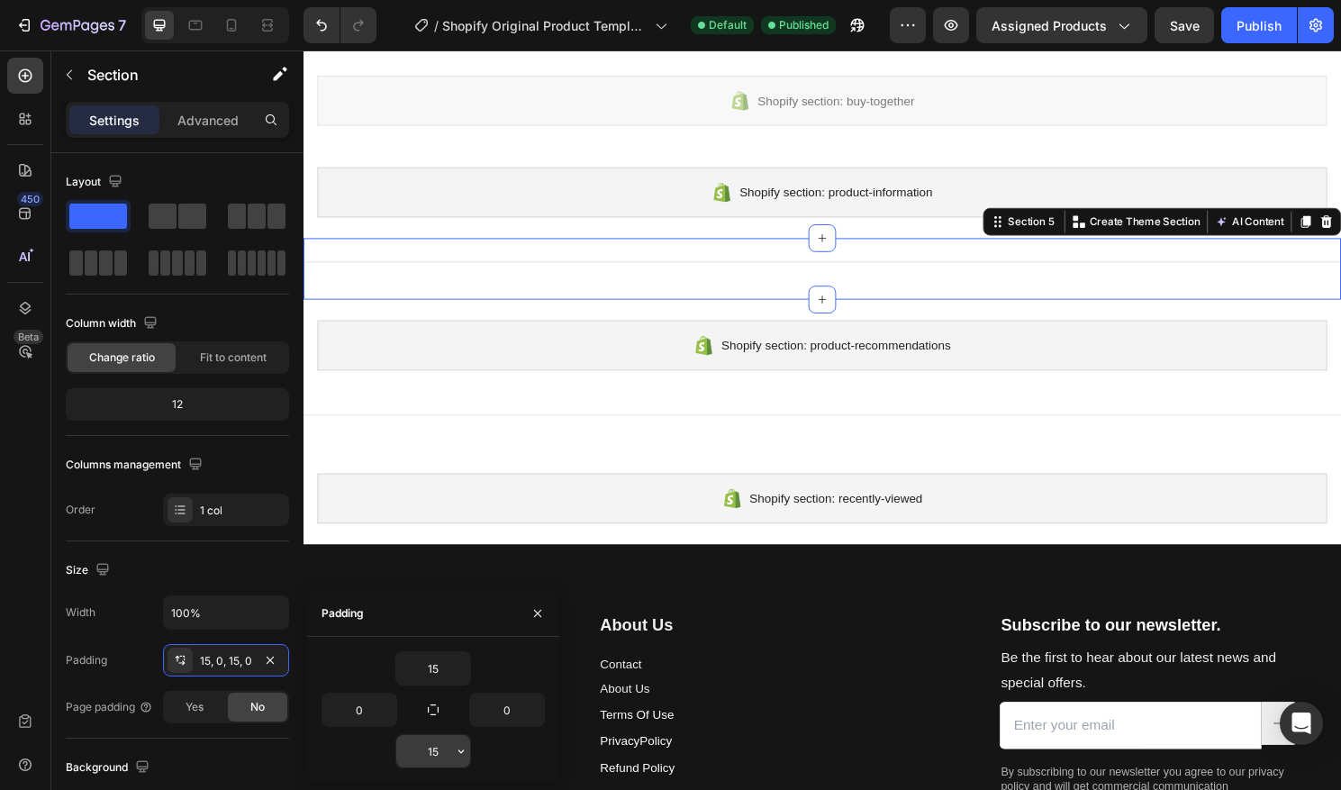
click at [438, 752] on input "15" at bounding box center [433, 751] width 74 height 32
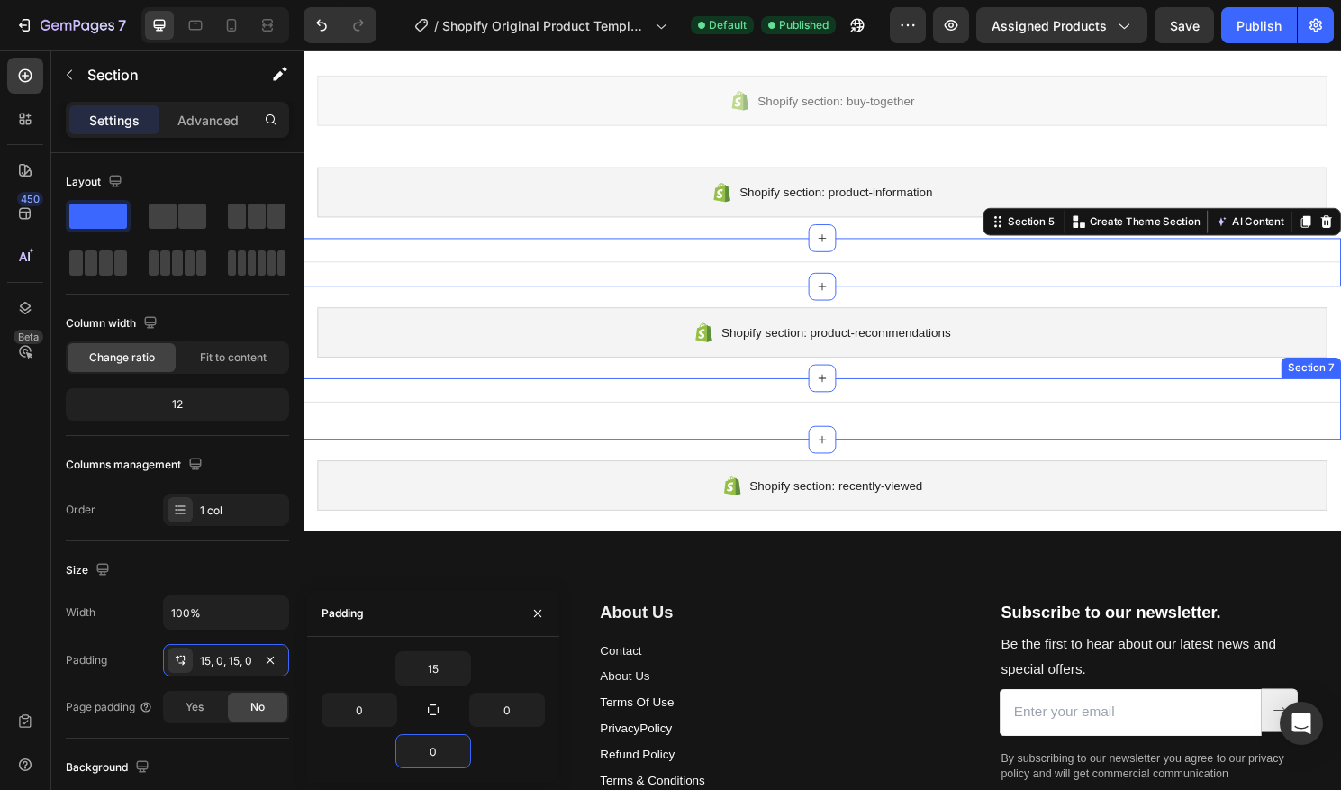
click at [787, 430] on div "Title Line" at bounding box center [844, 423] width 1081 height 37
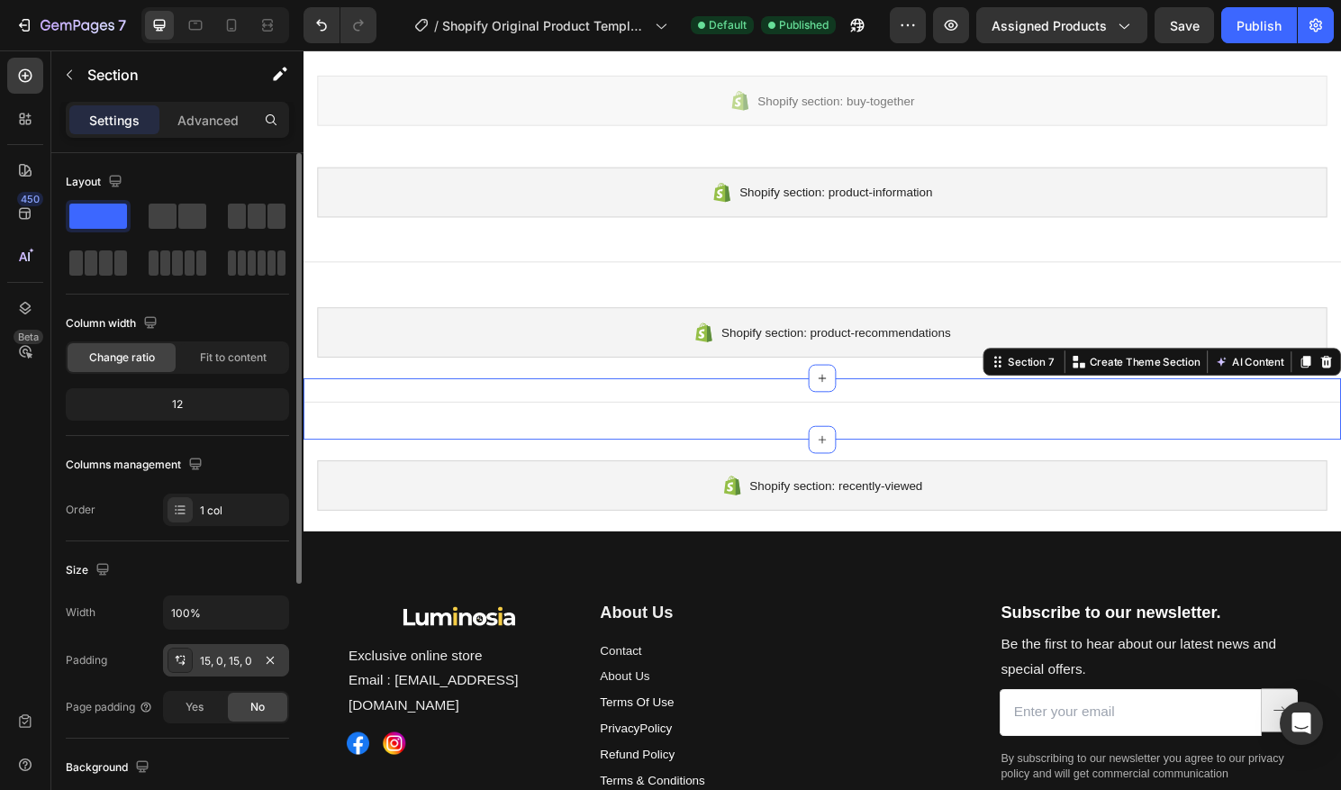
click at [235, 650] on div "15, 0, 15, 0" at bounding box center [226, 660] width 126 height 32
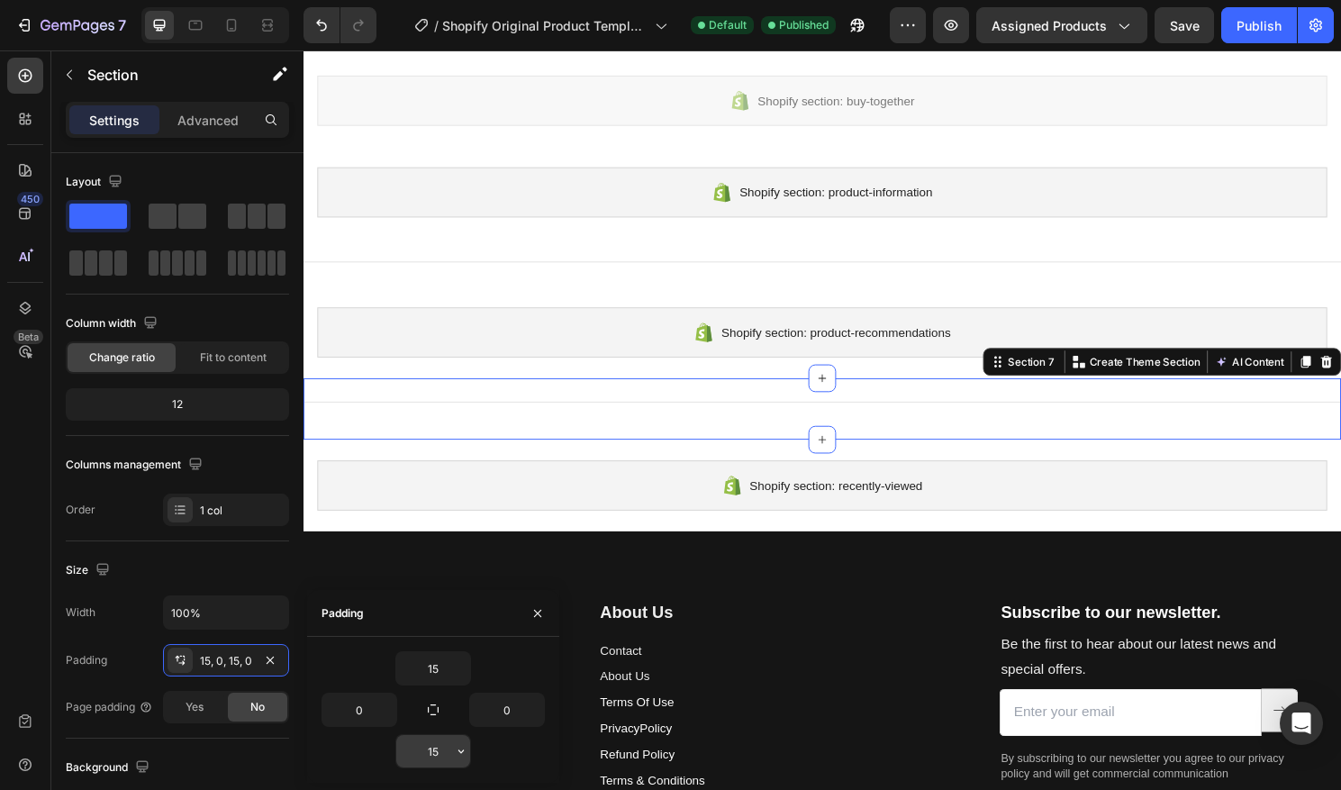
click at [440, 750] on input "15" at bounding box center [433, 751] width 74 height 32
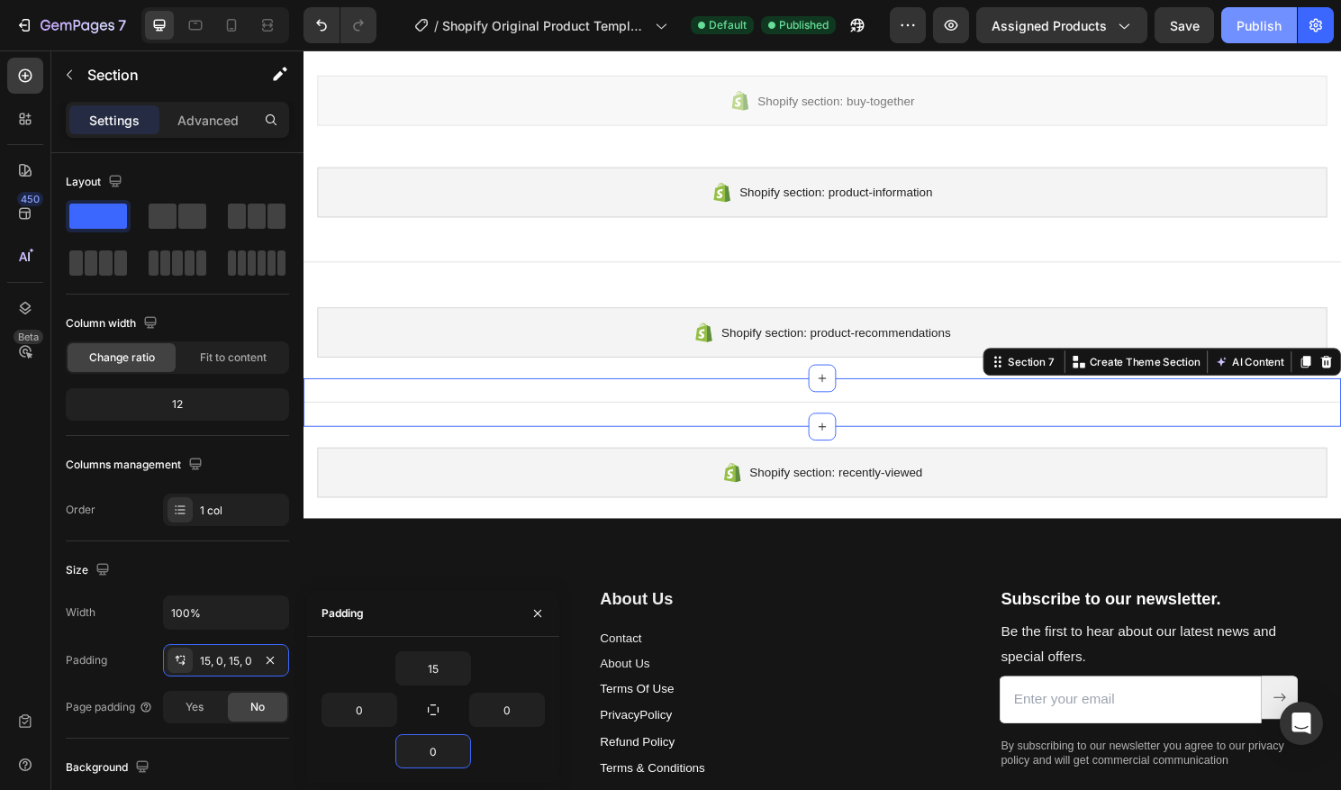
click at [1253, 32] on div "Publish" at bounding box center [1259, 25] width 45 height 19
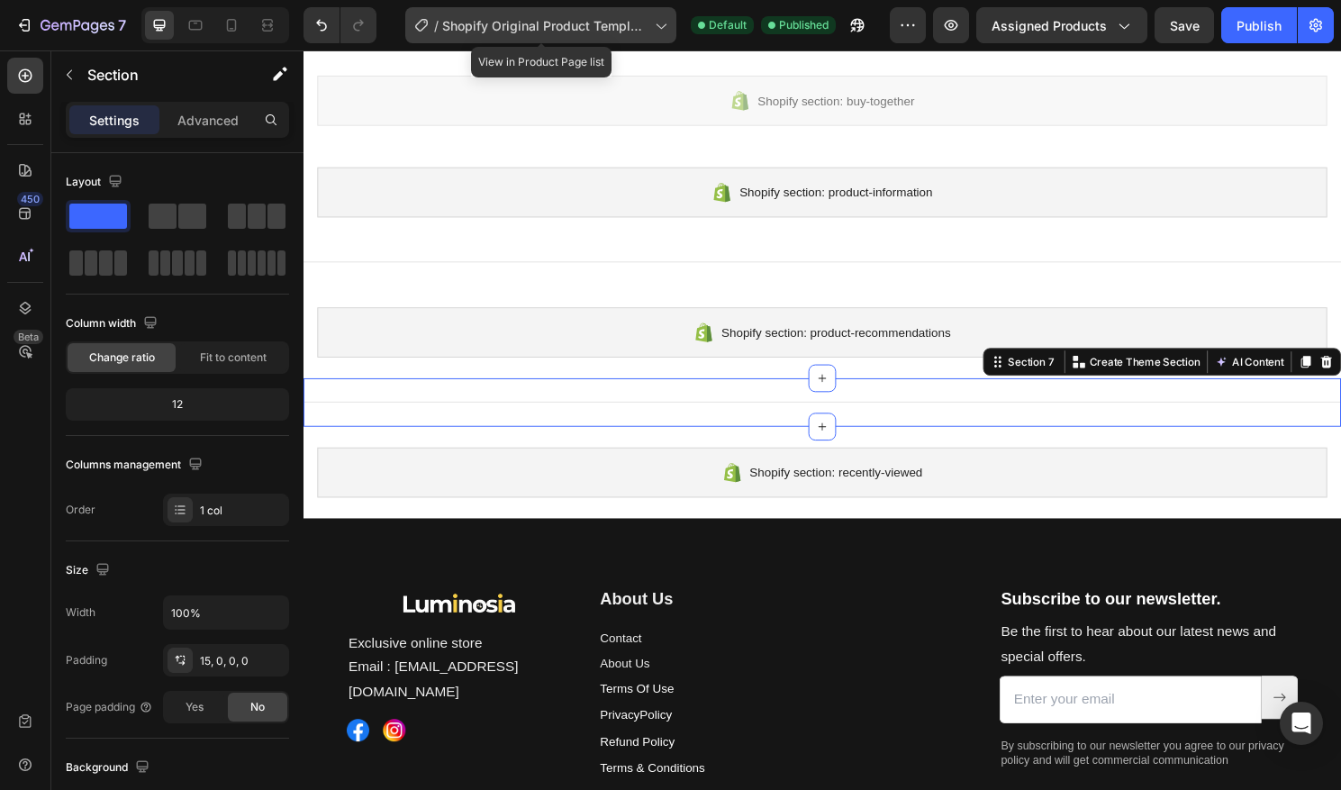
click at [492, 25] on span "Shopify Original Product Template" at bounding box center [544, 25] width 205 height 19
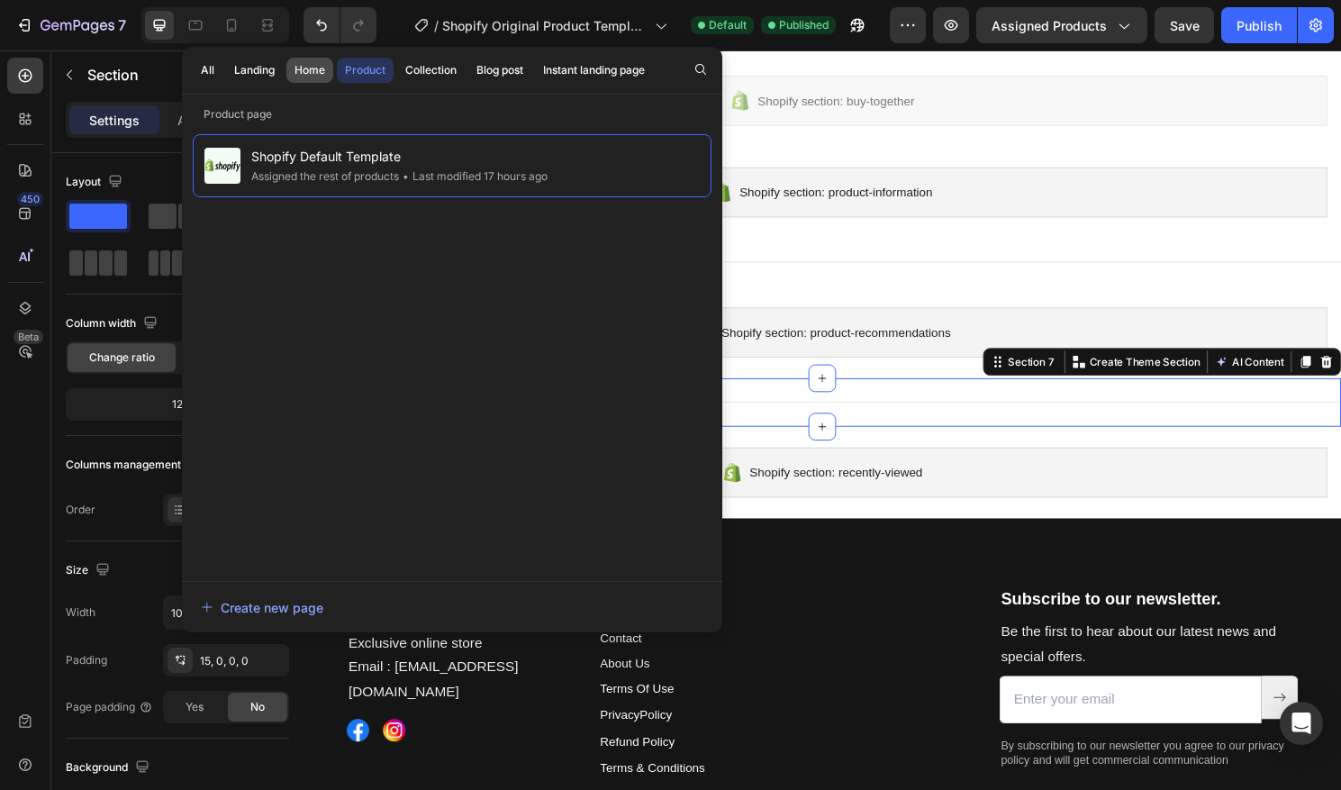
click at [314, 66] on div "Home" at bounding box center [310, 70] width 31 height 16
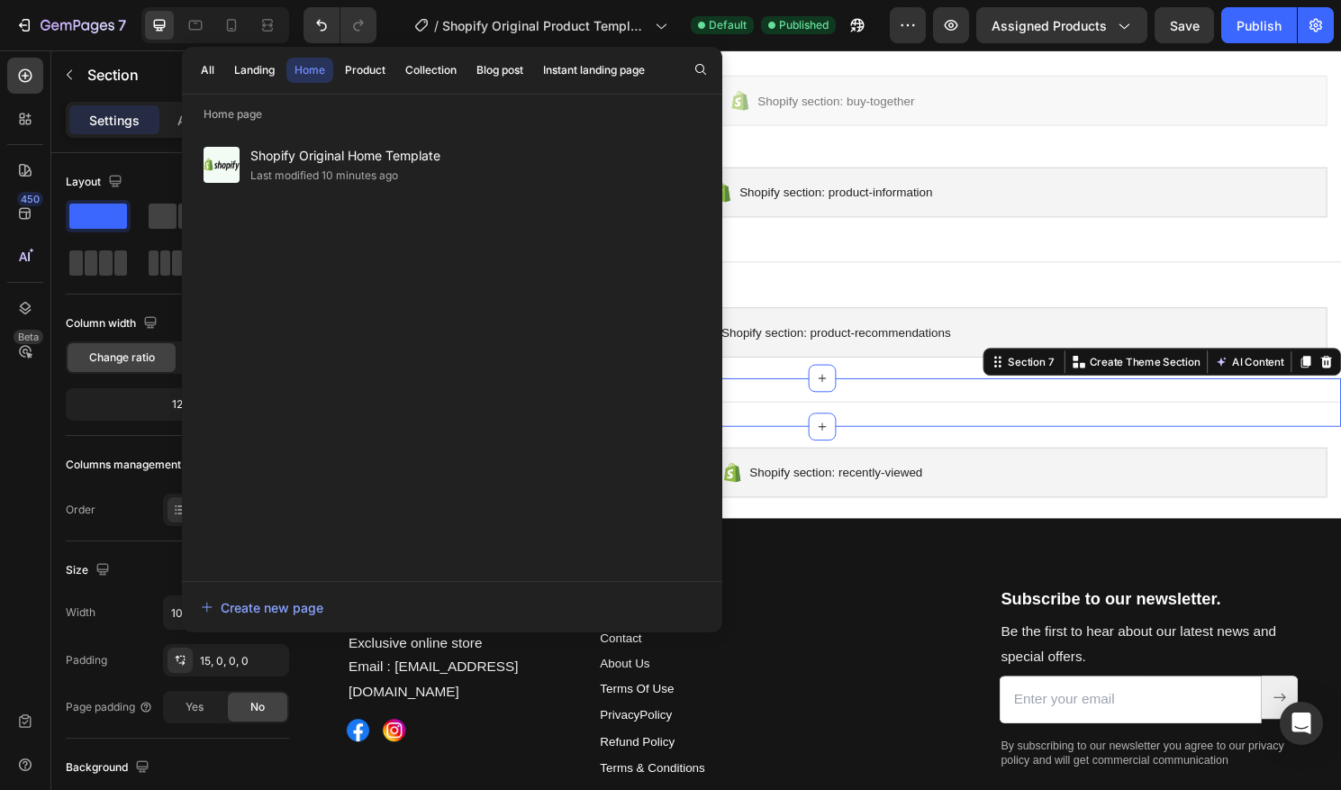
click at [310, 75] on div "Home" at bounding box center [310, 70] width 31 height 16
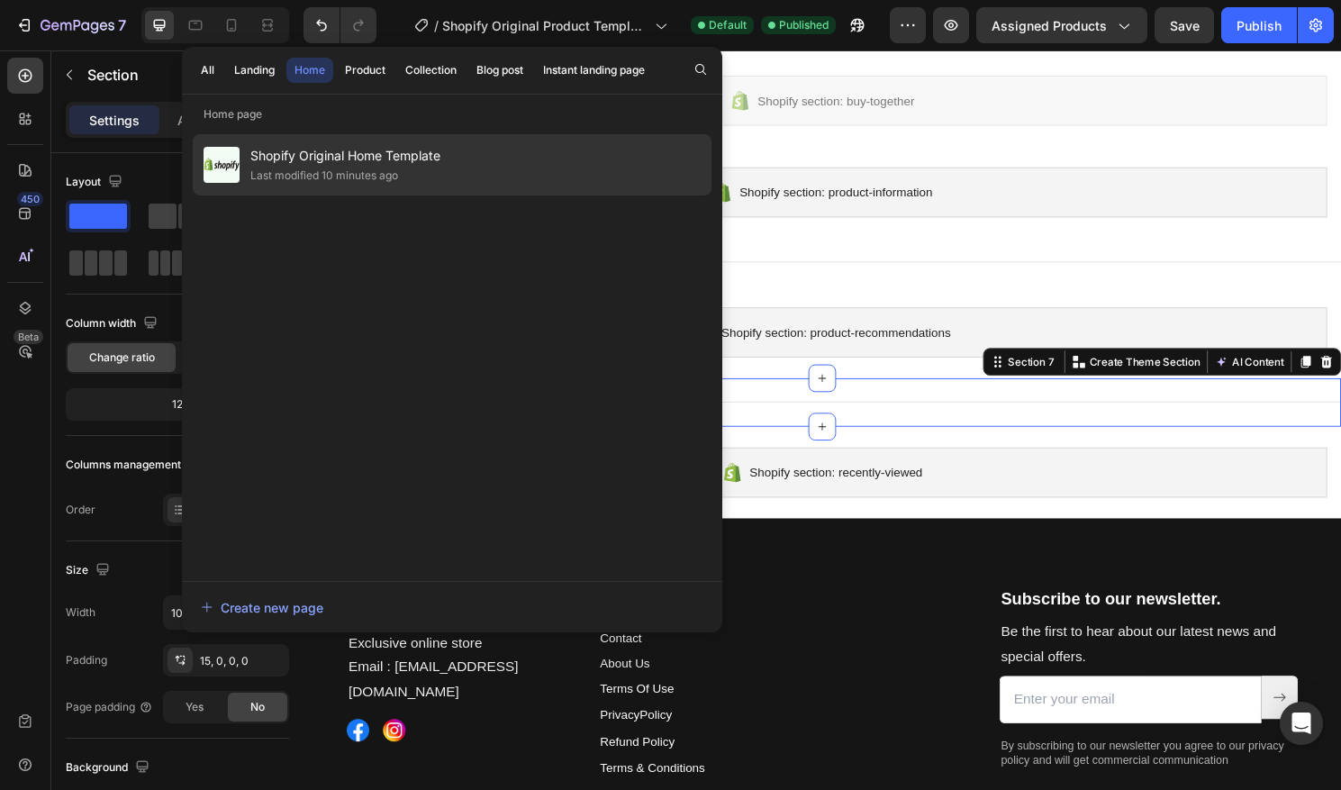
click at [356, 173] on div "Last modified 10 minutes ago" at bounding box center [324, 176] width 148 height 18
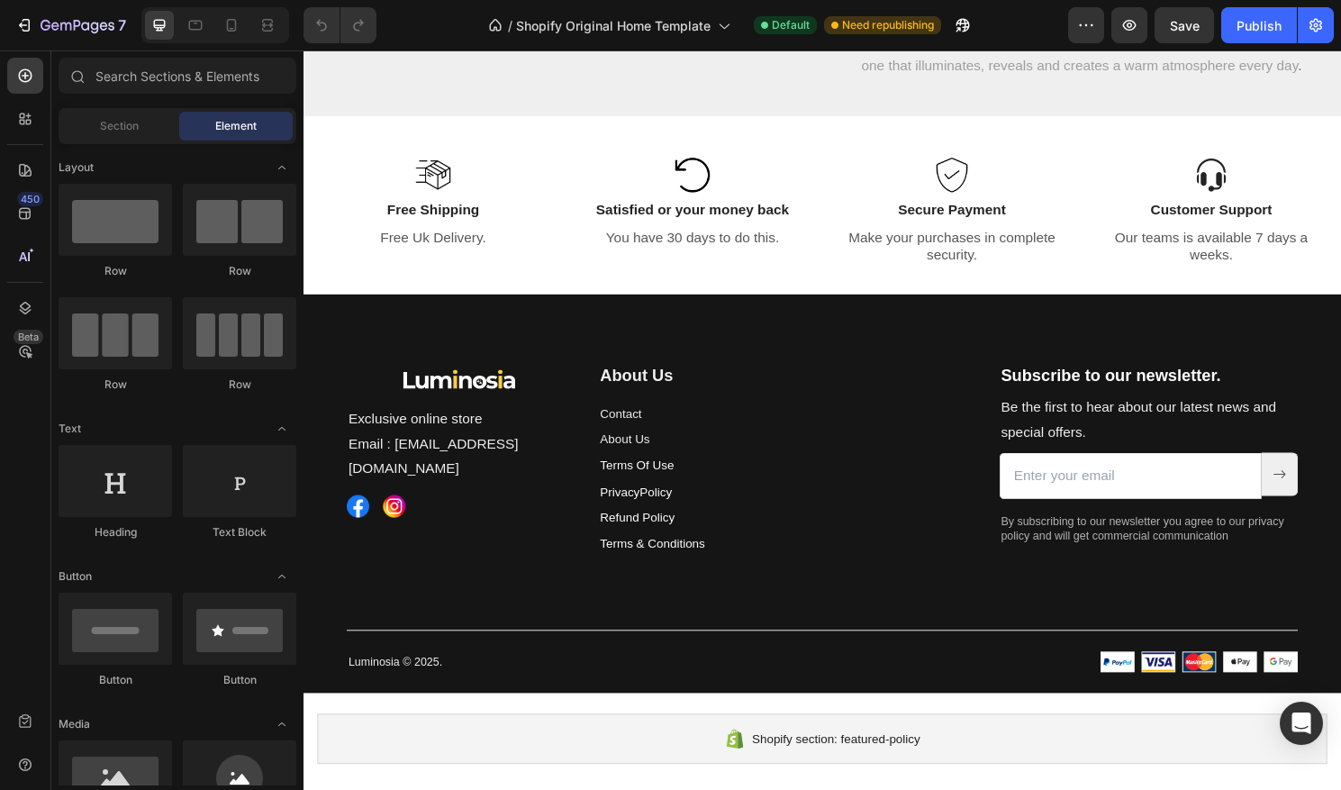
scroll to position [3500, 0]
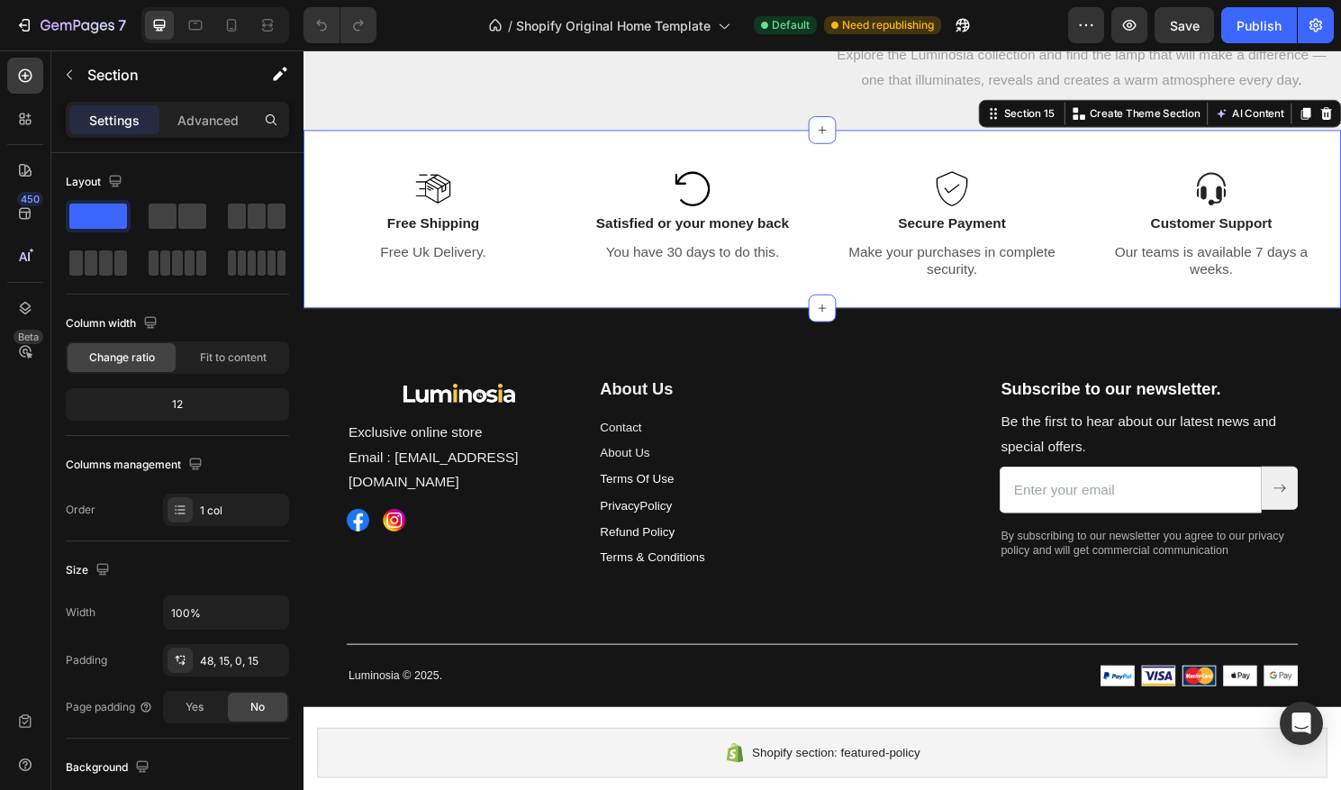
click at [616, 148] on div "Image Free Shipping Text Block Free Uk Delivery. Text Block Image Satisfied or …" at bounding box center [844, 226] width 1081 height 186
click at [1137, 114] on p "Create Theme Section" at bounding box center [1180, 116] width 115 height 16
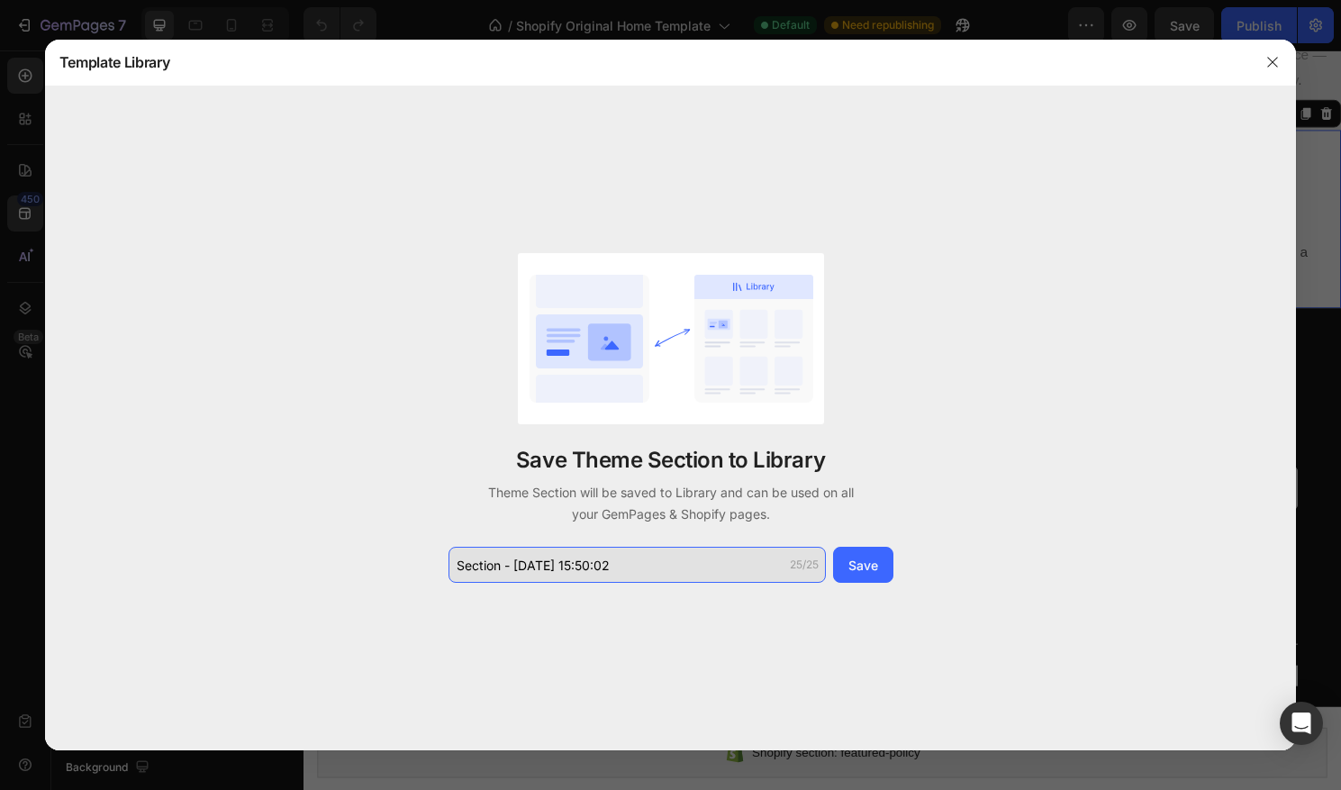
drag, startPoint x: 502, startPoint y: 565, endPoint x: 453, endPoint y: 561, distance: 48.8
click at [453, 561] on input "Section - Aug 27 15:50:02" at bounding box center [637, 565] width 377 height 36
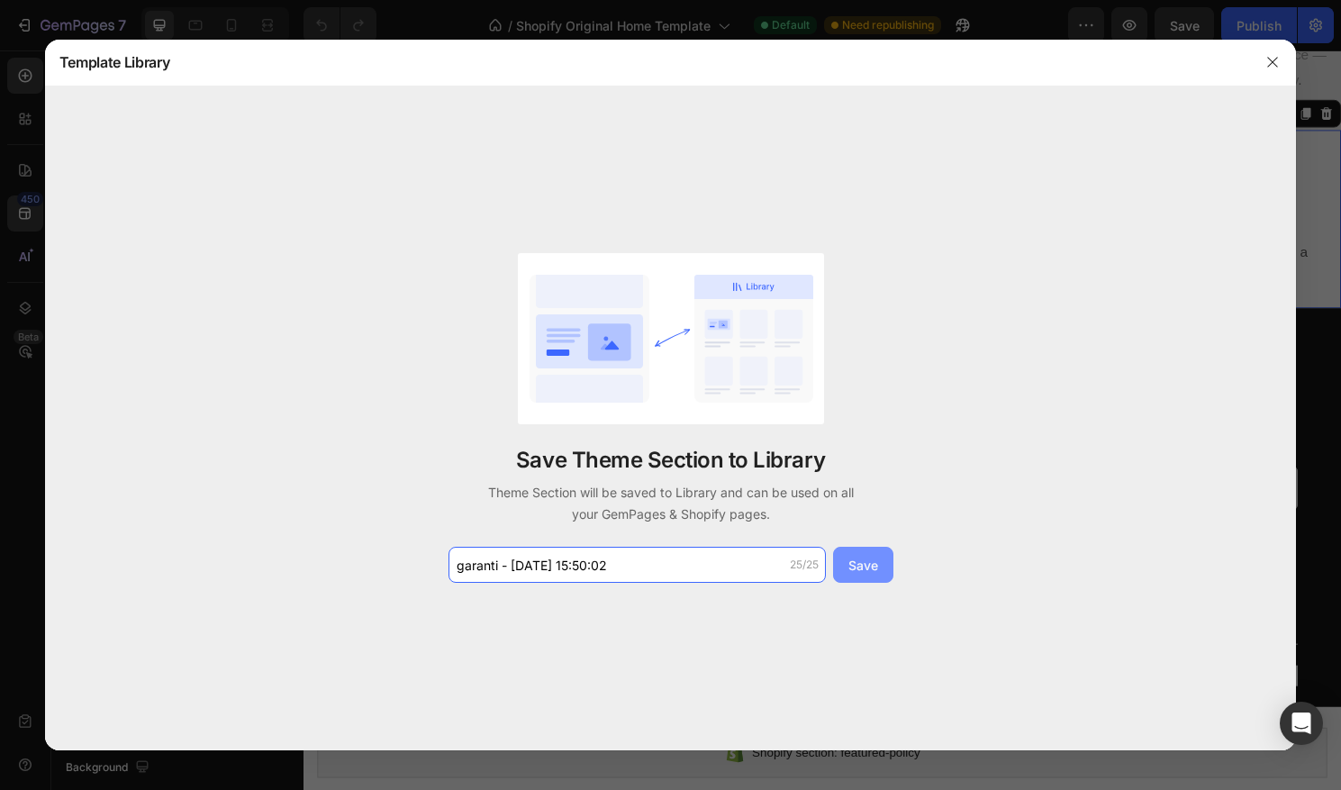
type input "garanti - [DATE] 15:50:02"
click at [844, 561] on button "Save" at bounding box center [863, 565] width 60 height 36
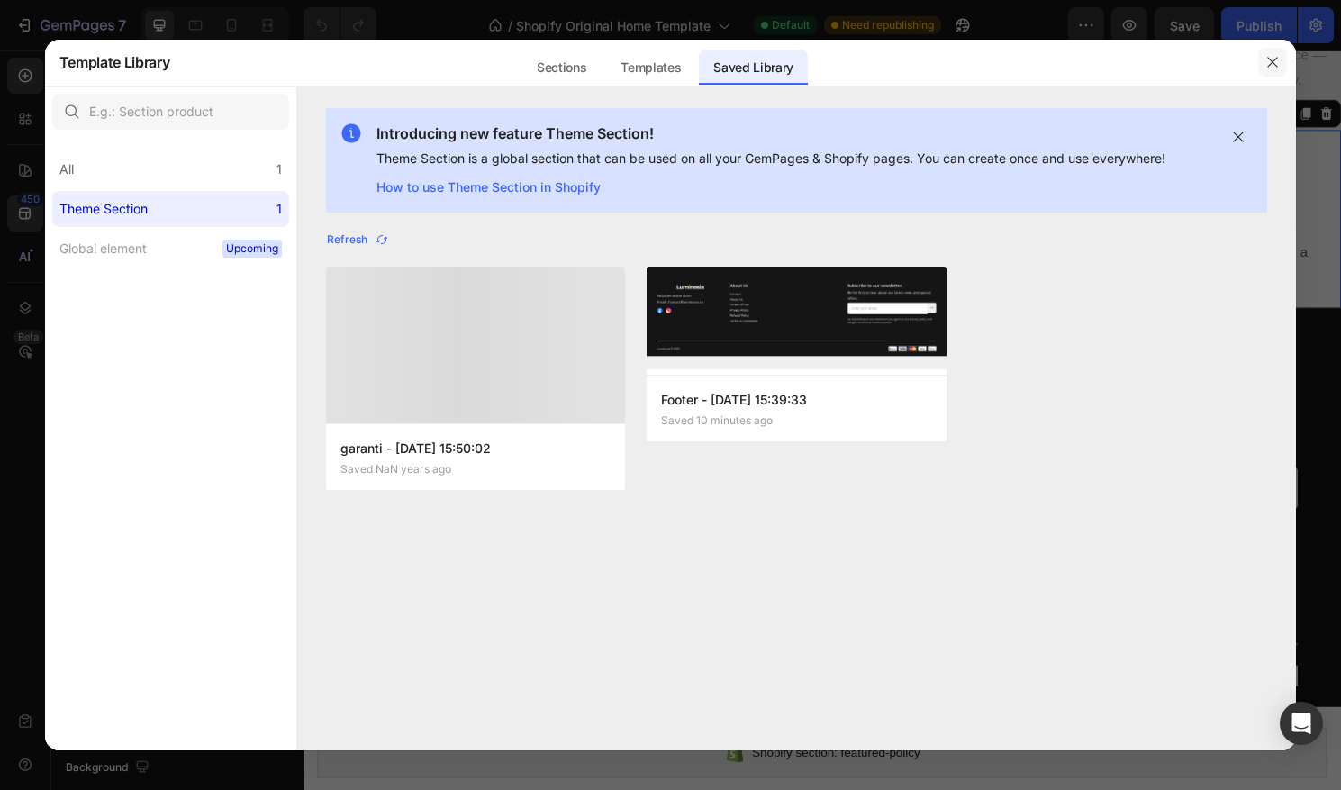
click at [1265, 58] on button "button" at bounding box center [1273, 62] width 29 height 29
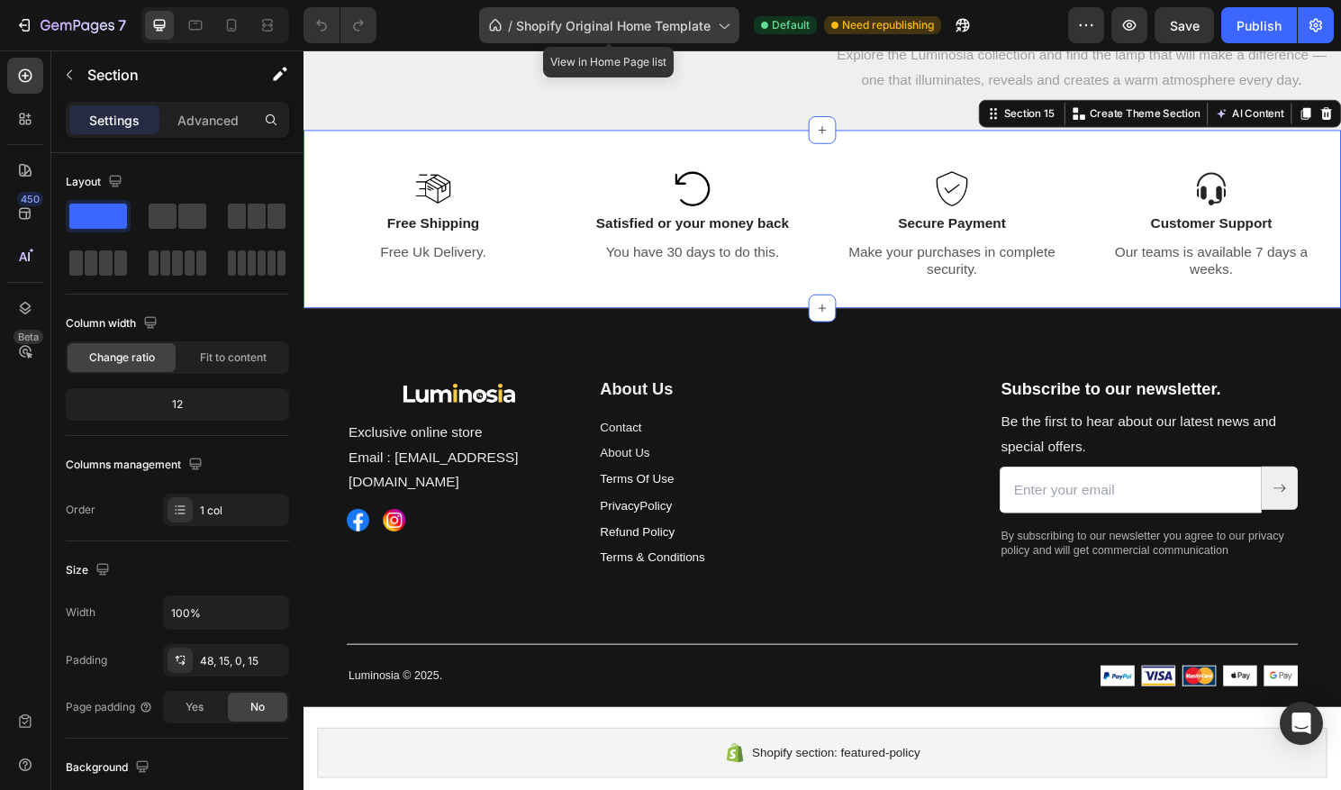
click at [638, 21] on span "Shopify Original Home Template" at bounding box center [613, 25] width 195 height 19
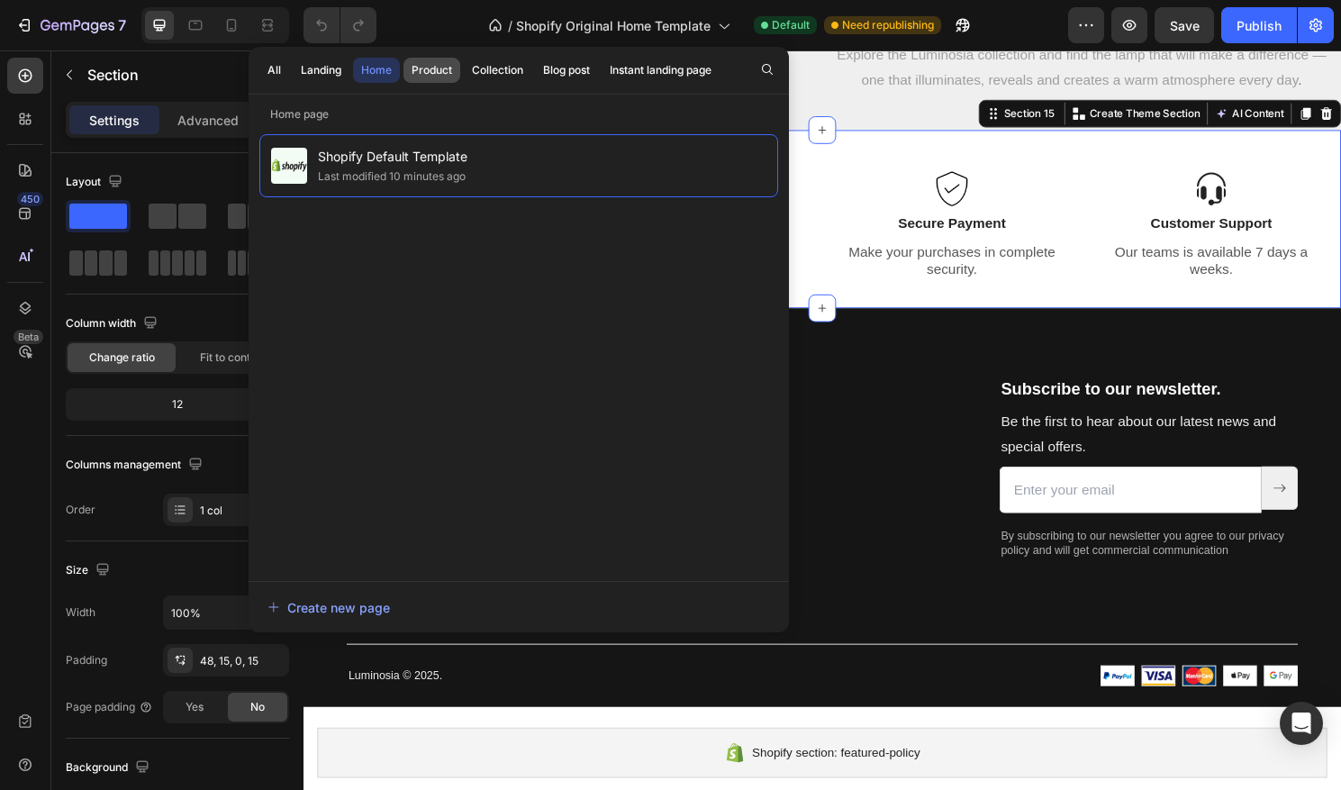
click at [441, 72] on div "Product" at bounding box center [432, 70] width 41 height 16
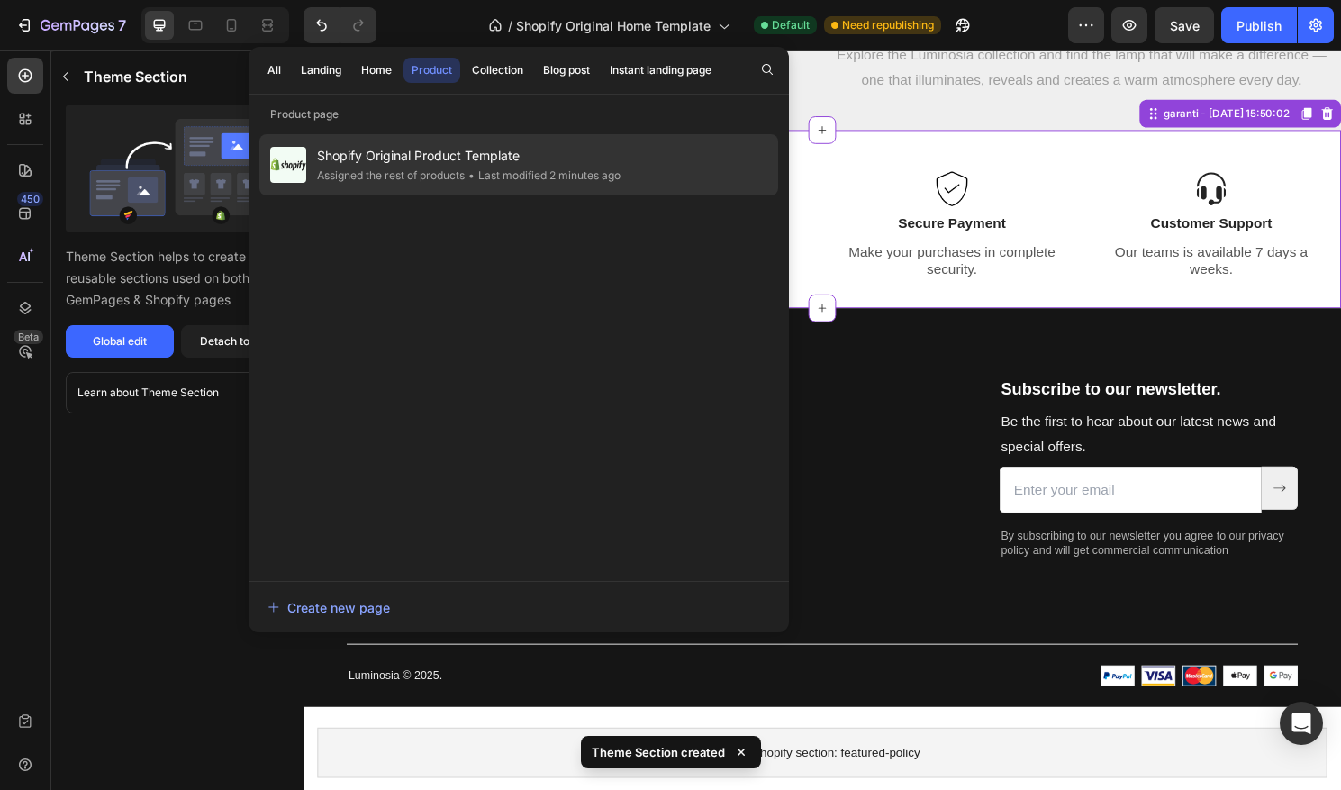
click at [465, 170] on div "Assigned the rest of products" at bounding box center [543, 176] width 156 height 18
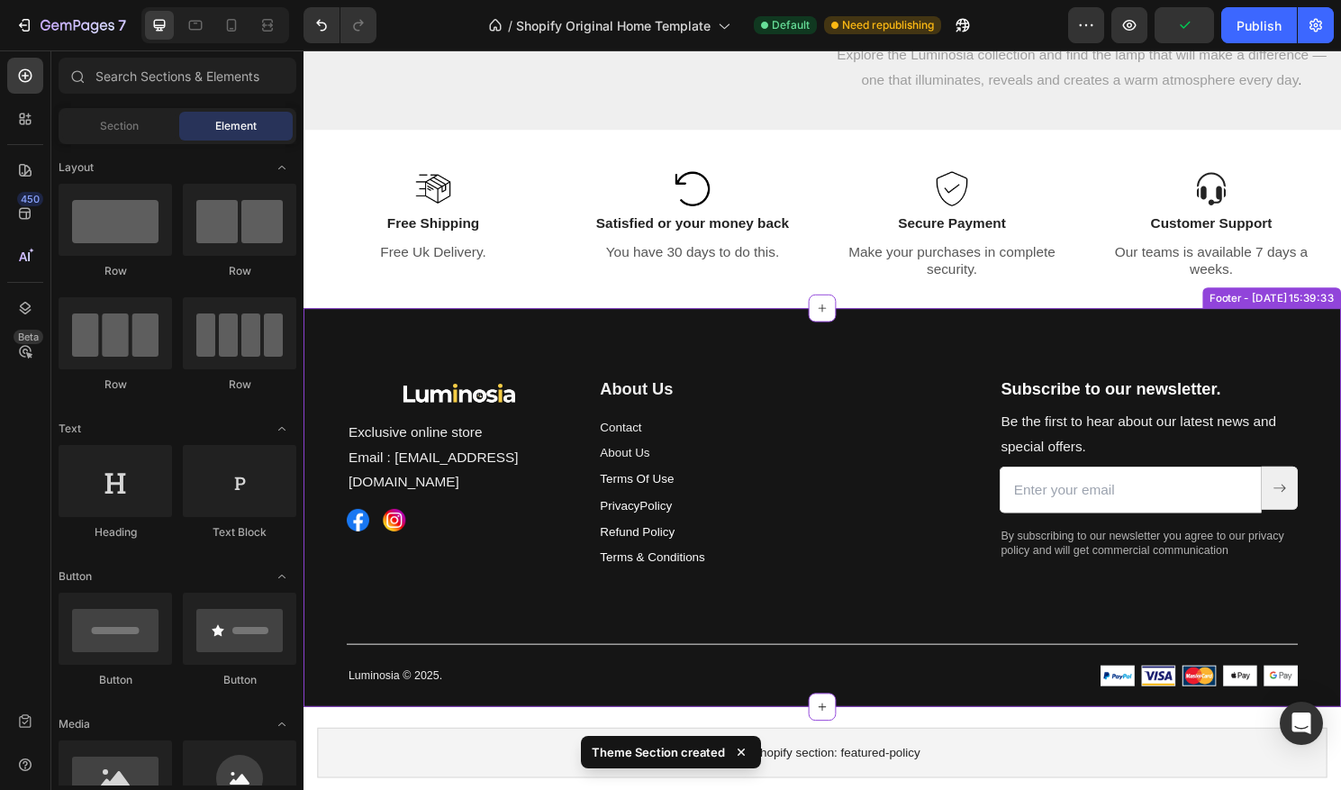
scroll to position [3518, 0]
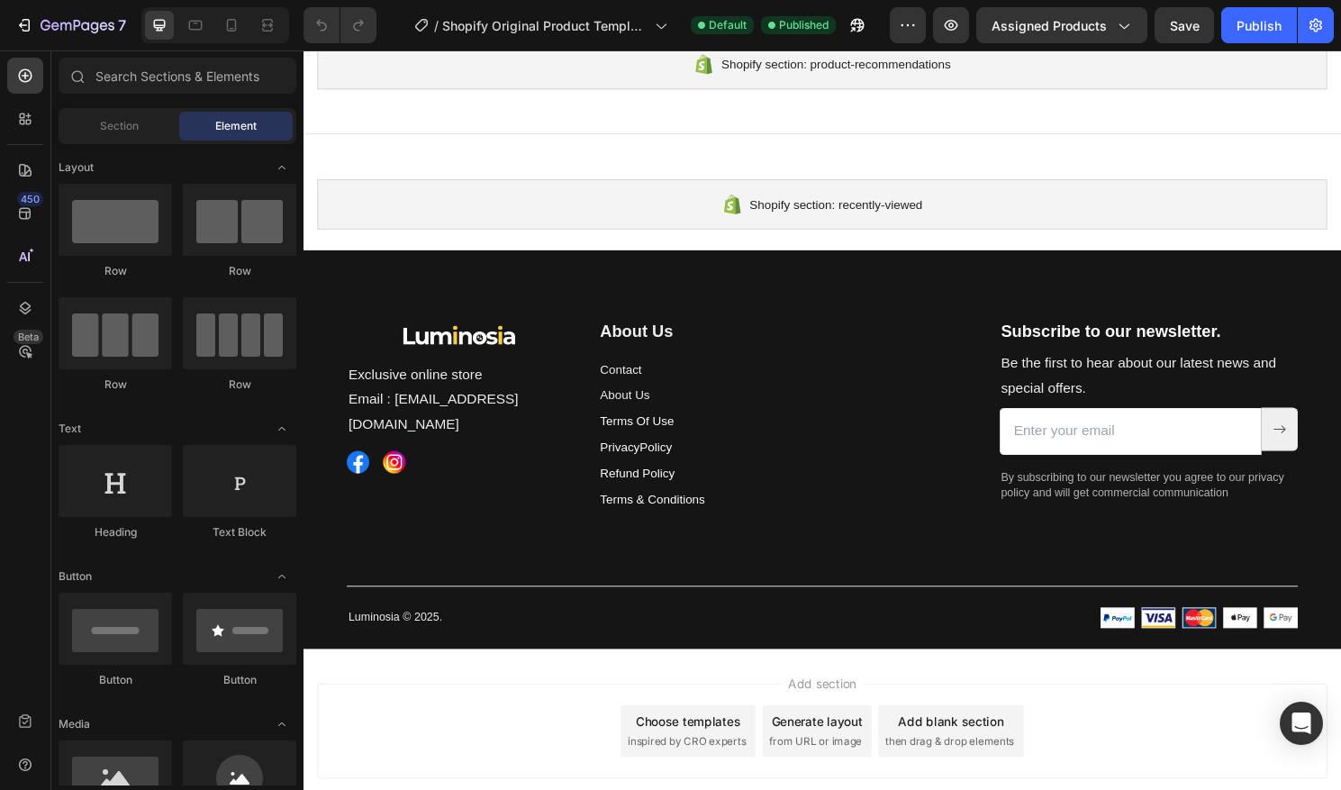
scroll to position [572, 0]
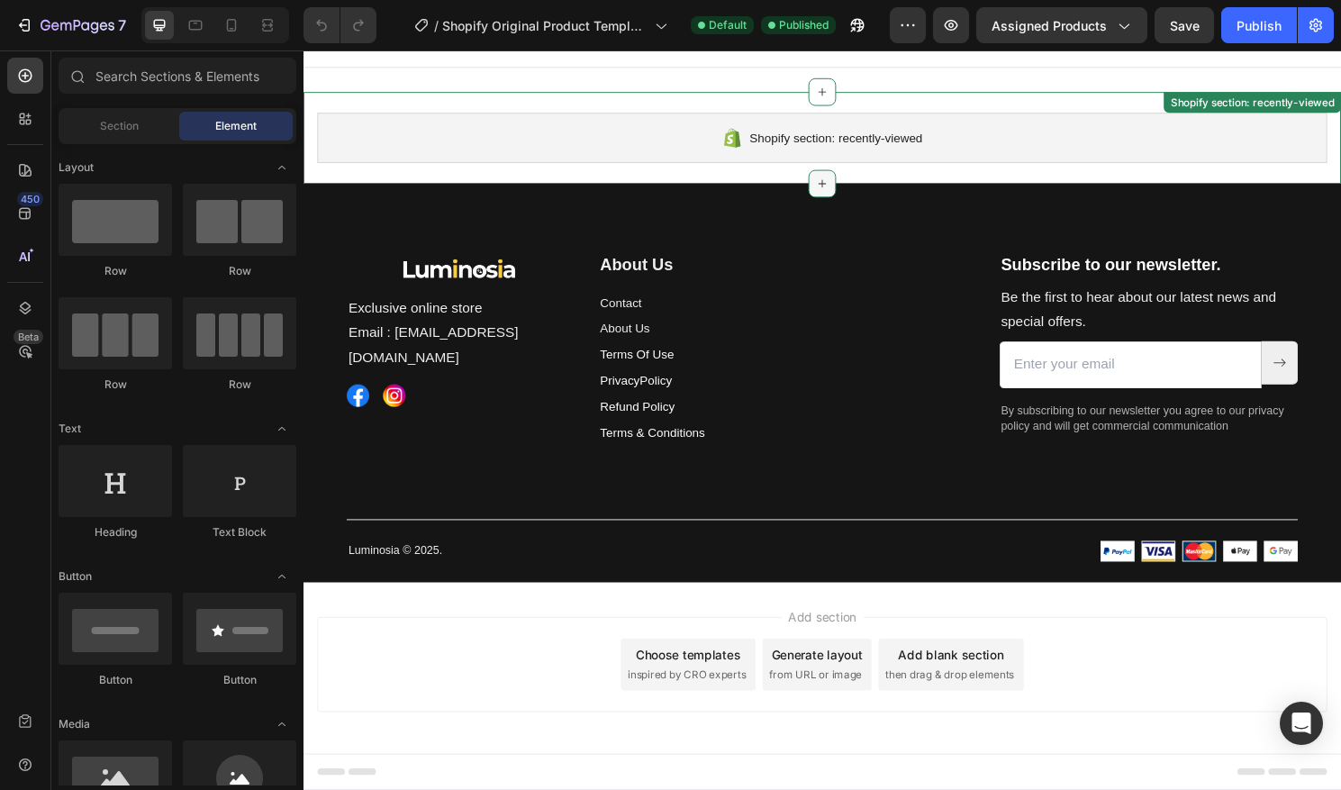
click at [844, 180] on div at bounding box center [844, 189] width 29 height 29
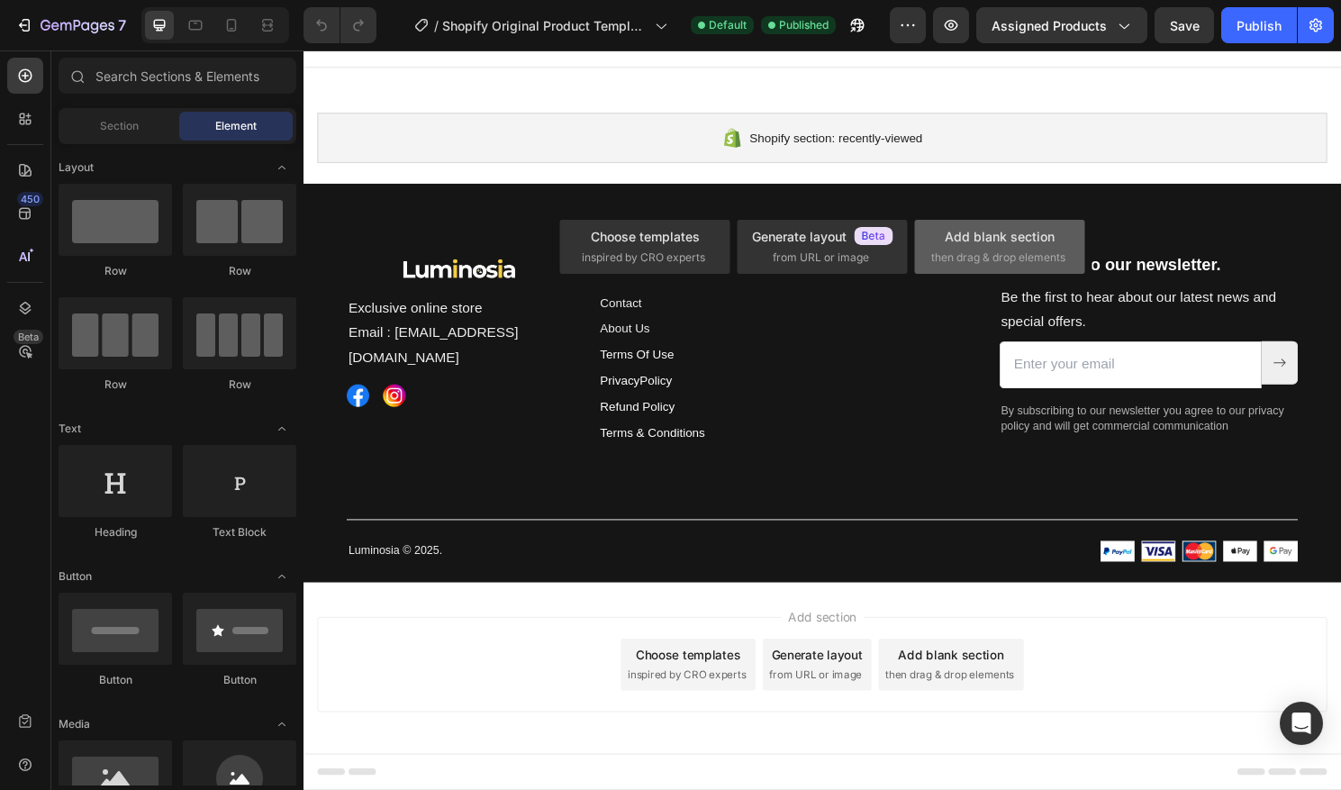
click at [977, 235] on div "Add blank section" at bounding box center [1000, 236] width 110 height 19
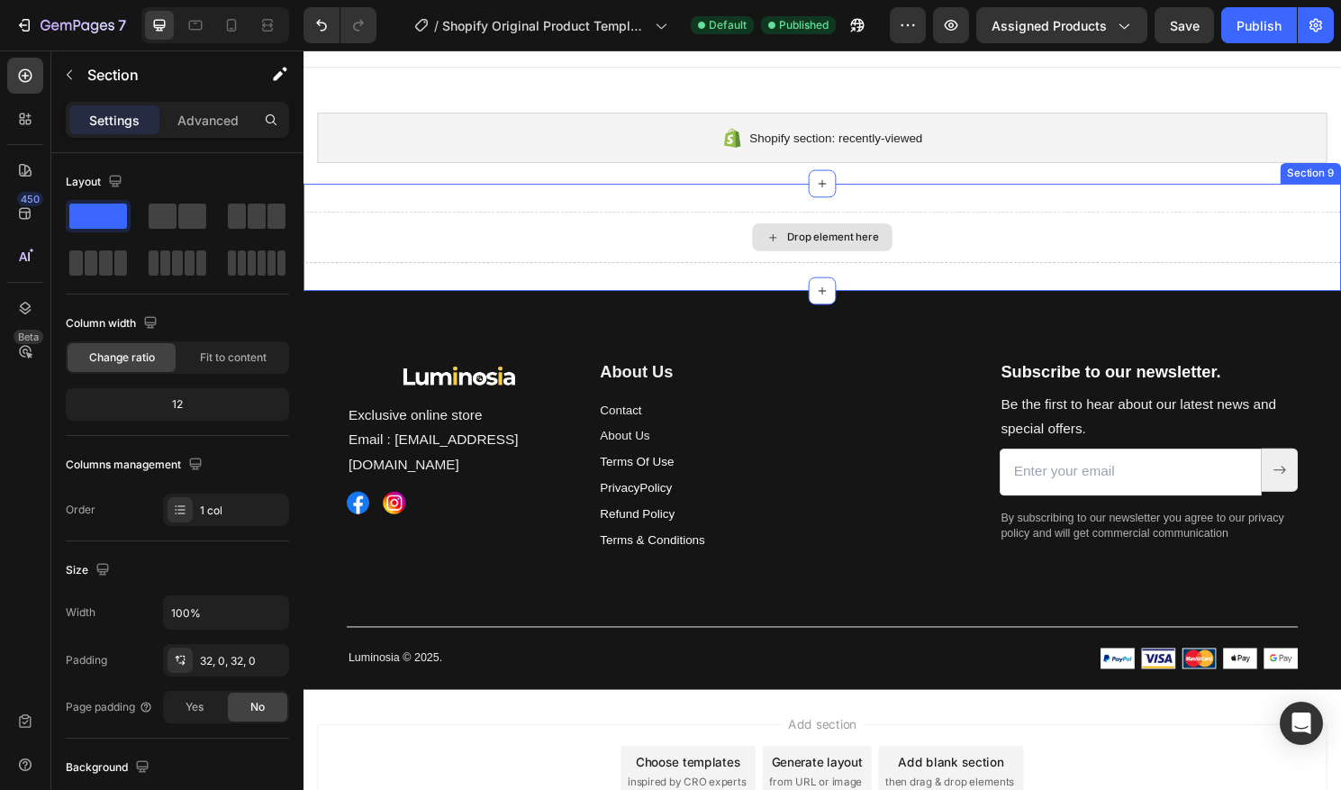
click at [995, 234] on div "Drop element here" at bounding box center [844, 245] width 1081 height 54
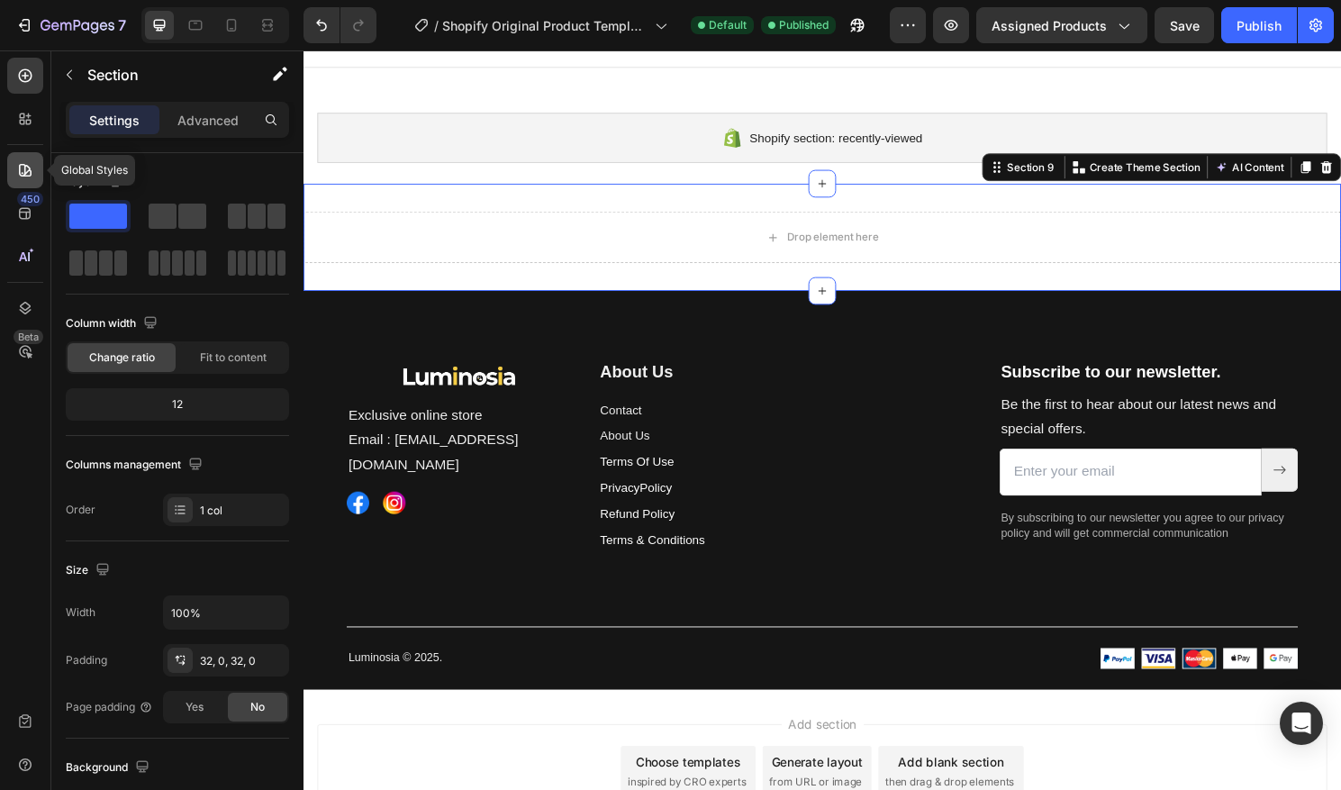
click at [23, 168] on icon at bounding box center [25, 170] width 18 height 18
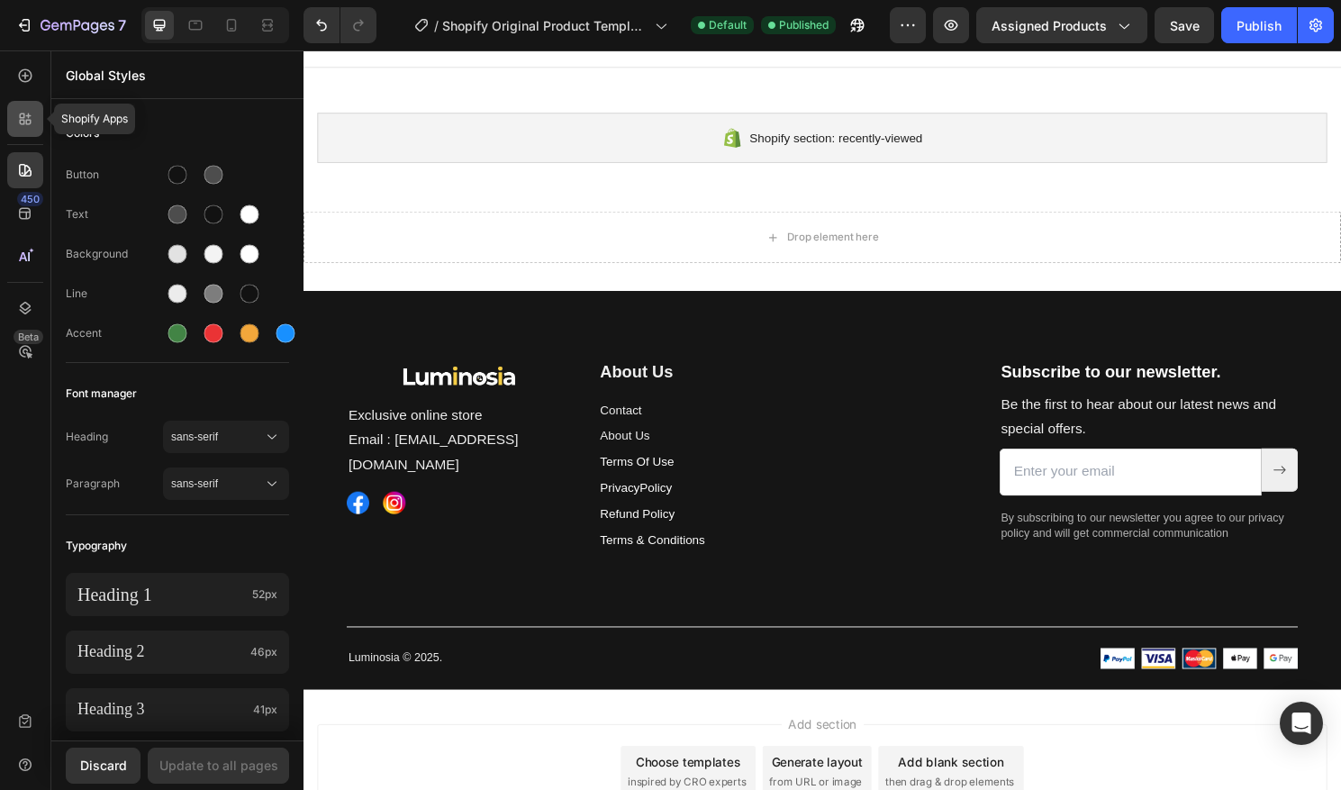
click at [24, 126] on icon at bounding box center [25, 119] width 18 height 18
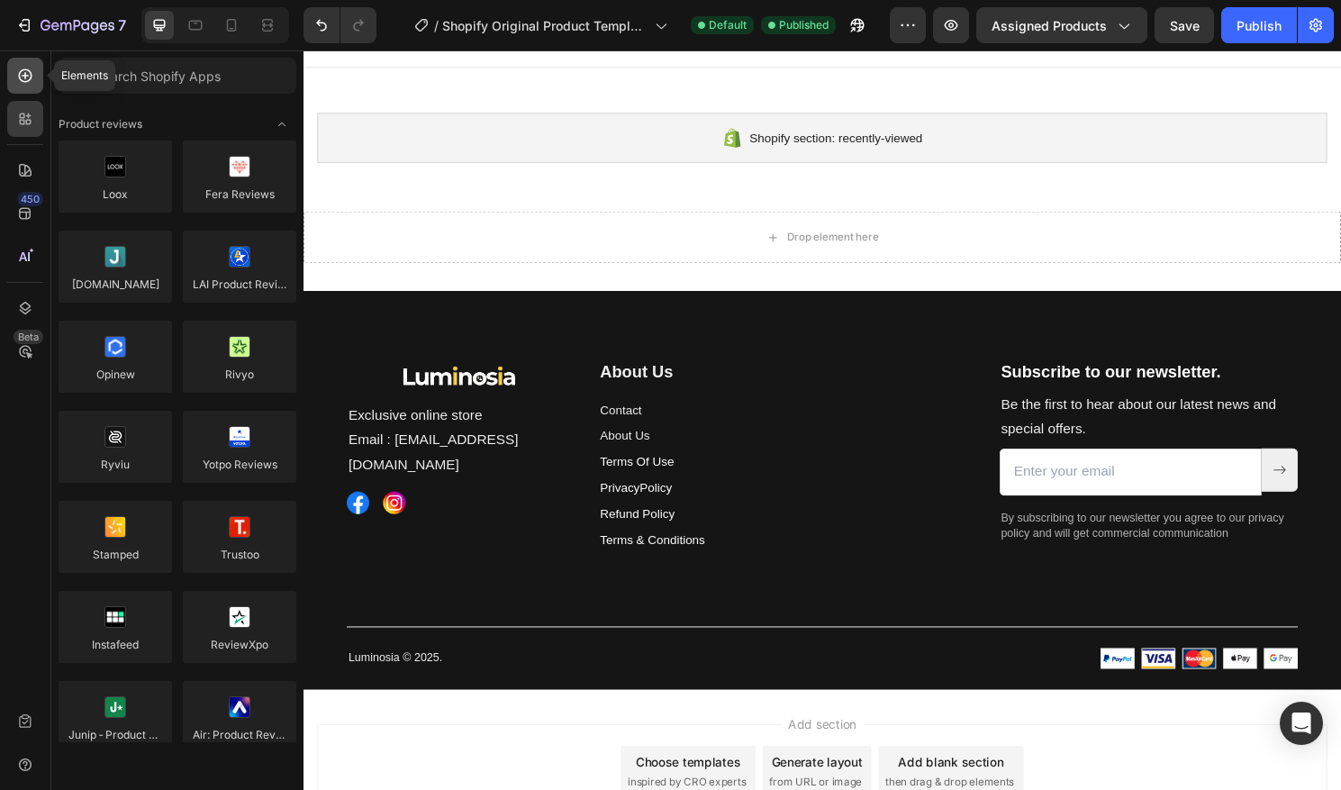
click at [31, 87] on div at bounding box center [25, 76] width 36 height 36
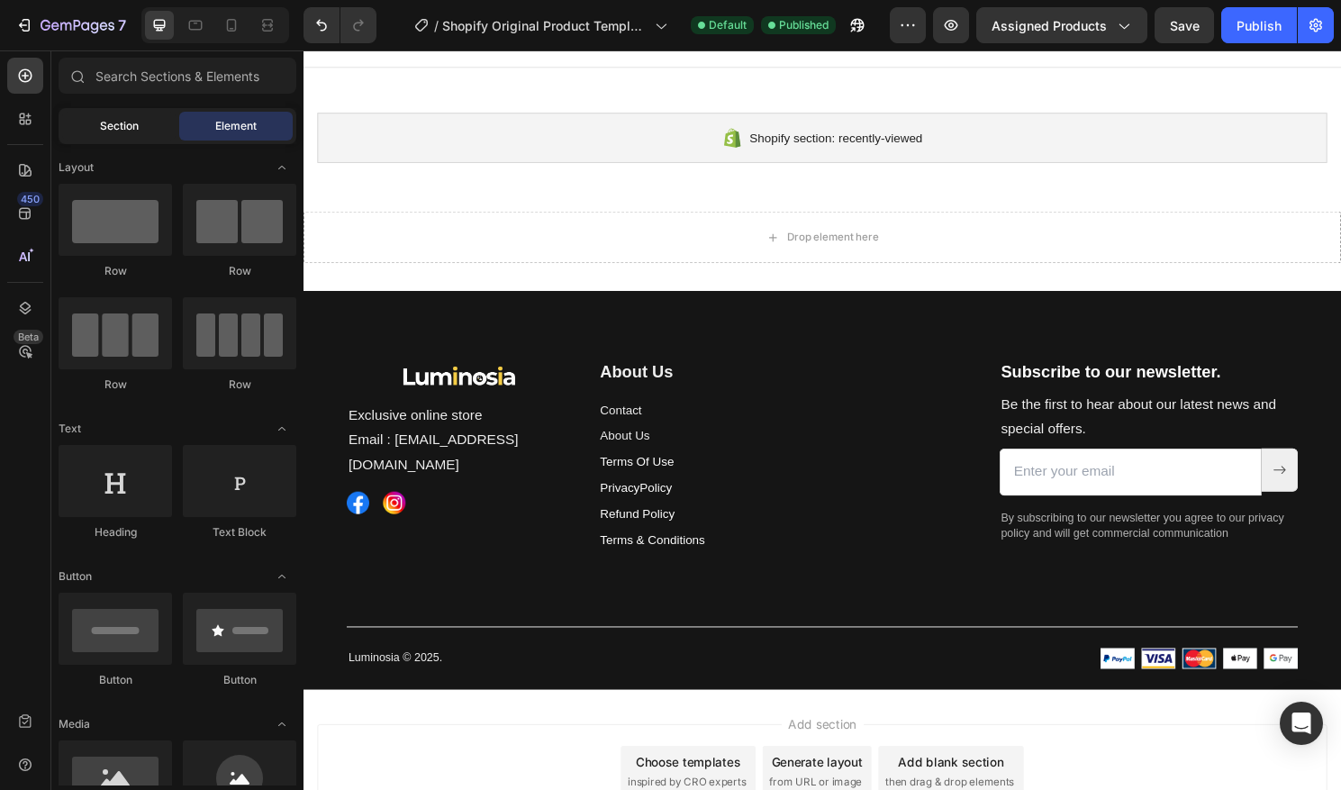
click at [155, 121] on div "Section" at bounding box center [119, 126] width 114 height 29
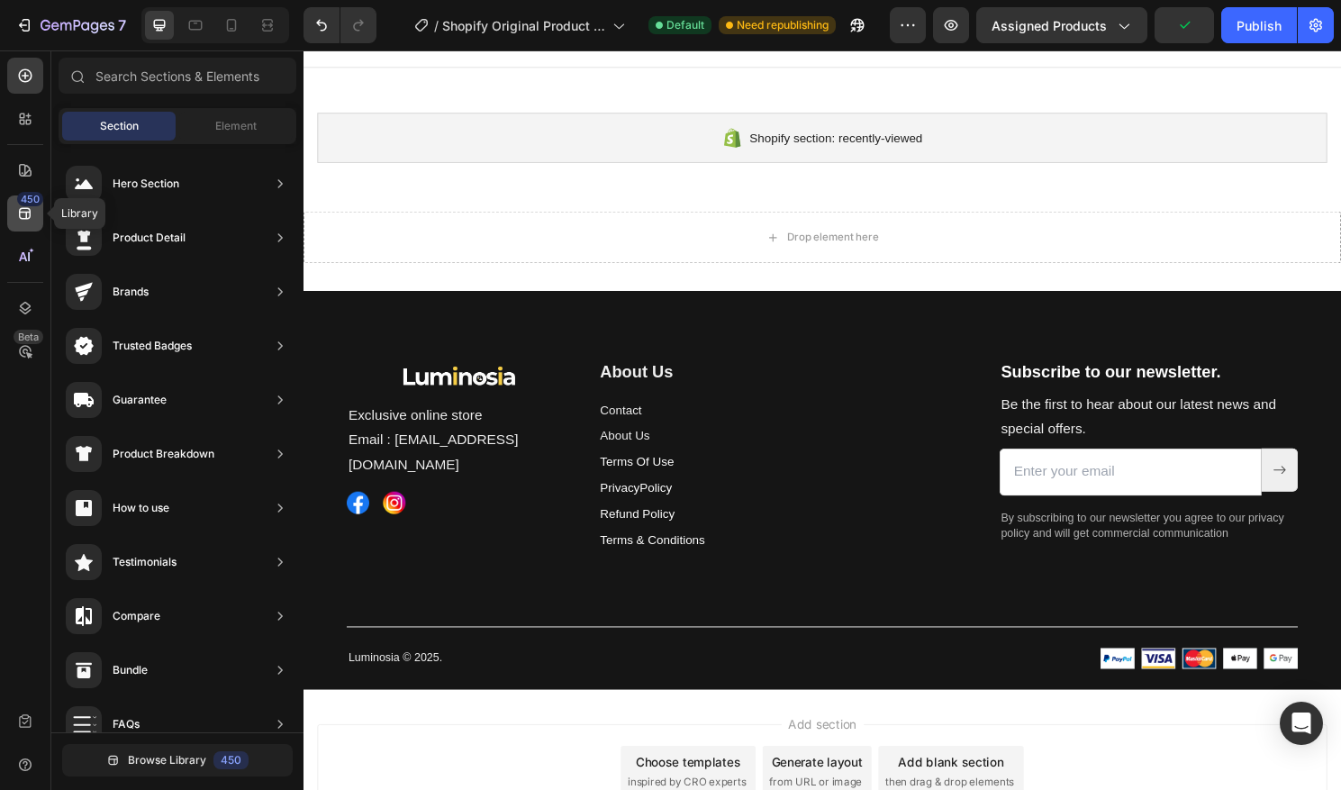
click at [22, 219] on icon at bounding box center [25, 214] width 12 height 12
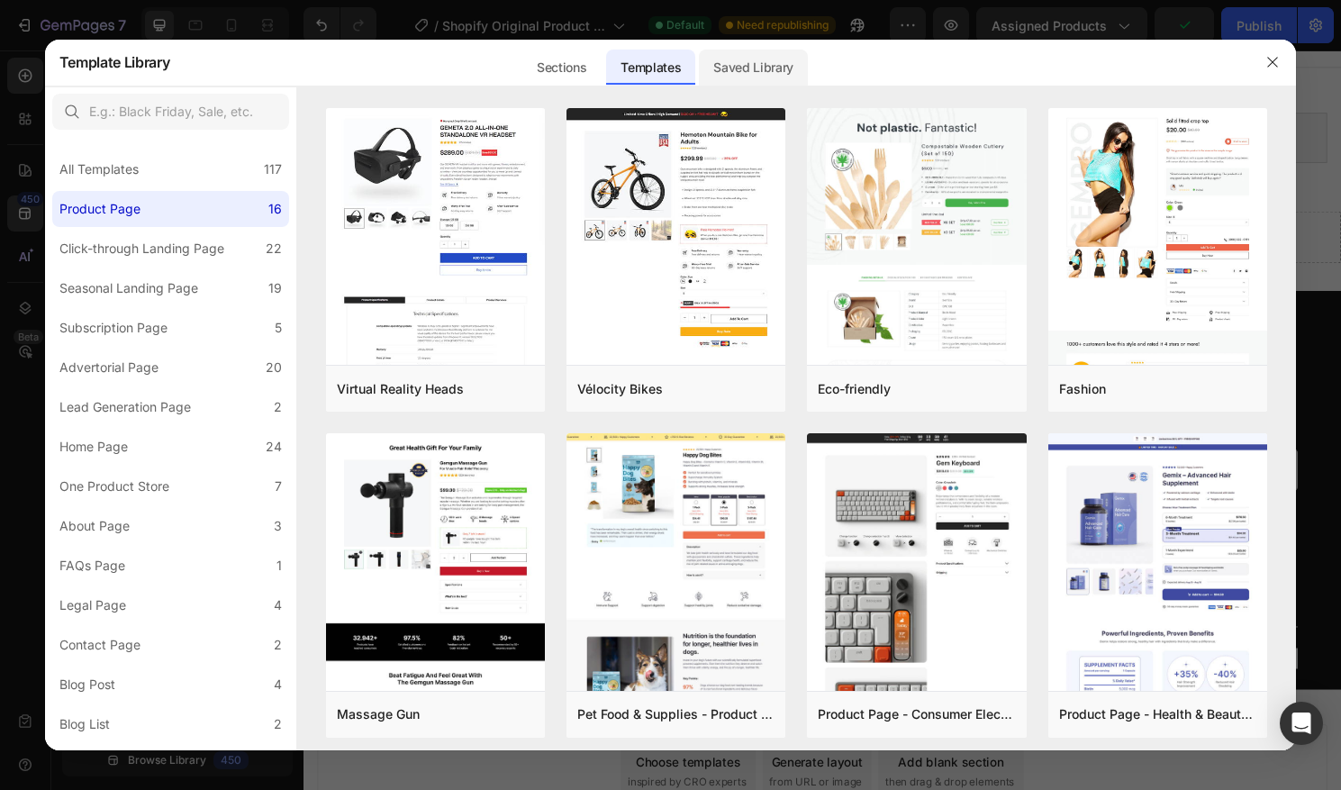
click at [776, 76] on div "Saved Library" at bounding box center [753, 68] width 109 height 36
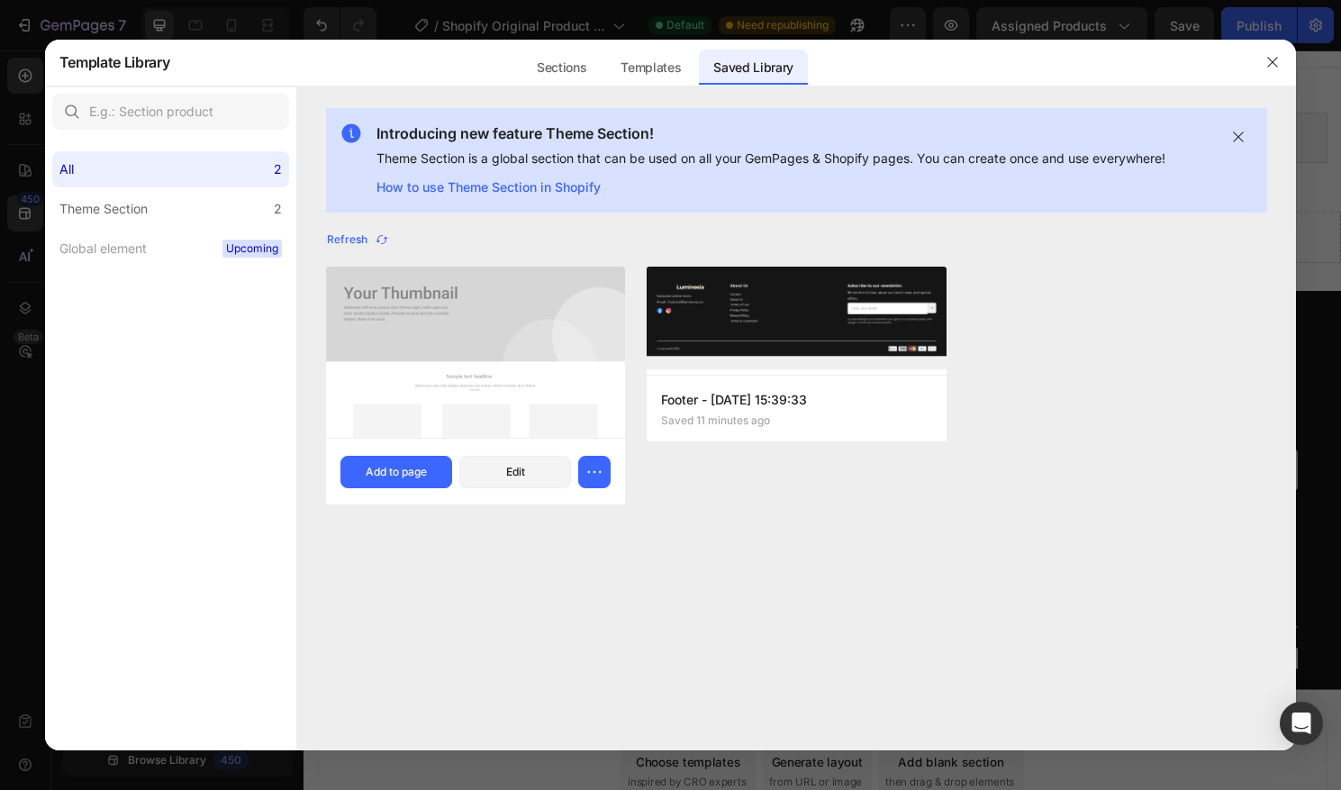
click at [532, 303] on img at bounding box center [476, 352] width 300 height 171
click at [395, 464] on div "Add to page" at bounding box center [396, 472] width 61 height 16
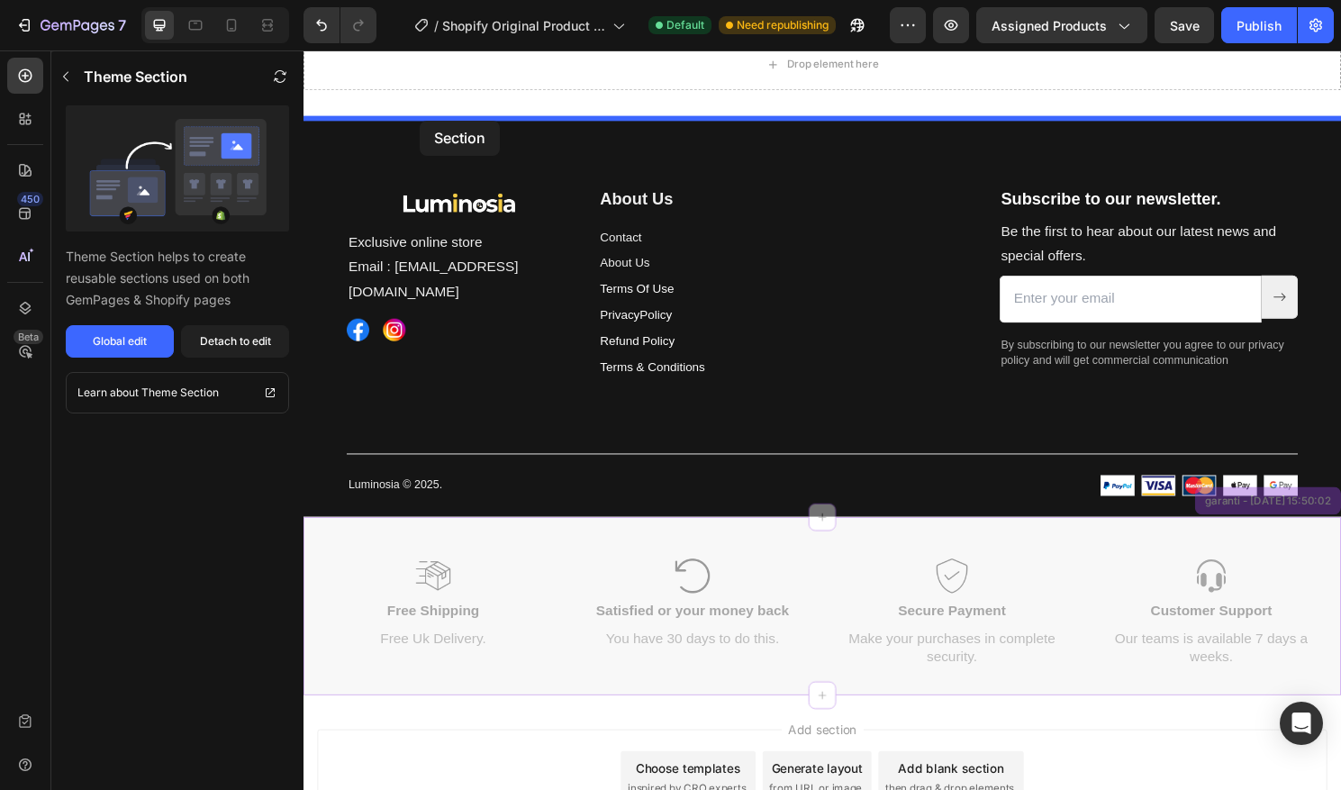
scroll to position [752, 0]
drag, startPoint x: 342, startPoint y: 586, endPoint x: 424, endPoint y: 123, distance: 470.3
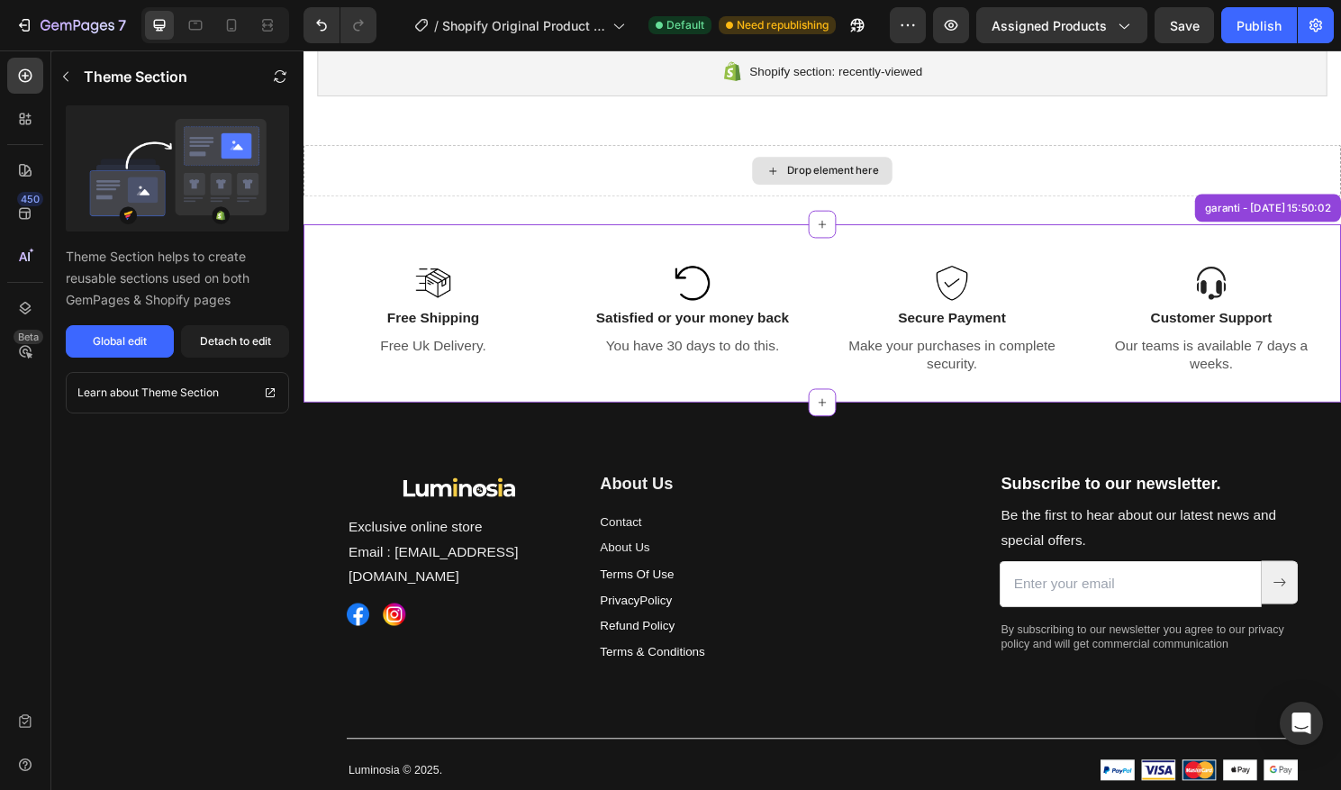
scroll to position [556, 0]
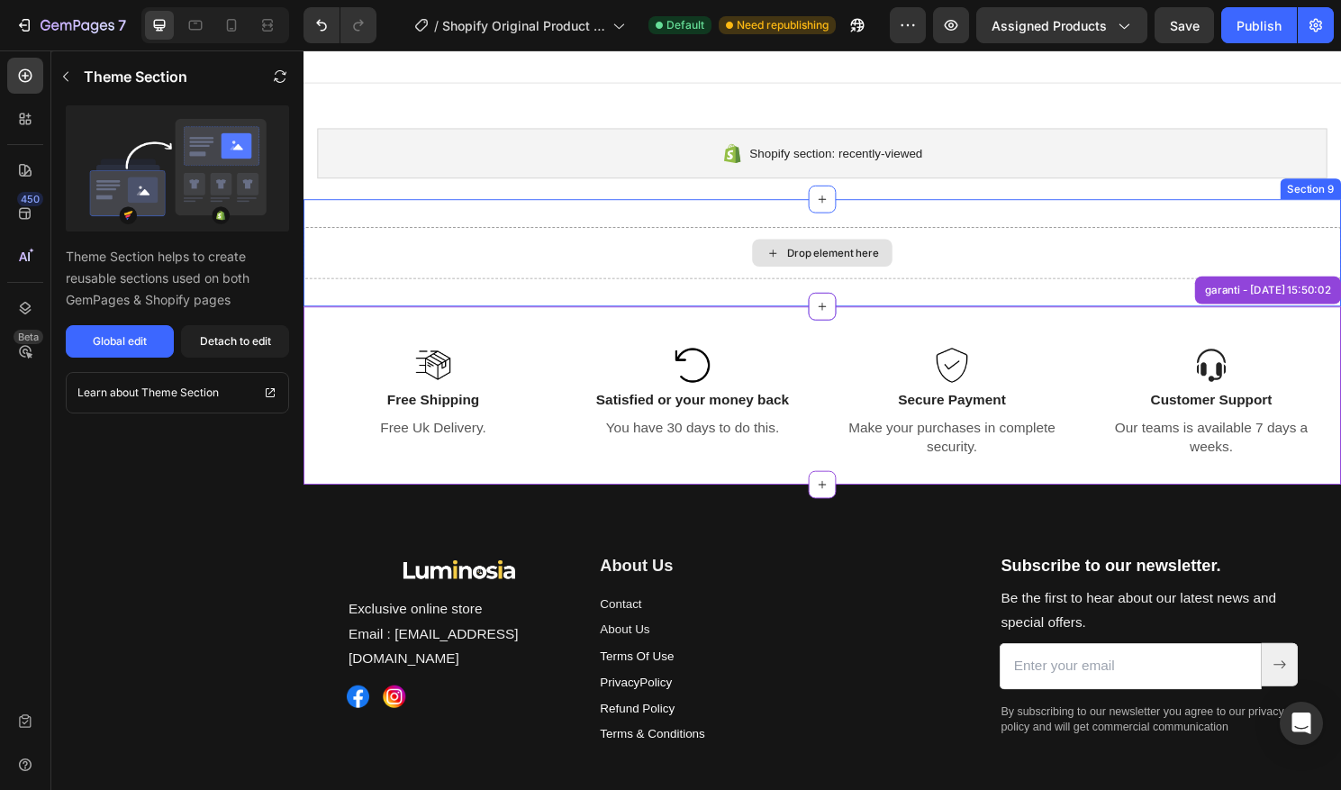
click at [527, 239] on div "Drop element here" at bounding box center [844, 261] width 1081 height 54
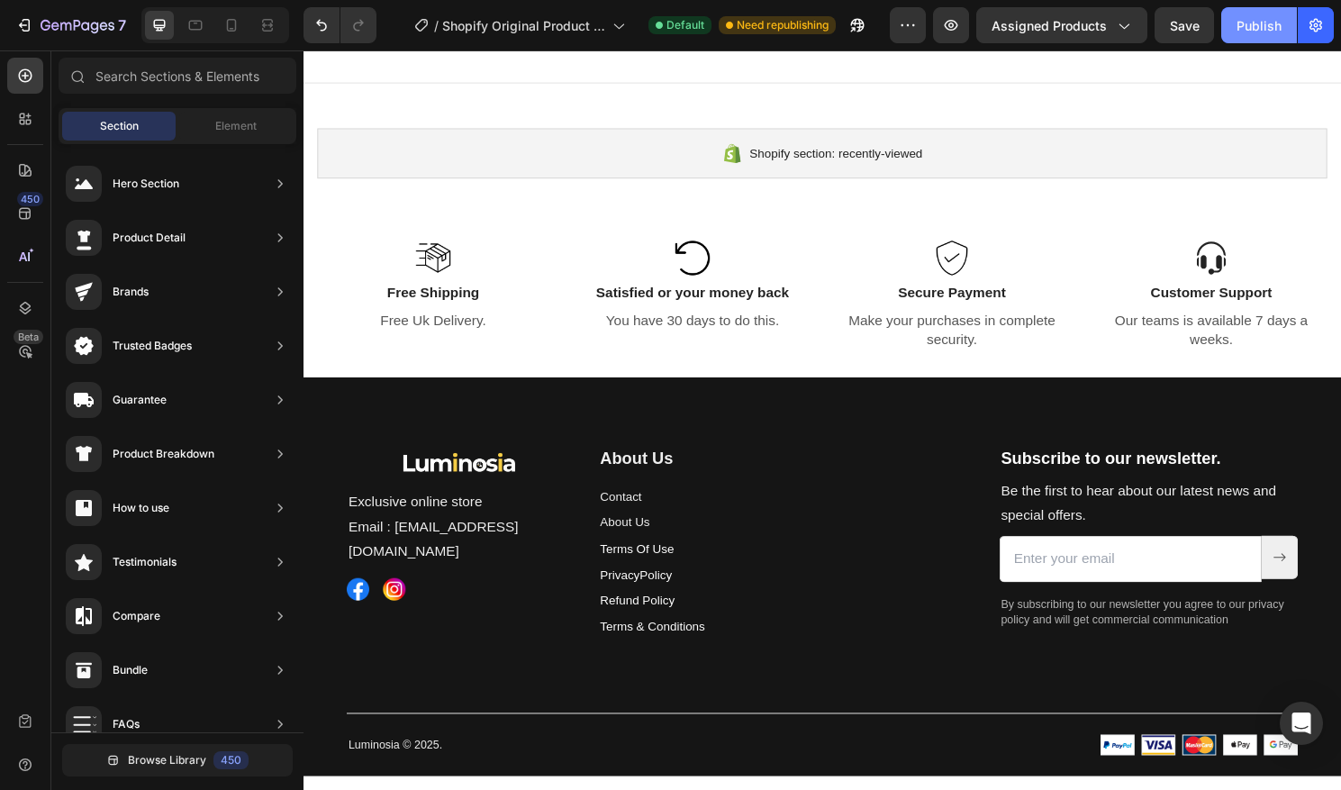
click at [1265, 27] on div "Publish" at bounding box center [1259, 25] width 45 height 19
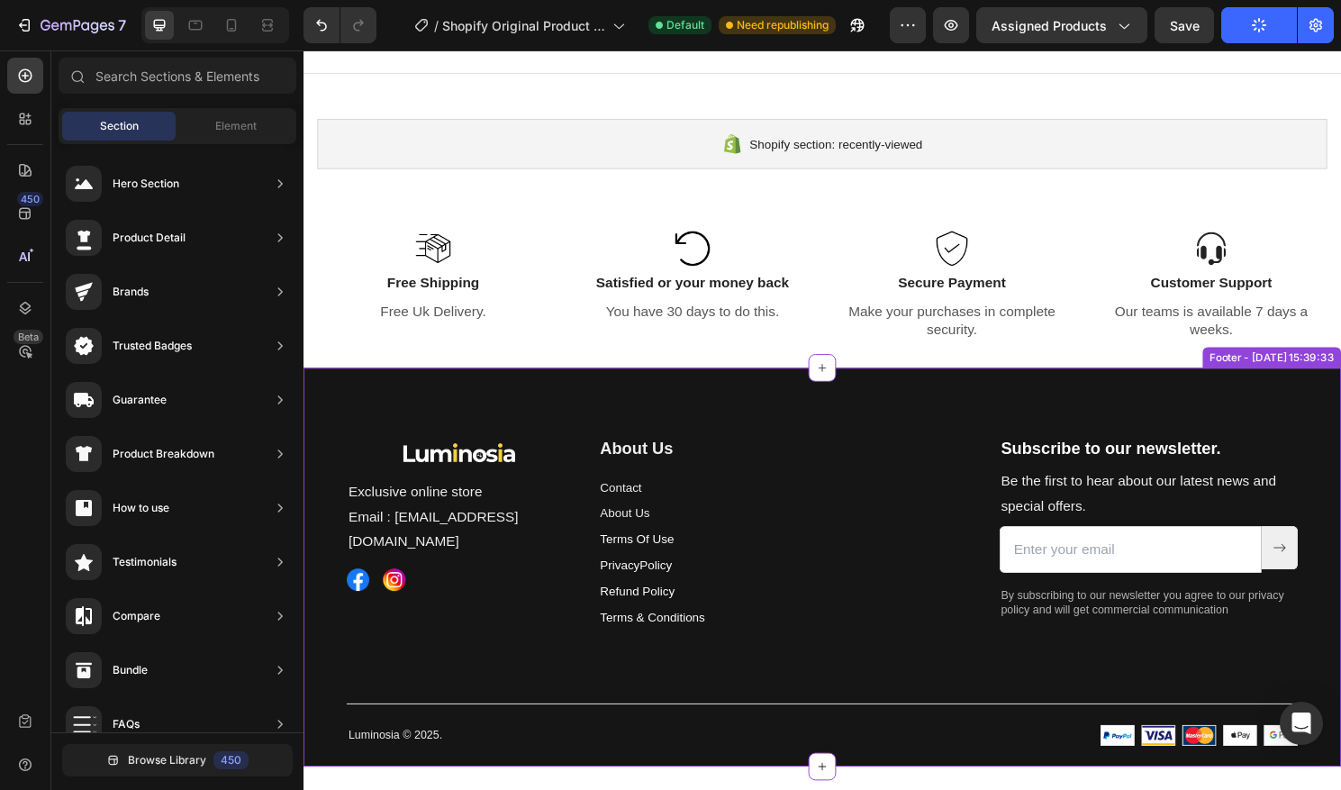
scroll to position [515, 0]
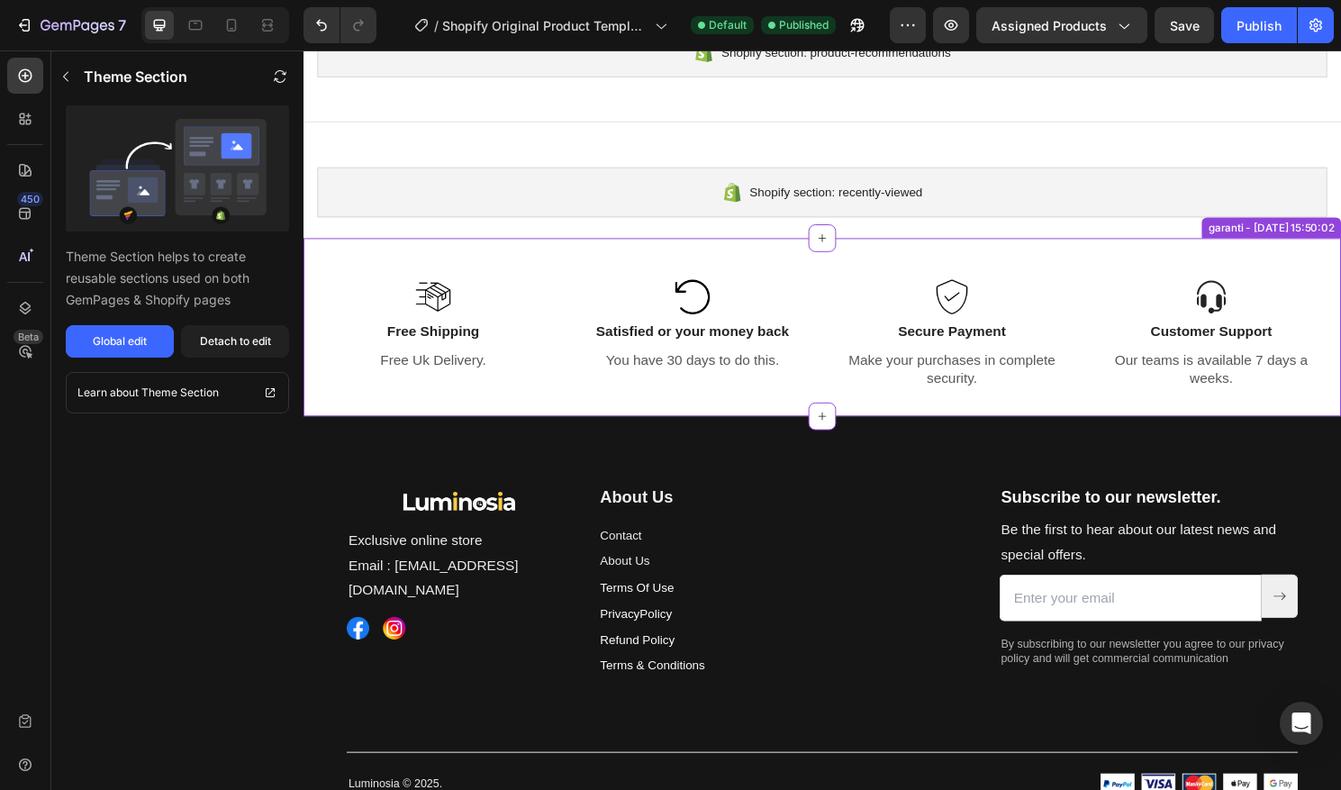
click at [750, 289] on div at bounding box center [708, 307] width 243 height 36
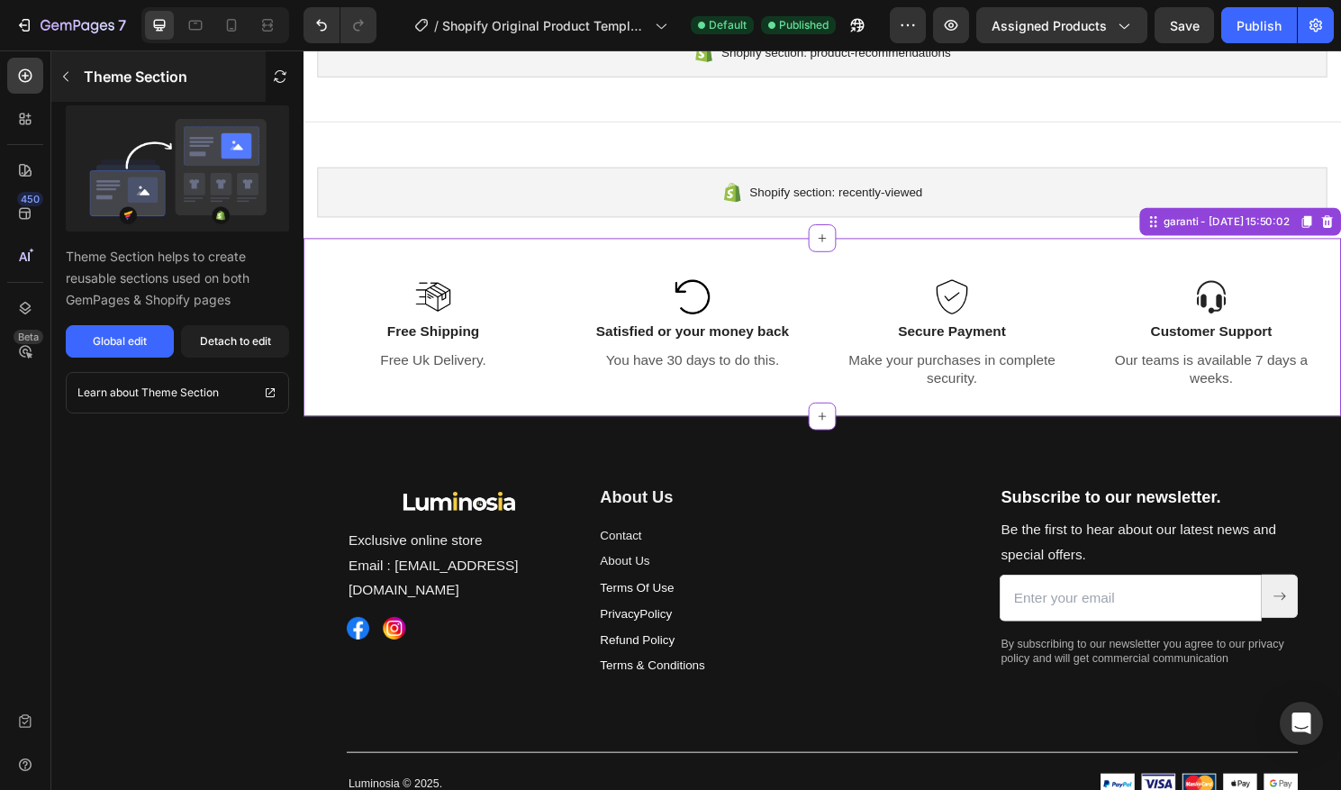
click at [80, 83] on div "Theme Section" at bounding box center [158, 76] width 214 height 50
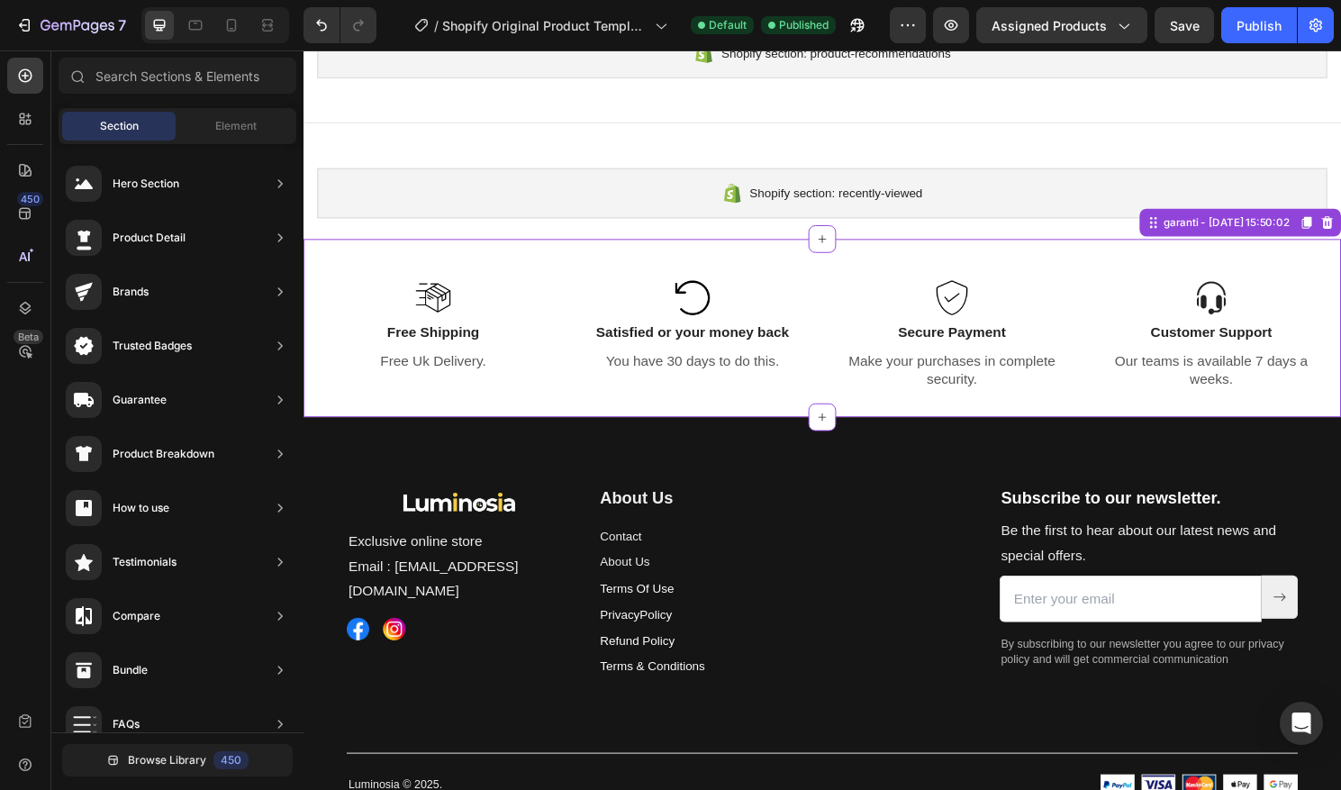
click at [892, 281] on div "Image Free Shipping Text Block Free Uk Delivery. Text Block Image Satisfied or …" at bounding box center [844, 340] width 1081 height 186
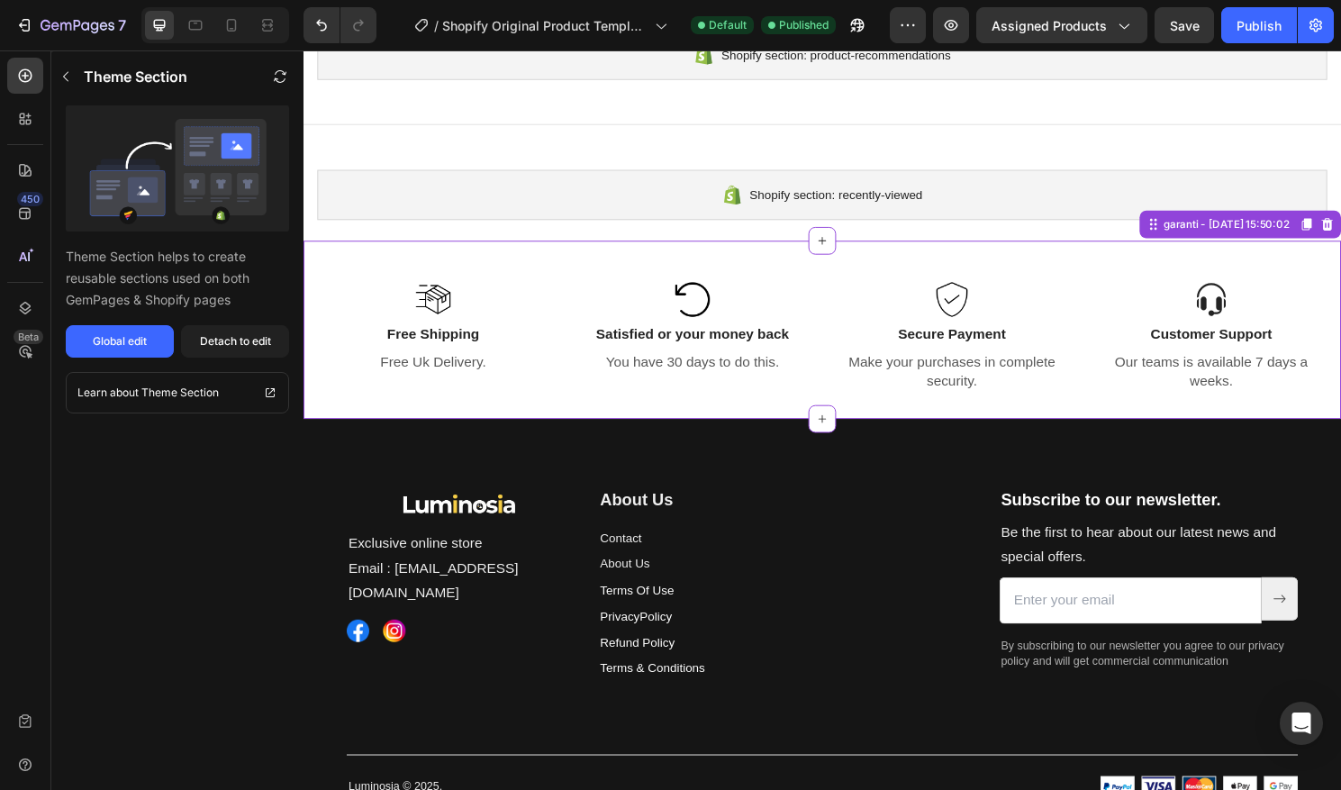
scroll to position [506, 0]
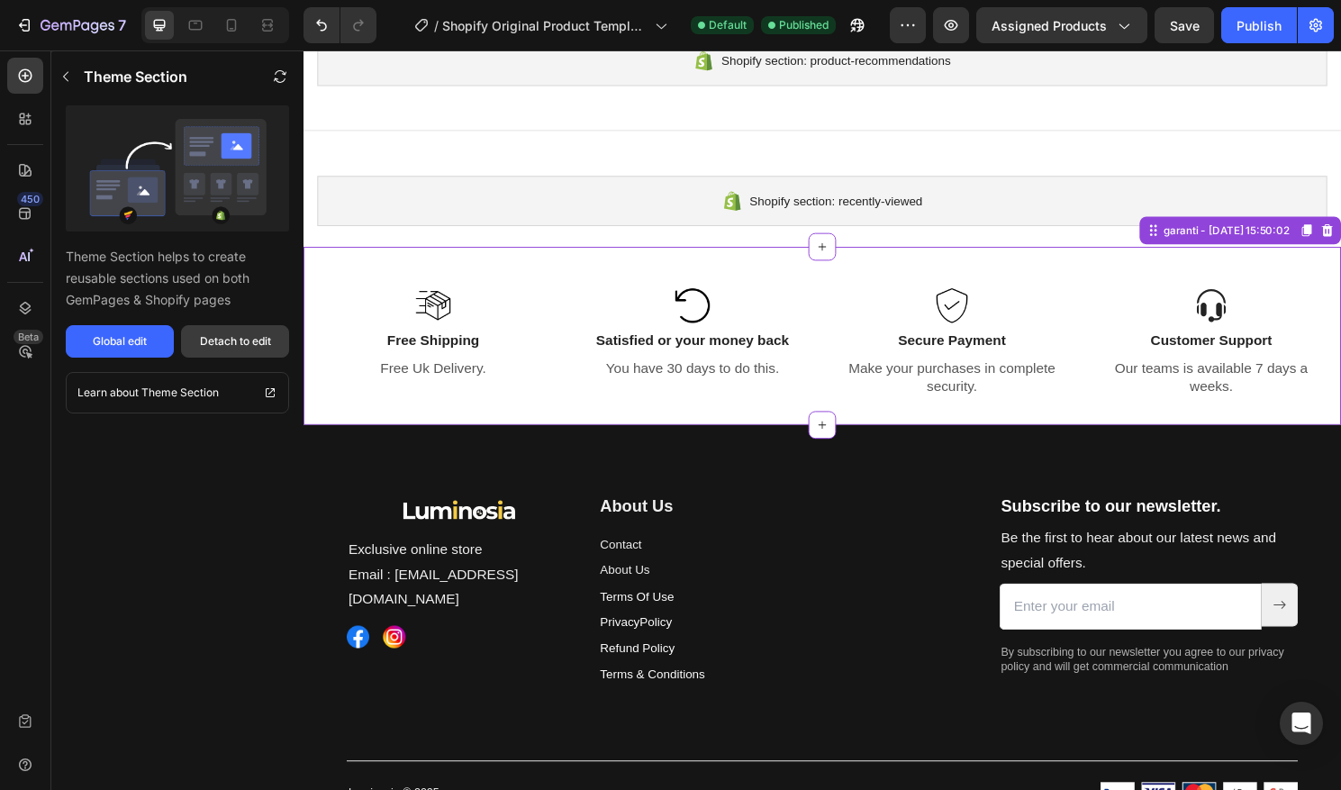
click at [237, 341] on div "Detach to edit" at bounding box center [235, 341] width 71 height 16
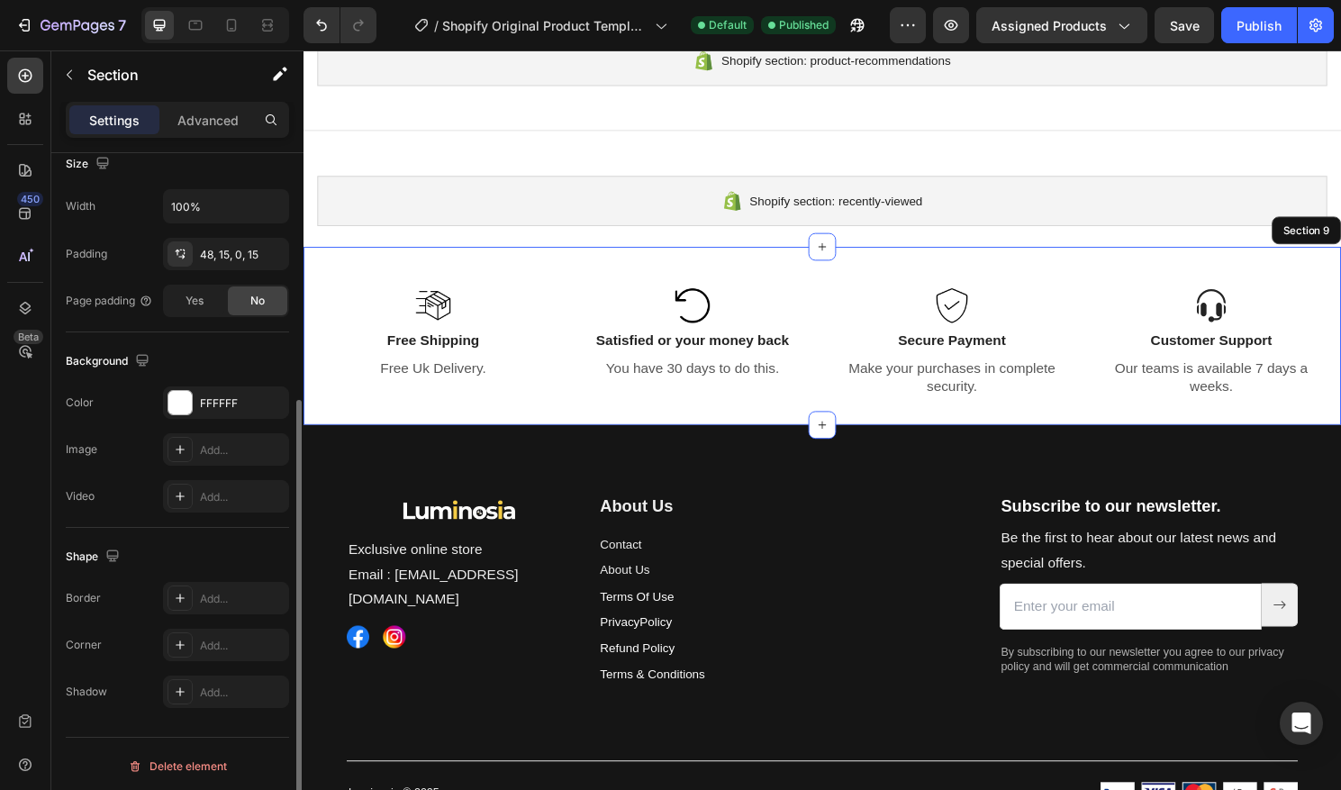
scroll to position [411, 0]
click at [213, 258] on div "48, 15, 0, 15" at bounding box center [226, 250] width 52 height 16
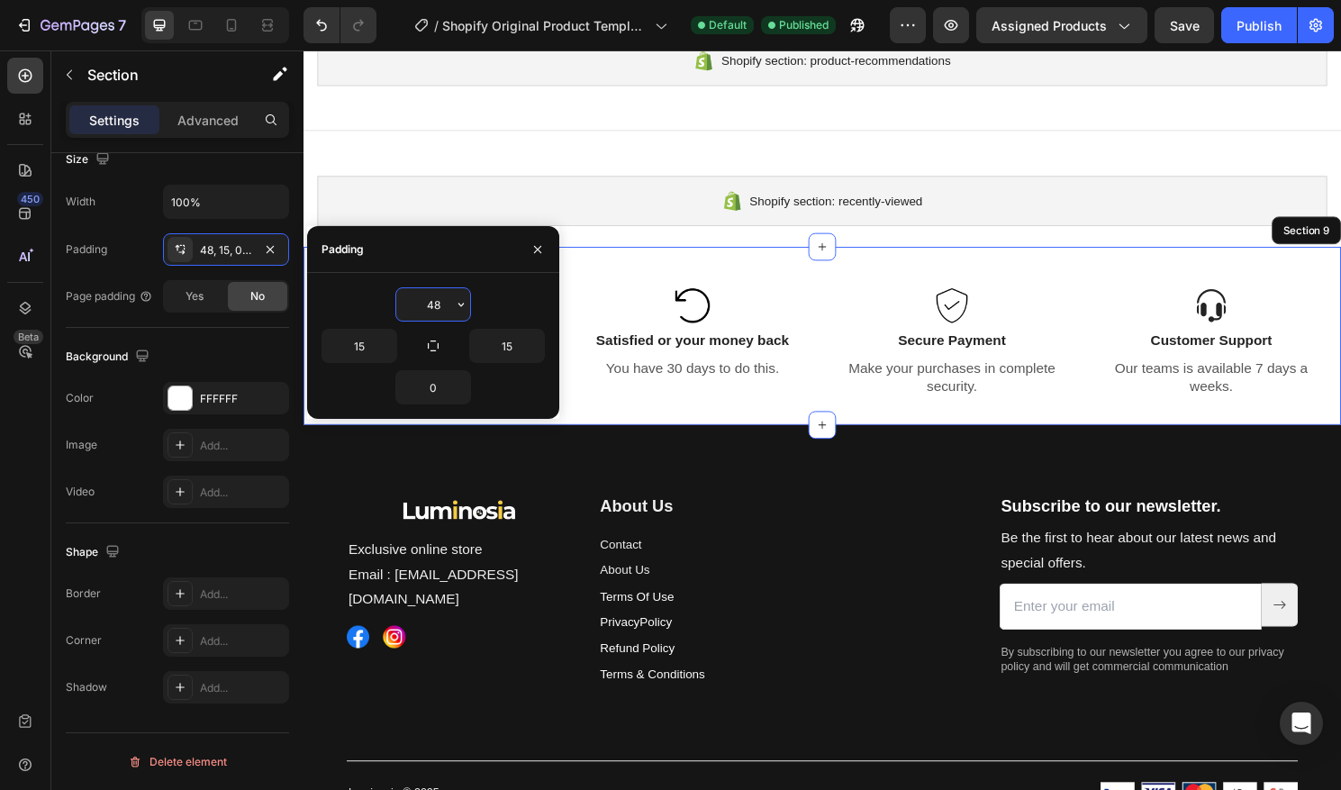
click at [433, 307] on input "48" at bounding box center [433, 304] width 74 height 32
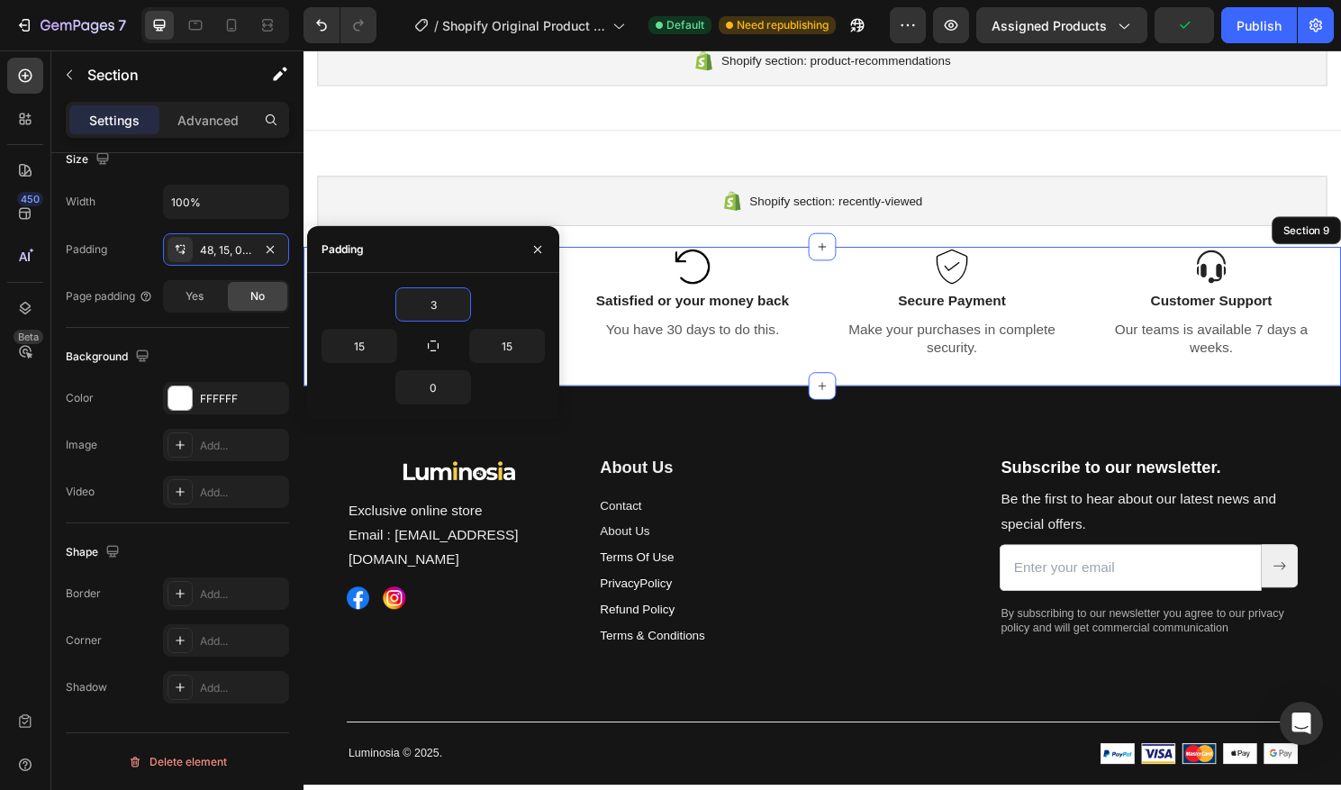
type input "30"
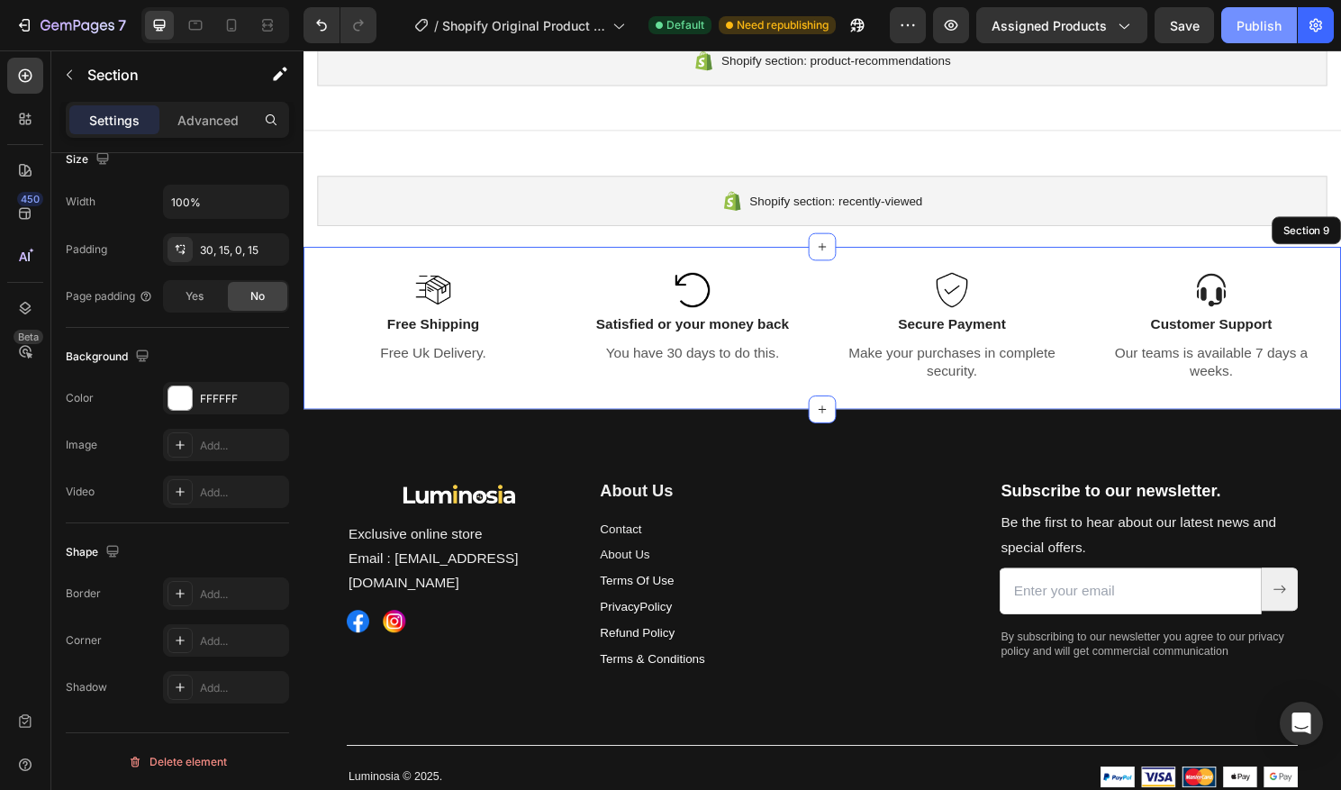
click at [1251, 36] on button "Publish" at bounding box center [1260, 25] width 76 height 36
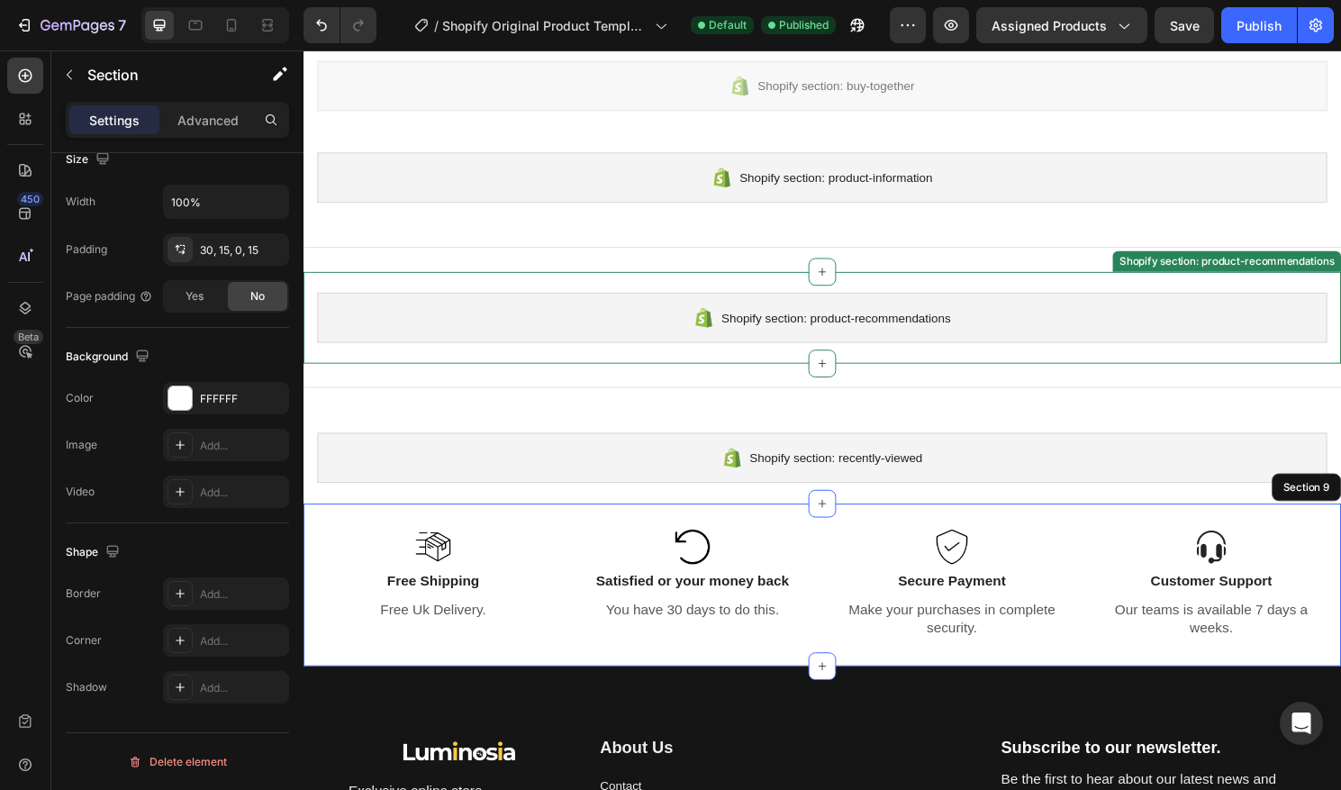
scroll to position [235, 0]
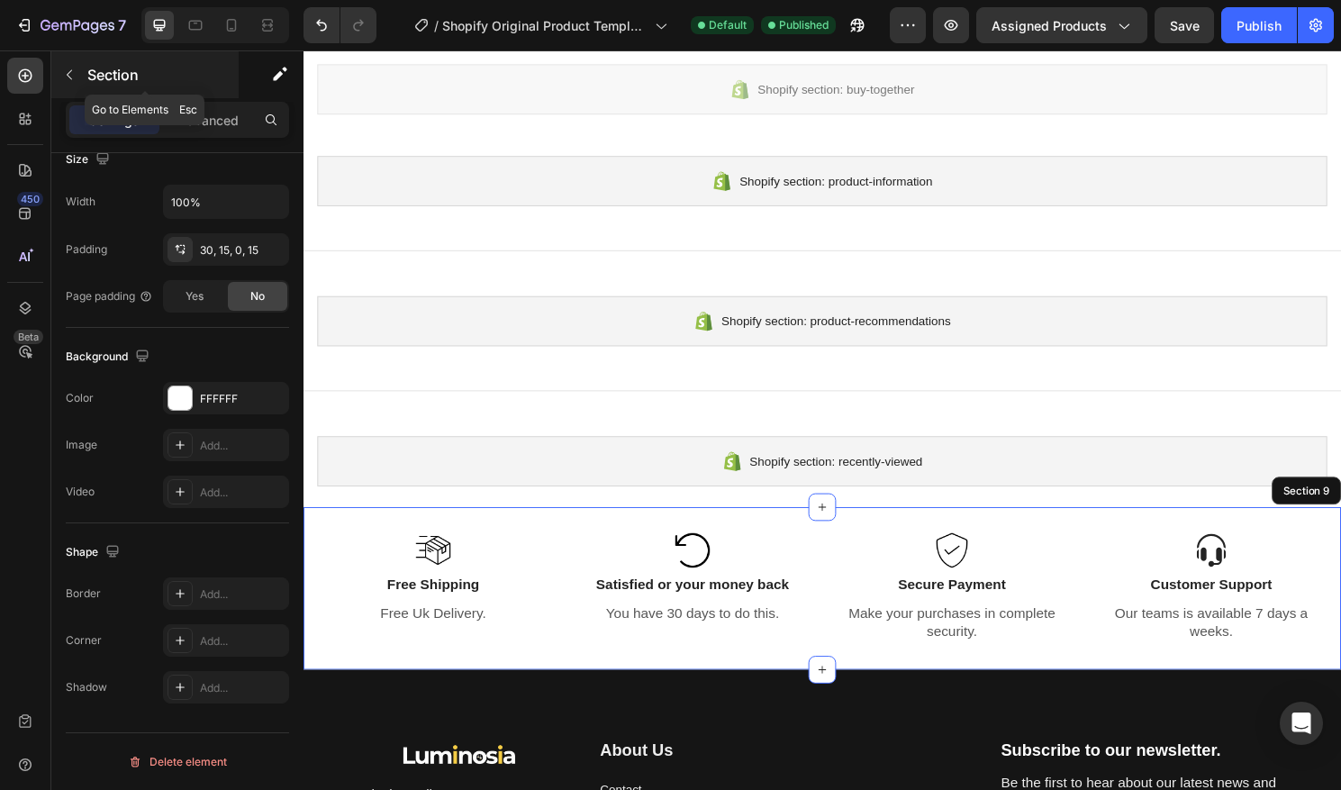
click at [82, 78] on button "button" at bounding box center [69, 74] width 29 height 29
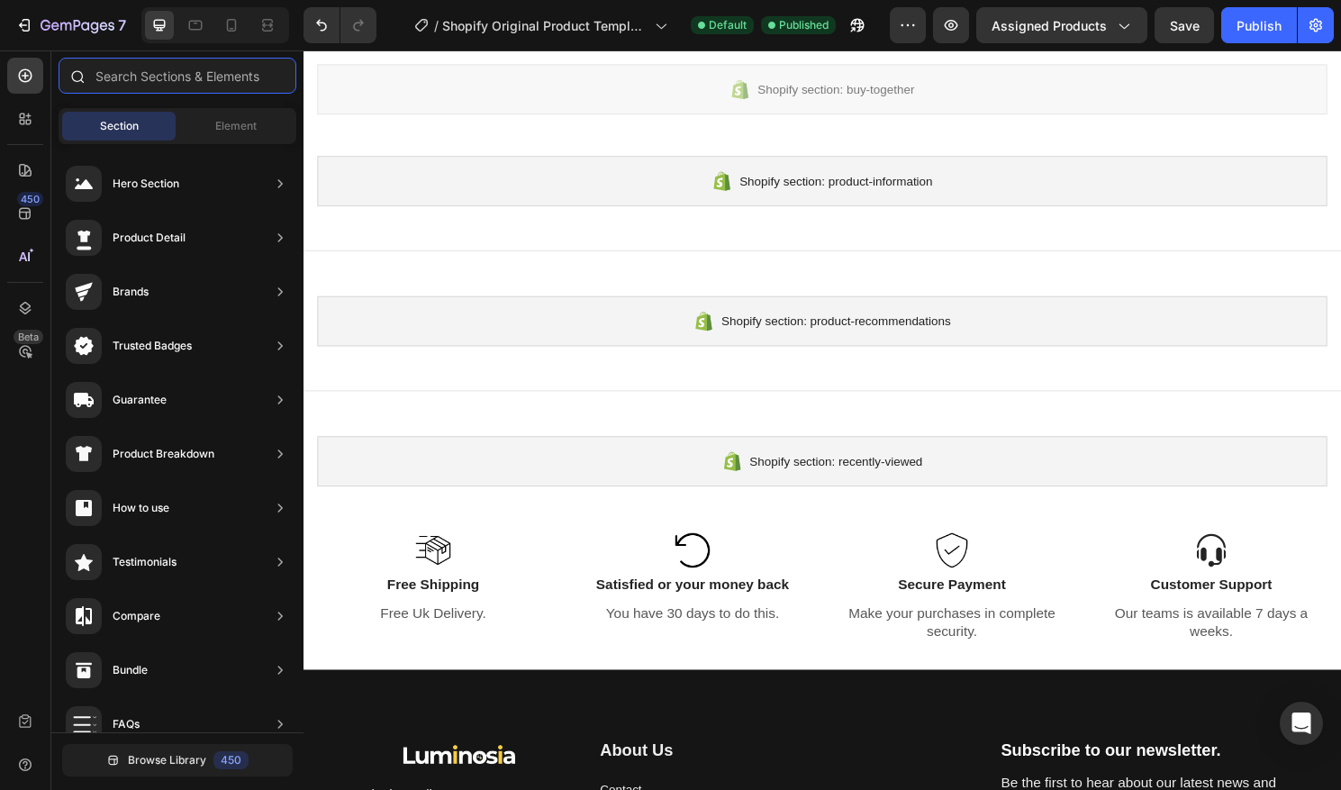
click at [180, 86] on input "text" at bounding box center [178, 76] width 238 height 36
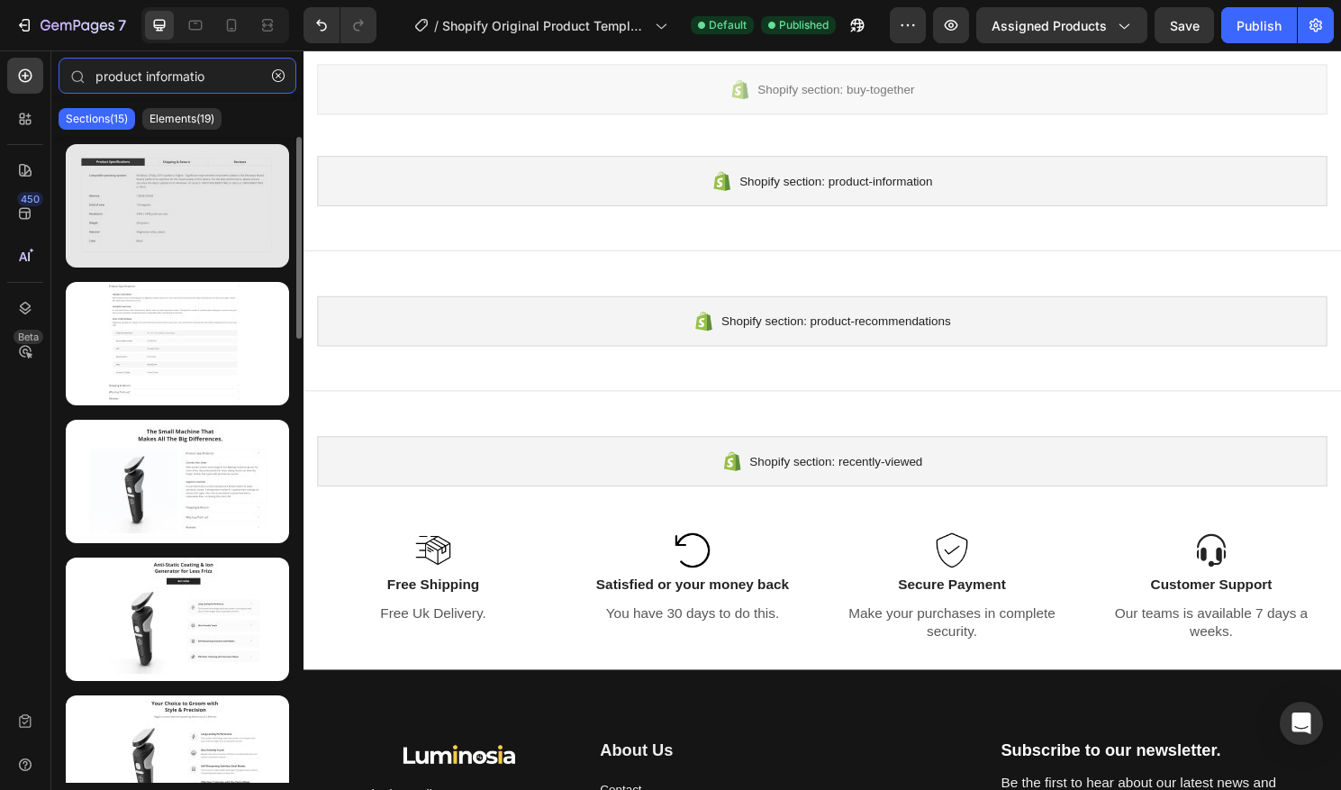
type input "product informatio"
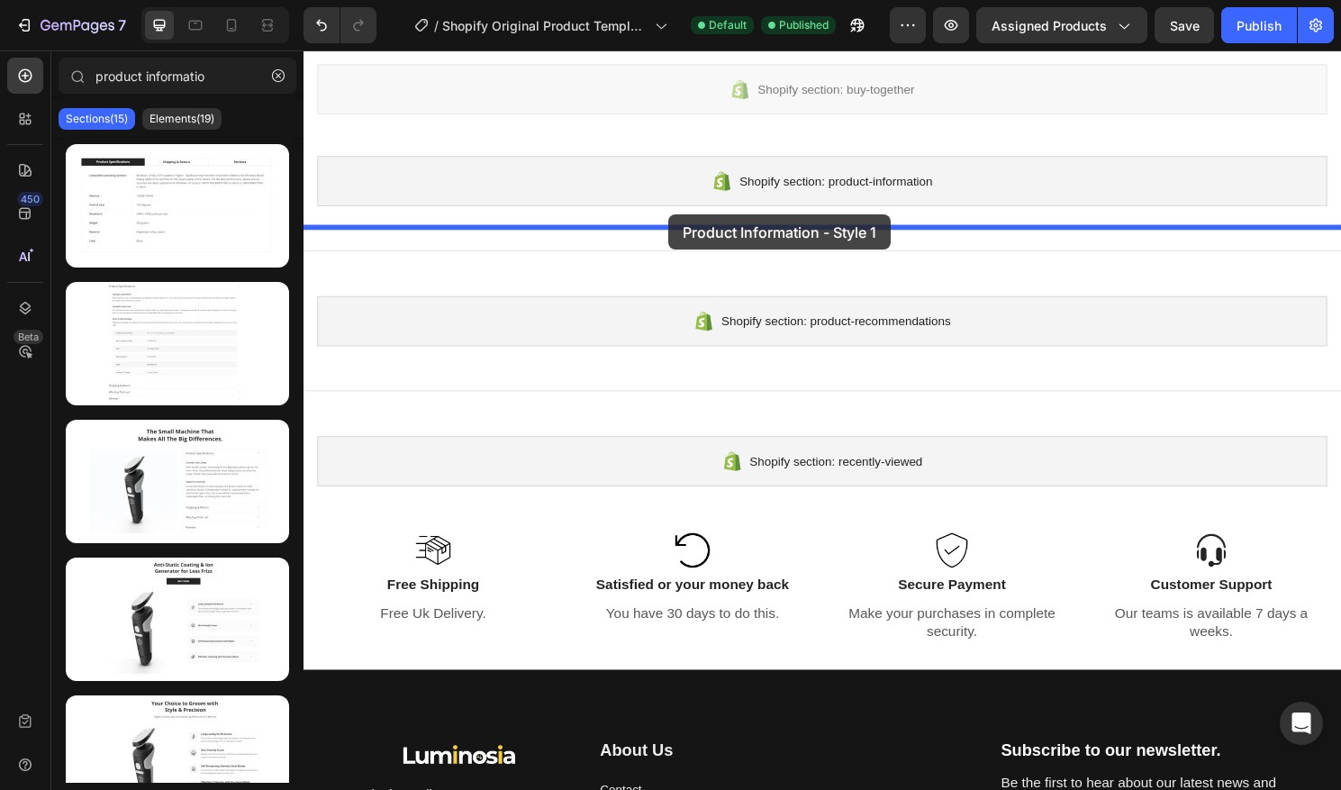
drag, startPoint x: 477, startPoint y: 266, endPoint x: 684, endPoint y: 222, distance: 211.9
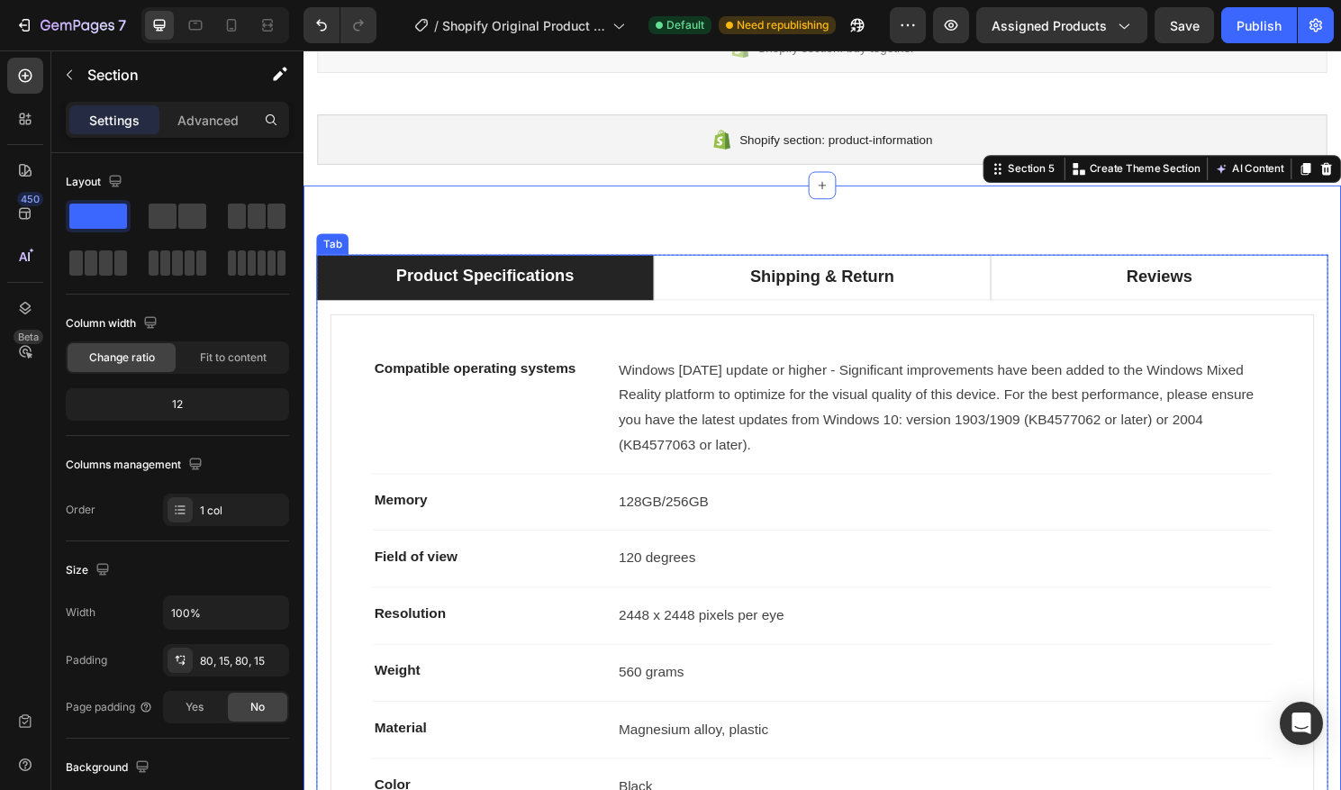
scroll to position [277, 0]
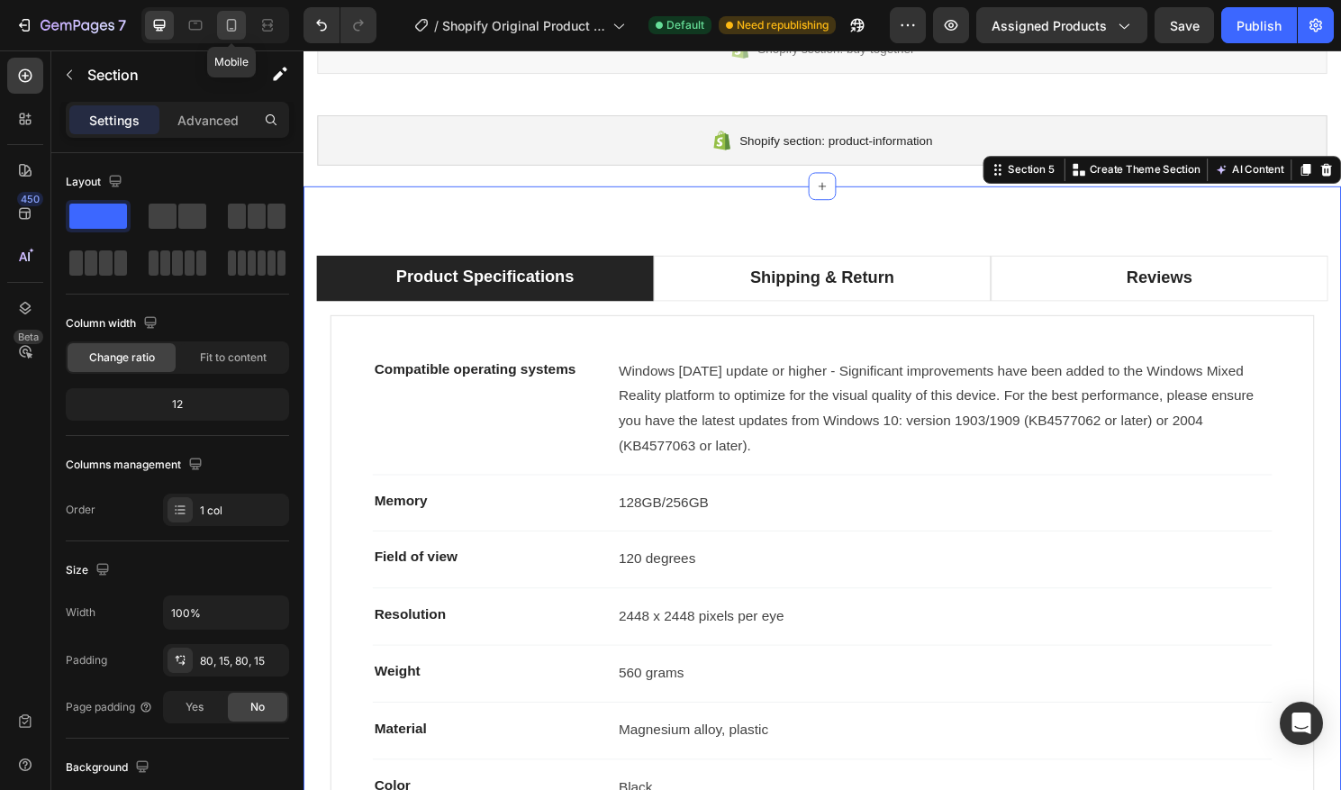
click at [229, 27] on icon at bounding box center [232, 25] width 18 height 18
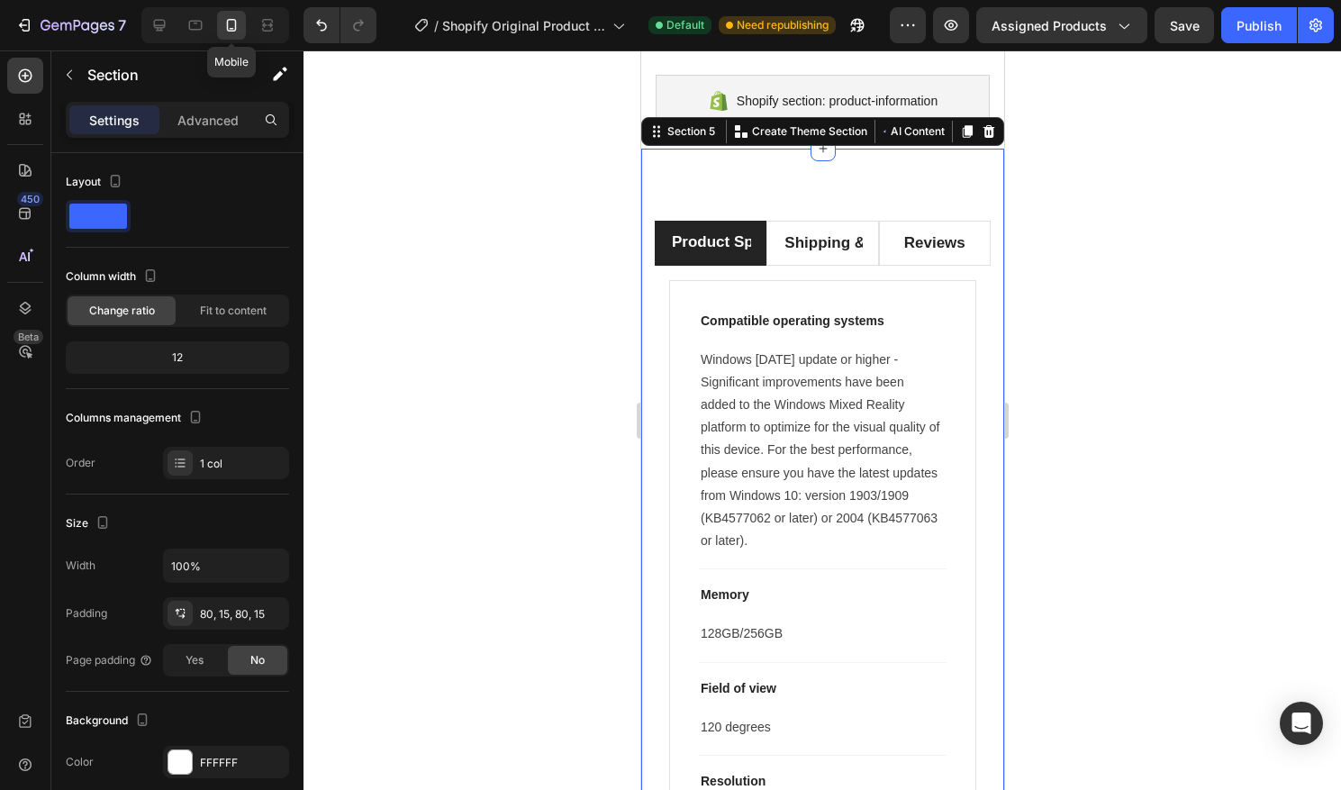
scroll to position [356, 0]
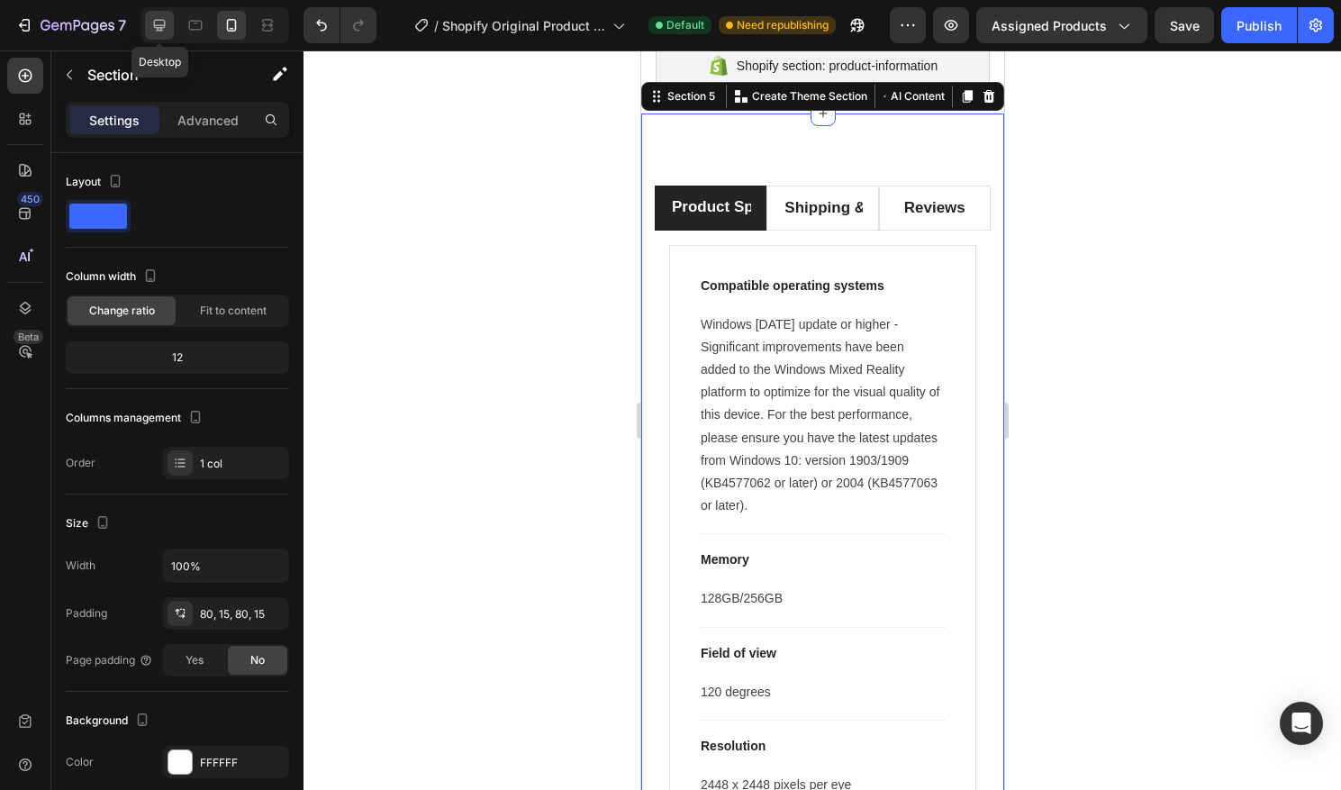
click at [160, 30] on icon at bounding box center [160, 26] width 12 height 12
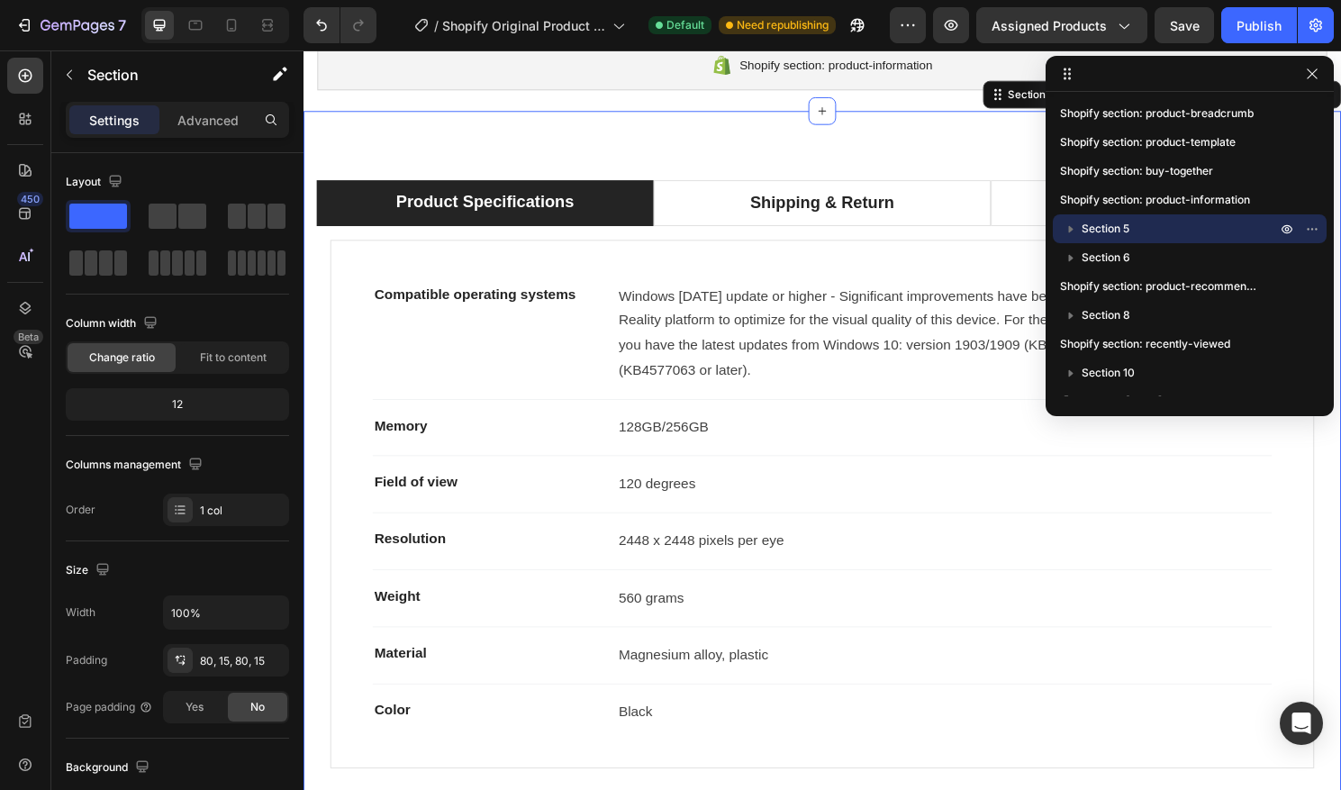
click at [646, 168] on div "Product Specifications Shipping & Return Reviews Compatible operating systems T…" at bounding box center [844, 499] width 1081 height 771
click at [1309, 77] on icon "button" at bounding box center [1312, 73] width 10 height 10
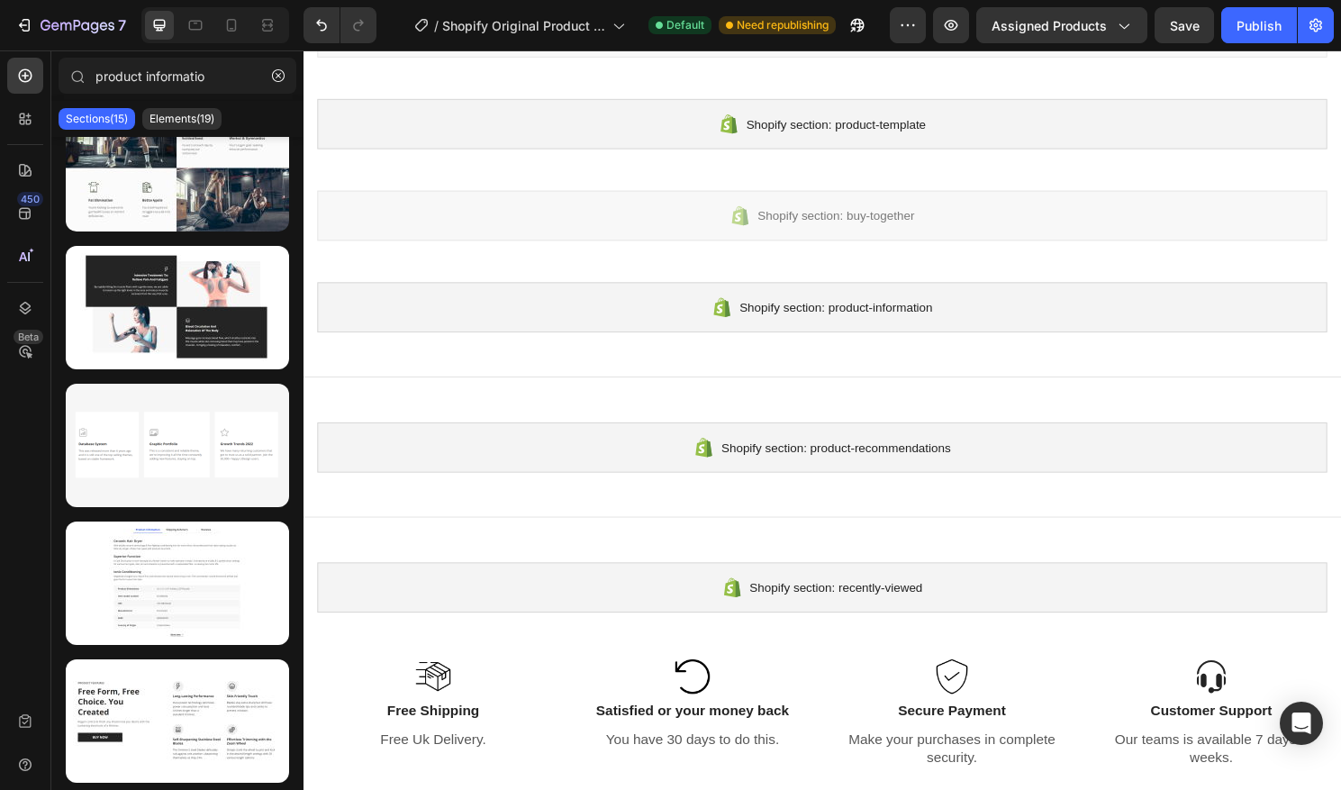
scroll to position [98, 0]
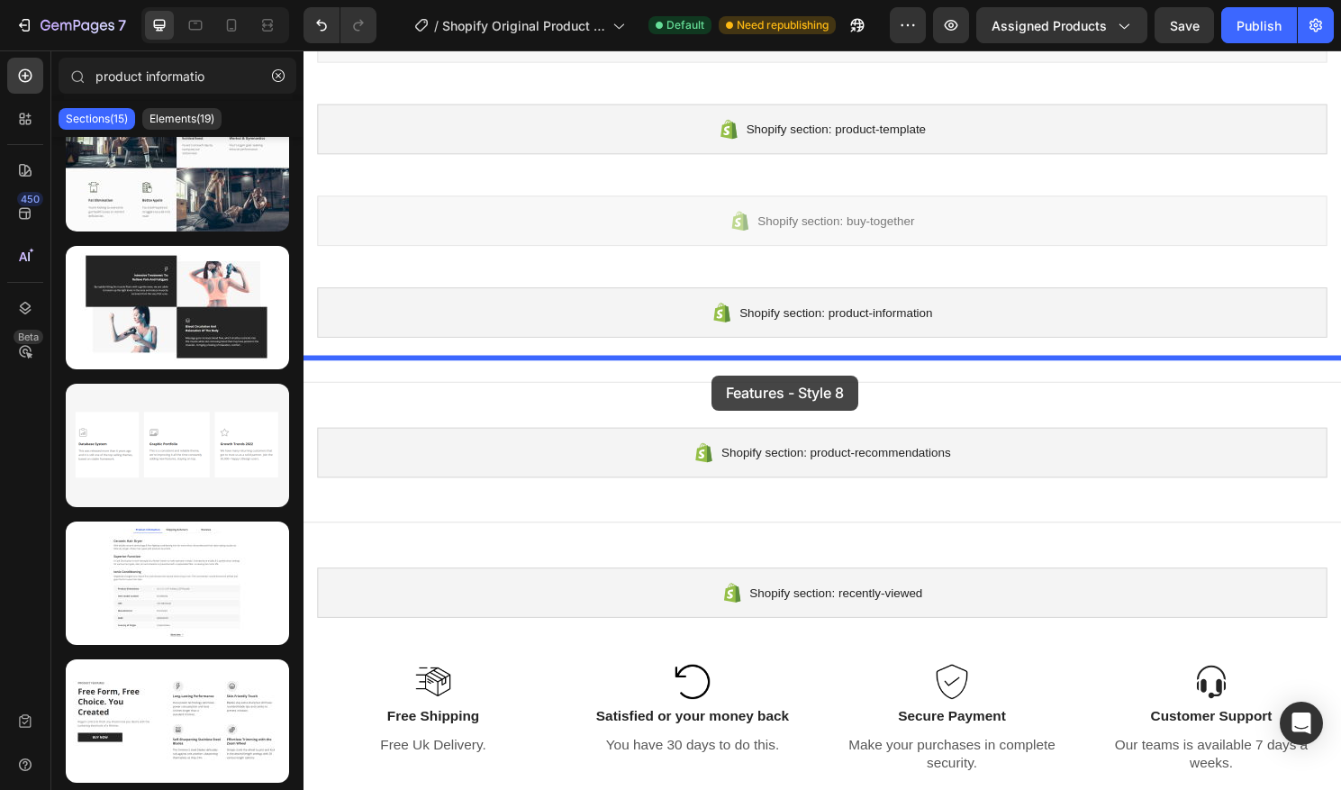
drag, startPoint x: 477, startPoint y: 743, endPoint x: 729, endPoint y: 389, distance: 434.2
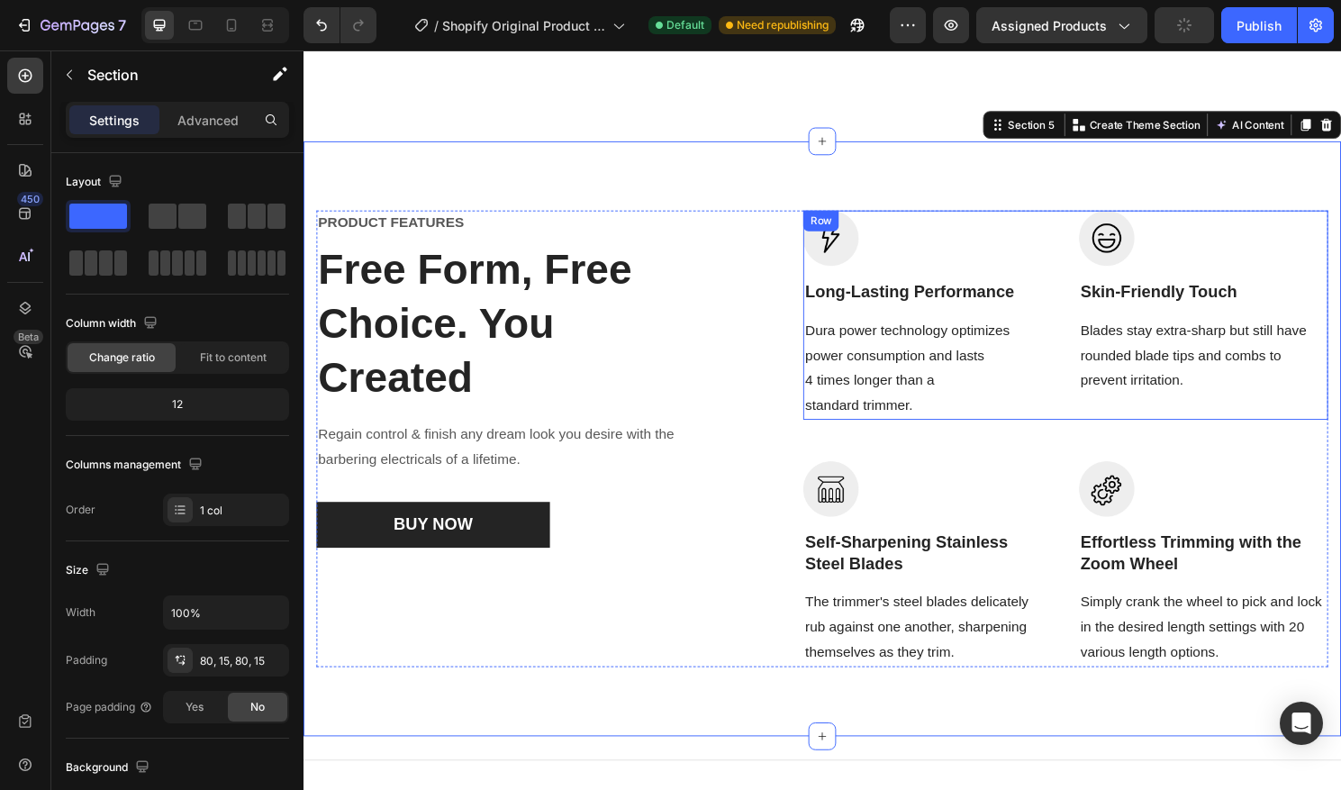
scroll to position [259, 0]
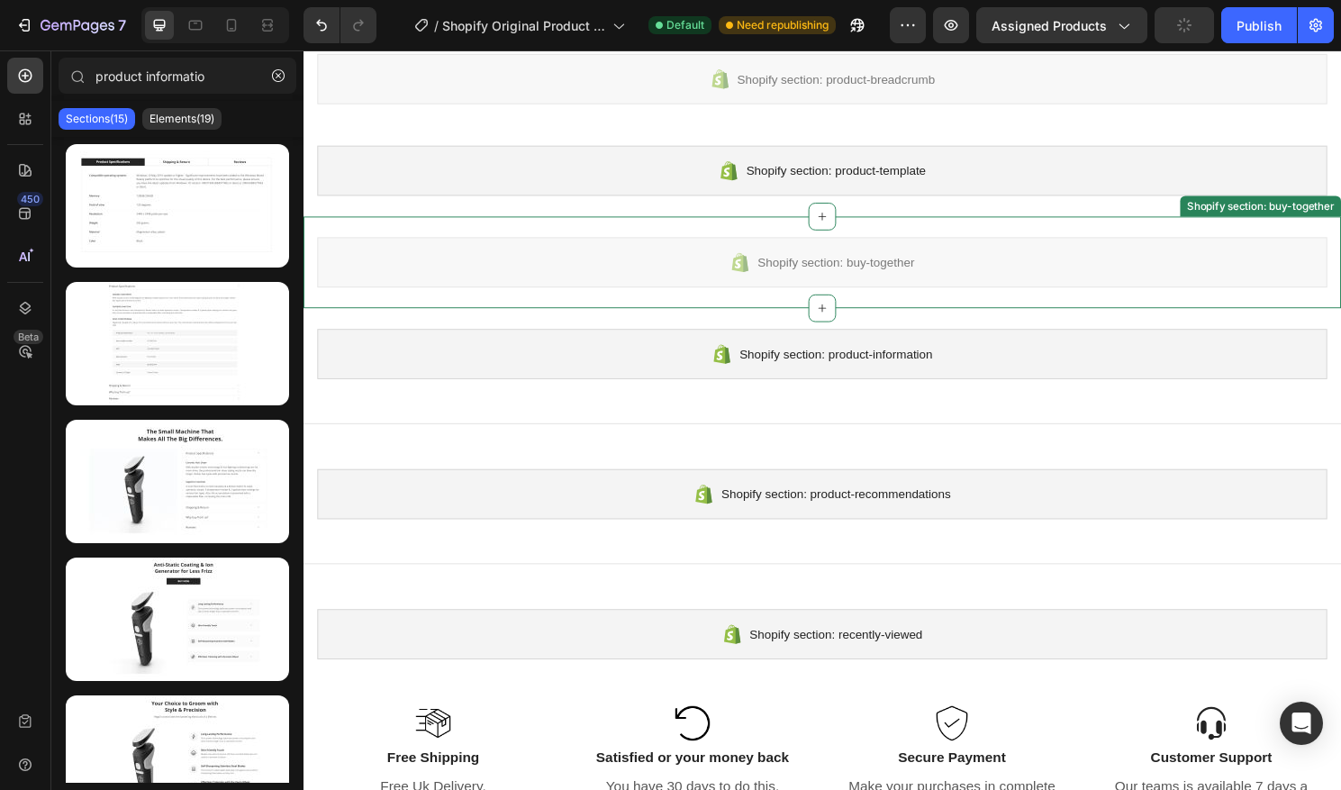
scroll to position [0, 0]
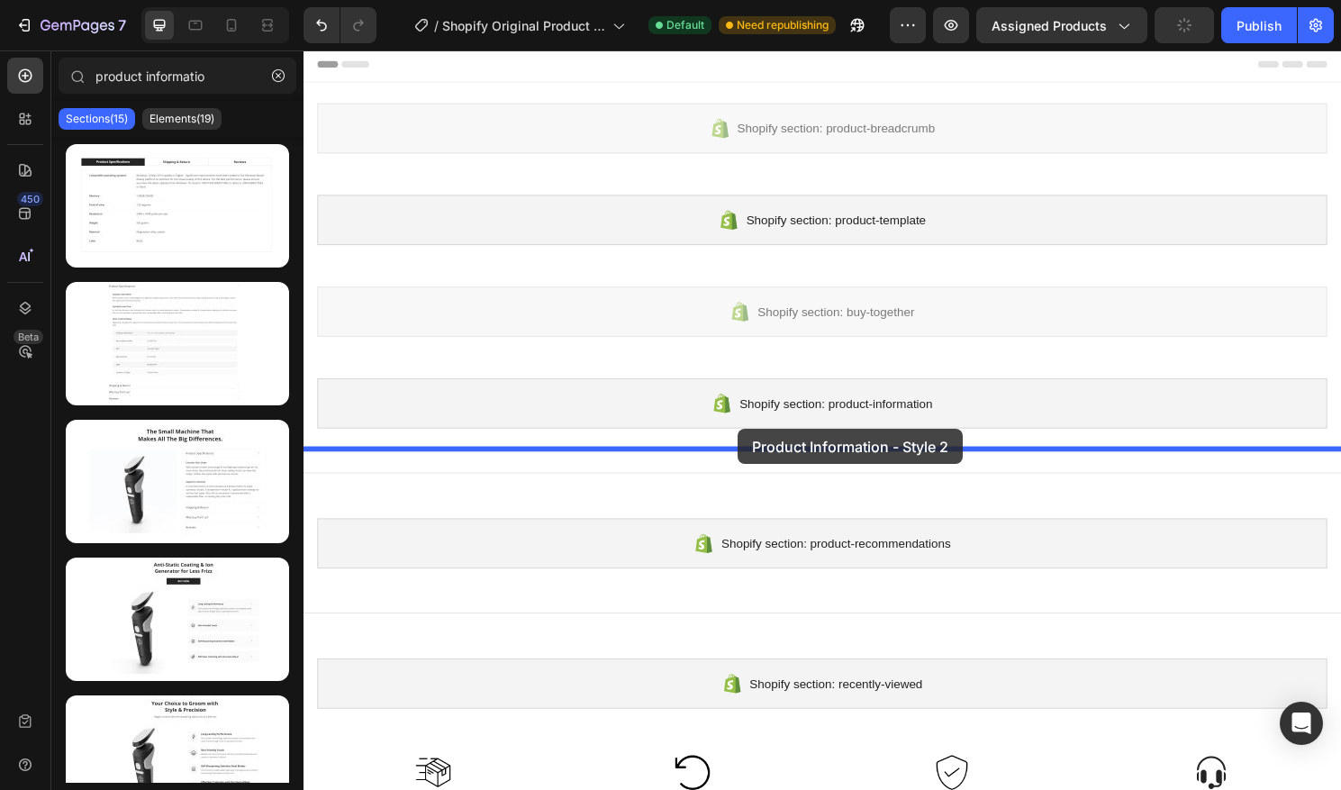
drag, startPoint x: 484, startPoint y: 393, endPoint x: 756, endPoint y: 445, distance: 277.0
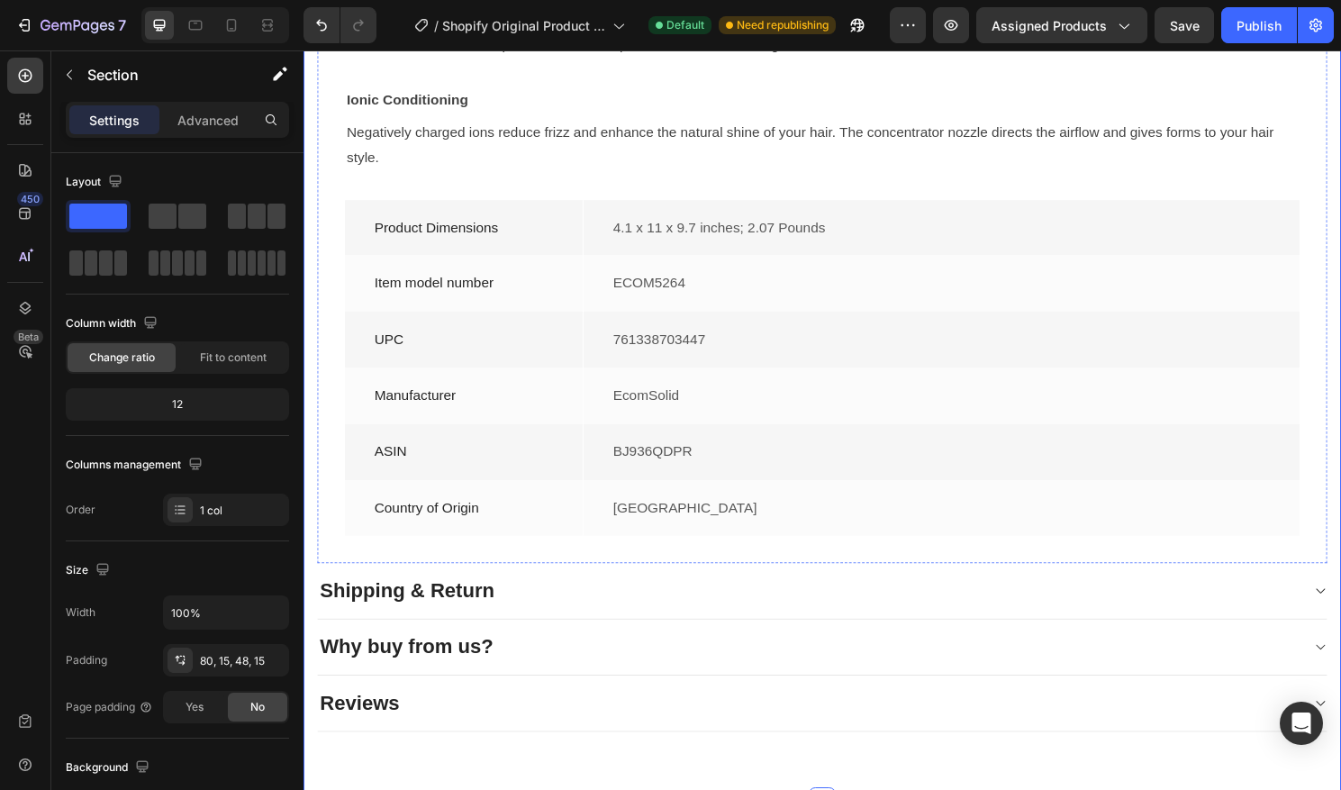
scroll to position [798, 0]
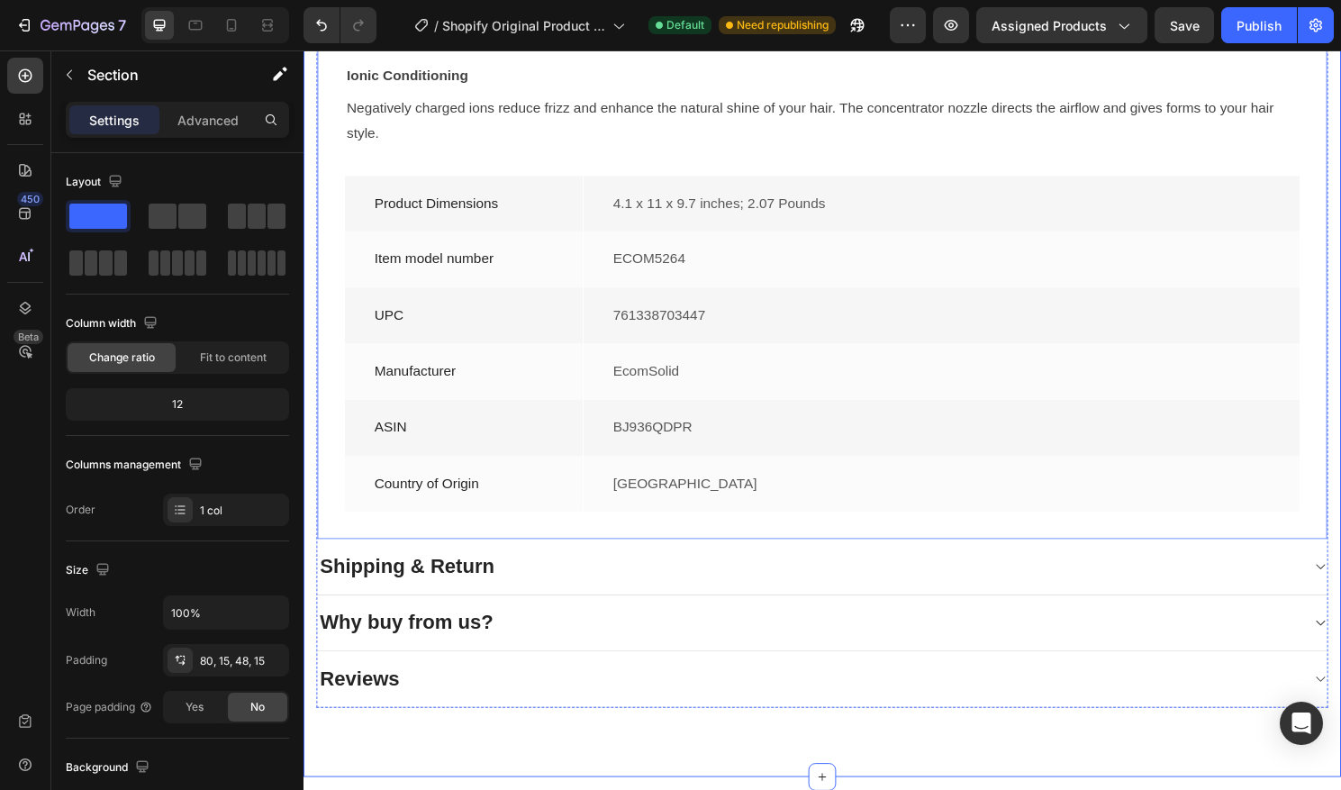
click at [712, 164] on div "Ceramic Hair Dryer Text block With double ceramic technology & frizz-fighting c…" at bounding box center [844, 181] width 995 height 701
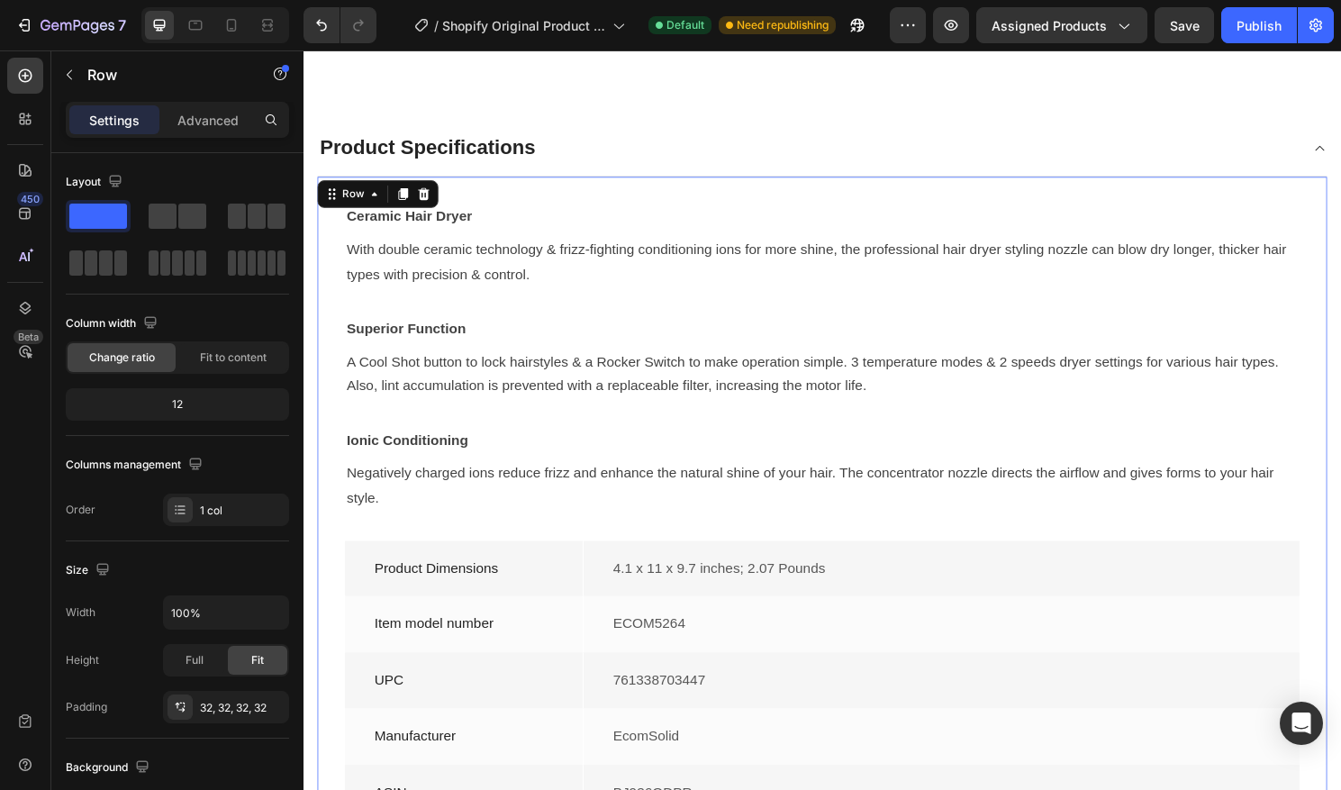
scroll to position [402, 0]
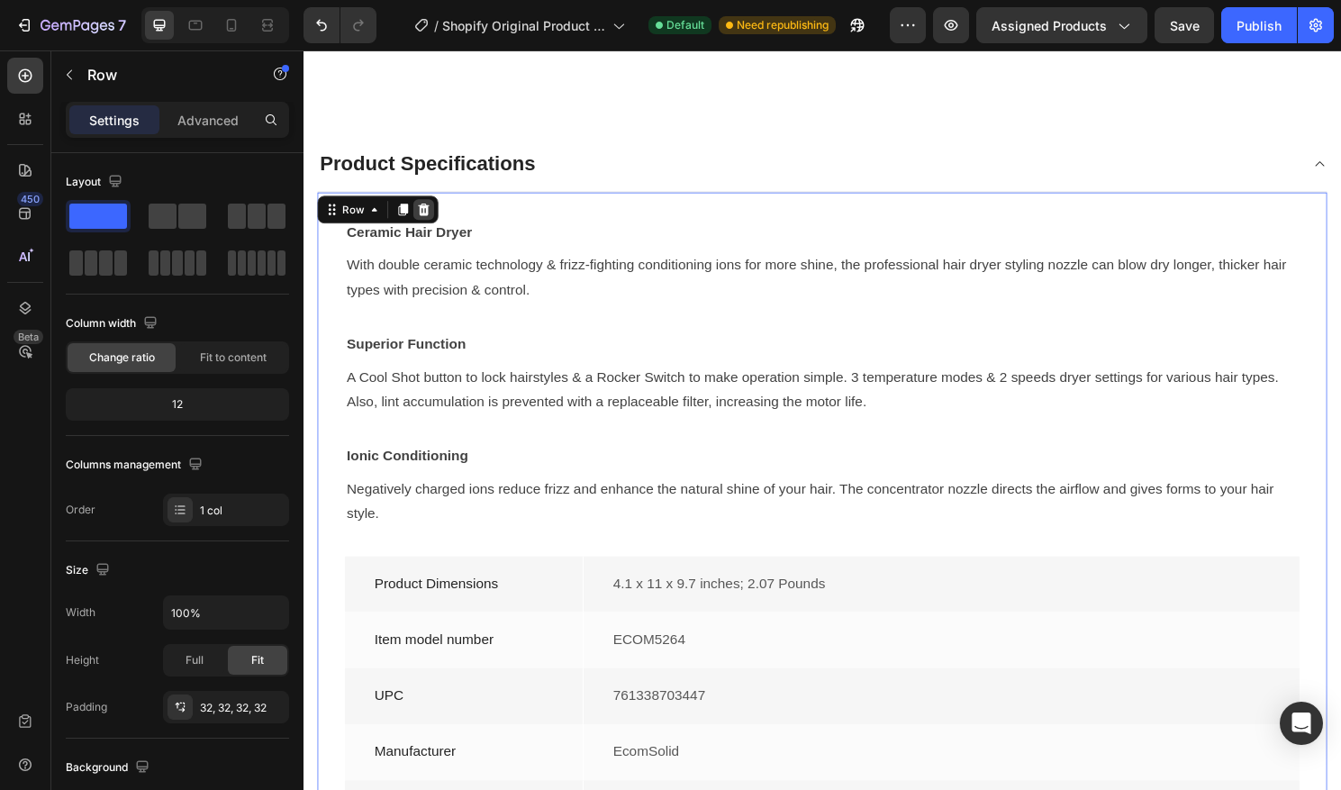
click at [437, 219] on div at bounding box center [429, 216] width 22 height 22
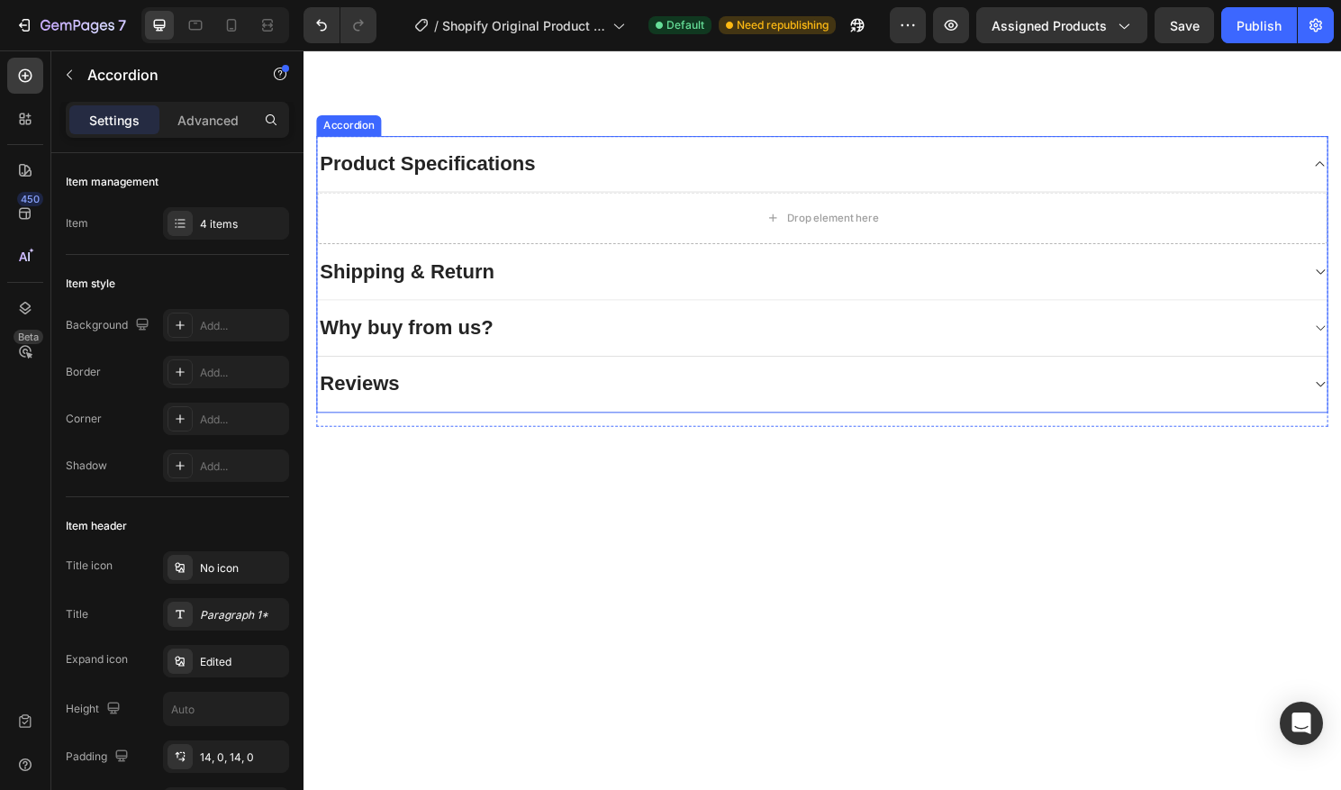
click at [416, 181] on div "Product Specifications" at bounding box center [433, 168] width 230 height 32
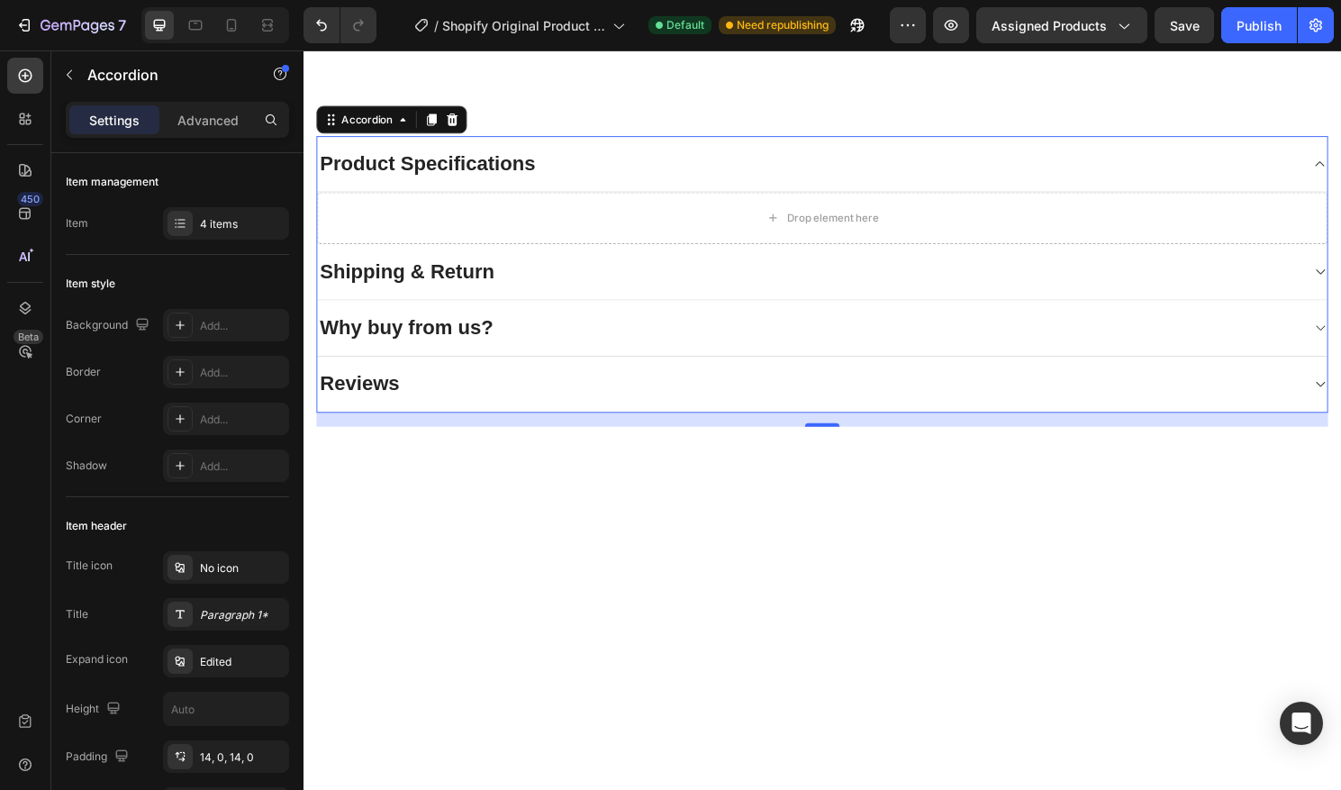
click at [462, 133] on div "Accordion" at bounding box center [395, 122] width 157 height 29
click at [461, 125] on icon at bounding box center [459, 122] width 12 height 13
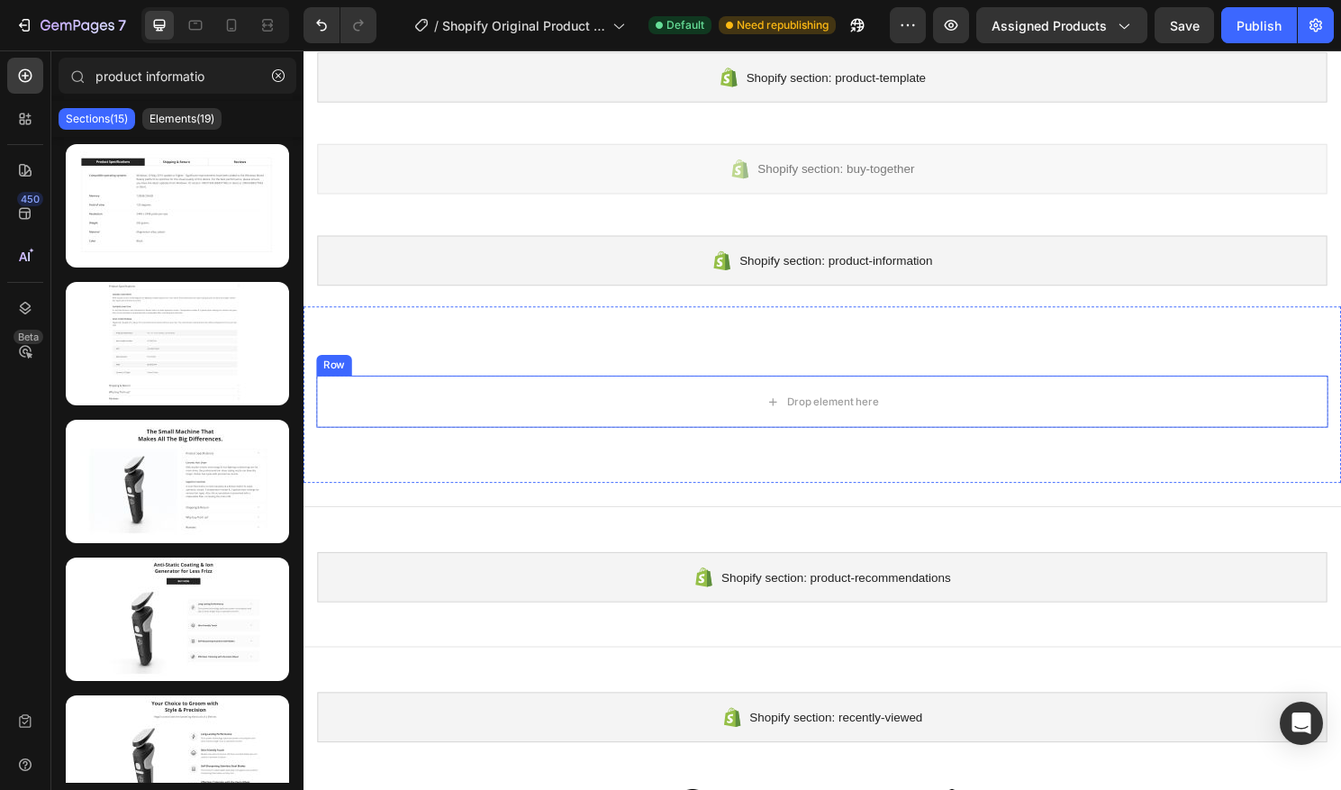
scroll to position [164, 0]
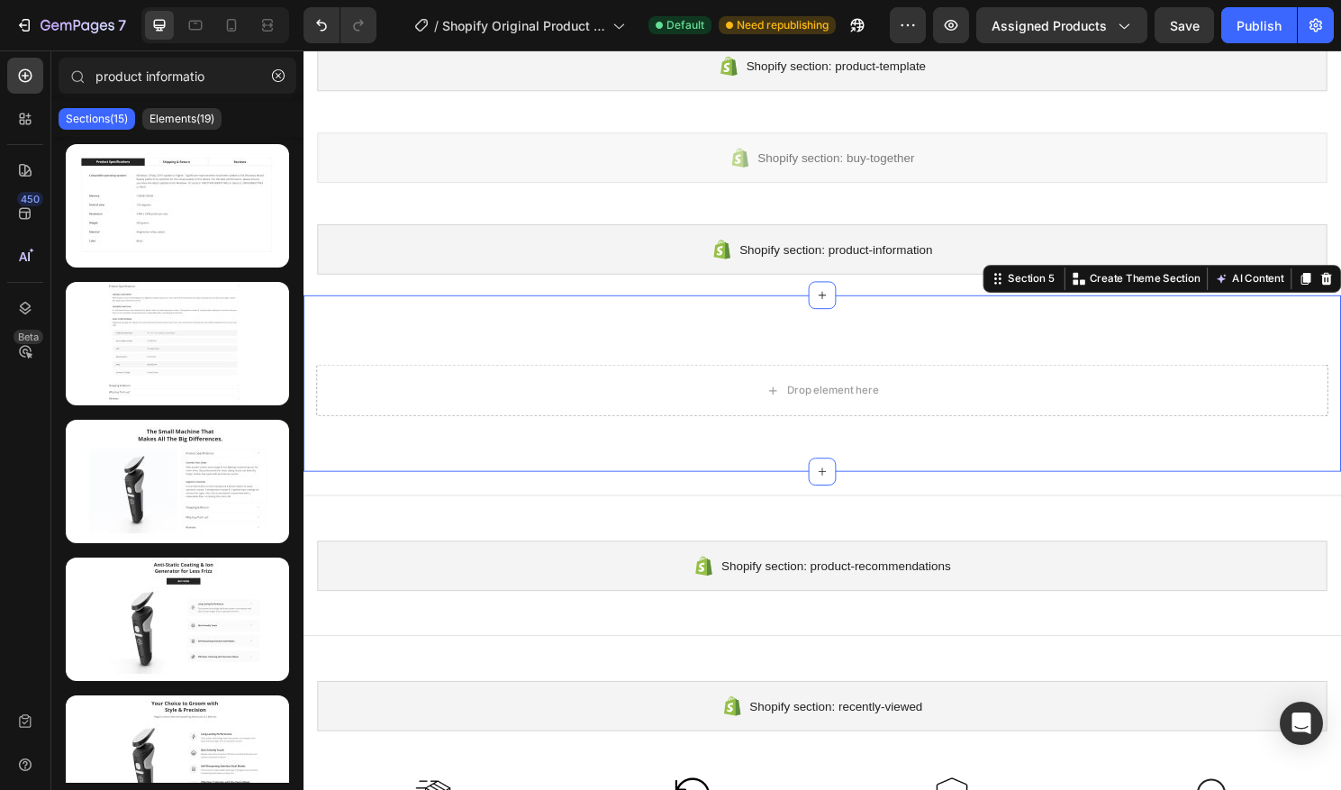
click at [504, 317] on div "Drop element here Row Section 5 Create Theme Section AI Content Write with GemA…" at bounding box center [844, 397] width 1081 height 184
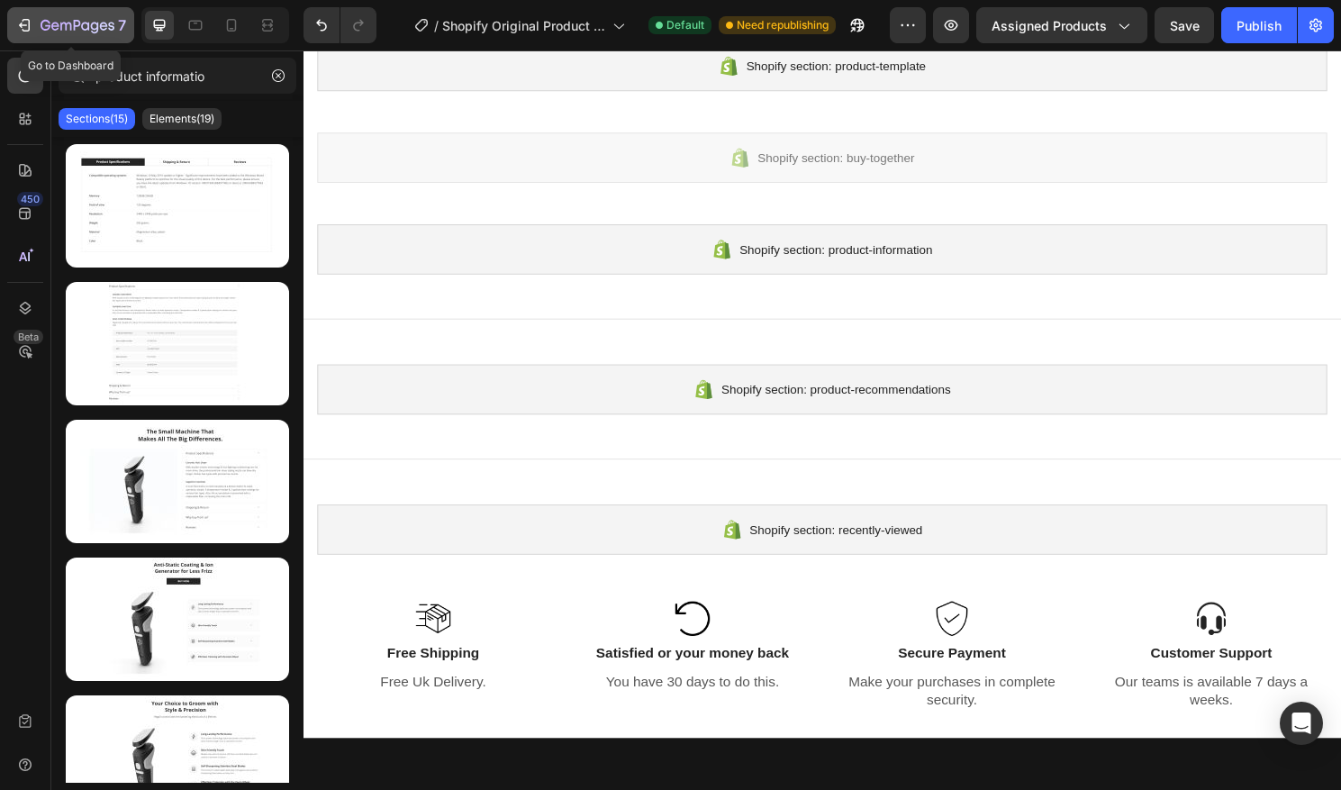
click at [100, 26] on icon "button" at bounding box center [104, 26] width 8 height 8
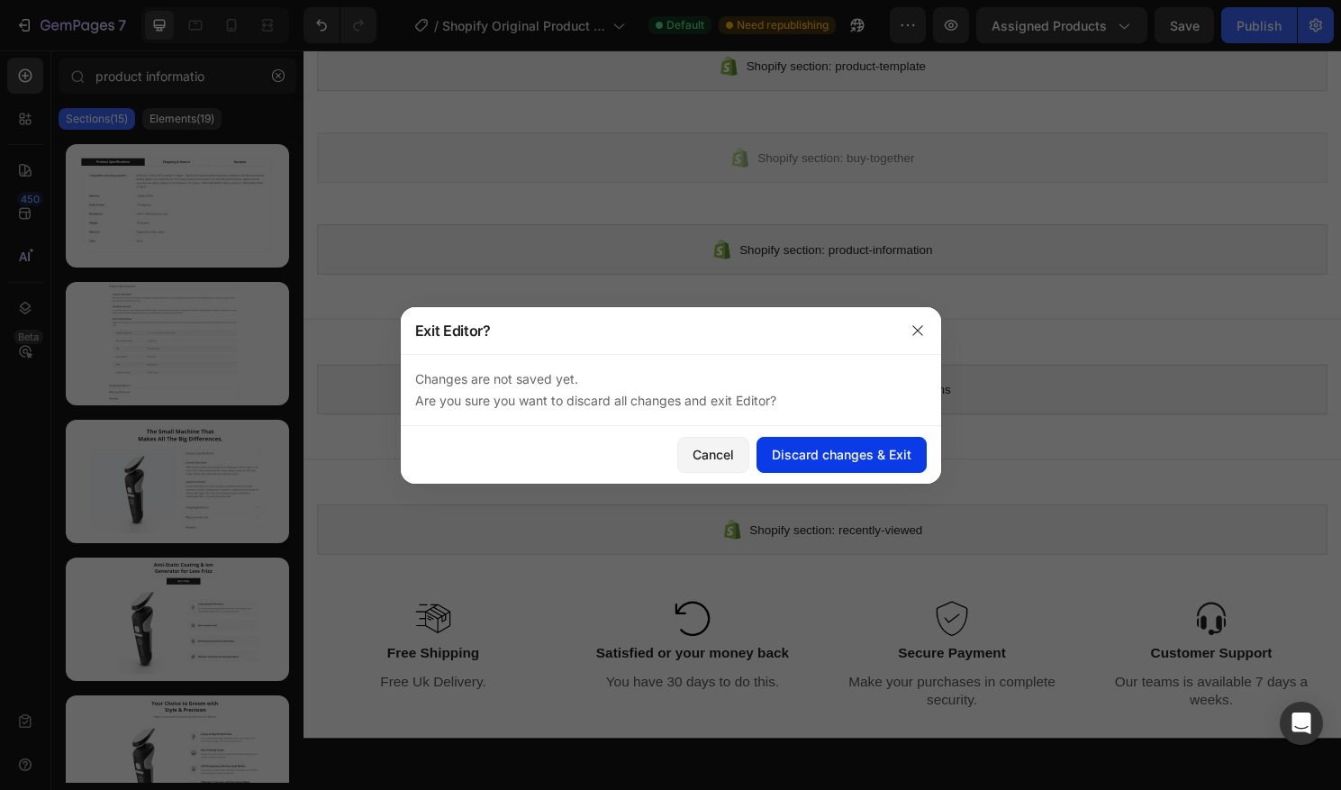
click at [821, 447] on div "Discard changes & Exit" at bounding box center [842, 454] width 140 height 19
